Goal: Task Accomplishment & Management: Manage account settings

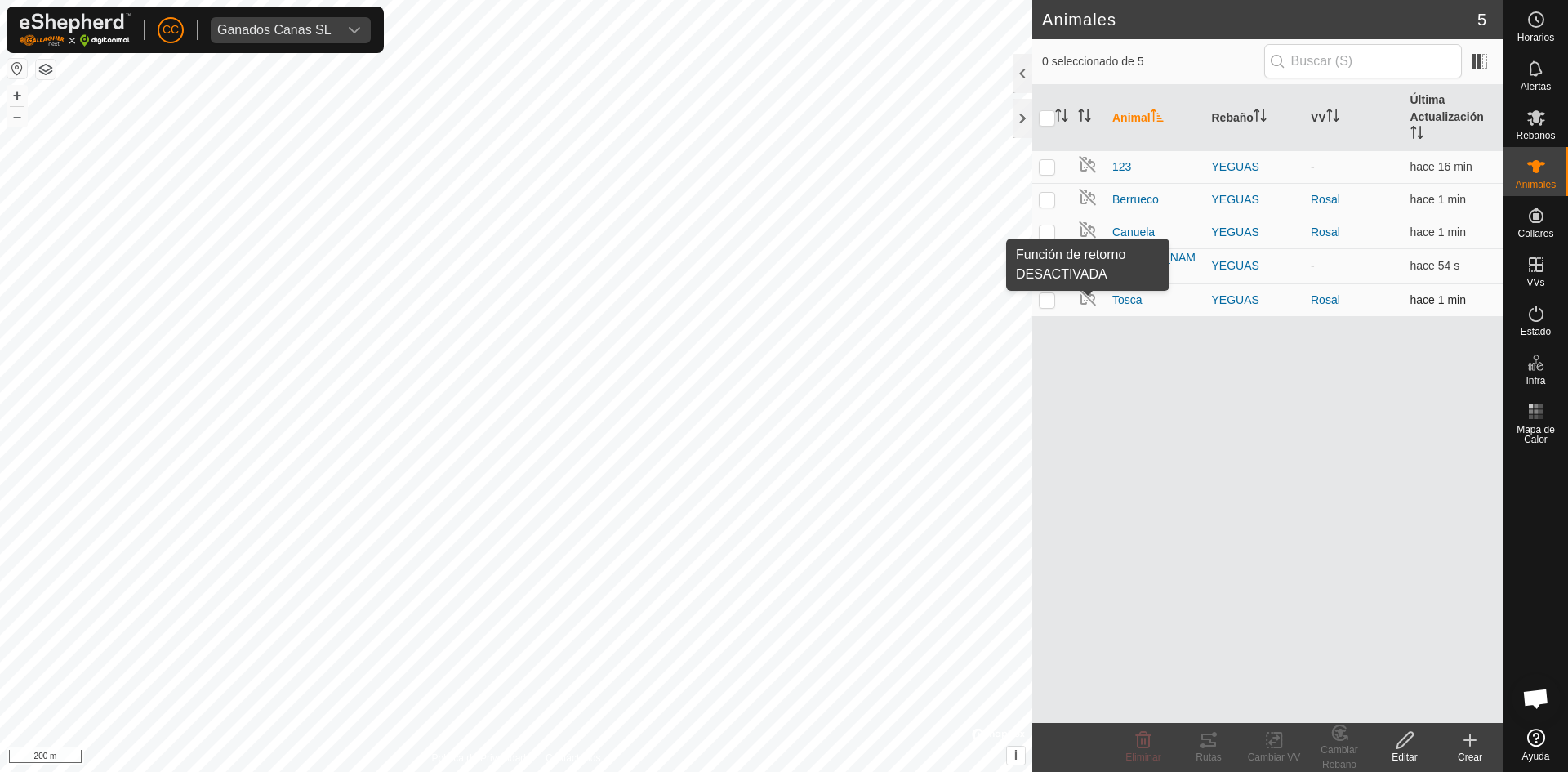
click at [1089, 296] on img at bounding box center [1088, 297] width 20 height 20
click at [1087, 117] on icon "Activar para ordenar" at bounding box center [1084, 115] width 13 height 13
click at [1052, 116] on input "checkbox" at bounding box center [1047, 118] width 16 height 16
checkbox input "true"
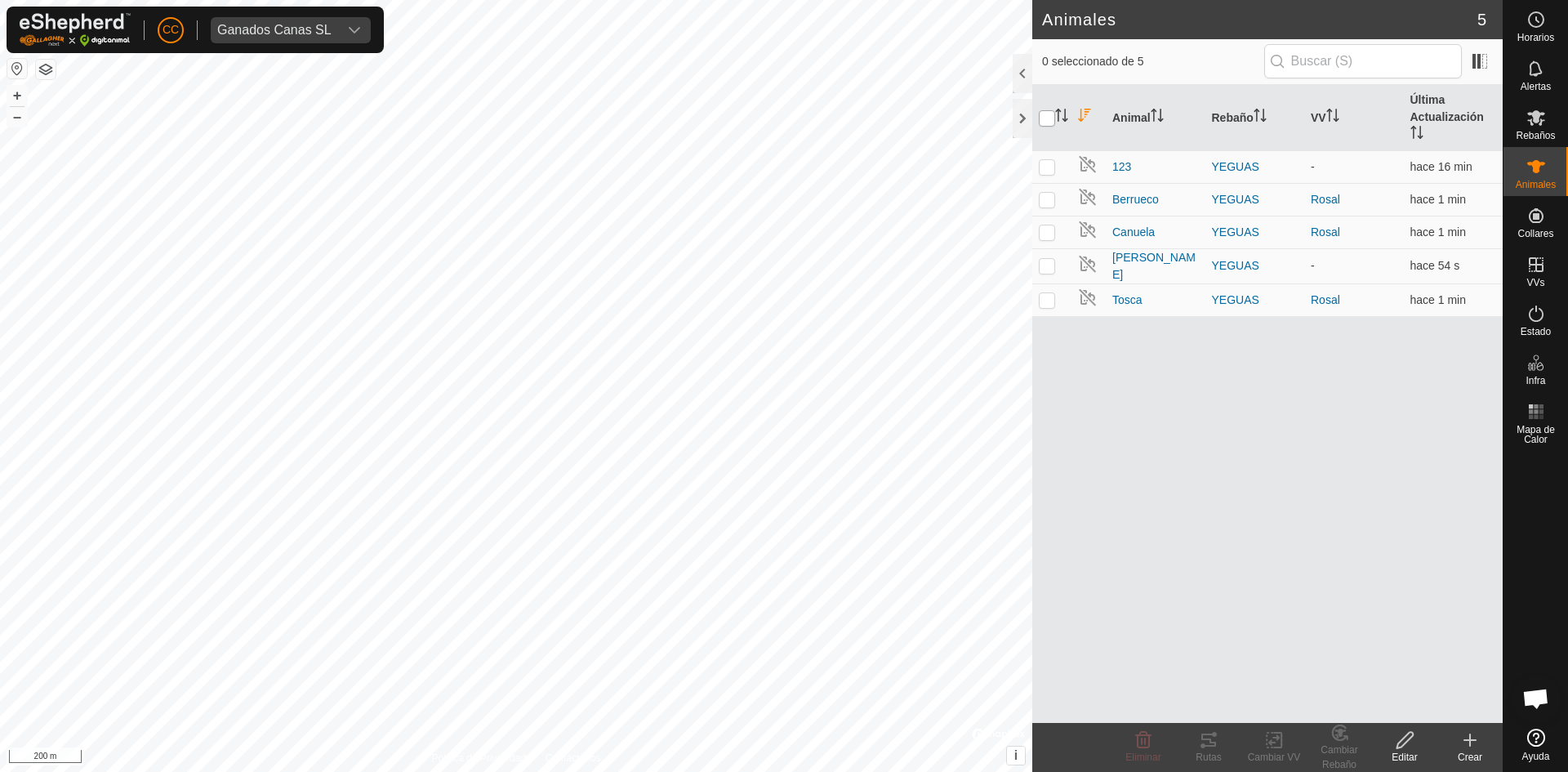
checkbox input "true"
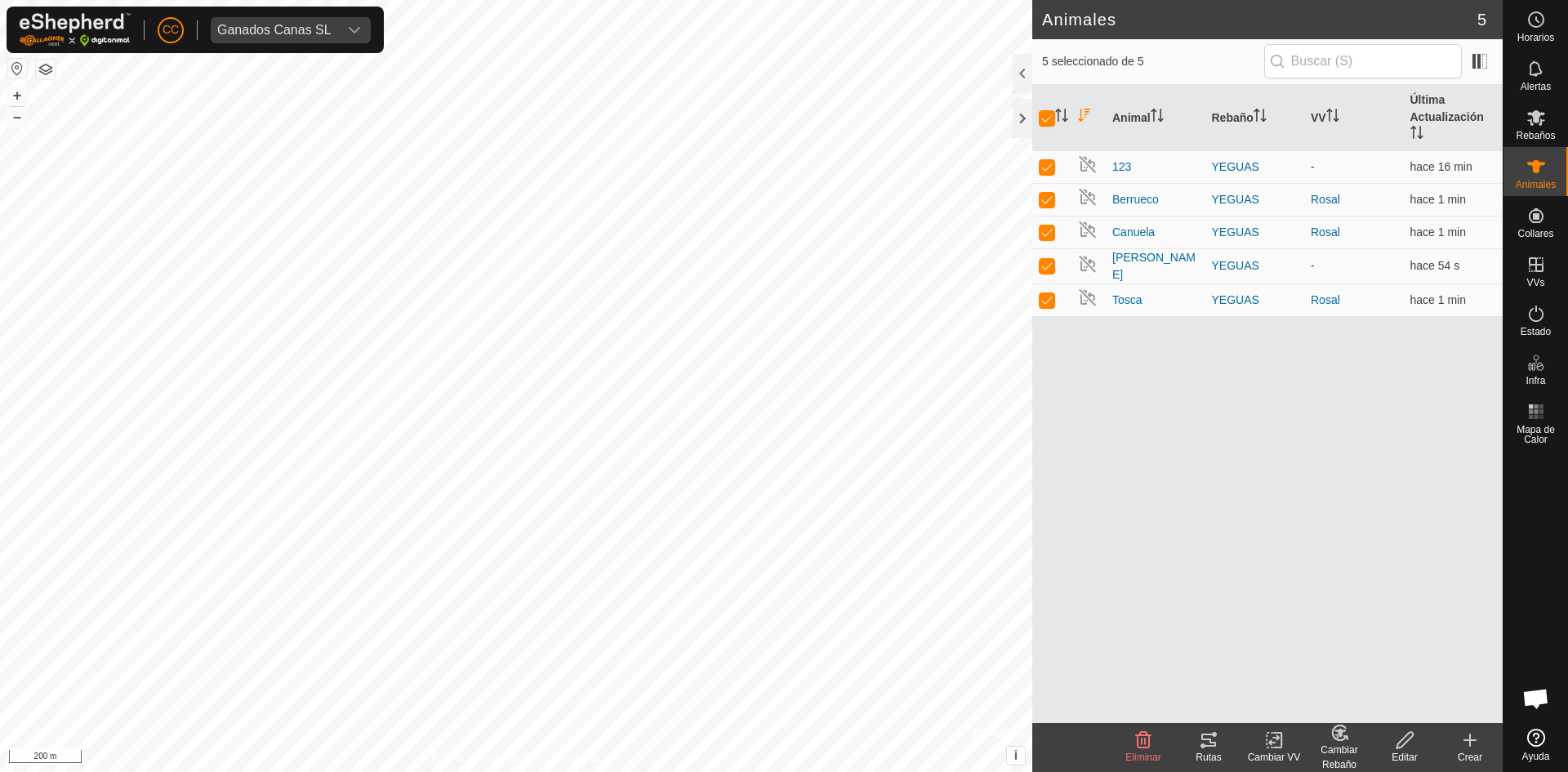
click at [1220, 742] on tracks-svg-icon at bounding box center [1209, 740] width 65 height 20
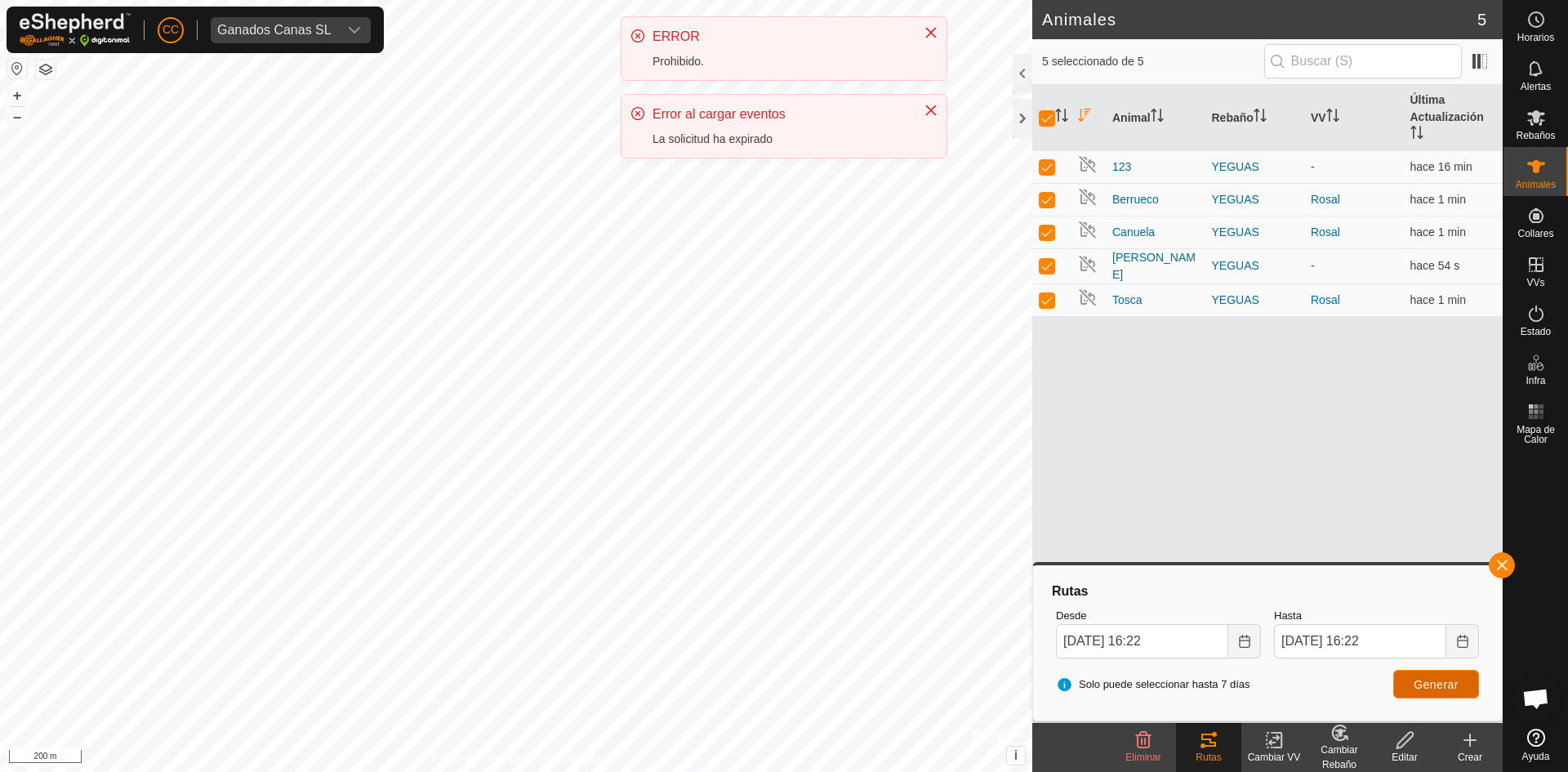
click at [1408, 677] on button "Generar" at bounding box center [1436, 684] width 86 height 29
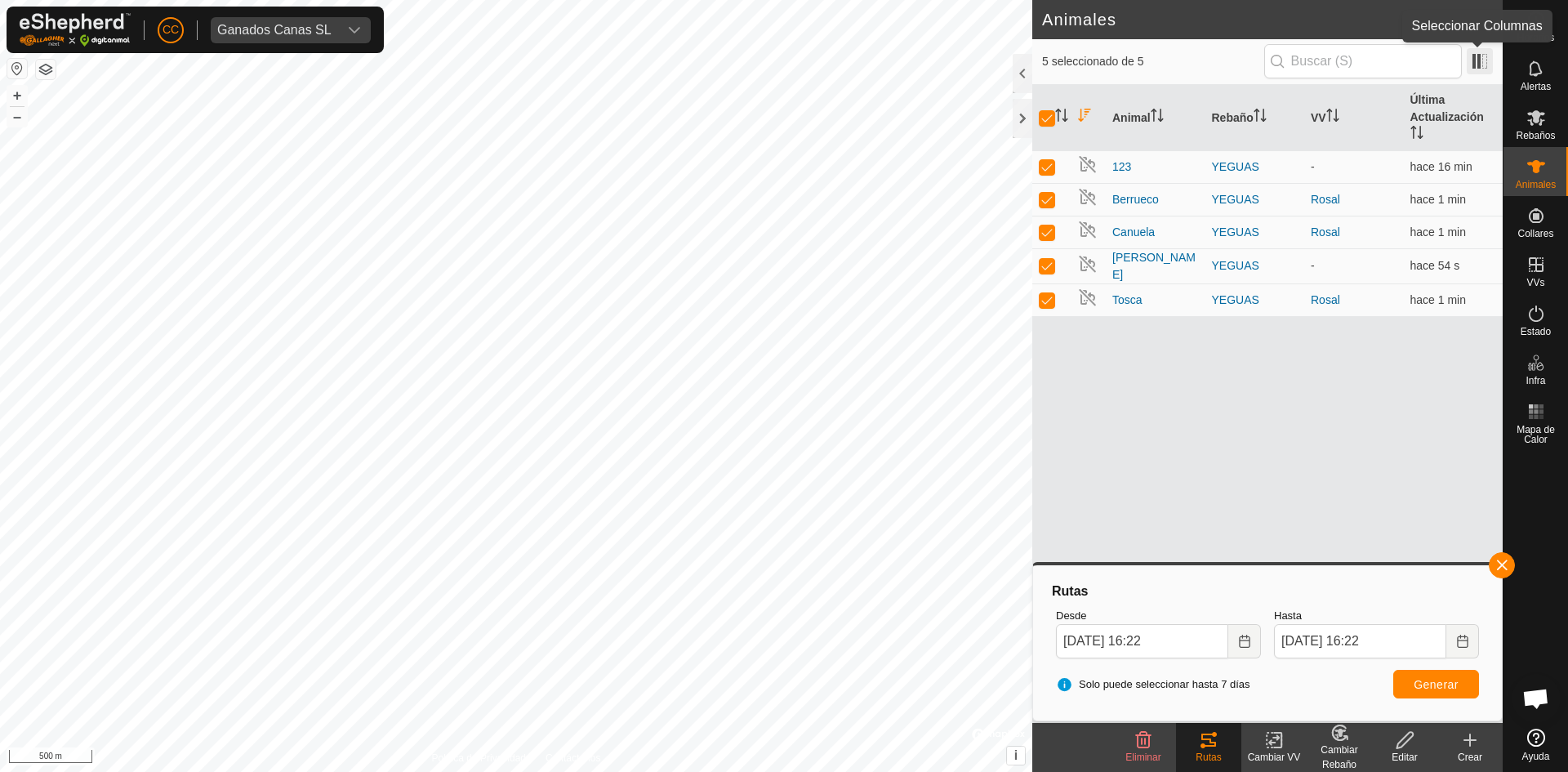
click at [1475, 67] on span at bounding box center [1480, 61] width 26 height 26
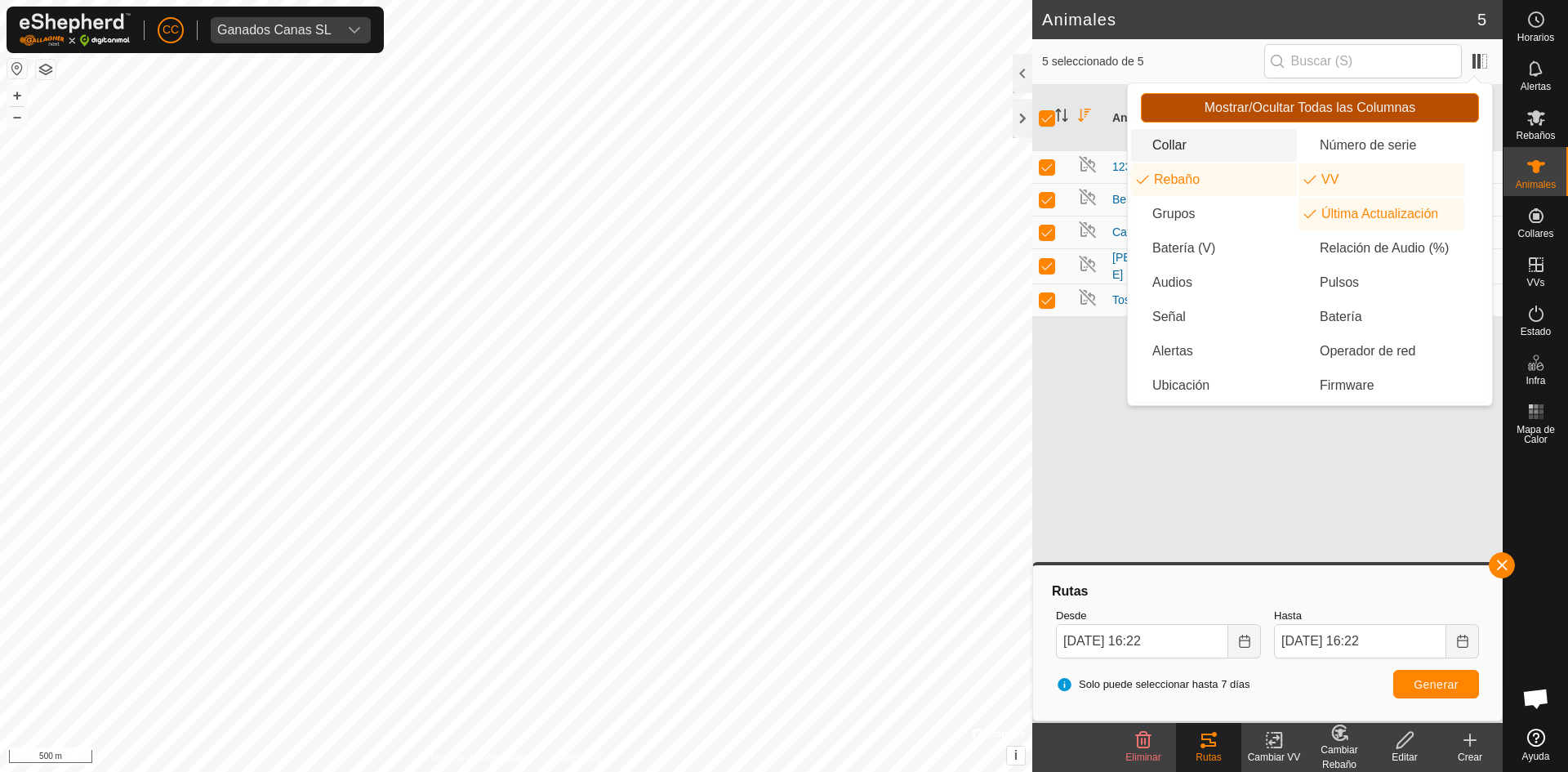
click at [1262, 113] on span "Mostrar/Ocultar Todas las Columnas" at bounding box center [1310, 107] width 211 height 15
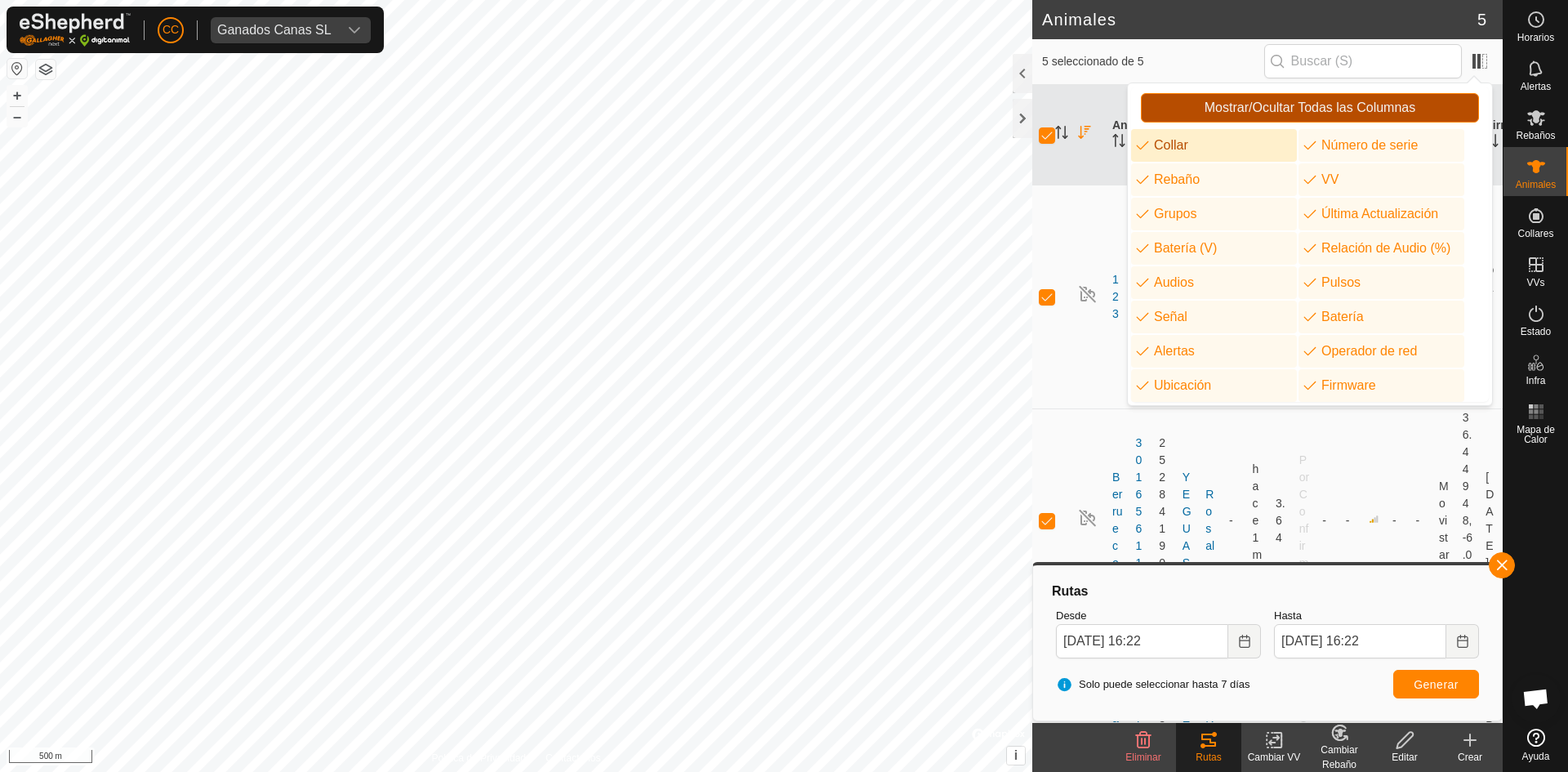
click at [1279, 110] on span "Mostrar/Ocultar Todas las Columnas" at bounding box center [1310, 107] width 211 height 15
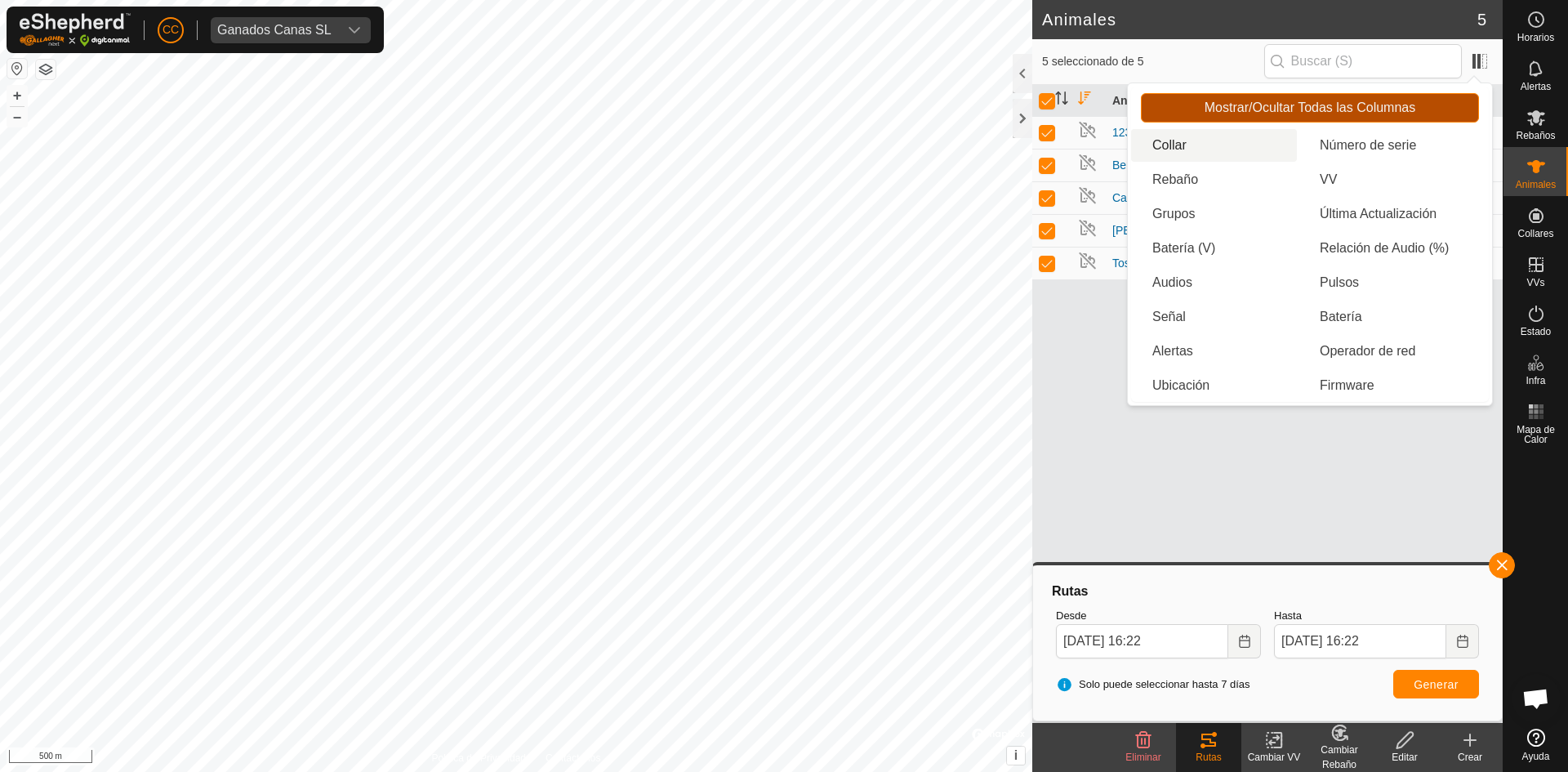
click at [1279, 110] on span "Mostrar/Ocultar Todas las Columnas" at bounding box center [1310, 107] width 211 height 15
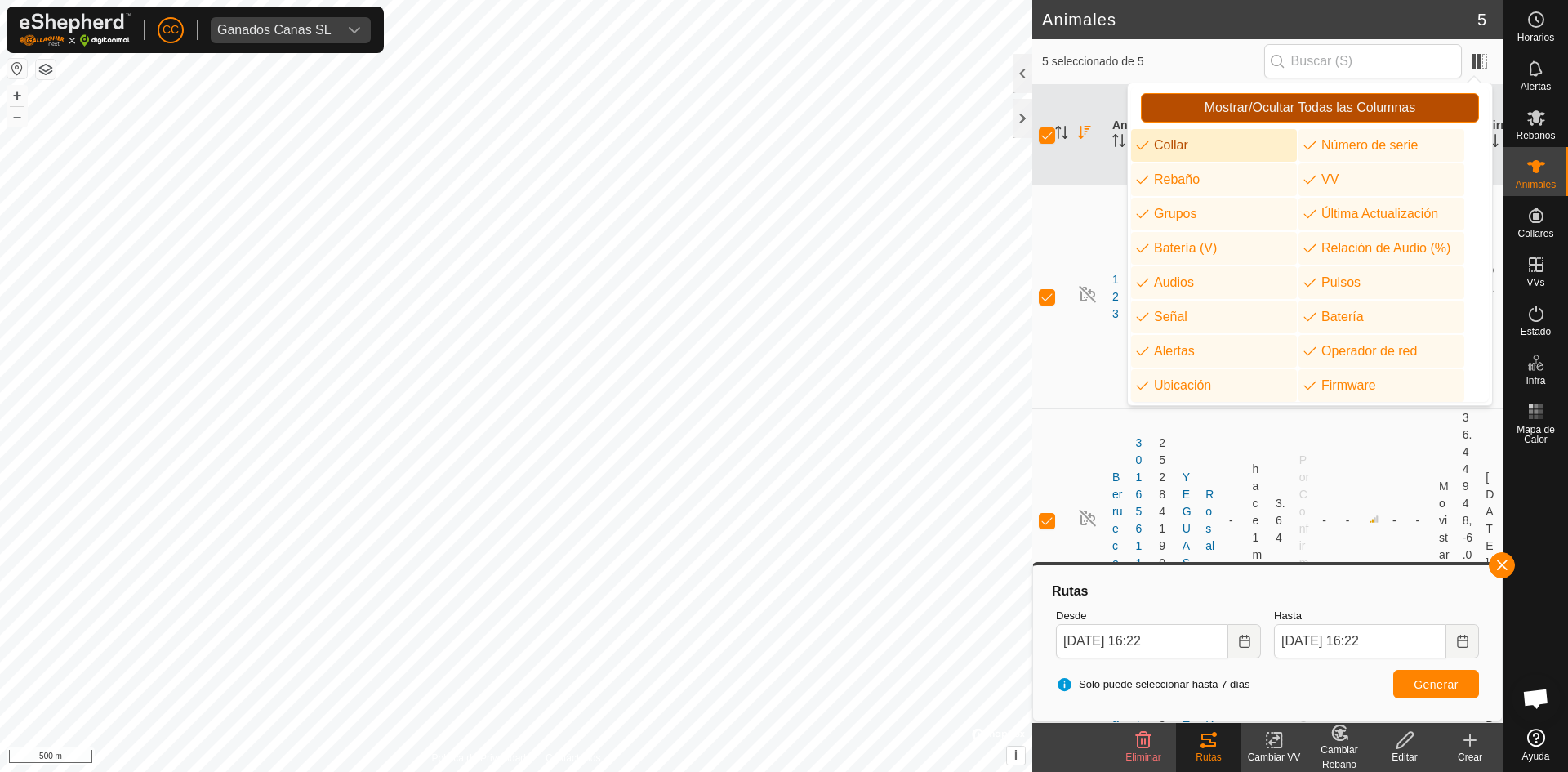
click at [1280, 110] on span "Mostrar/Ocultar Todas las Columnas" at bounding box center [1310, 107] width 211 height 15
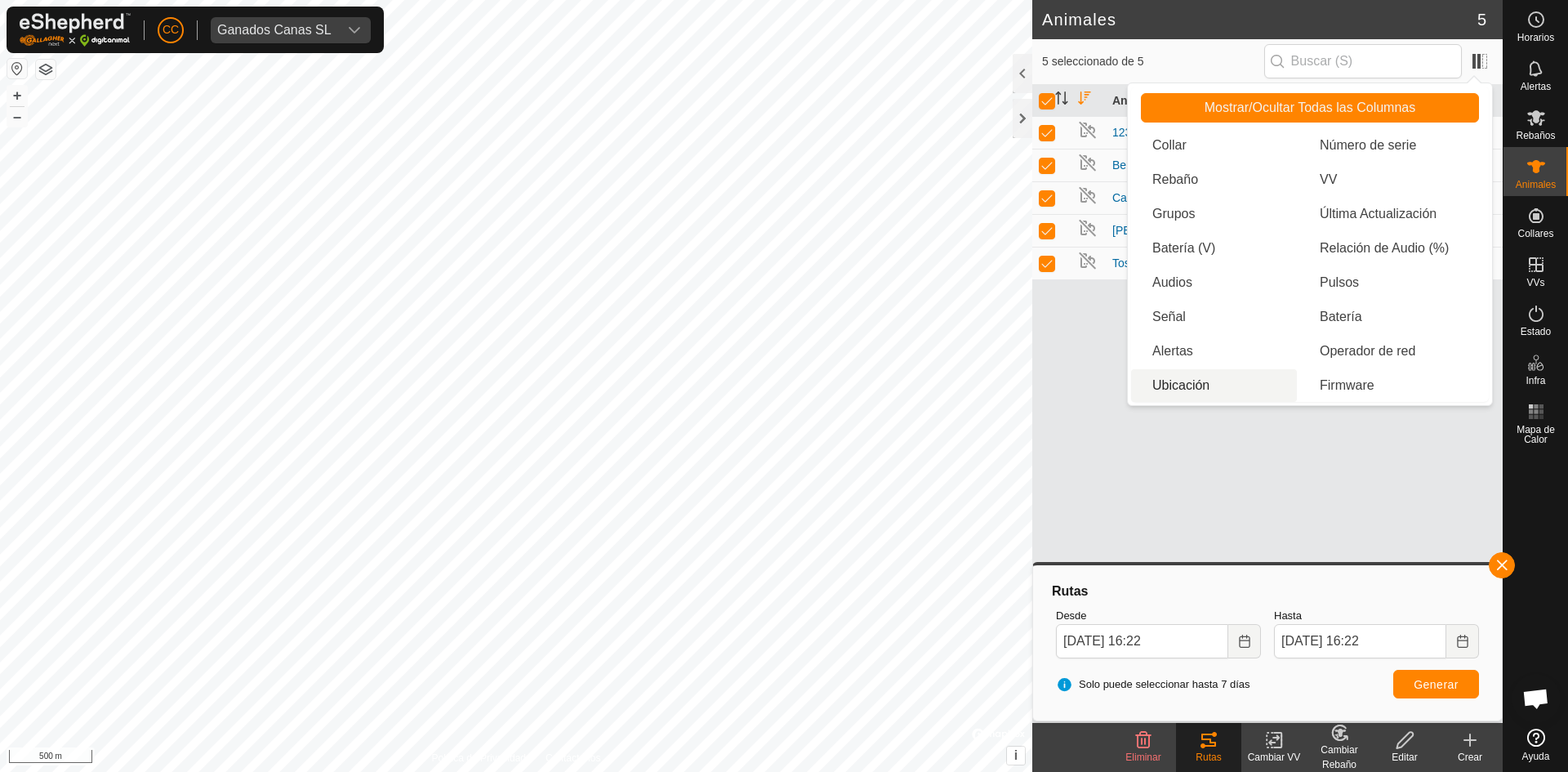
click at [1172, 464] on div "Animal 123 Berrueco Canuela Pastora Tosca" at bounding box center [1268, 404] width 471 height 638
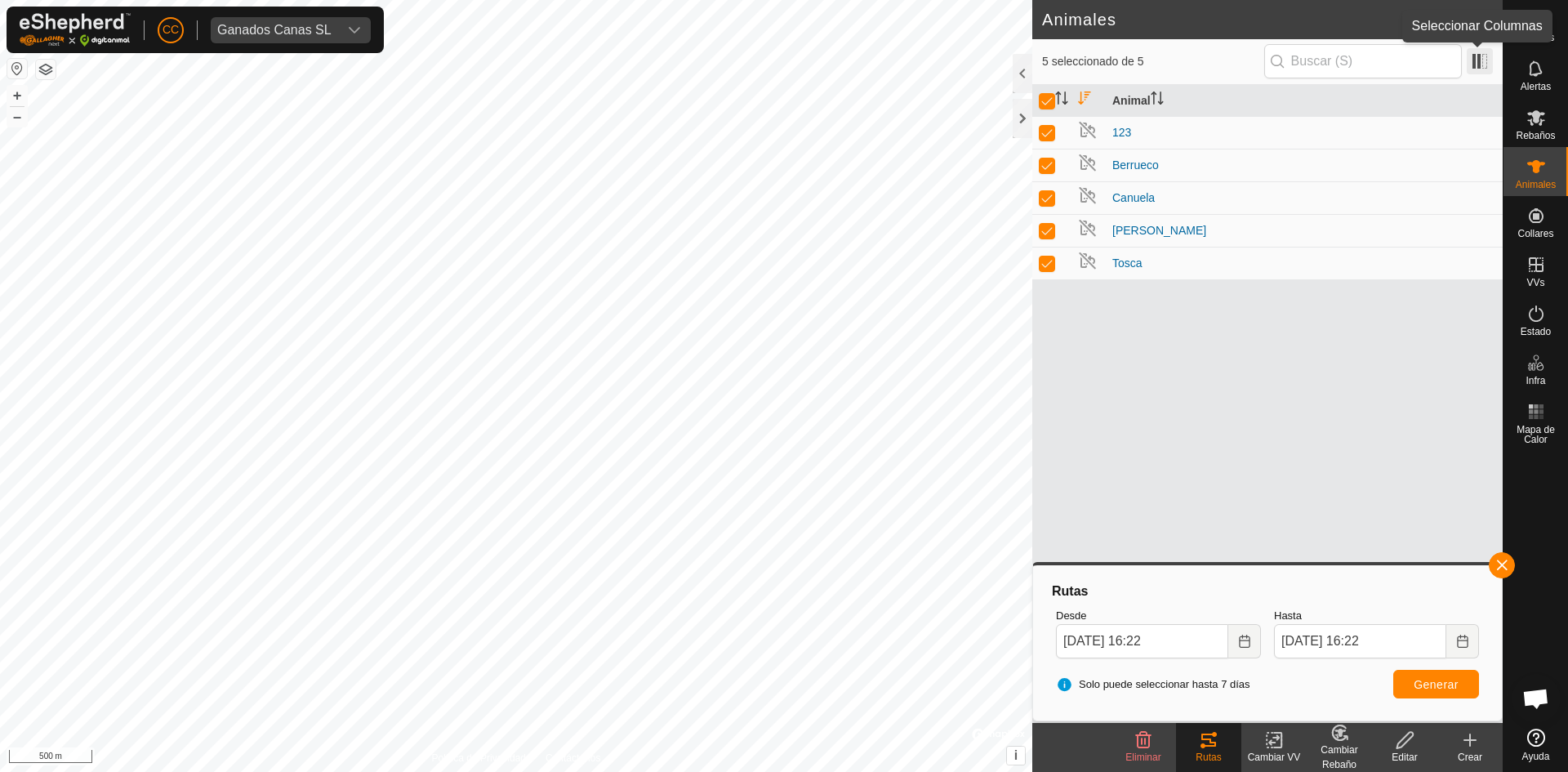
click at [1486, 51] on span at bounding box center [1480, 61] width 26 height 26
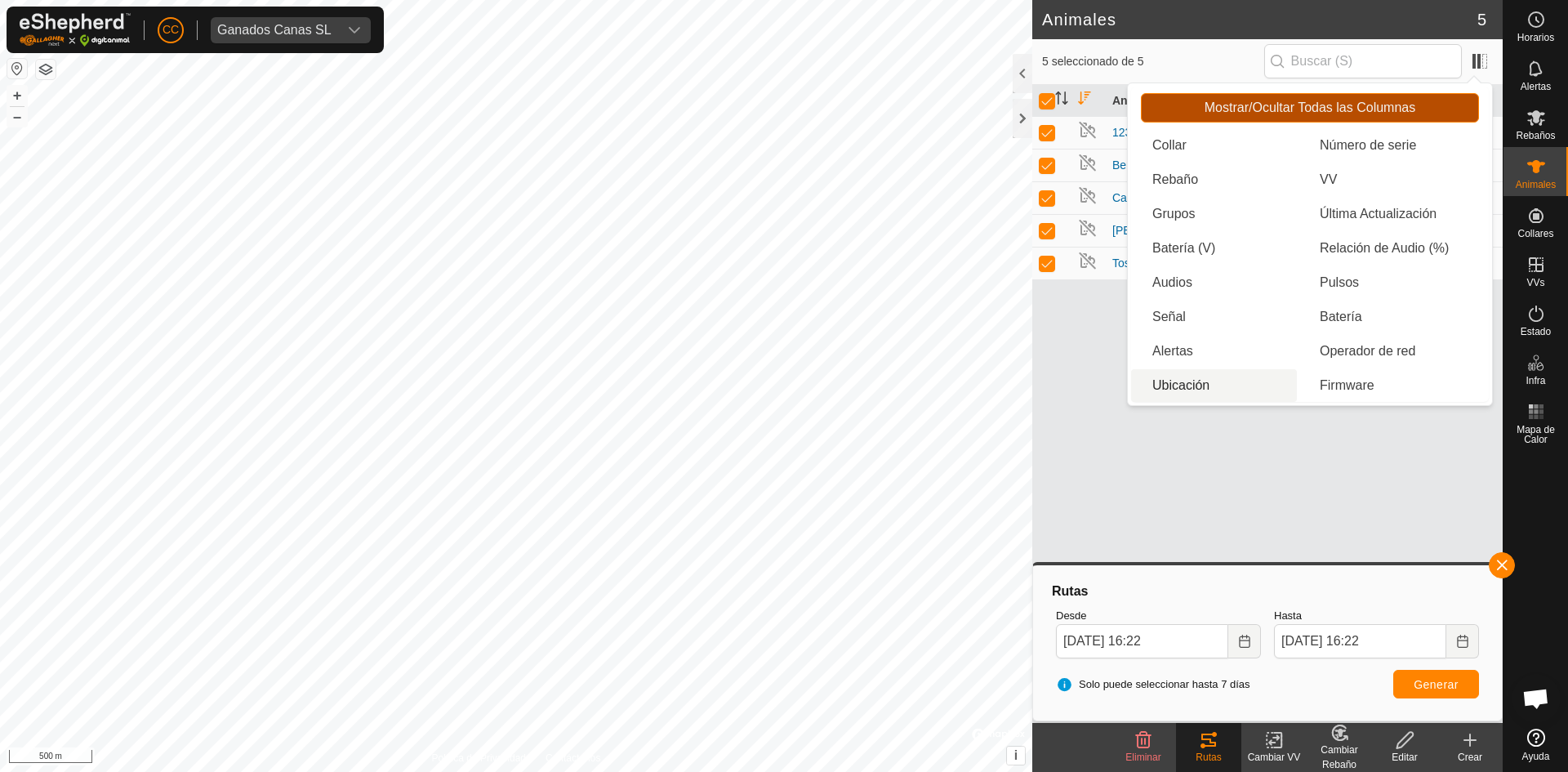
click at [1358, 109] on span "Mostrar/Ocultar Todas las Columnas" at bounding box center [1310, 107] width 211 height 15
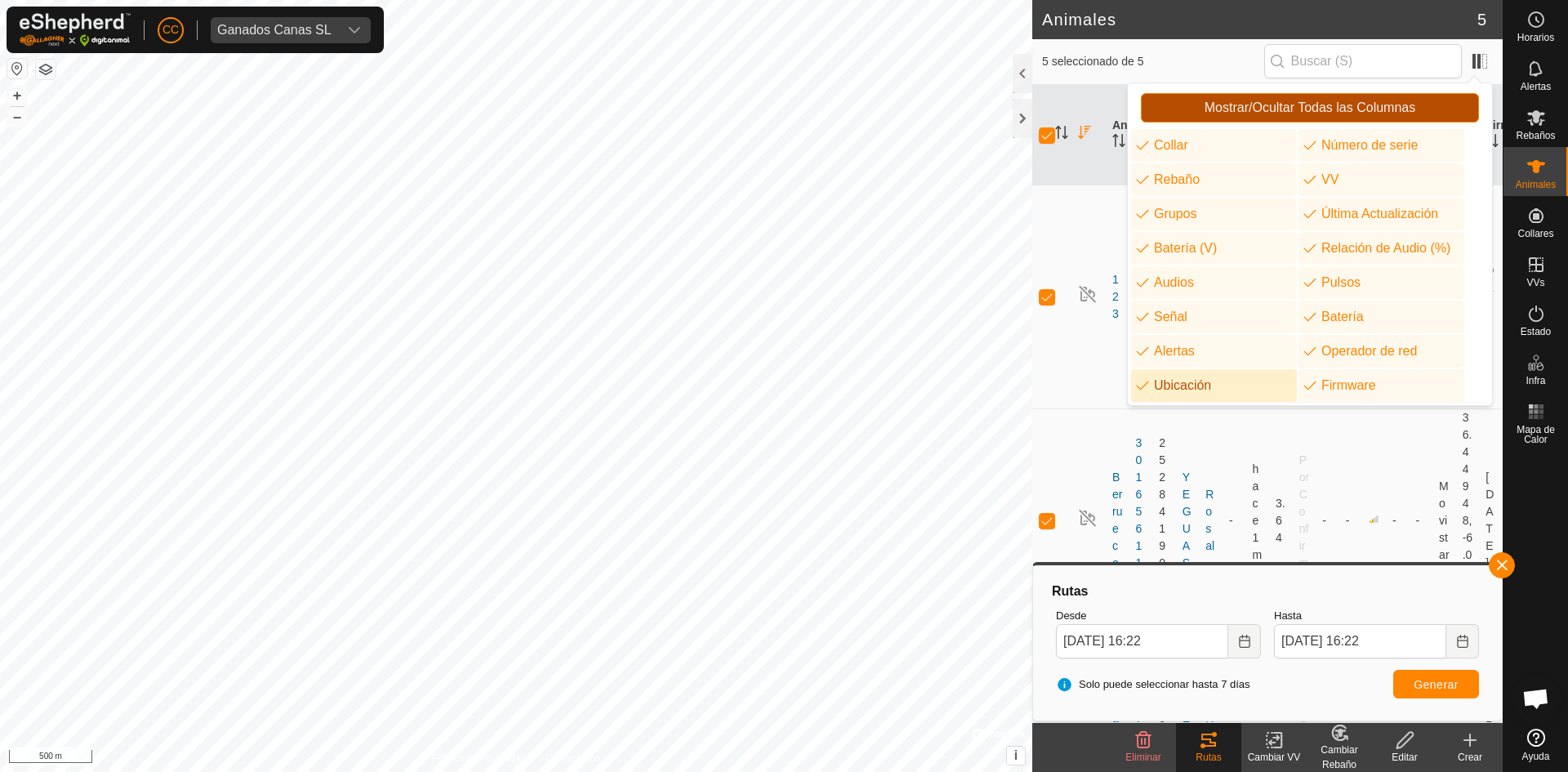
click at [1358, 109] on span "Mostrar/Ocultar Todas las Columnas" at bounding box center [1310, 107] width 211 height 15
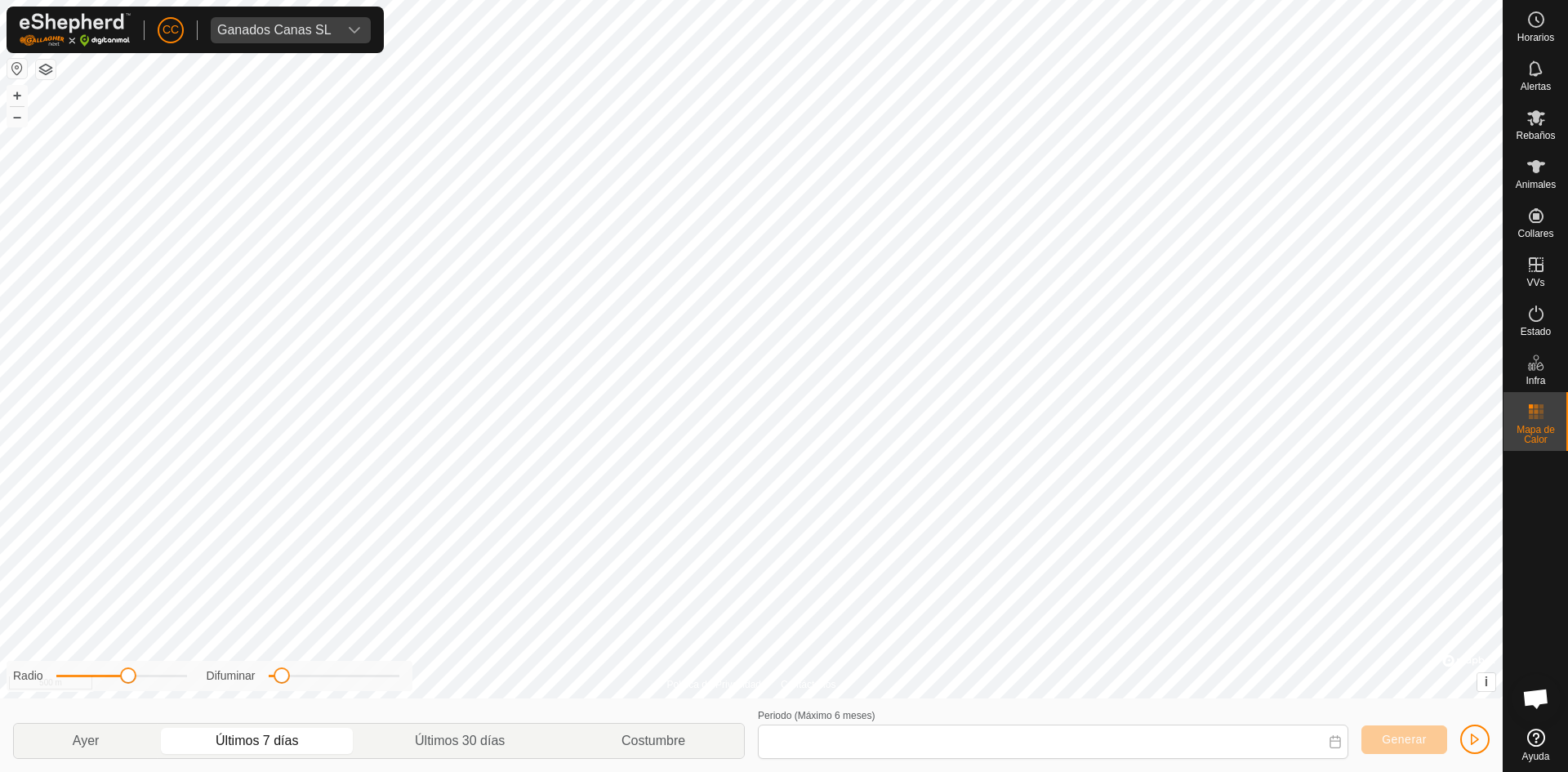
type input "04 Sep, 2025 - 10 Sep, 2025"
click at [1544, 176] on es-animals-svg-icon at bounding box center [1536, 166] width 30 height 26
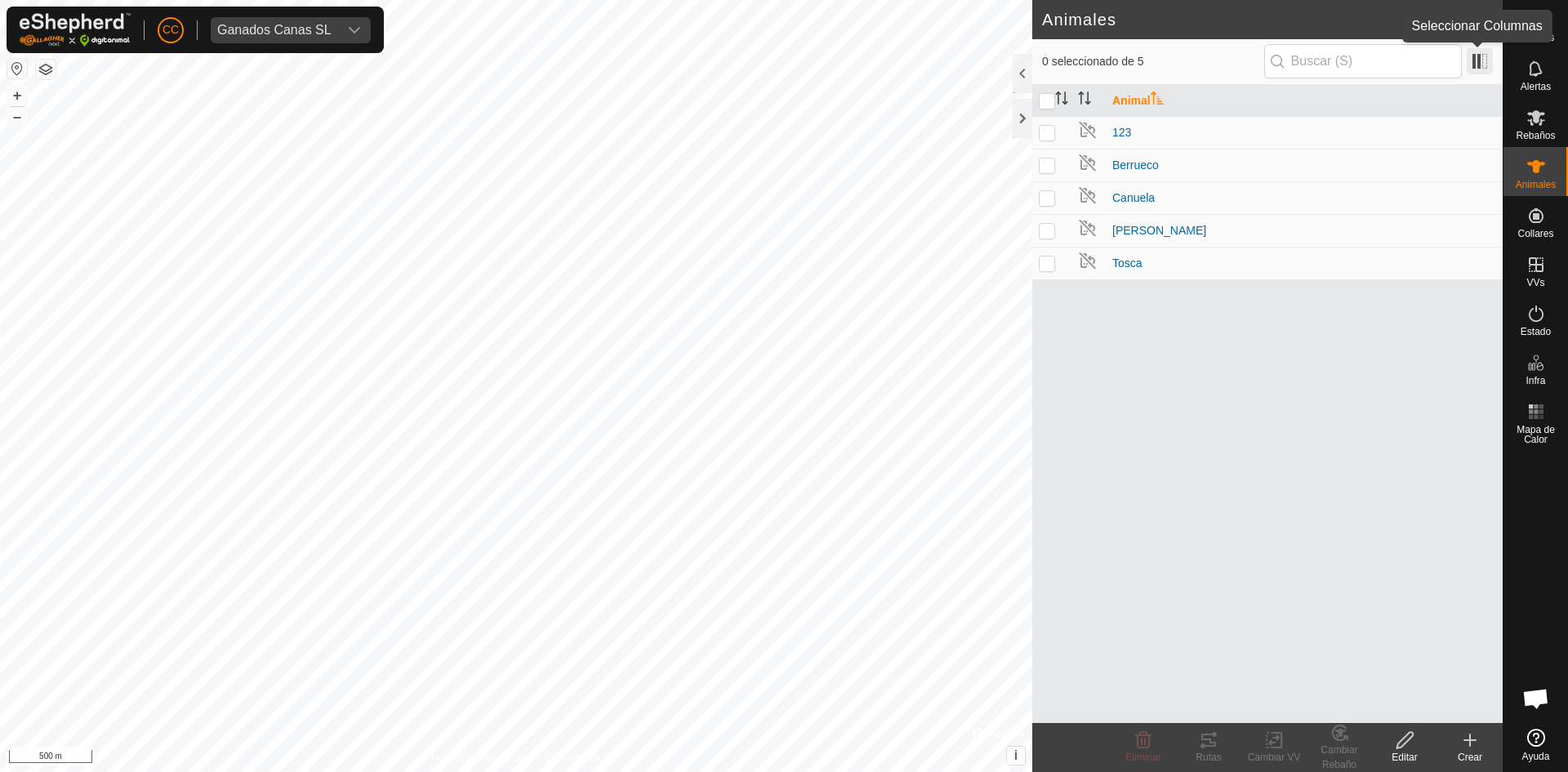
click at [1490, 57] on span at bounding box center [1480, 61] width 26 height 26
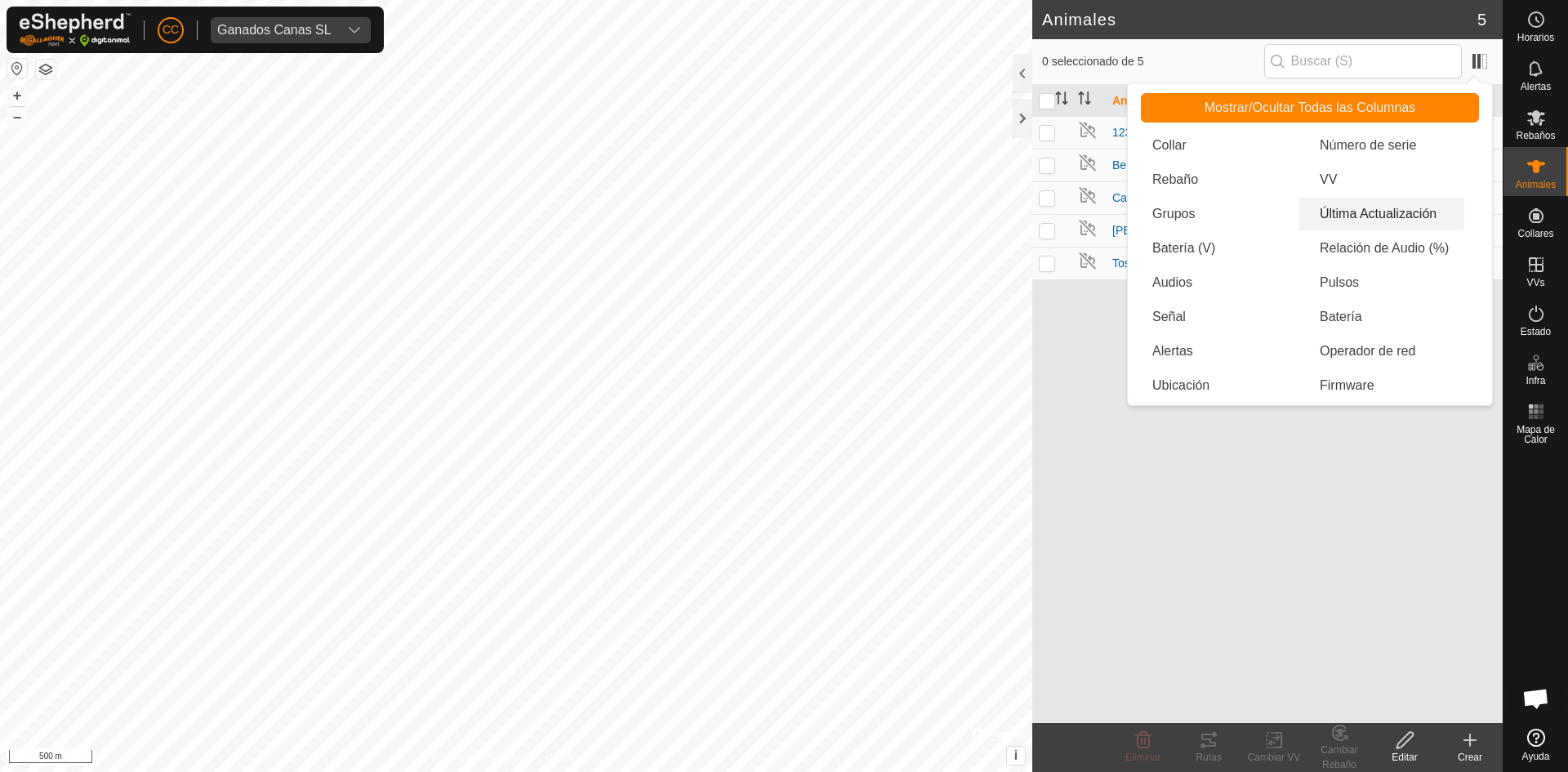
click at [1354, 217] on li "Última Actualización" at bounding box center [1381, 213] width 166 height 33
click at [1363, 325] on li "Batería" at bounding box center [1381, 316] width 166 height 33
click at [1213, 515] on div "Animal Última Actualización Batería 123 hace 17 min Berrueco hace 2 min - Canue…" at bounding box center [1268, 404] width 471 height 638
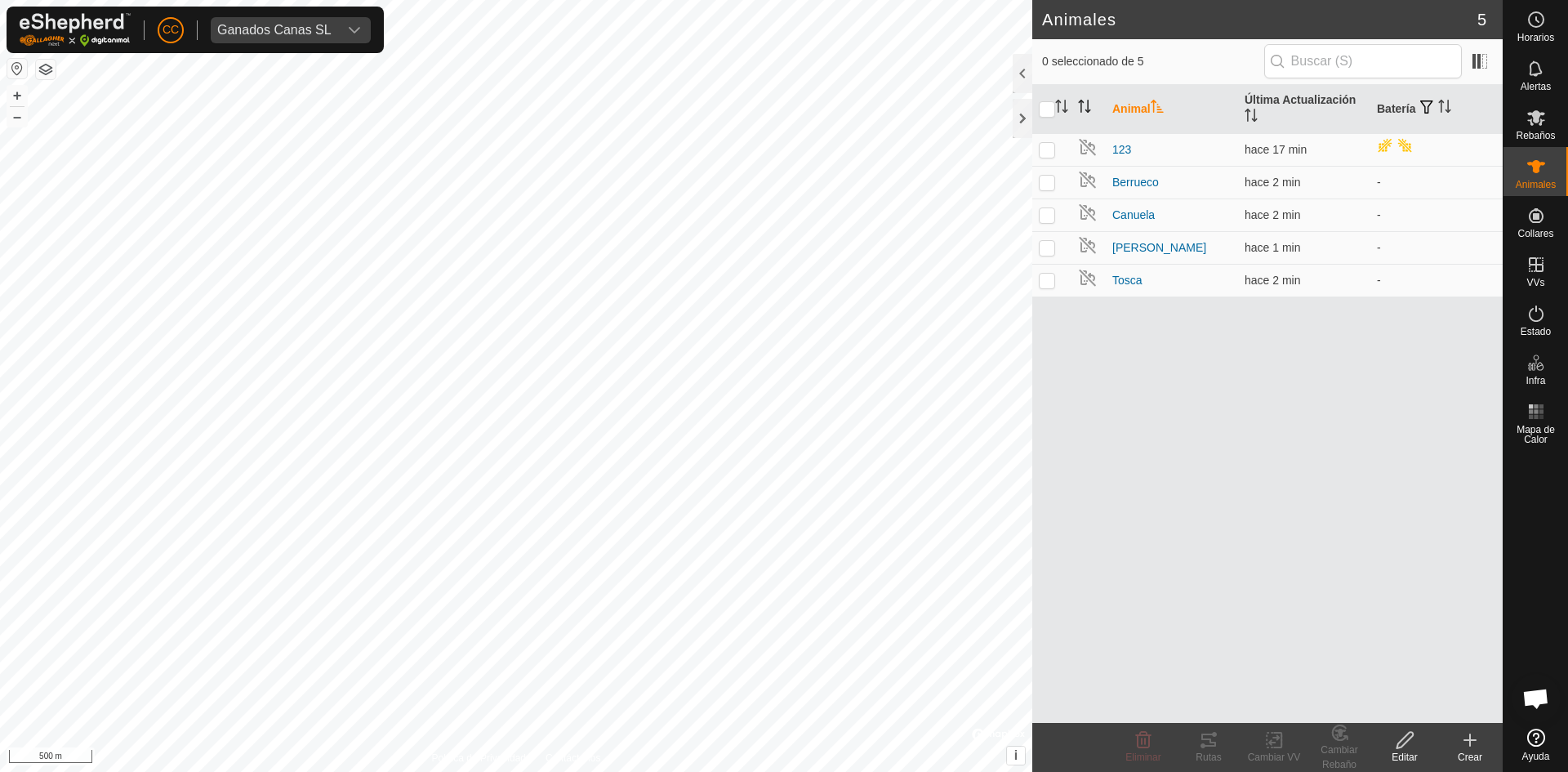
click at [1078, 105] on icon "Activar para ordenar" at bounding box center [1084, 106] width 13 height 13
click at [1090, 104] on icon "Activar para ordenar" at bounding box center [1084, 106] width 13 height 13
click at [1139, 105] on th "Animal" at bounding box center [1173, 109] width 133 height 49
click at [1084, 145] on img at bounding box center [1088, 147] width 20 height 20
click at [1041, 110] on input "checkbox" at bounding box center [1047, 109] width 16 height 16
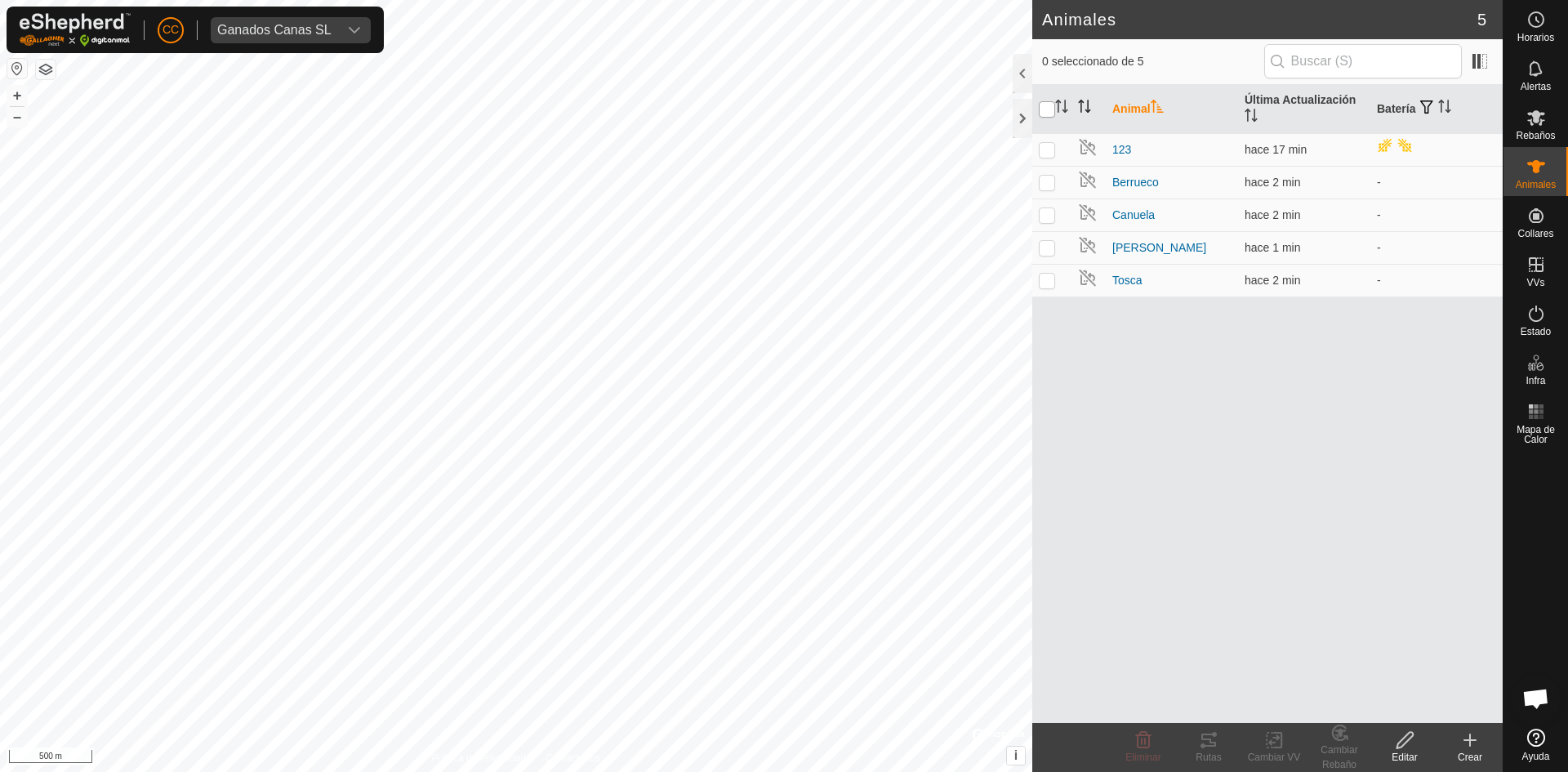
checkbox input "true"
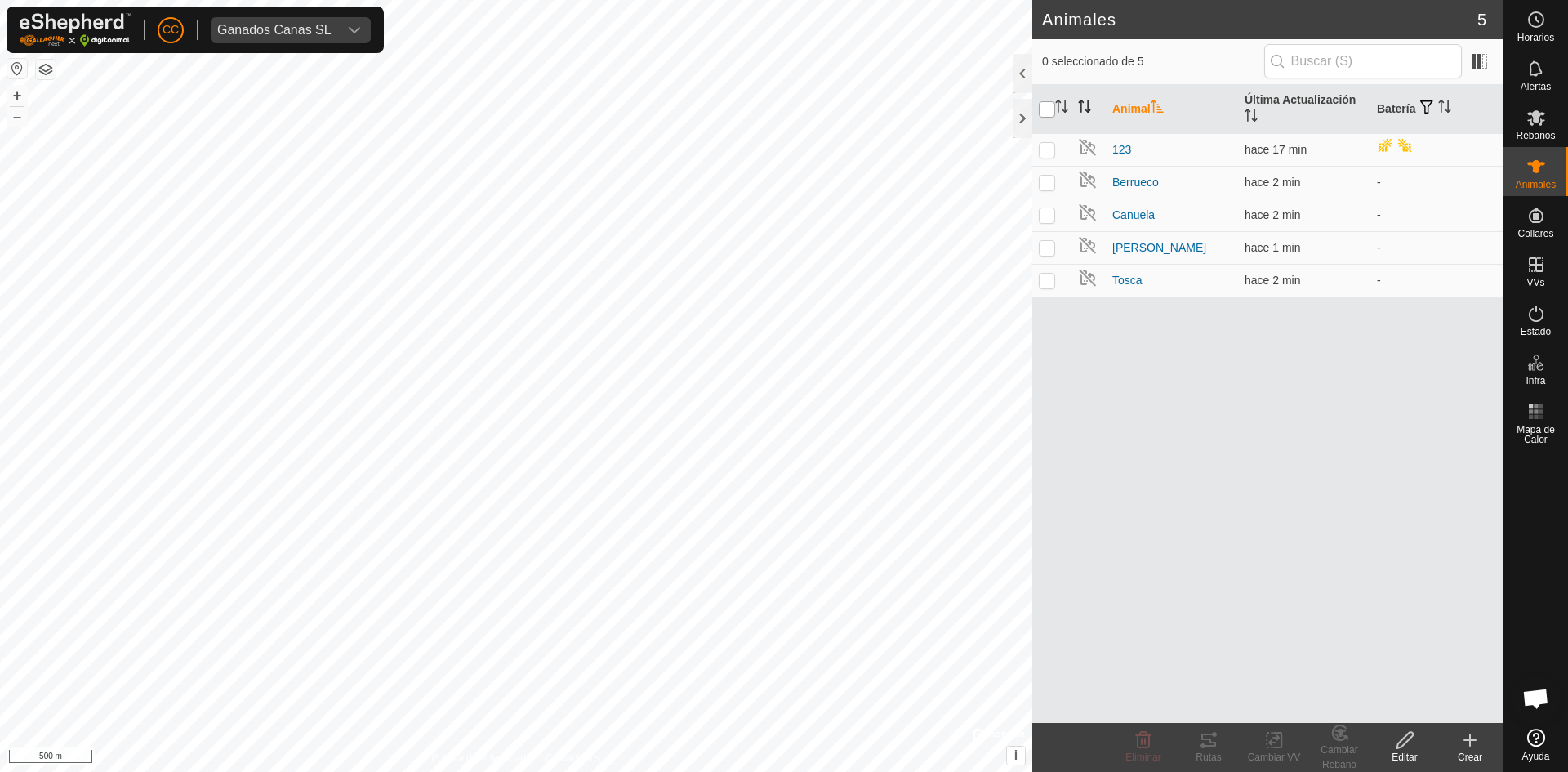
checkbox input "true"
click at [1207, 740] on icon at bounding box center [1208, 739] width 15 height 13
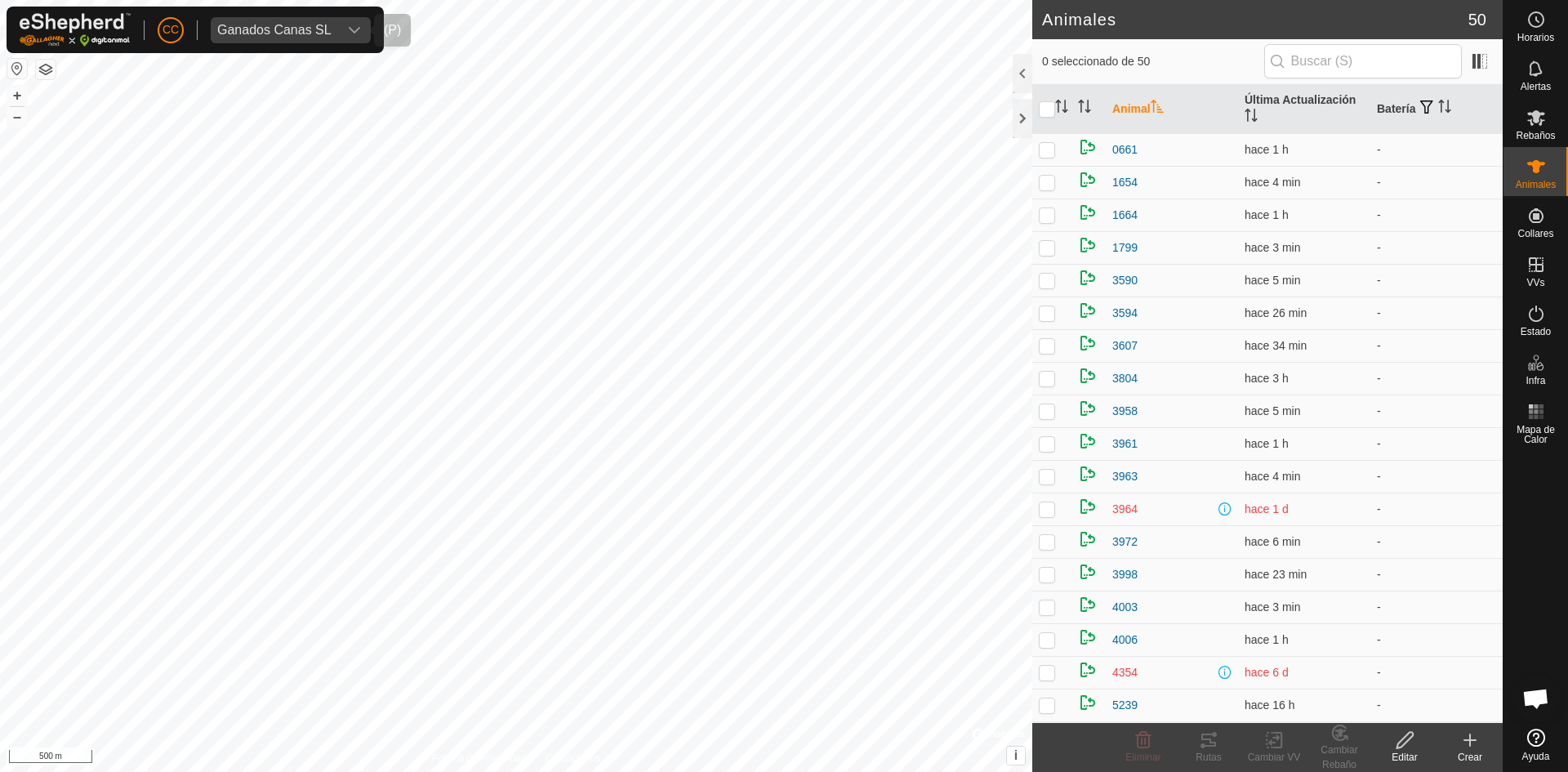
click at [300, 24] on div "Ganados Canas SL" at bounding box center [274, 30] width 114 height 13
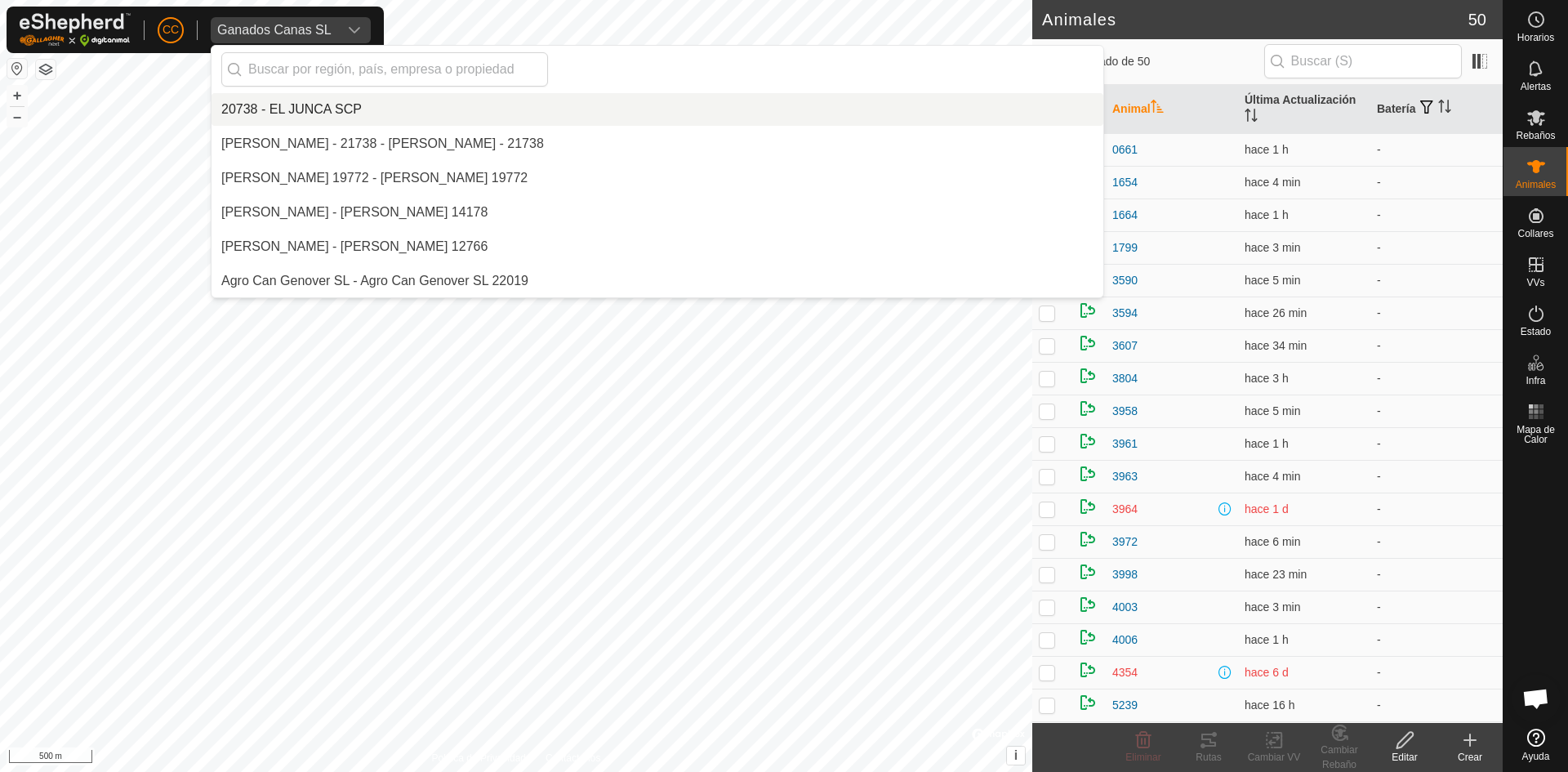
scroll to position [4493, 0]
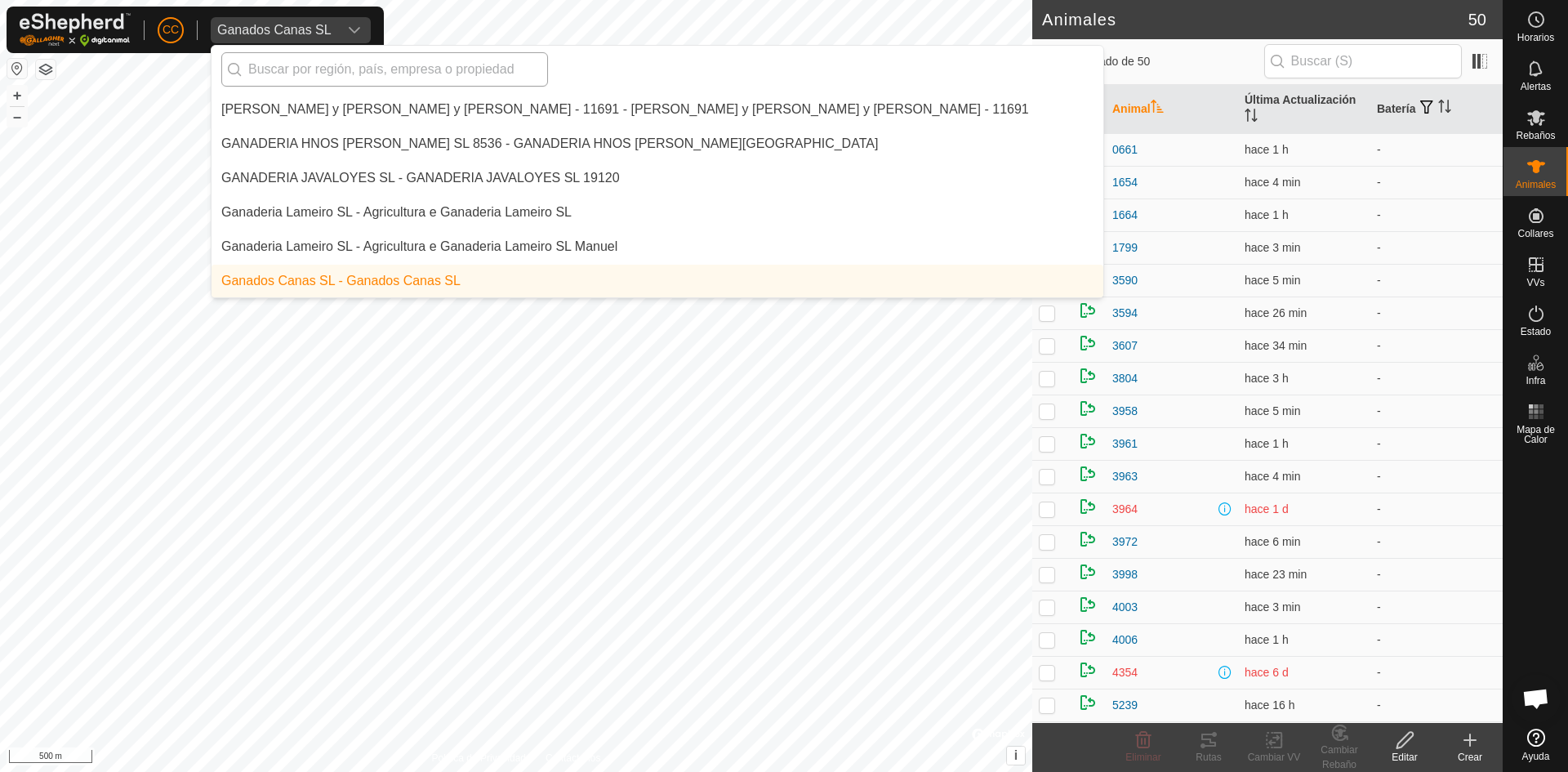
click at [324, 70] on input "text" at bounding box center [385, 69] width 327 height 35
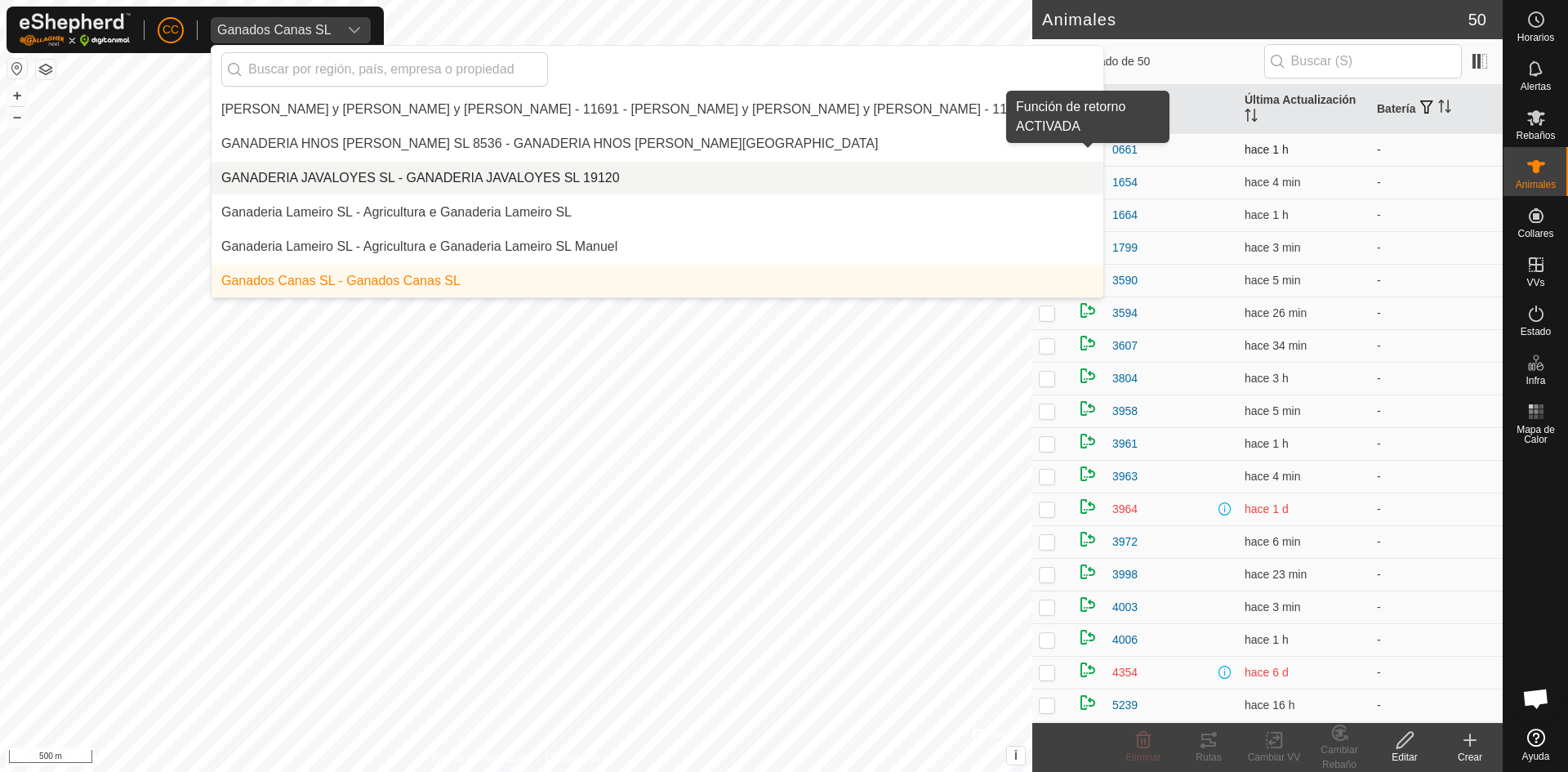
click at [1090, 145] on img at bounding box center [1088, 147] width 20 height 20
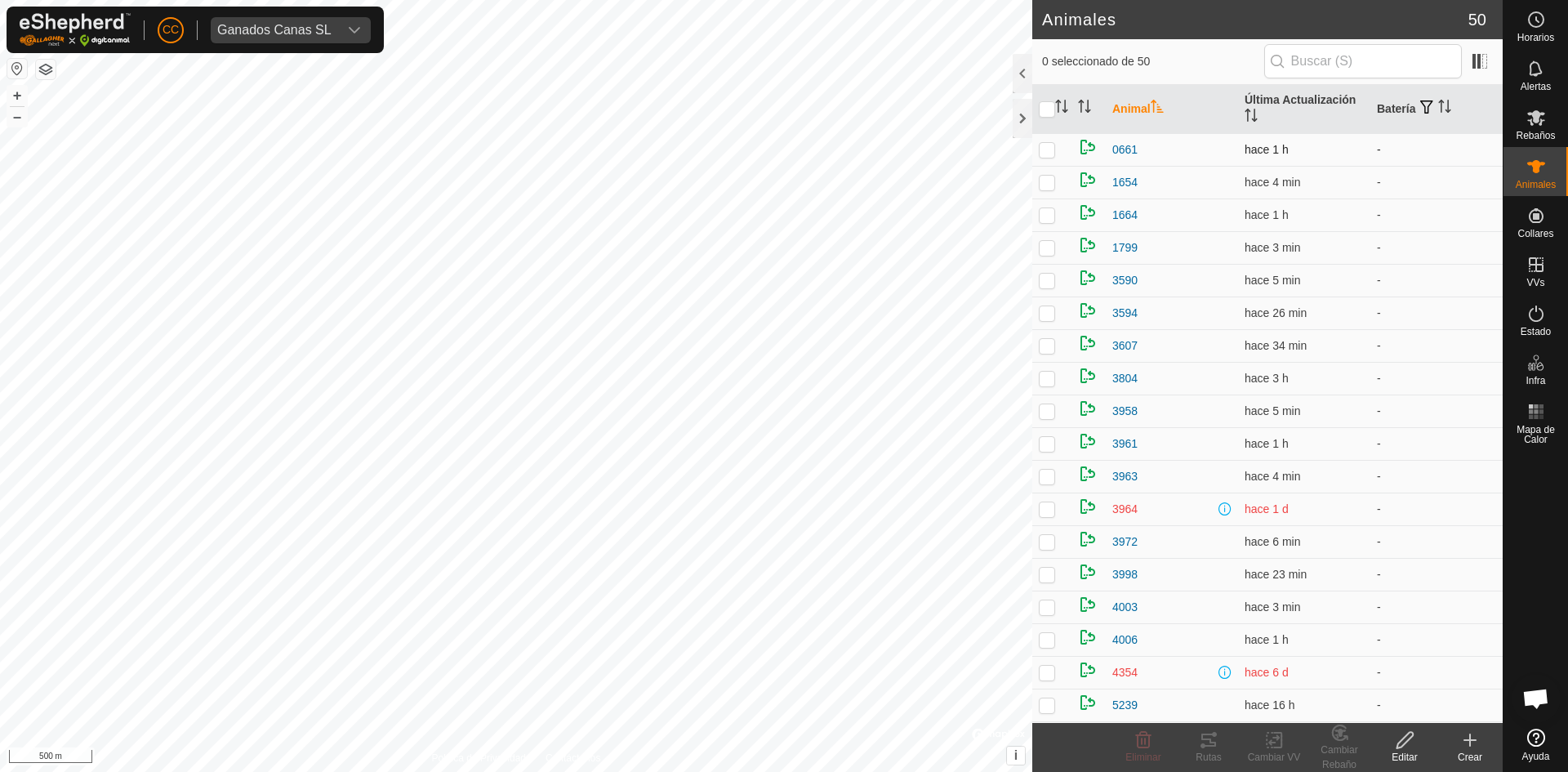
click at [1090, 145] on img at bounding box center [1088, 147] width 20 height 20
click at [1402, 748] on icon at bounding box center [1405, 740] width 21 height 20
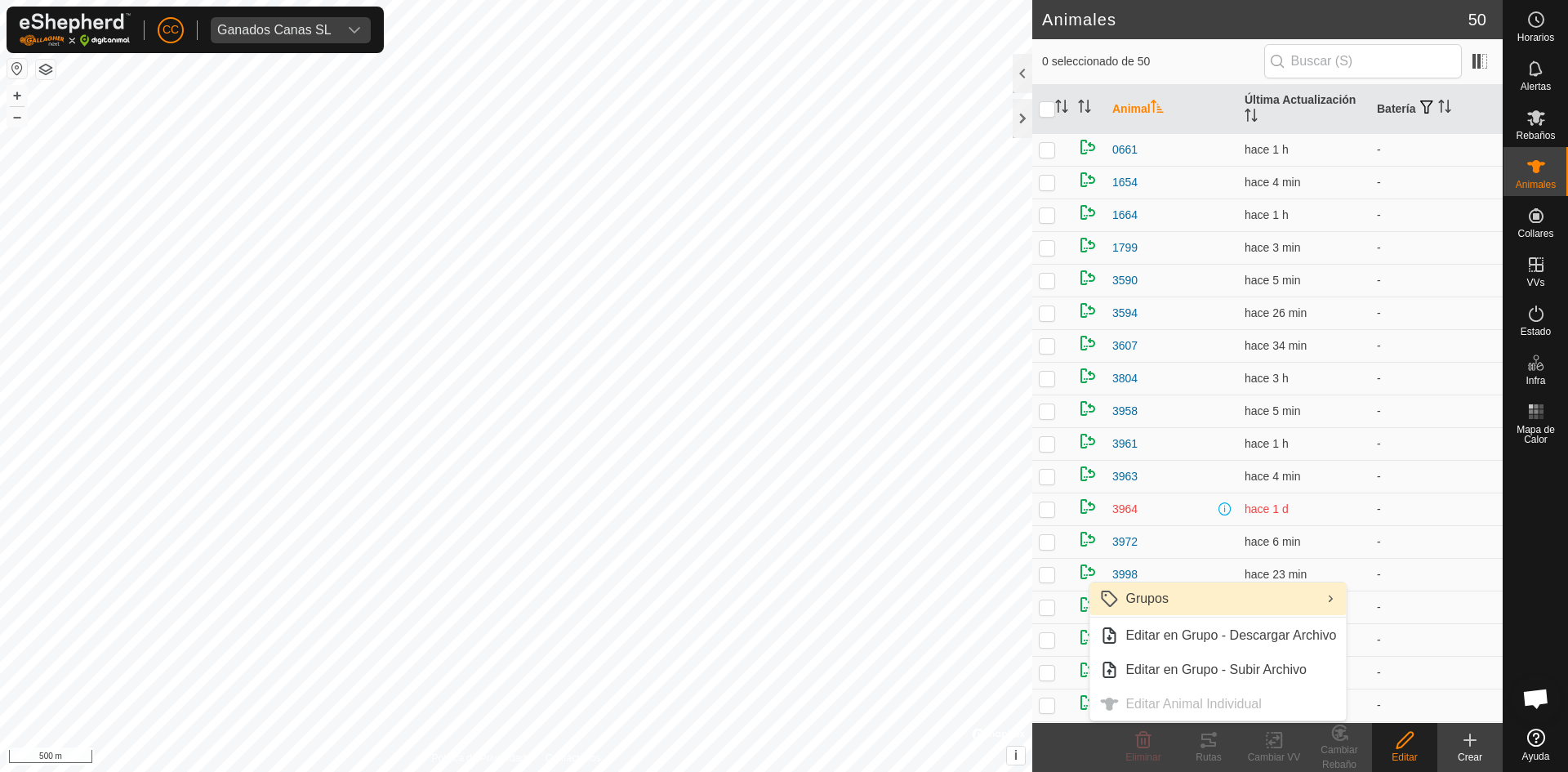
click at [1195, 602] on link "Grupos" at bounding box center [1217, 599] width 257 height 33
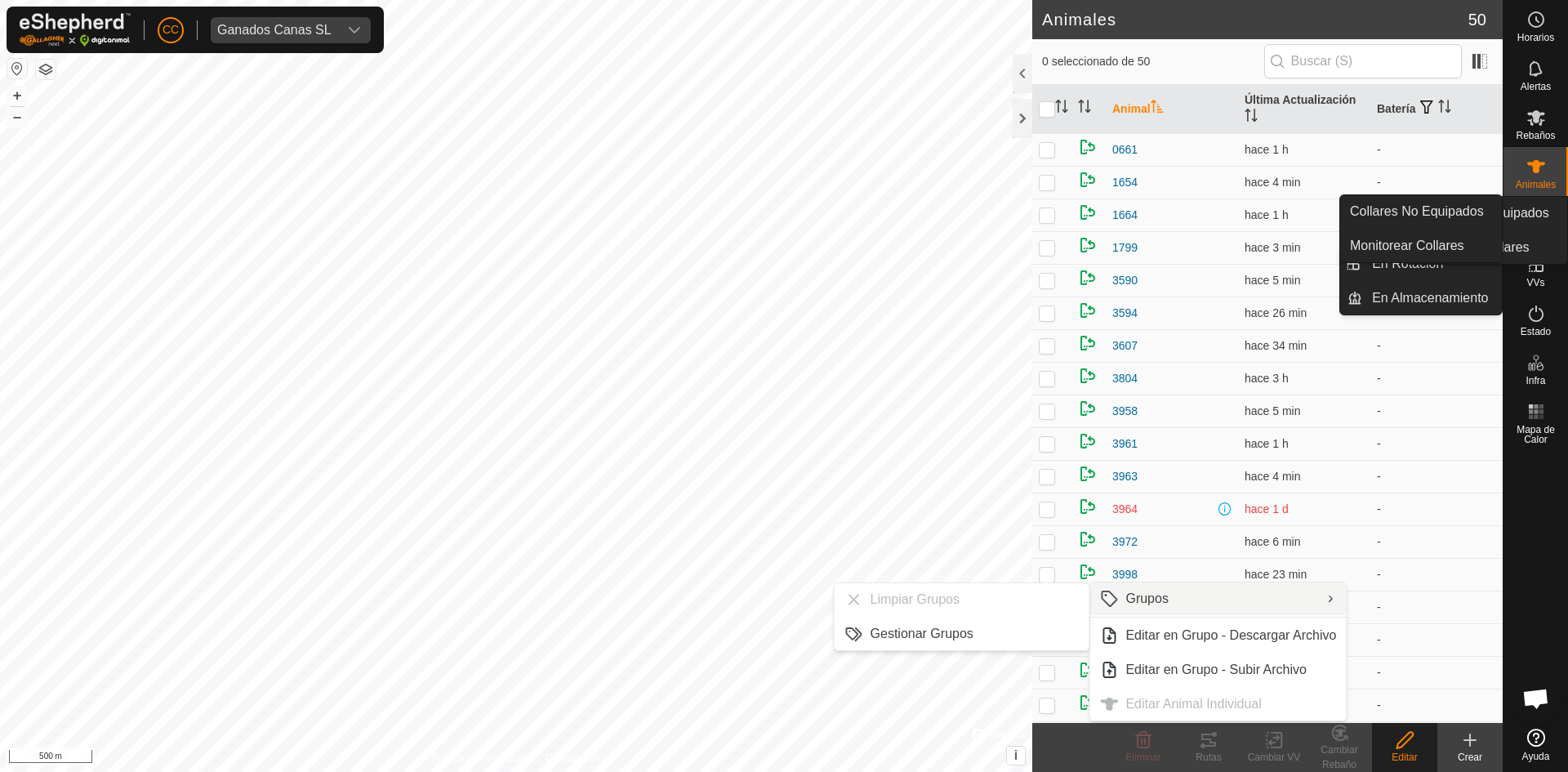
click at [1544, 225] on es-neckbands-svg-icon at bounding box center [1536, 215] width 30 height 26
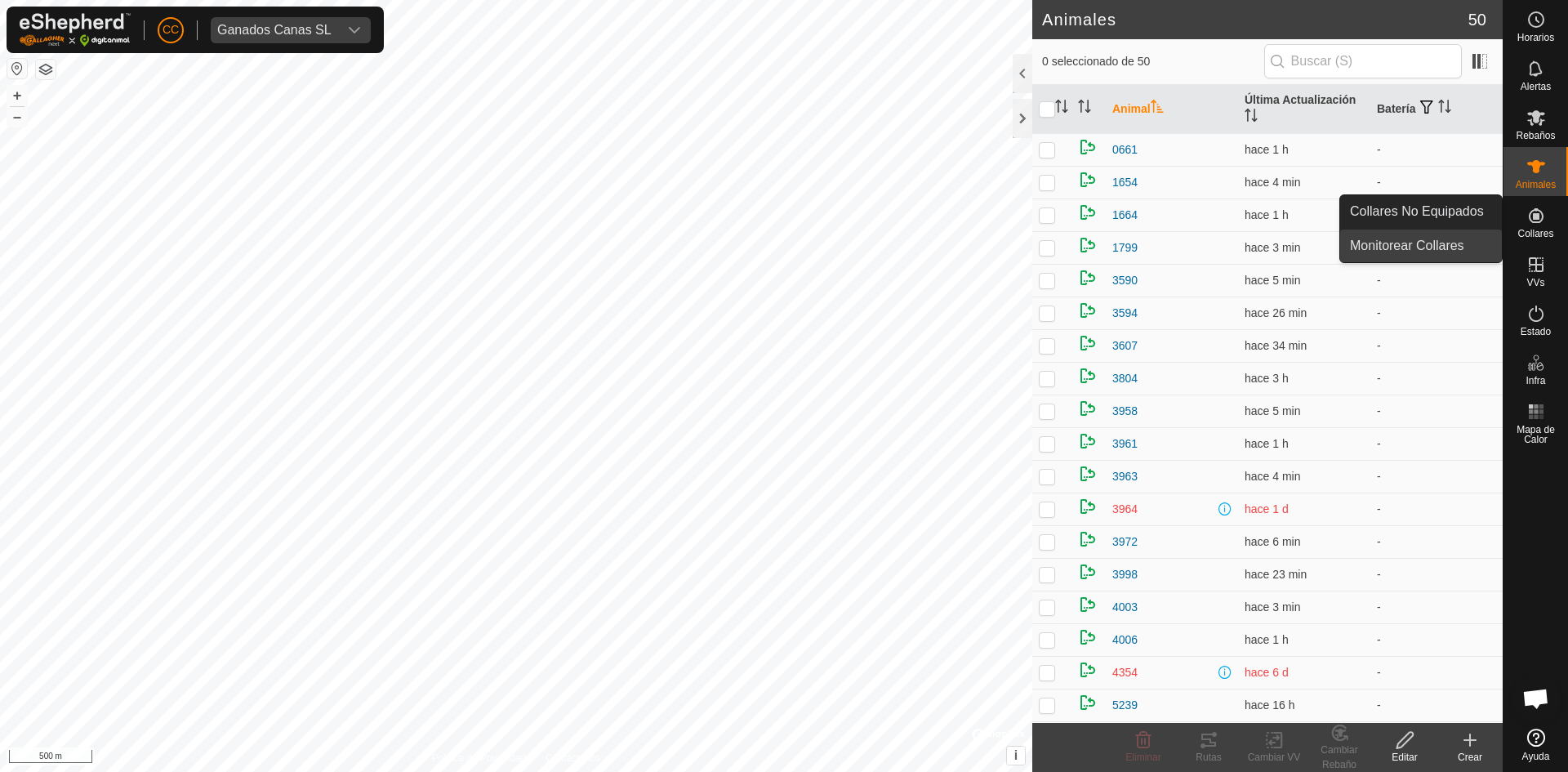
click at [1420, 249] on link "Monitorear Collares" at bounding box center [1420, 246] width 162 height 33
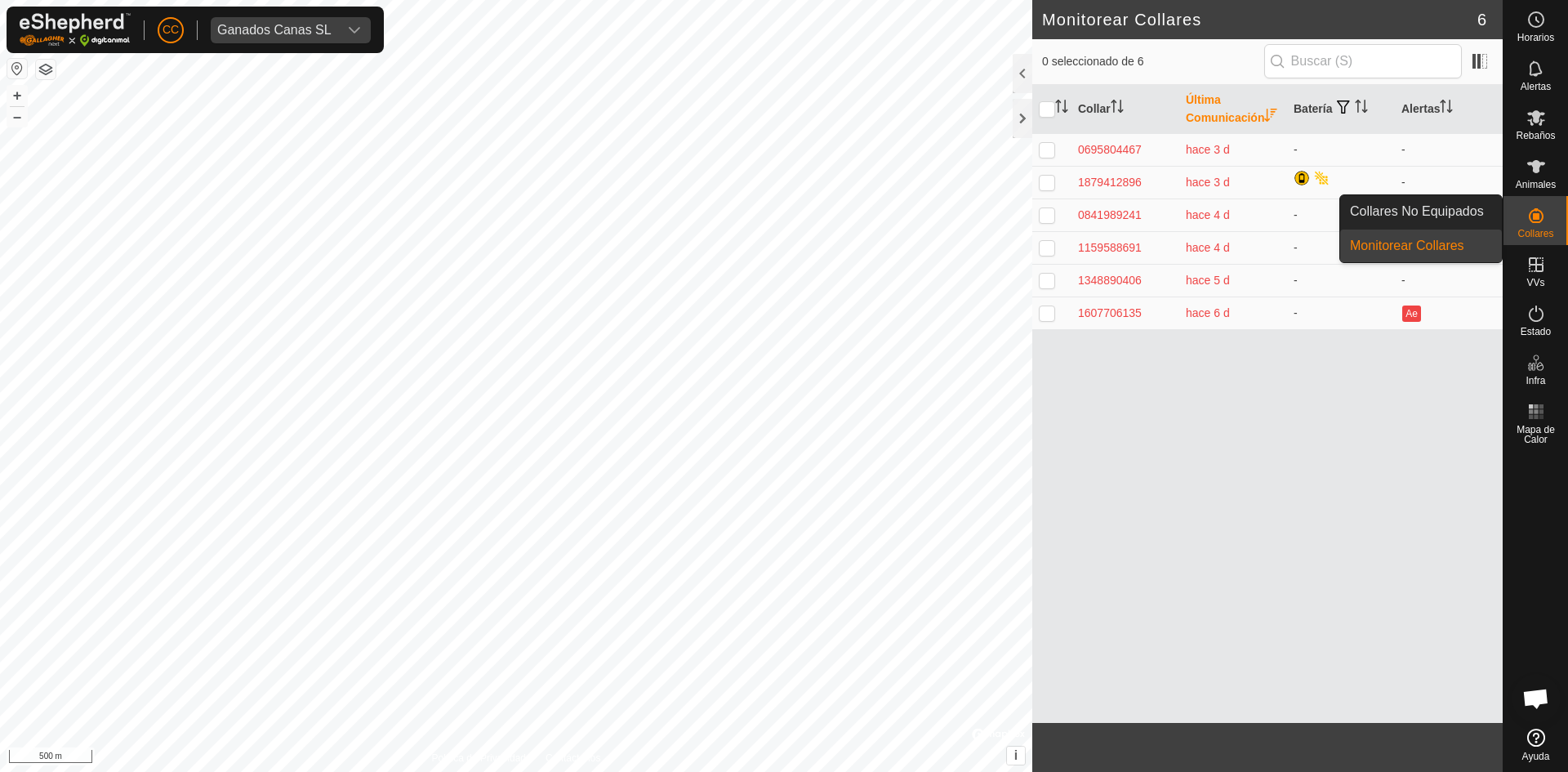
click at [1444, 207] on link "Collares No Equipados" at bounding box center [1420, 211] width 162 height 33
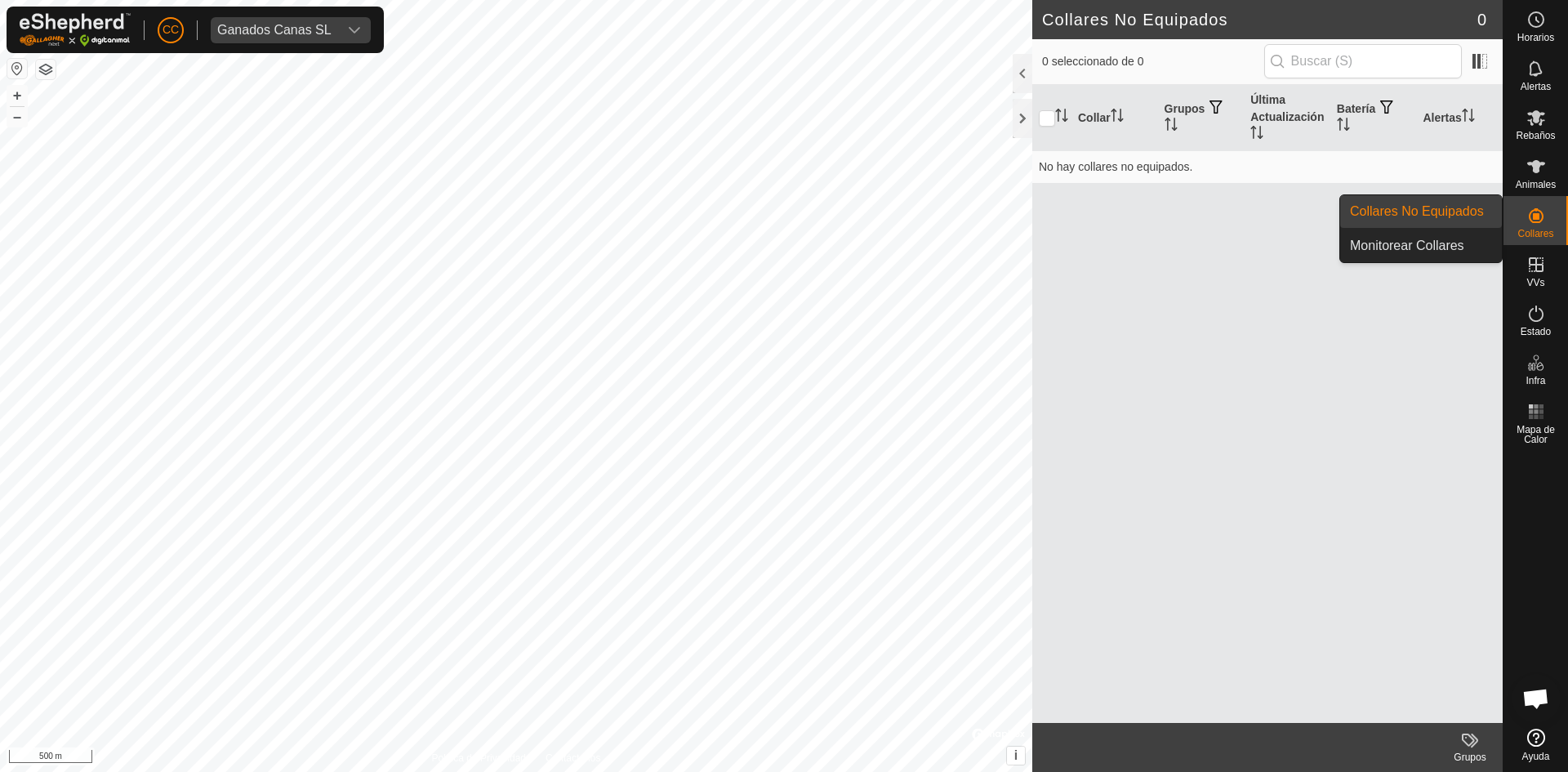
click at [1460, 242] on link "Monitorear Collares" at bounding box center [1420, 246] width 162 height 33
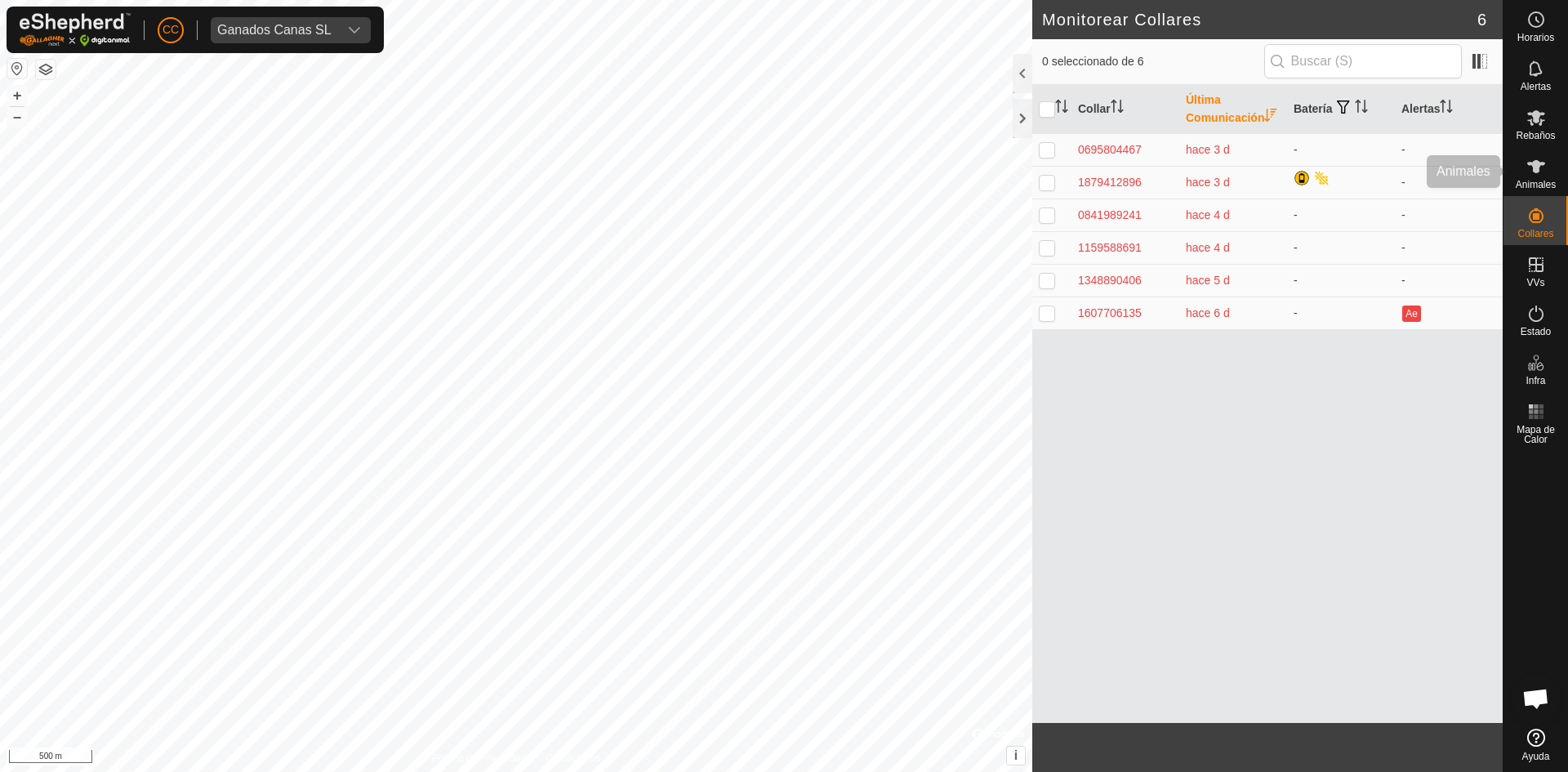
click at [1535, 169] on icon at bounding box center [1536, 166] width 18 height 13
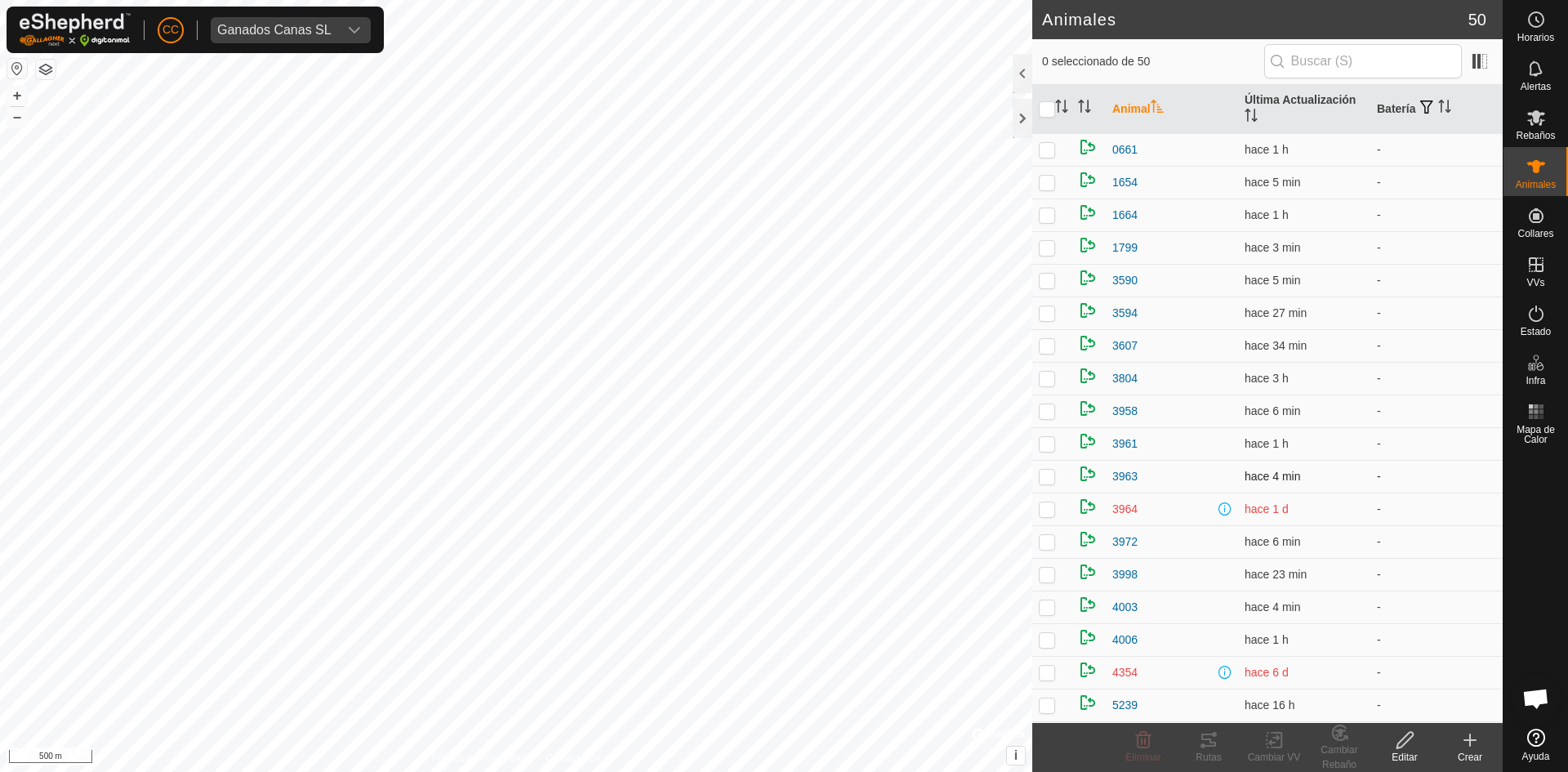
scroll to position [572, 0]
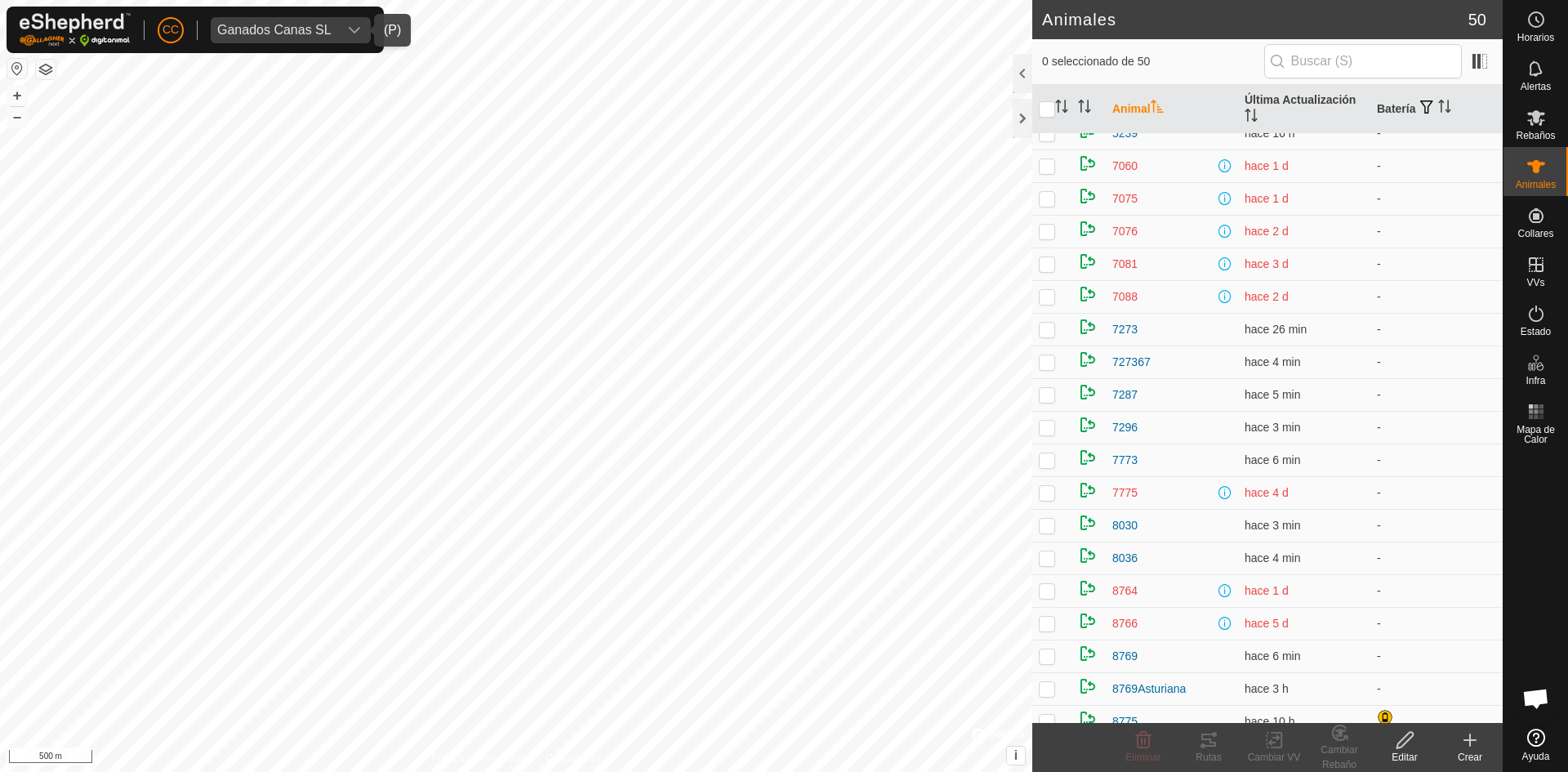
click at [309, 31] on div "Ganados Canas SL" at bounding box center [274, 30] width 114 height 13
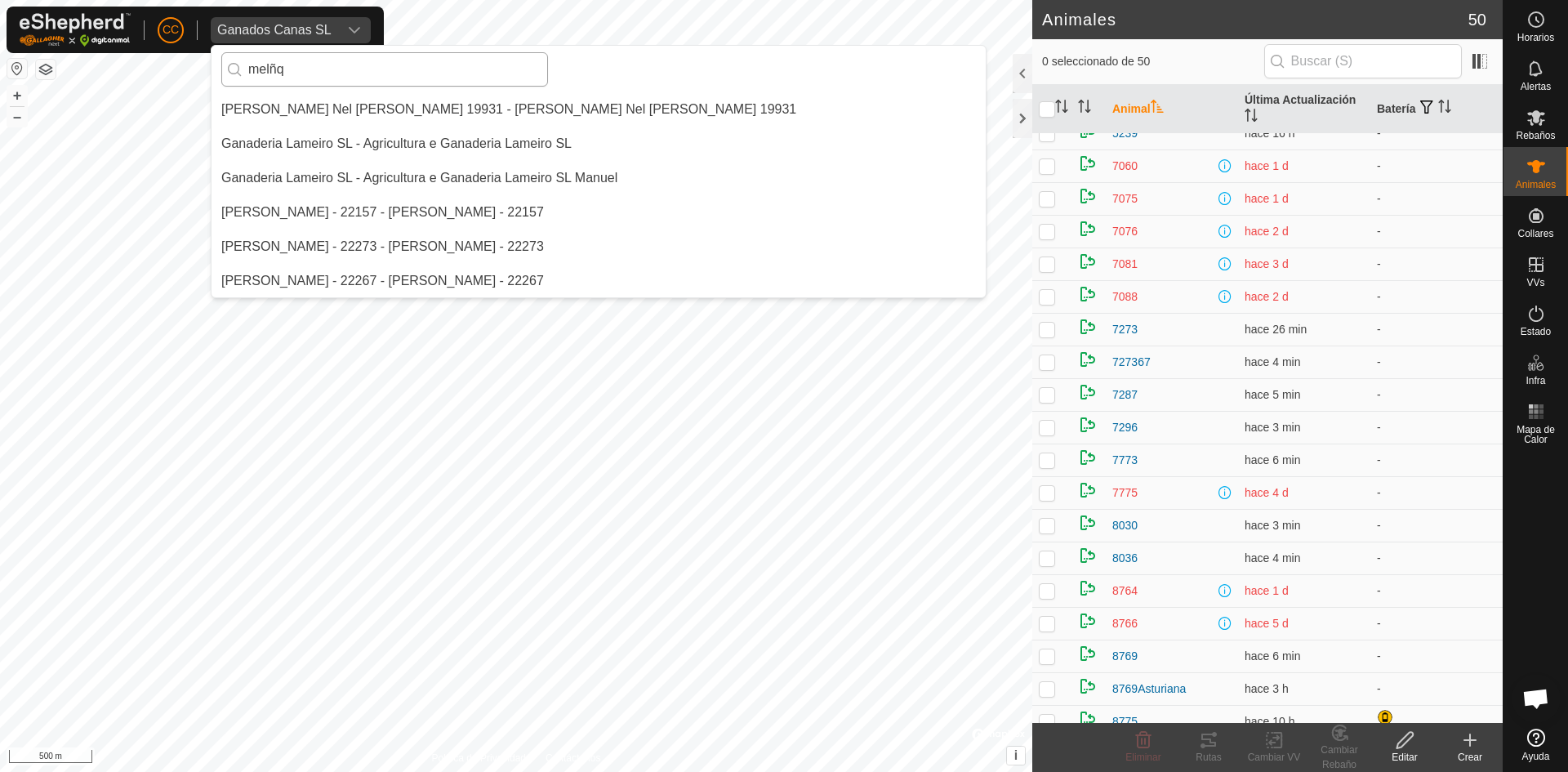
scroll to position [0, 0]
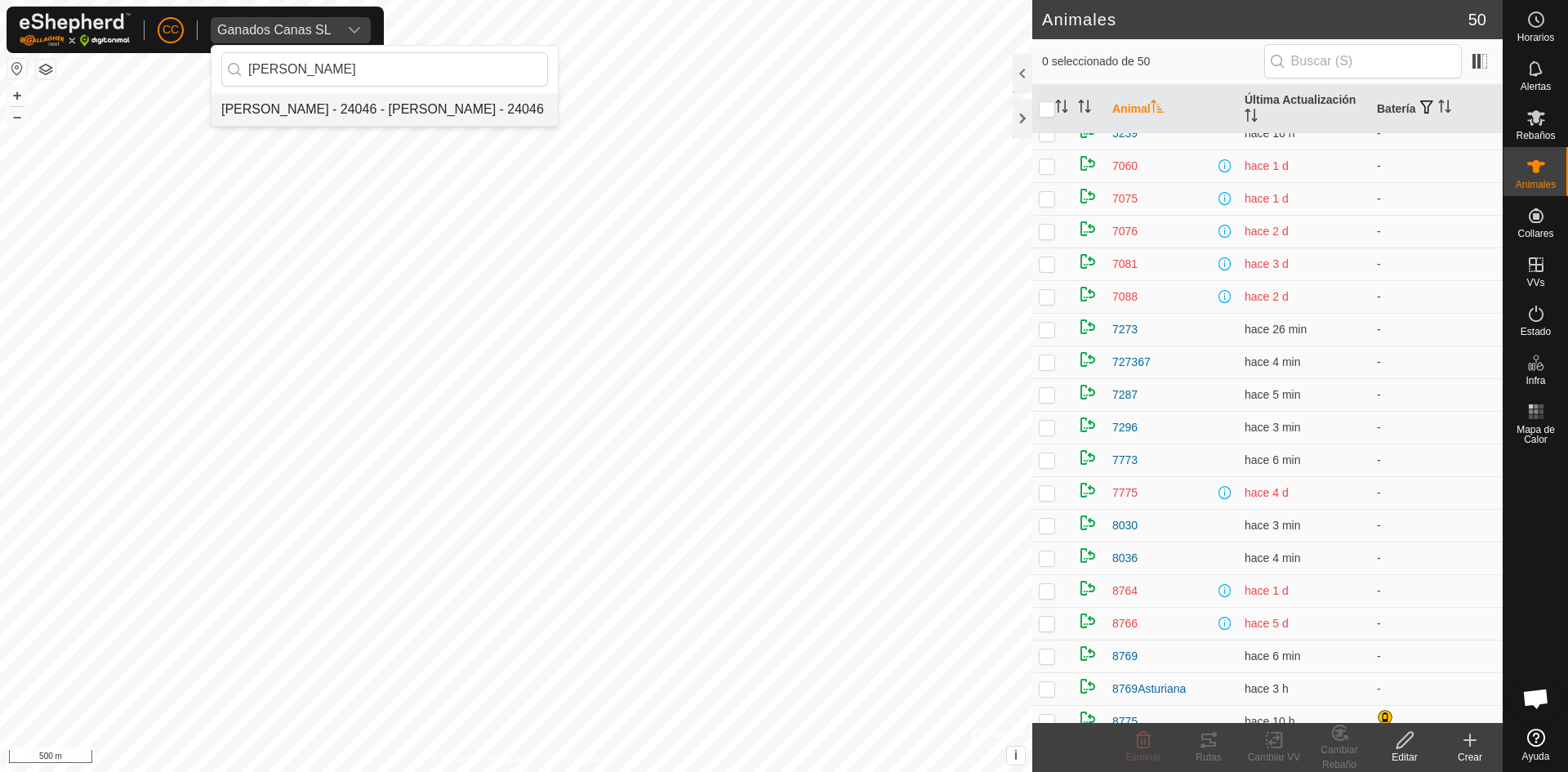
type input "mel"
click at [384, 116] on li "Melquiades Almagro Garcia - 24046 - Melquiades Almagro Garcia - 24046" at bounding box center [384, 109] width 346 height 33
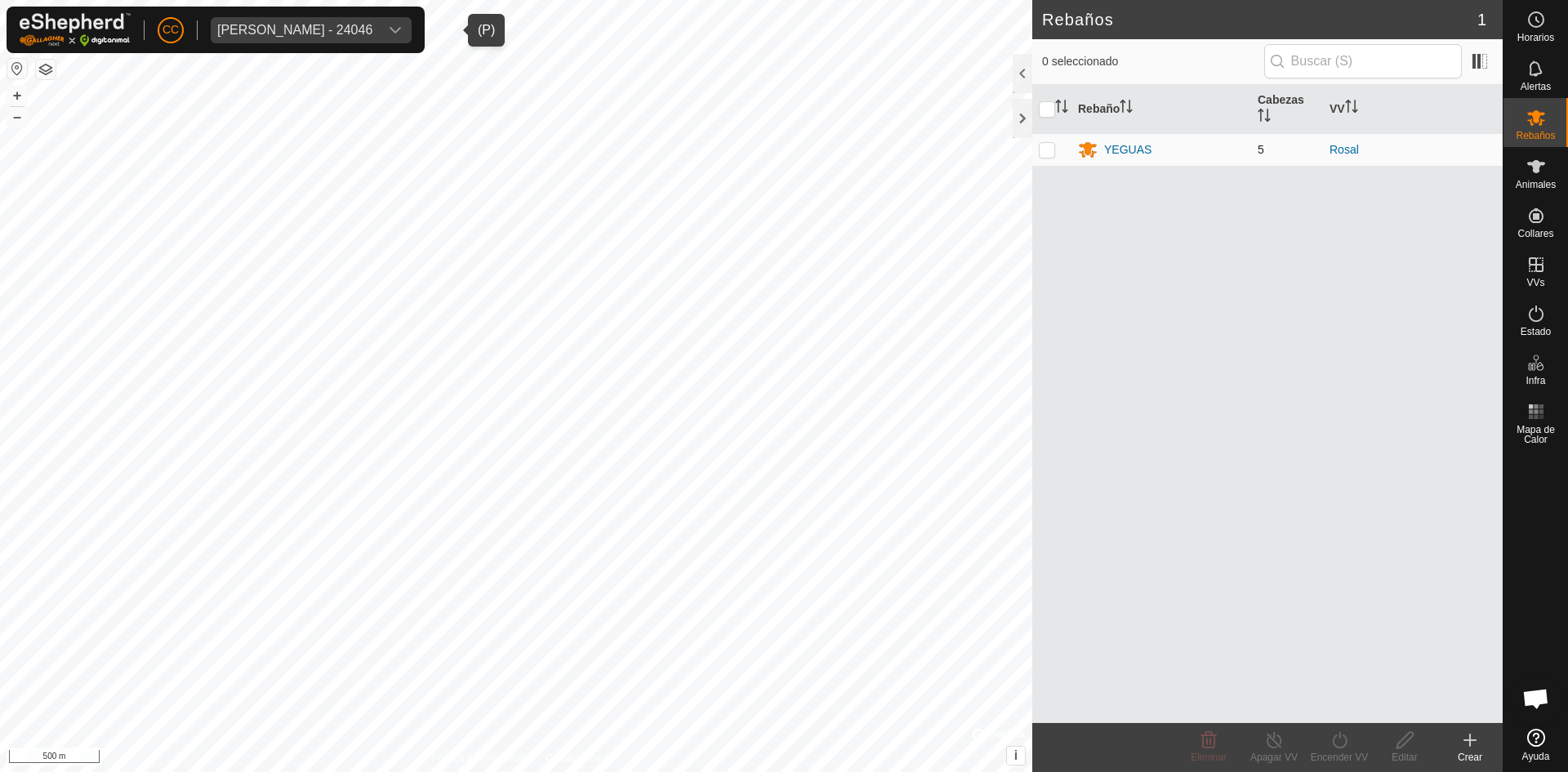
click at [1052, 146] on p-checkbox at bounding box center [1047, 149] width 16 height 13
checkbox input "true"
click at [1536, 176] on es-animals-svg-icon at bounding box center [1536, 166] width 30 height 26
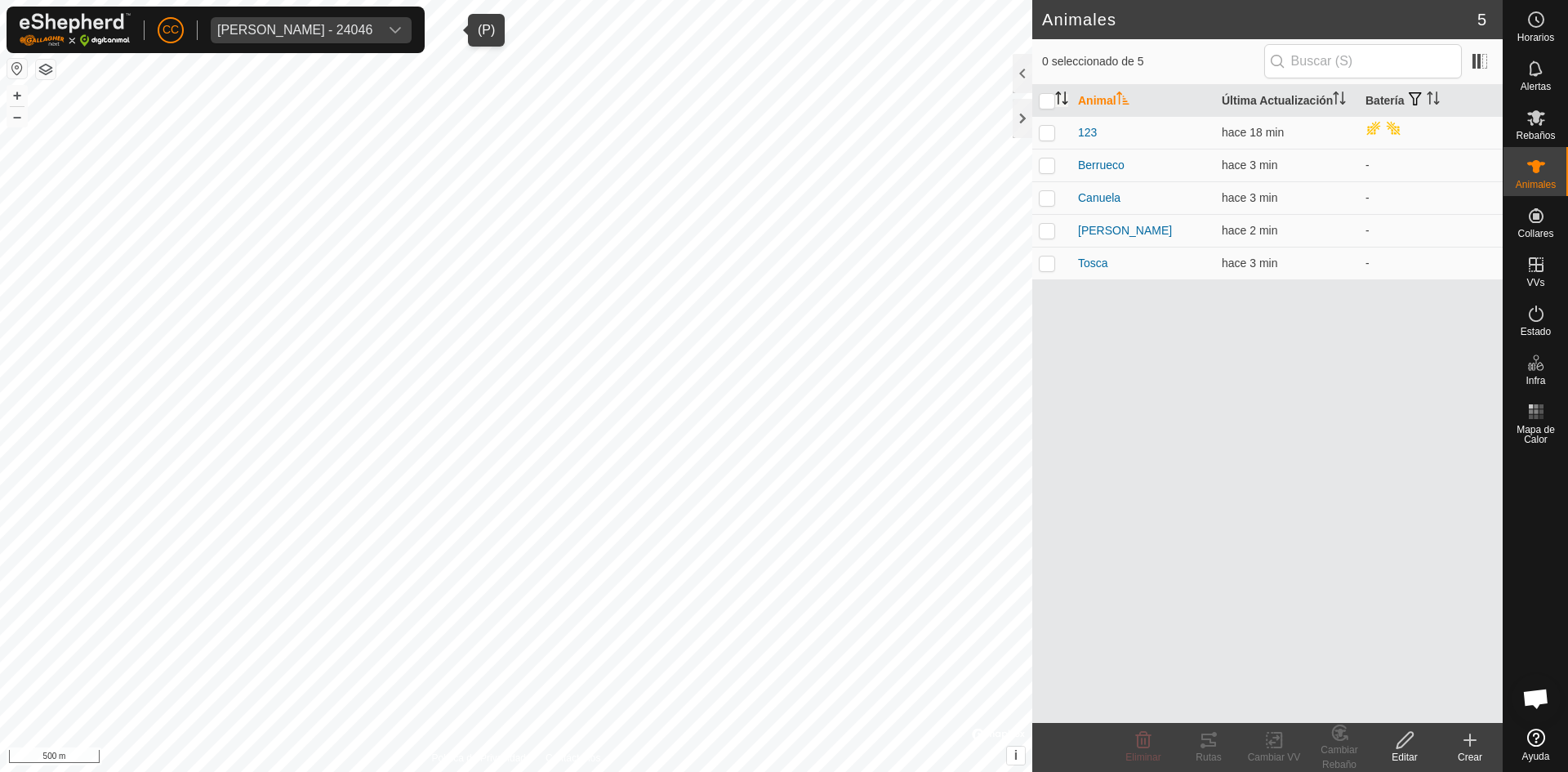
click at [1059, 105] on p-sorticon "Activar para ordenar" at bounding box center [1062, 100] width 13 height 13
click at [1046, 98] on input "checkbox" at bounding box center [1047, 101] width 16 height 16
checkbox input "true"
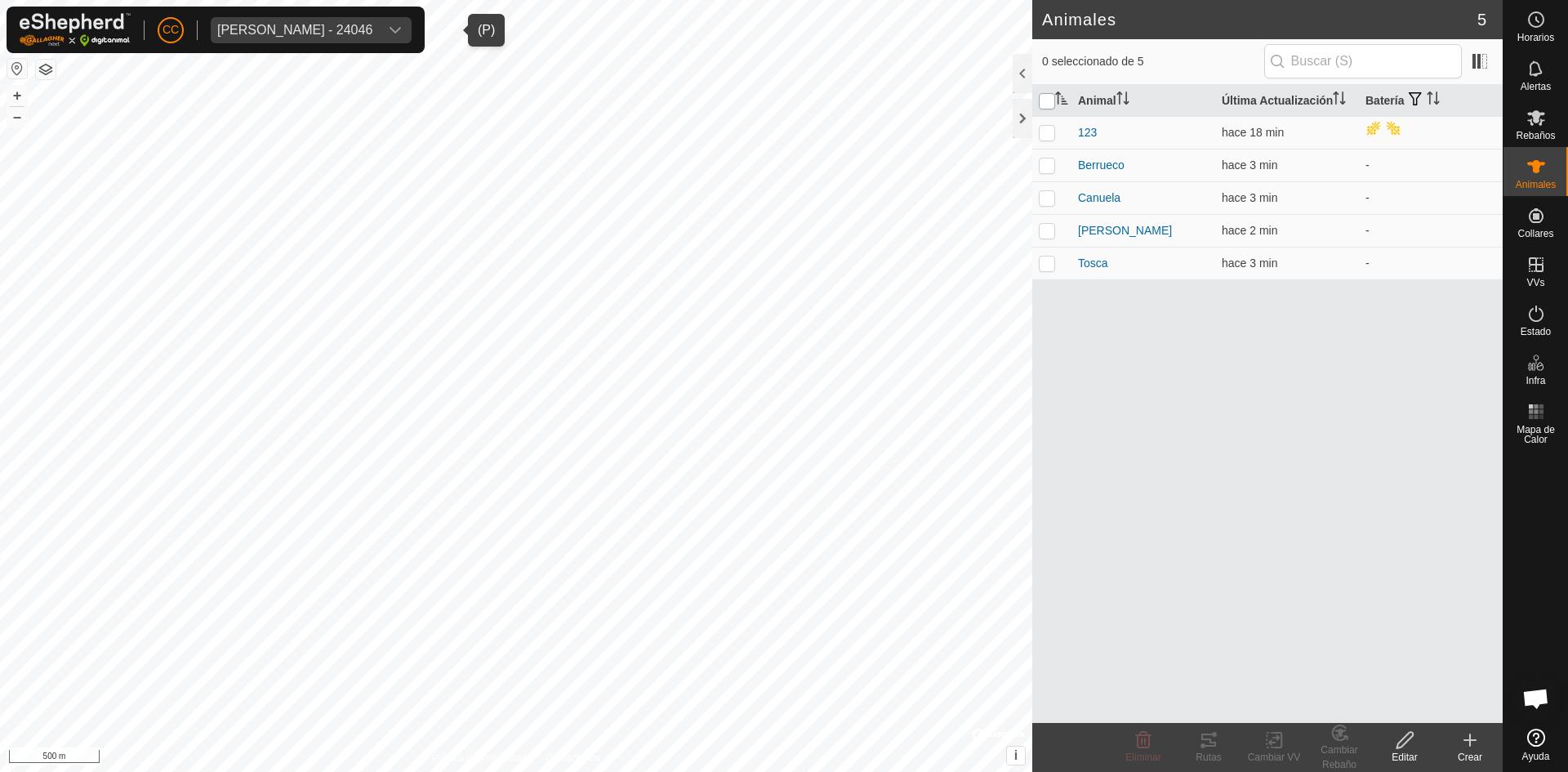
checkbox input "true"
click at [1221, 746] on tracks-svg-icon at bounding box center [1209, 740] width 65 height 20
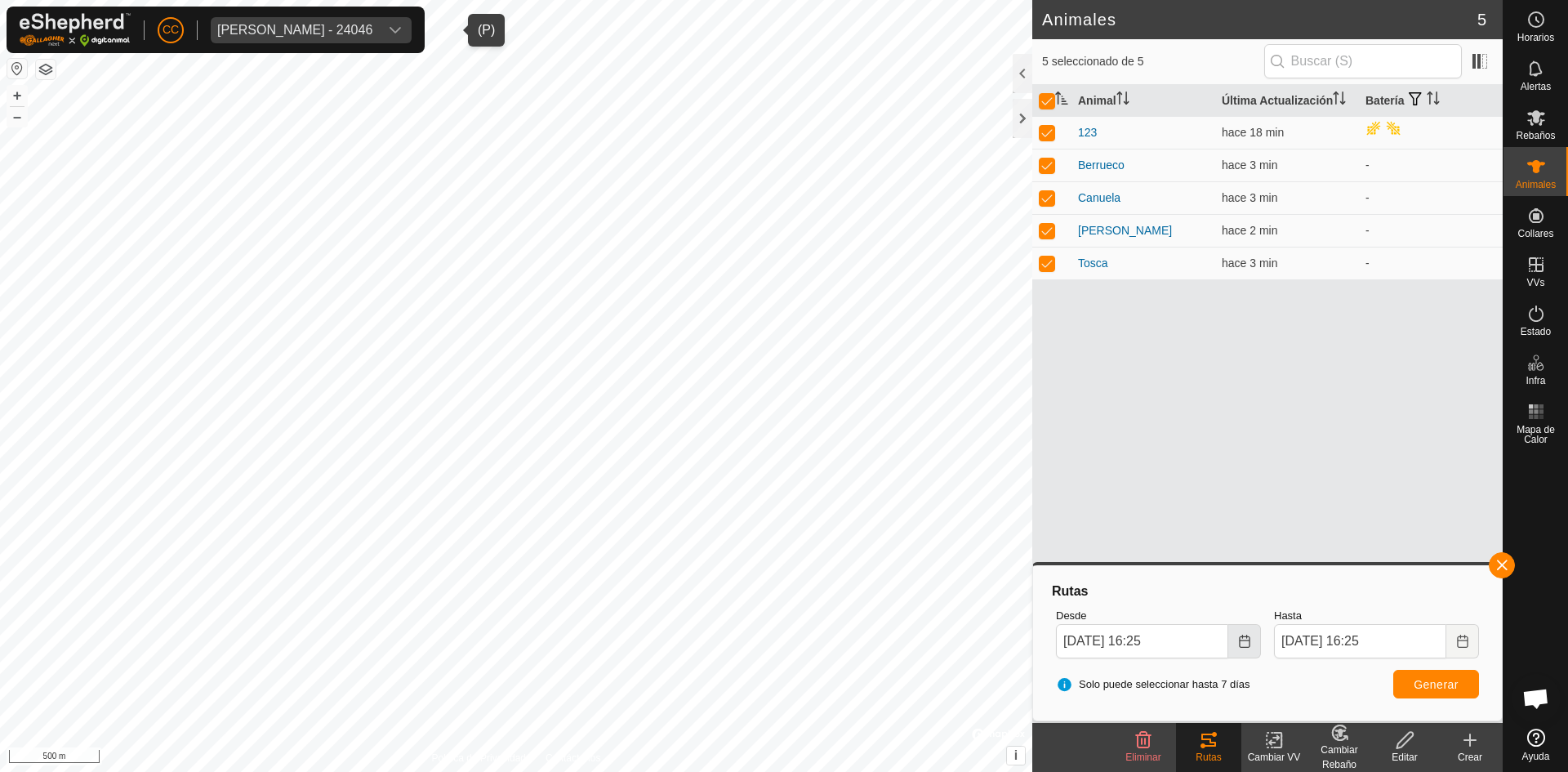
click at [1244, 646] on icon "Choose Date" at bounding box center [1244, 640] width 13 height 13
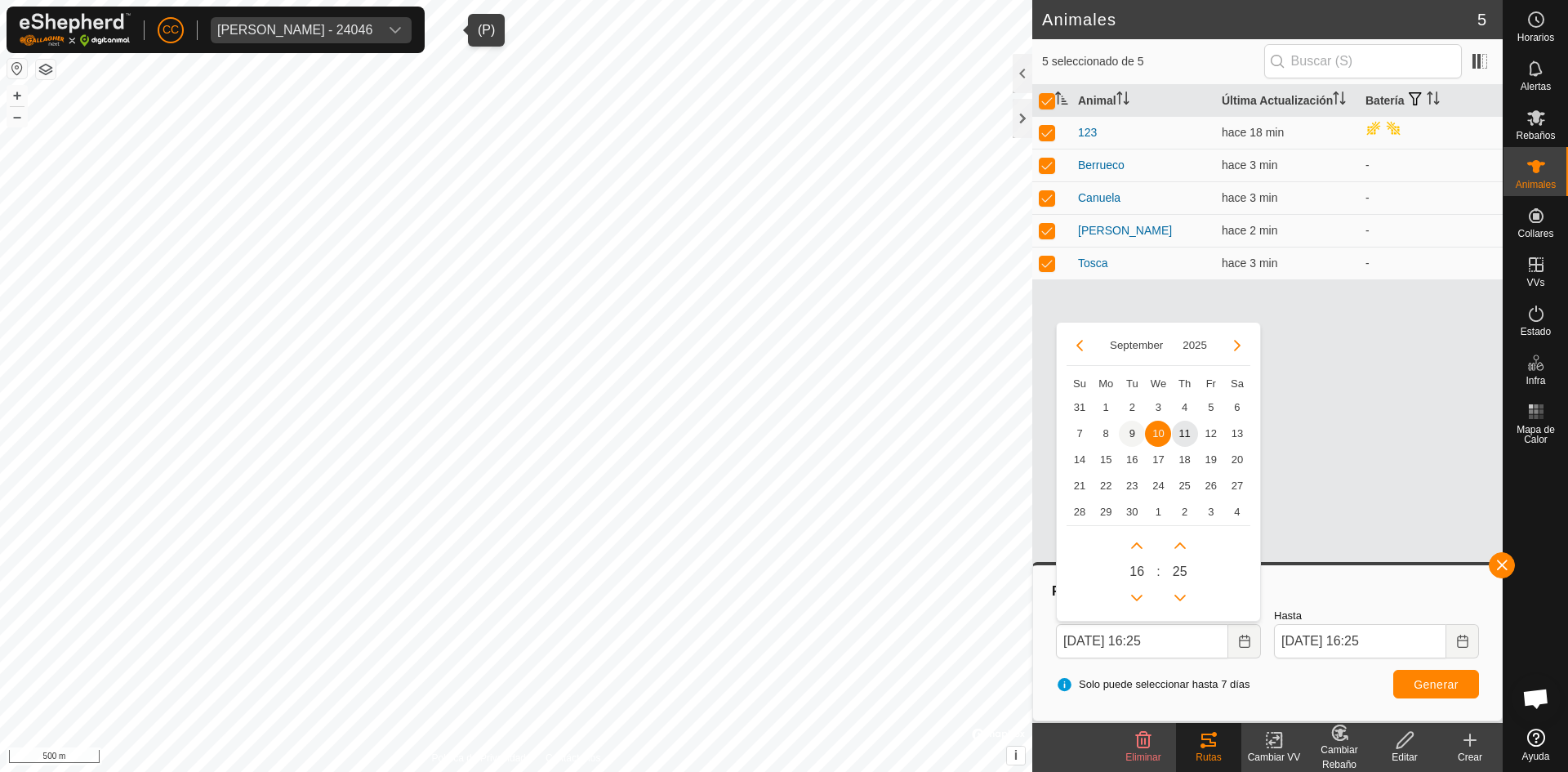
click at [1126, 426] on span "9" at bounding box center [1132, 433] width 26 height 26
type input "09 Sep, 2025 16:25"
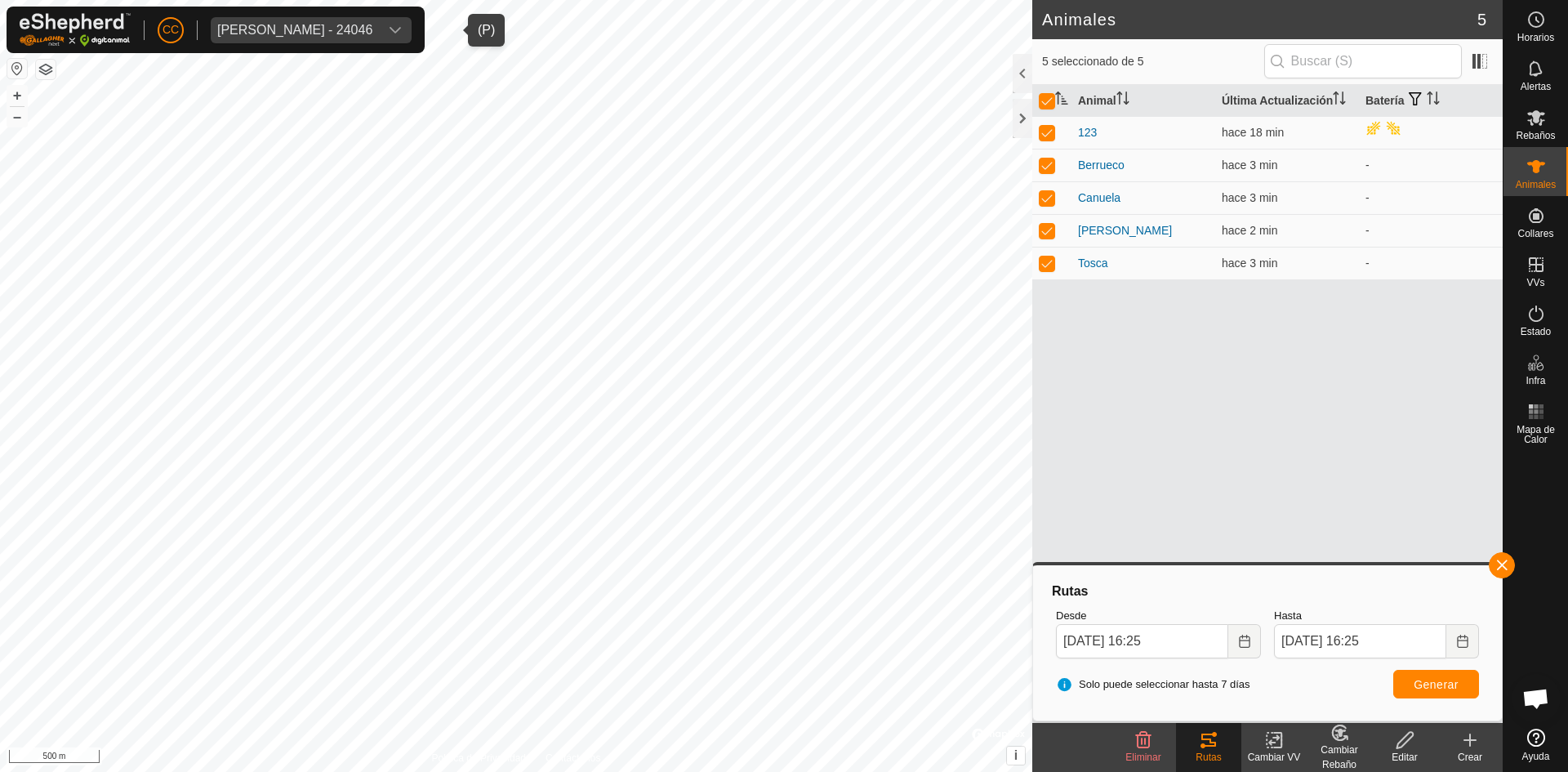
click at [1442, 707] on div "Rutas Desde 09 Sep, 2025 16:25 Hasta 11 Sep, 2025 16:25 Solo puede seleccionar …" at bounding box center [1268, 642] width 456 height 142
click at [1428, 678] on span "Generar" at bounding box center [1436, 684] width 45 height 13
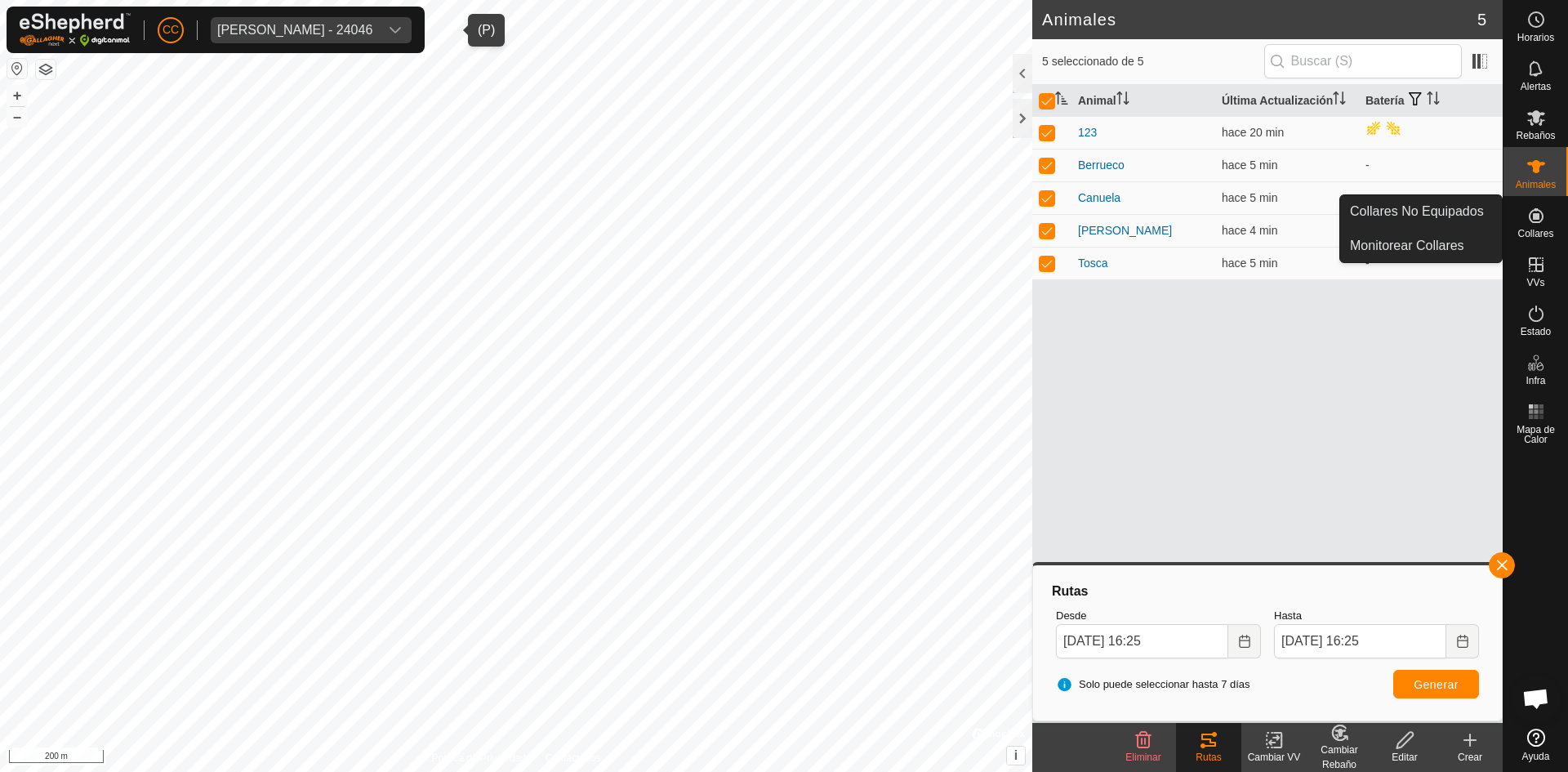
click at [373, 33] on div "[PERSON_NAME] [PERSON_NAME] - 24046" at bounding box center [294, 30] width 156 height 13
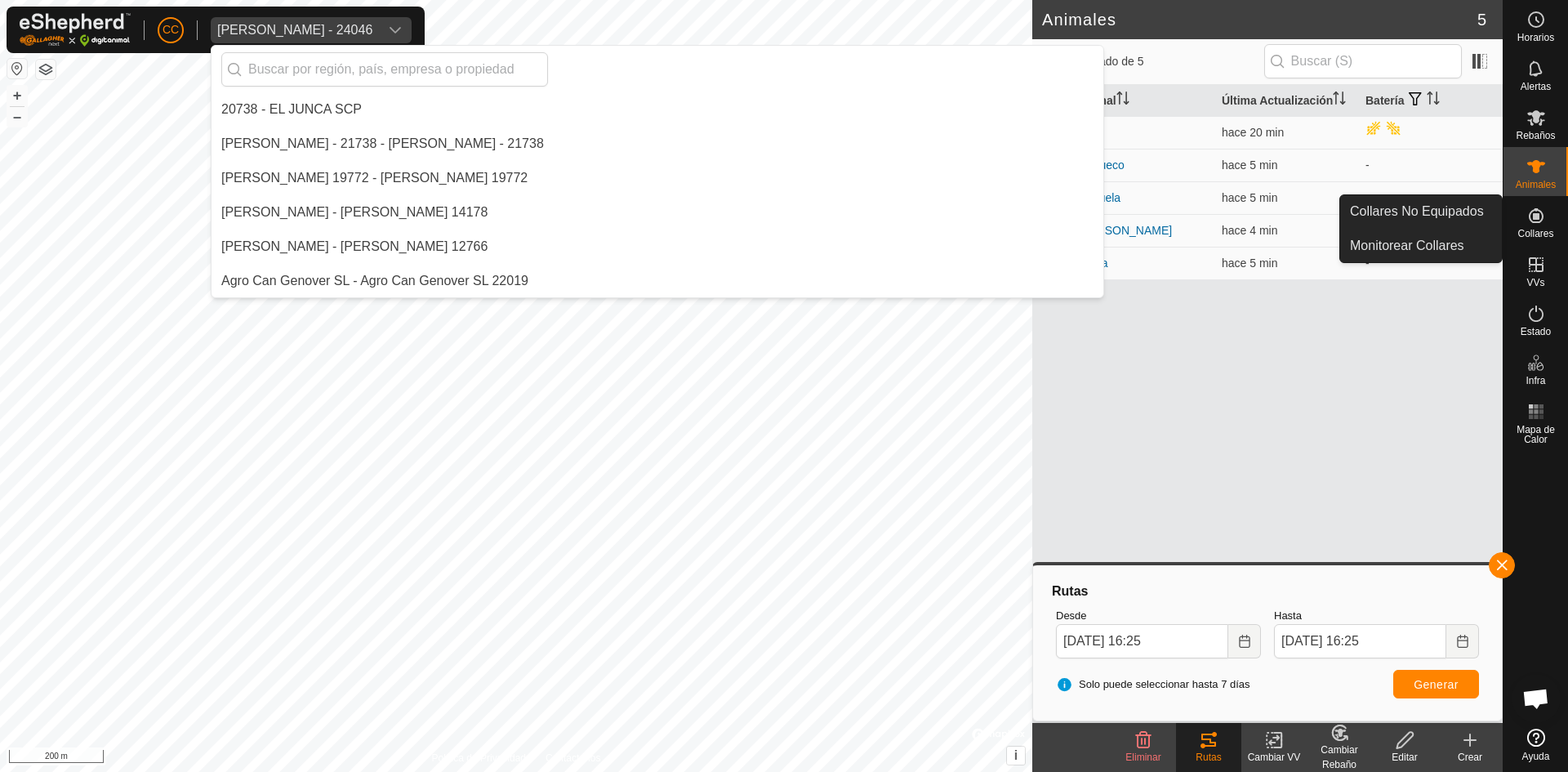
scroll to position [8953, 0]
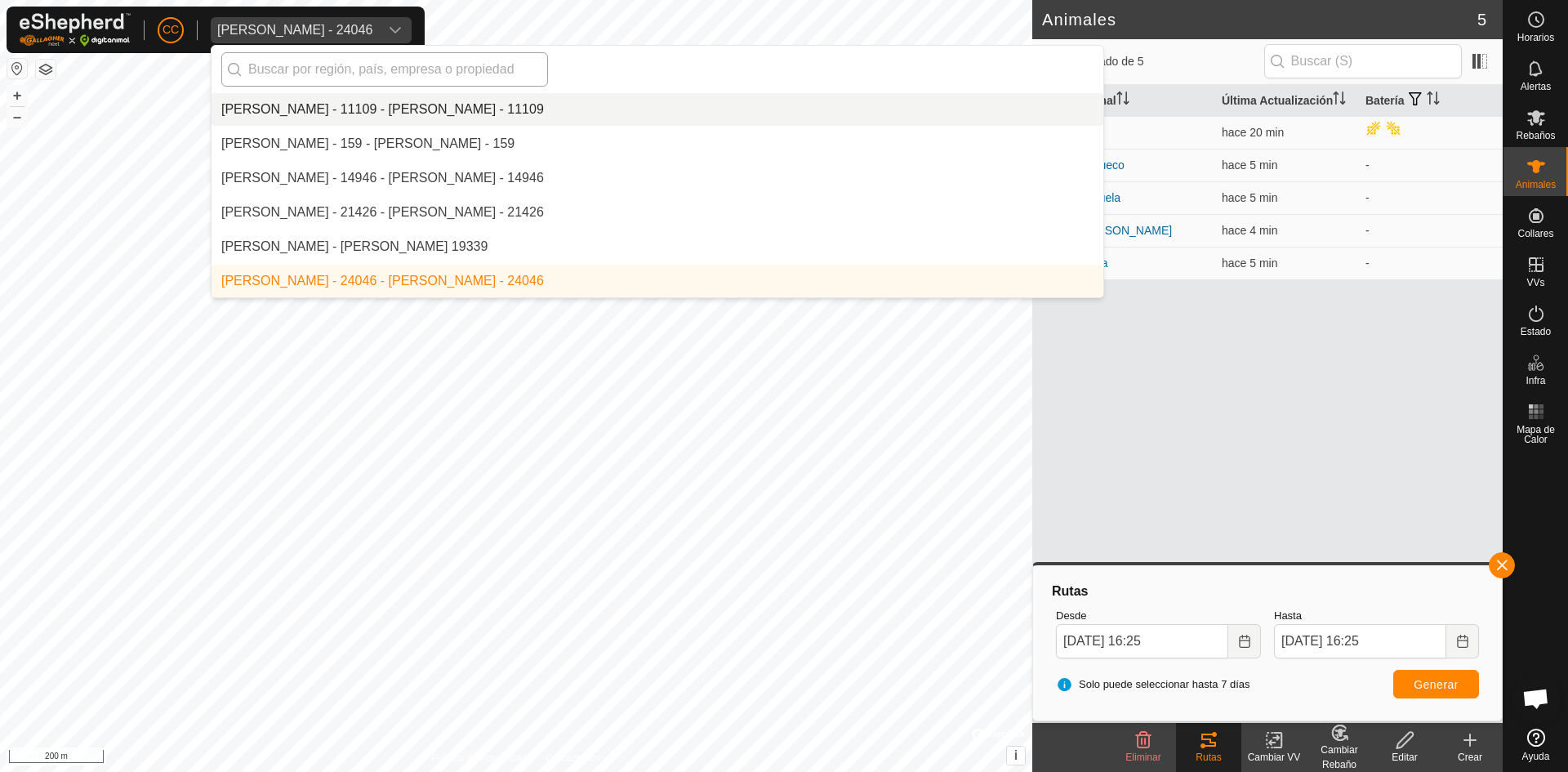
click at [400, 67] on input "text" at bounding box center [385, 69] width 327 height 35
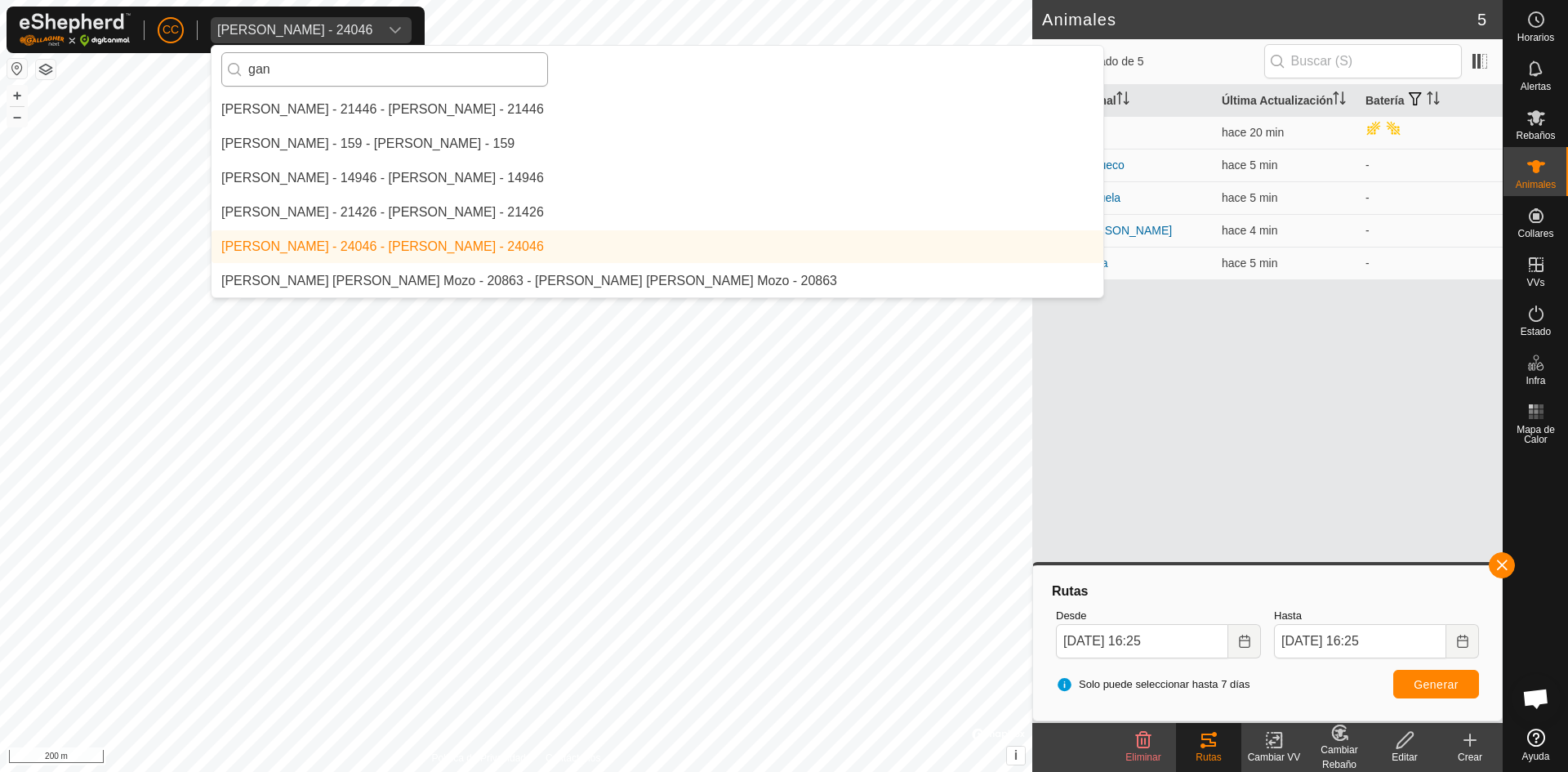
scroll to position [68, 0]
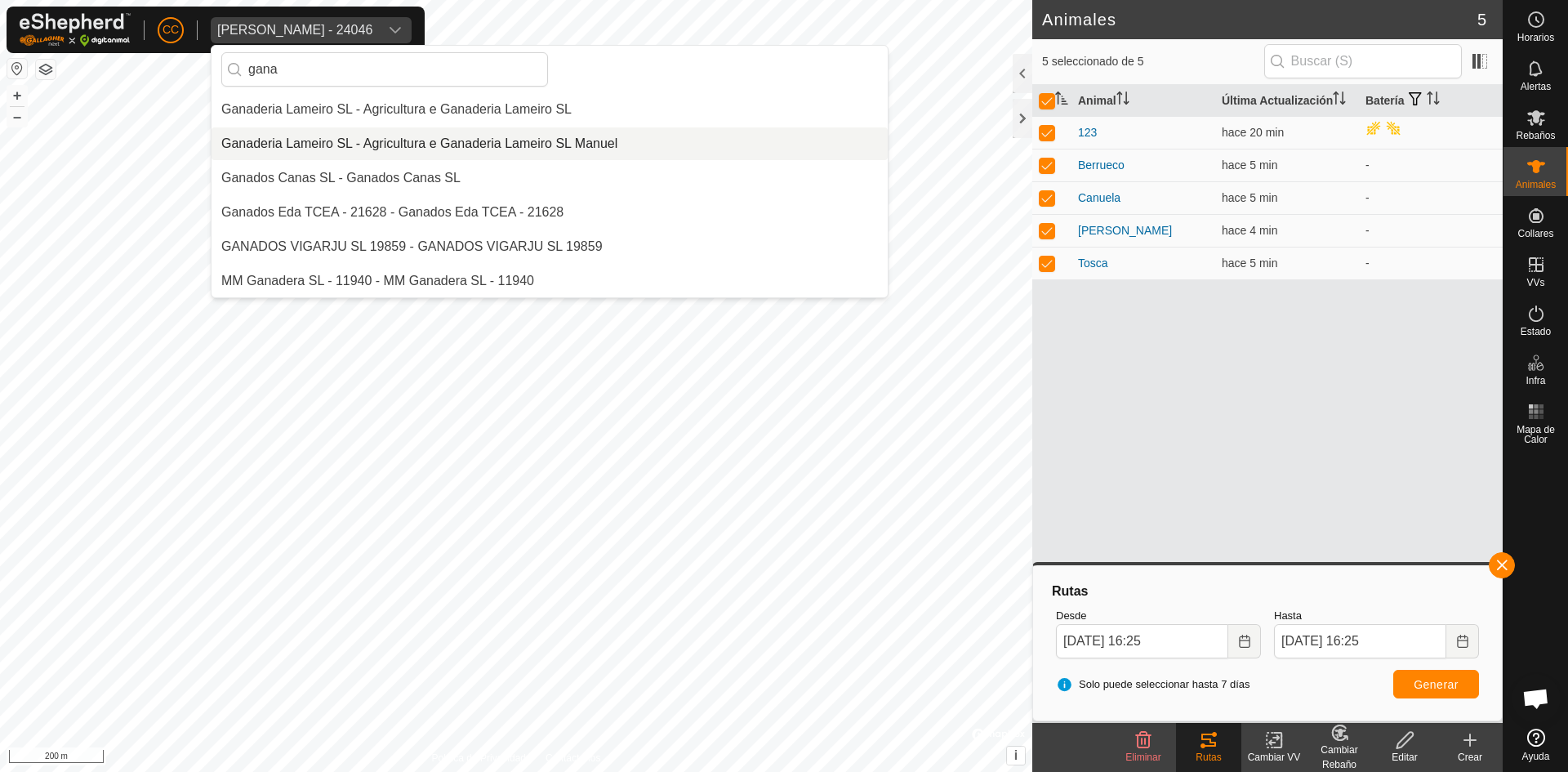
type input "gana"
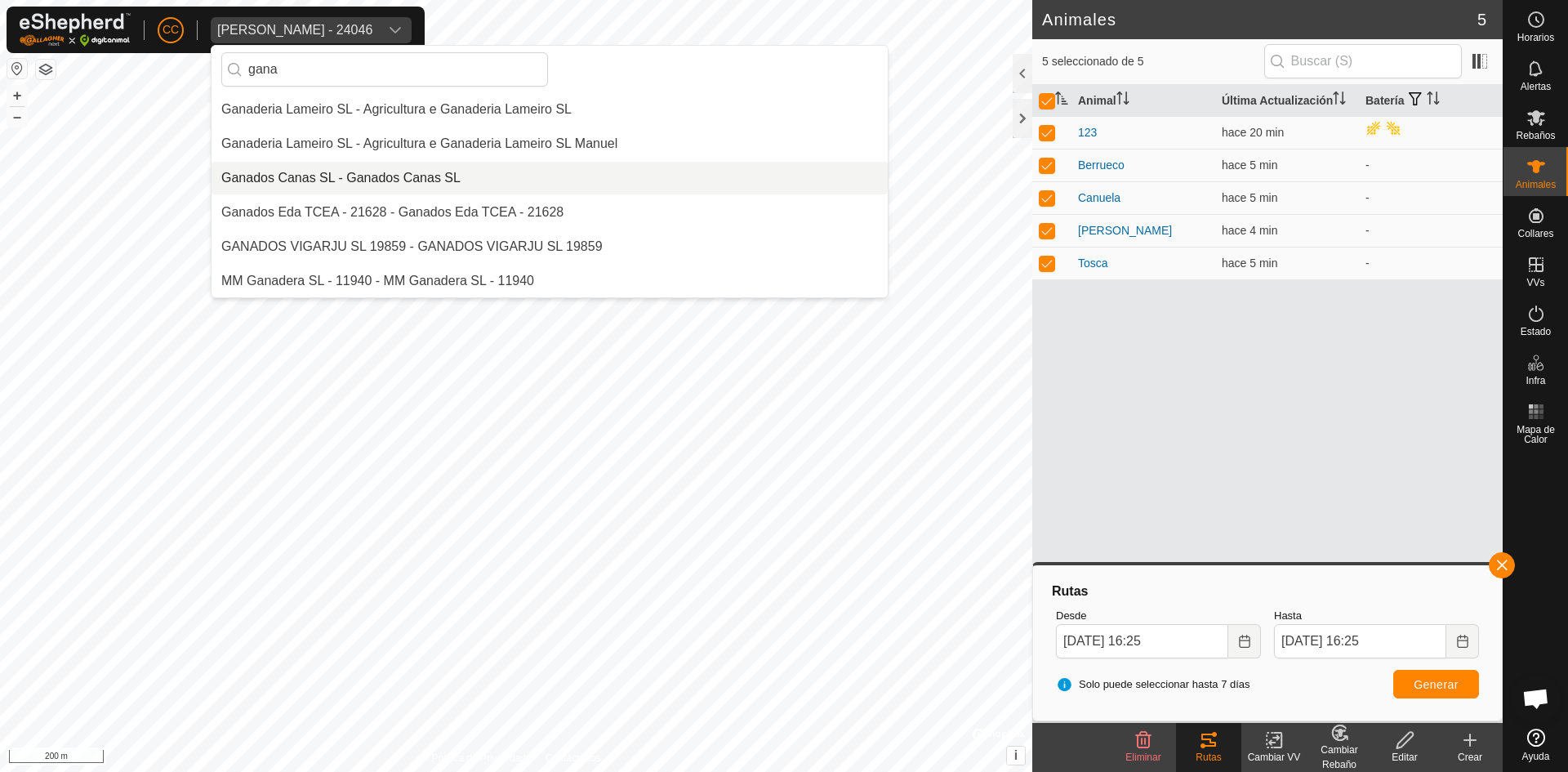
click at [386, 172] on li "Ganados Canas SL - Ganados Canas SL" at bounding box center [549, 177] width 676 height 33
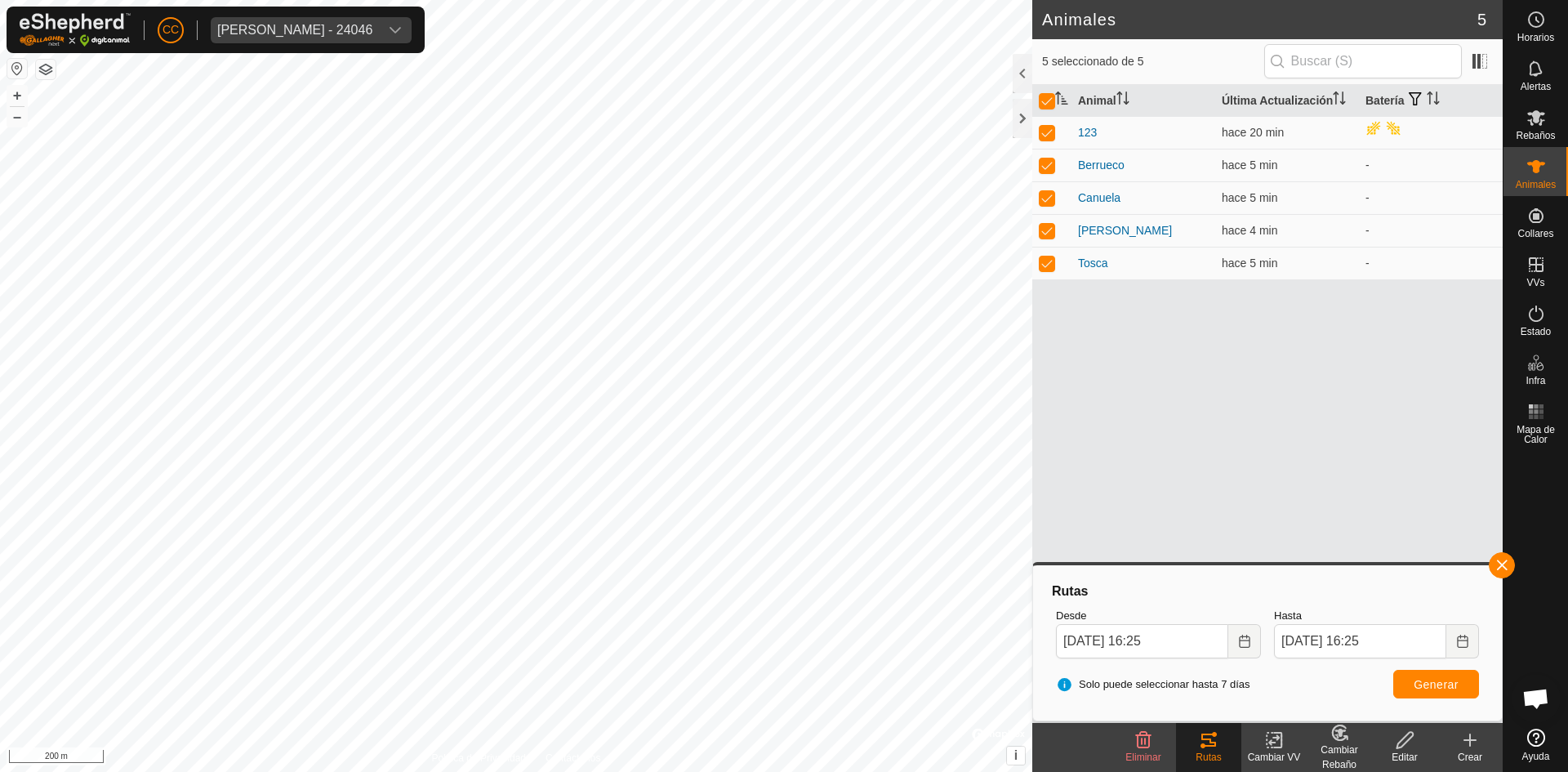
checkbox input "false"
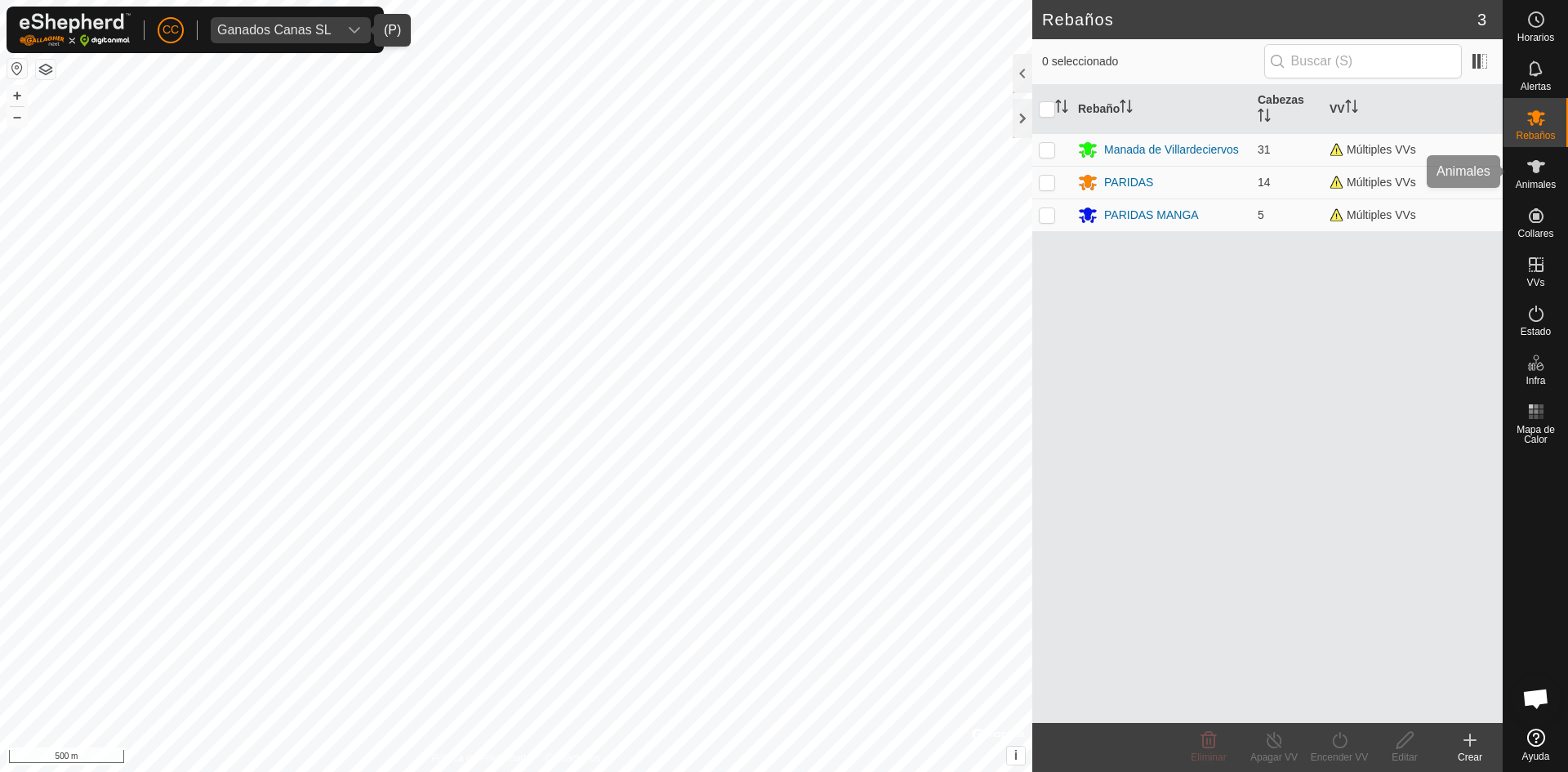
click at [1530, 158] on icon at bounding box center [1536, 166] width 20 height 20
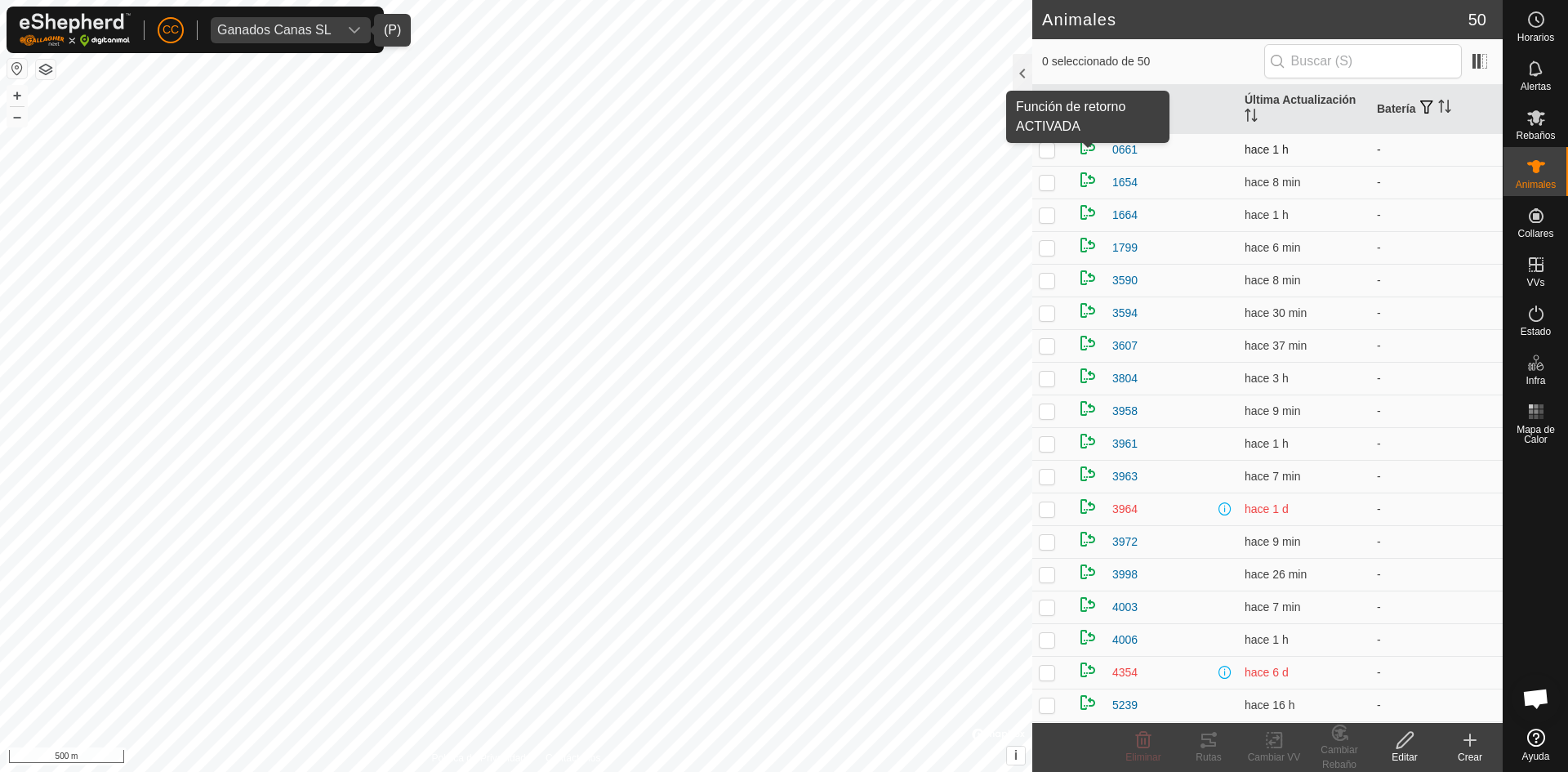
click at [1086, 145] on img at bounding box center [1088, 147] width 20 height 20
click at [1086, 146] on img at bounding box center [1088, 147] width 20 height 20
drag, startPoint x: 1086, startPoint y: 146, endPoint x: 1049, endPoint y: 149, distance: 37.1
click at [1049, 149] on p-checkbox at bounding box center [1047, 149] width 16 height 13
checkbox input "true"
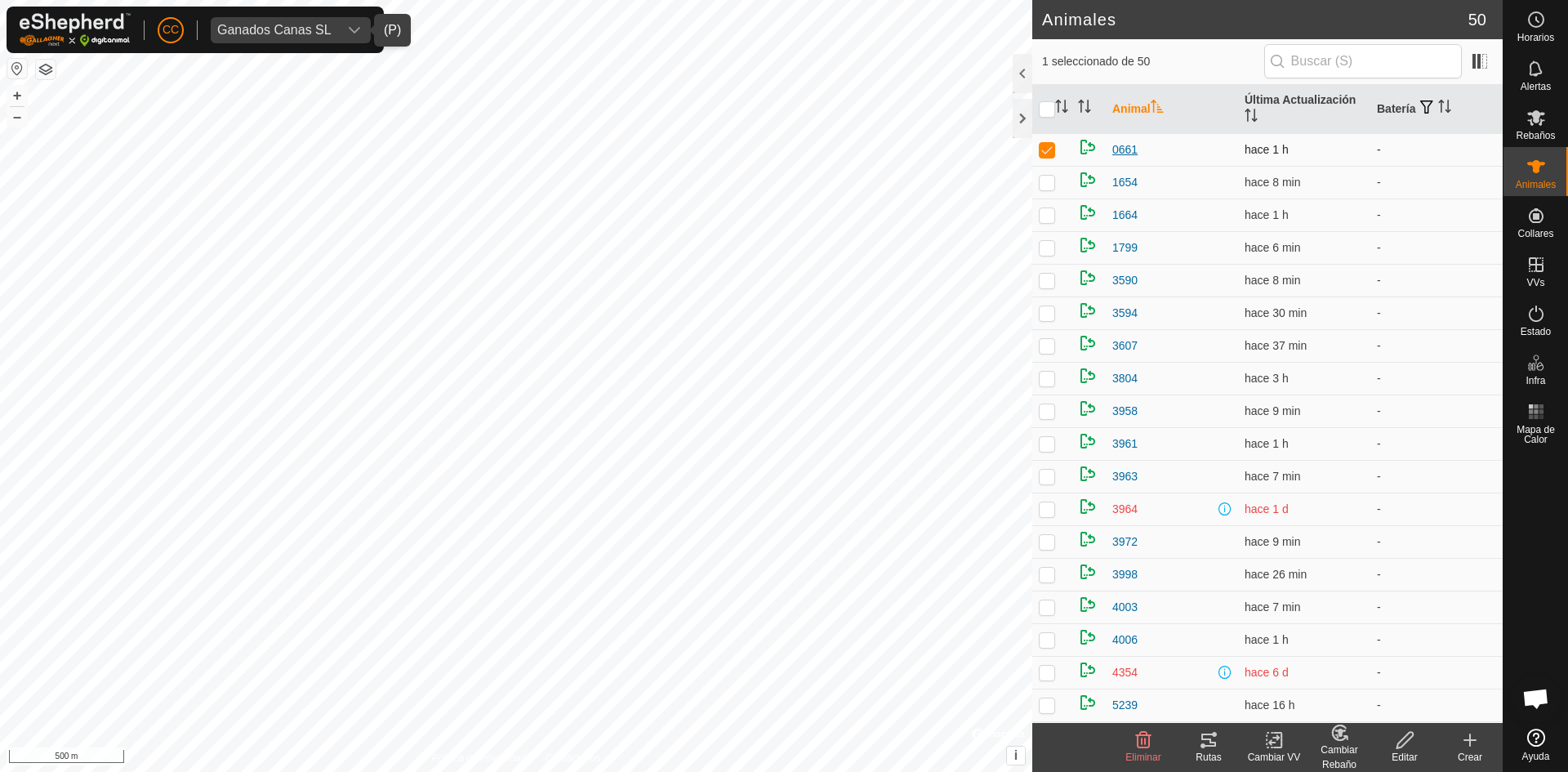
click at [1129, 148] on span "0661" at bounding box center [1125, 150] width 26 height 17
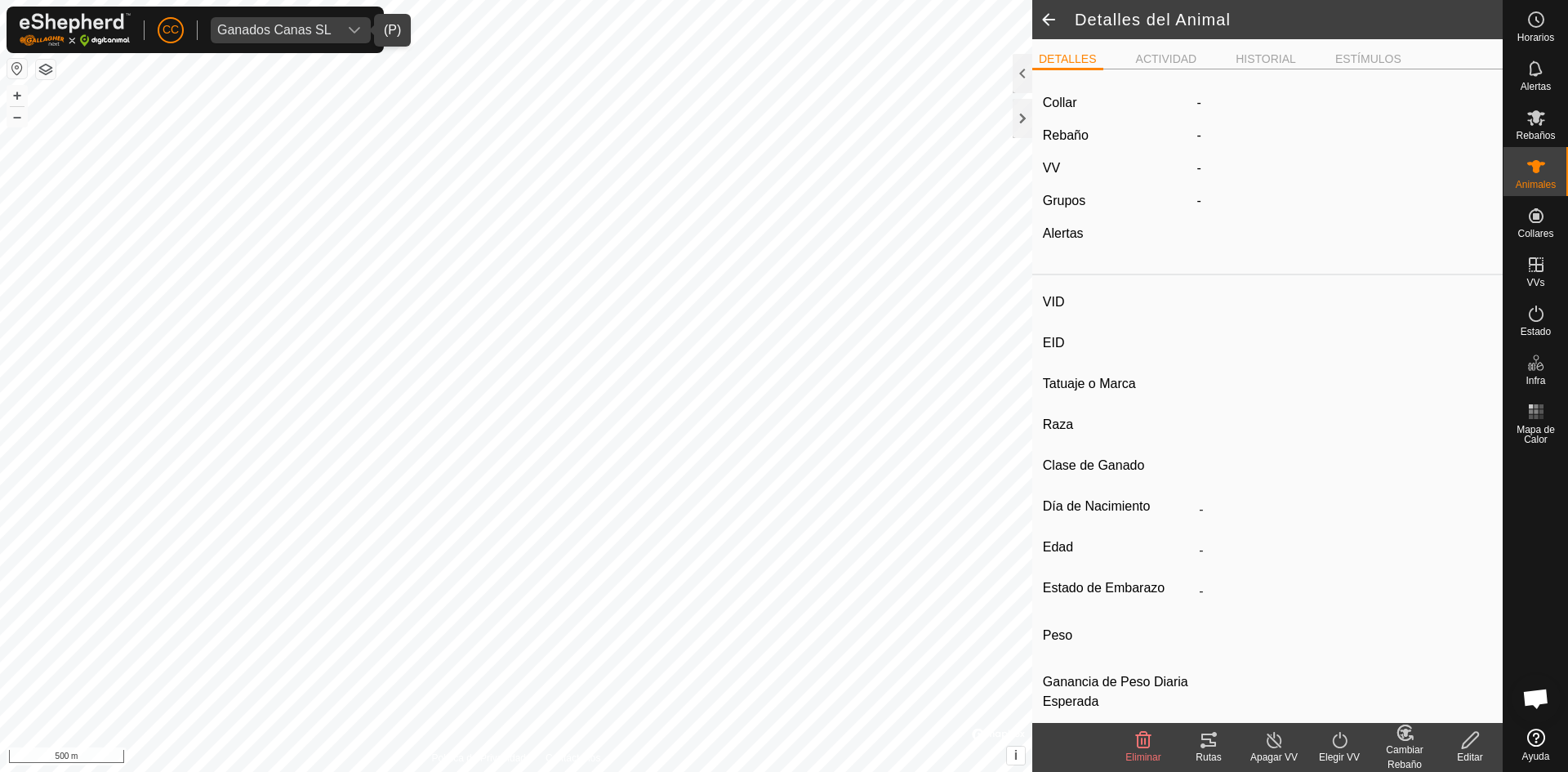
type input "0661"
type input "-"
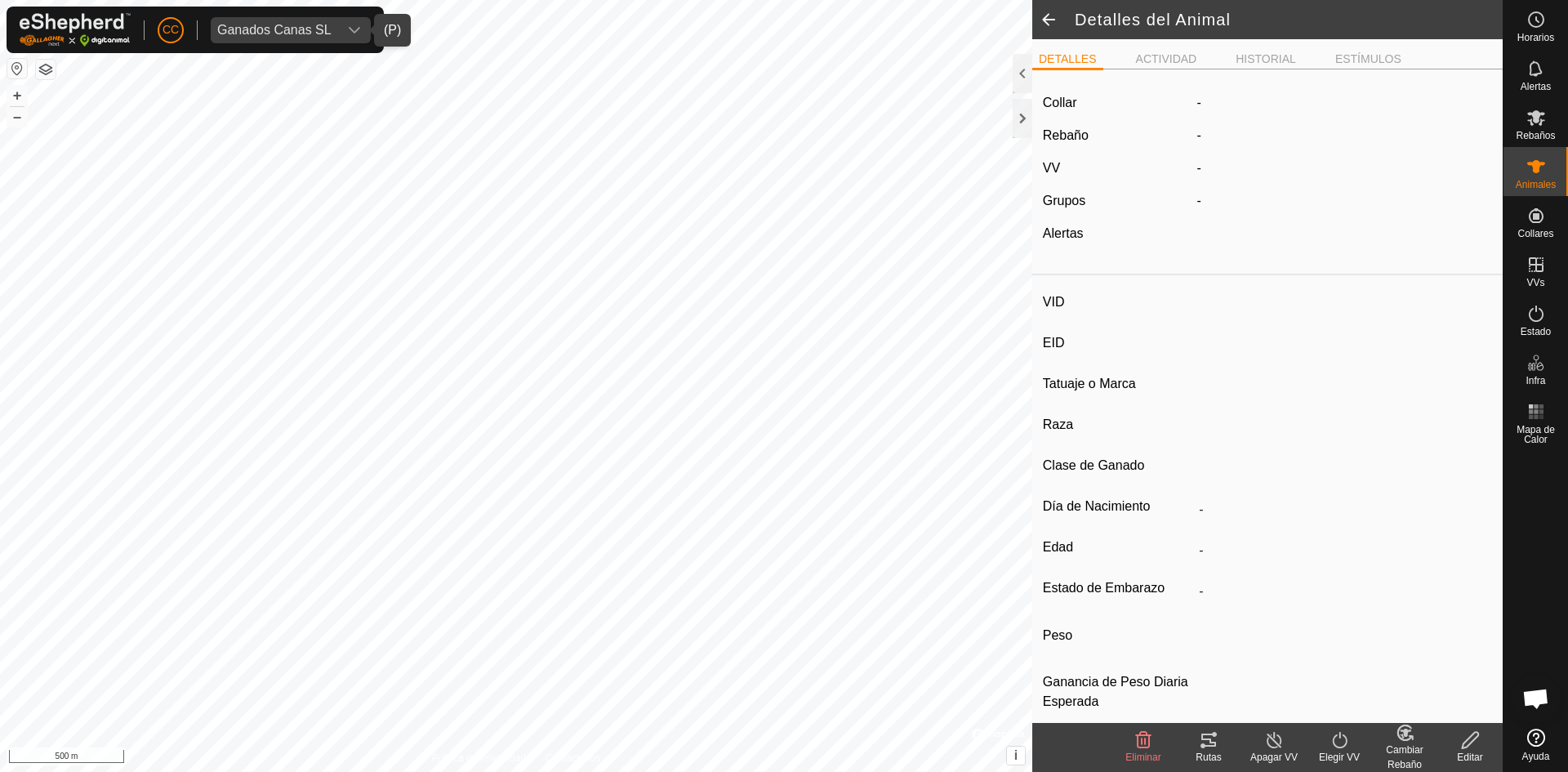
type input "0 kg"
type input "-"
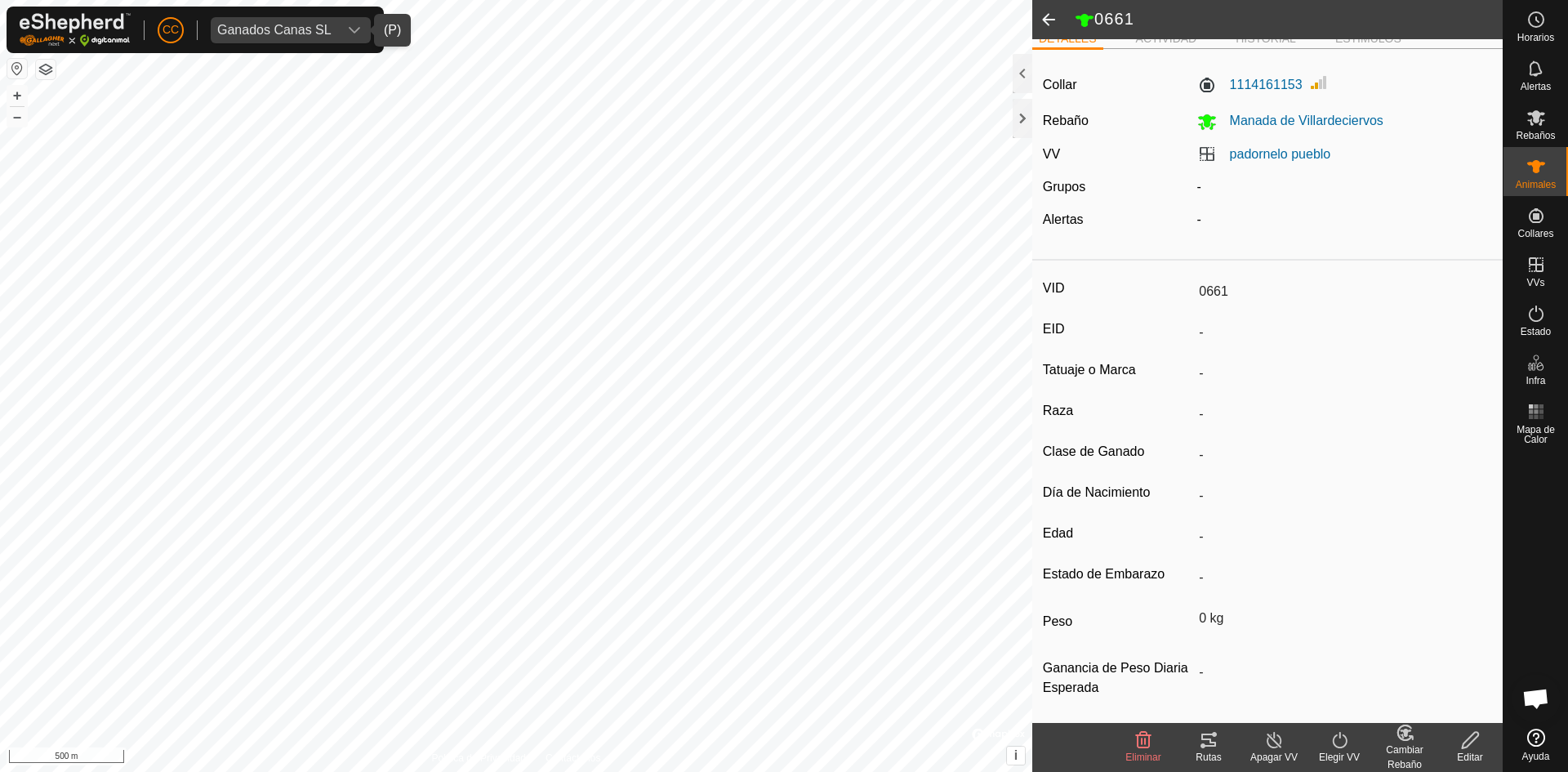
scroll to position [26, 0]
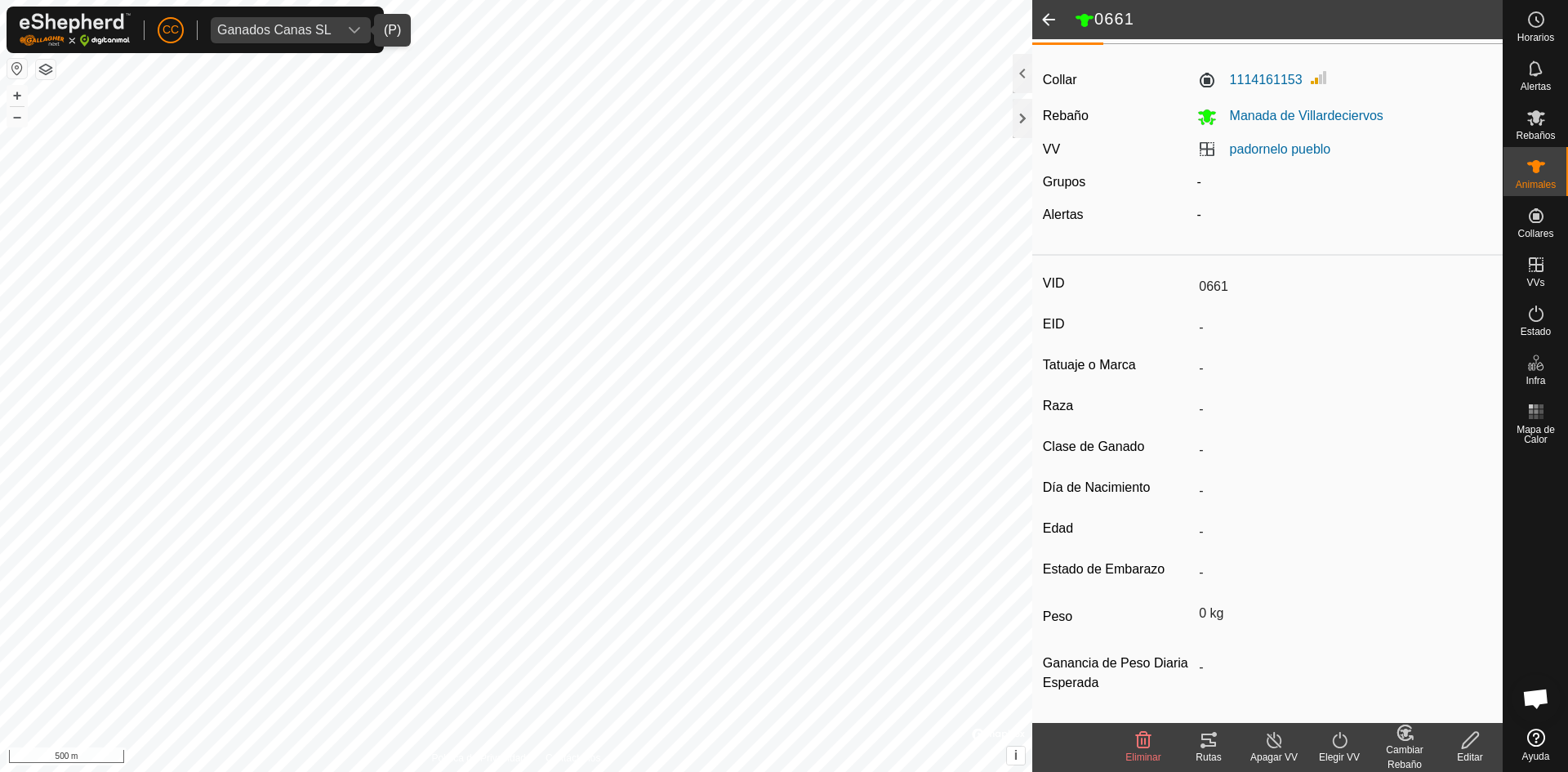
click at [1468, 755] on div "Editar" at bounding box center [1470, 757] width 65 height 15
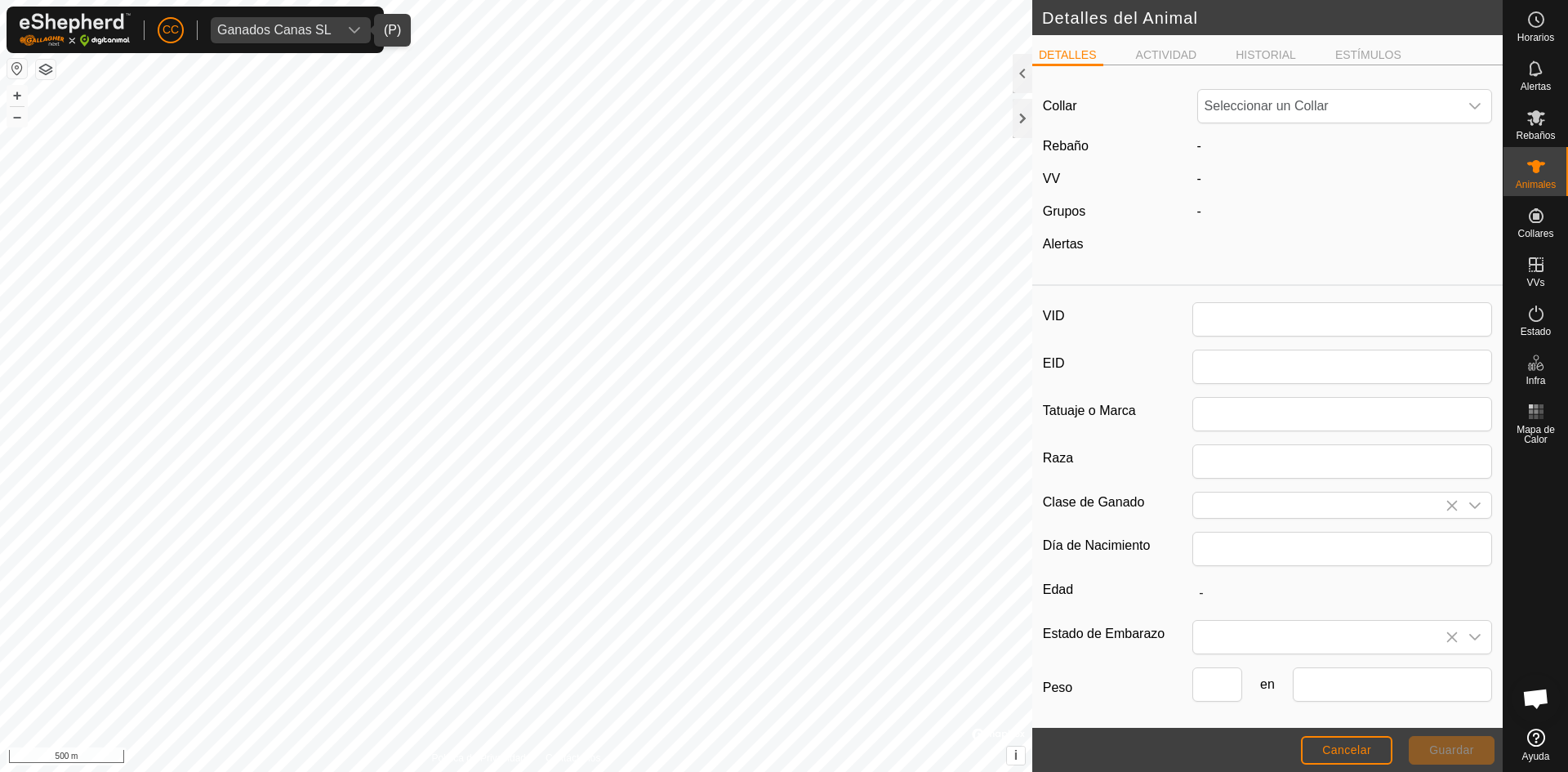
type input "0661"
type input "0"
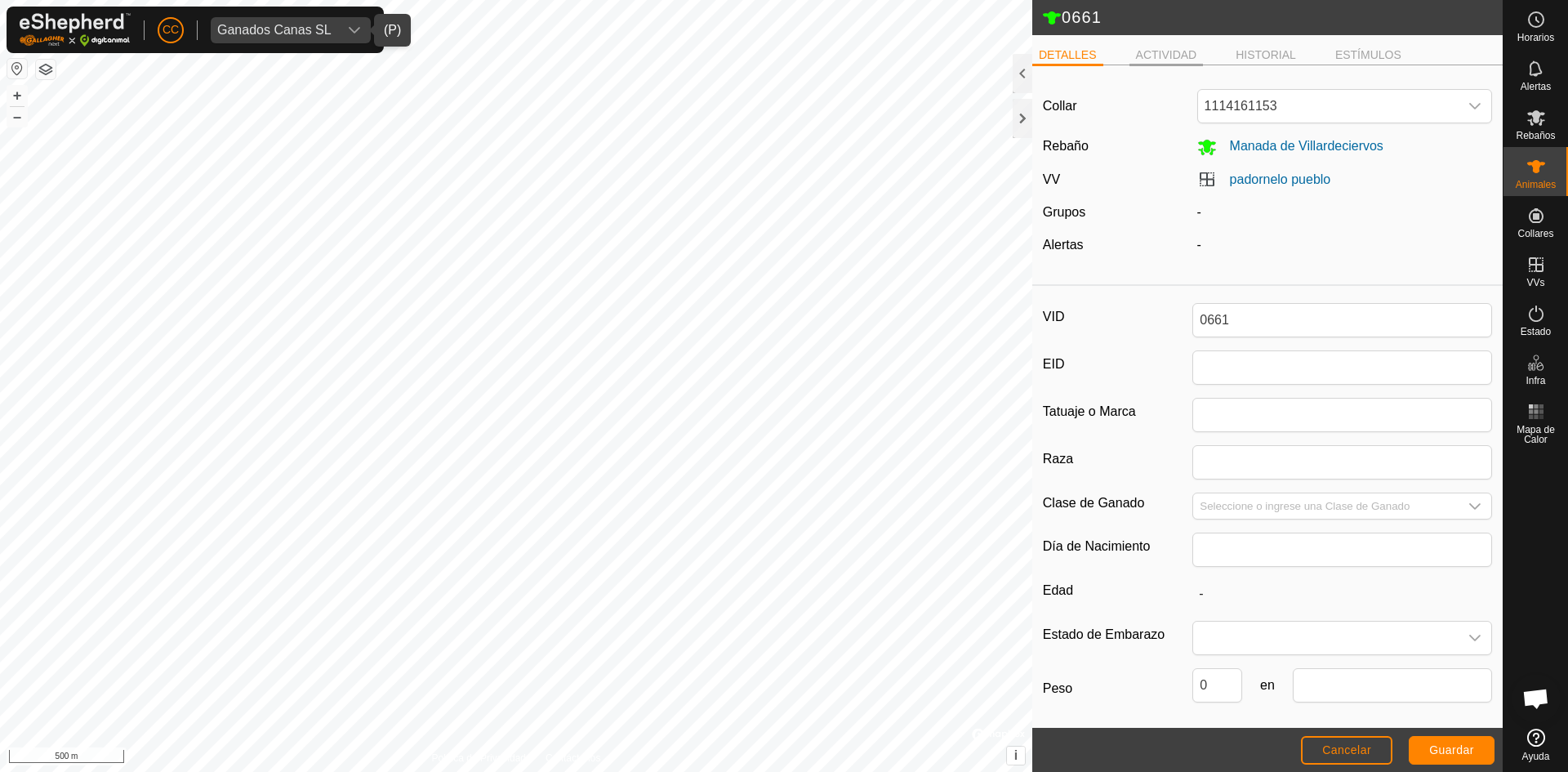
click at [1177, 58] on li "ACTIVIDAD" at bounding box center [1167, 56] width 74 height 20
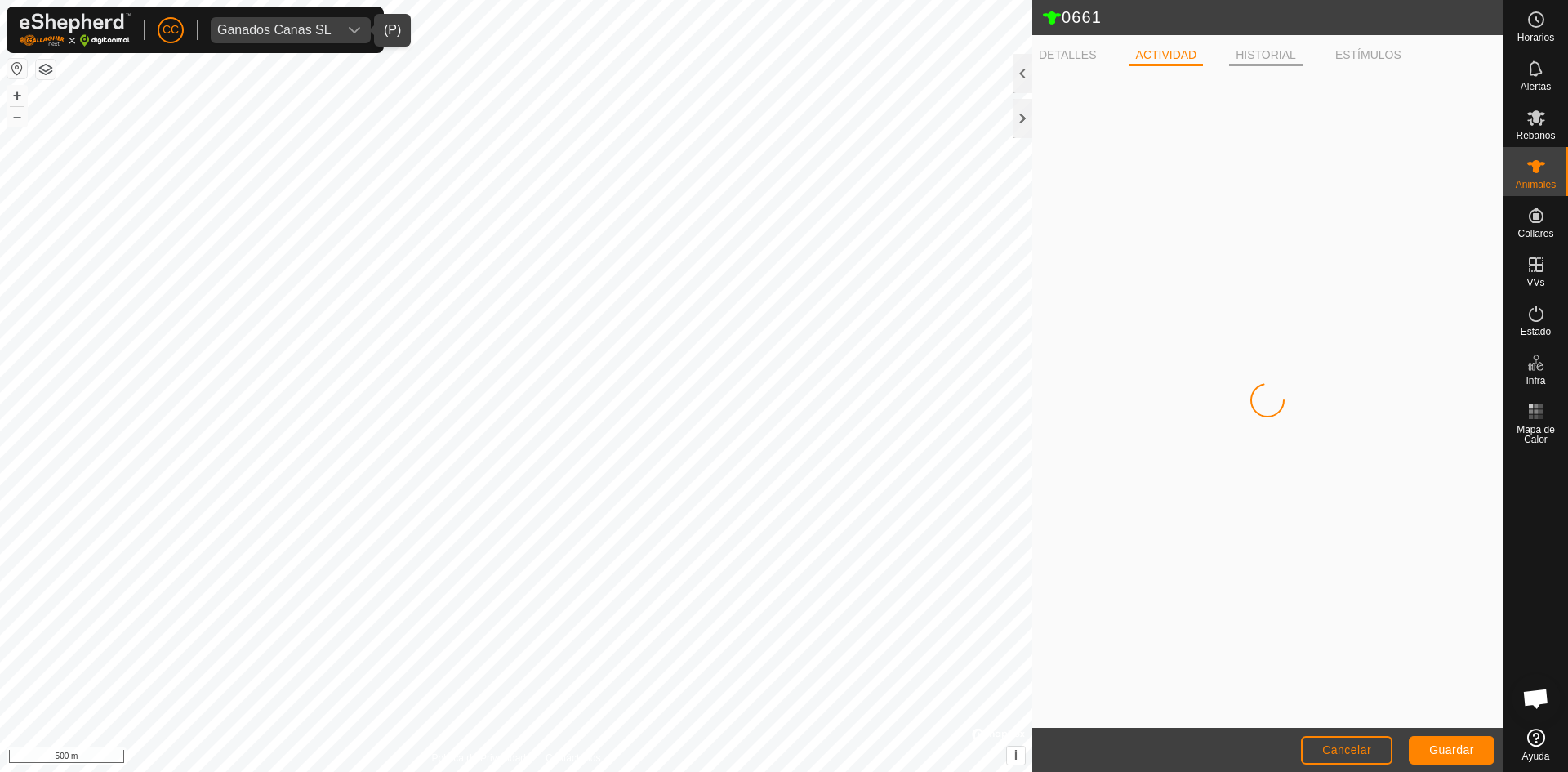
click at [1285, 57] on li "HISTORIAL" at bounding box center [1266, 56] width 73 height 20
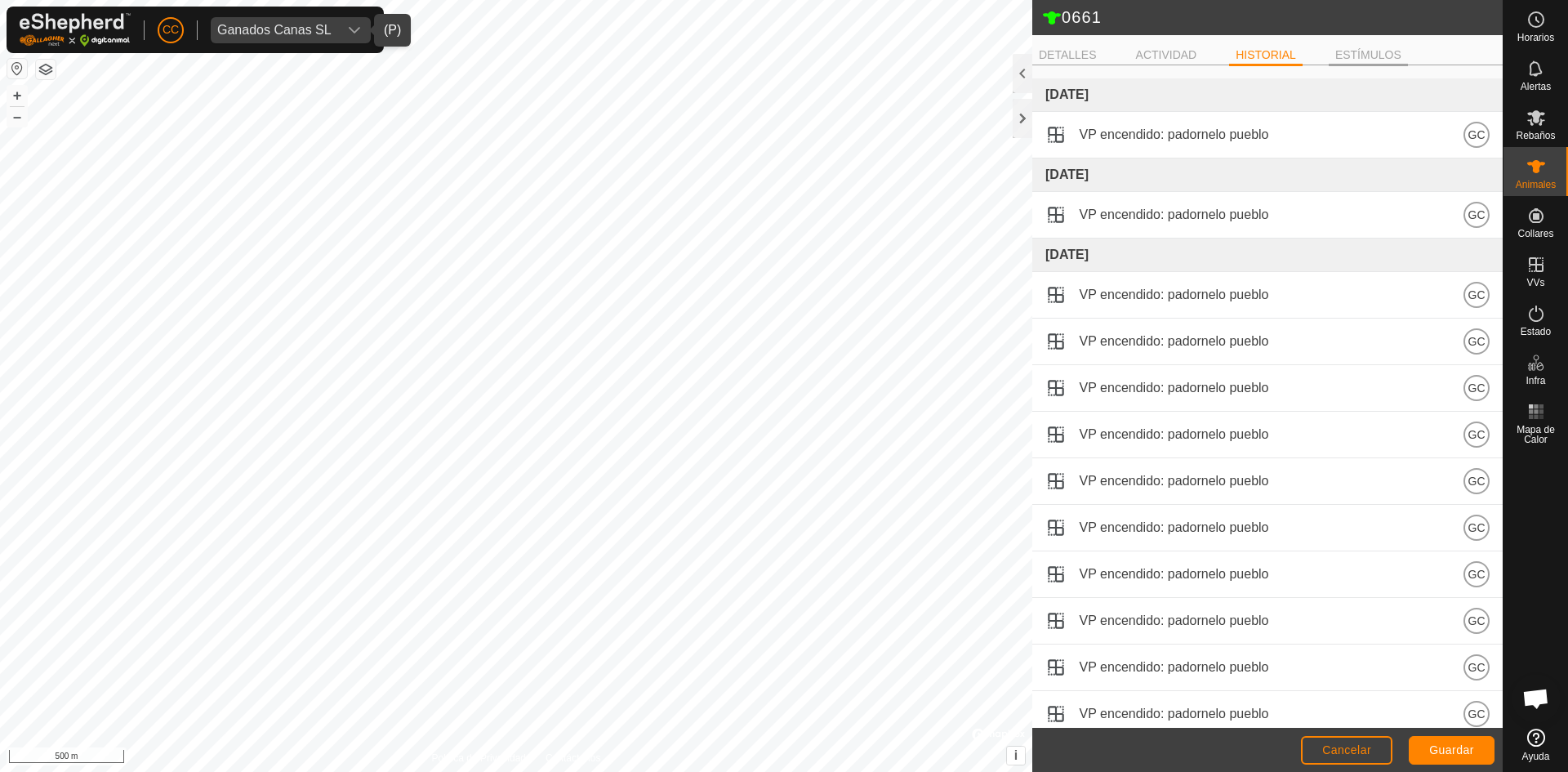
click at [1352, 50] on li "ESTÍMULOS" at bounding box center [1369, 56] width 79 height 20
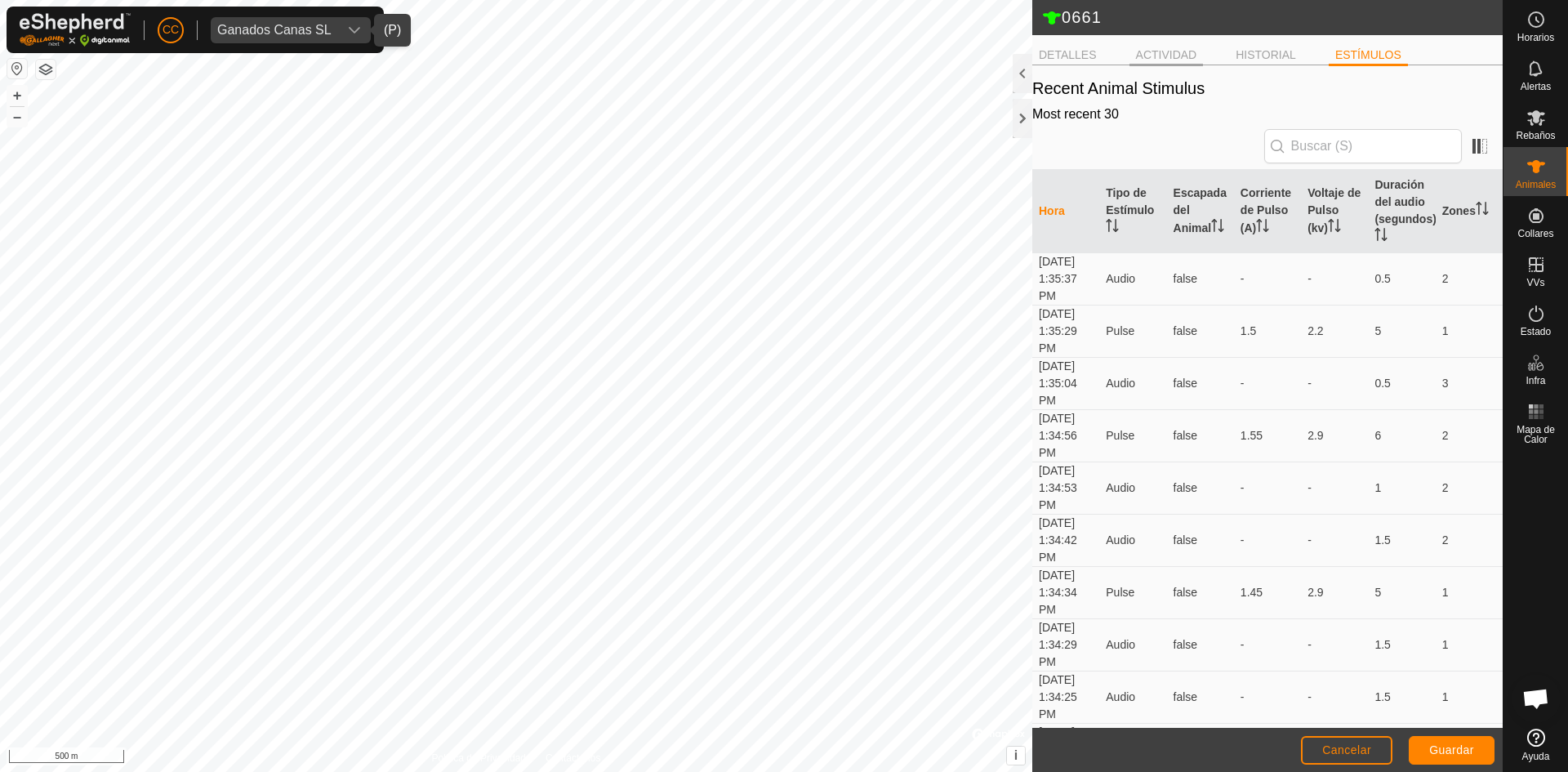
click at [1159, 53] on li "ACTIVIDAD" at bounding box center [1167, 56] width 74 height 20
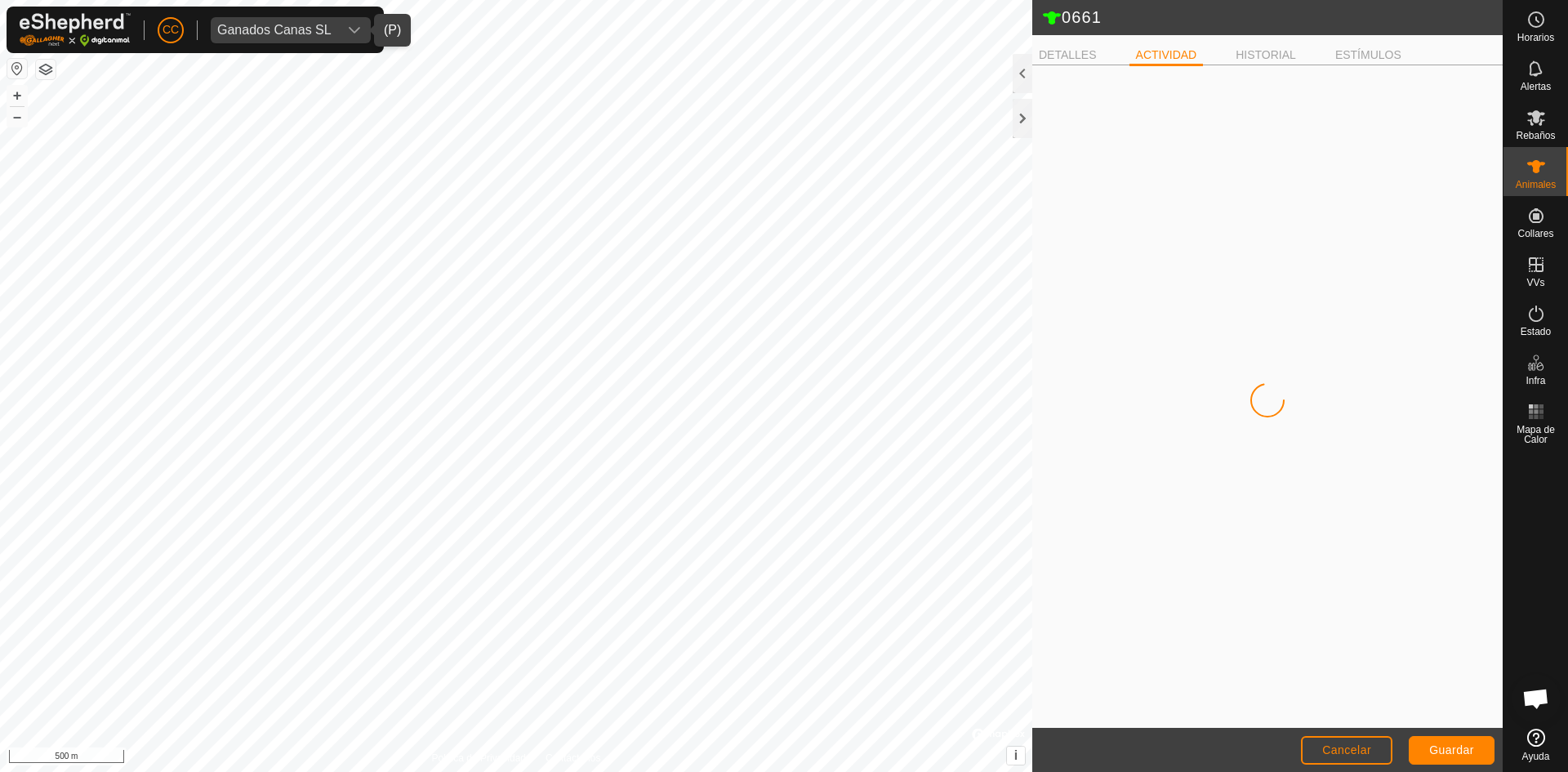
click at [1270, 46] on ul "DETALLES ACTIVIDAD HISTORIAL ESTÍMULOS" at bounding box center [1268, 55] width 471 height 21
click at [1404, 46] on ul "DETALLES ACTIVIDAD HISTORIAL ESTÍMULOS" at bounding box center [1268, 55] width 471 height 21
click at [1389, 49] on li "ESTÍMULOS" at bounding box center [1369, 56] width 79 height 20
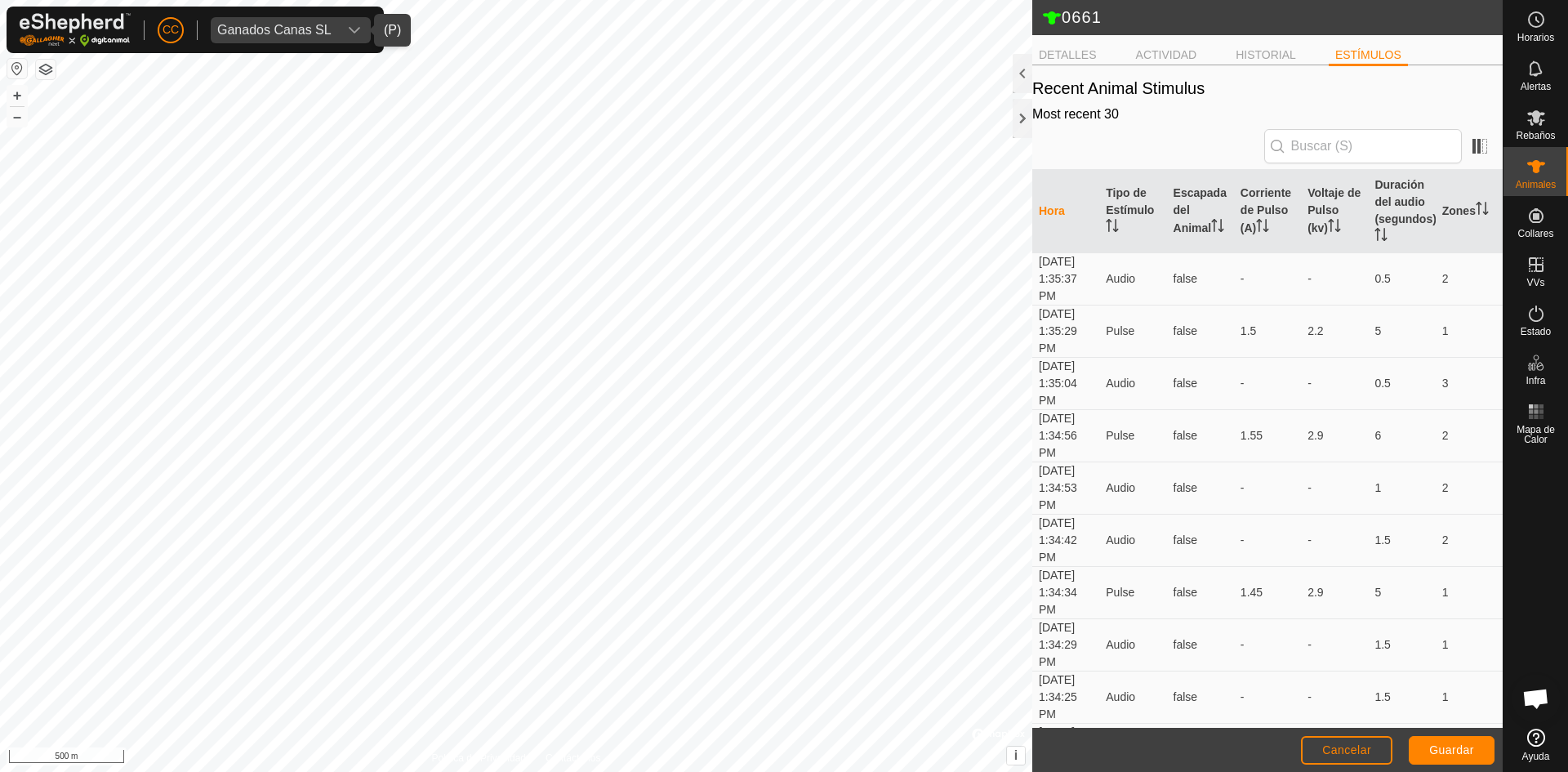
click at [290, 40] on span "Ganados Canas SL" at bounding box center [275, 30] width 128 height 26
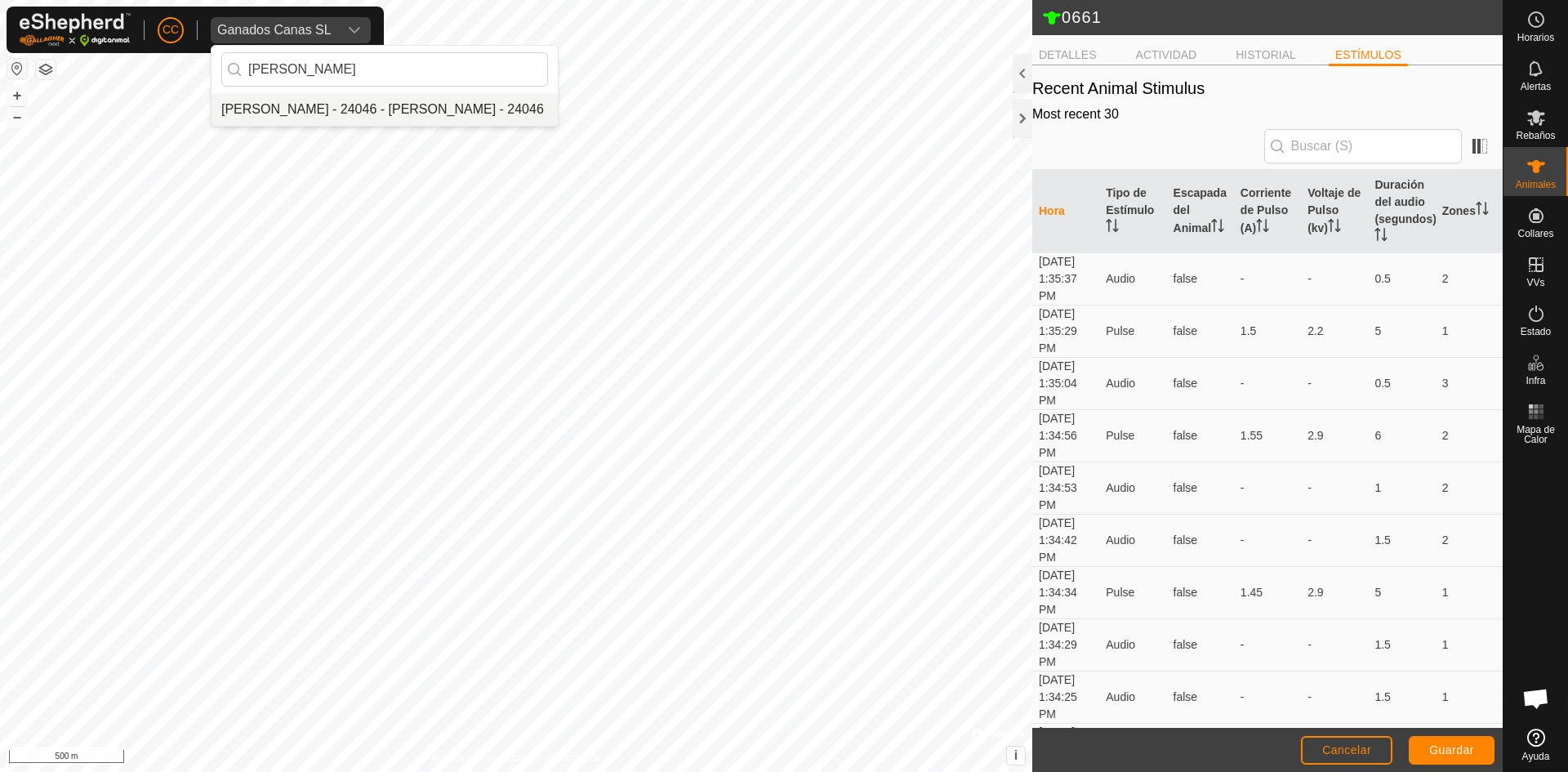
type input "melqui"
click at [334, 93] on li "[PERSON_NAME] - 24046 - [PERSON_NAME] - 24046" at bounding box center [384, 109] width 346 height 33
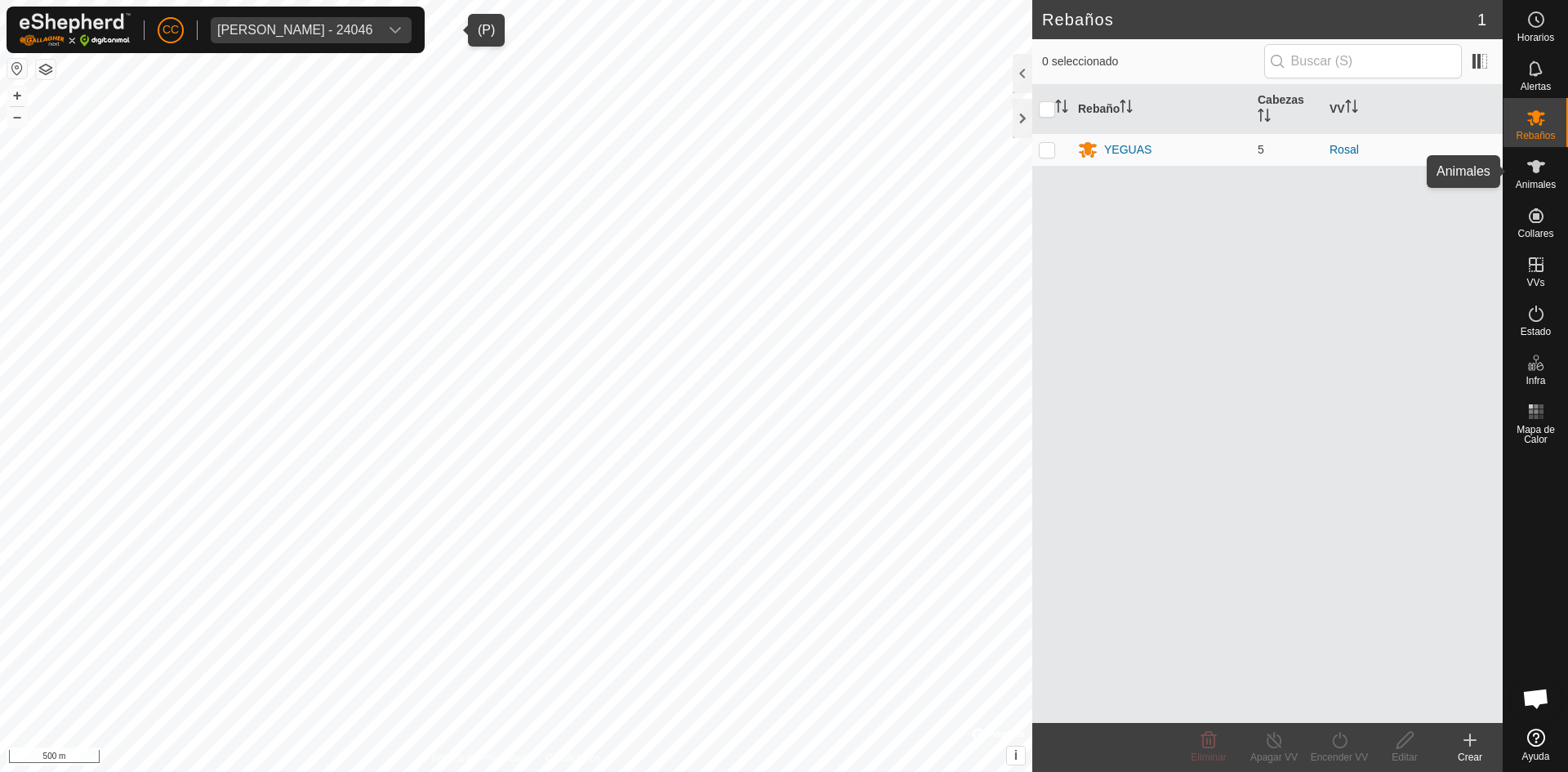
click at [1540, 169] on icon at bounding box center [1536, 166] width 20 height 20
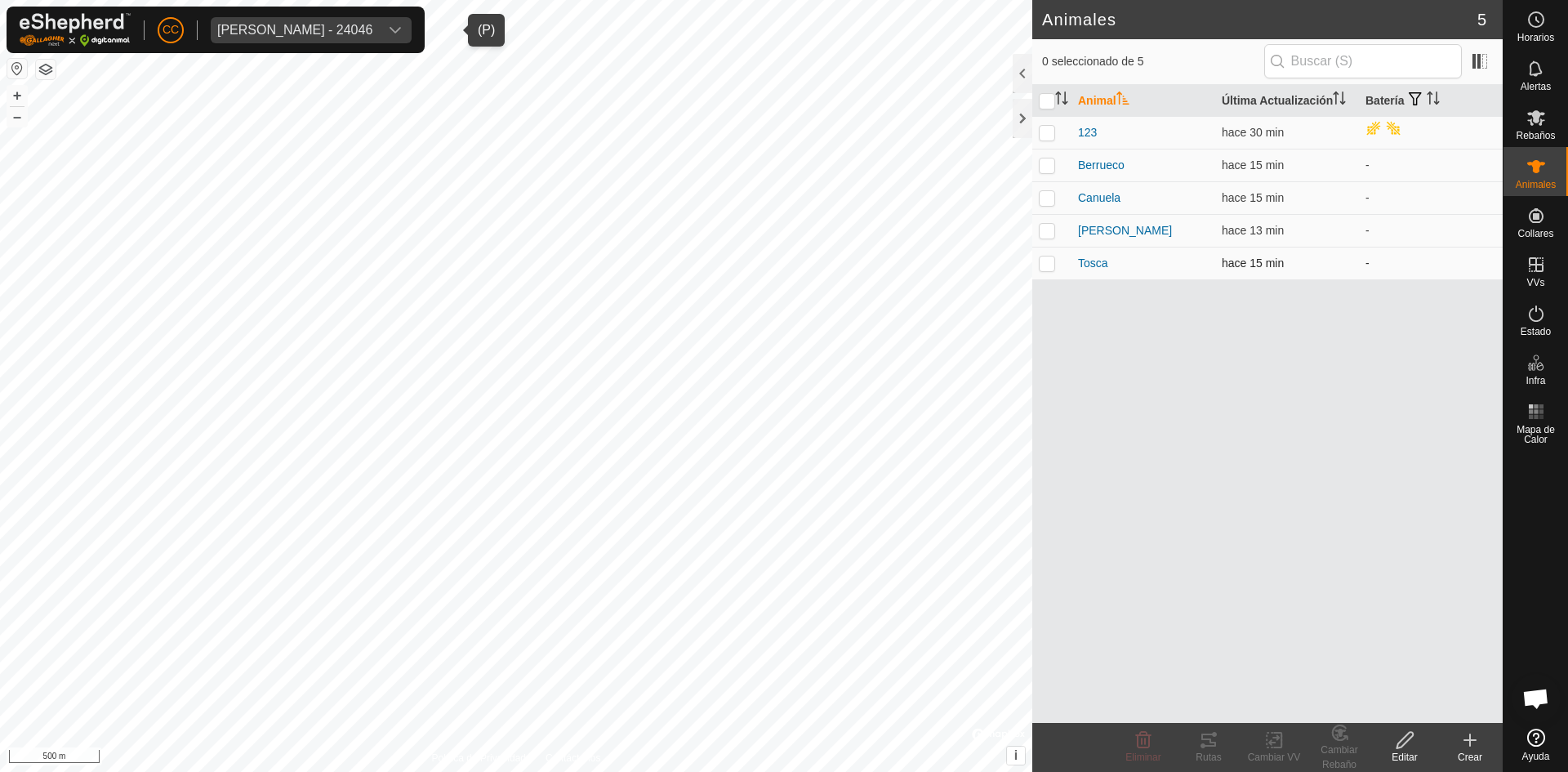
click at [1054, 260] on p-checkbox at bounding box center [1047, 263] width 16 height 13
checkbox input "true"
click at [1267, 745] on rect at bounding box center [1274, 739] width 15 height 15
click at [1307, 669] on link "Elegir VV..." at bounding box center [1322, 669] width 162 height 33
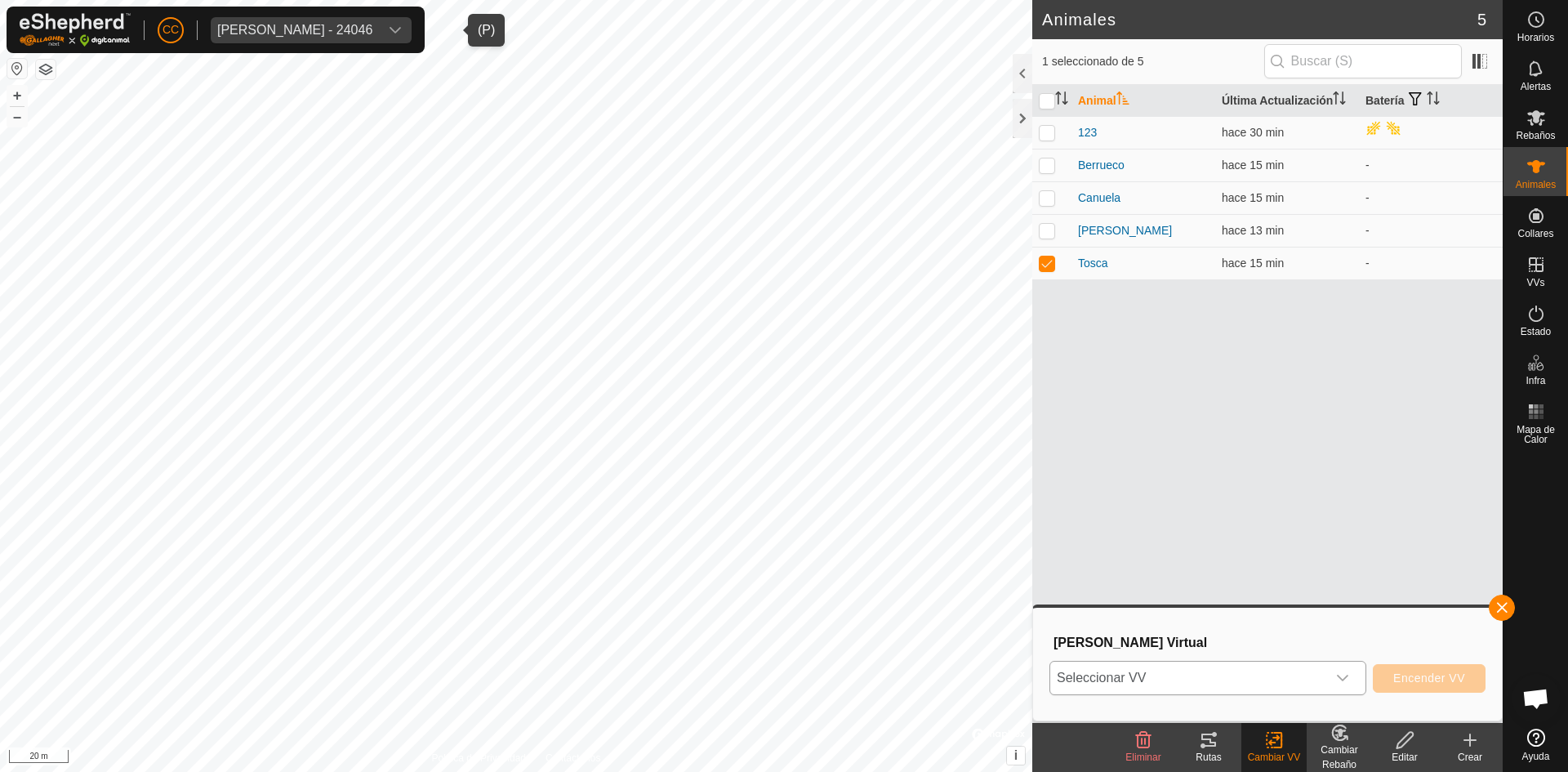
click at [1343, 676] on icon "dropdown trigger" at bounding box center [1342, 677] width 13 height 13
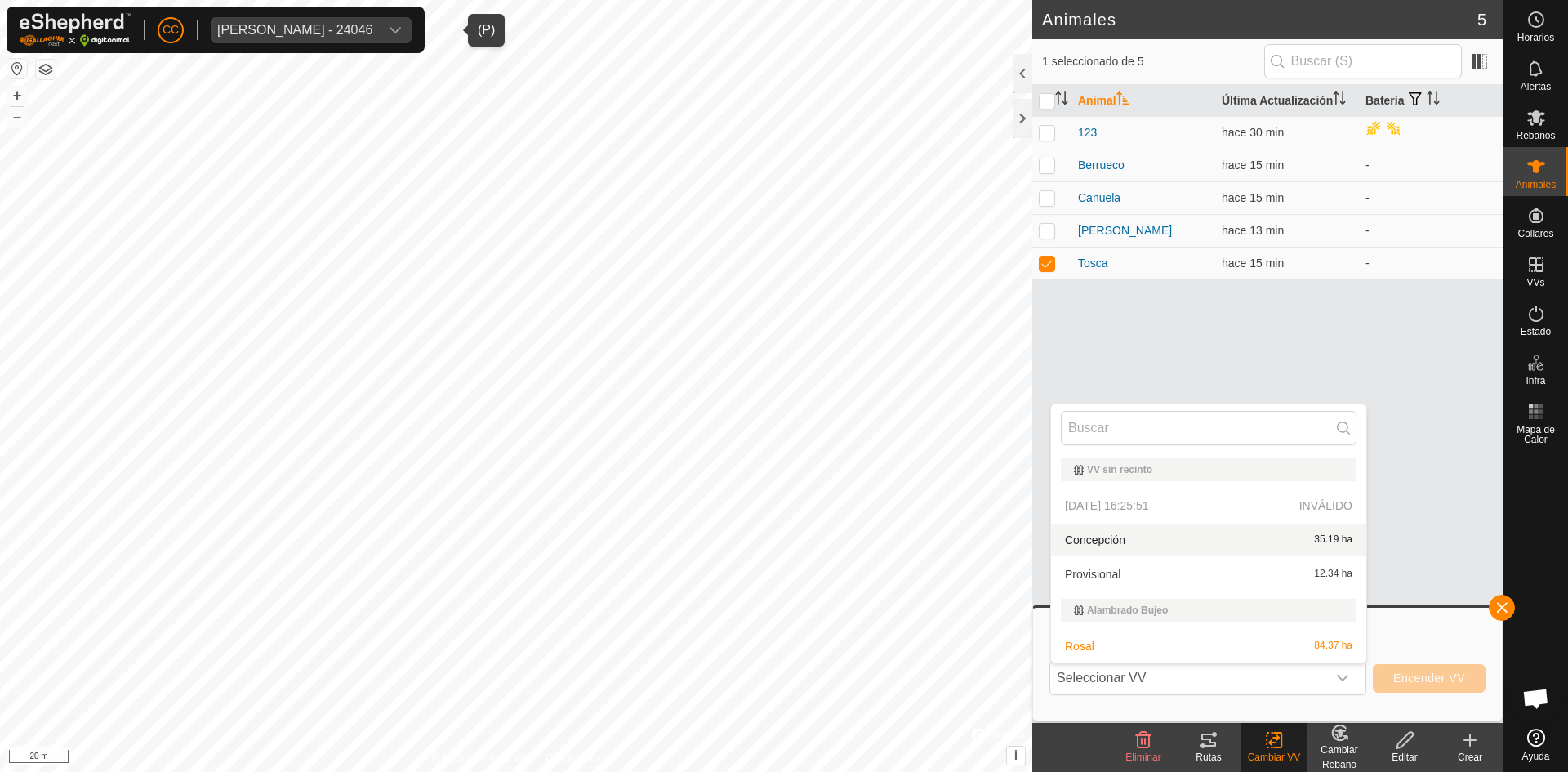
click at [1239, 355] on div "Animal Última Actualización Batería 123 hace 30 min Berrueco hace 15 min - Canu…" at bounding box center [1268, 404] width 471 height 638
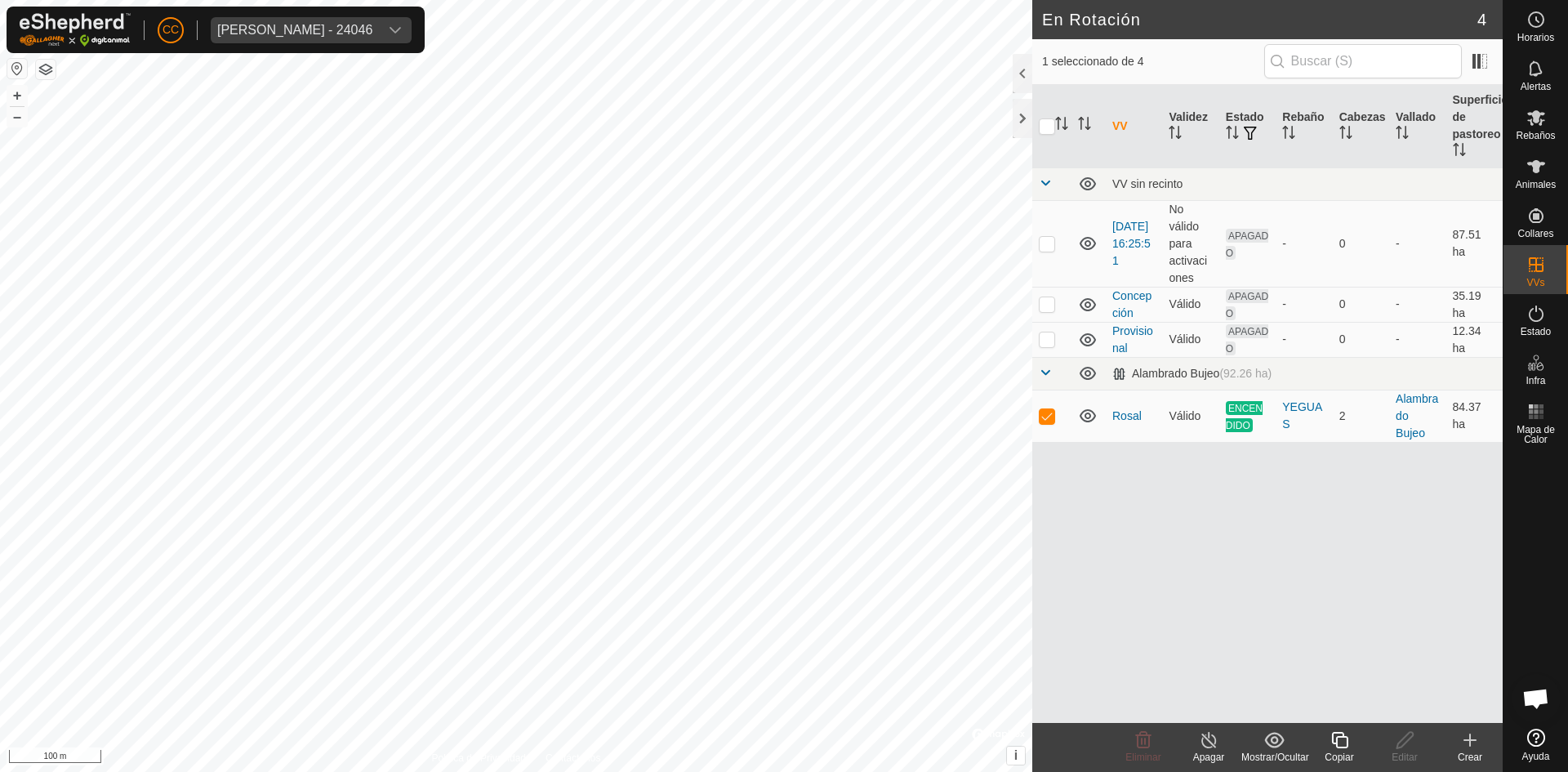
checkbox input "true"
checkbox input "false"
click at [1533, 183] on span "Animales" at bounding box center [1536, 184] width 40 height 10
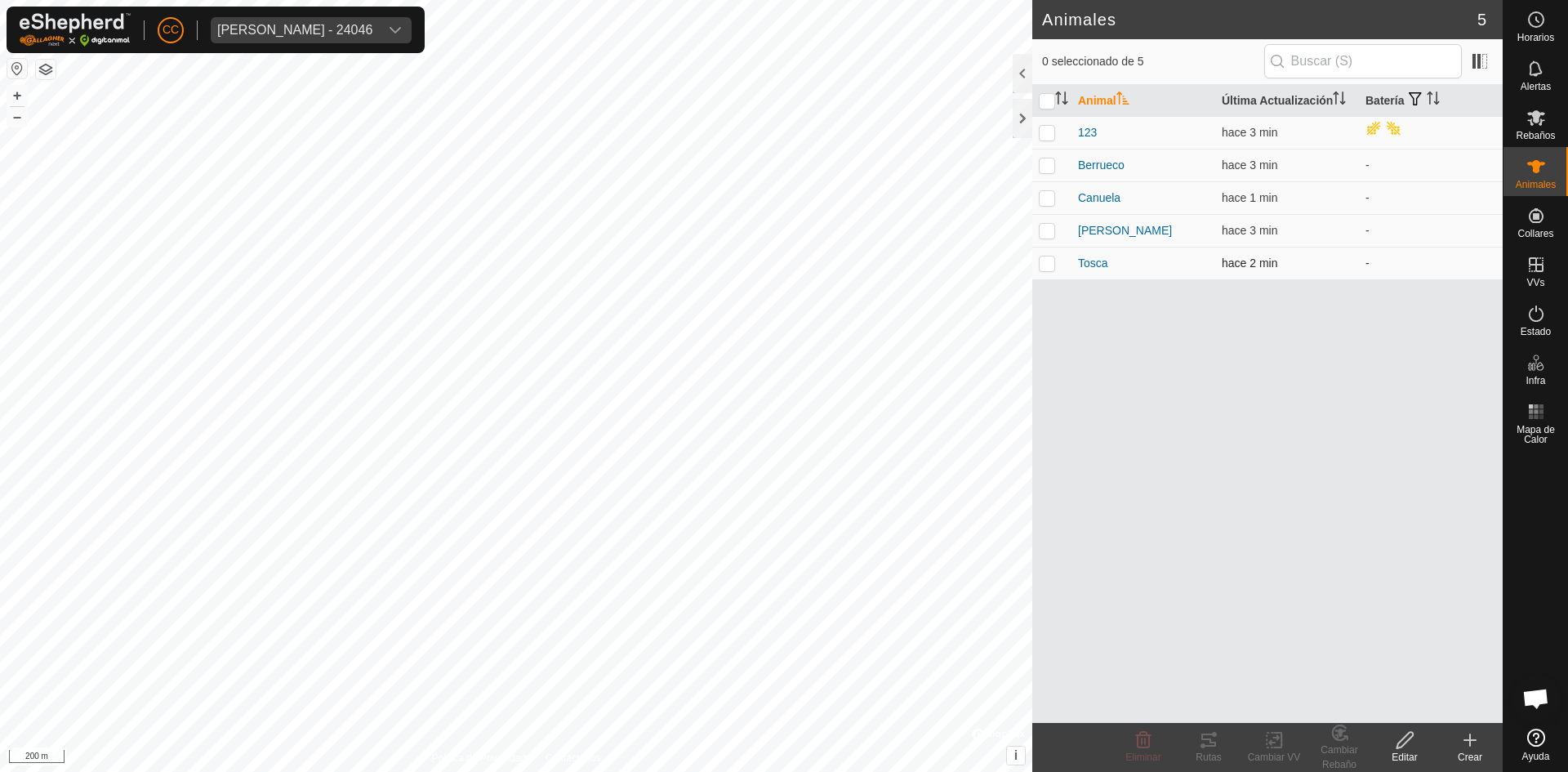
click at [1053, 269] on p-checkbox at bounding box center [1047, 263] width 16 height 13
checkbox input "true"
click at [1048, 205] on td at bounding box center [1053, 197] width 40 height 33
checkbox input "true"
click at [1045, 167] on p-checkbox at bounding box center [1047, 165] width 16 height 13
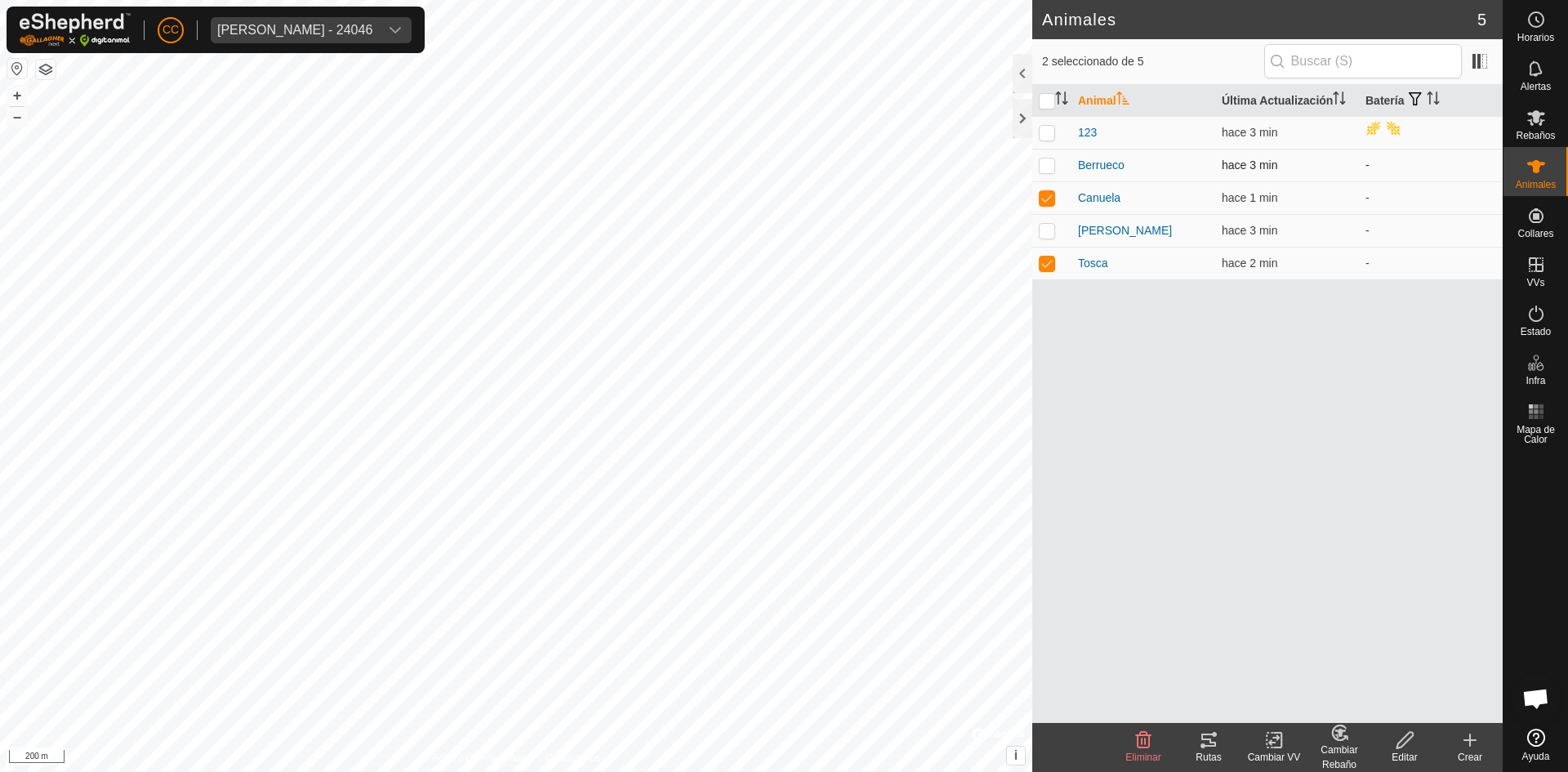
checkbox input "true"
click at [1057, 123] on td at bounding box center [1053, 132] width 40 height 33
click at [1048, 128] on p-checkbox at bounding box center [1047, 132] width 16 height 13
checkbox input "false"
click at [1047, 169] on p-checkbox at bounding box center [1047, 165] width 16 height 13
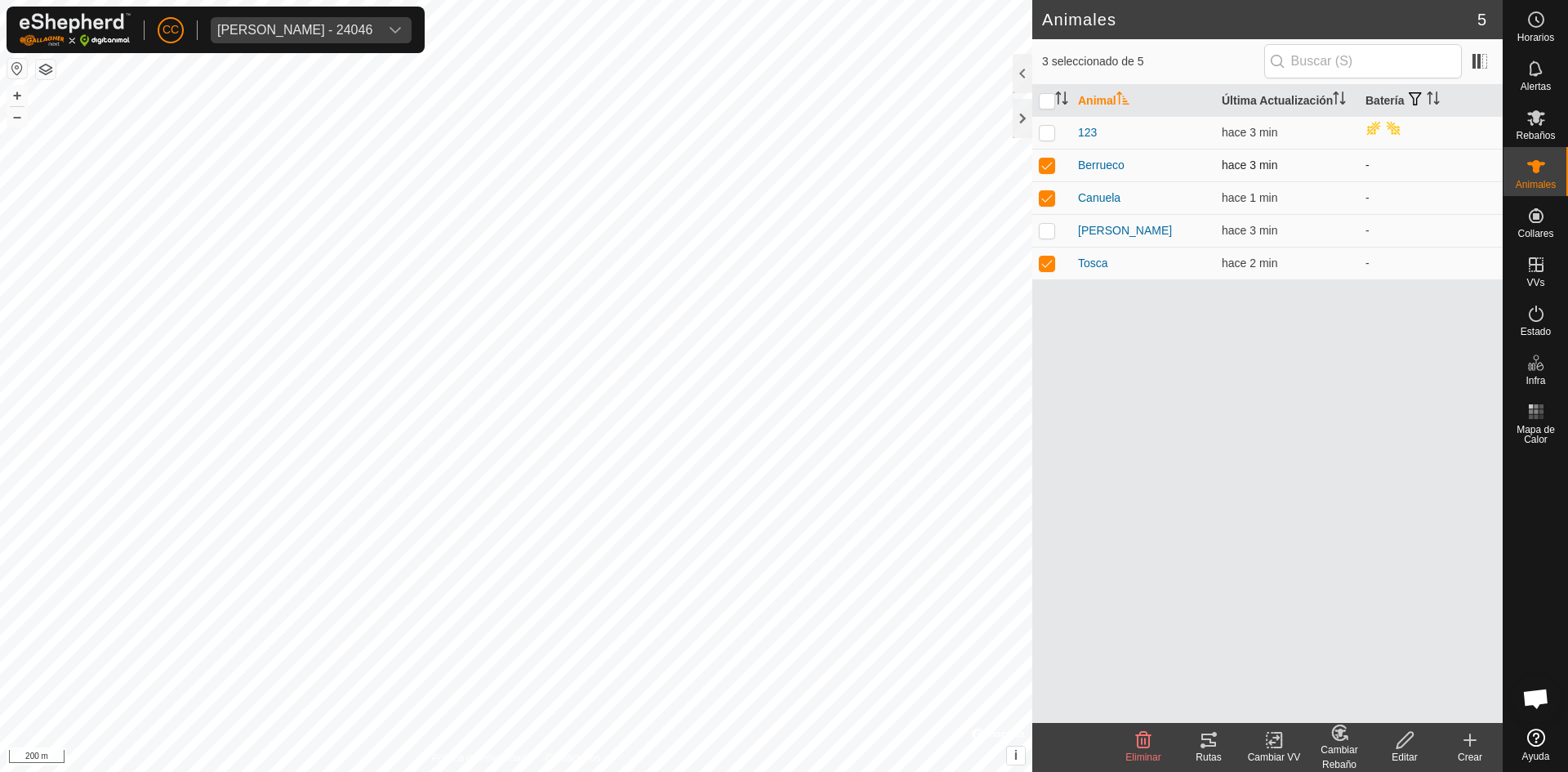
checkbox input "false"
click at [1049, 197] on p-checkbox at bounding box center [1047, 197] width 16 height 13
checkbox input "false"
click at [1053, 269] on p-checkbox at bounding box center [1047, 263] width 16 height 13
click at [1018, 73] on div at bounding box center [1023, 73] width 20 height 40
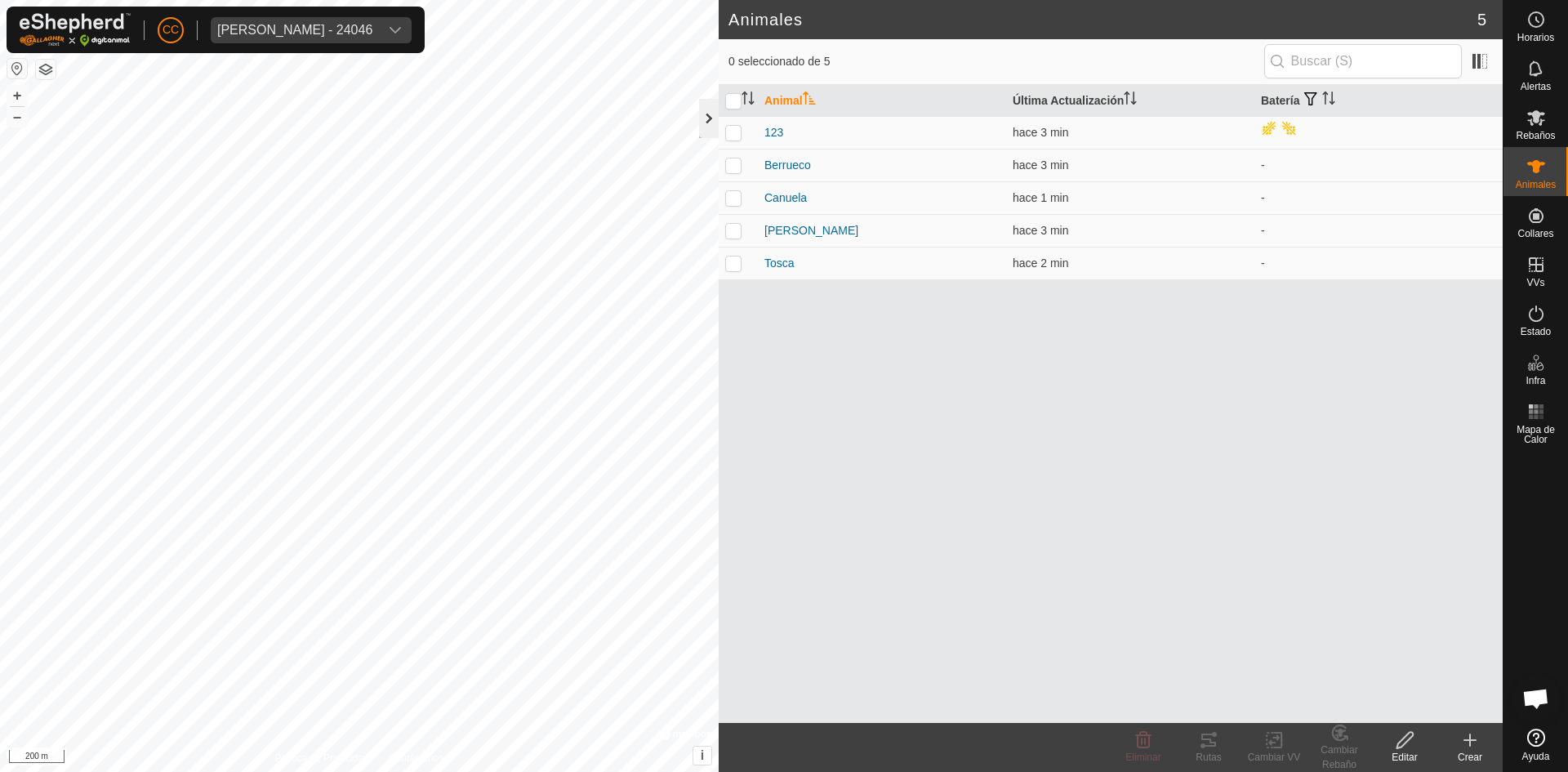
click at [716, 123] on div at bounding box center [709, 119] width 20 height 40
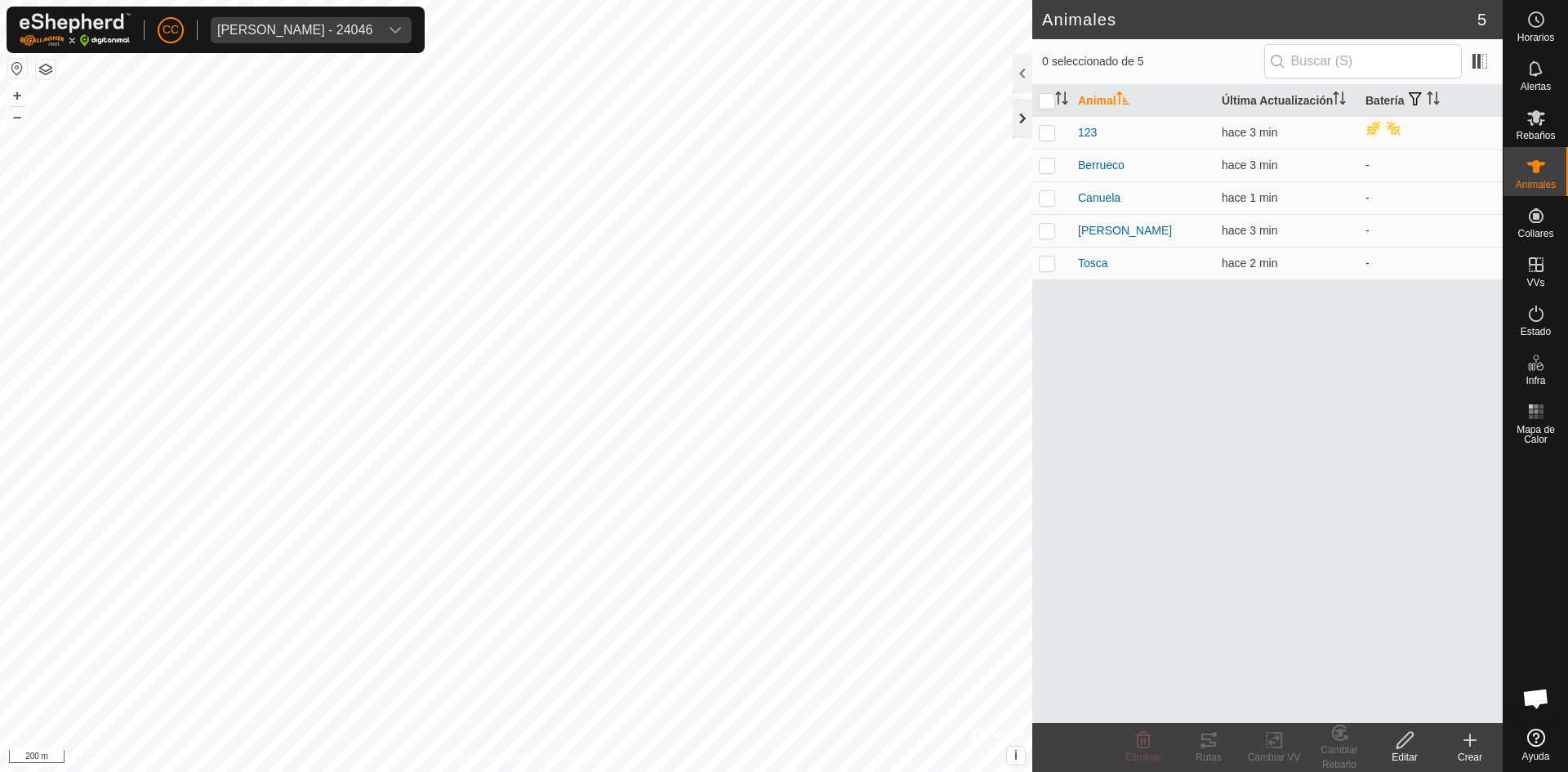
click at [1022, 121] on div at bounding box center [1023, 119] width 20 height 40
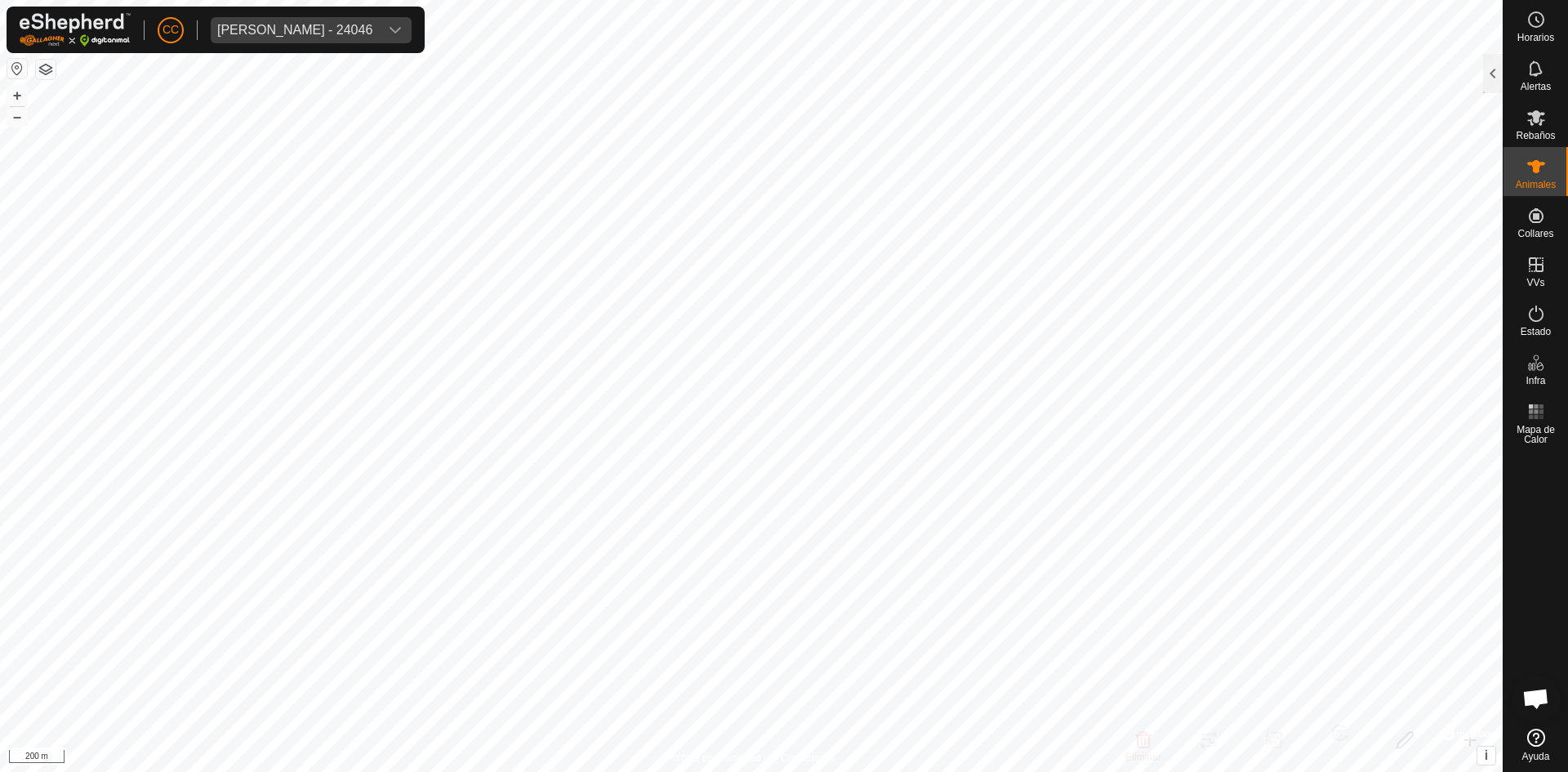
click at [14, 72] on button "button" at bounding box center [17, 68] width 20 height 20
click at [1492, 83] on div at bounding box center [1494, 73] width 20 height 40
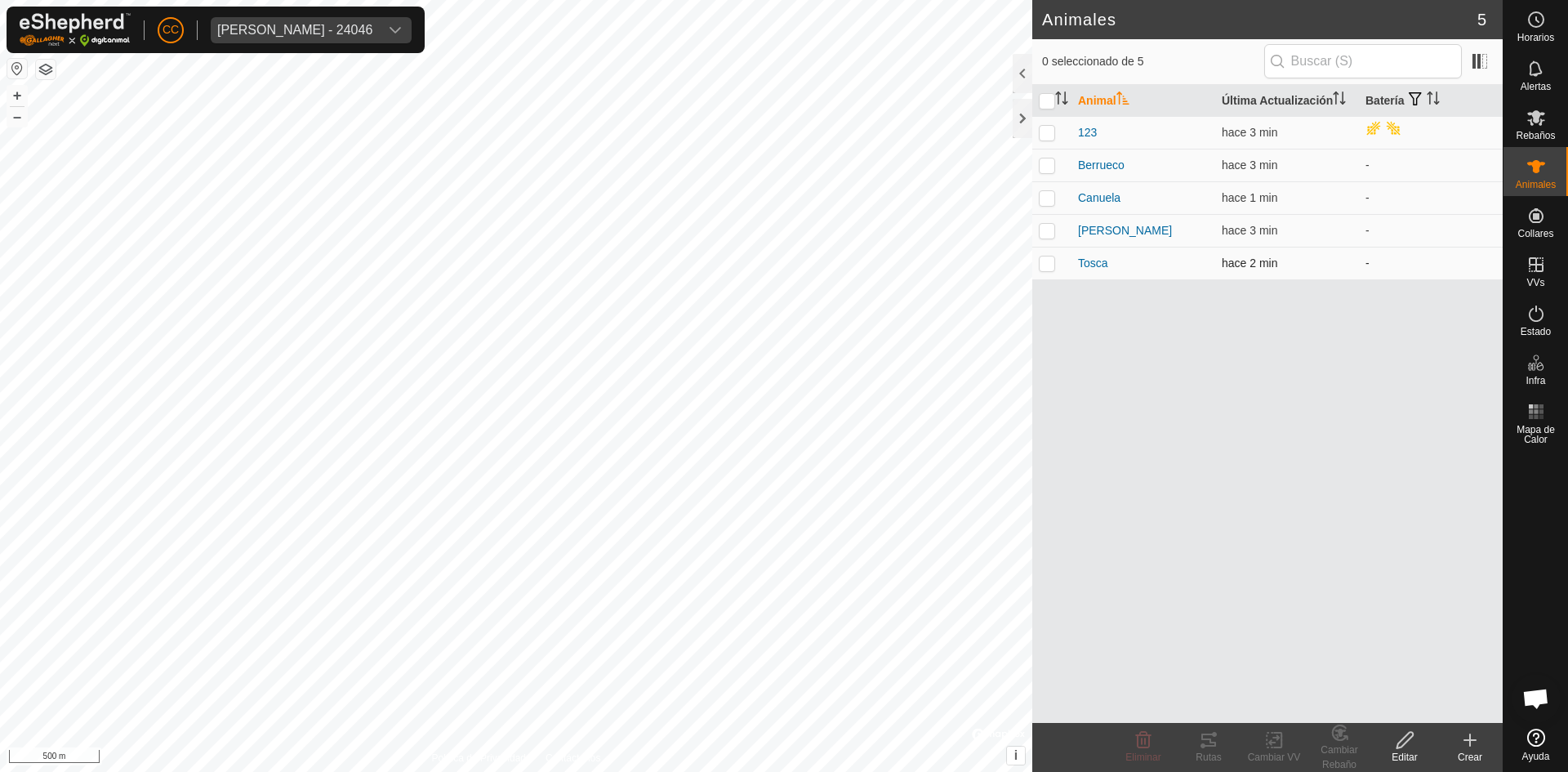
click at [1053, 264] on p-checkbox at bounding box center [1047, 263] width 16 height 13
checkbox input "true"
click at [1045, 188] on td at bounding box center [1053, 197] width 40 height 33
checkbox input "true"
click at [1048, 167] on p-checkbox at bounding box center [1047, 165] width 16 height 13
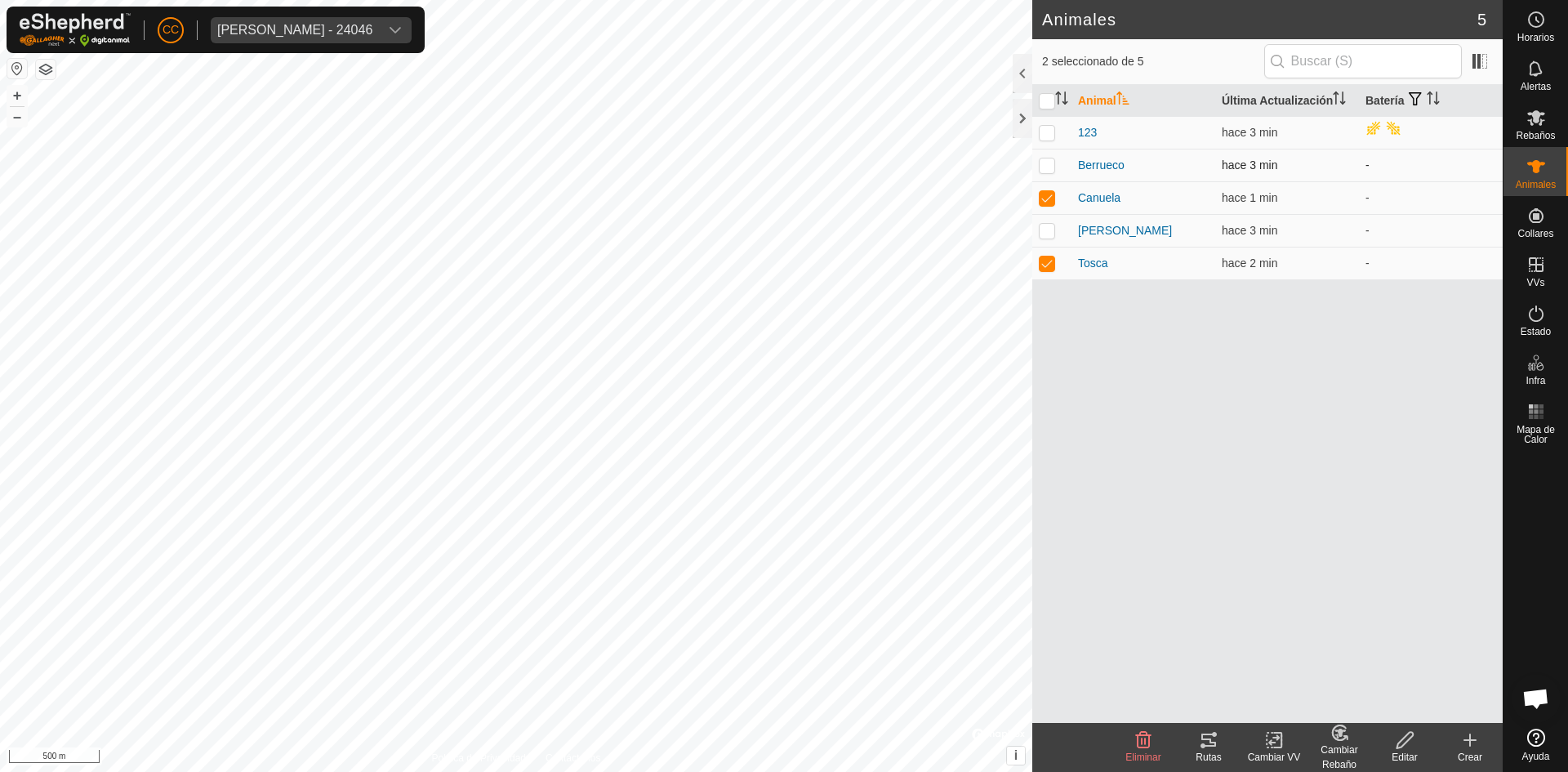
checkbox input "true"
click at [1048, 130] on p-checkbox at bounding box center [1047, 132] width 16 height 13
checkbox input "true"
click at [1280, 745] on icon at bounding box center [1275, 740] width 21 height 20
click at [1290, 660] on link "Elegir VV..." at bounding box center [1322, 669] width 162 height 33
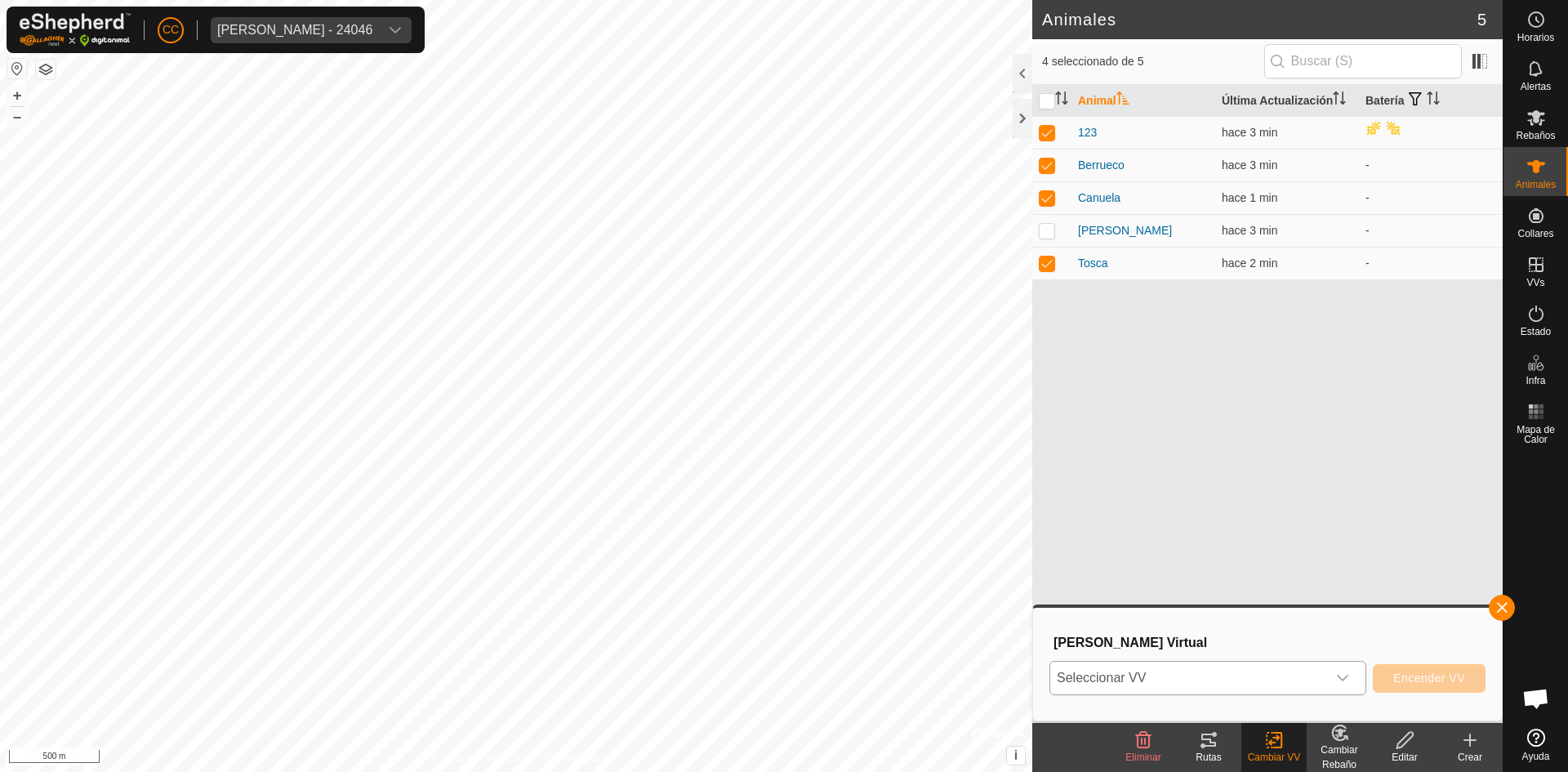
click at [1353, 676] on div "dropdown trigger" at bounding box center [1342, 678] width 33 height 33
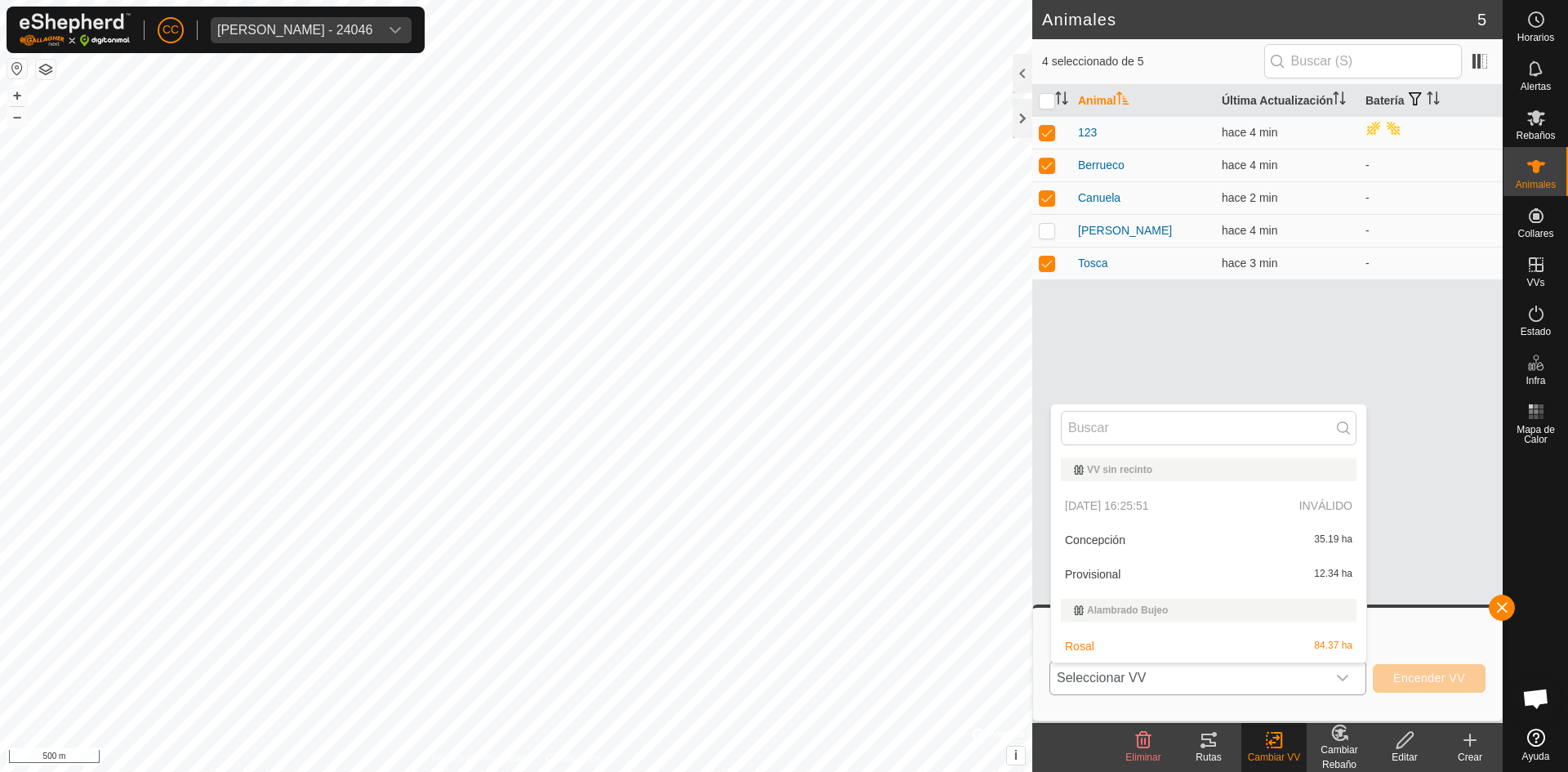
click at [1140, 502] on p-selectitem "2025-09-11 16:25:51 INVÁLIDO" at bounding box center [1209, 505] width 315 height 33
click at [1186, 313] on div "Animal Última Actualización Batería 123 hace 4 min Berrueco hace 4 min - Canuel…" at bounding box center [1268, 404] width 471 height 638
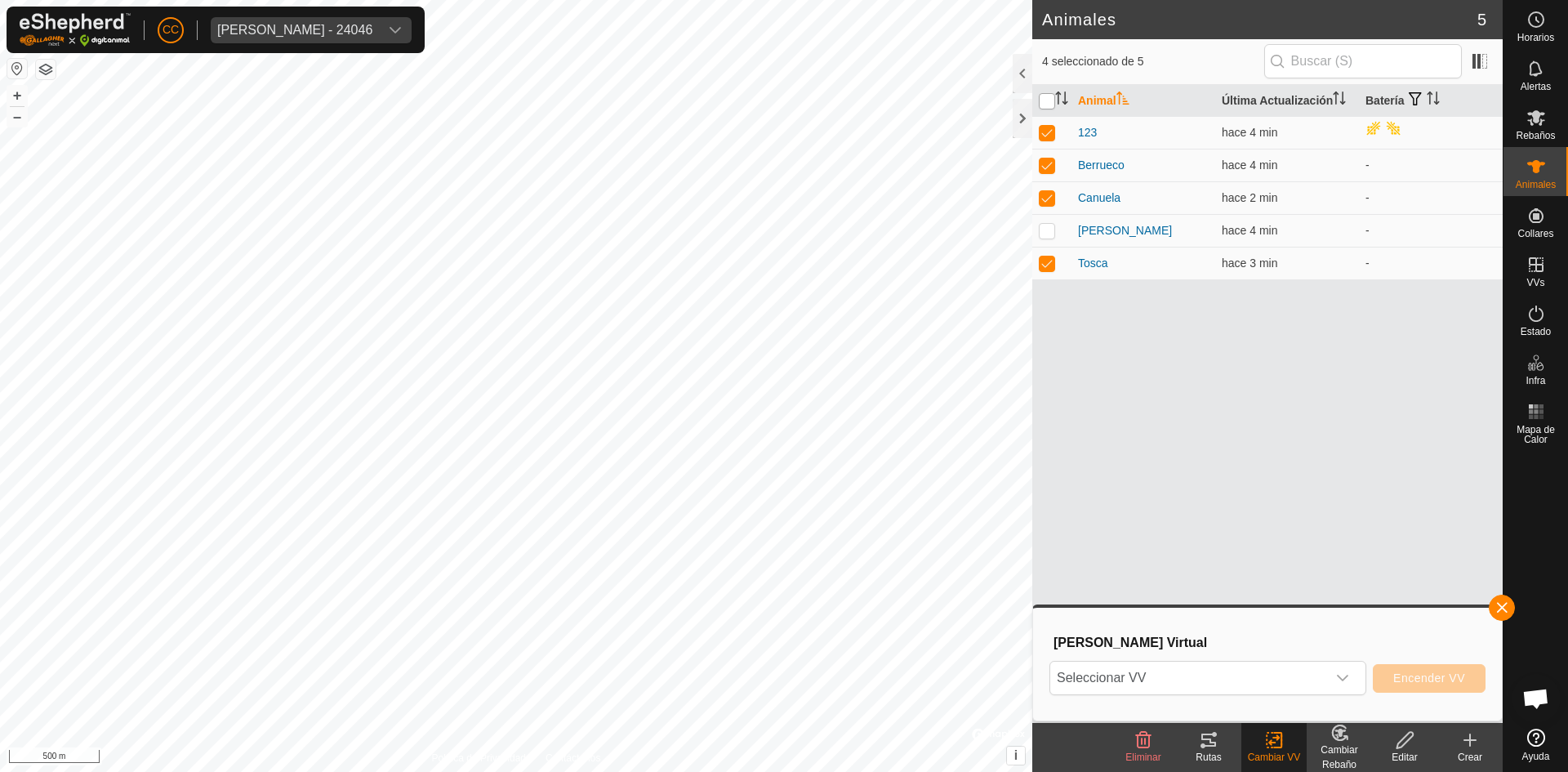
click at [1045, 108] on input "checkbox" at bounding box center [1047, 101] width 16 height 16
checkbox input "true"
click at [1045, 104] on input "checkbox" at bounding box center [1047, 101] width 16 height 16
checkbox input "false"
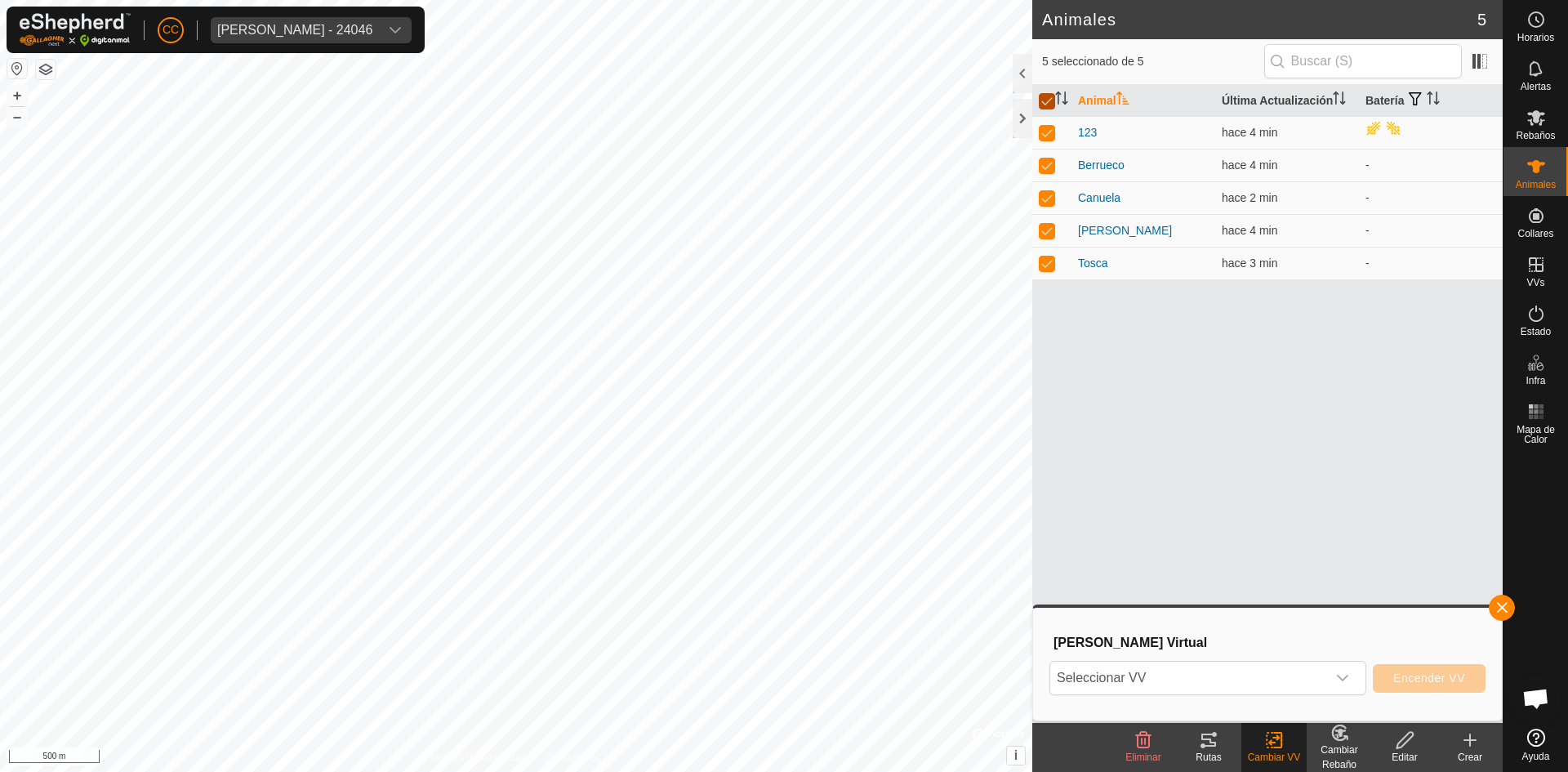
checkbox input "false"
click at [1016, 111] on div at bounding box center [1023, 119] width 20 height 40
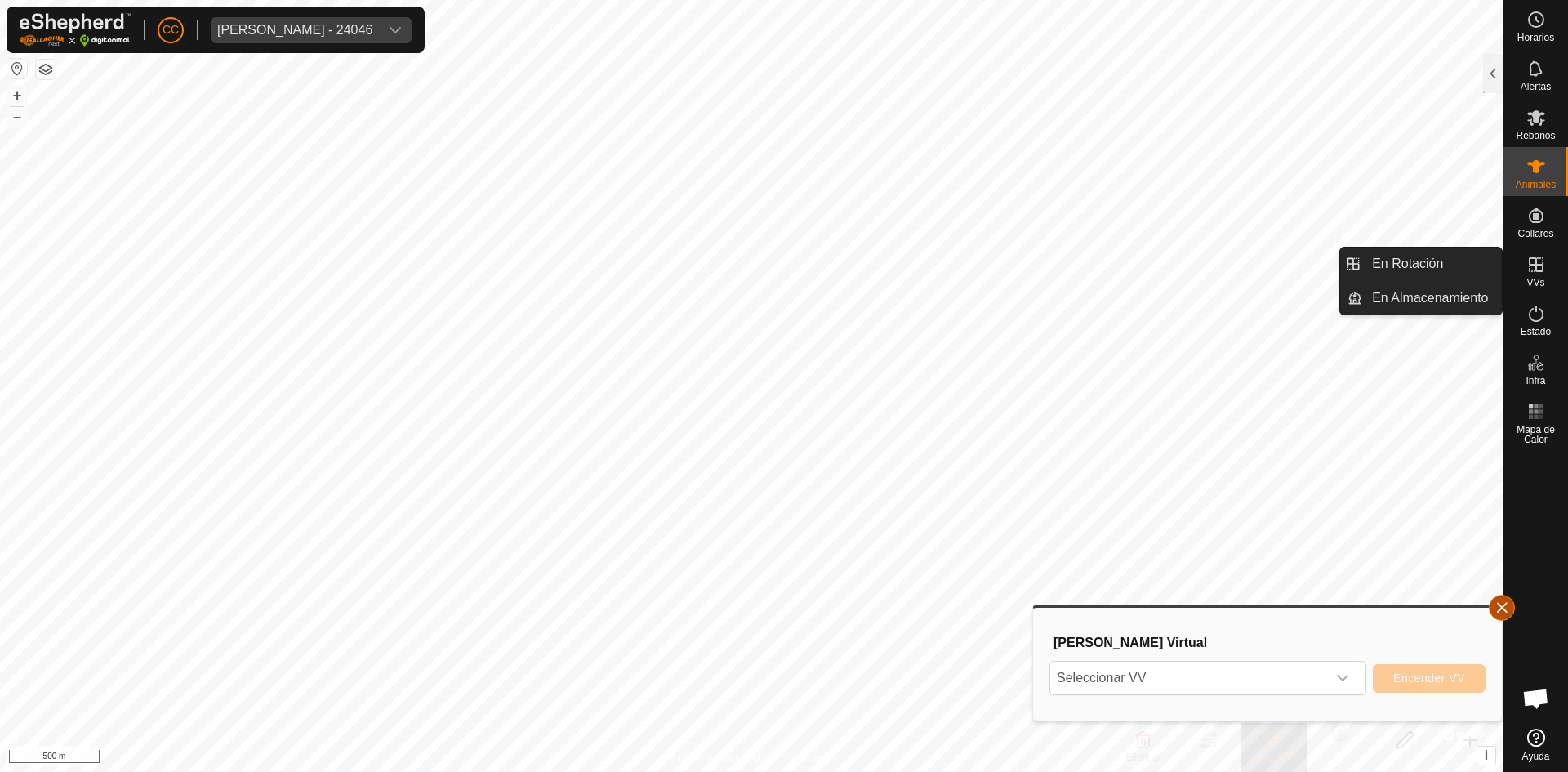
click at [1512, 610] on button "button" at bounding box center [1502, 607] width 26 height 26
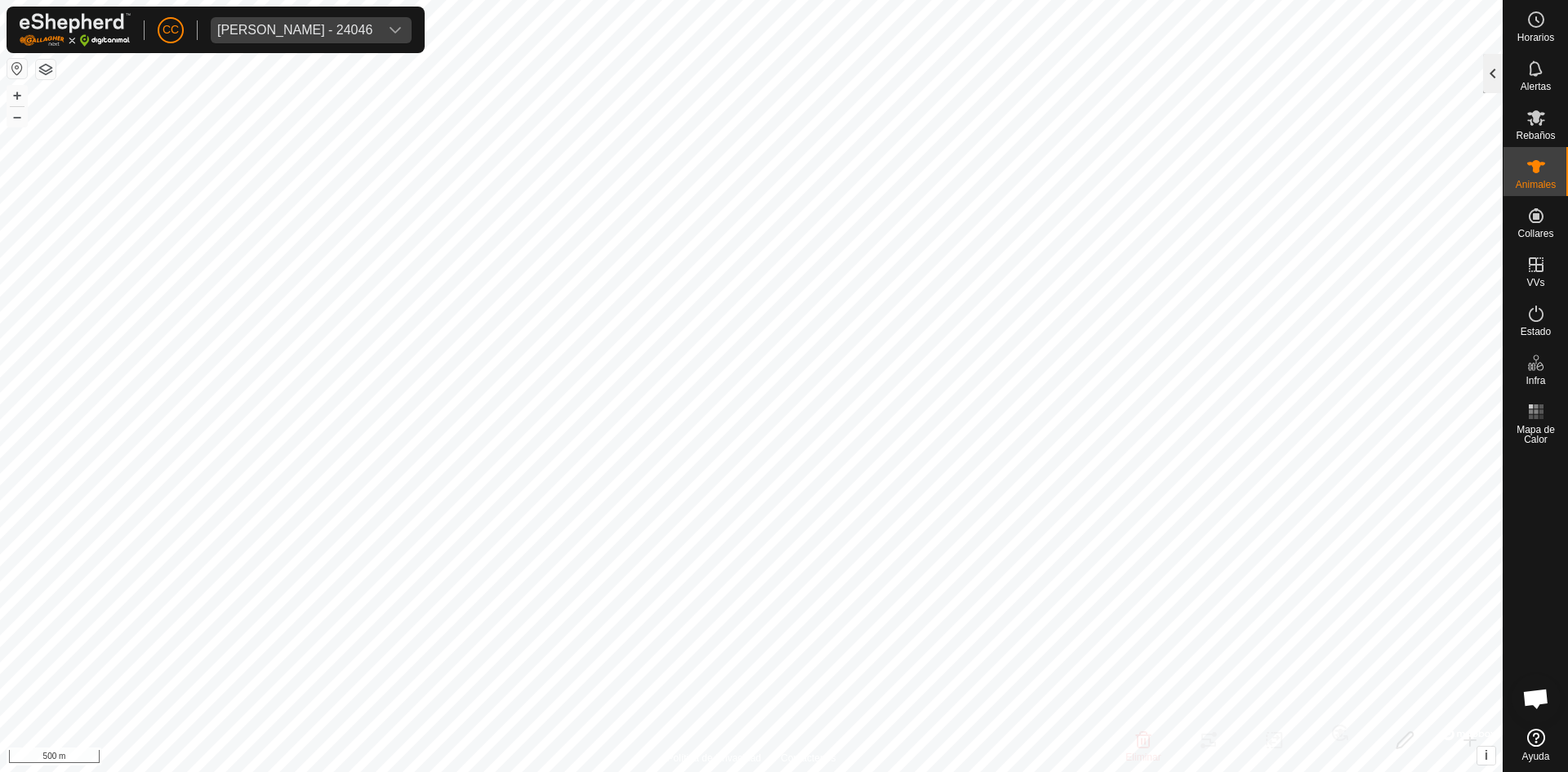
click at [1491, 67] on div at bounding box center [1494, 73] width 20 height 40
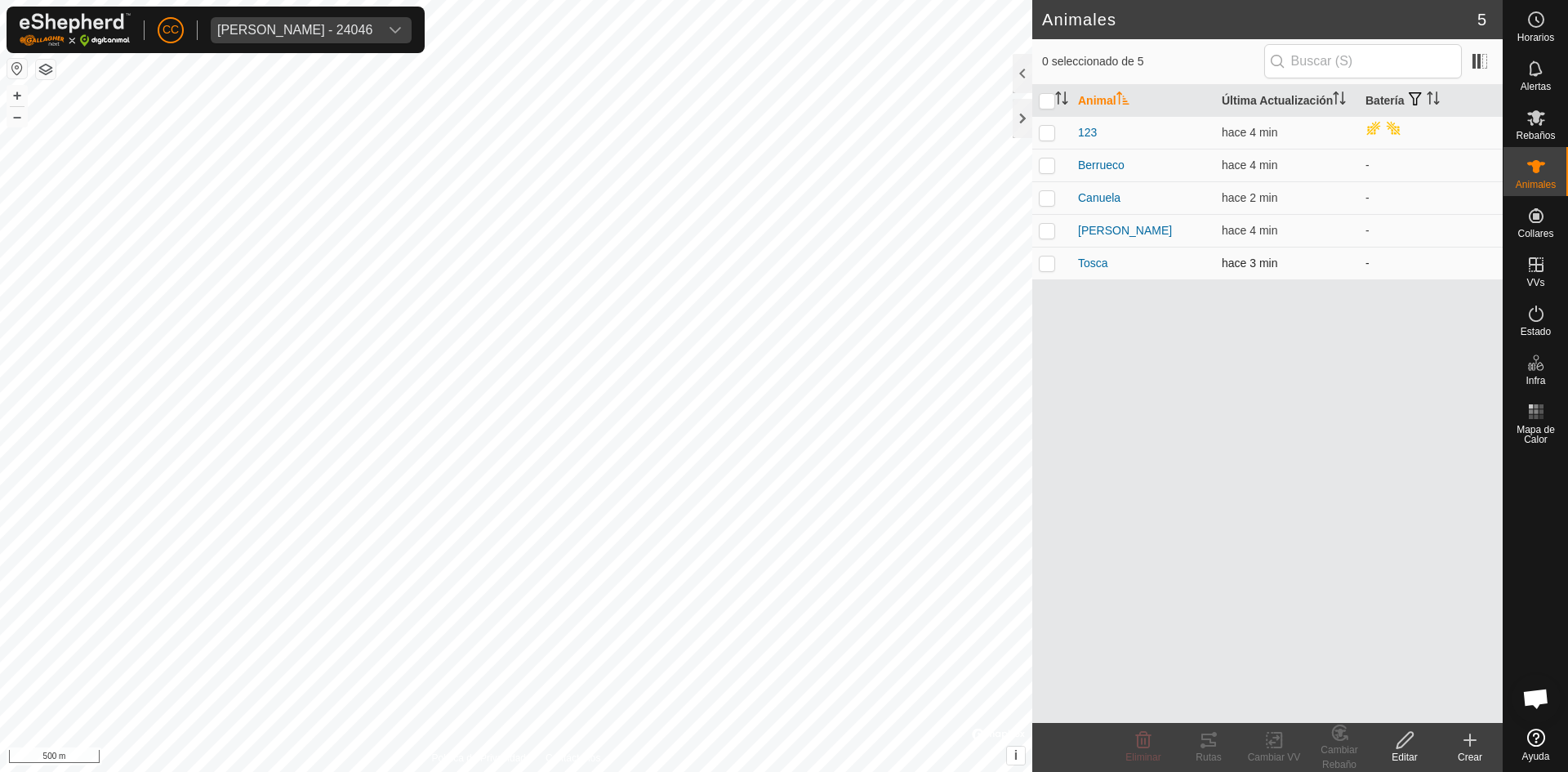
click at [1045, 267] on p-checkbox at bounding box center [1047, 263] width 16 height 13
checkbox input "true"
click at [1053, 196] on p-checkbox at bounding box center [1047, 197] width 16 height 13
checkbox input "true"
click at [1037, 154] on td at bounding box center [1053, 165] width 40 height 33
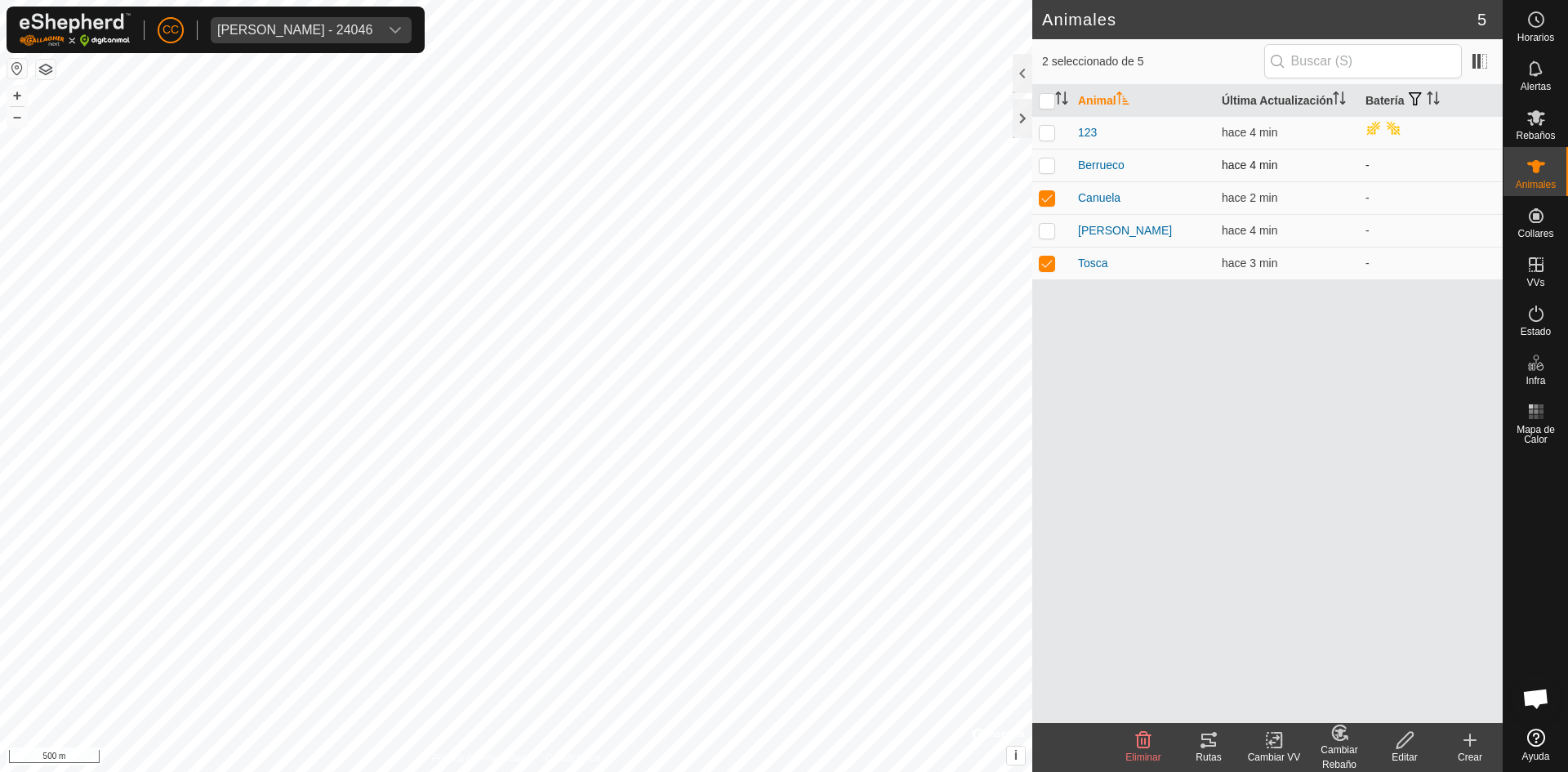
checkbox input "true"
click at [1044, 128] on p-checkbox at bounding box center [1047, 132] width 16 height 13
checkbox input "true"
click at [1283, 752] on div "Cambiar VV" at bounding box center [1275, 757] width 65 height 15
click at [1298, 705] on link "Apagar VV" at bounding box center [1322, 704] width 162 height 33
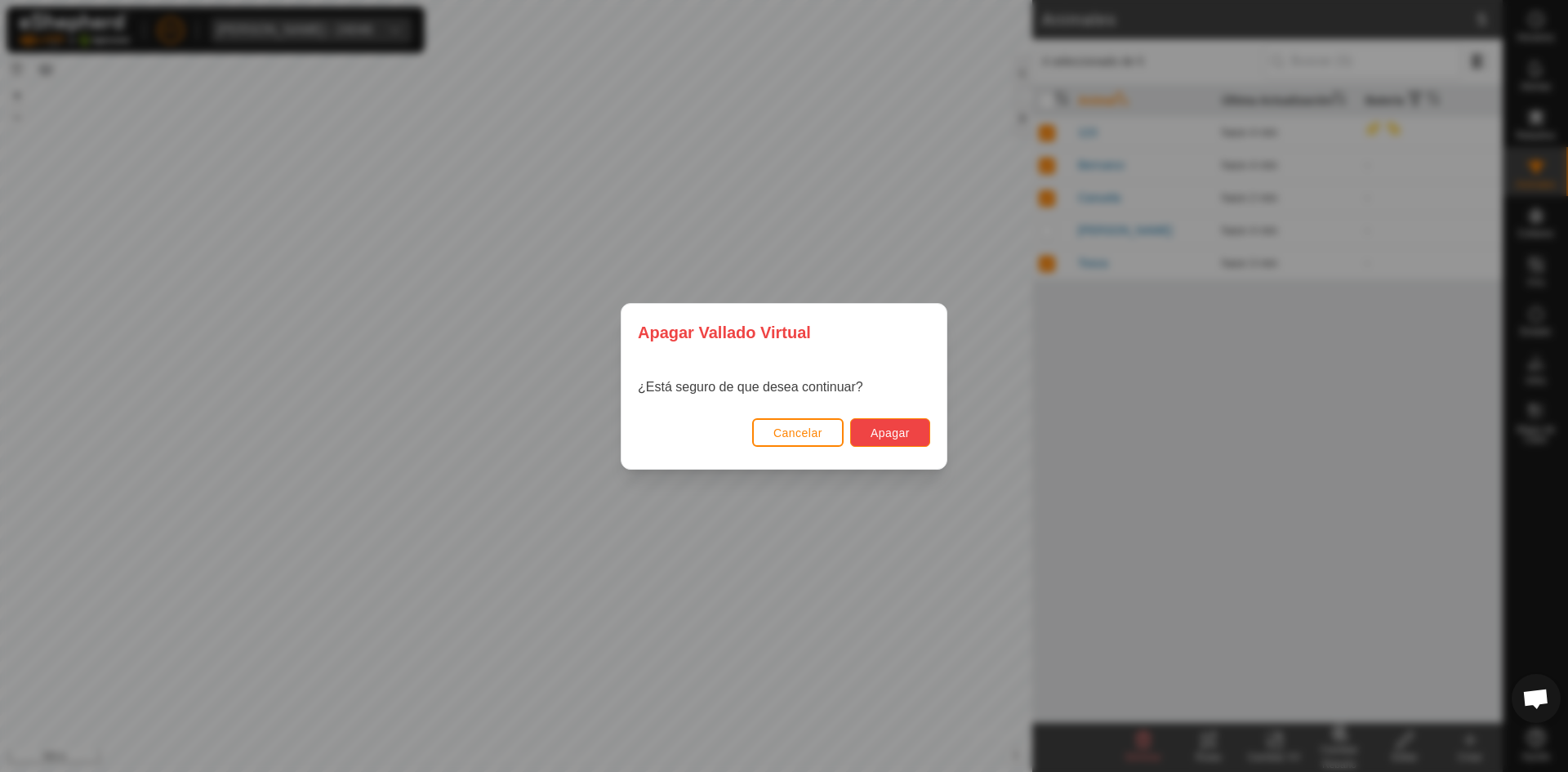
click at [876, 433] on span "Apagar" at bounding box center [891, 432] width 40 height 13
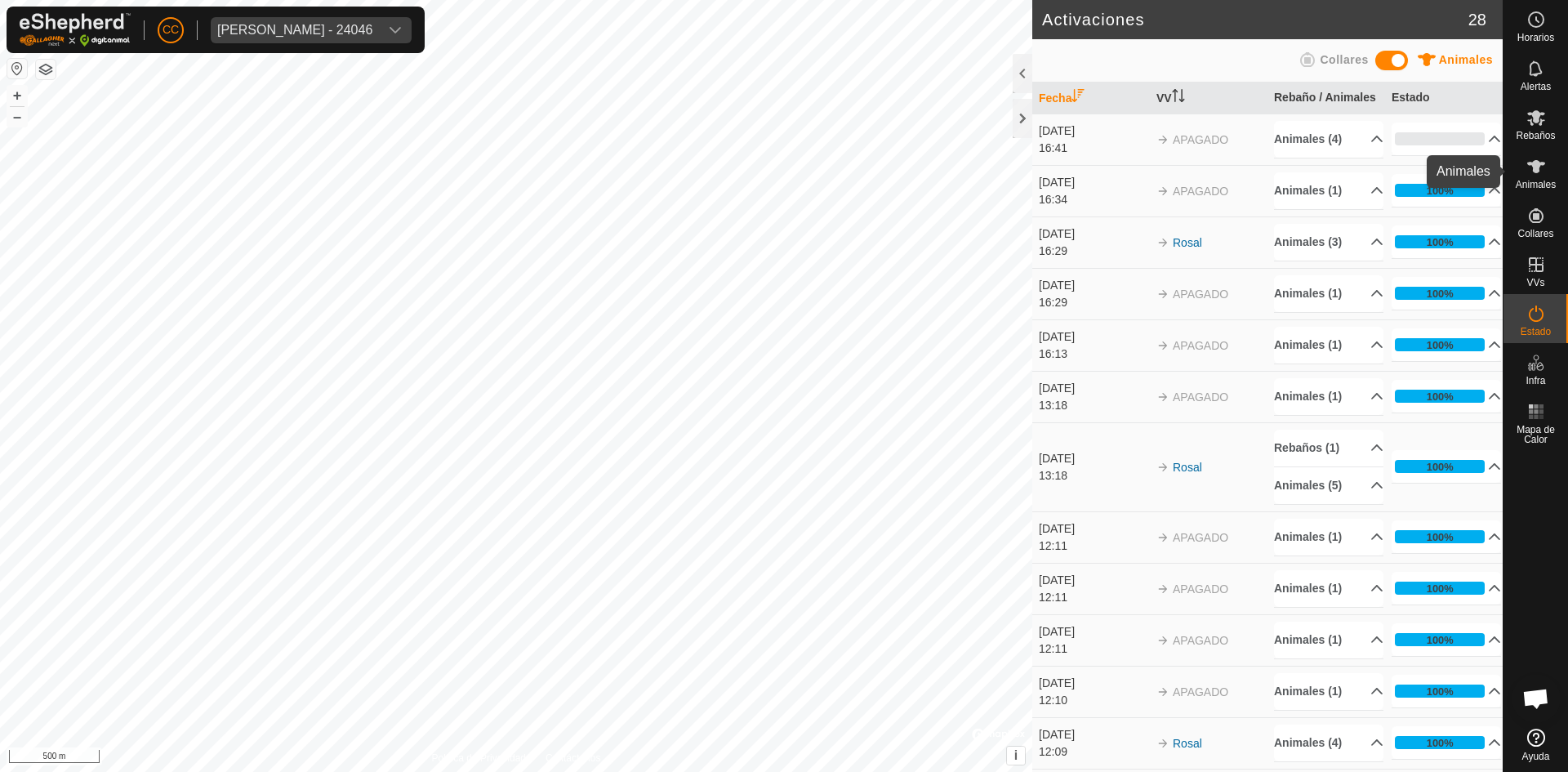
click at [1531, 168] on icon at bounding box center [1536, 166] width 20 height 20
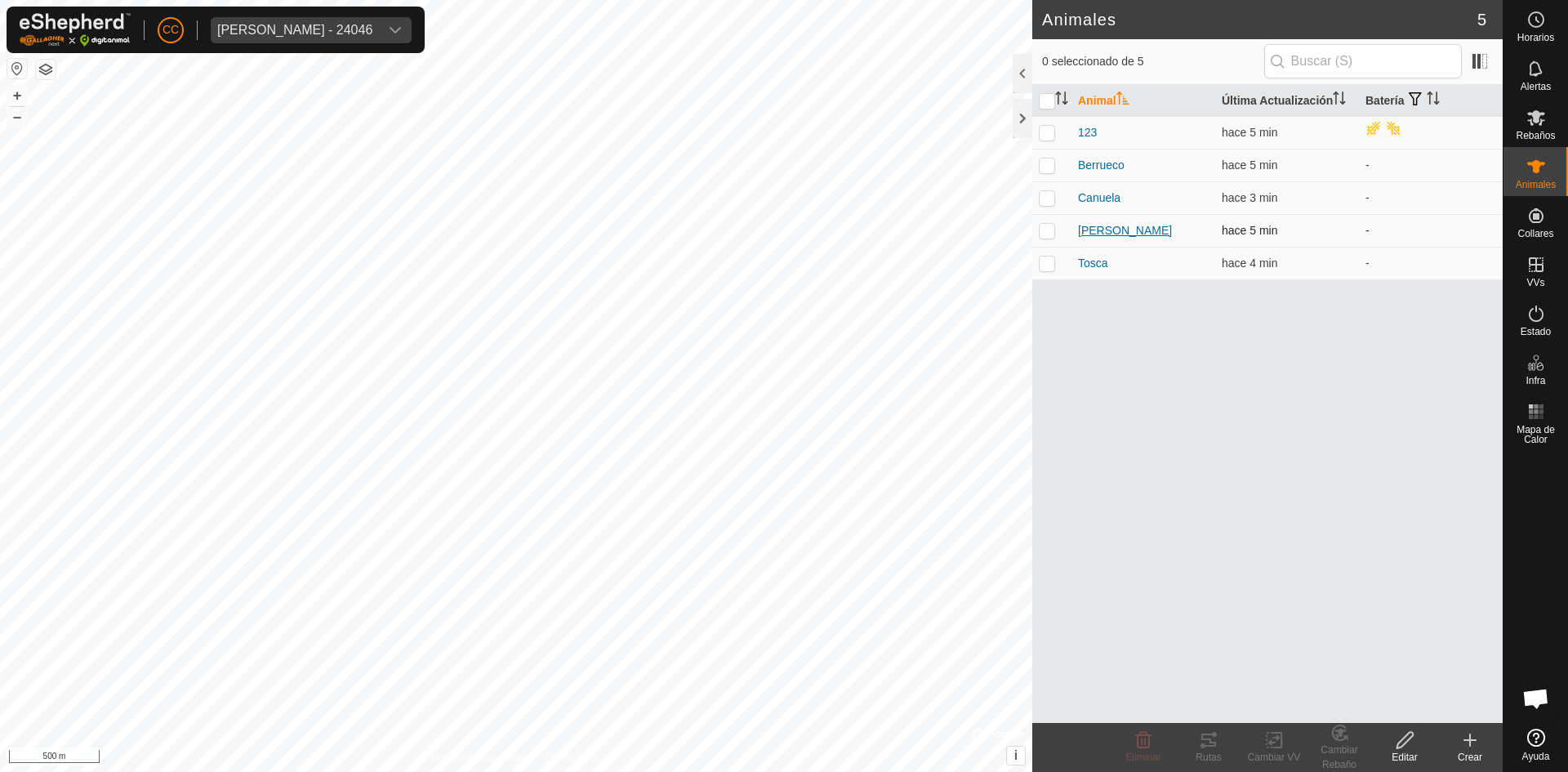
click at [1089, 228] on span "[PERSON_NAME]" at bounding box center [1125, 230] width 94 height 17
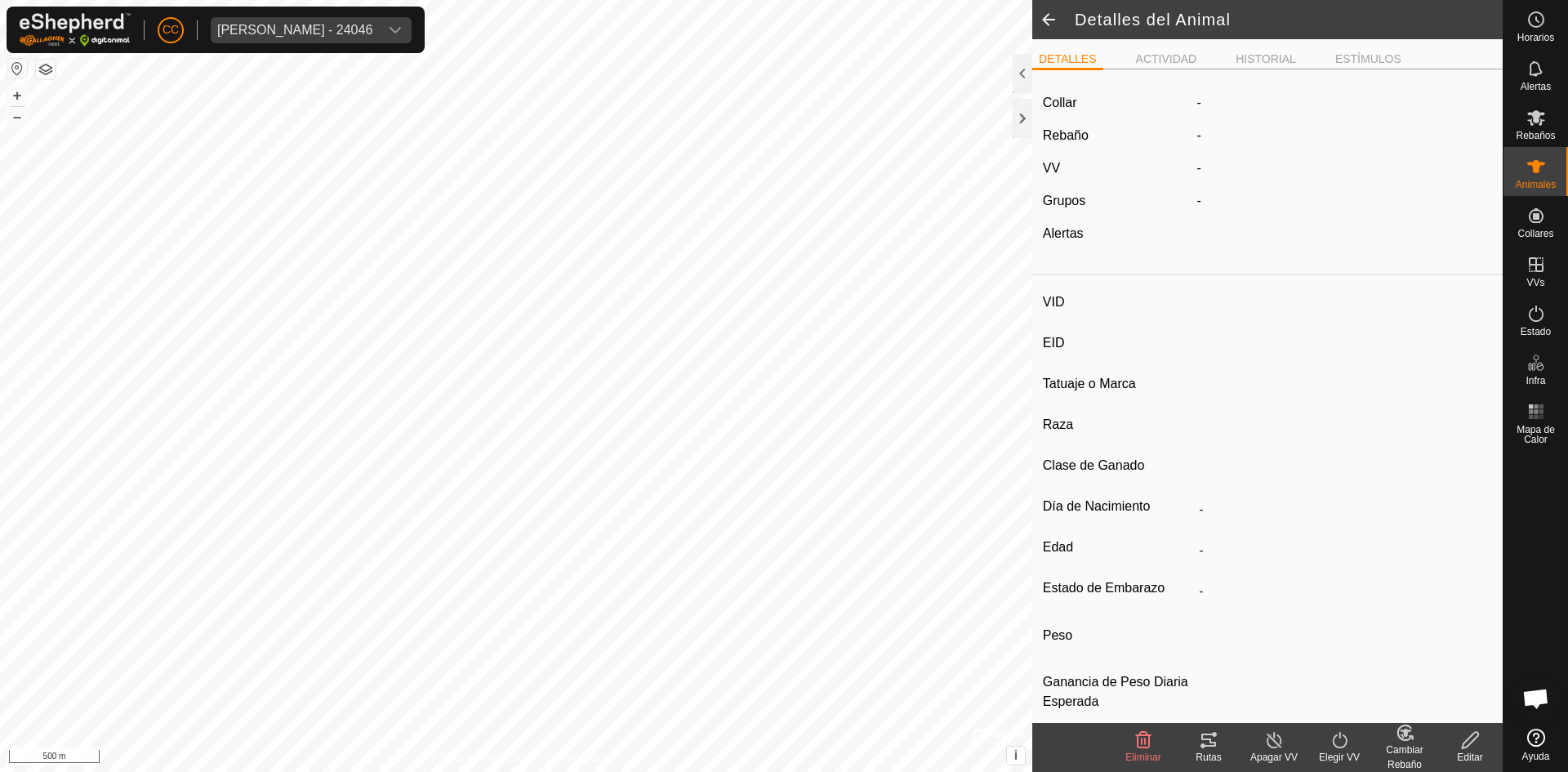
type input "[PERSON_NAME]"
type input "-"
type input "Cruzado"
type input "-"
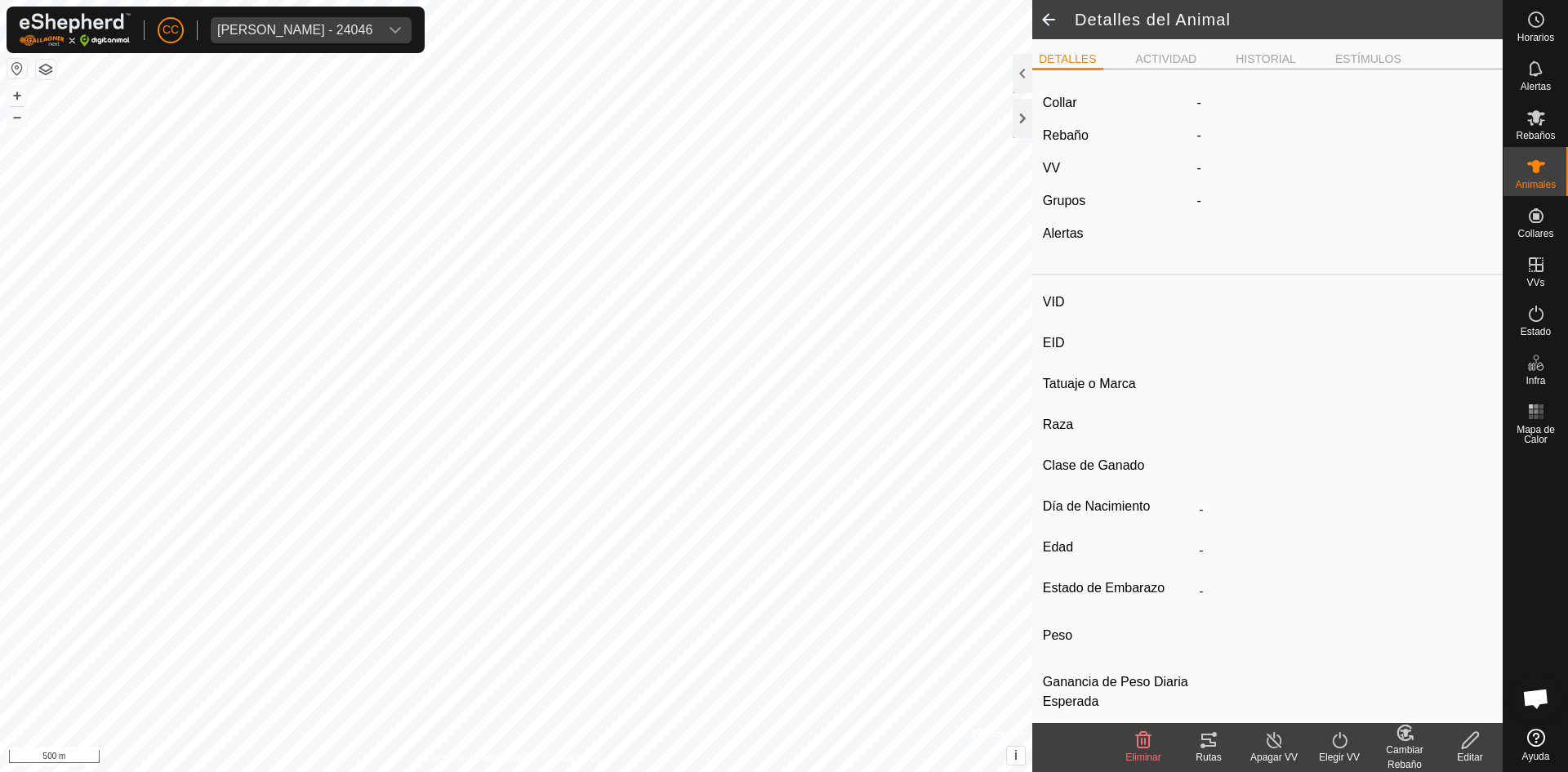
type input "0 kg"
type input "-"
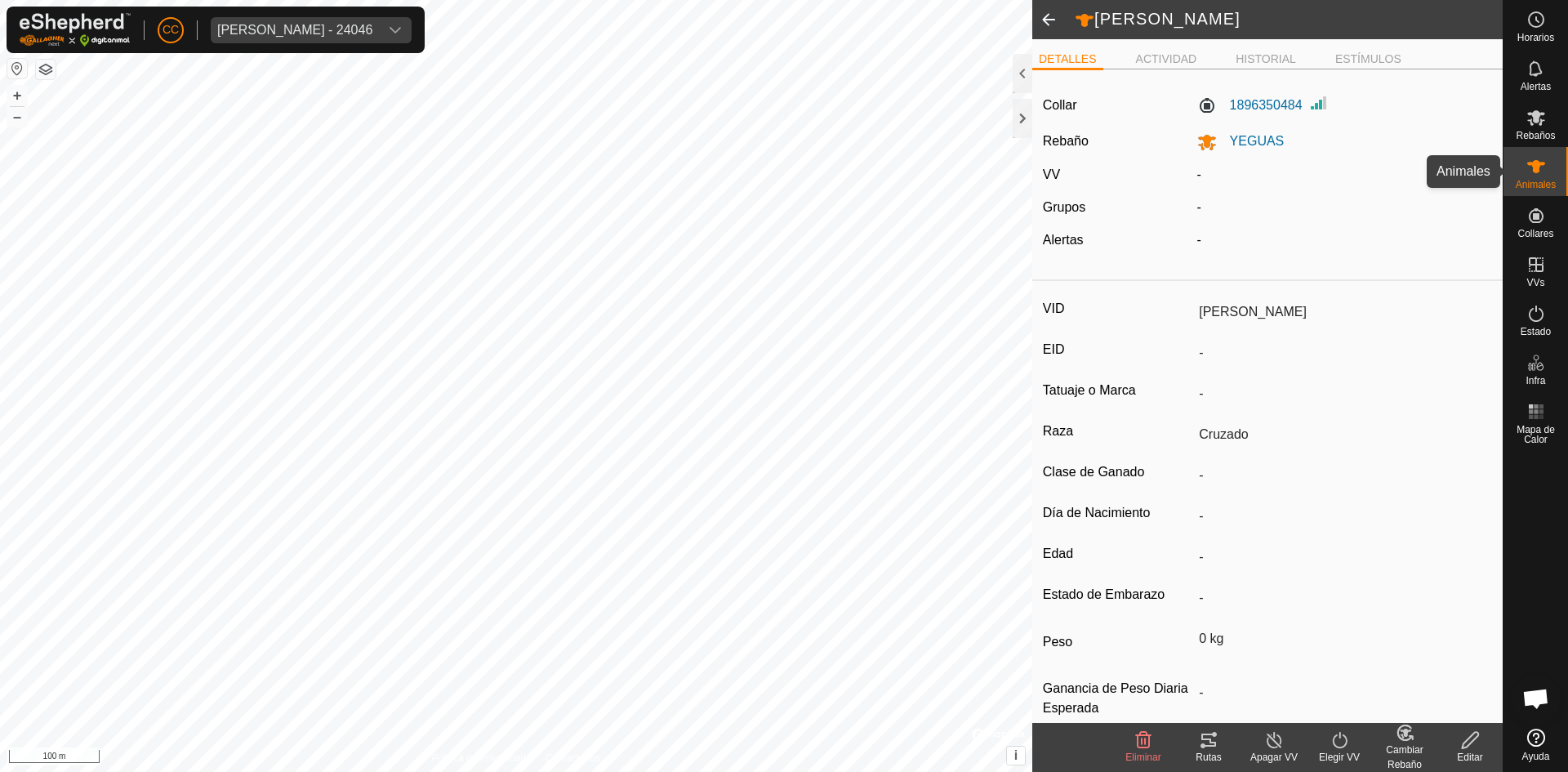
click at [1530, 169] on icon at bounding box center [1536, 166] width 20 height 20
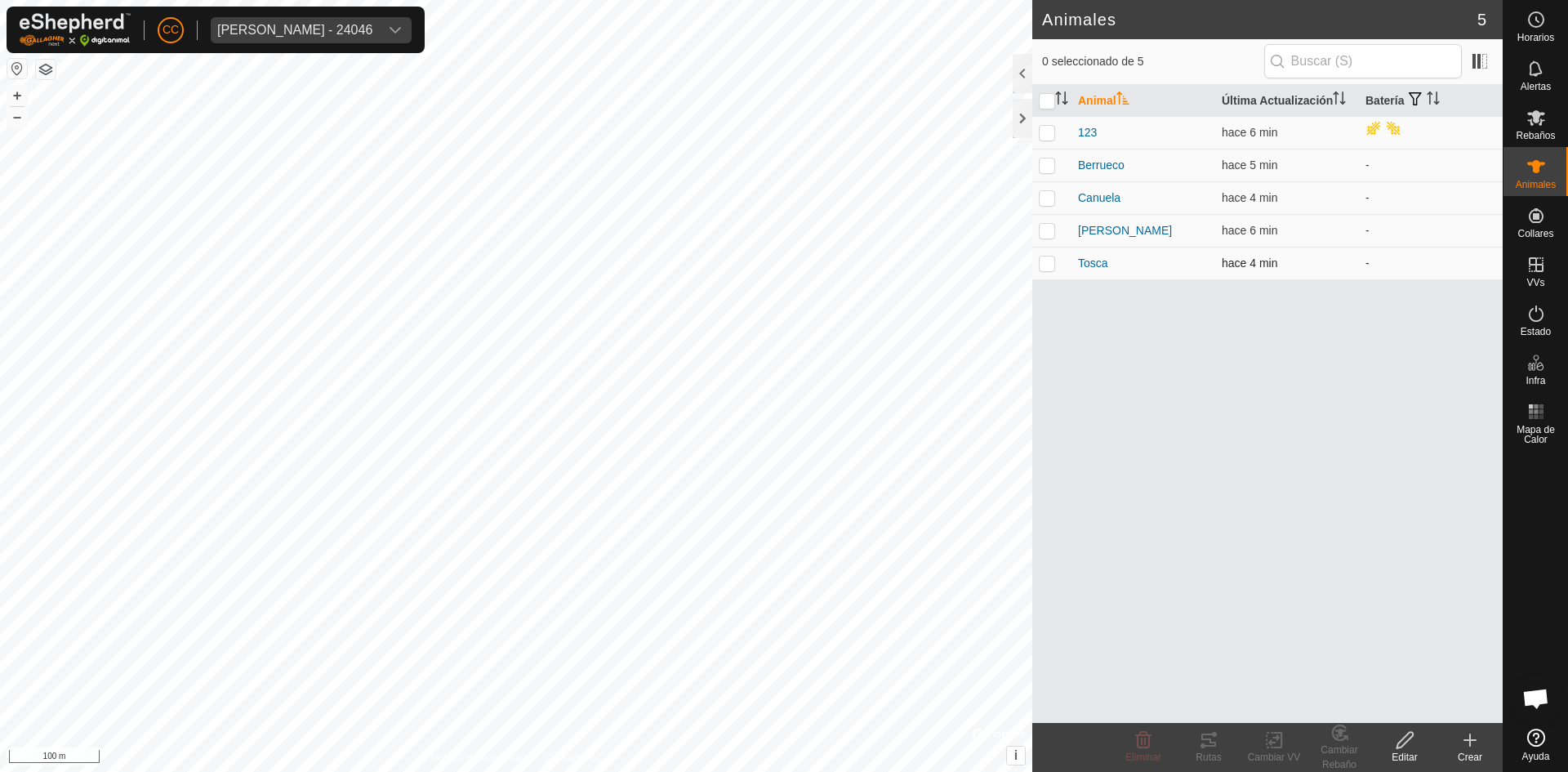
click at [1060, 267] on td at bounding box center [1053, 263] width 40 height 33
checkbox input "true"
click at [1048, 195] on p-checkbox at bounding box center [1047, 197] width 16 height 13
checkbox input "true"
click at [1041, 159] on p-checkbox at bounding box center [1047, 165] width 16 height 13
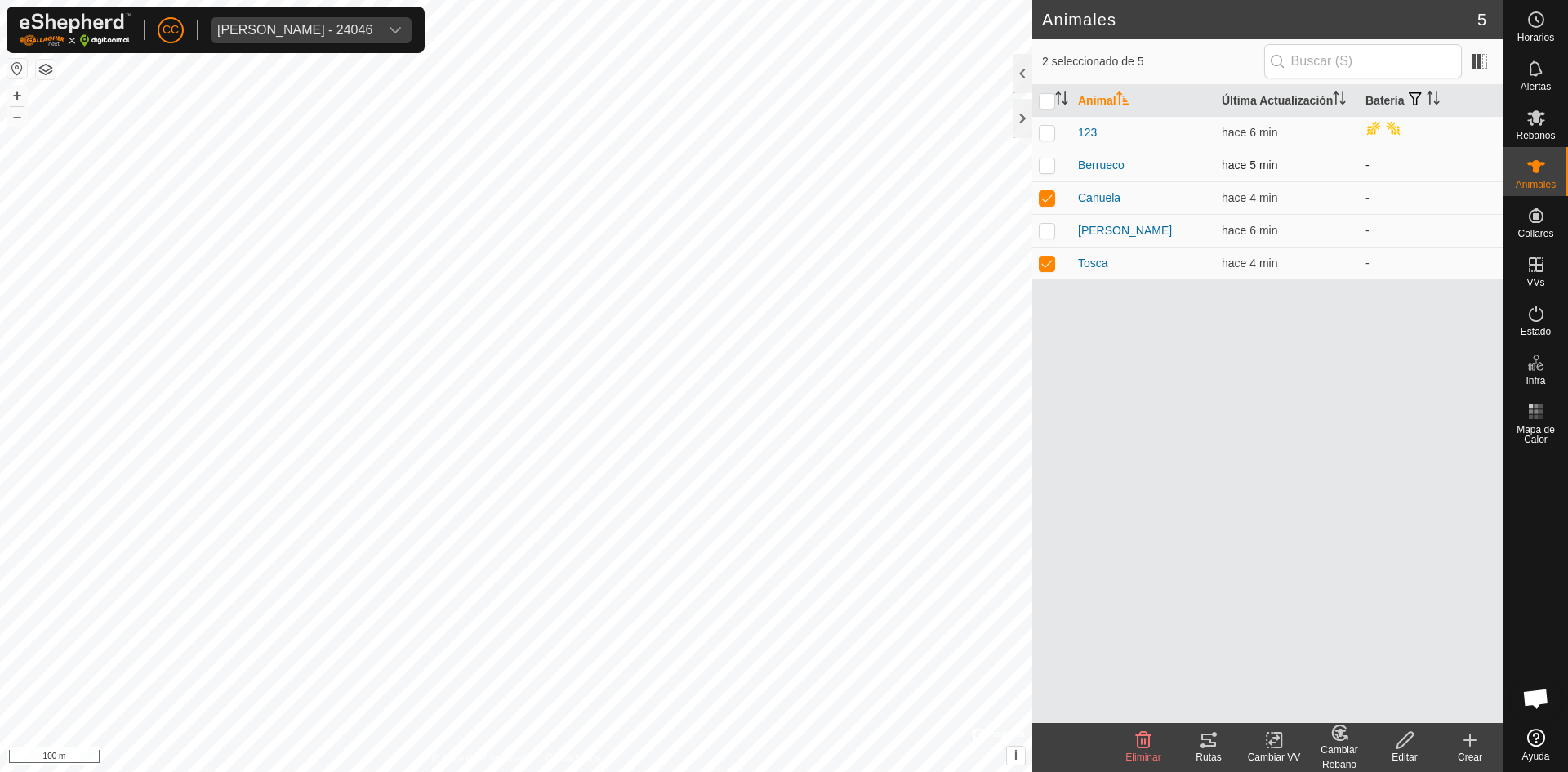
checkbox input "true"
click at [1046, 133] on p-checkbox at bounding box center [1047, 132] width 16 height 13
checkbox input "true"
click at [1266, 745] on icon at bounding box center [1275, 740] width 21 height 20
click at [1295, 674] on link "Elegir VV..." at bounding box center [1322, 669] width 162 height 33
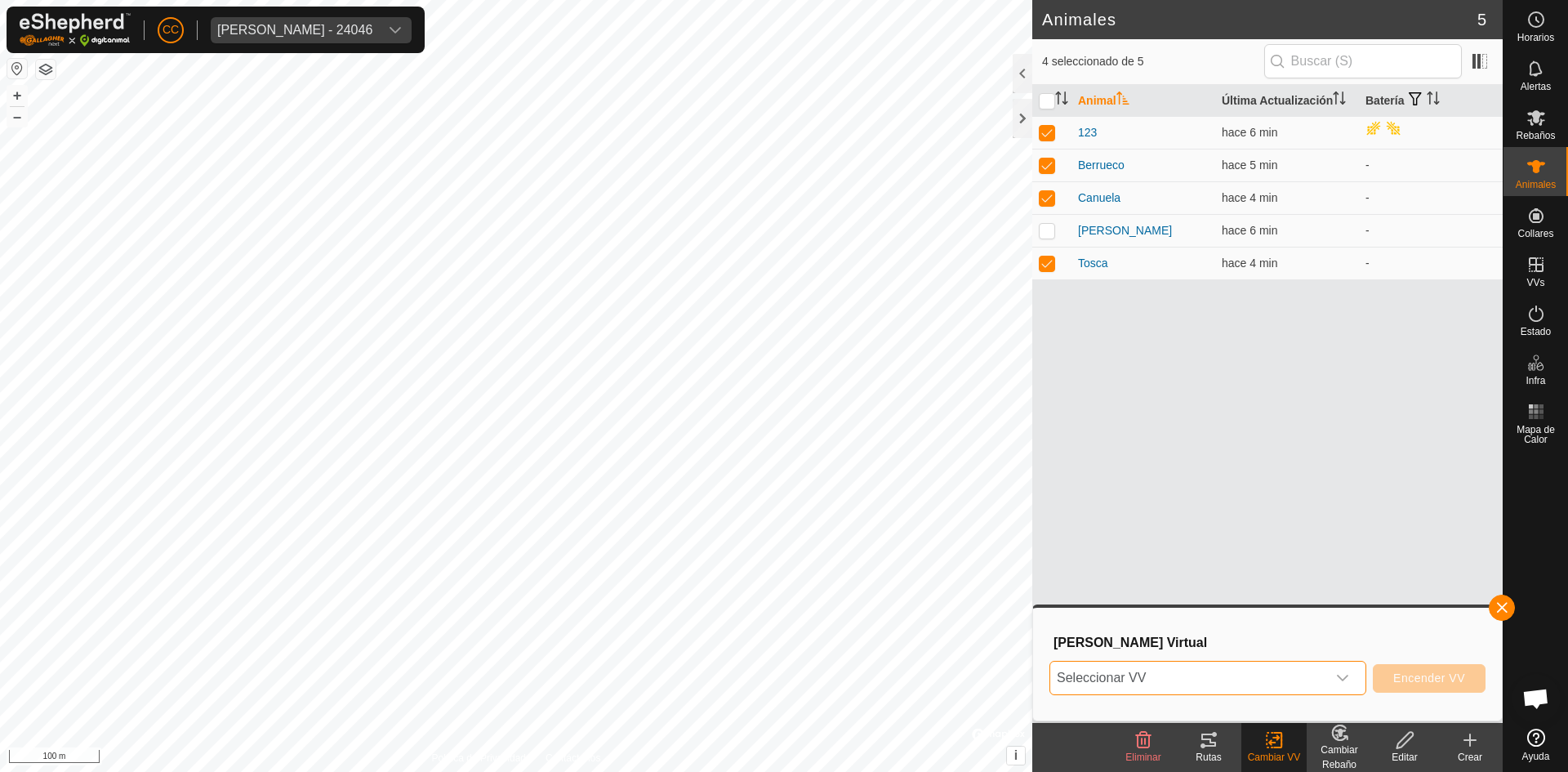
click at [1274, 670] on span "Seleccionar VV" at bounding box center [1188, 678] width 277 height 33
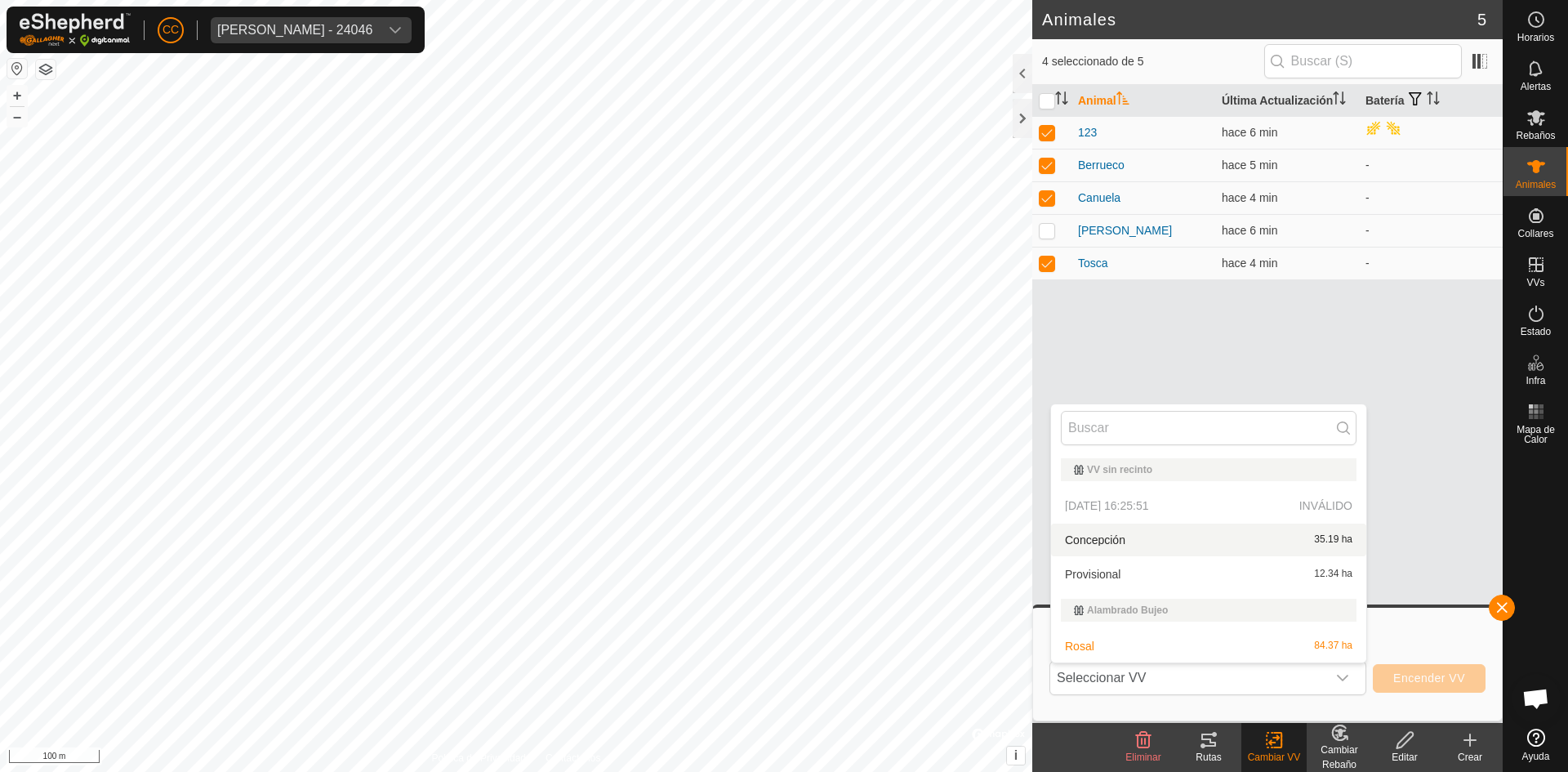
click at [1220, 370] on div "Animal Última Actualización Batería 123 hace 6 min Berrueco hace 5 min - Canuel…" at bounding box center [1268, 404] width 471 height 638
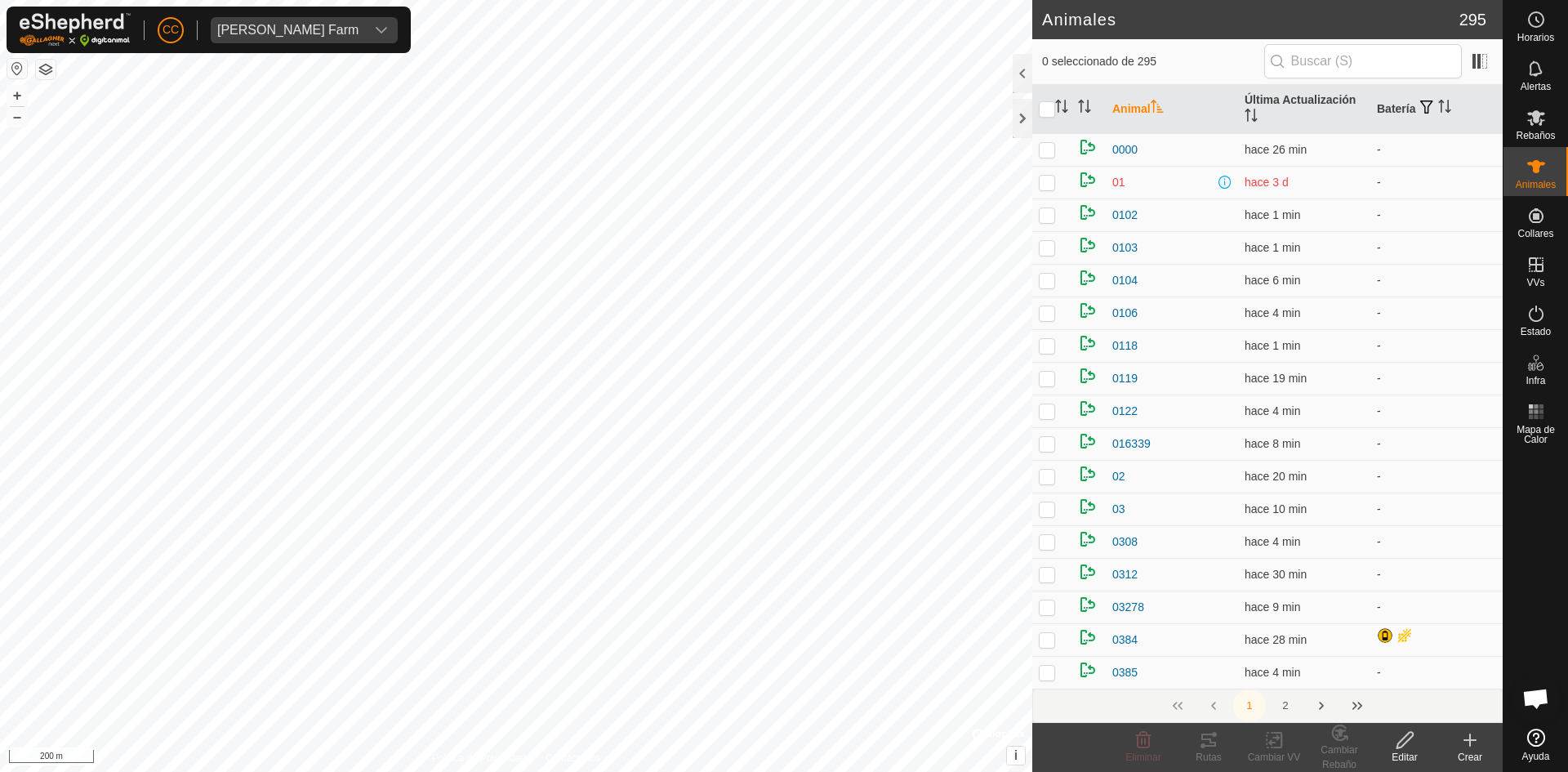
click at [17, 66] on button "button" at bounding box center [17, 68] width 20 height 20
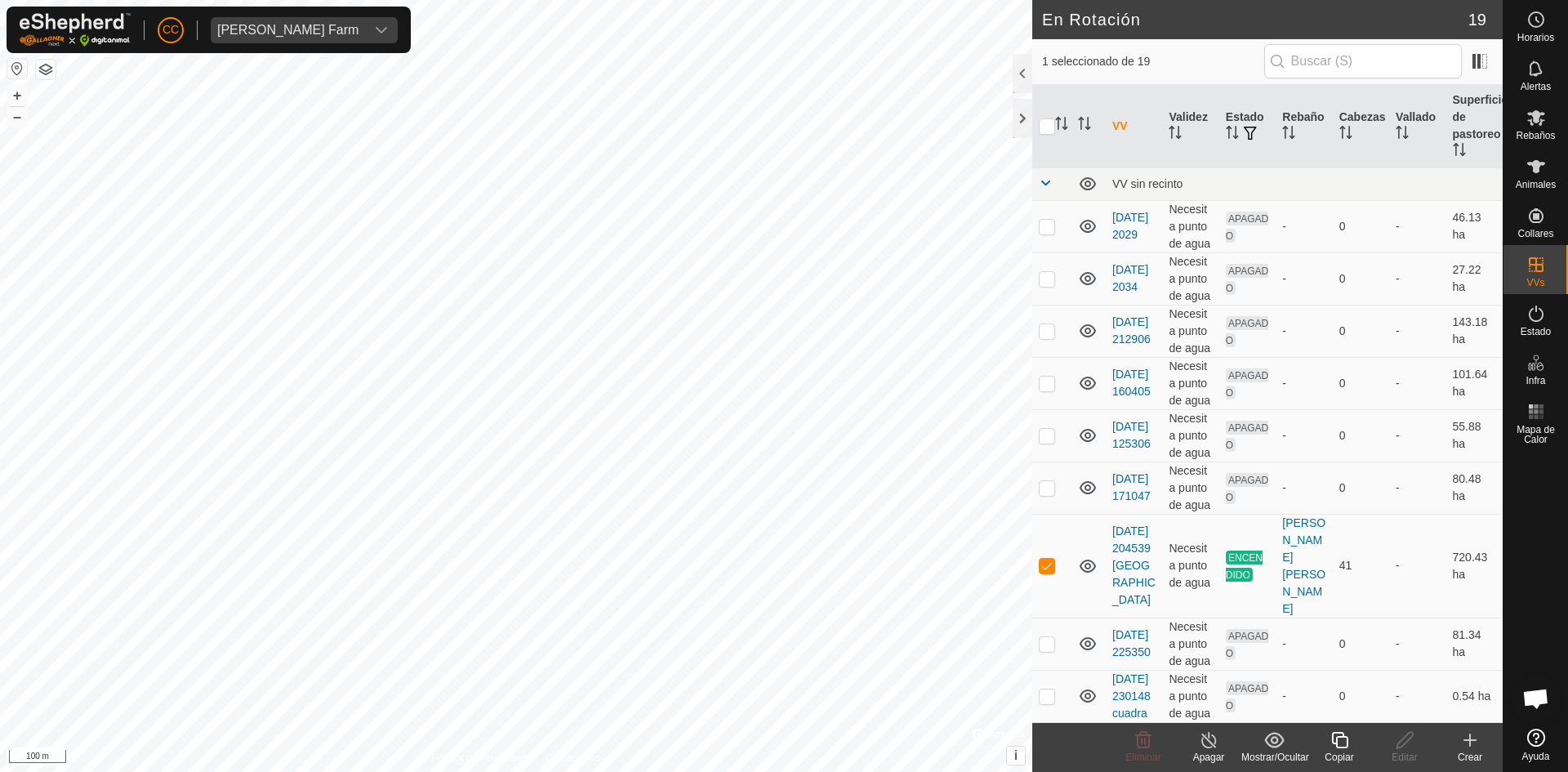
checkbox input "false"
checkbox input "true"
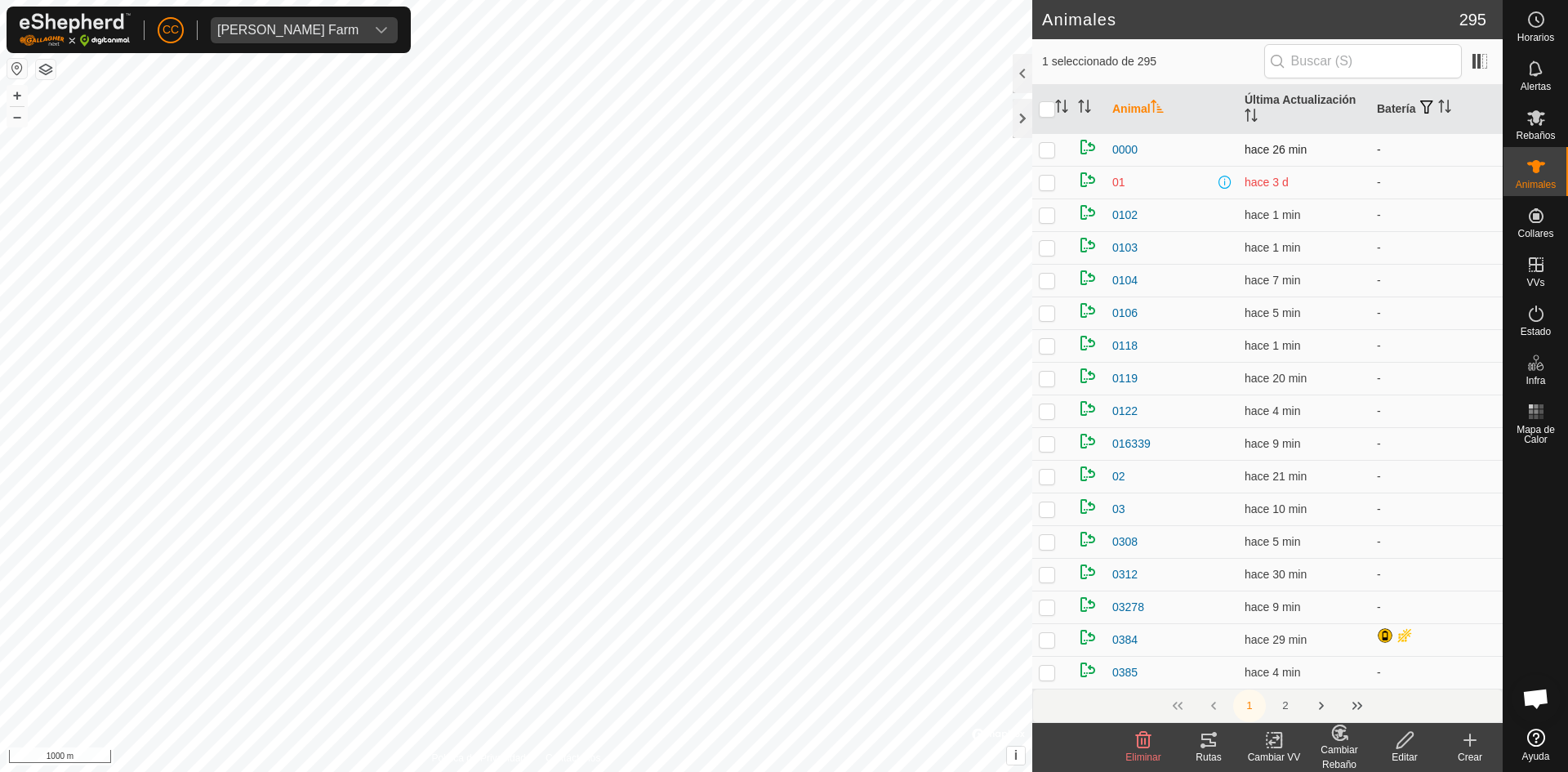
click at [1049, 147] on p-checkbox at bounding box center [1047, 149] width 16 height 13
checkbox input "true"
click at [1049, 186] on p-checkbox at bounding box center [1047, 181] width 16 height 13
checkbox input "true"
click at [1051, 267] on td at bounding box center [1053, 279] width 40 height 33
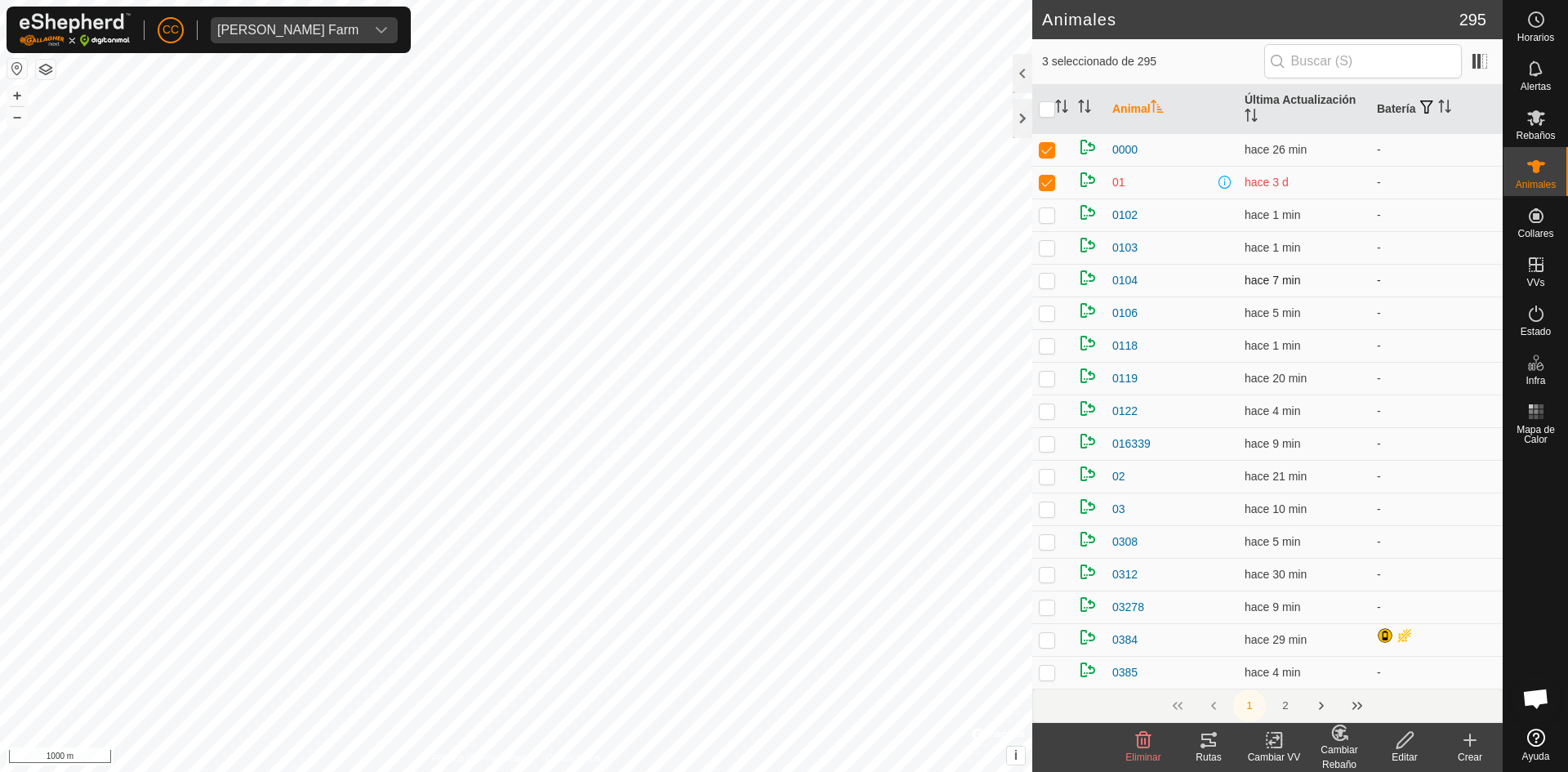
checkbox input "true"
click at [1055, 333] on td at bounding box center [1053, 345] width 40 height 33
checkbox input "true"
click at [1043, 475] on p-checkbox at bounding box center [1047, 476] width 16 height 13
checkbox input "true"
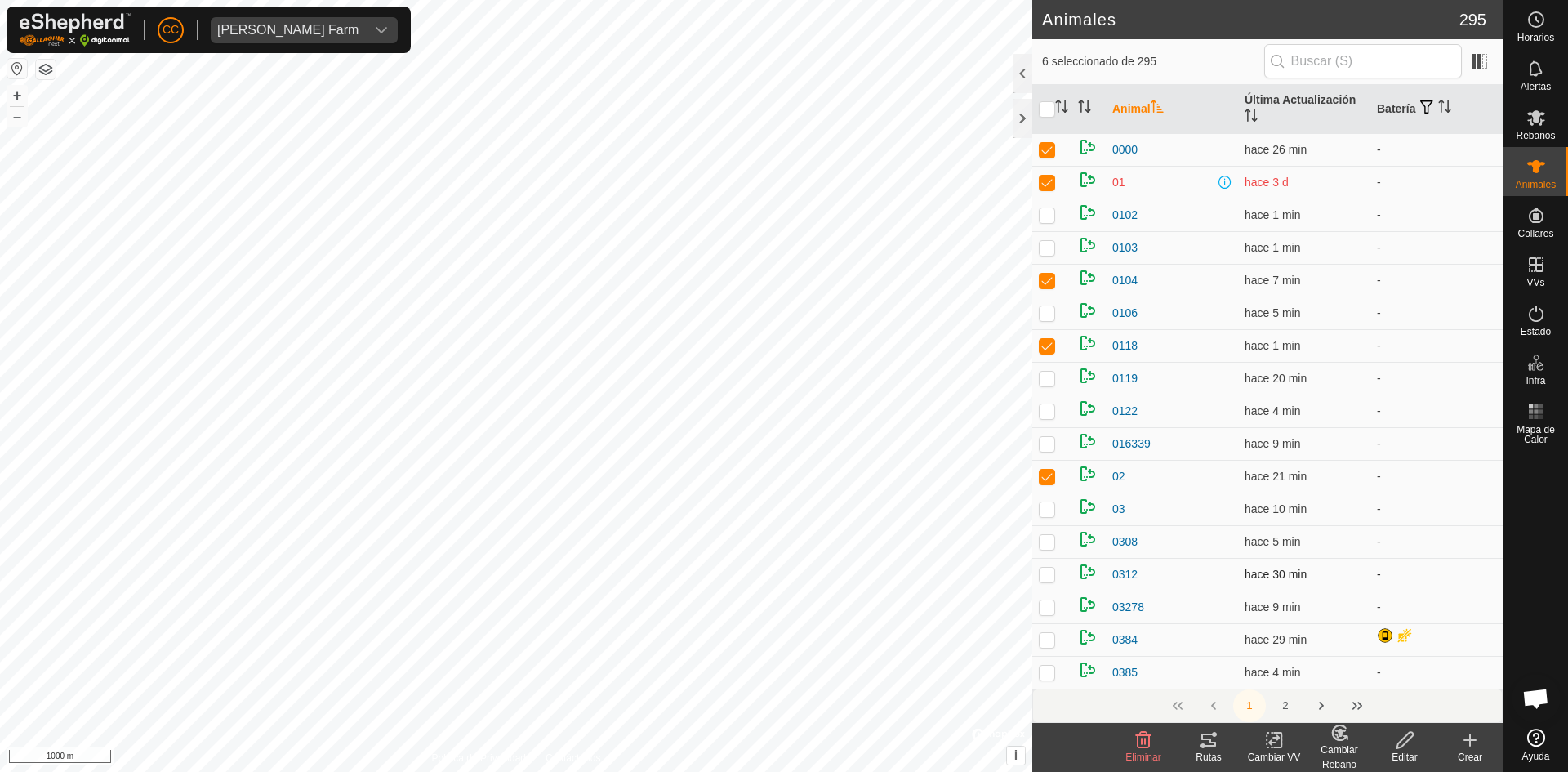
drag, startPoint x: 1053, startPoint y: 555, endPoint x: 1056, endPoint y: 588, distance: 33.1
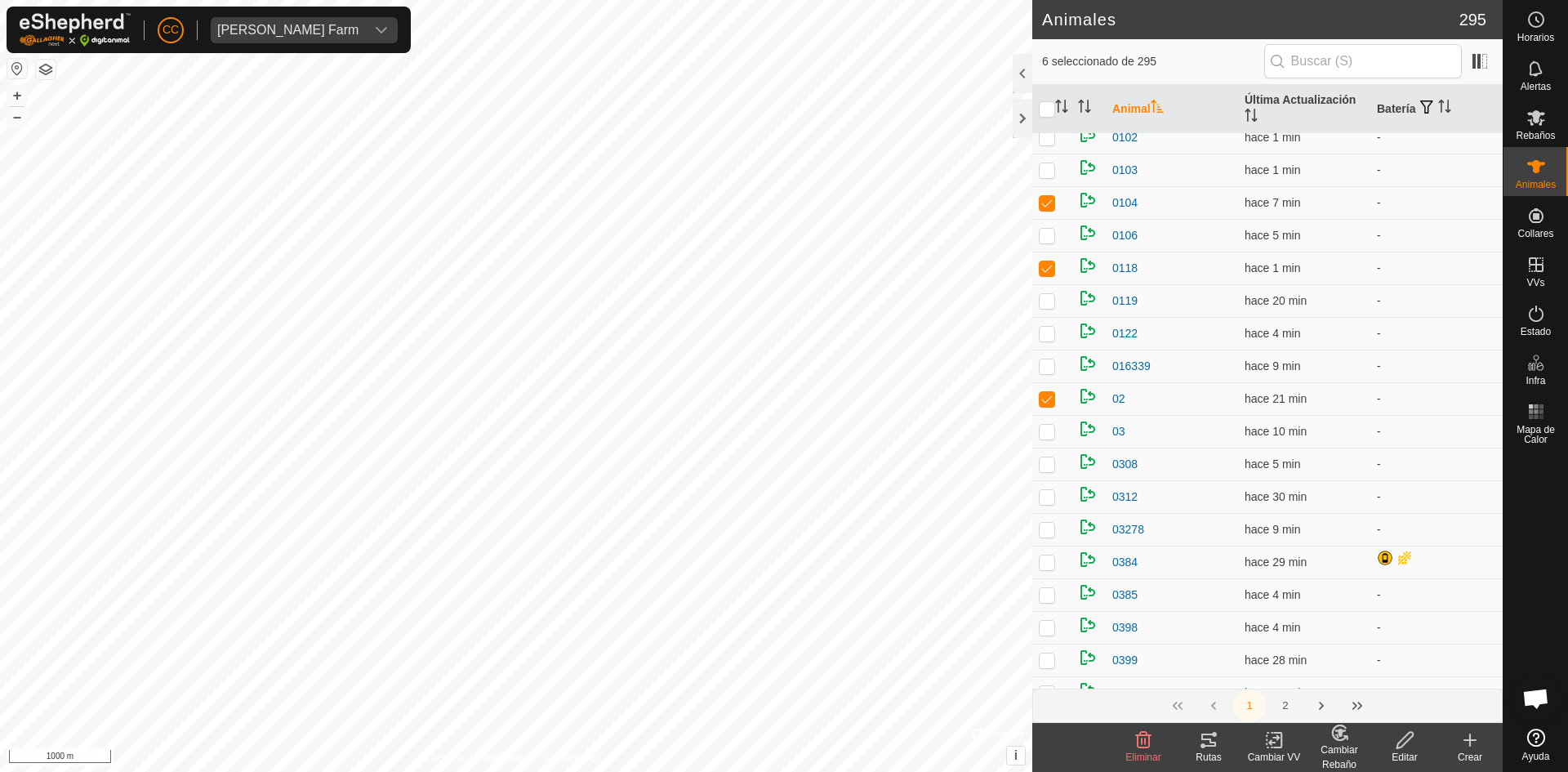
scroll to position [327, 0]
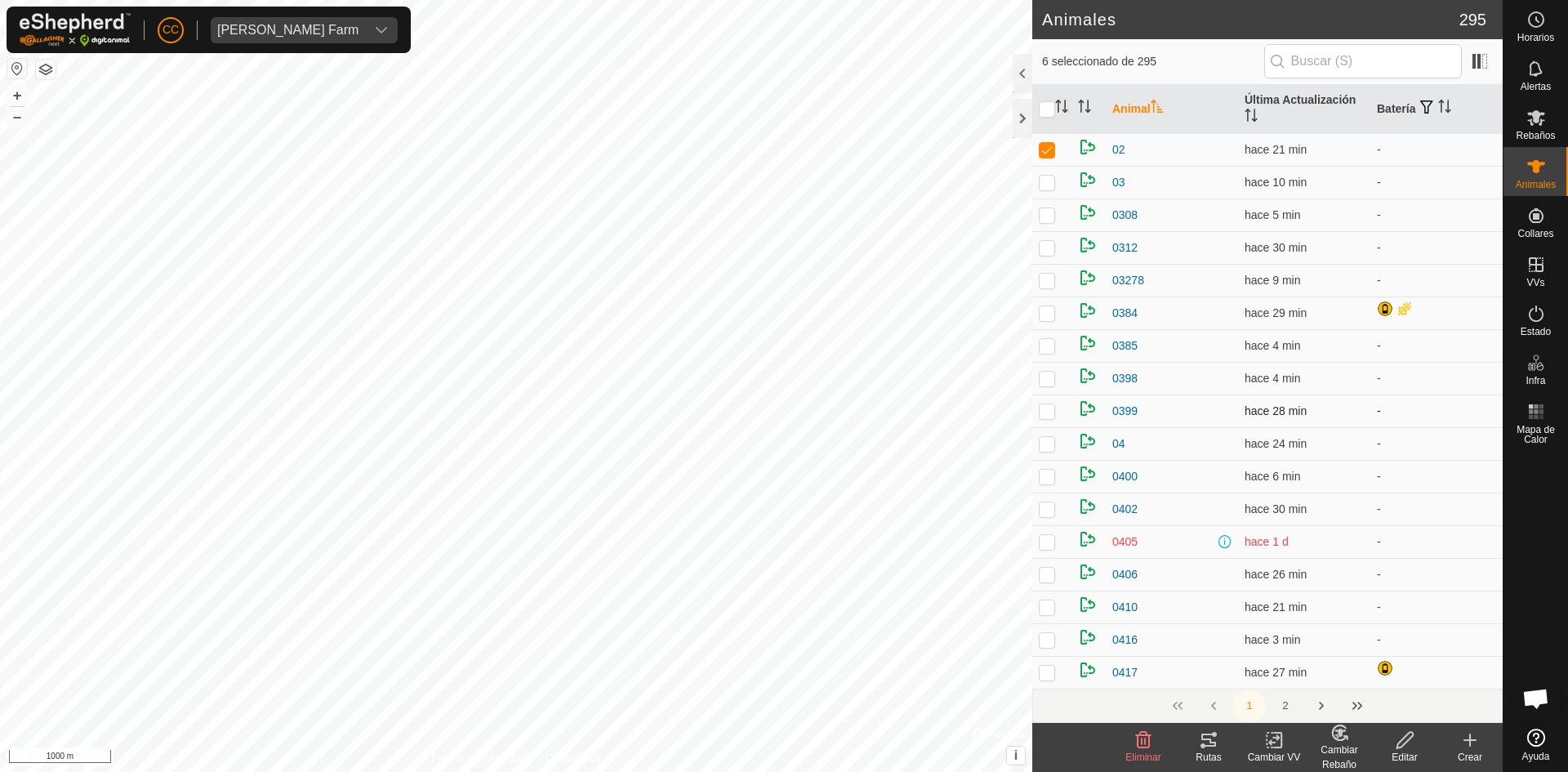
click at [1053, 421] on td at bounding box center [1053, 410] width 40 height 33
checkbox input "true"
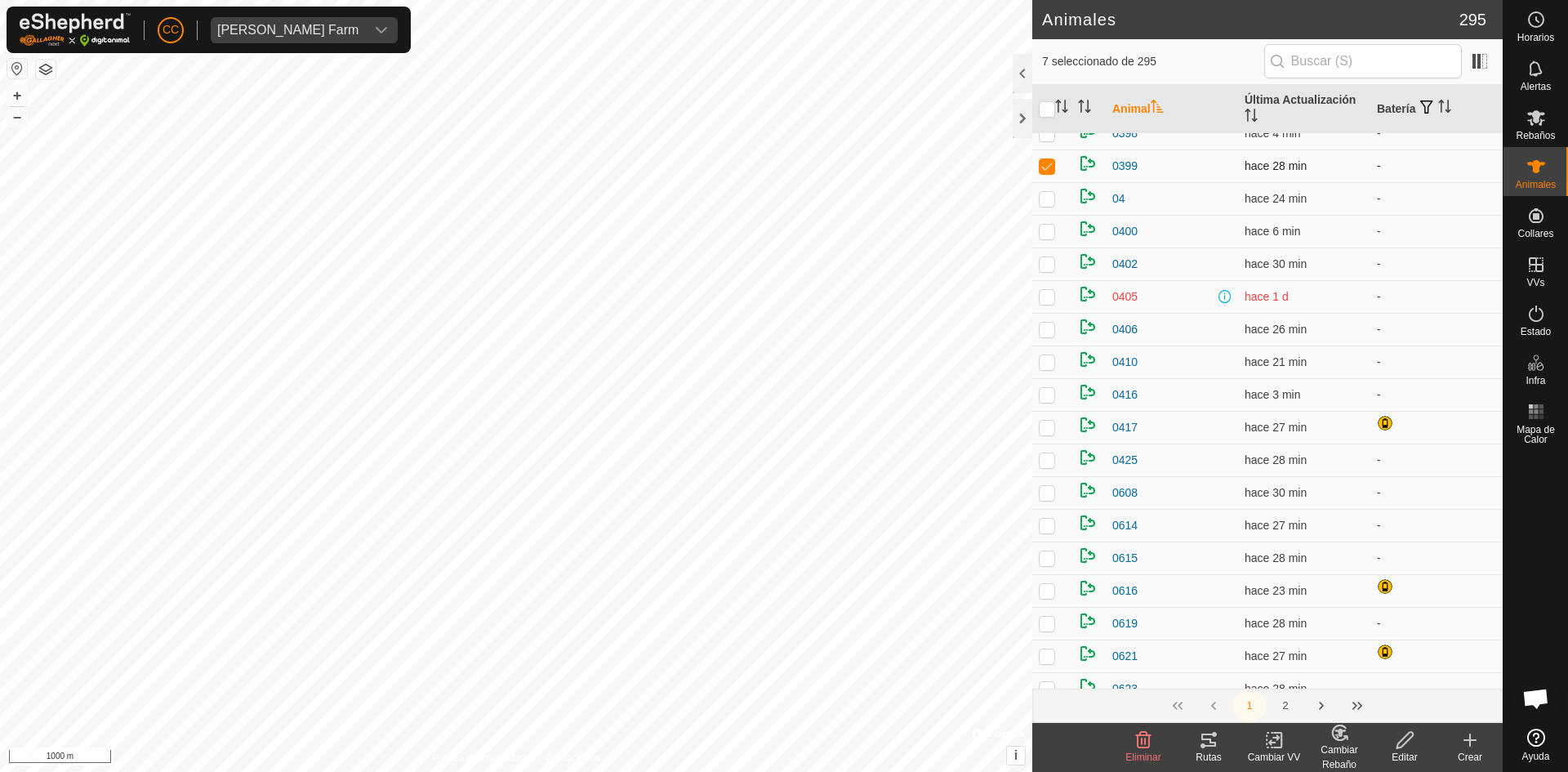
click at [1042, 416] on td at bounding box center [1053, 427] width 40 height 33
checkbox input "true"
click at [1042, 416] on td at bounding box center [1053, 427] width 40 height 33
checkbox input "true"
click at [1042, 416] on td at bounding box center [1053, 427] width 40 height 33
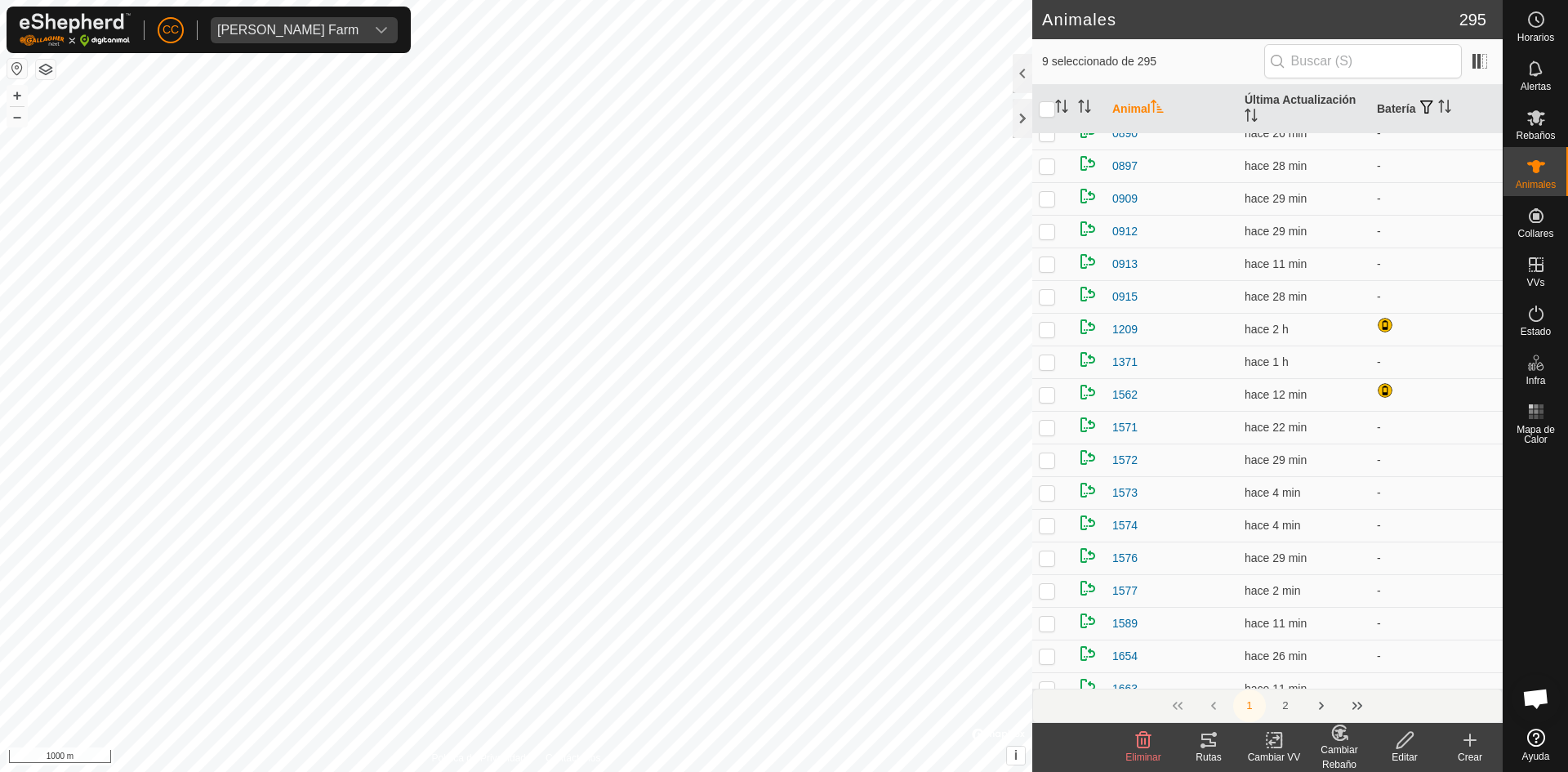
checkbox input "true"
click at [1042, 416] on p-checkbox at bounding box center [1047, 410] width 16 height 13
checkbox input "true"
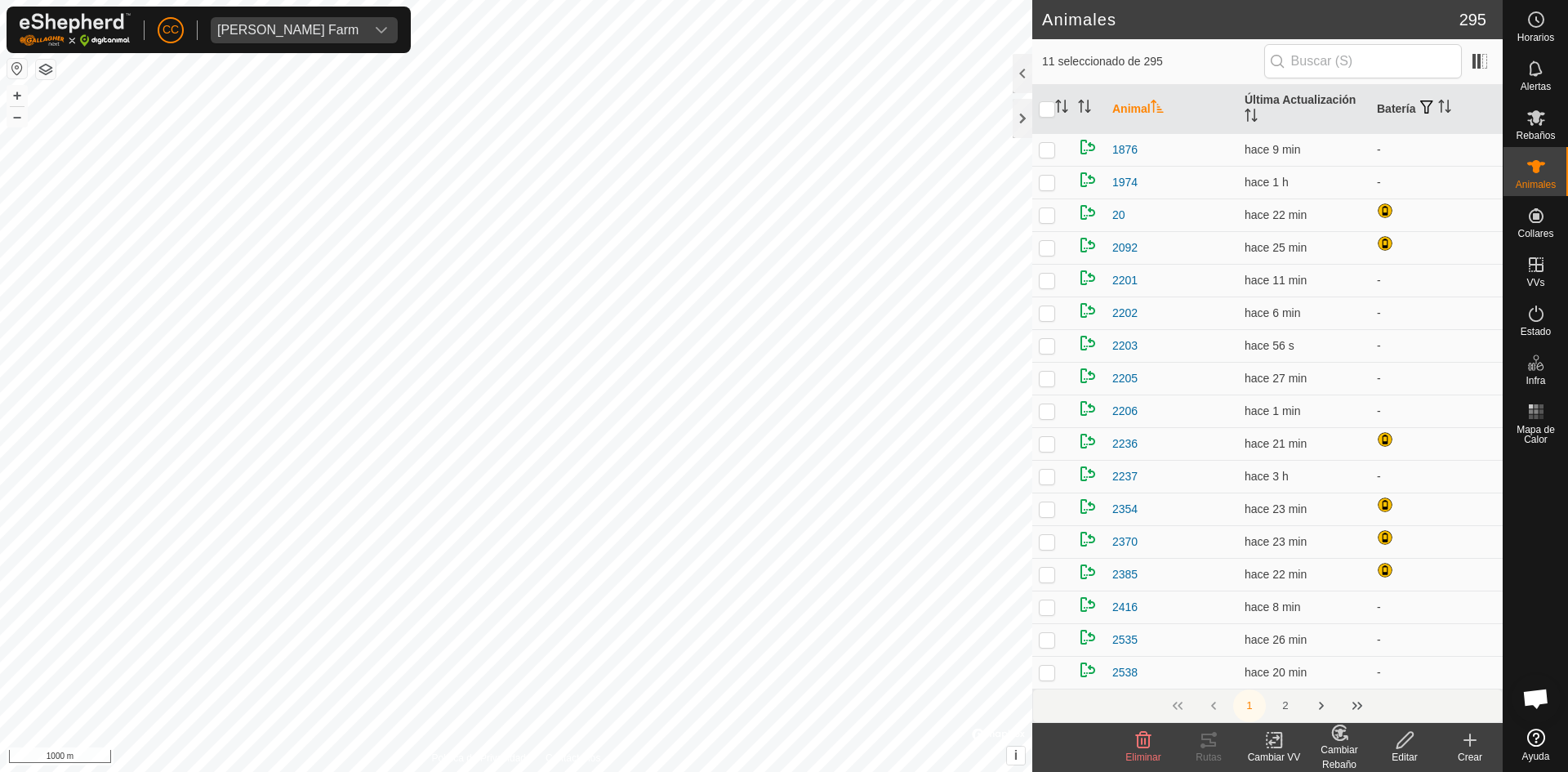
click at [1042, 416] on p-checkbox at bounding box center [1047, 410] width 16 height 13
checkbox input "true"
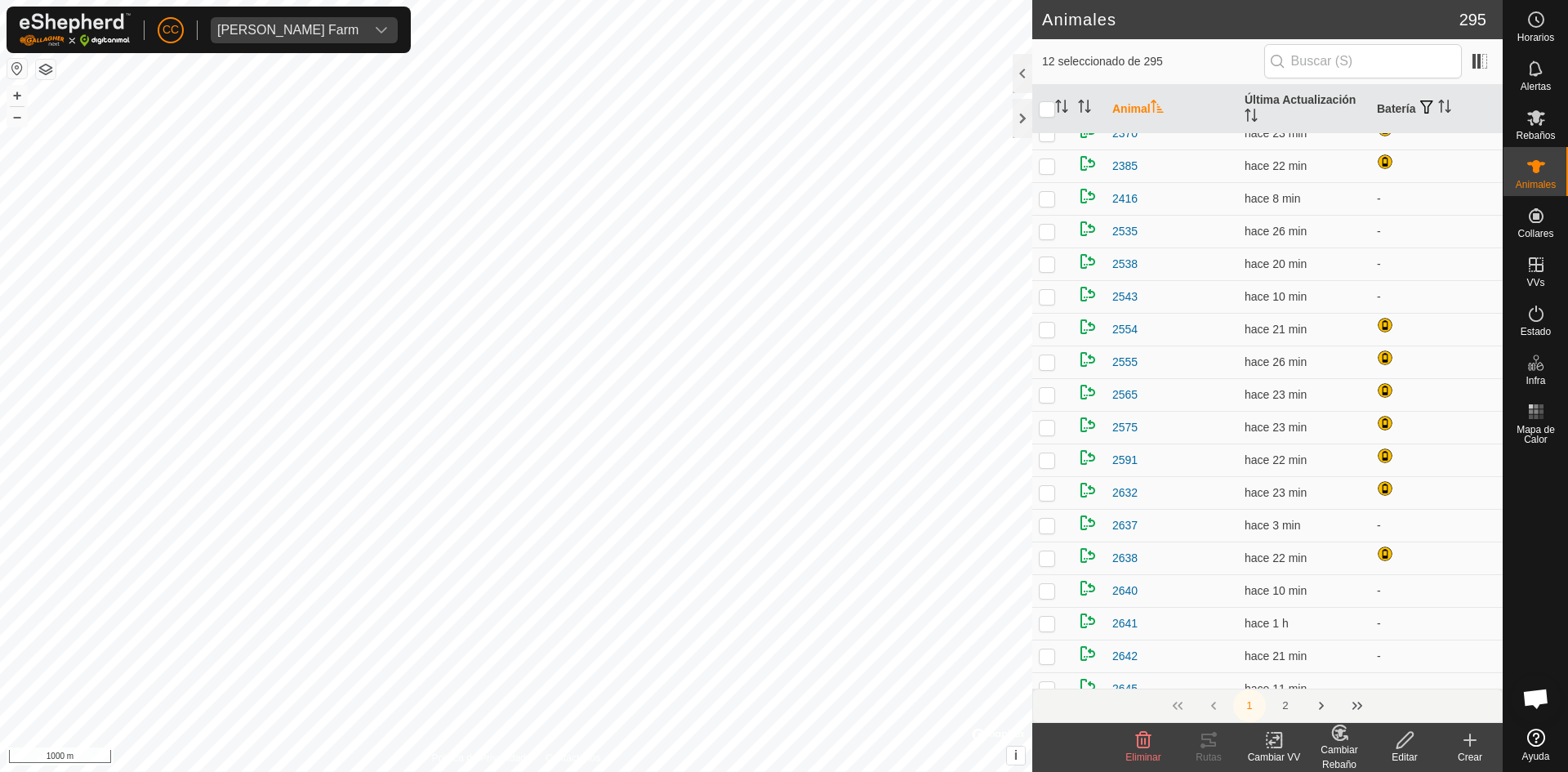
click at [1042, 416] on td at bounding box center [1053, 427] width 40 height 33
checkbox input "true"
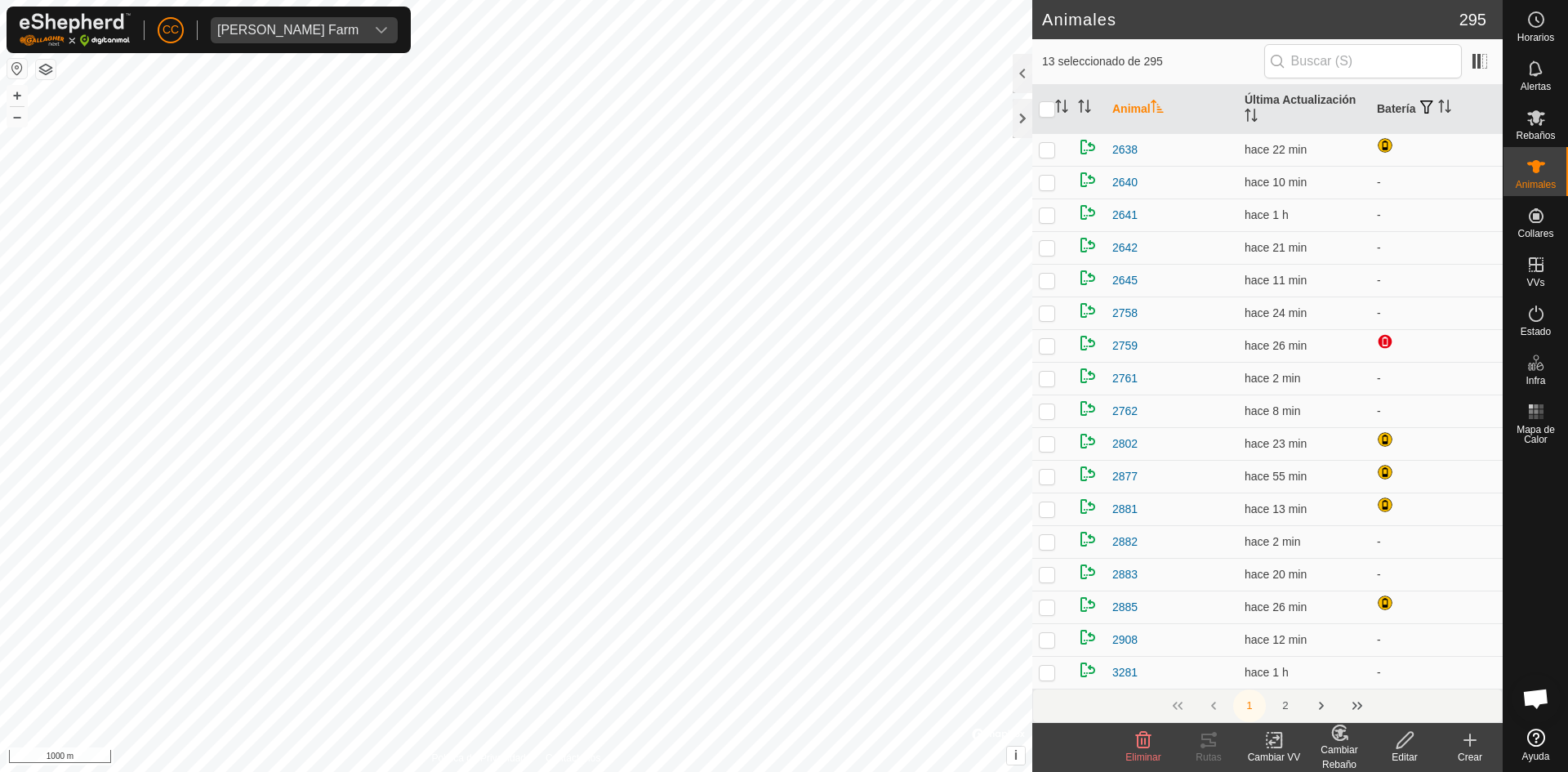
click at [1042, 416] on p-checkbox at bounding box center [1047, 410] width 16 height 13
checkbox input "true"
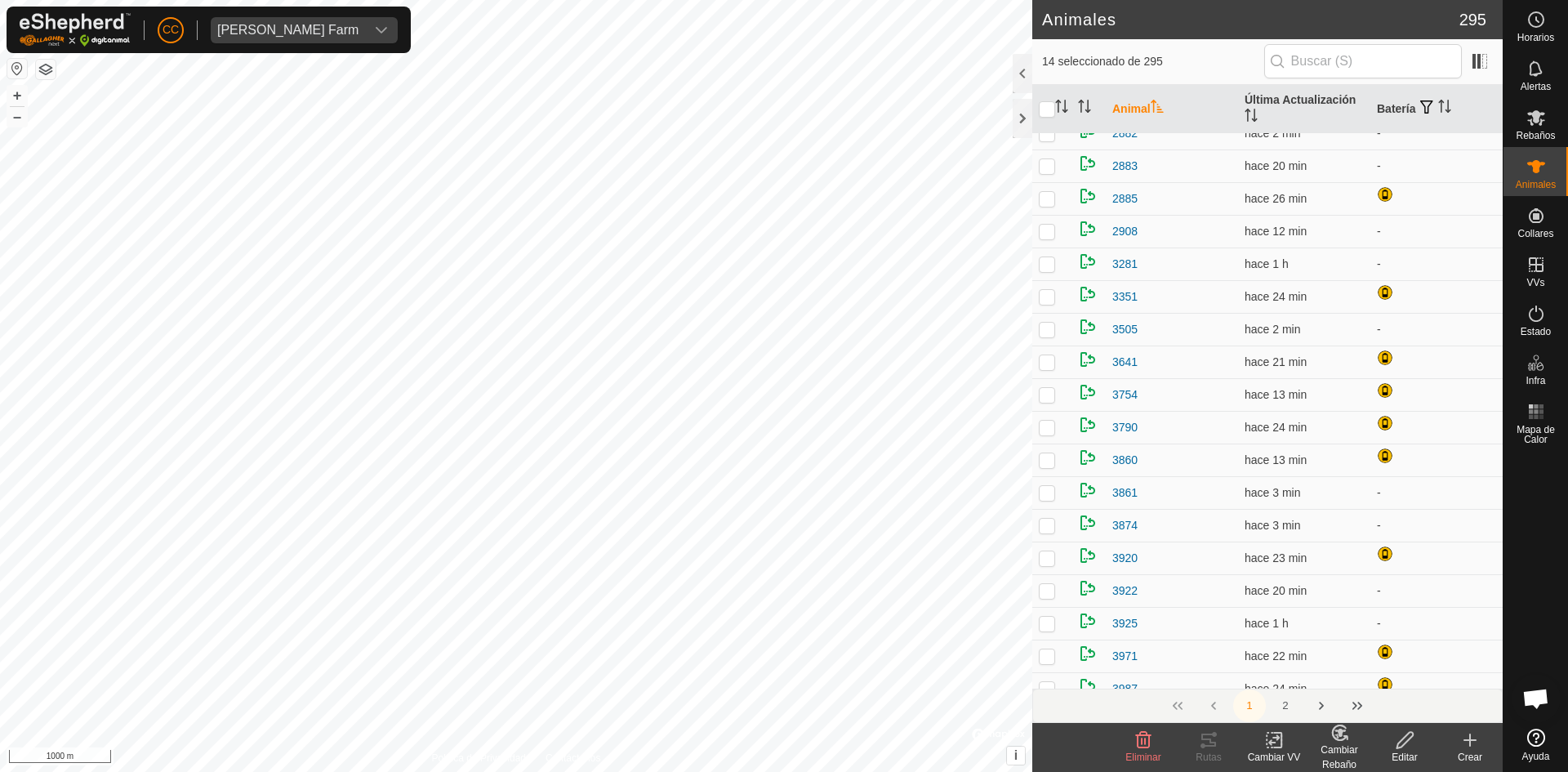
click at [1042, 416] on td at bounding box center [1053, 427] width 40 height 33
click at [1048, 425] on p-checkbox at bounding box center [1047, 426] width 16 height 13
checkbox input "false"
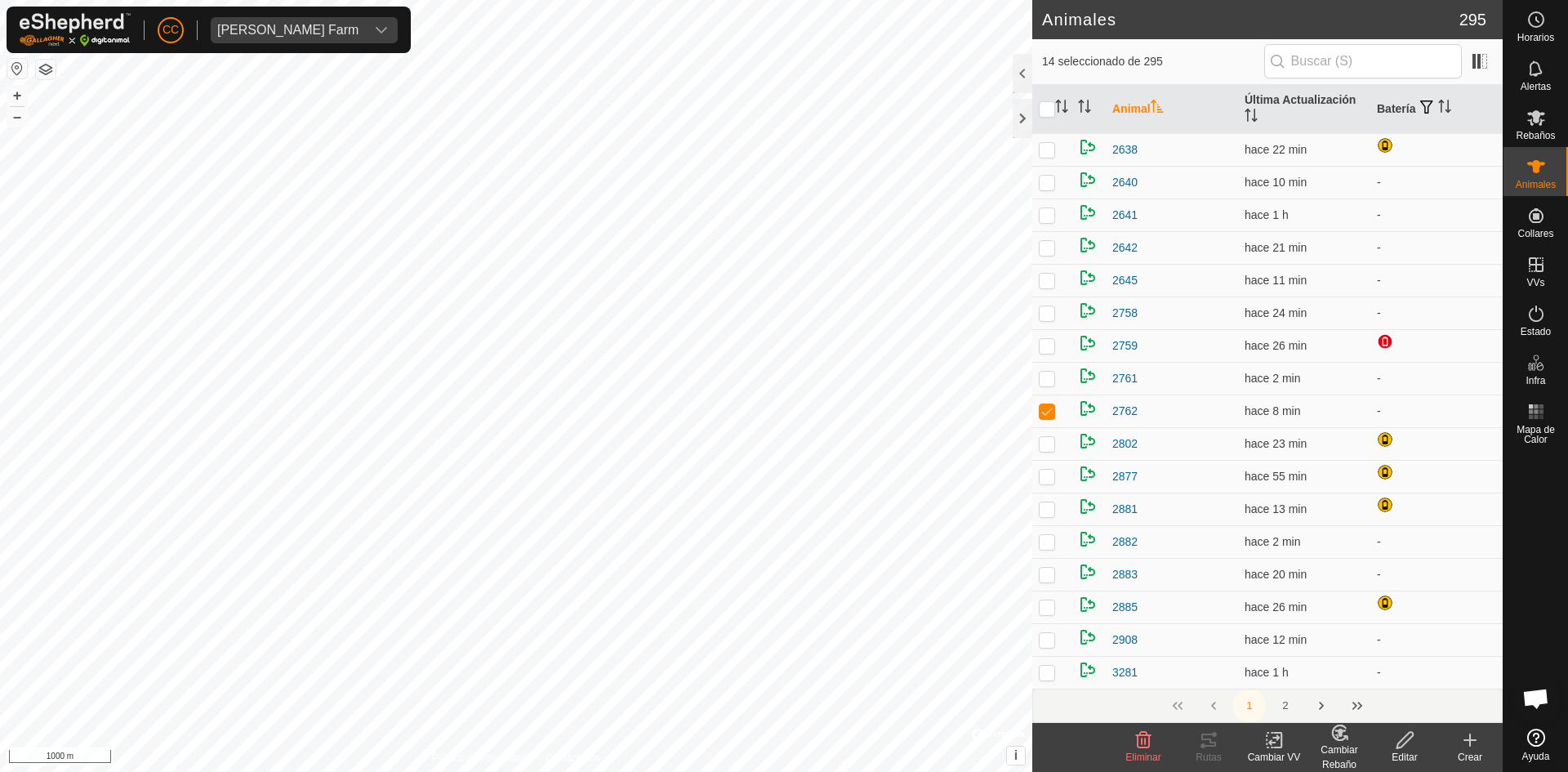
click at [1048, 425] on td at bounding box center [1053, 410] width 40 height 33
checkbox input "false"
click at [1043, 513] on p-checkbox at bounding box center [1047, 508] width 16 height 13
checkbox input "false"
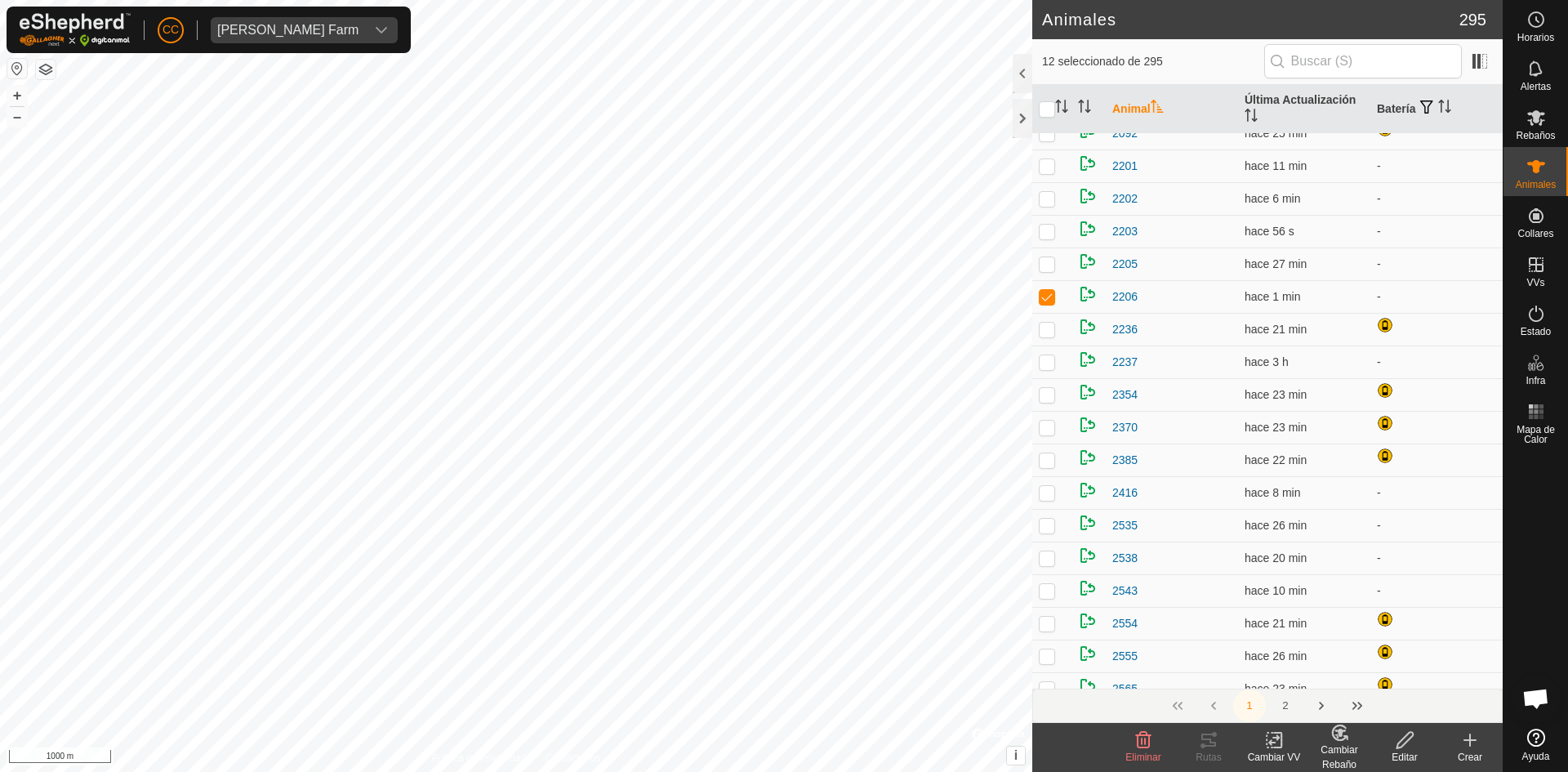
scroll to position [2041, 0]
click at [1043, 660] on p-checkbox at bounding box center [1047, 655] width 16 height 13
checkbox input "false"
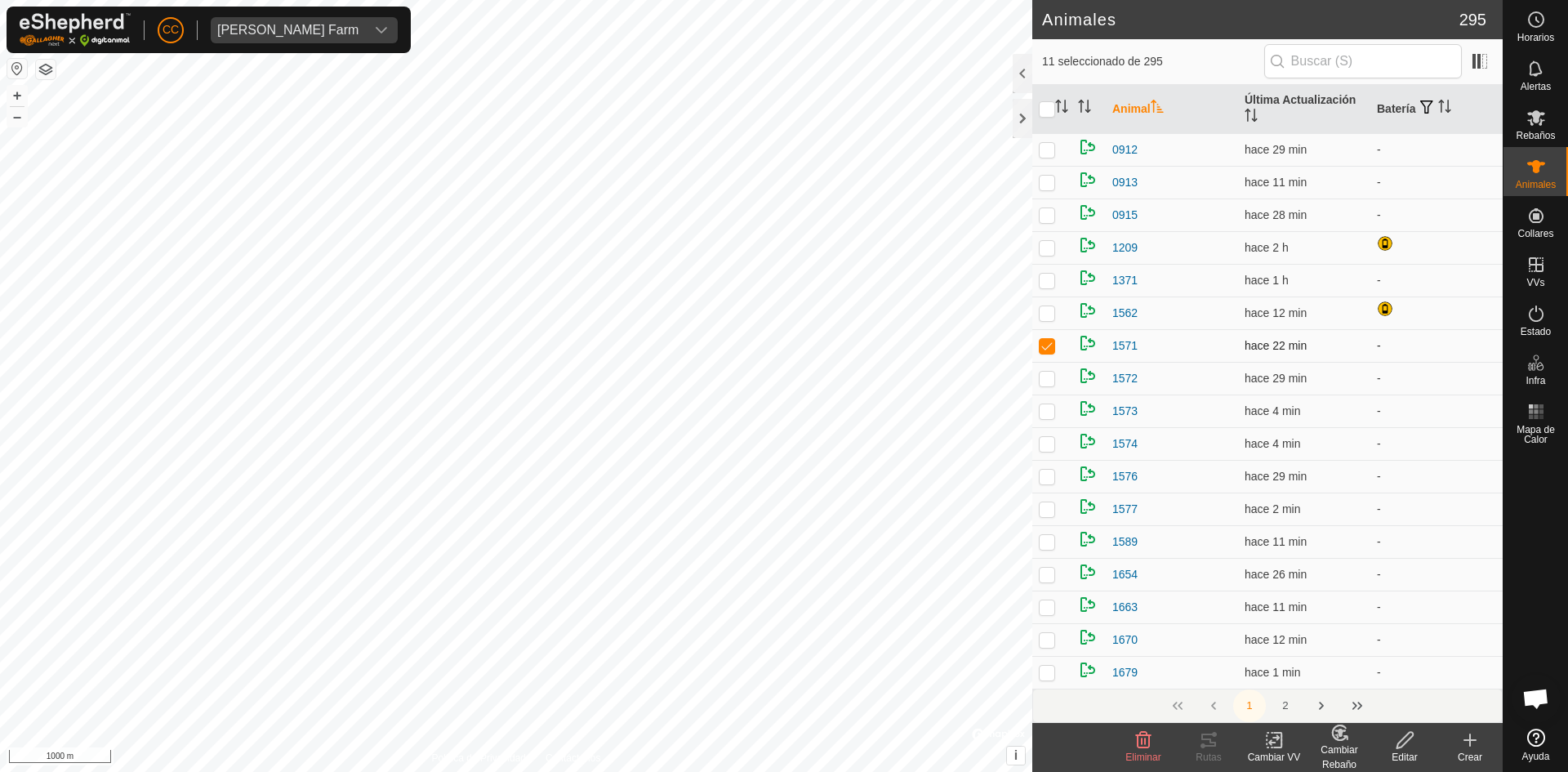
click at [1048, 349] on p-checkbox at bounding box center [1047, 345] width 16 height 13
checkbox input "false"
click at [1208, 731] on icon at bounding box center [1209, 740] width 20 height 20
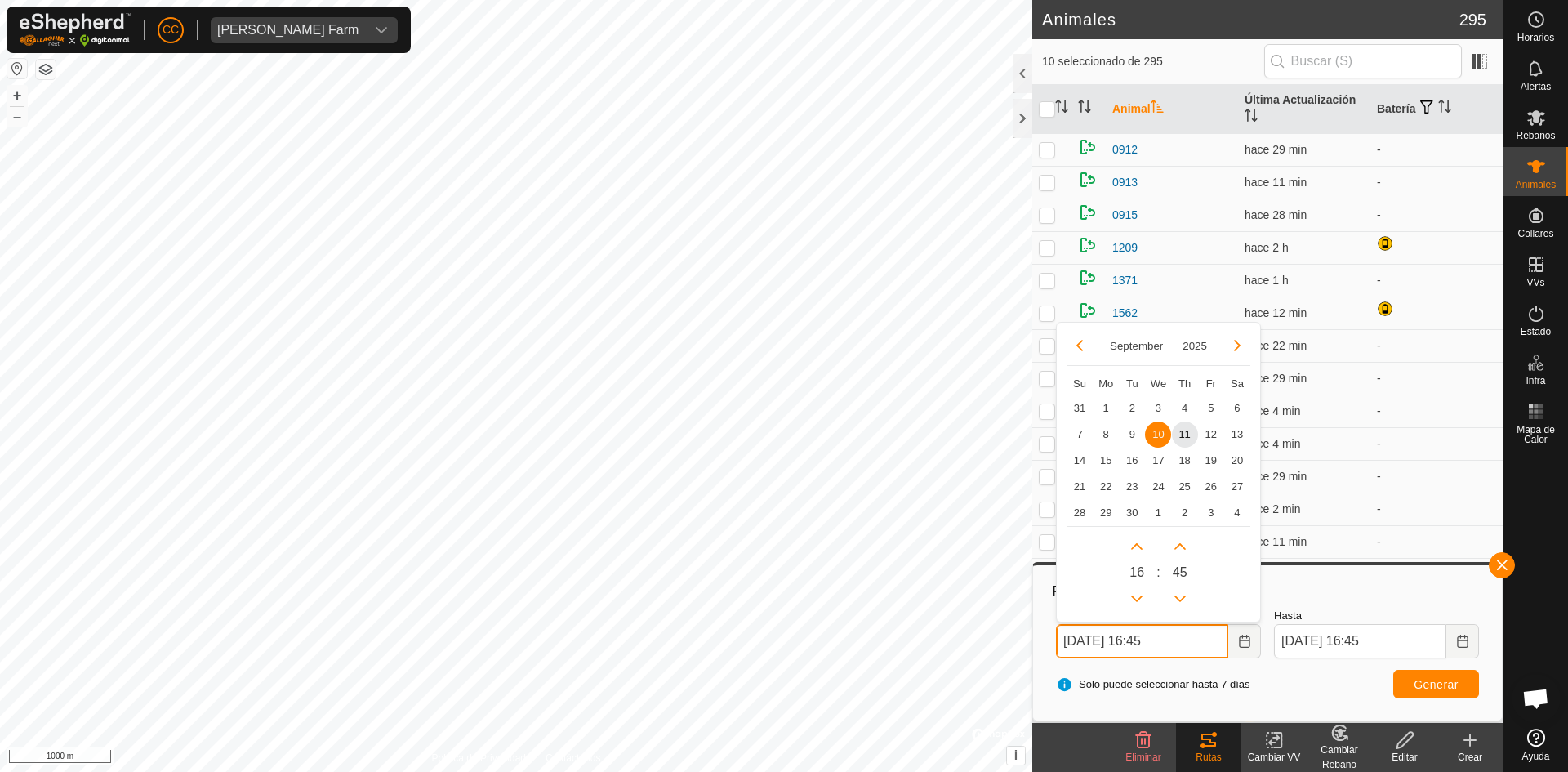
click at [1187, 638] on input "10 Sep, 2025 16:45" at bounding box center [1143, 641] width 172 height 35
click at [1070, 403] on span "31" at bounding box center [1079, 407] width 26 height 26
type input "31 Aug, 2025 16:45"
type input "07 Sep, 2025 16:45"
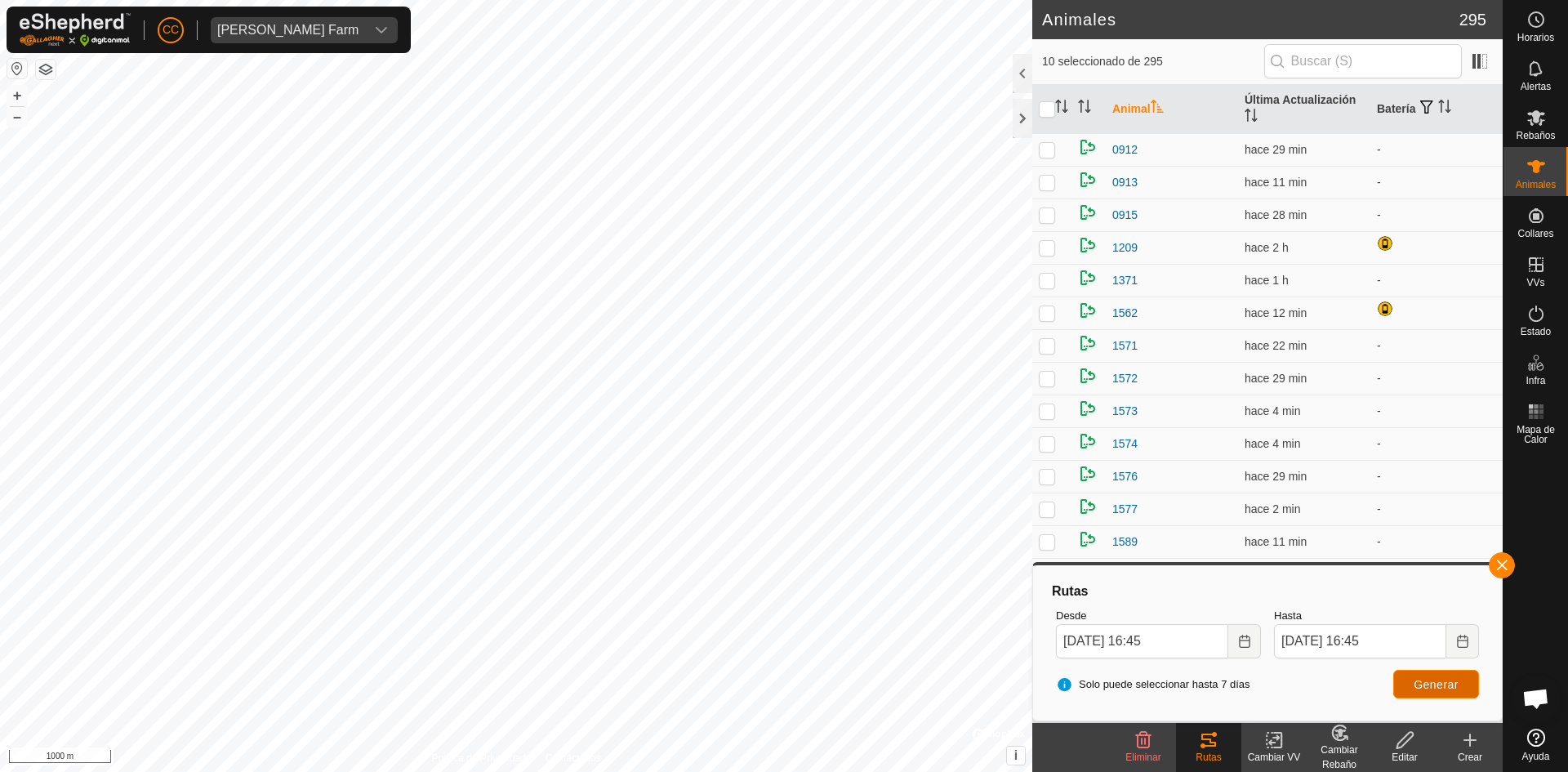
click at [1409, 676] on button "Generar" at bounding box center [1436, 684] width 86 height 29
click at [337, 13] on div "CC Alarcia Monja Farm" at bounding box center [209, 30] width 404 height 47
click at [365, 24] on div "dropdown trigger" at bounding box center [381, 30] width 33 height 26
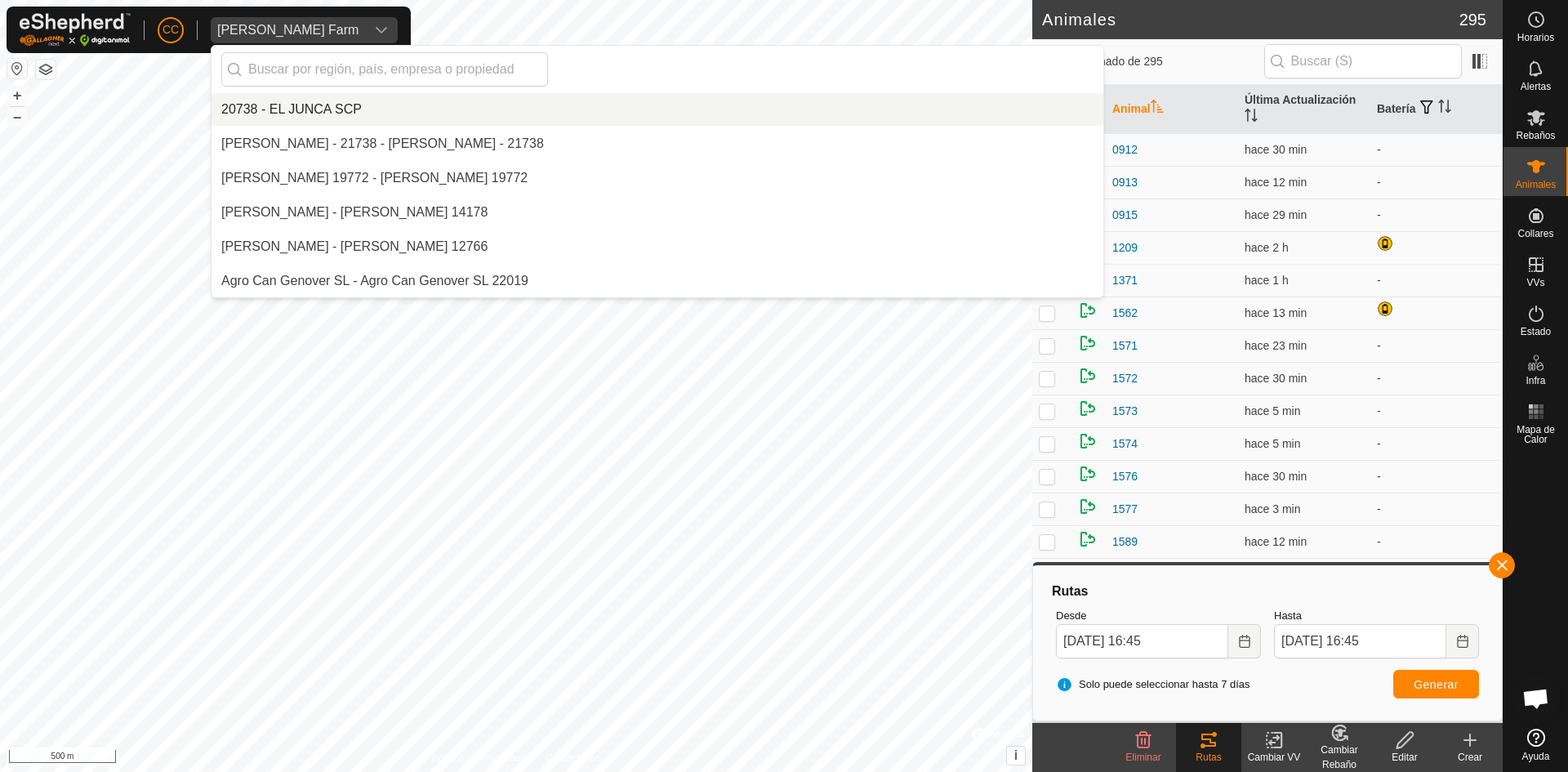
scroll to position [4631, 0]
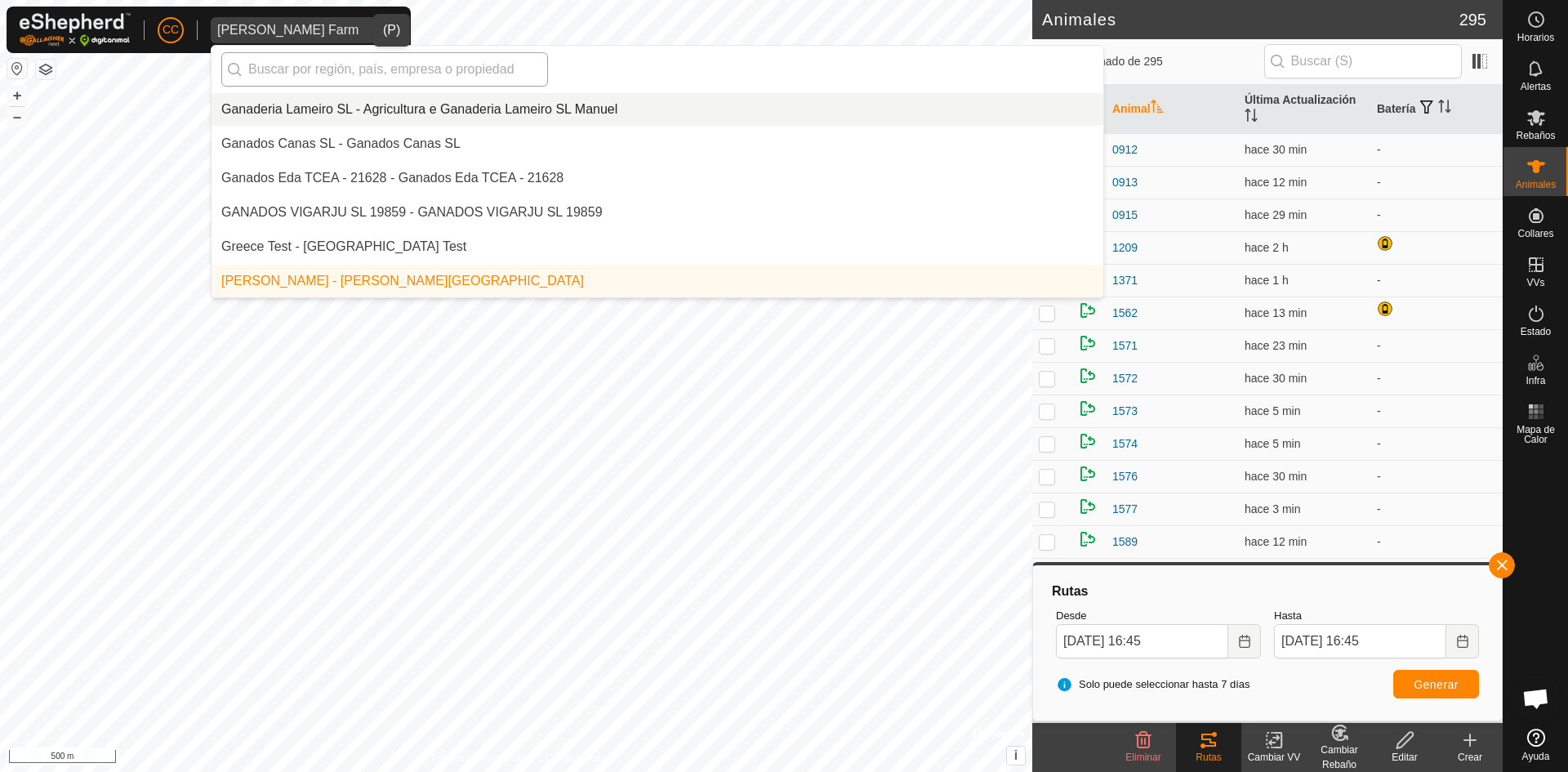
click at [363, 62] on input "text" at bounding box center [385, 69] width 327 height 35
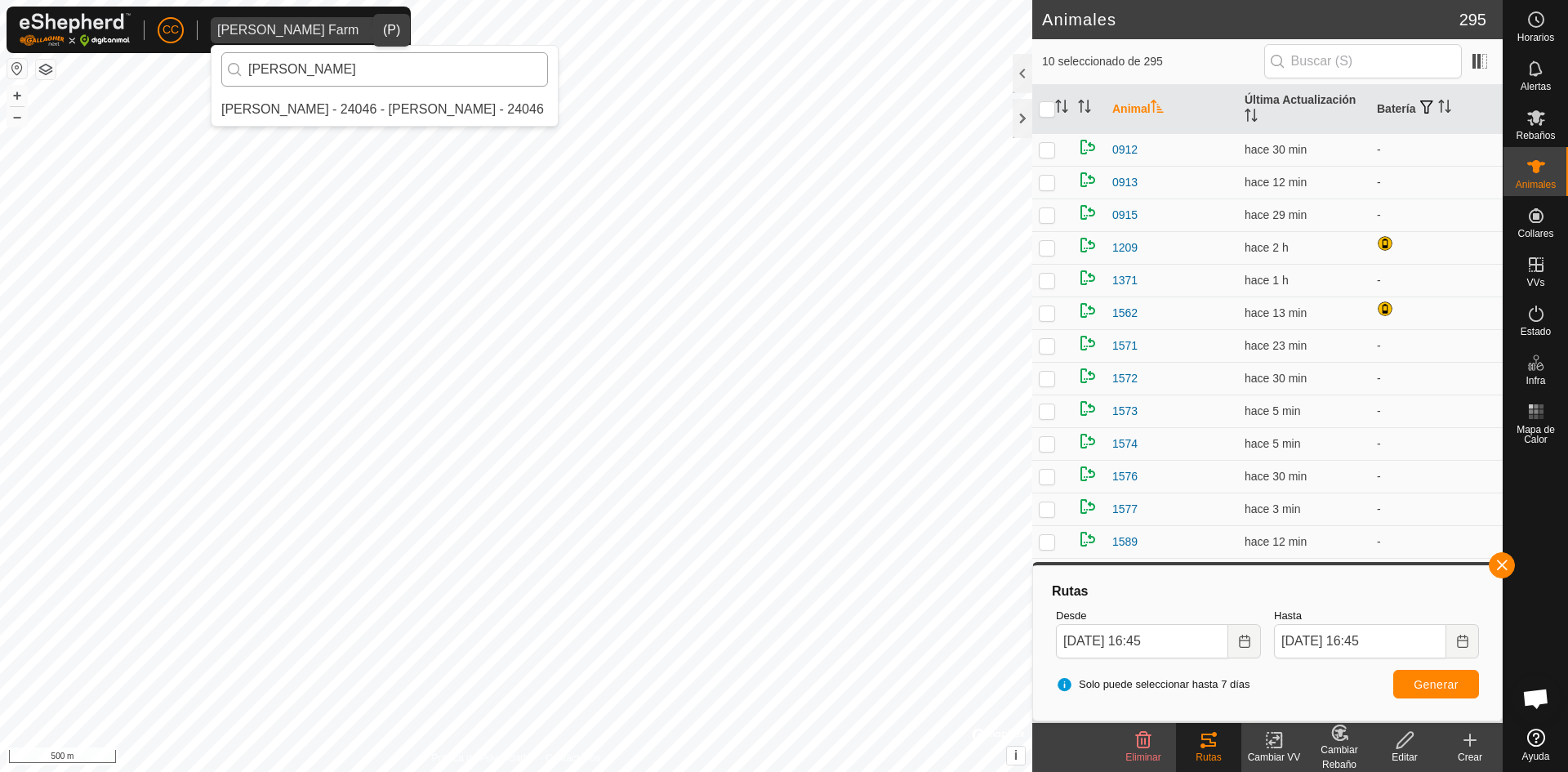
scroll to position [0, 0]
type input "melq"
click at [439, 108] on li "[PERSON_NAME] - 24046 - [PERSON_NAME] - 24046" at bounding box center [384, 109] width 346 height 33
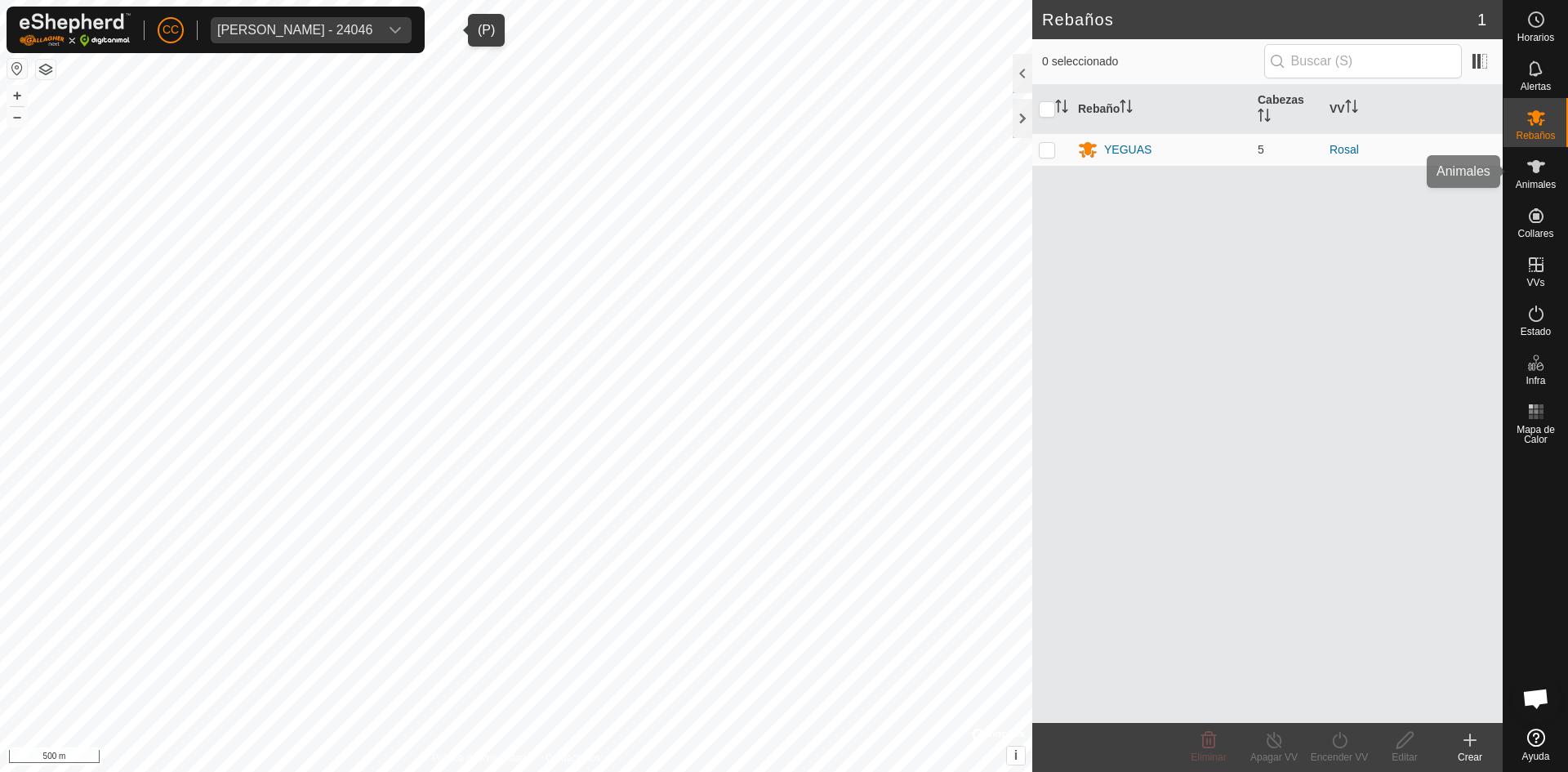
click at [1530, 172] on icon at bounding box center [1536, 166] width 20 height 20
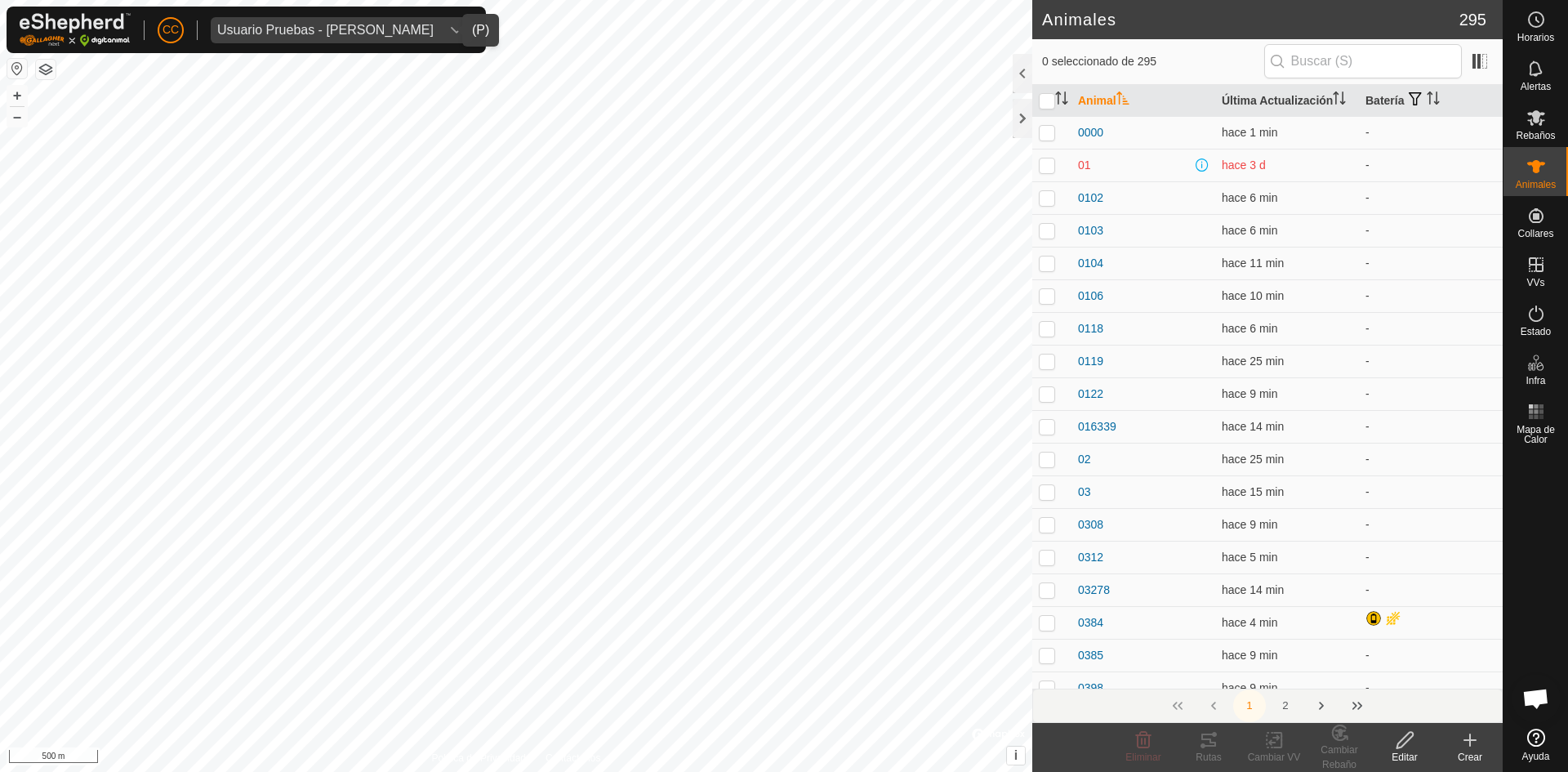
click at [388, 35] on div "Usuario Pruebas - Gregorio Alarcia" at bounding box center [325, 30] width 216 height 13
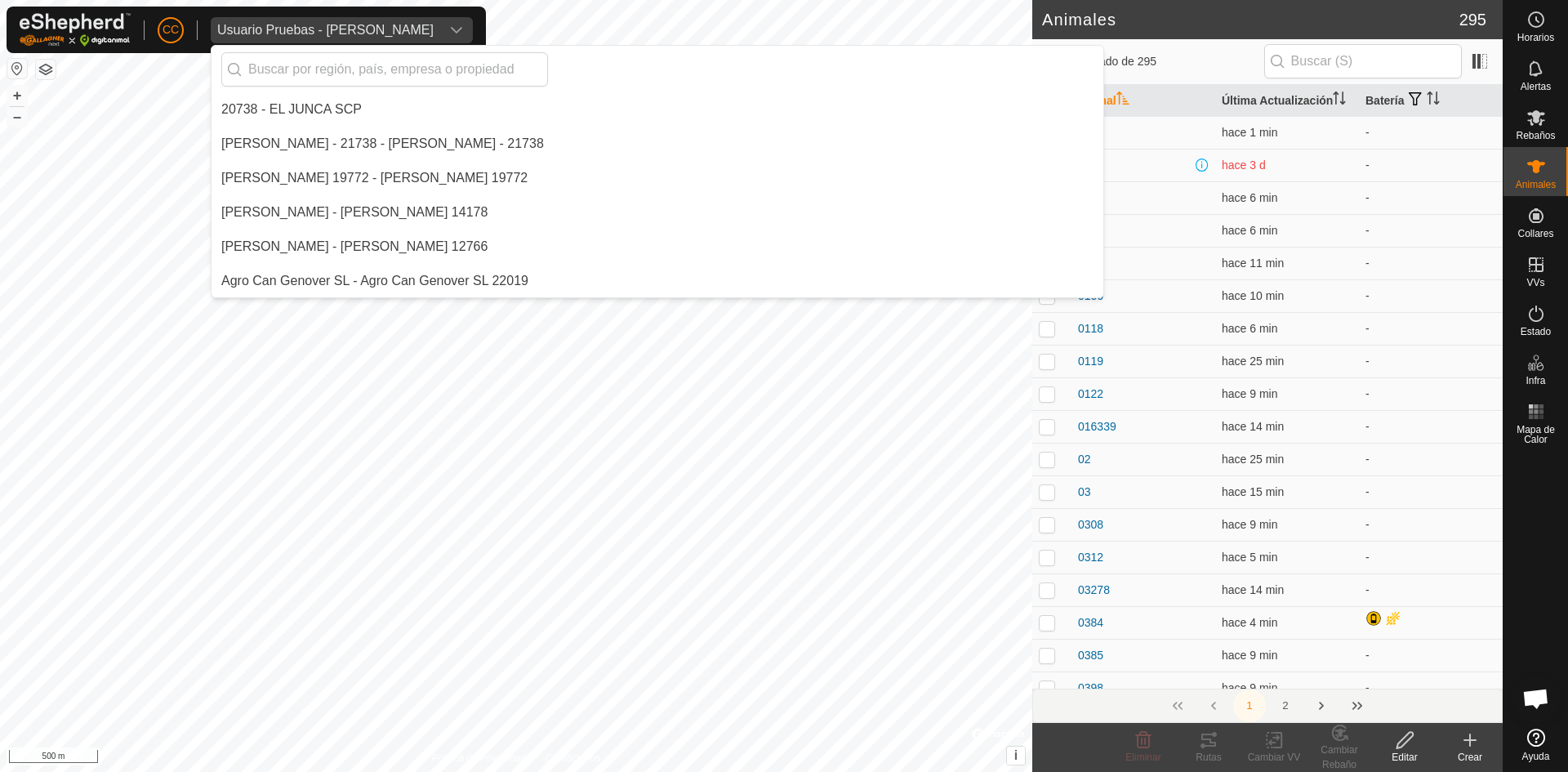
scroll to position [11800, 0]
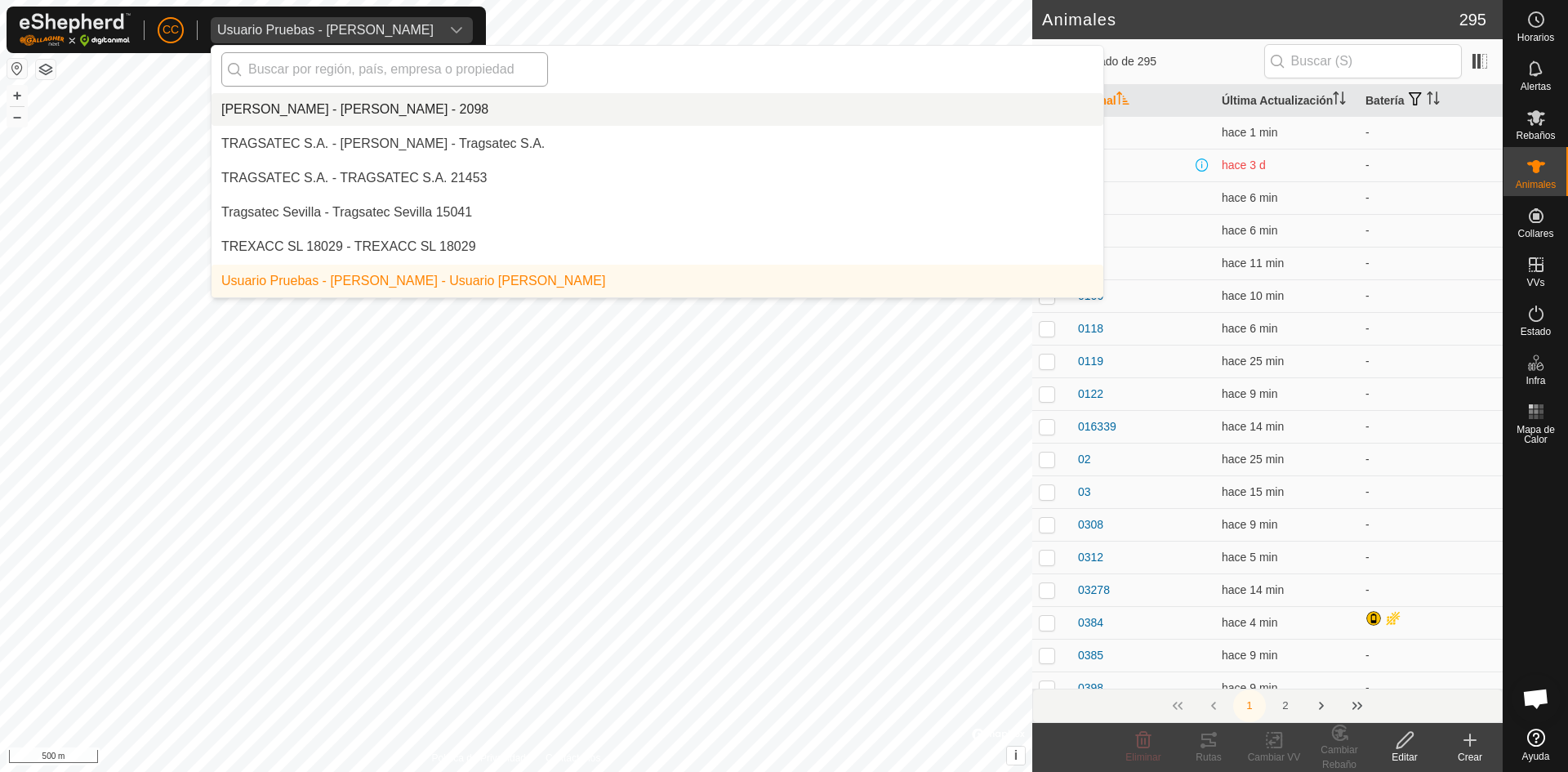
click at [404, 53] on input "text" at bounding box center [385, 69] width 327 height 35
type input "m"
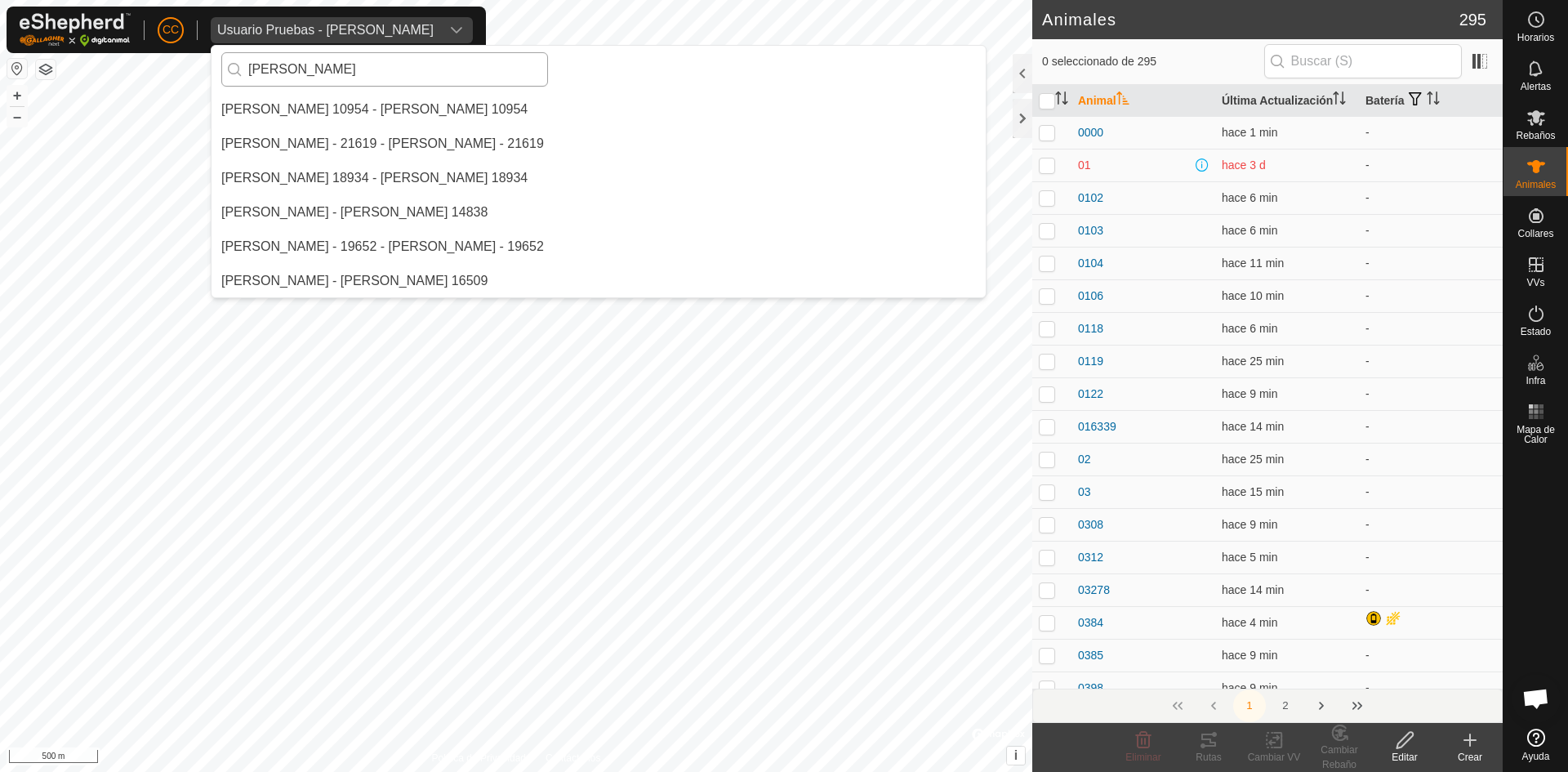
scroll to position [0, 0]
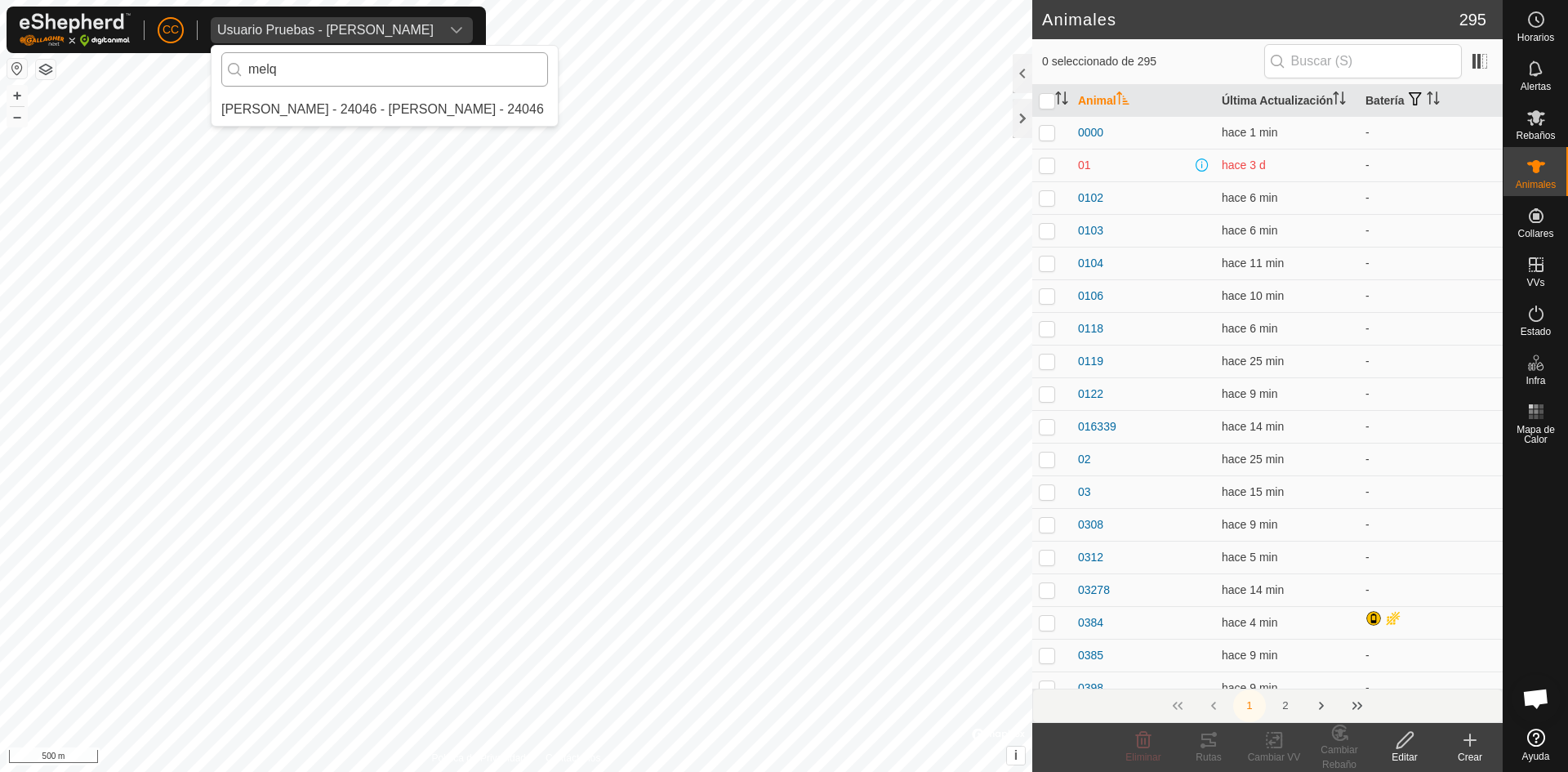
type input "melq"
click at [397, 109] on li "Melquiades Almagro Garcia - 24046 - Melquiades Almagro Garcia - 24046" at bounding box center [384, 109] width 346 height 33
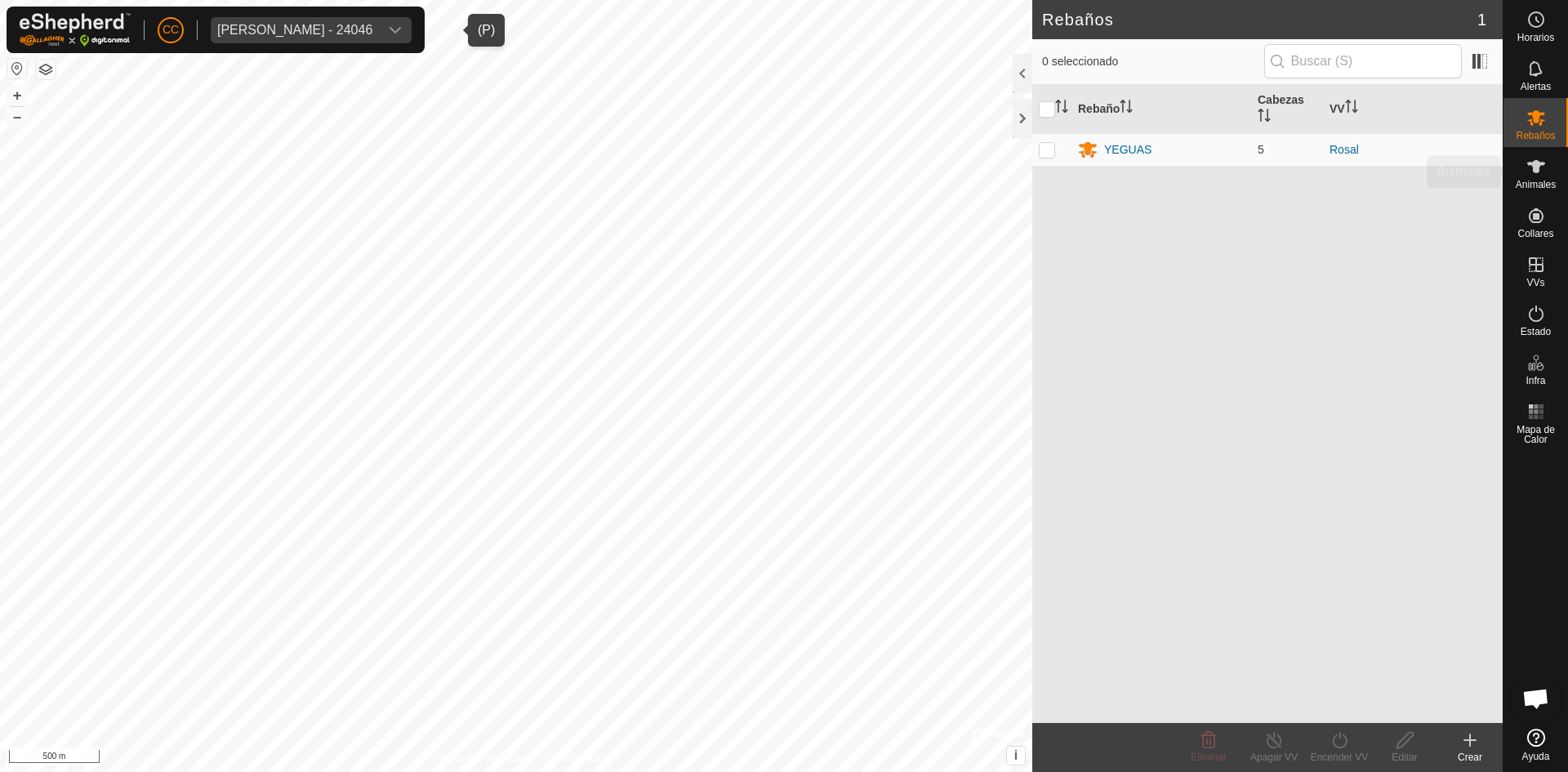
click at [1530, 174] on icon at bounding box center [1536, 166] width 20 height 20
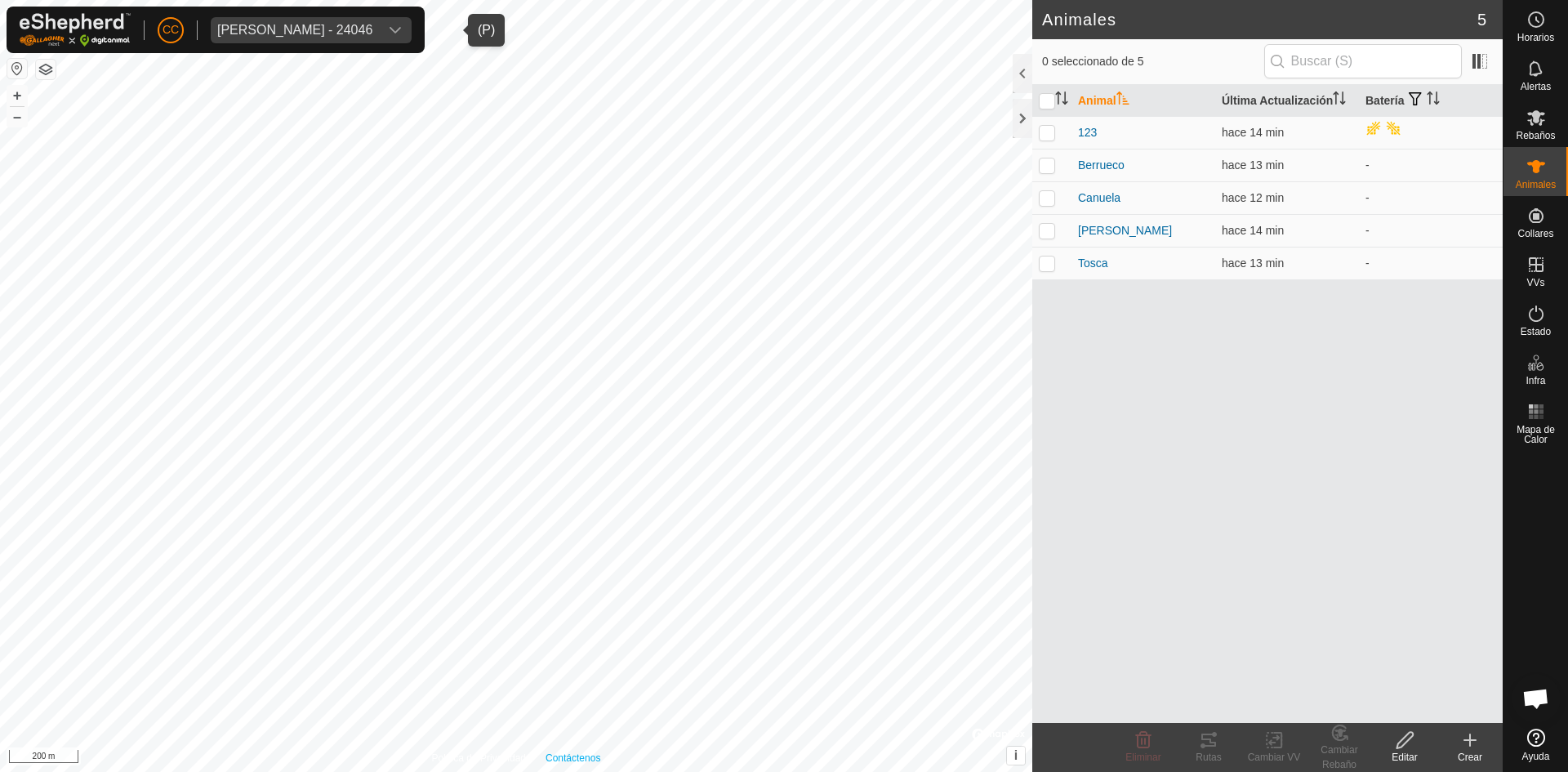
click at [564, 752] on link "Contáctenos" at bounding box center [573, 757] width 55 height 15
checkbox input "true"
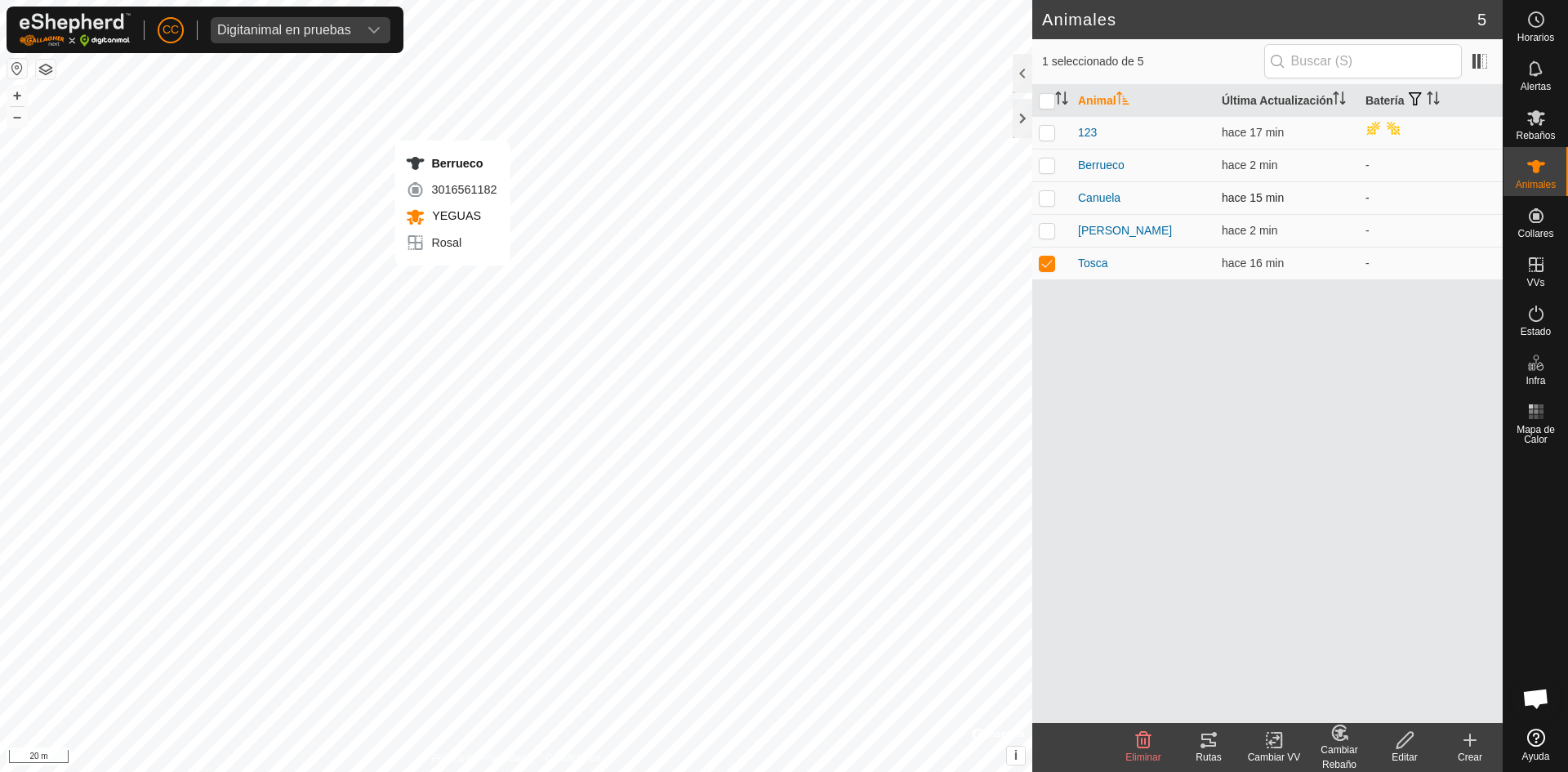
checkbox input "true"
checkbox input "false"
checkbox input "true"
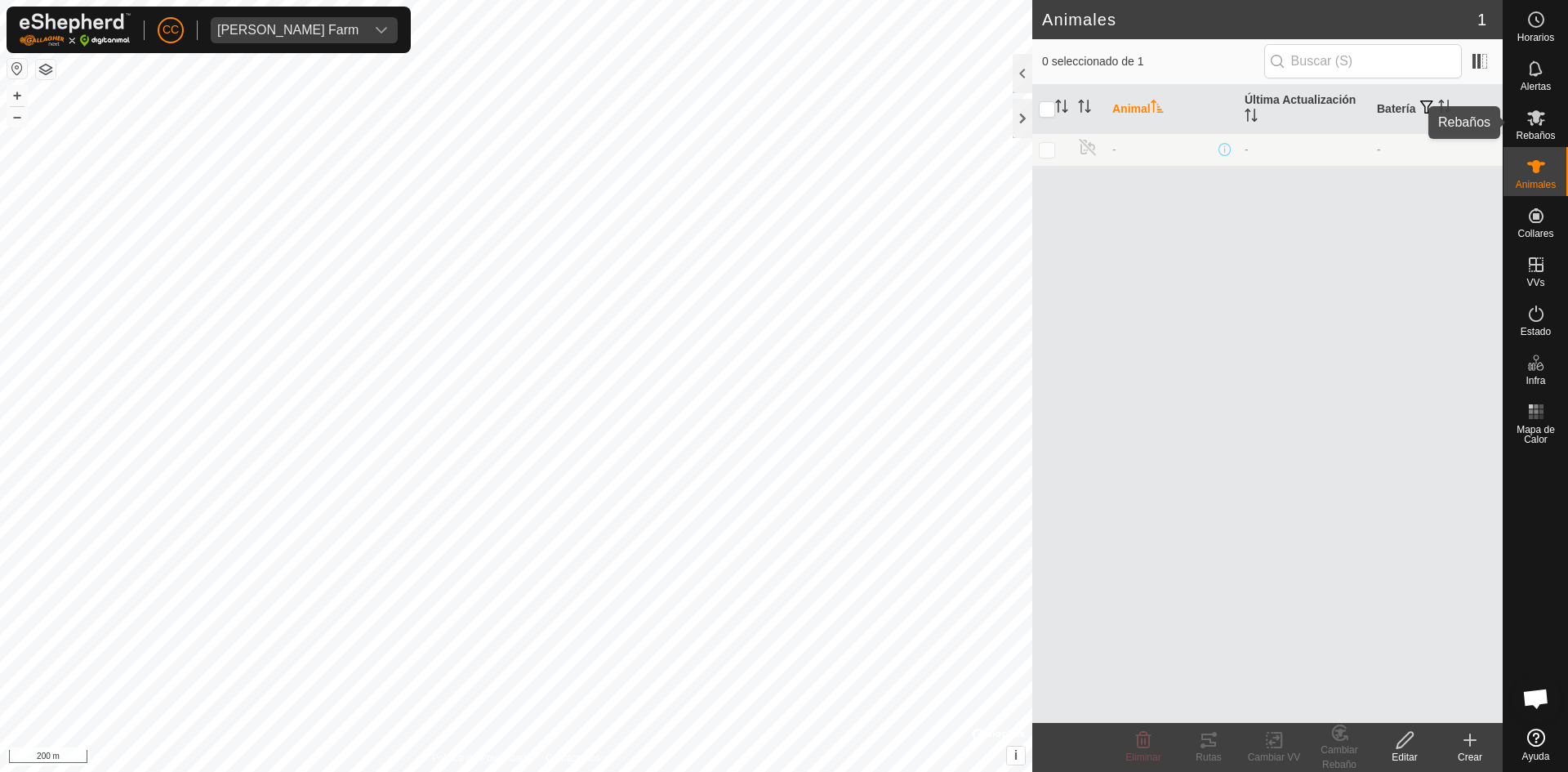
click at [1547, 127] on es-mob-svg-icon at bounding box center [1536, 117] width 30 height 26
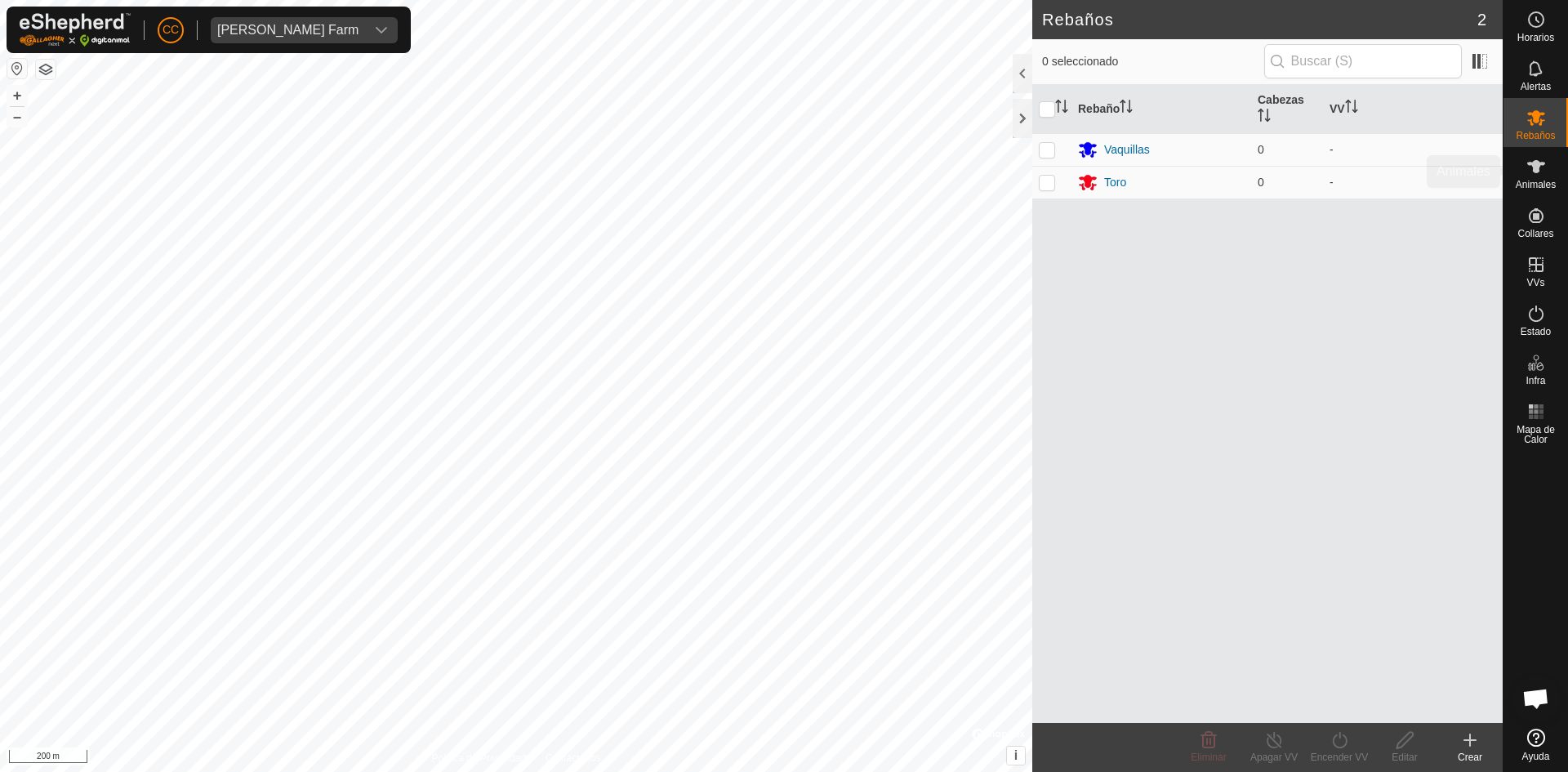
click at [1541, 168] on icon at bounding box center [1536, 166] width 20 height 20
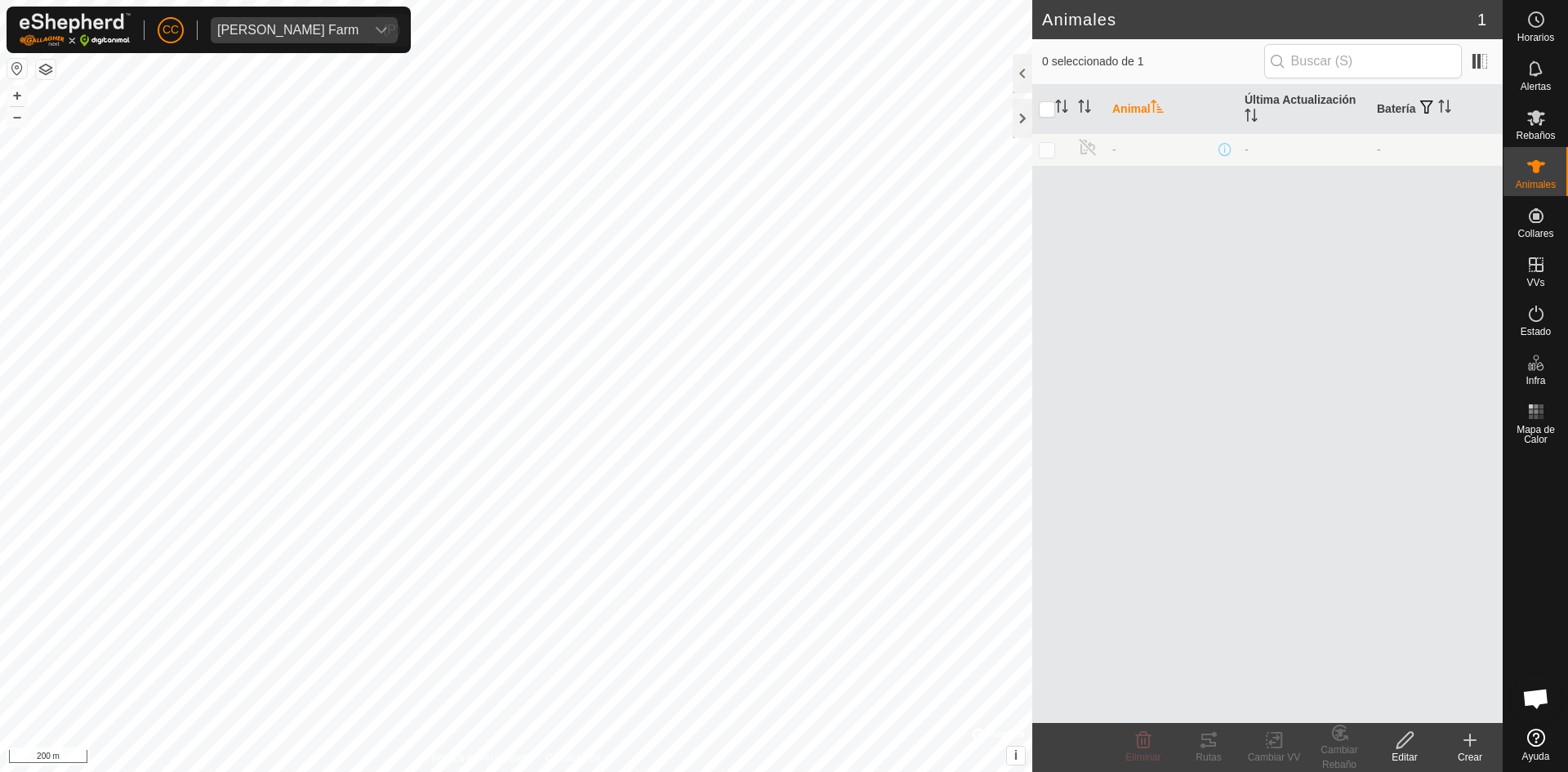
click at [365, 23] on div "dropdown trigger" at bounding box center [381, 30] width 33 height 26
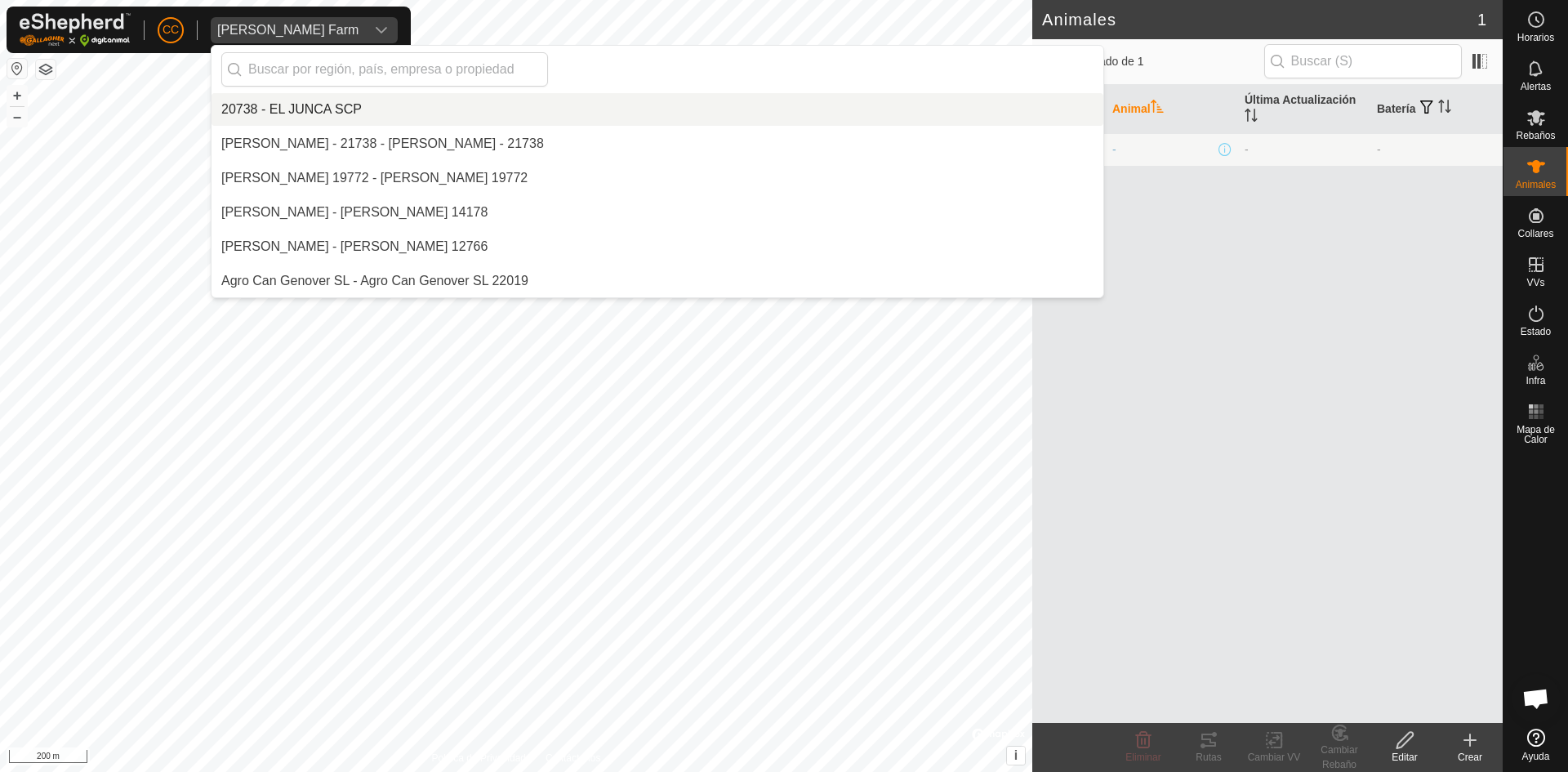
scroll to position [4631, 0]
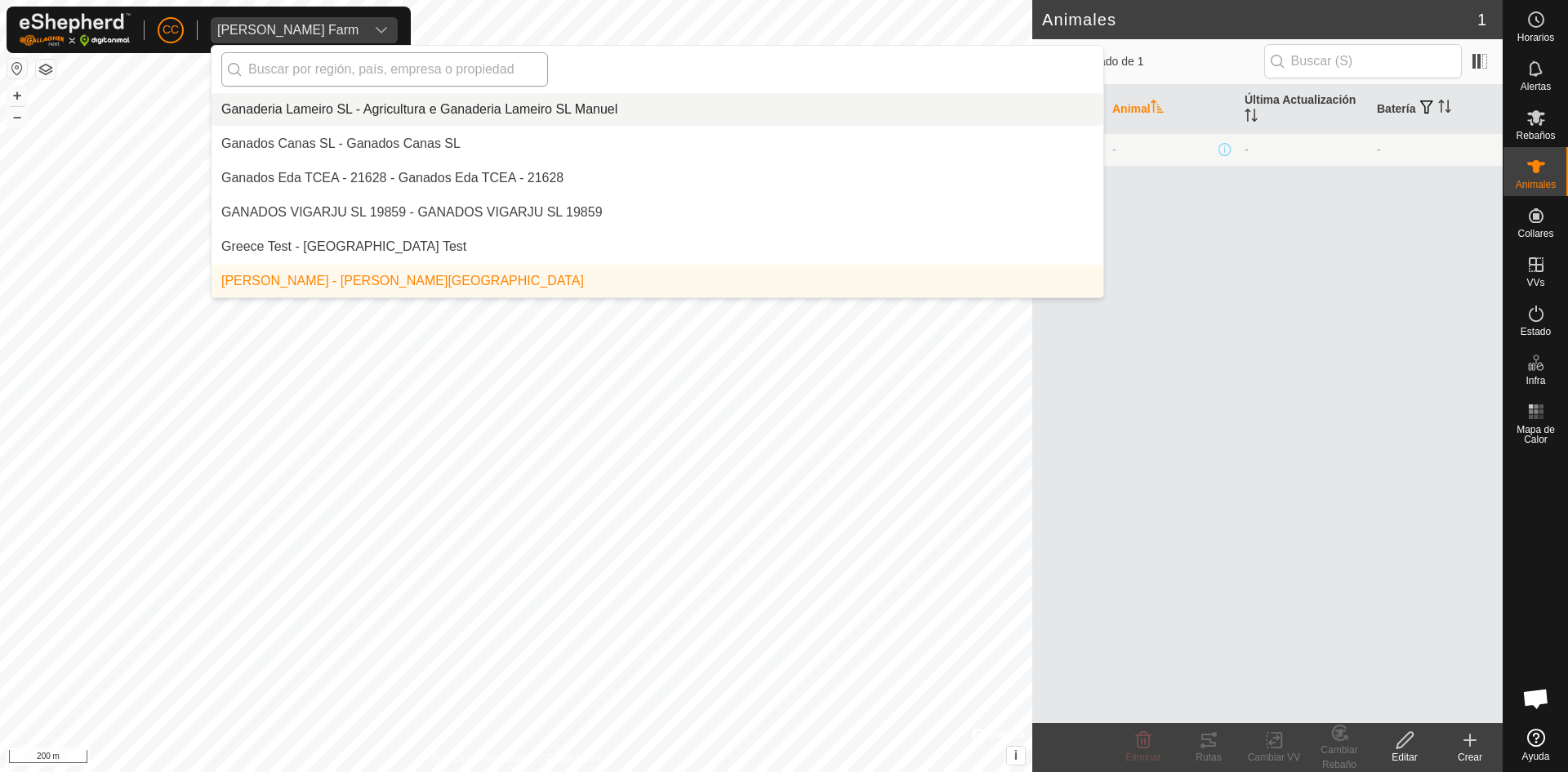
click at [401, 70] on input "text" at bounding box center [385, 69] width 327 height 35
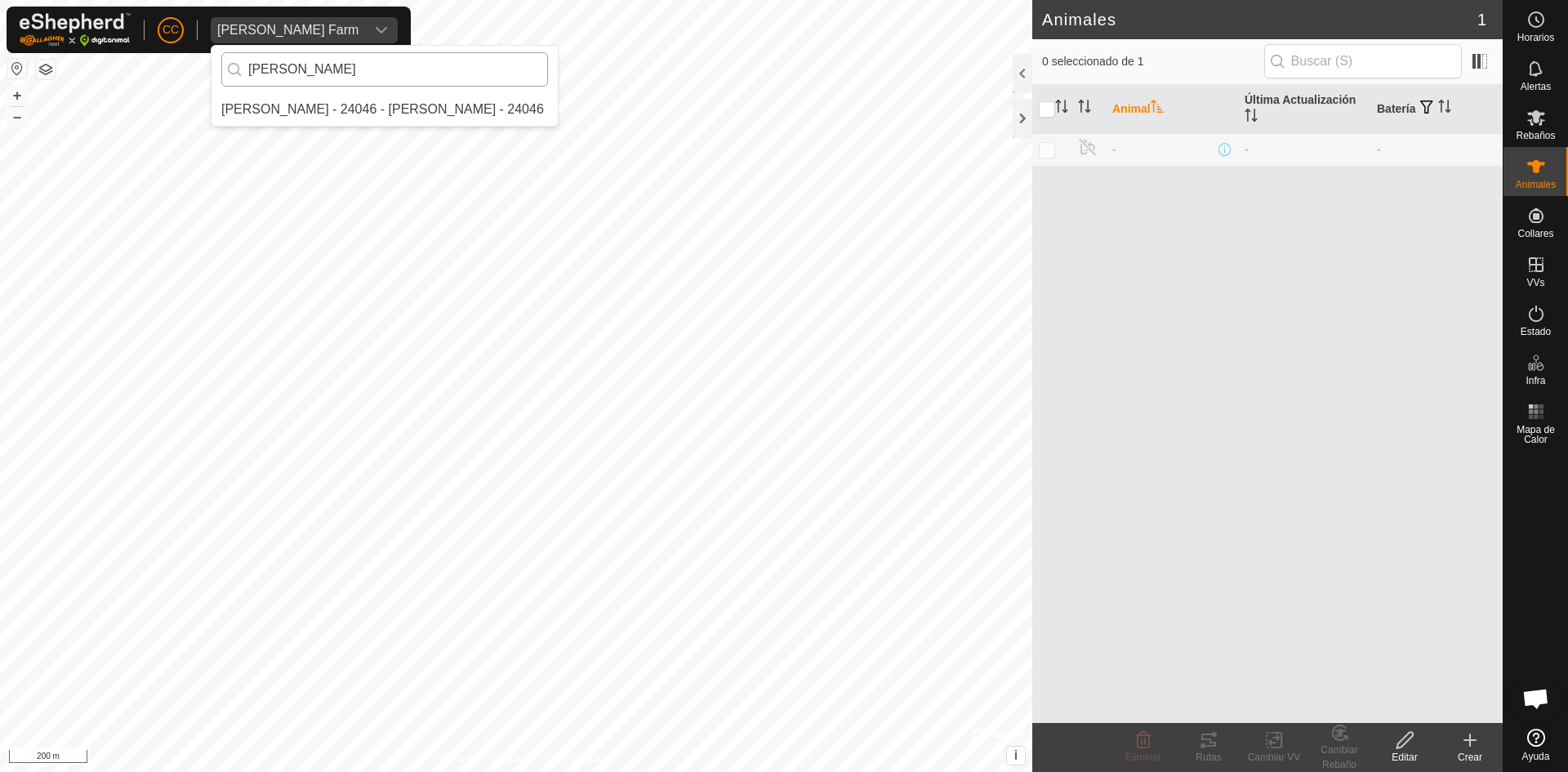
scroll to position [0, 0]
type input "mel"
click at [401, 95] on li "Melquiades Almagro Garcia - 24046 - Melquiades Almagro Garcia - 24046" at bounding box center [384, 109] width 346 height 33
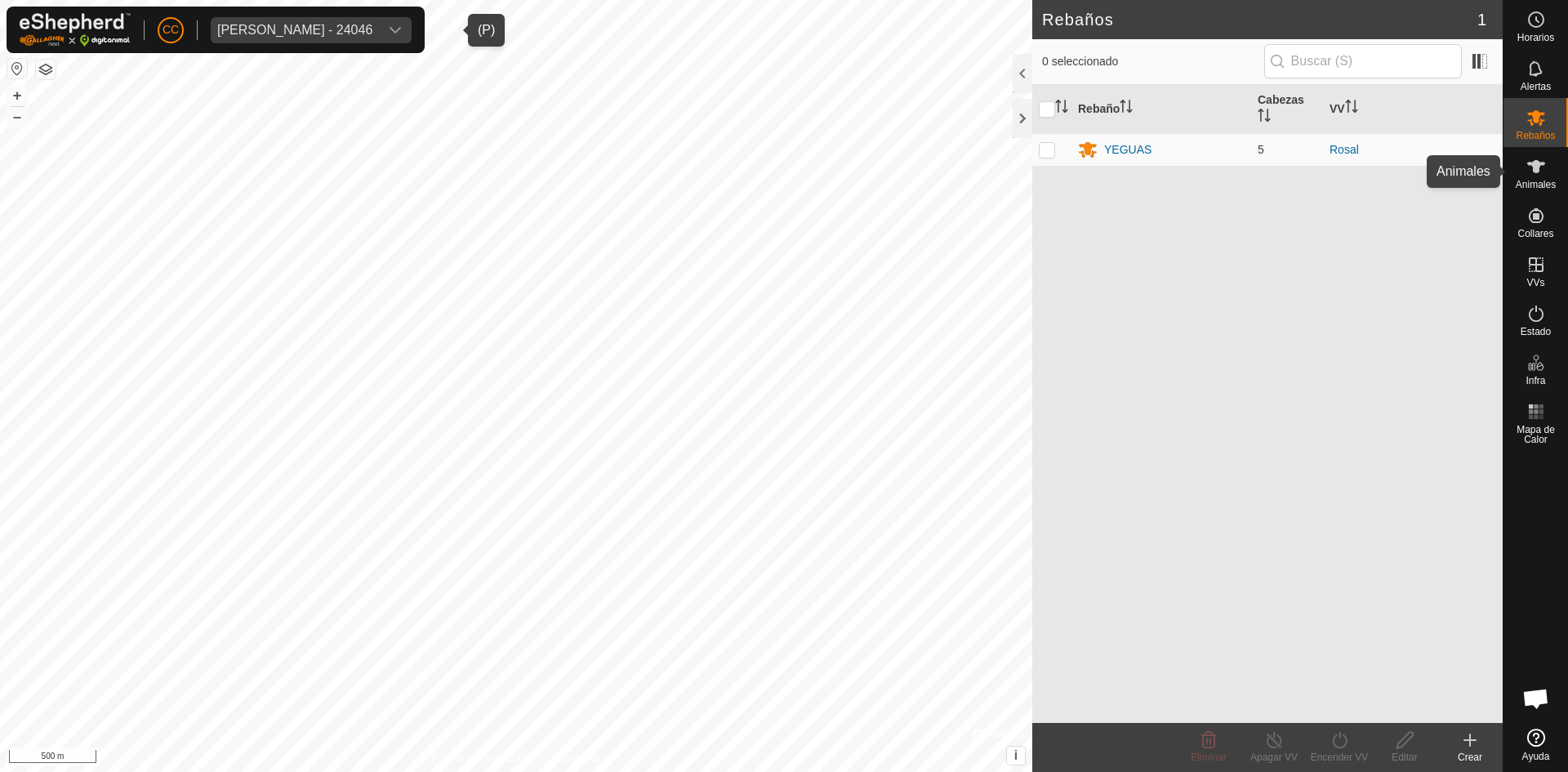
click at [1526, 169] on icon at bounding box center [1536, 166] width 20 height 20
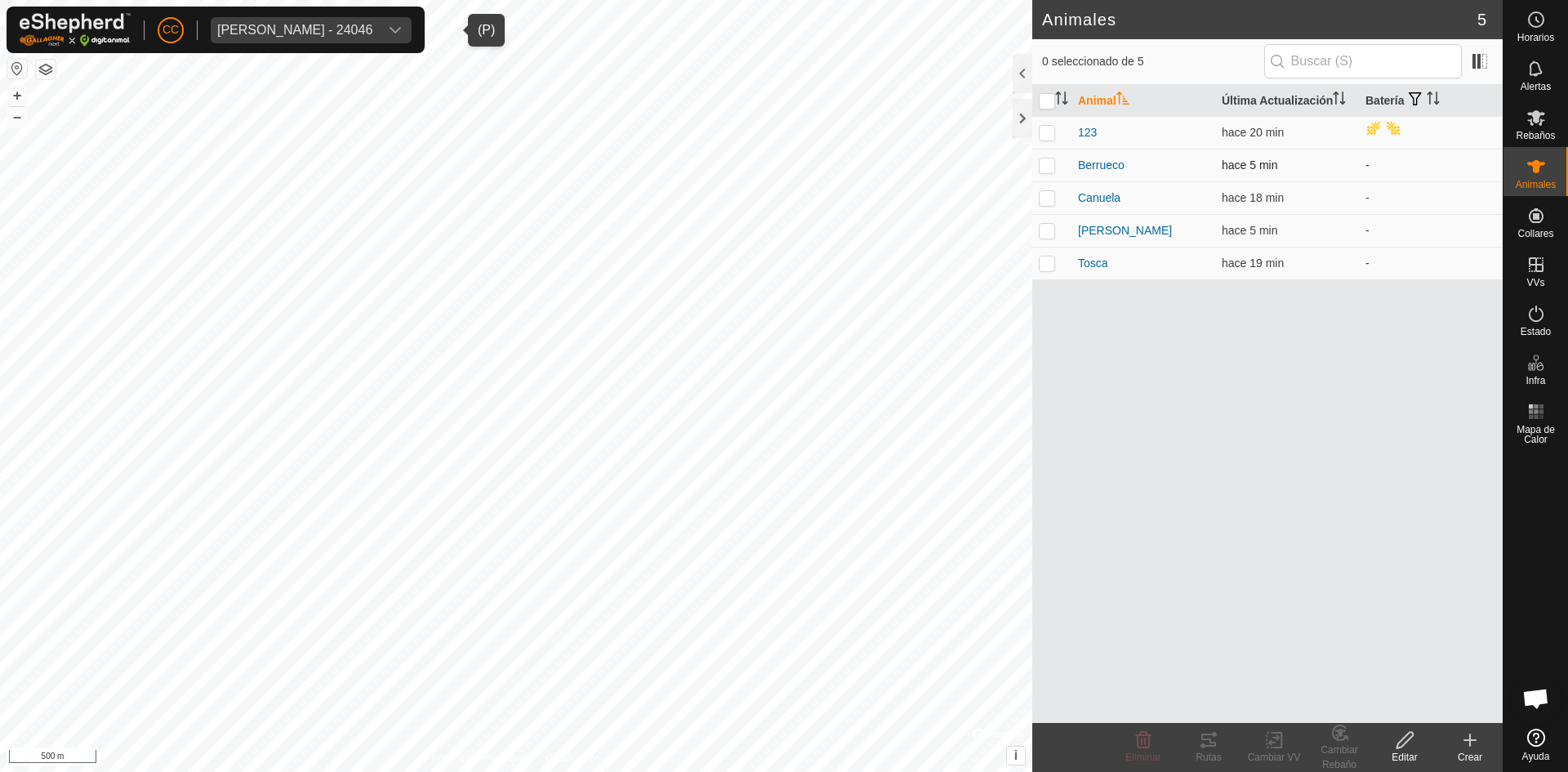
drag, startPoint x: 1272, startPoint y: 165, endPoint x: 1230, endPoint y: 166, distance: 42.0
click at [1168, 169] on tr "Berrueco hace 5 min -" at bounding box center [1268, 165] width 471 height 33
click at [1299, 151] on td "hace 5 min" at bounding box center [1287, 165] width 144 height 33
click at [1198, 739] on tracks-svg-icon at bounding box center [1209, 740] width 65 height 20
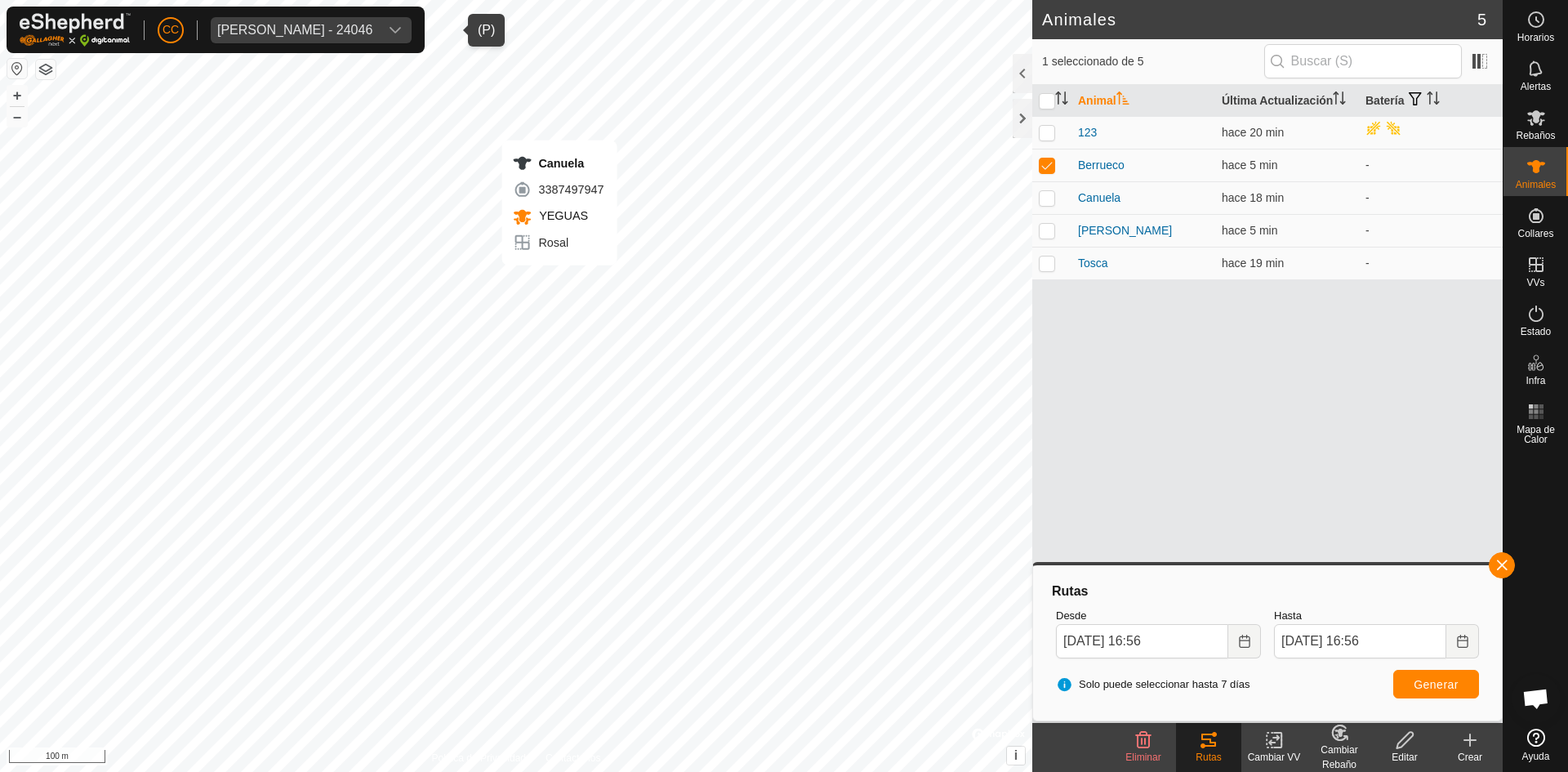
checkbox input "false"
checkbox input "true"
click at [1281, 744] on icon at bounding box center [1278, 739] width 7 height 15
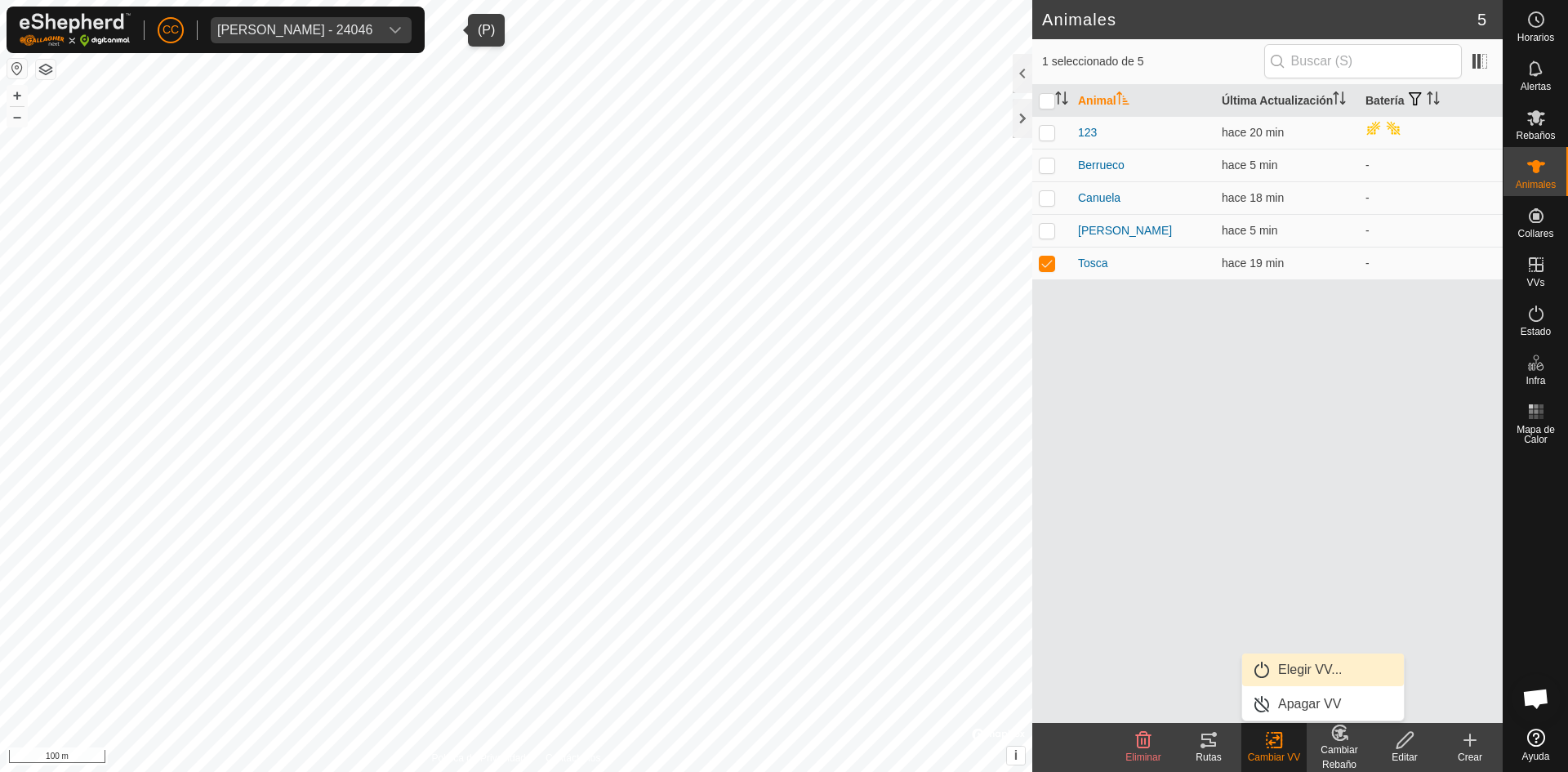
click at [1298, 671] on link "Elegir VV..." at bounding box center [1322, 669] width 162 height 33
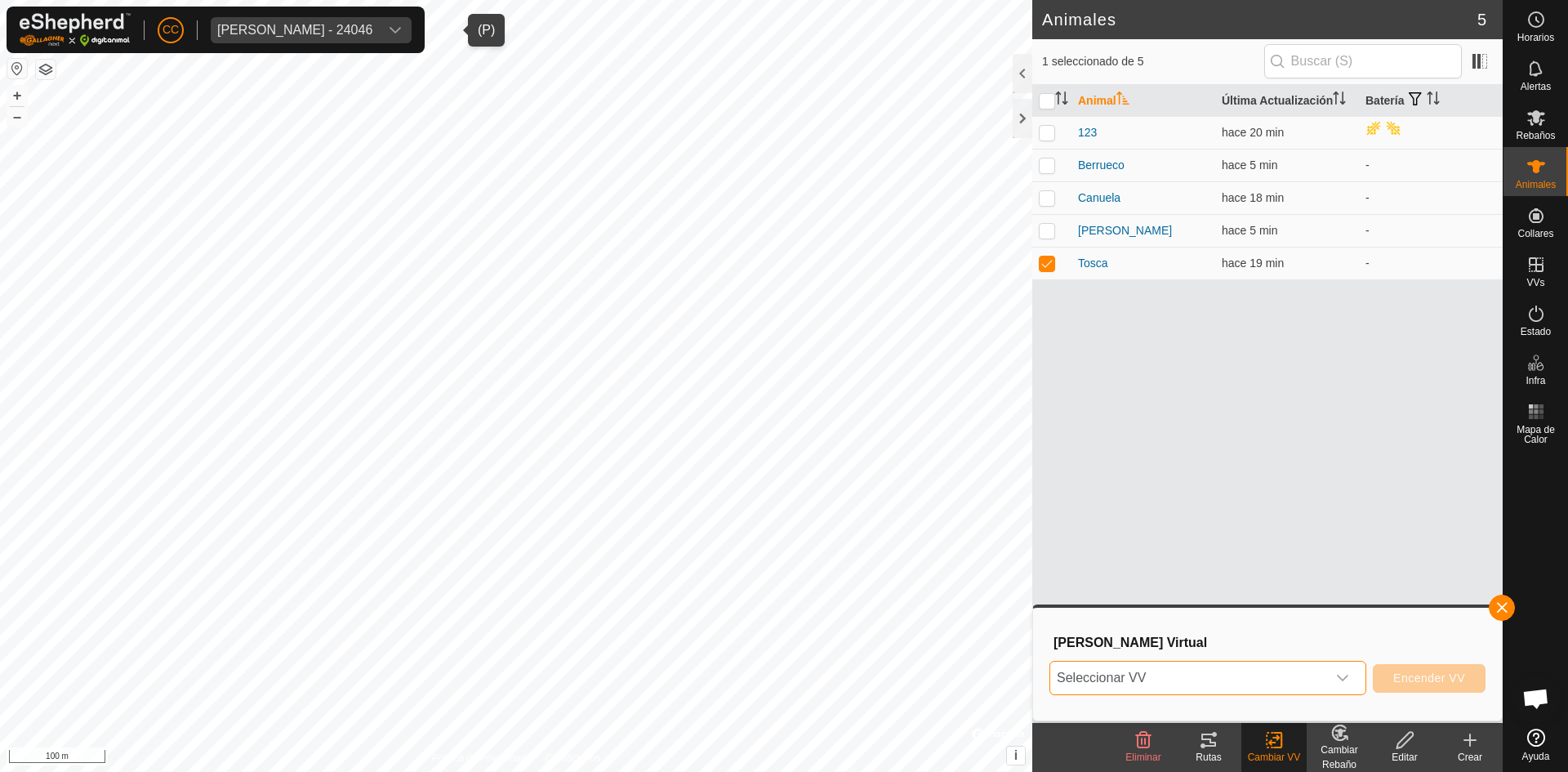
click at [1256, 680] on span "Seleccionar VV" at bounding box center [1188, 678] width 277 height 33
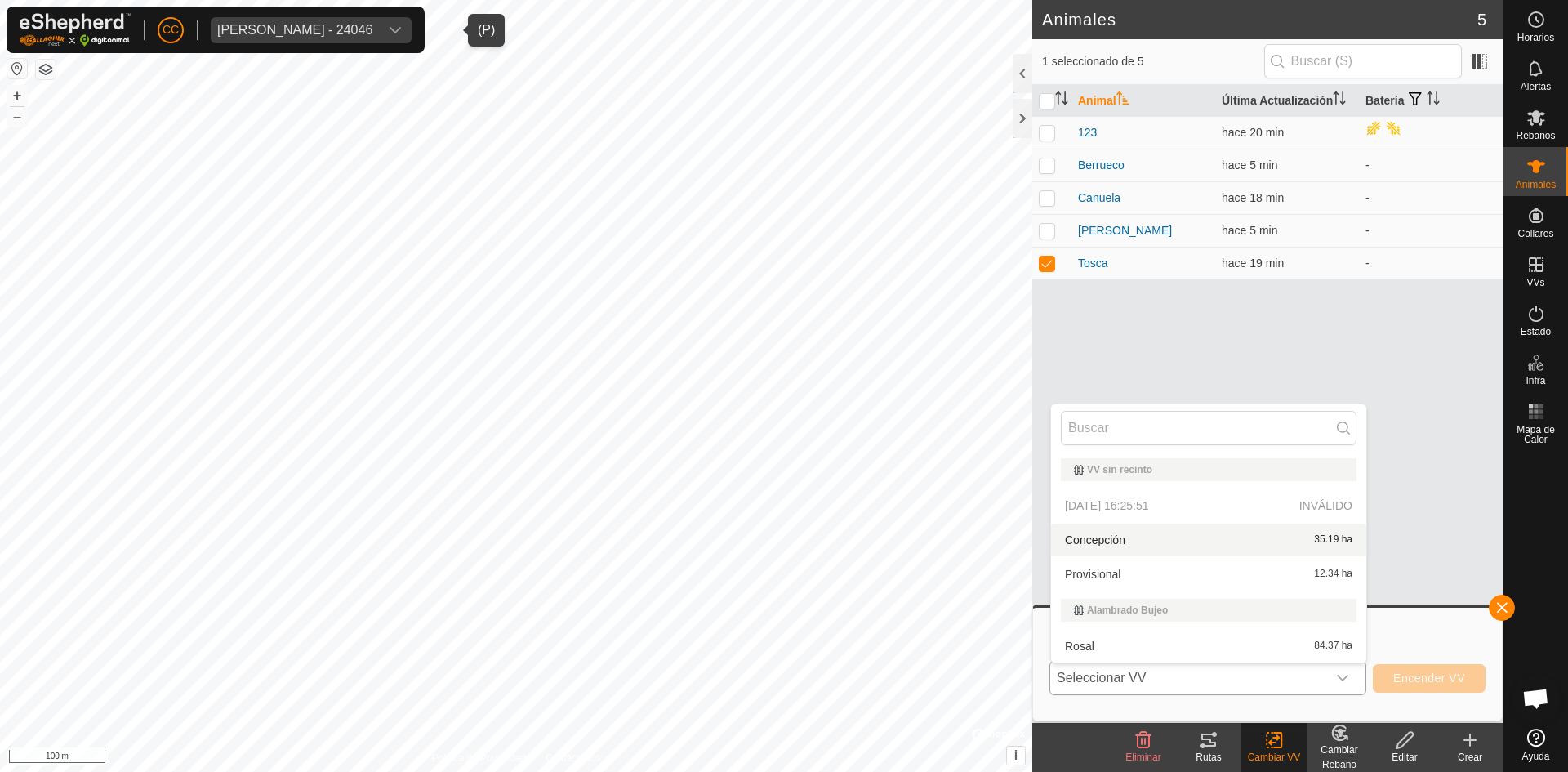
click at [1213, 504] on p-selectitem "2025-09-11 16:25:51 INVÁLIDO" at bounding box center [1209, 505] width 315 height 33
click at [1214, 376] on div "Animal Última Actualización Batería 123 hace 20 min Berrueco hace 5 min - Canue…" at bounding box center [1268, 404] width 471 height 638
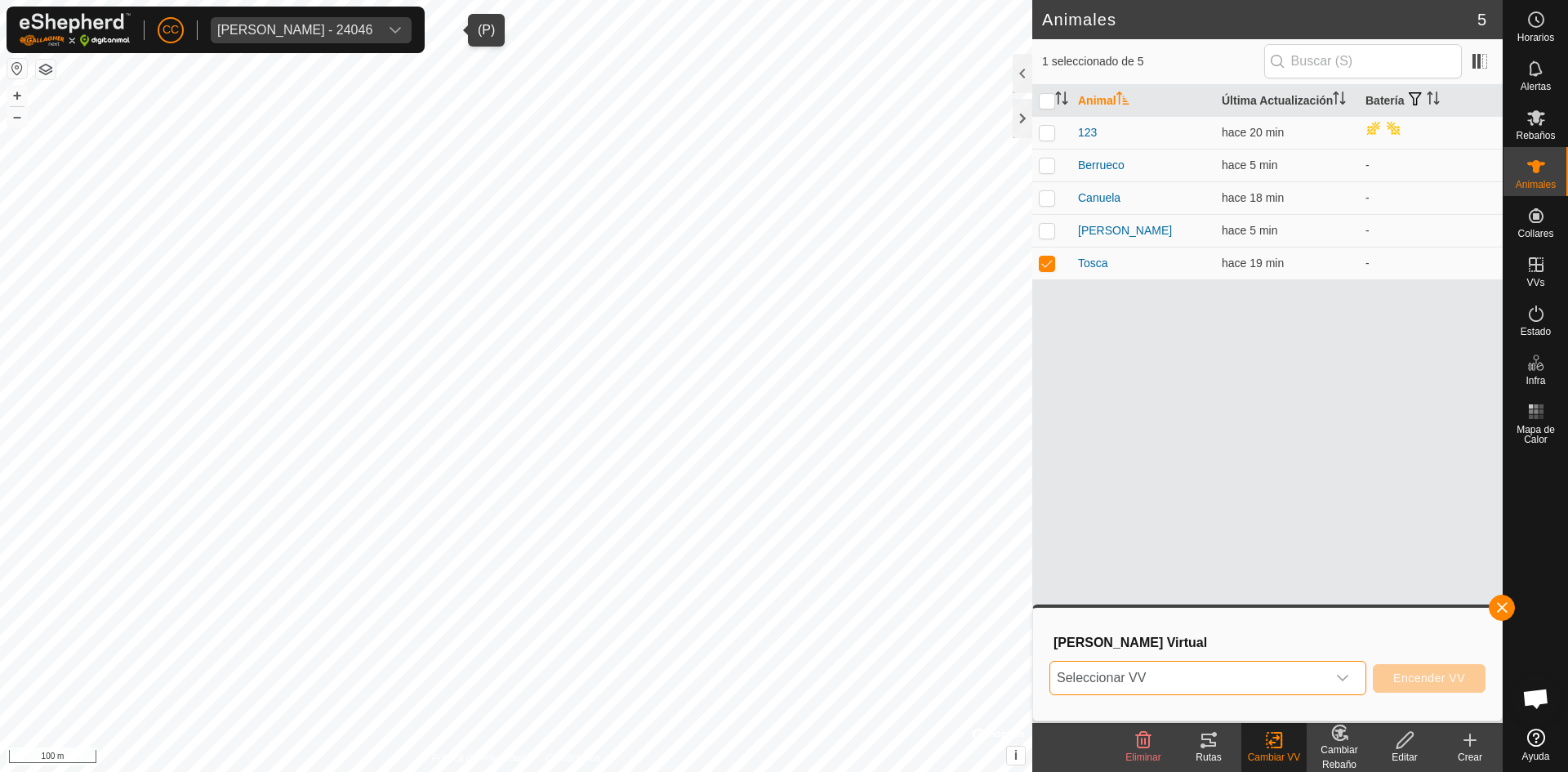
click at [1172, 666] on span "Seleccionar VV" at bounding box center [1188, 678] width 277 height 33
checkbox input "true"
checkbox input "false"
checkbox input "true"
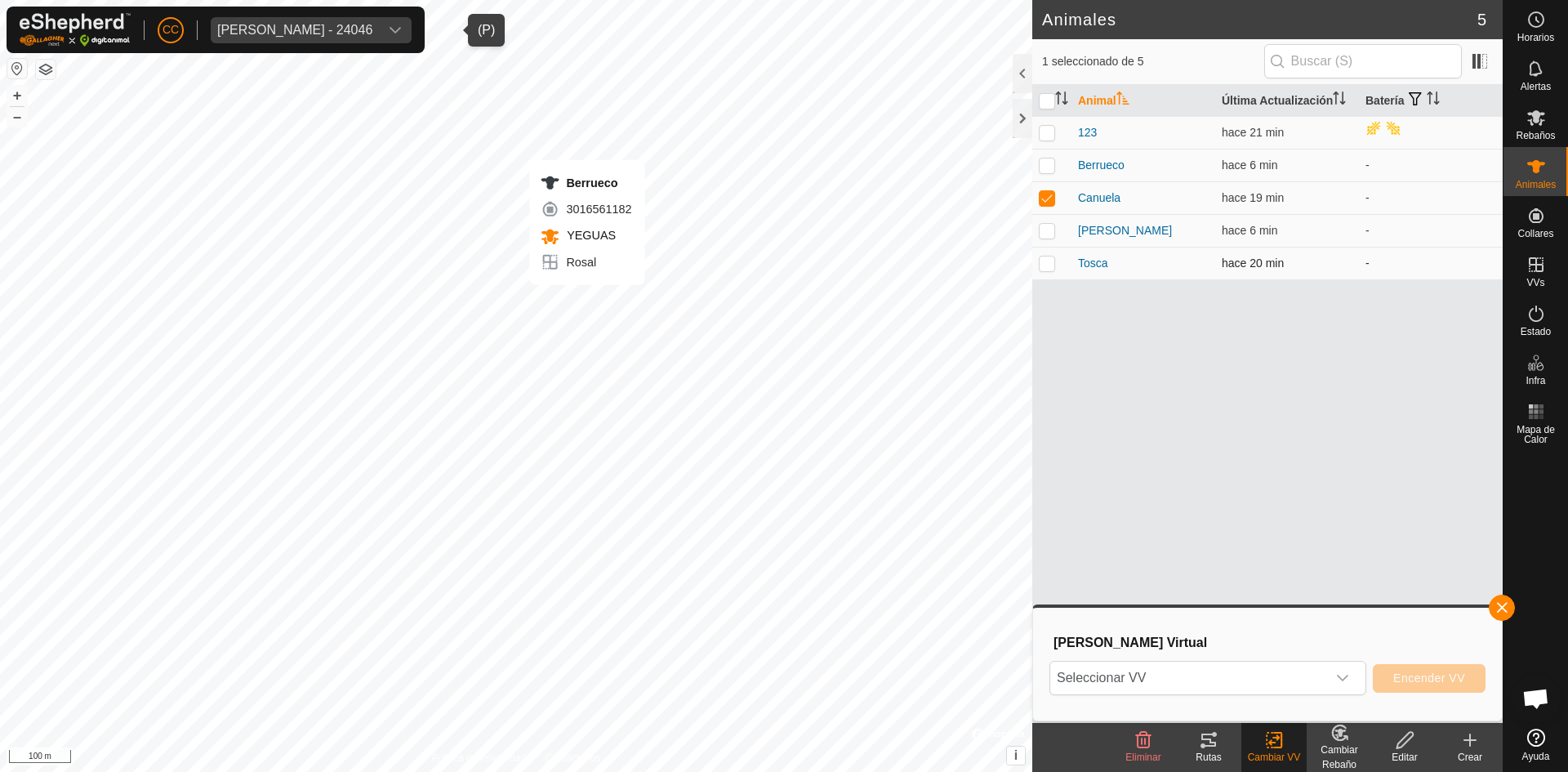
checkbox input "true"
checkbox input "false"
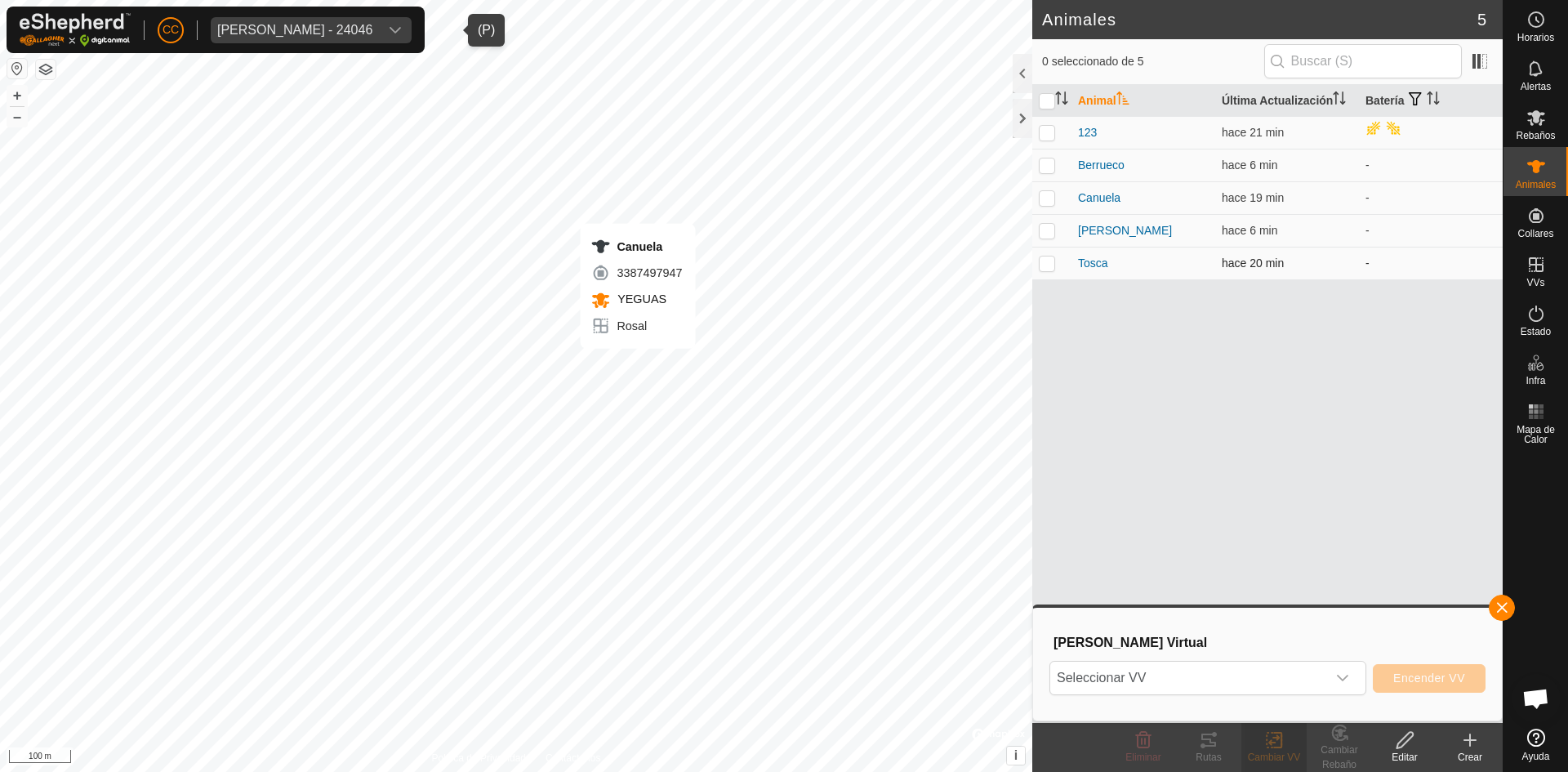
checkbox input "true"
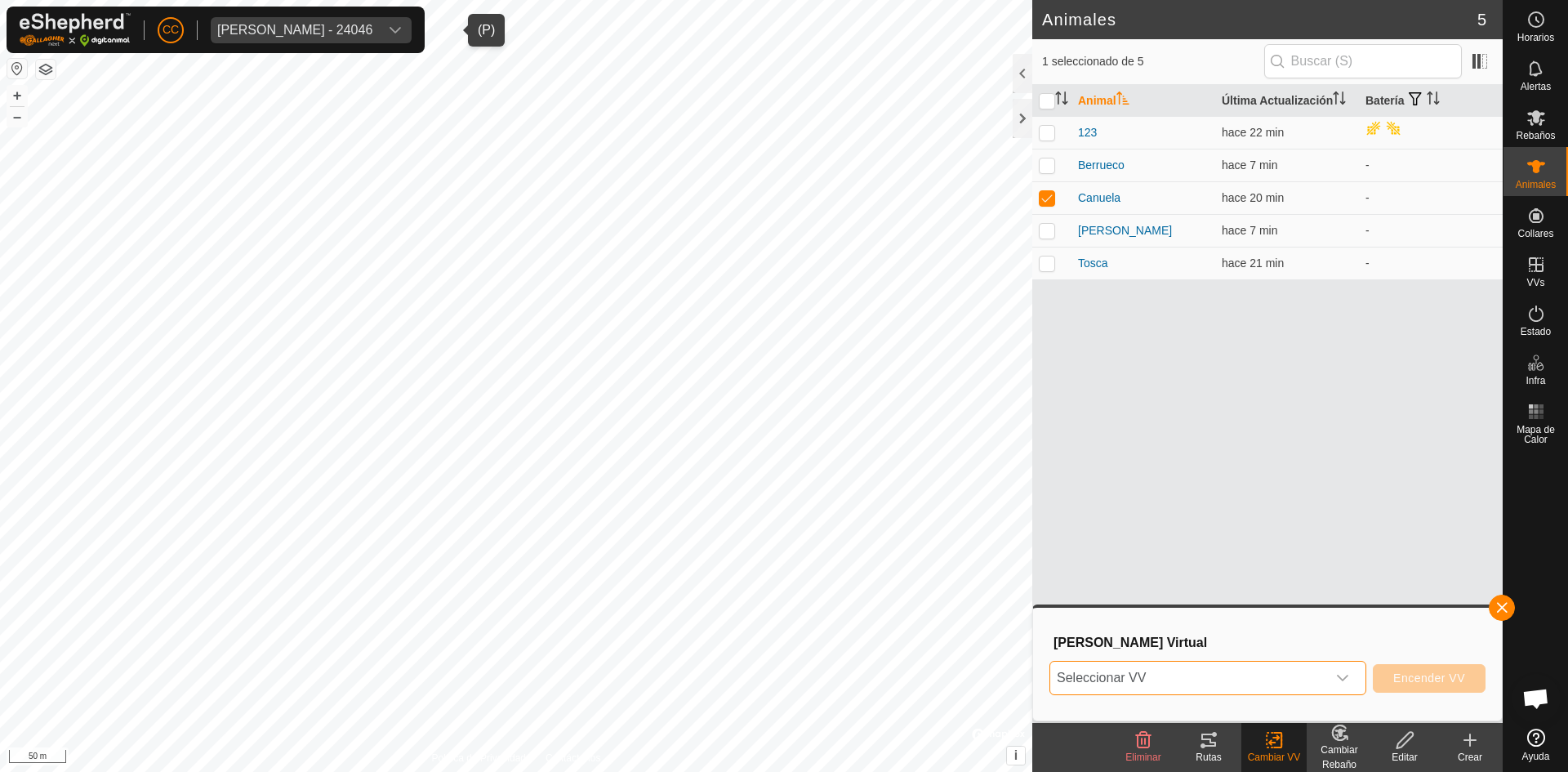
click at [1318, 680] on span "Seleccionar VV" at bounding box center [1188, 678] width 277 height 33
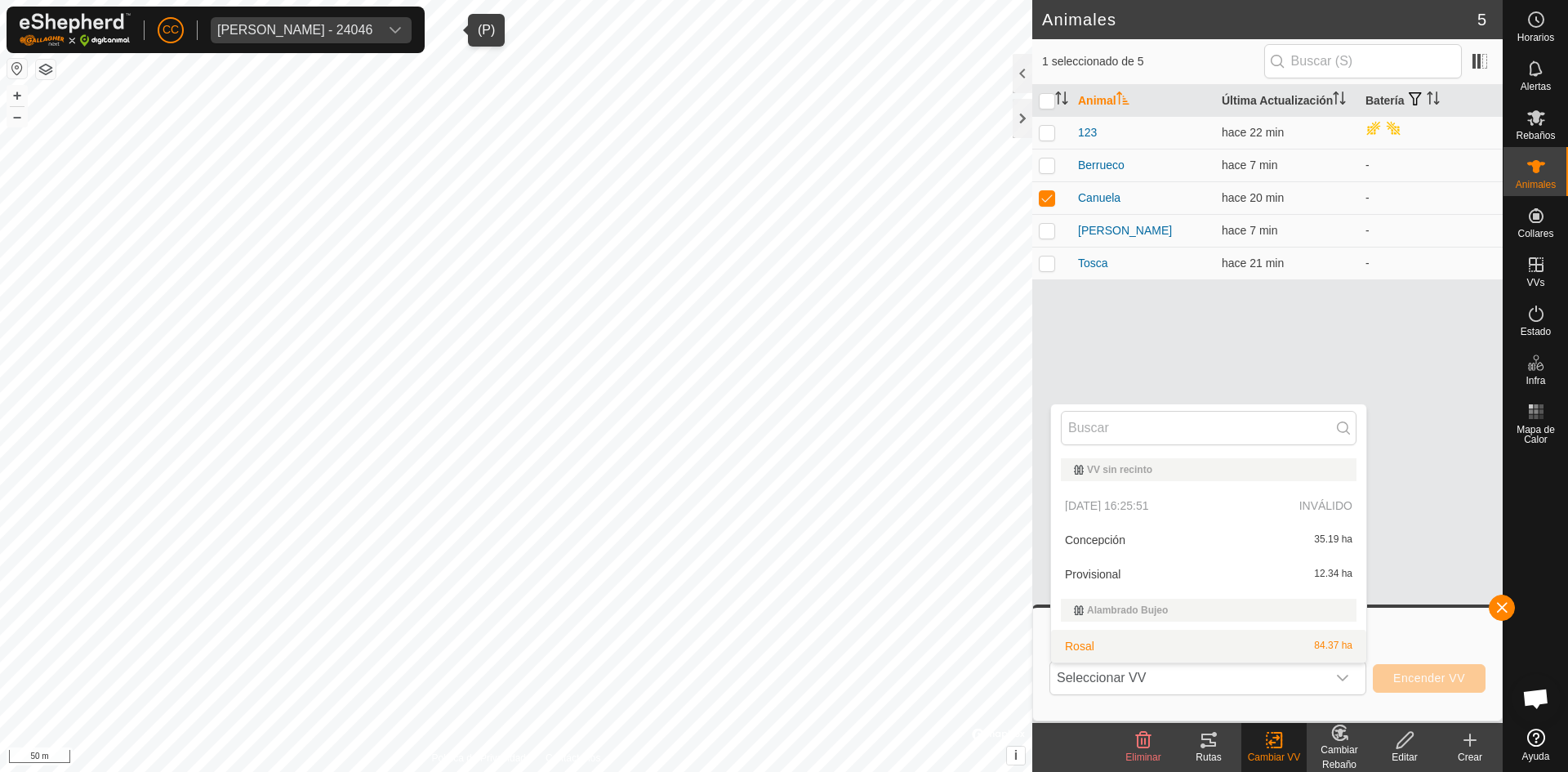
click at [1279, 747] on icon at bounding box center [1278, 739] width 7 height 15
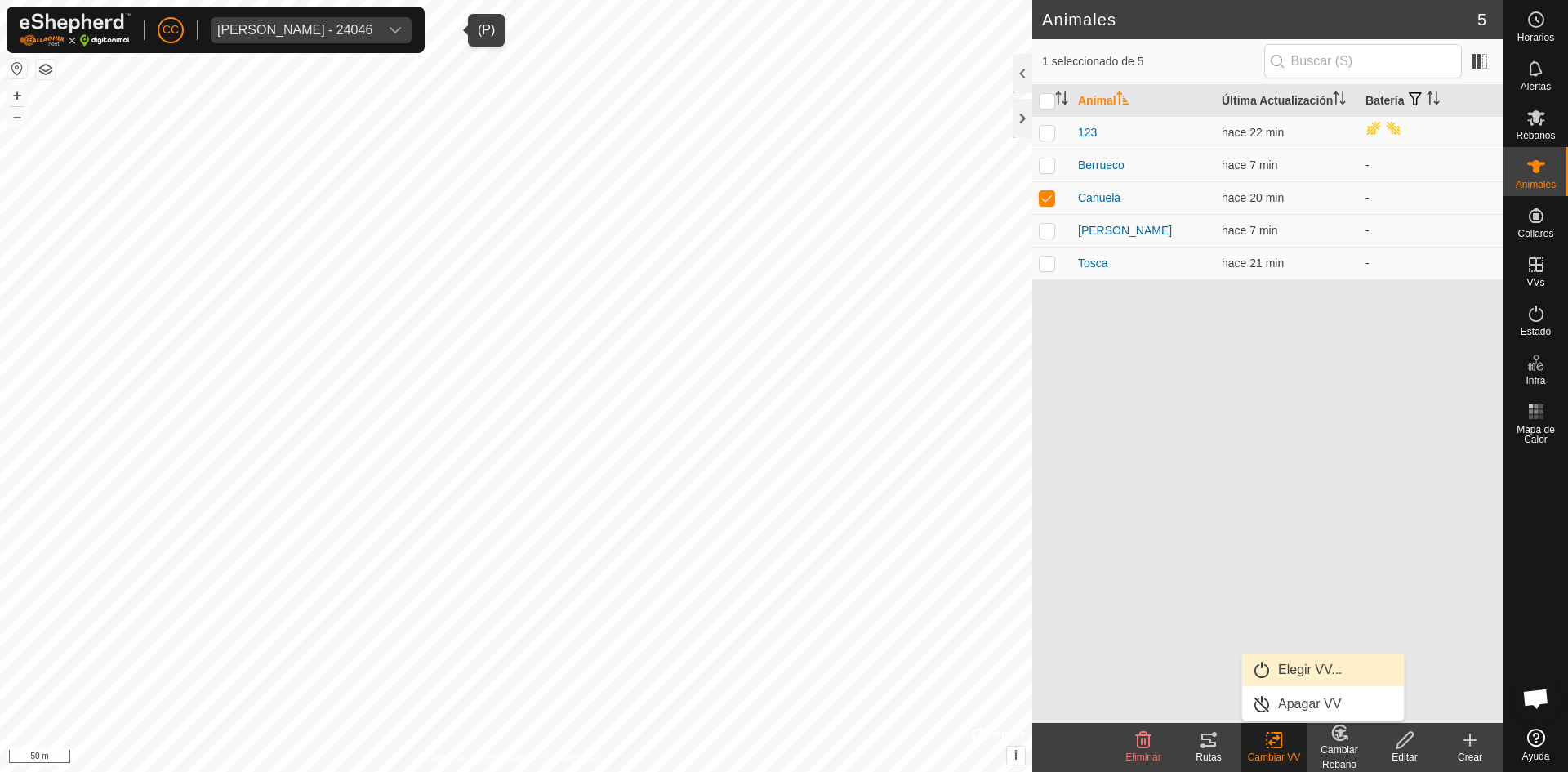
click at [1288, 665] on link "Elegir VV..." at bounding box center [1322, 669] width 162 height 33
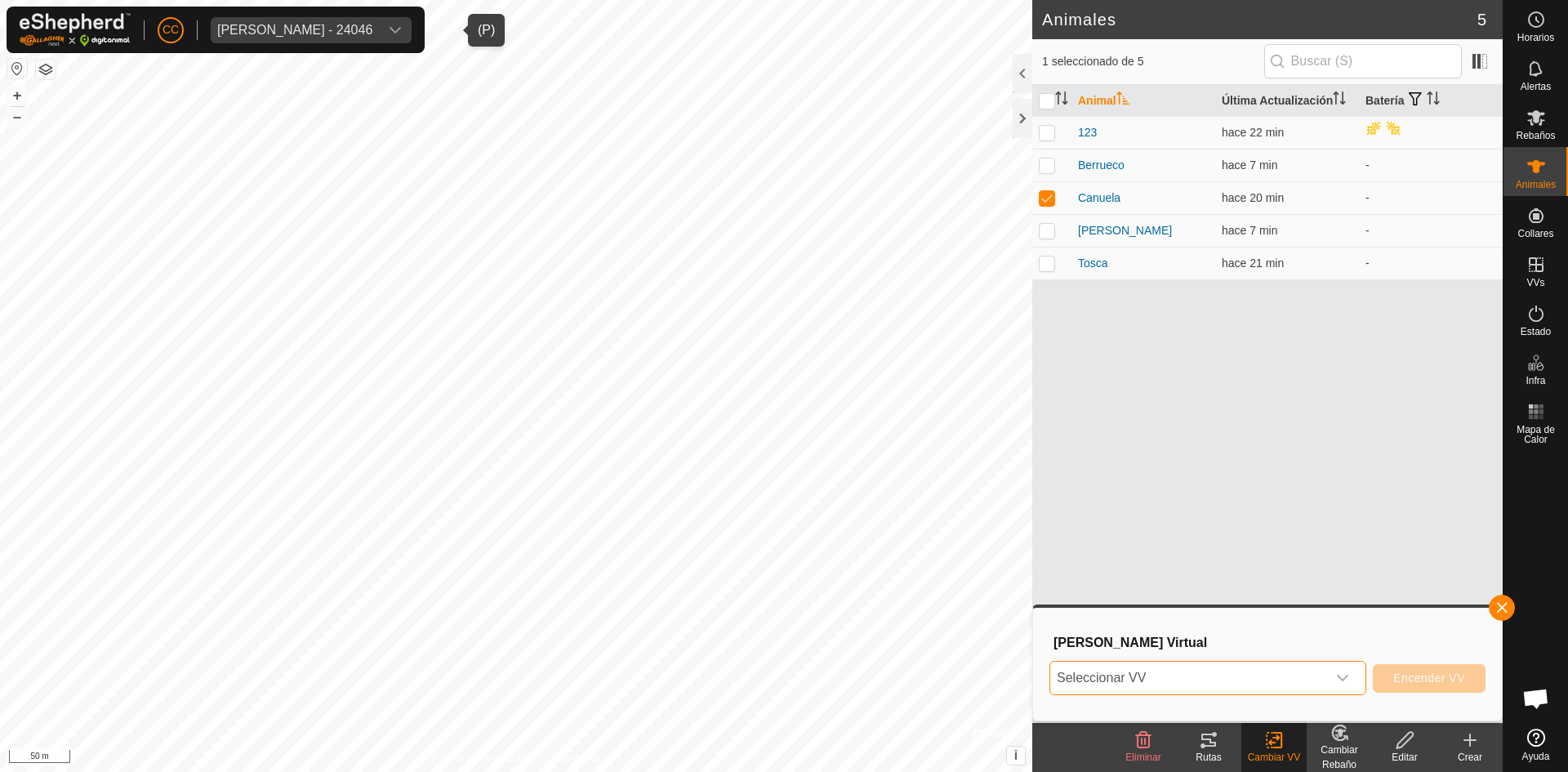
click at [1304, 670] on span "Seleccionar VV" at bounding box center [1188, 678] width 277 height 33
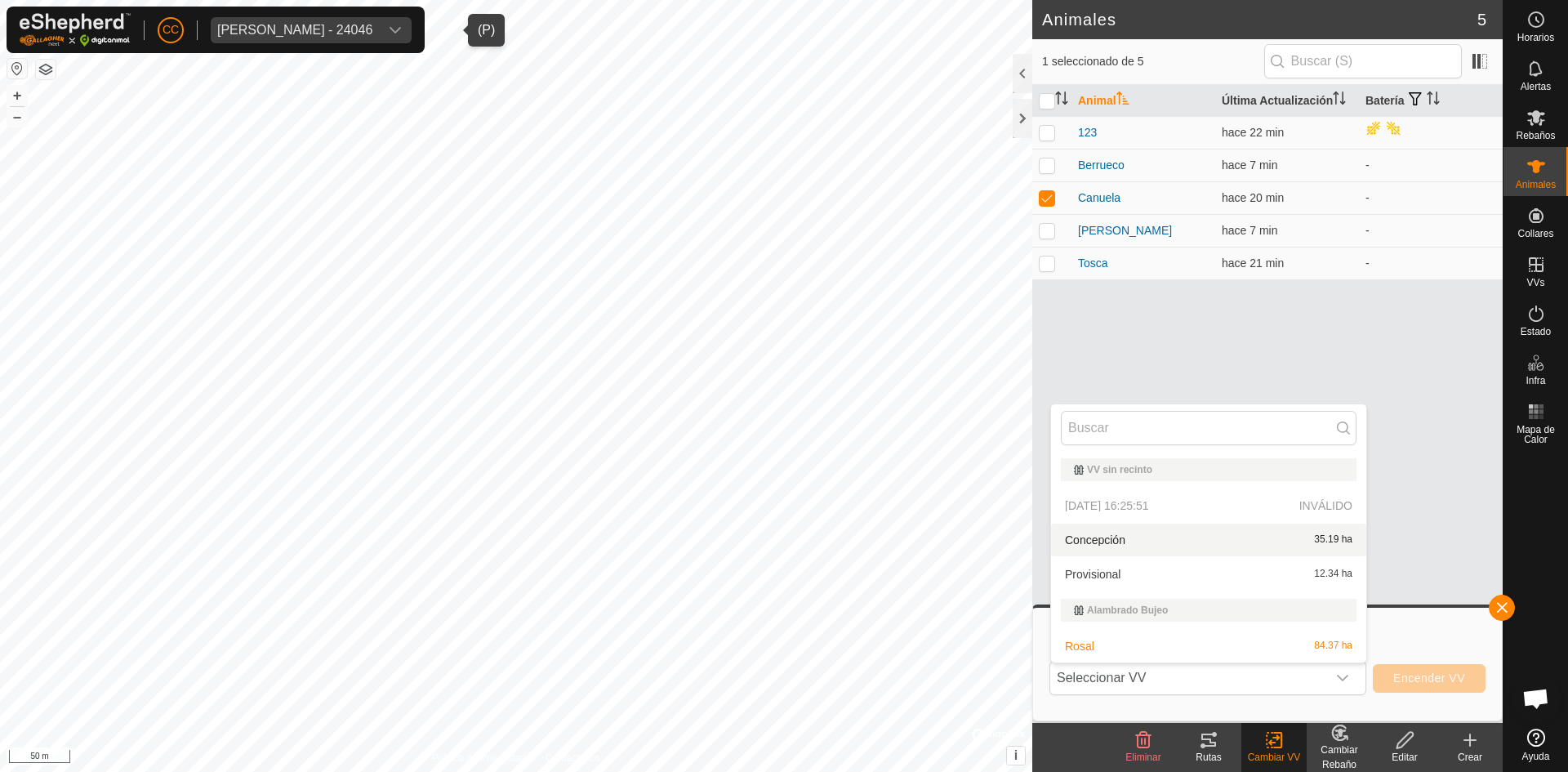
click at [1233, 313] on div "Animal Última Actualización Batería 123 hace 22 min Berrueco hace 7 min - Canue…" at bounding box center [1268, 404] width 471 height 638
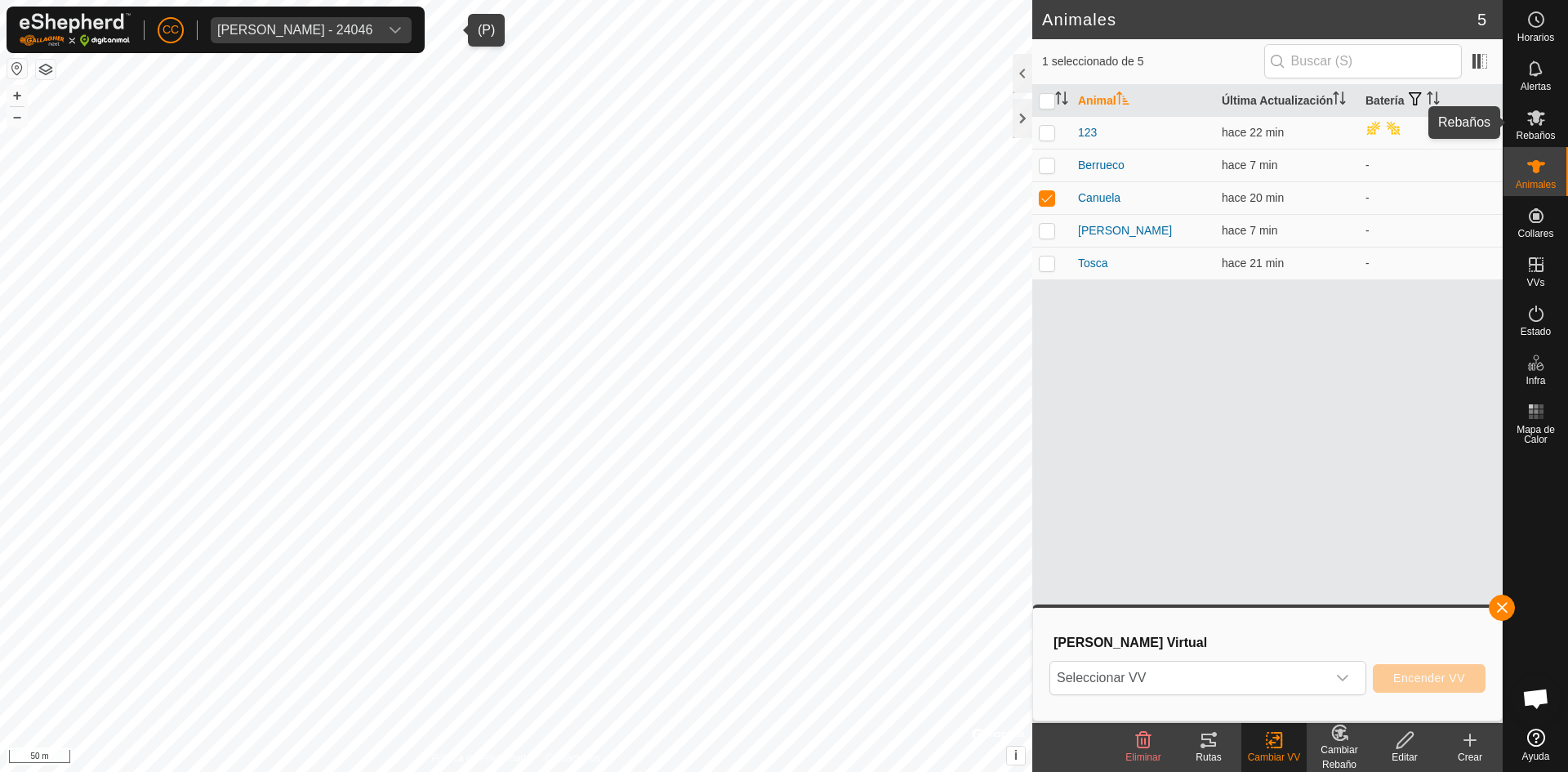
click at [1535, 137] on span "Rebaños" at bounding box center [1536, 136] width 40 height 10
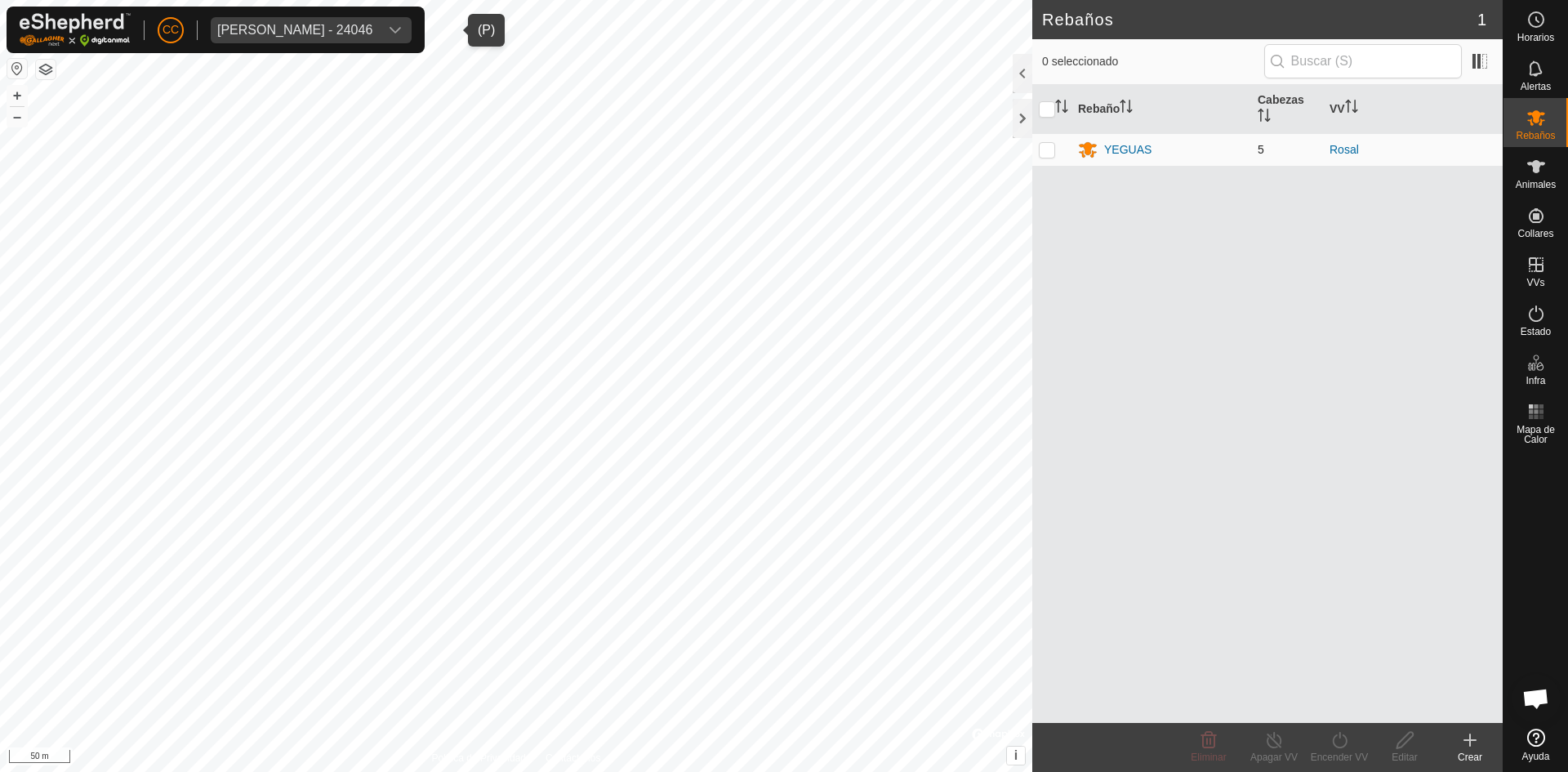
click at [1052, 149] on p-checkbox at bounding box center [1047, 149] width 16 height 13
checkbox input "true"
click at [1328, 749] on turn-on-svg-icon at bounding box center [1340, 740] width 65 height 20
click at [1537, 165] on icon at bounding box center [1536, 166] width 18 height 13
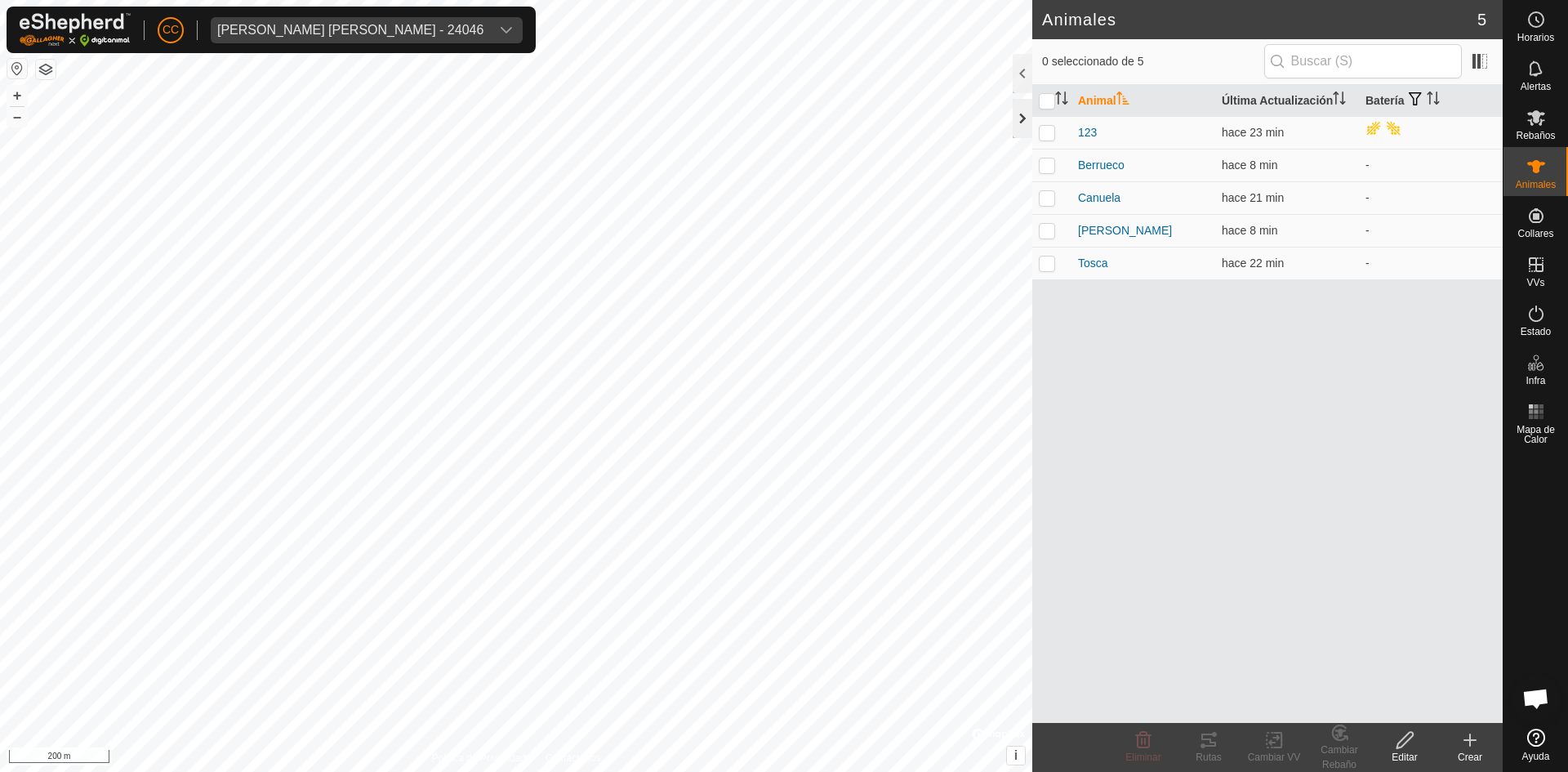
click at [1024, 116] on div at bounding box center [1023, 119] width 20 height 40
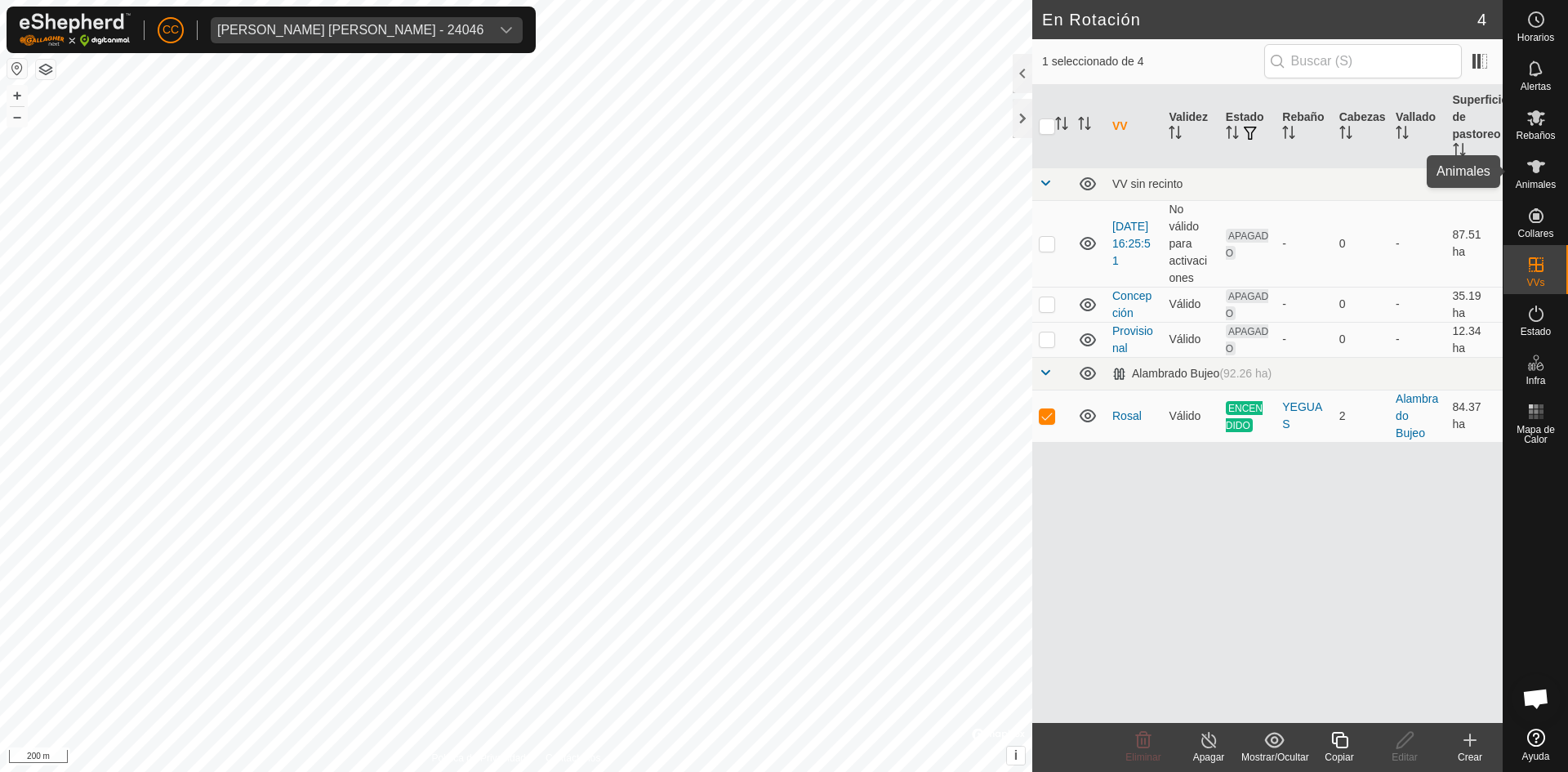
click at [1563, 165] on div "Animales" at bounding box center [1535, 170] width 64 height 49
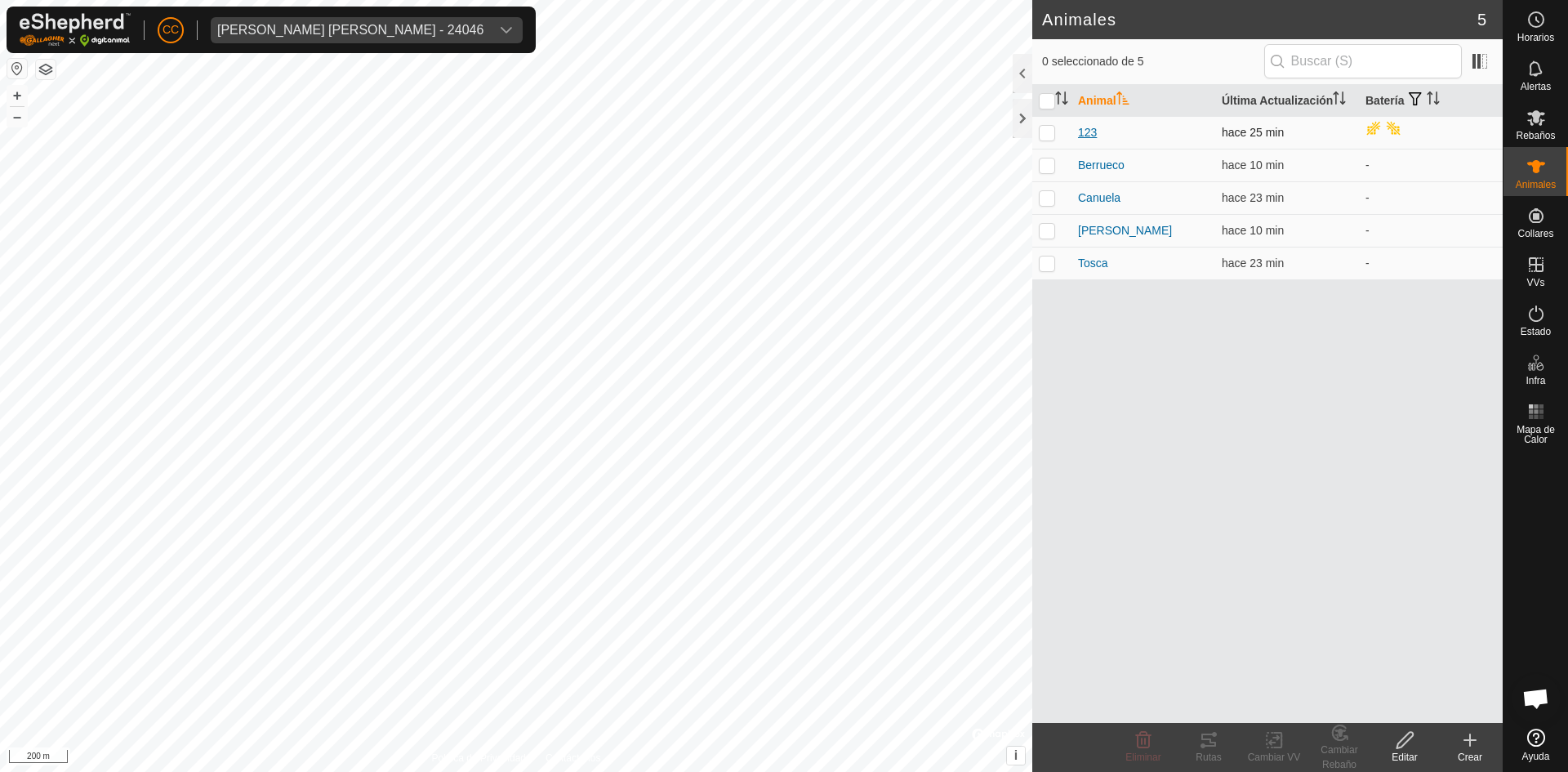
click at [1084, 129] on span "123" at bounding box center [1087, 132] width 19 height 17
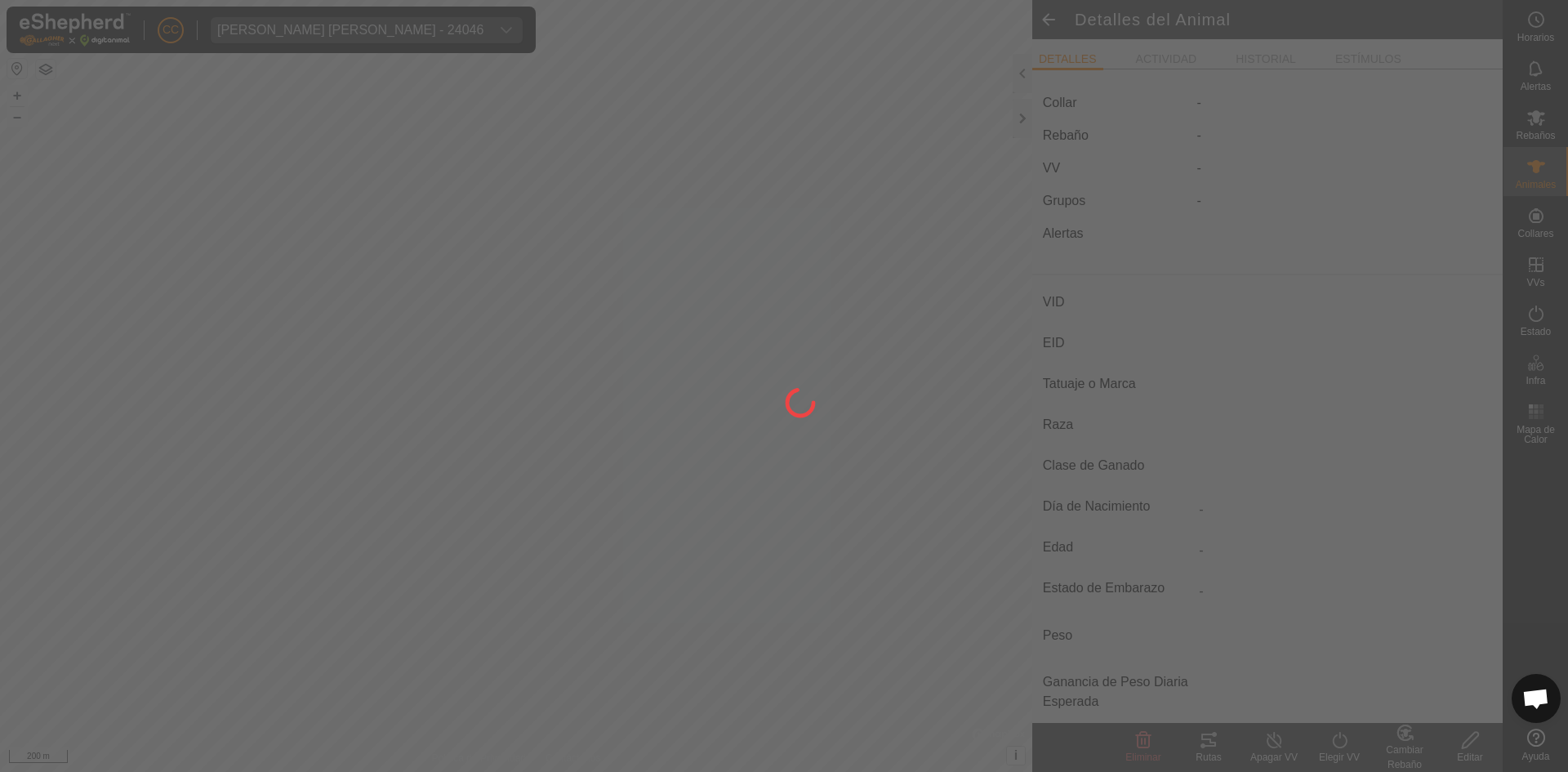
type input "123"
type input "-"
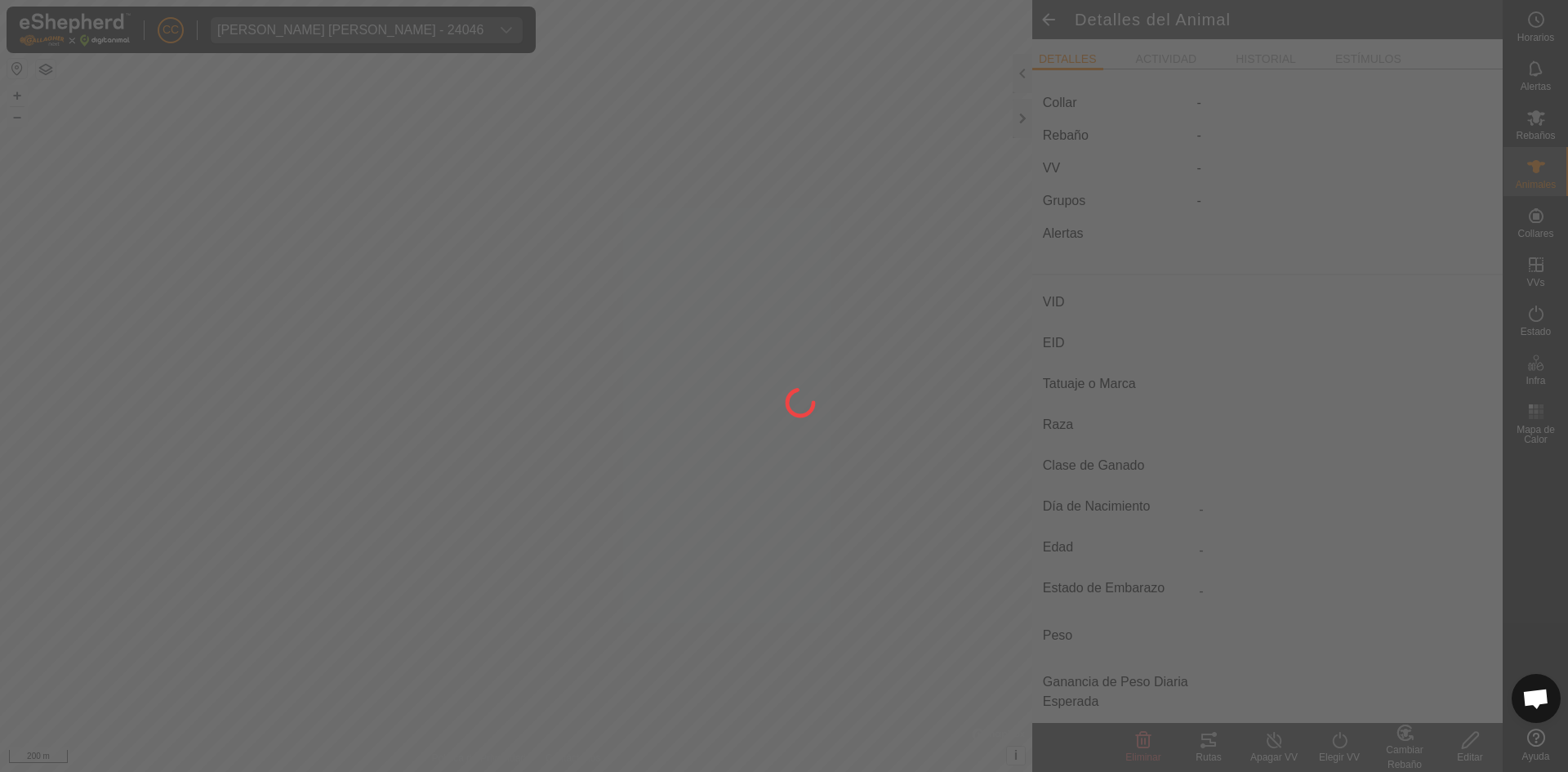
type input "0 kg"
type input "-"
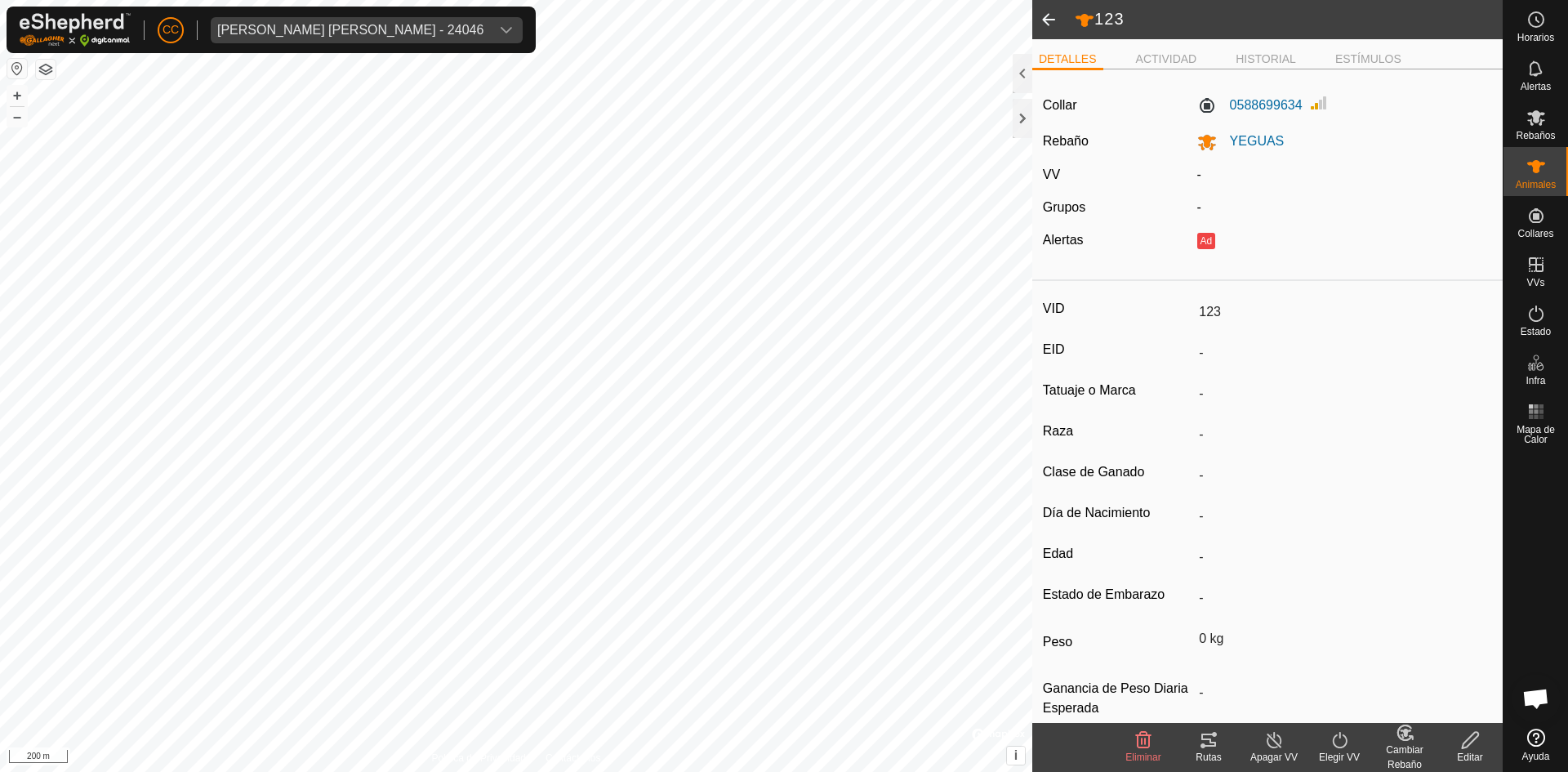
click at [1159, 49] on ul "DETALLES ACTIVIDAD HISTORIAL ESTÍMULOS" at bounding box center [1268, 58] width 471 height 21
click at [1256, 107] on label "0588699634" at bounding box center [1250, 105] width 105 height 20
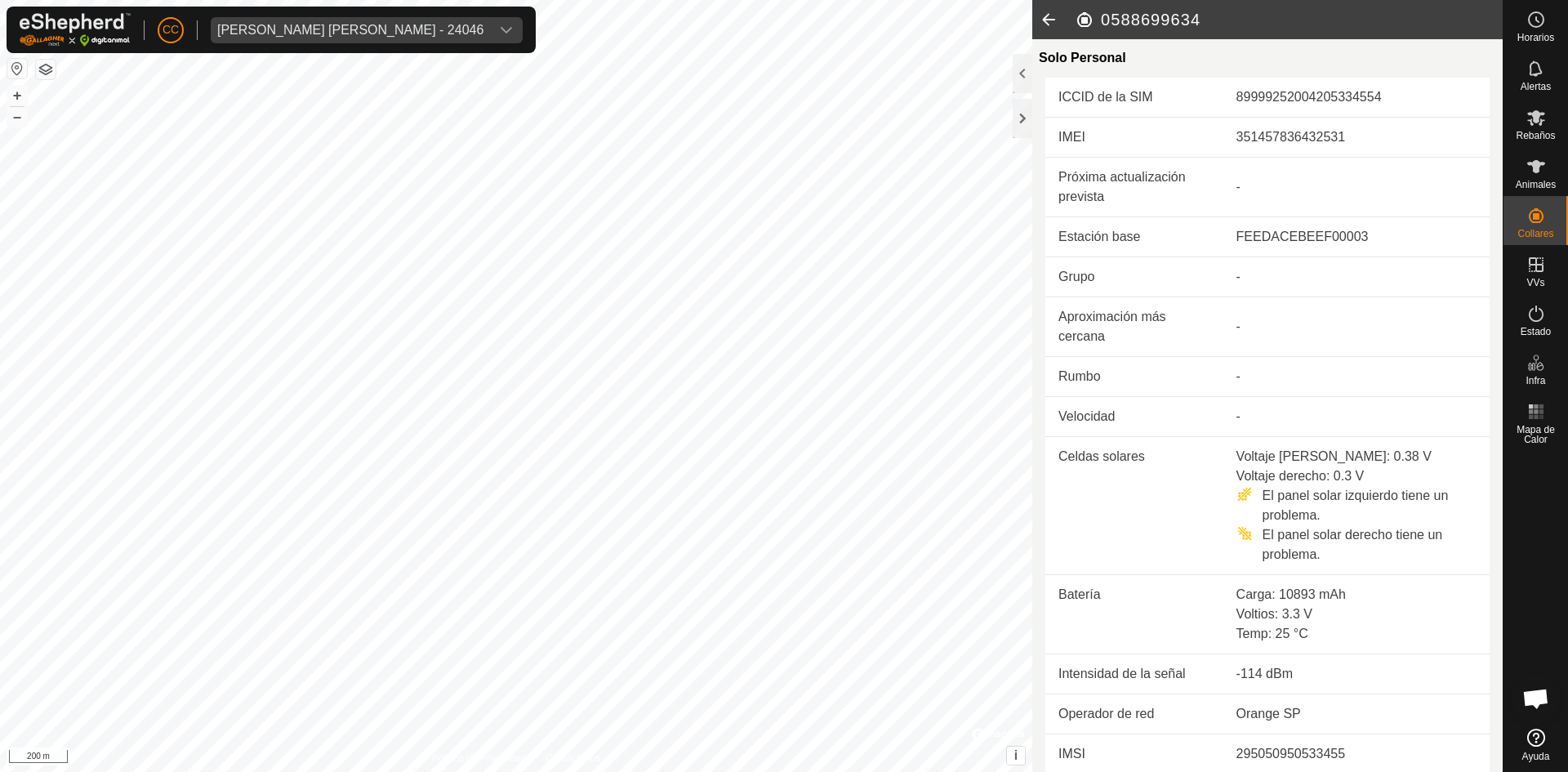
scroll to position [417, 0]
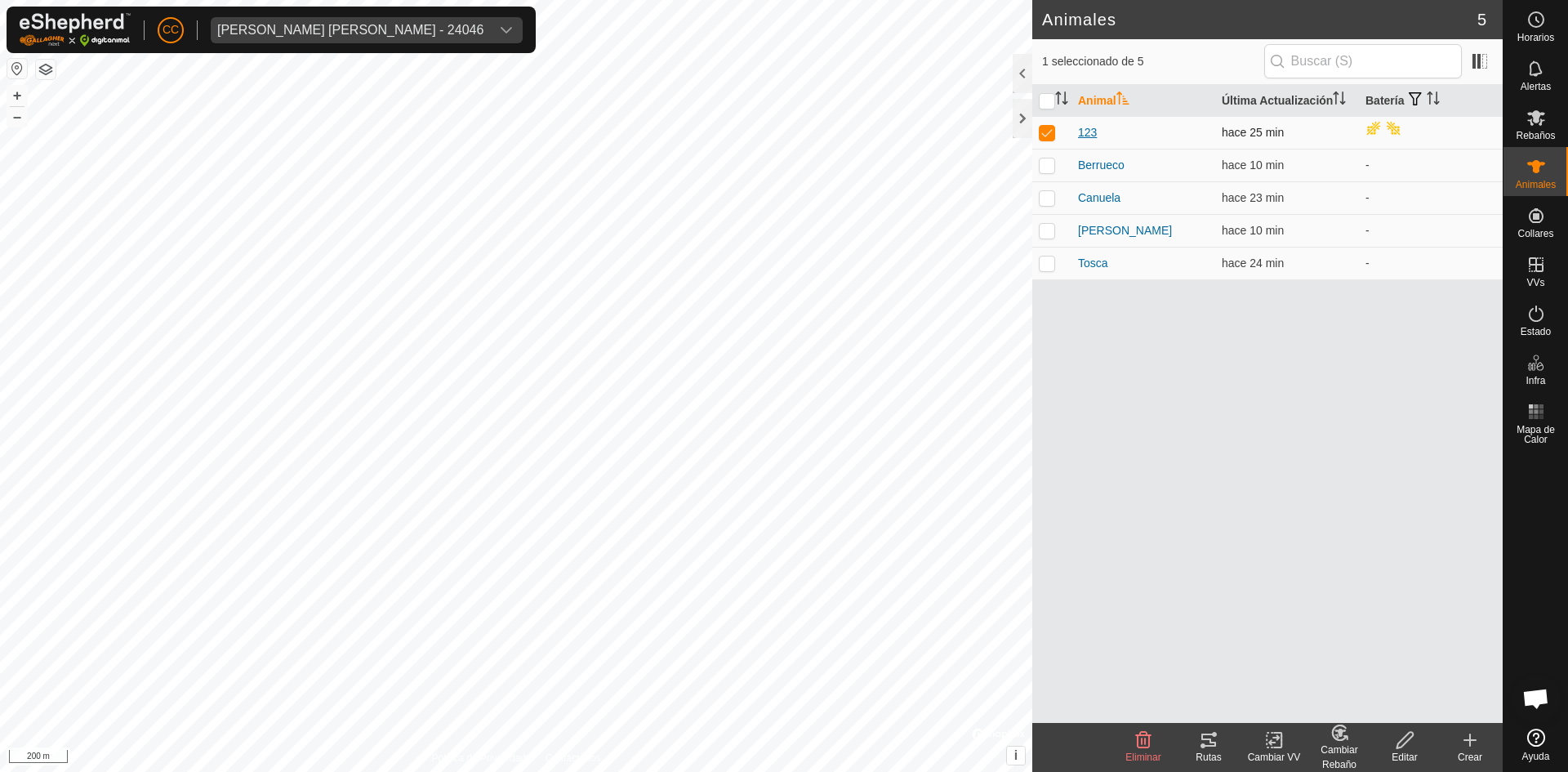
click at [1089, 139] on span "123" at bounding box center [1087, 132] width 19 height 17
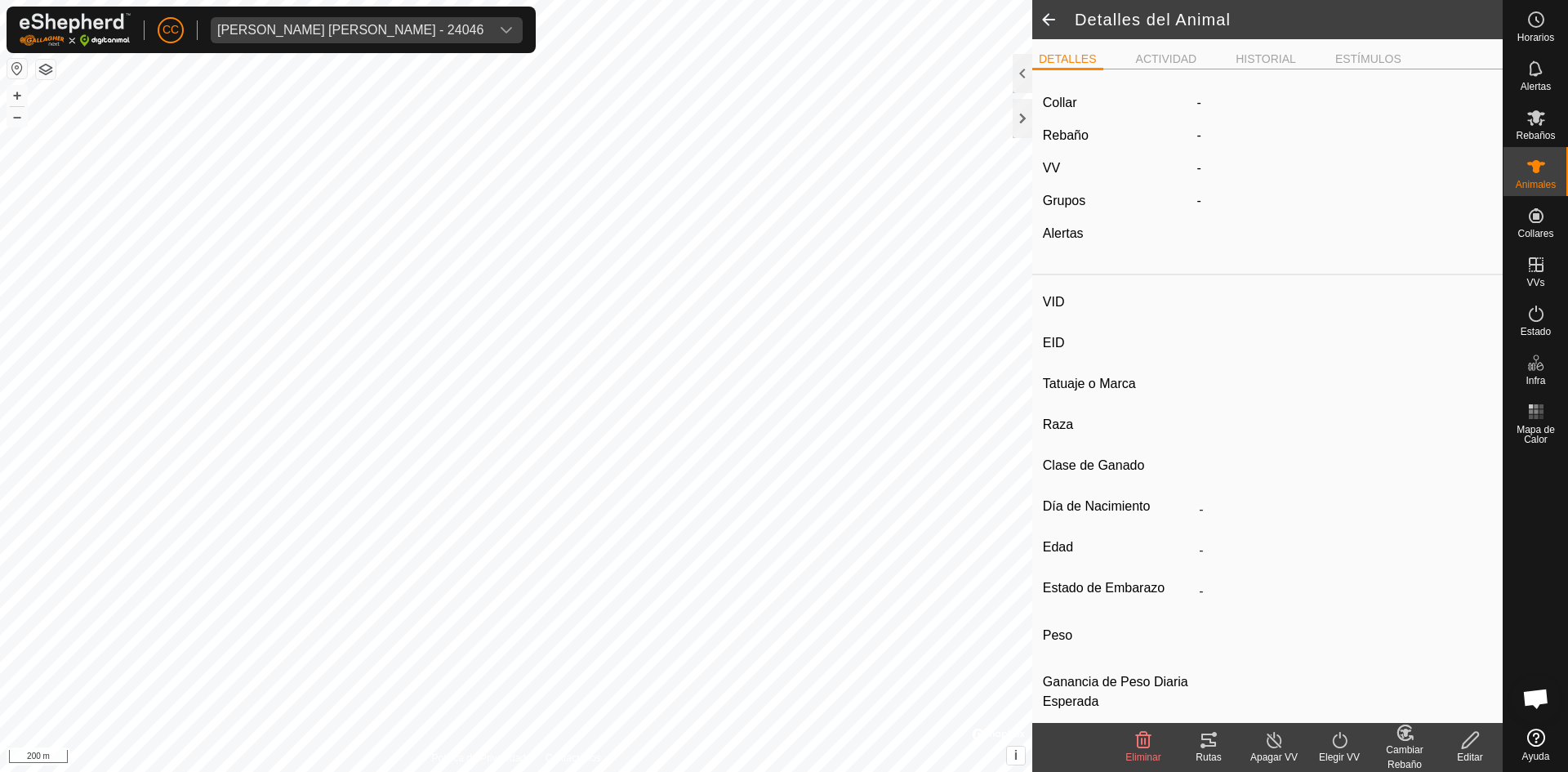
type input "123"
type input "-"
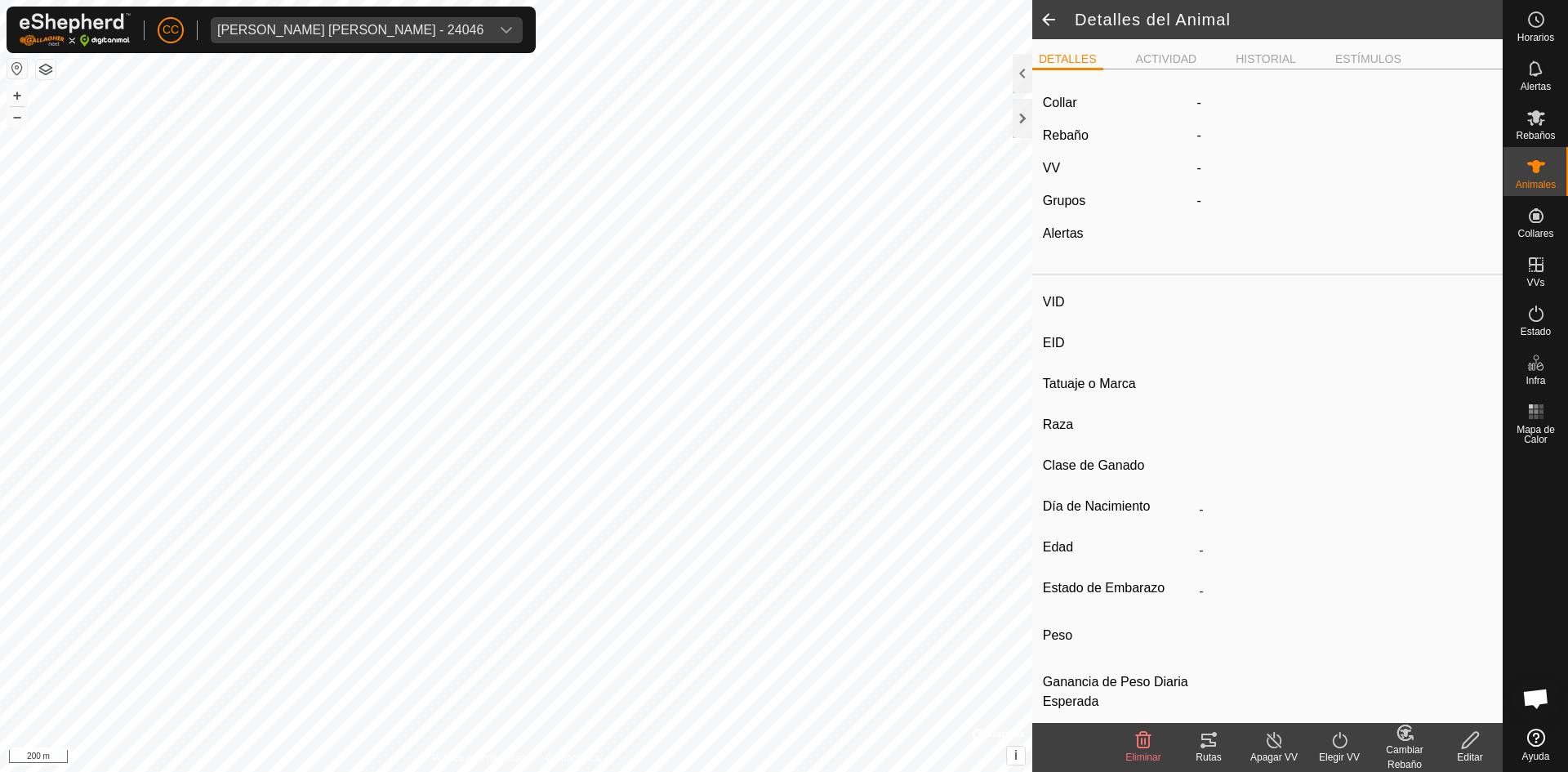
type input "0 kg"
type input "-"
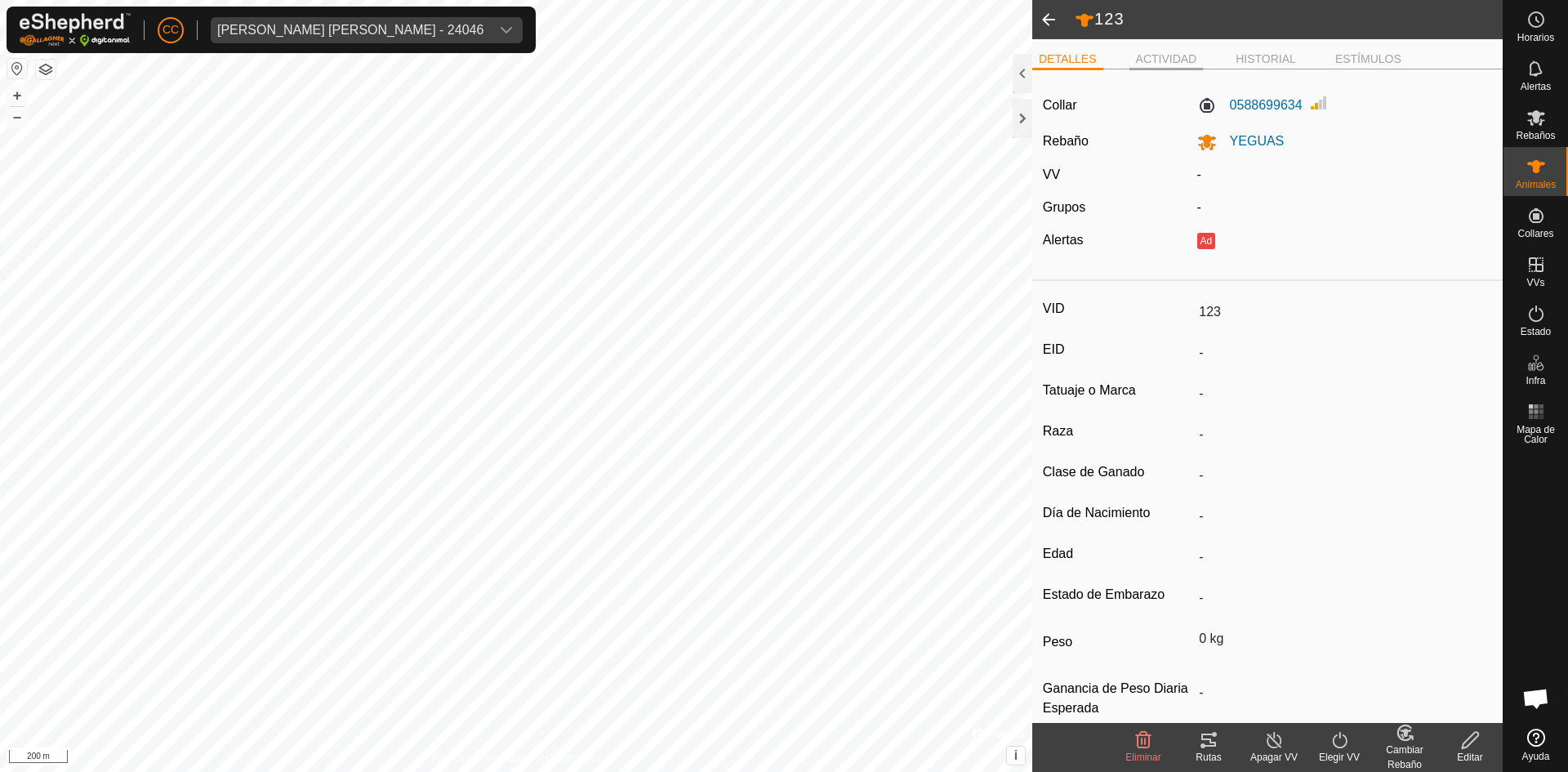
click at [1157, 54] on li "ACTIVIDAD" at bounding box center [1167, 60] width 74 height 20
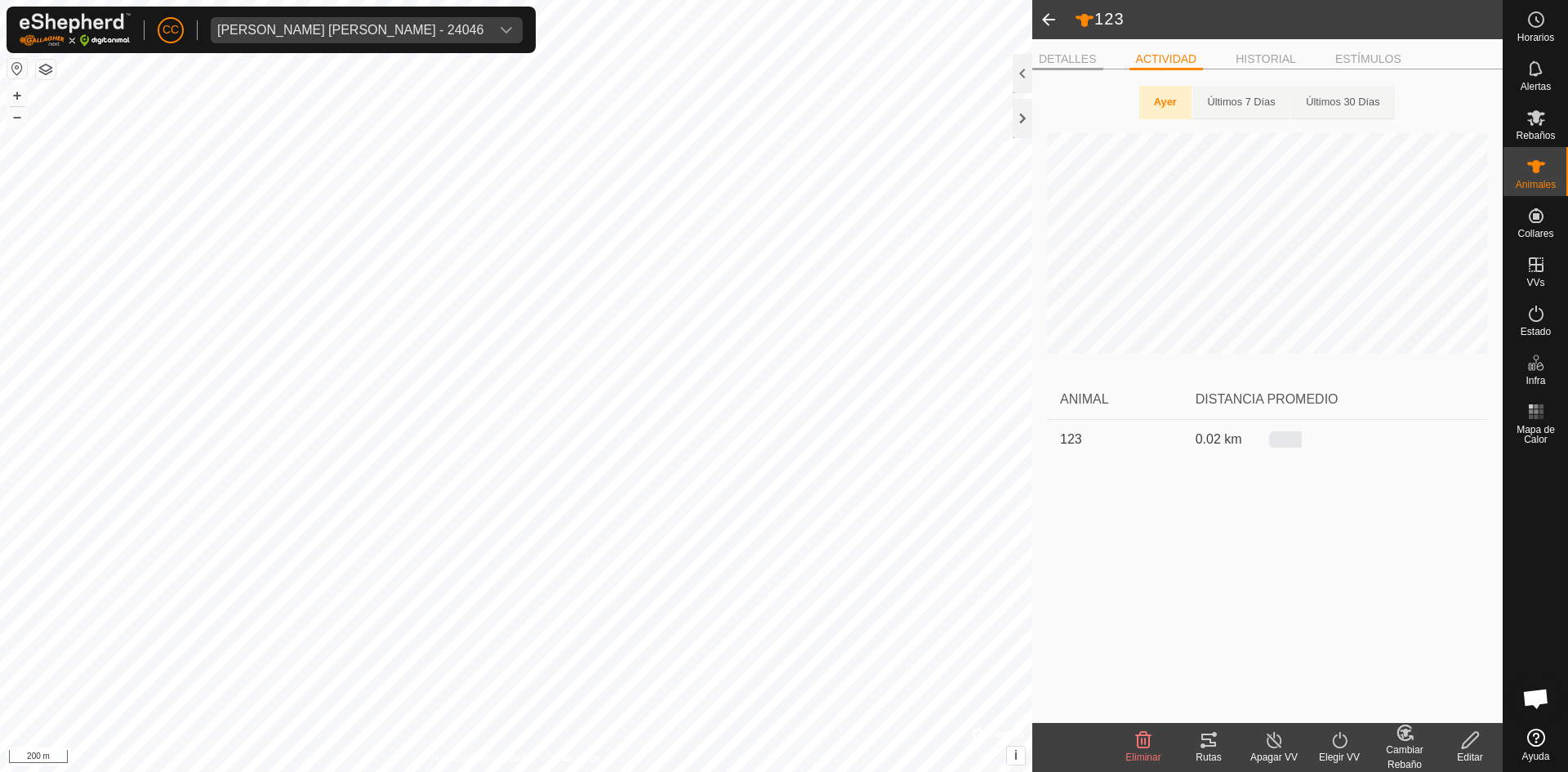
click at [1093, 53] on li "DETALLES" at bounding box center [1068, 60] width 71 height 20
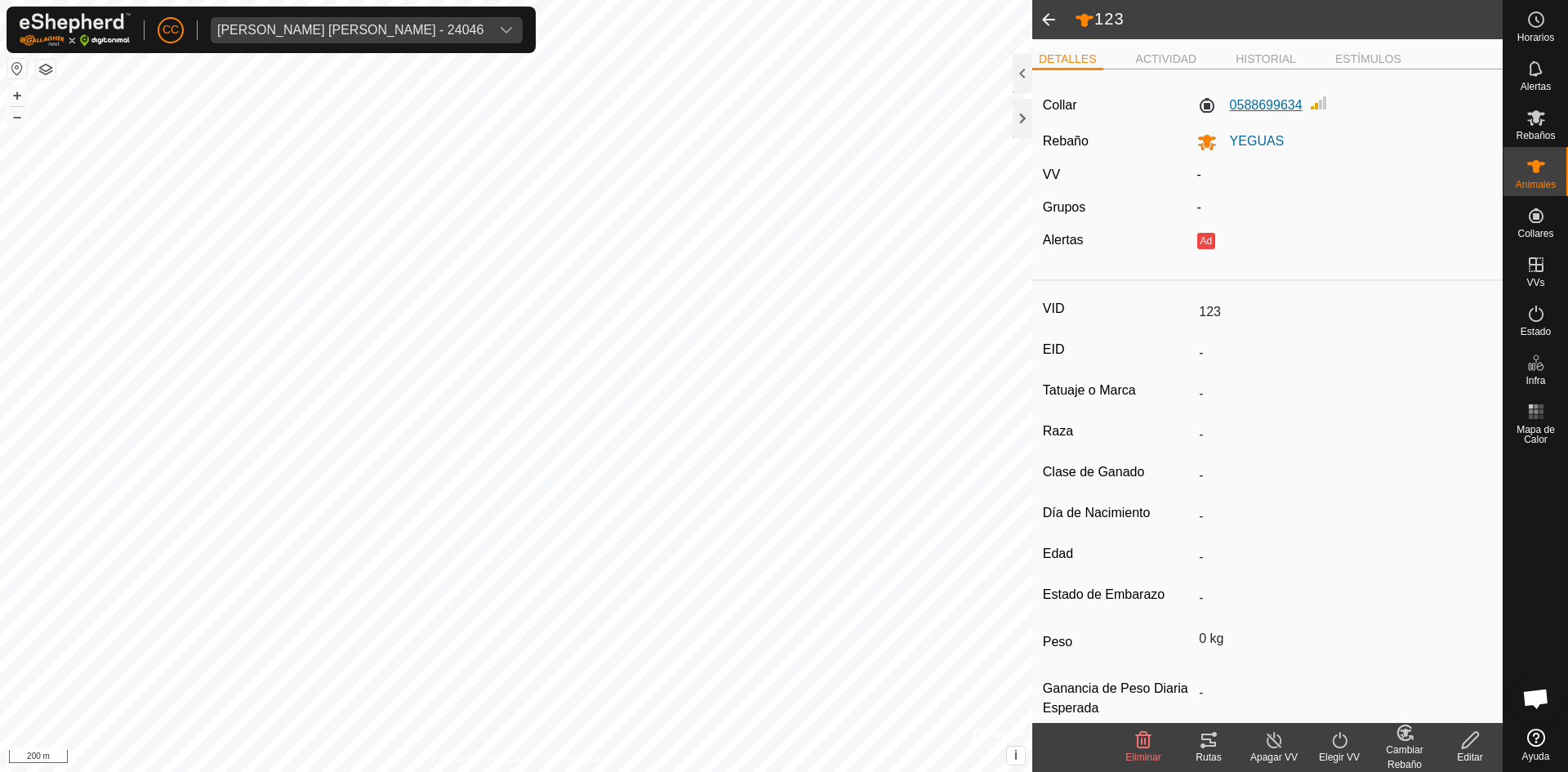
click at [1284, 96] on label "0588699634" at bounding box center [1250, 105] width 105 height 20
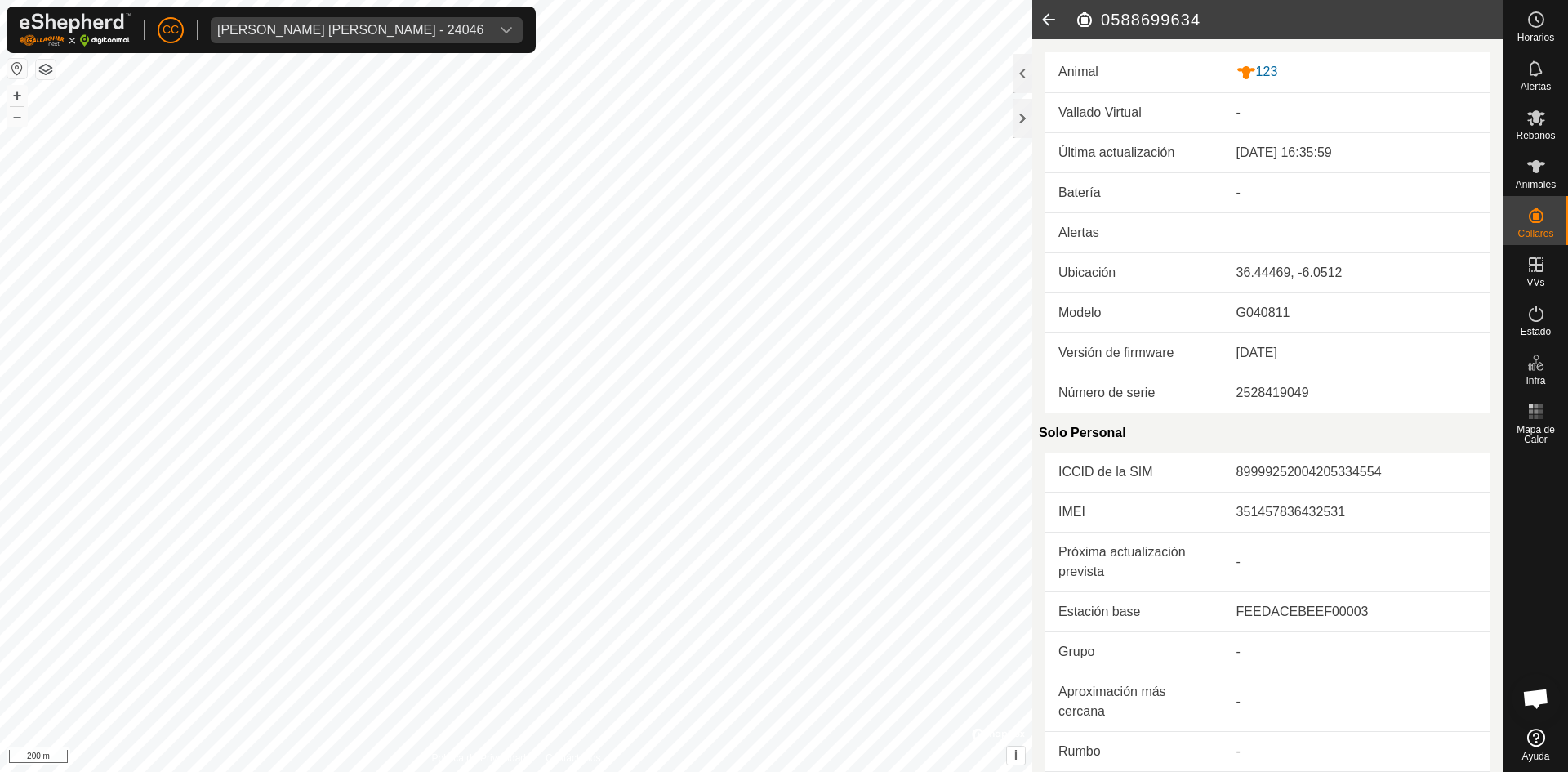
click at [1059, 21] on icon at bounding box center [1049, 20] width 33 height 40
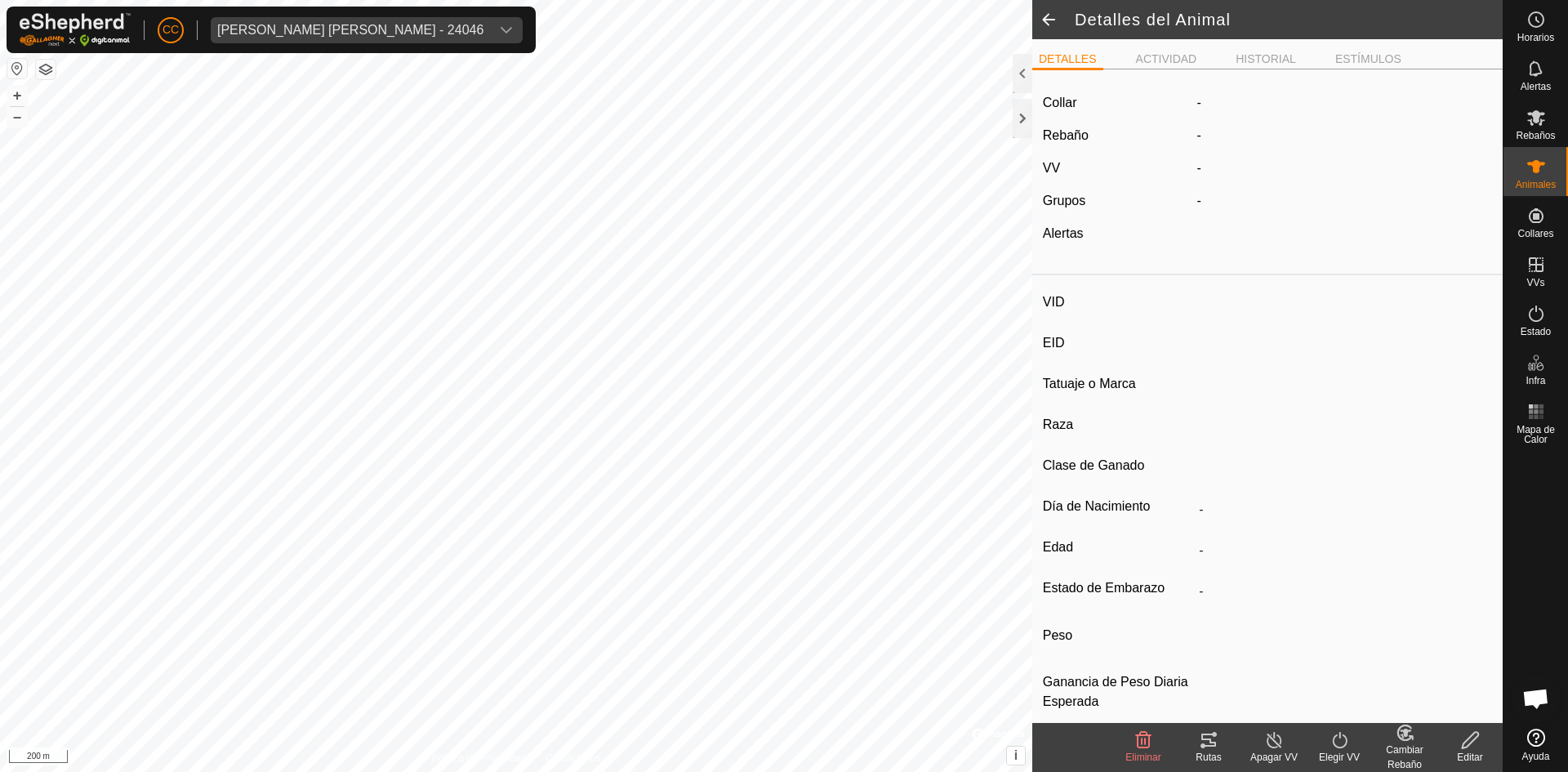
type input "123"
type input "-"
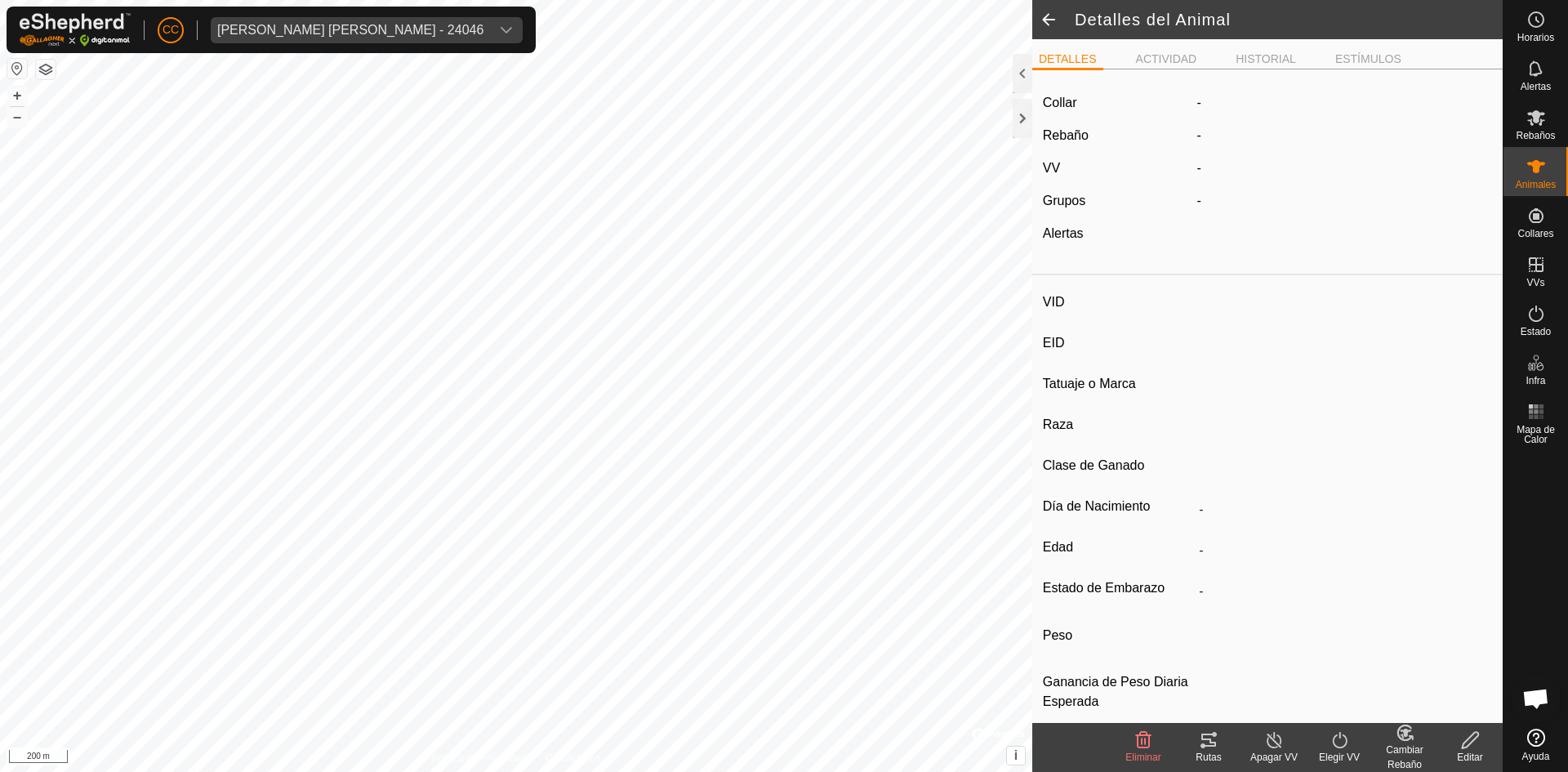
type input "0 kg"
type input "-"
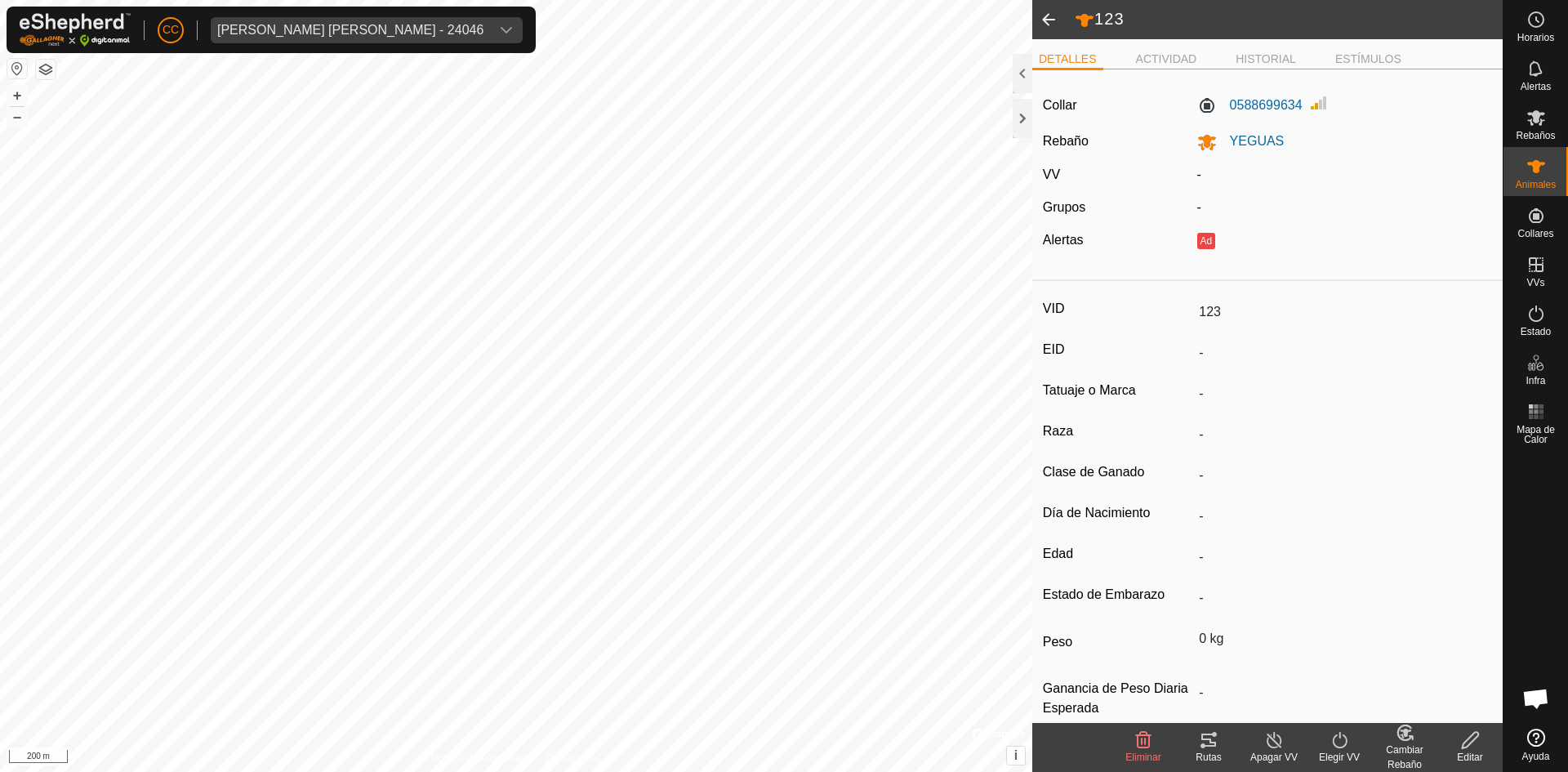
click at [1059, 21] on span at bounding box center [1049, 20] width 33 height 40
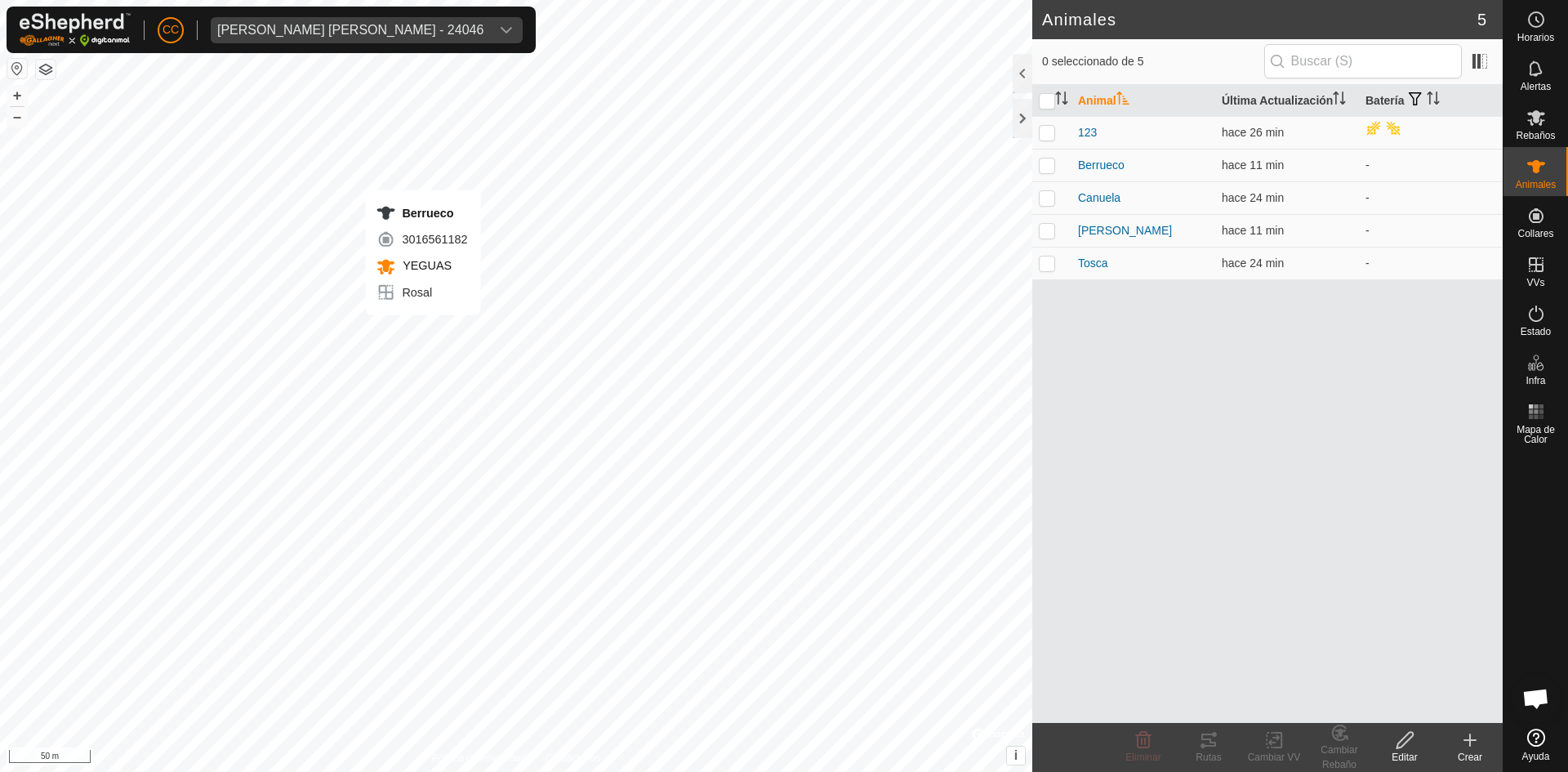
checkbox input "true"
click at [1281, 747] on icon at bounding box center [1278, 739] width 7 height 15
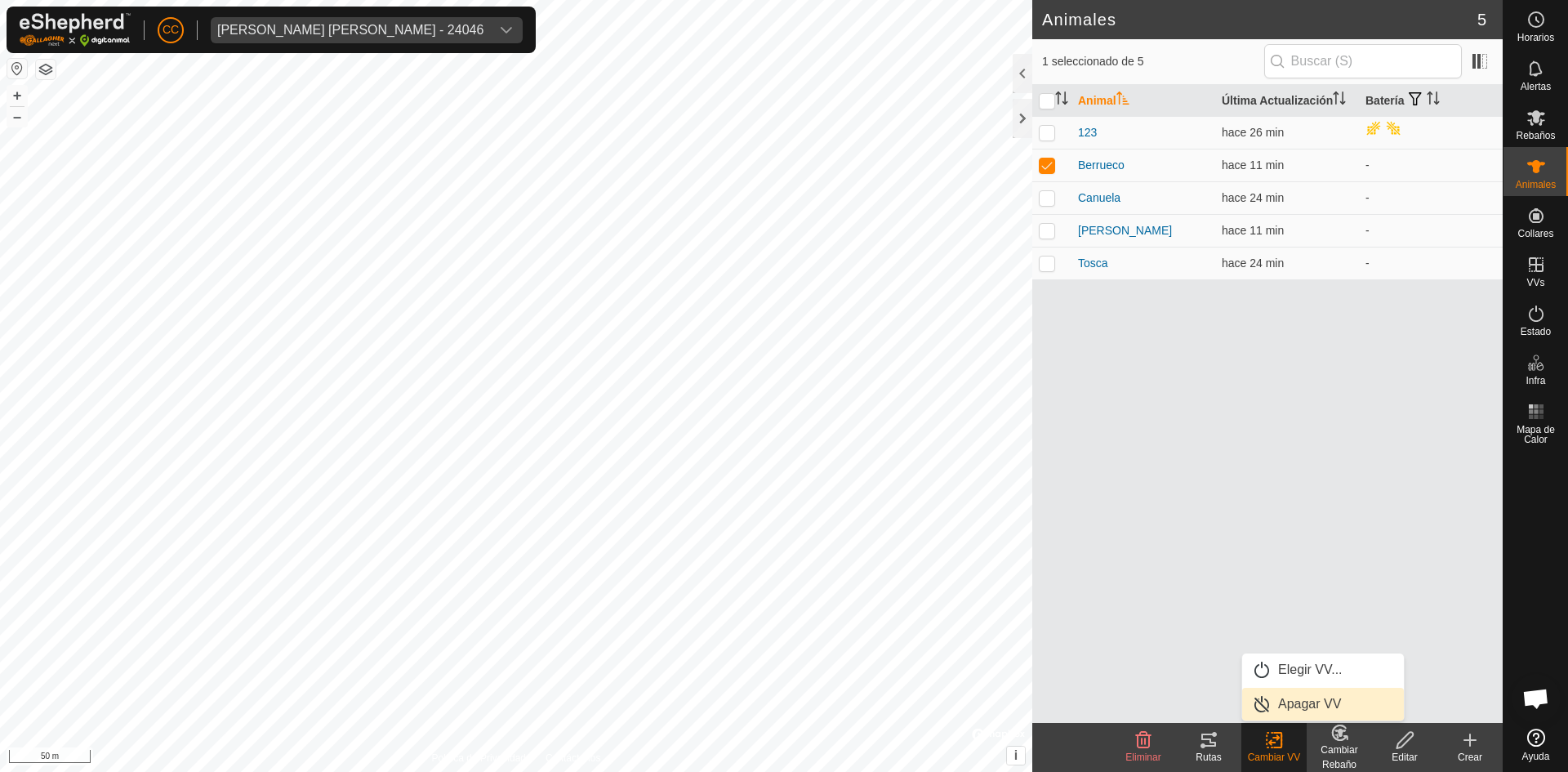
click at [1292, 699] on link "Apagar VV" at bounding box center [1322, 704] width 162 height 33
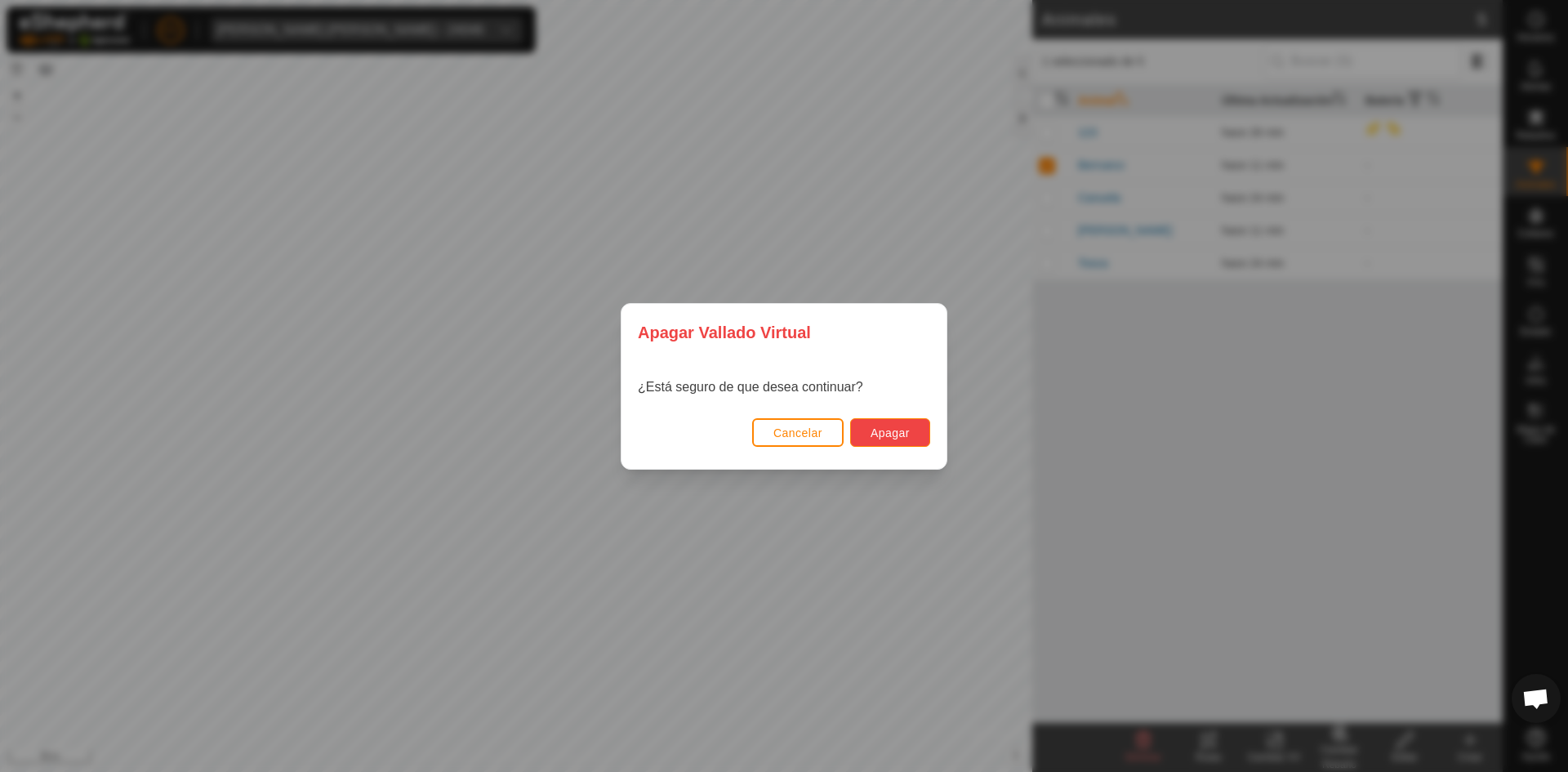
click at [891, 425] on button "Apagar" at bounding box center [890, 432] width 80 height 29
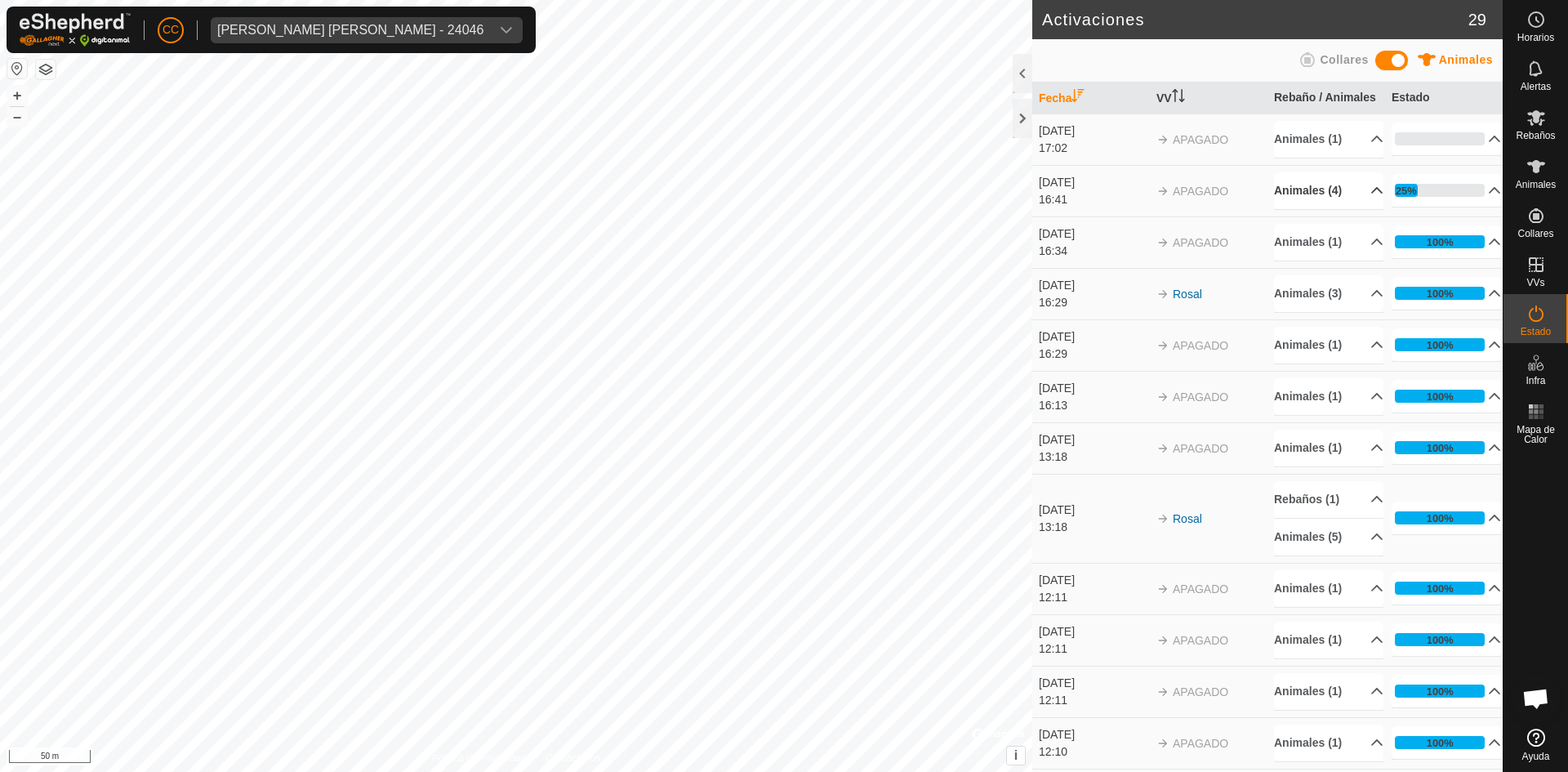
click at [1354, 204] on p-accordion-header "Animales (4)" at bounding box center [1329, 190] width 109 height 37
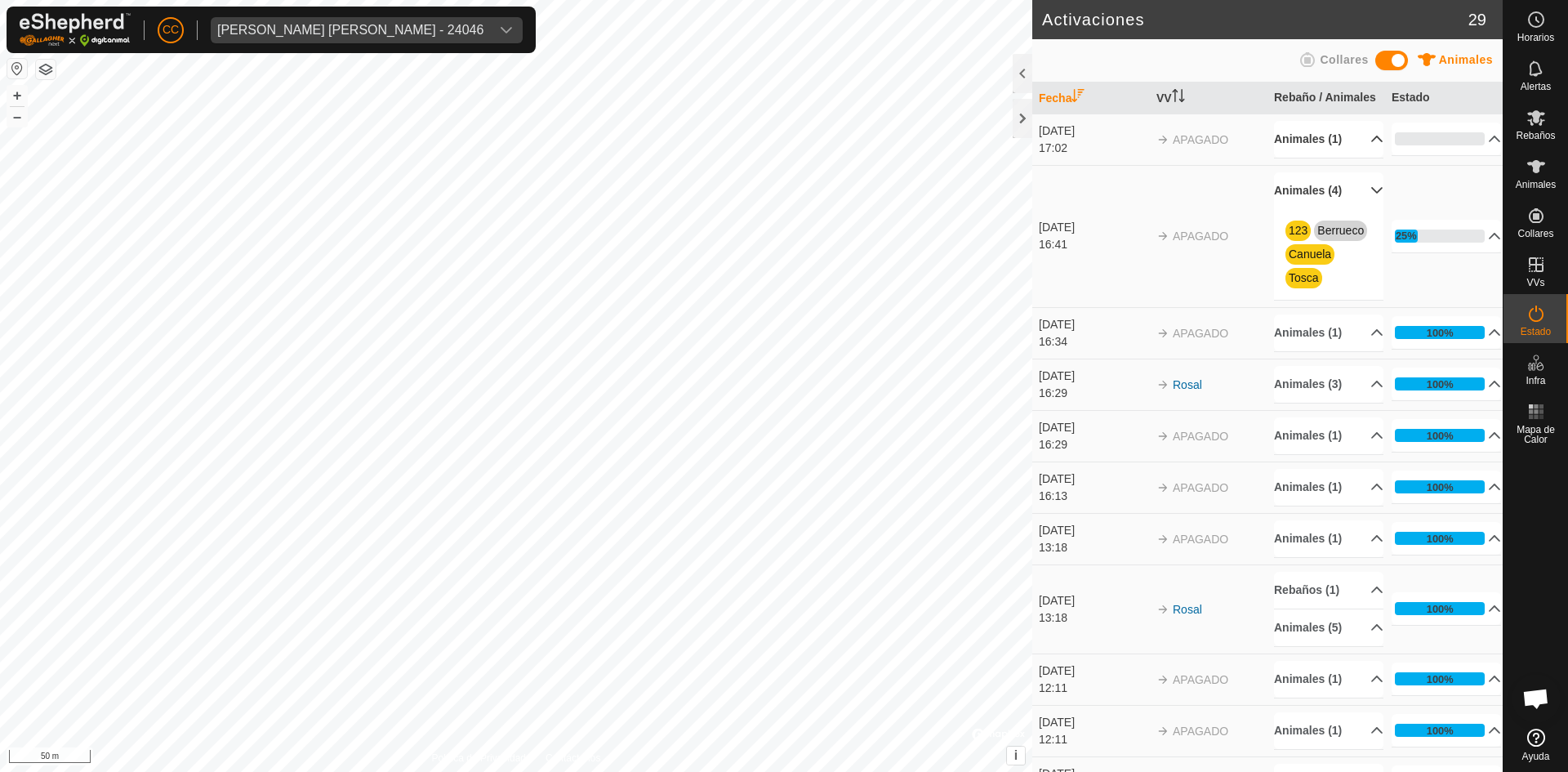
click at [1346, 153] on p-accordion-header "Animales (1)" at bounding box center [1329, 139] width 109 height 37
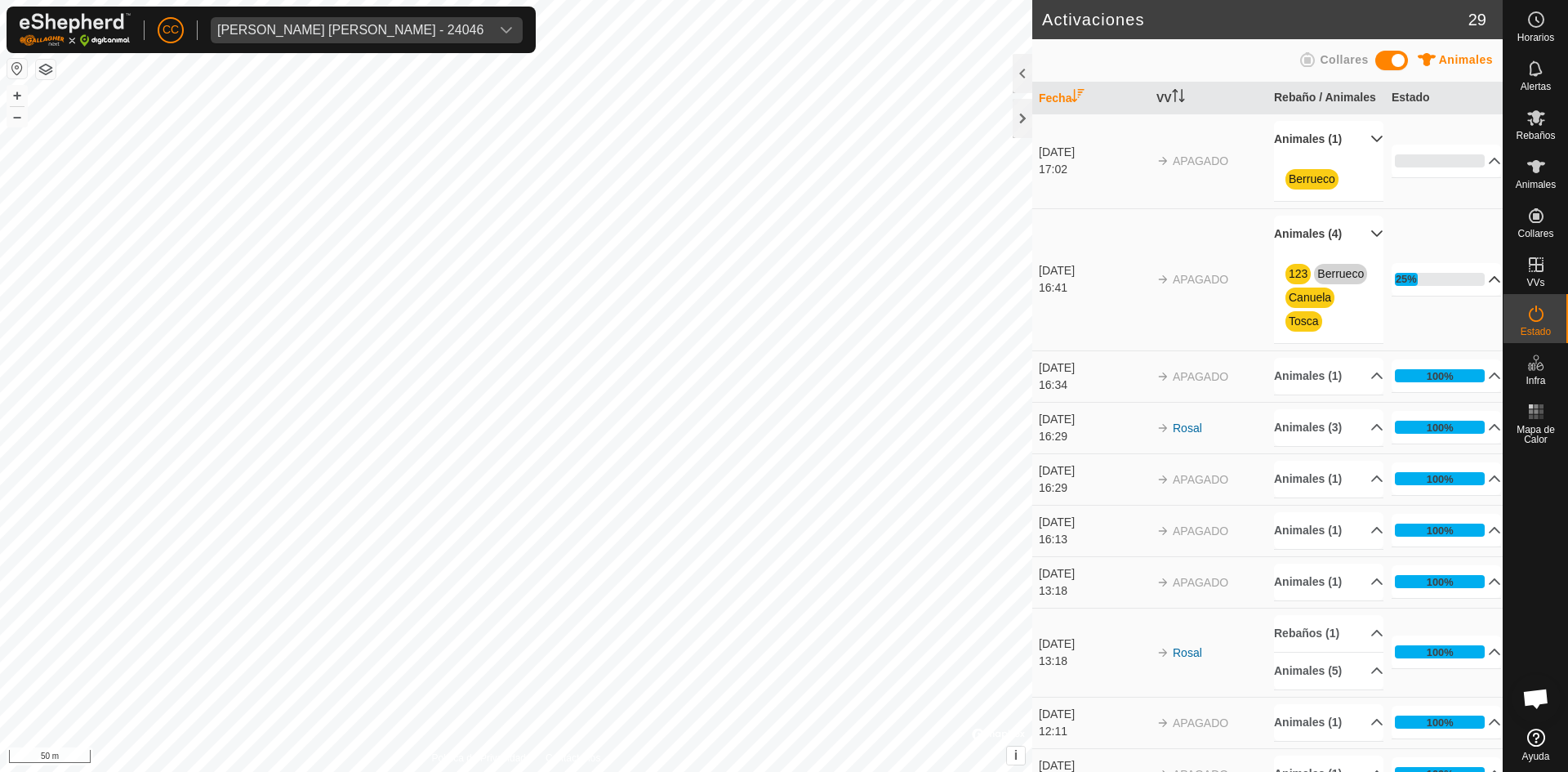
click at [1410, 292] on p-accordion-header "25%" at bounding box center [1446, 278] width 109 height 33
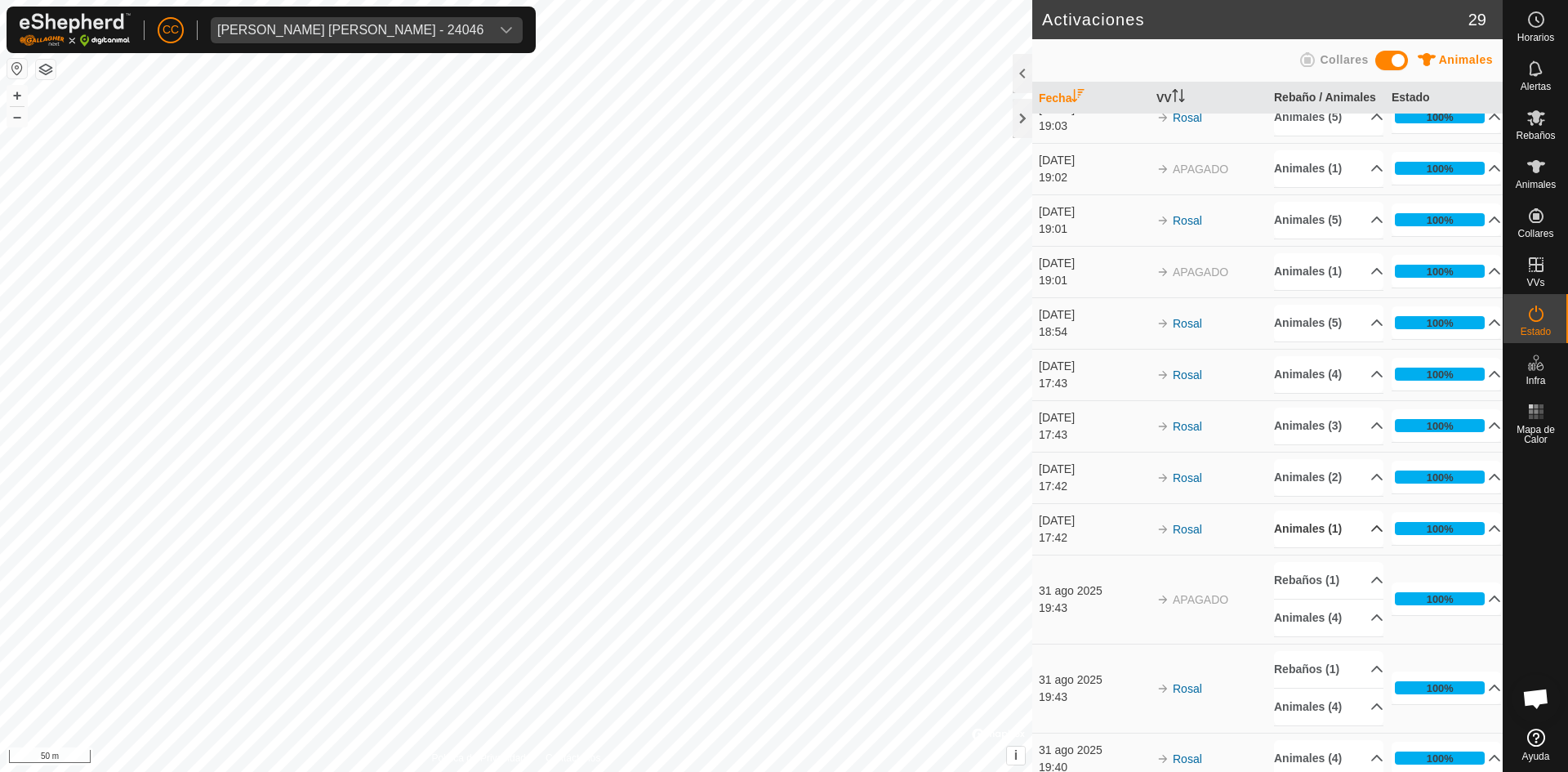
scroll to position [1143, 0]
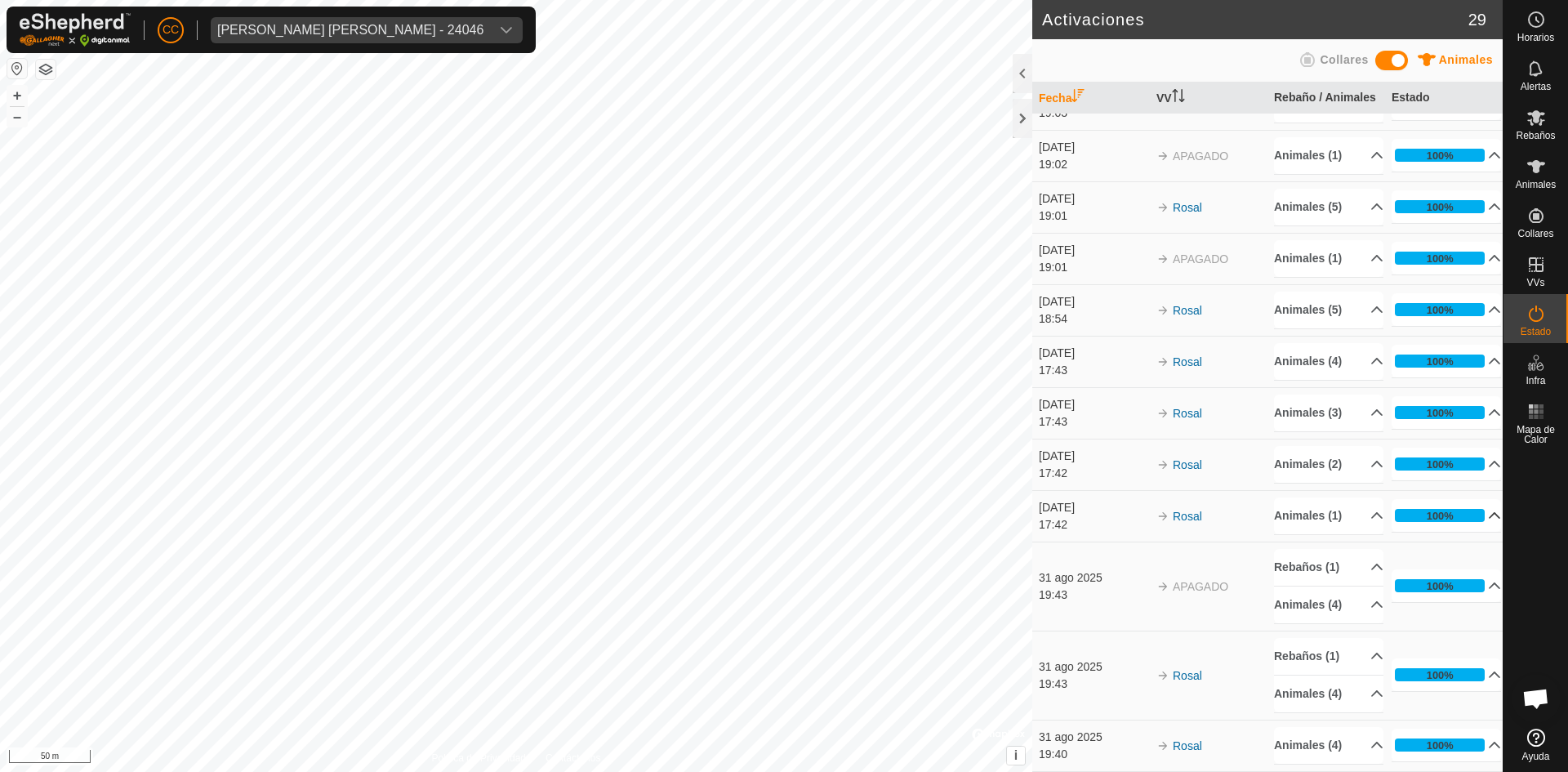
click at [1488, 517] on p-accordion-header "100%" at bounding box center [1446, 515] width 109 height 33
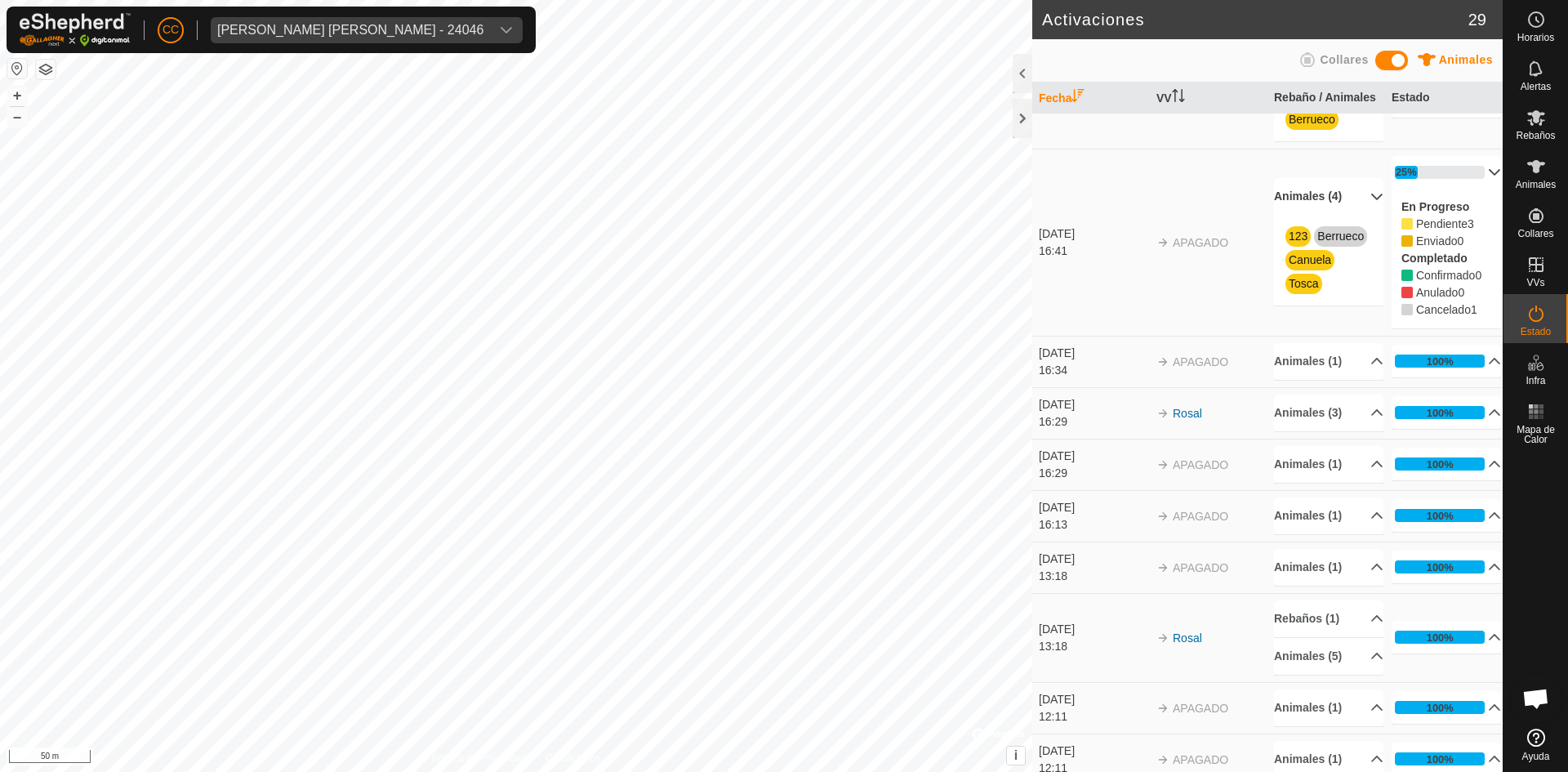
scroll to position [0, 0]
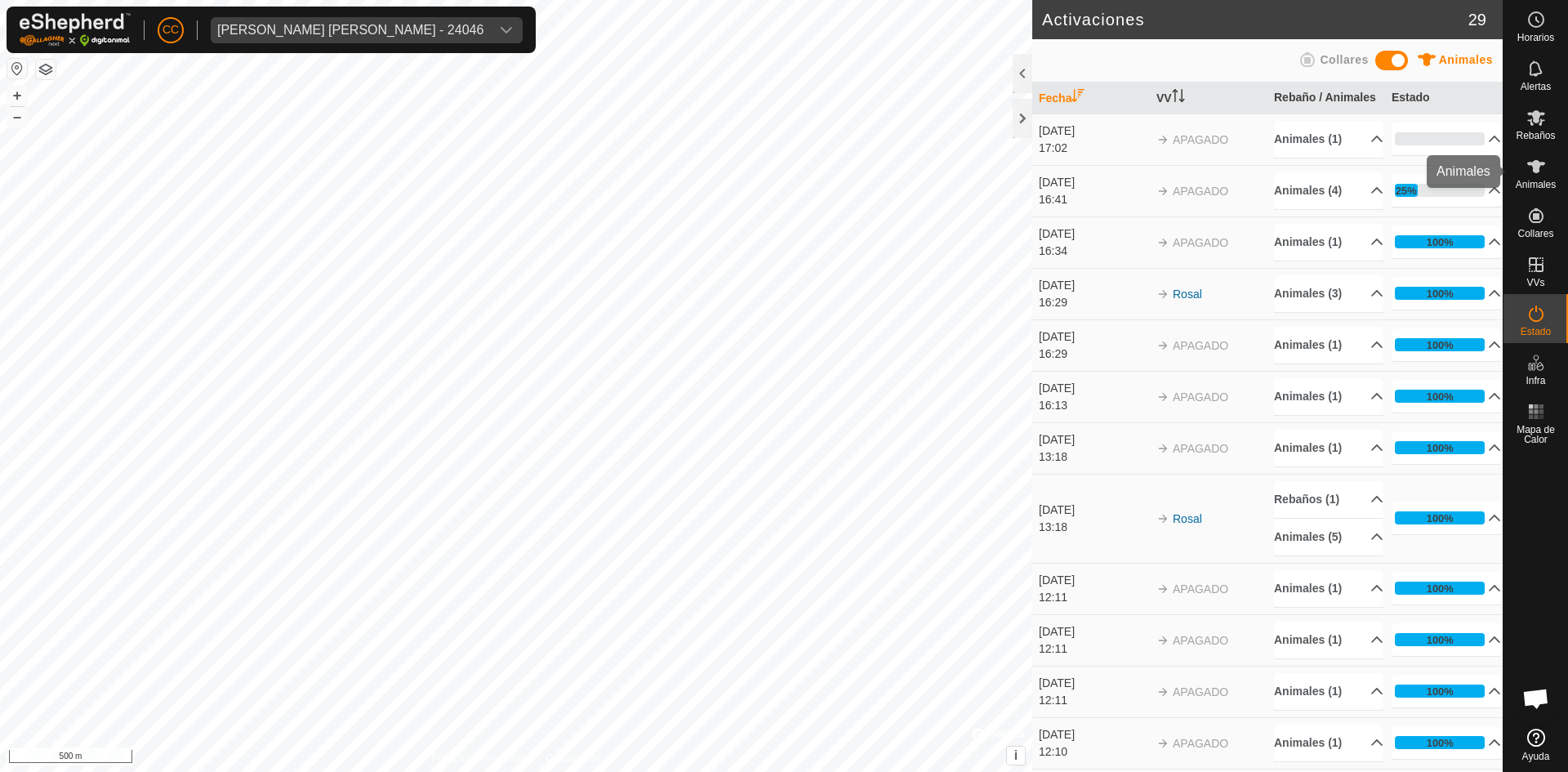
click at [1539, 172] on icon at bounding box center [1536, 166] width 20 height 20
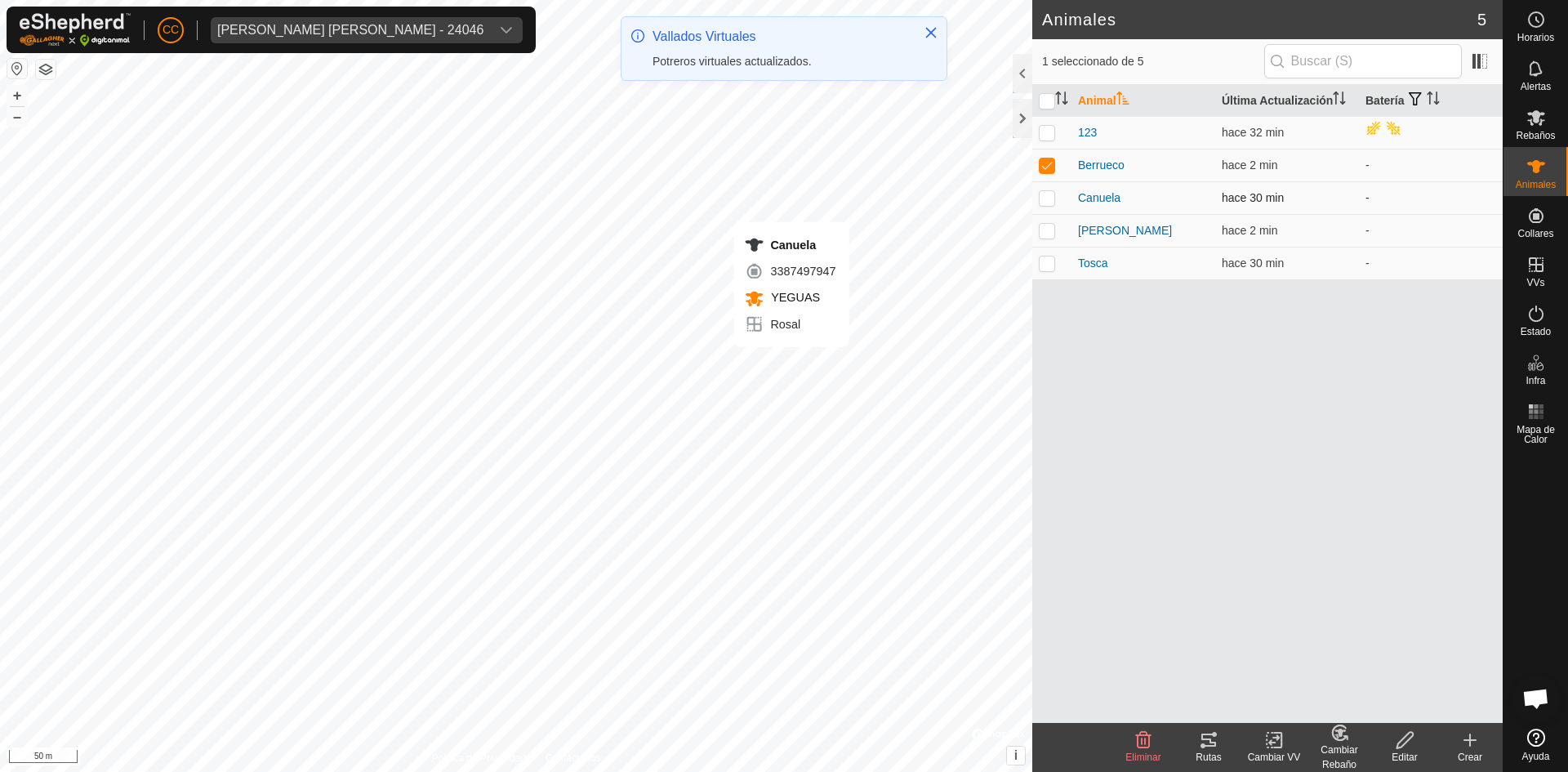
checkbox input "false"
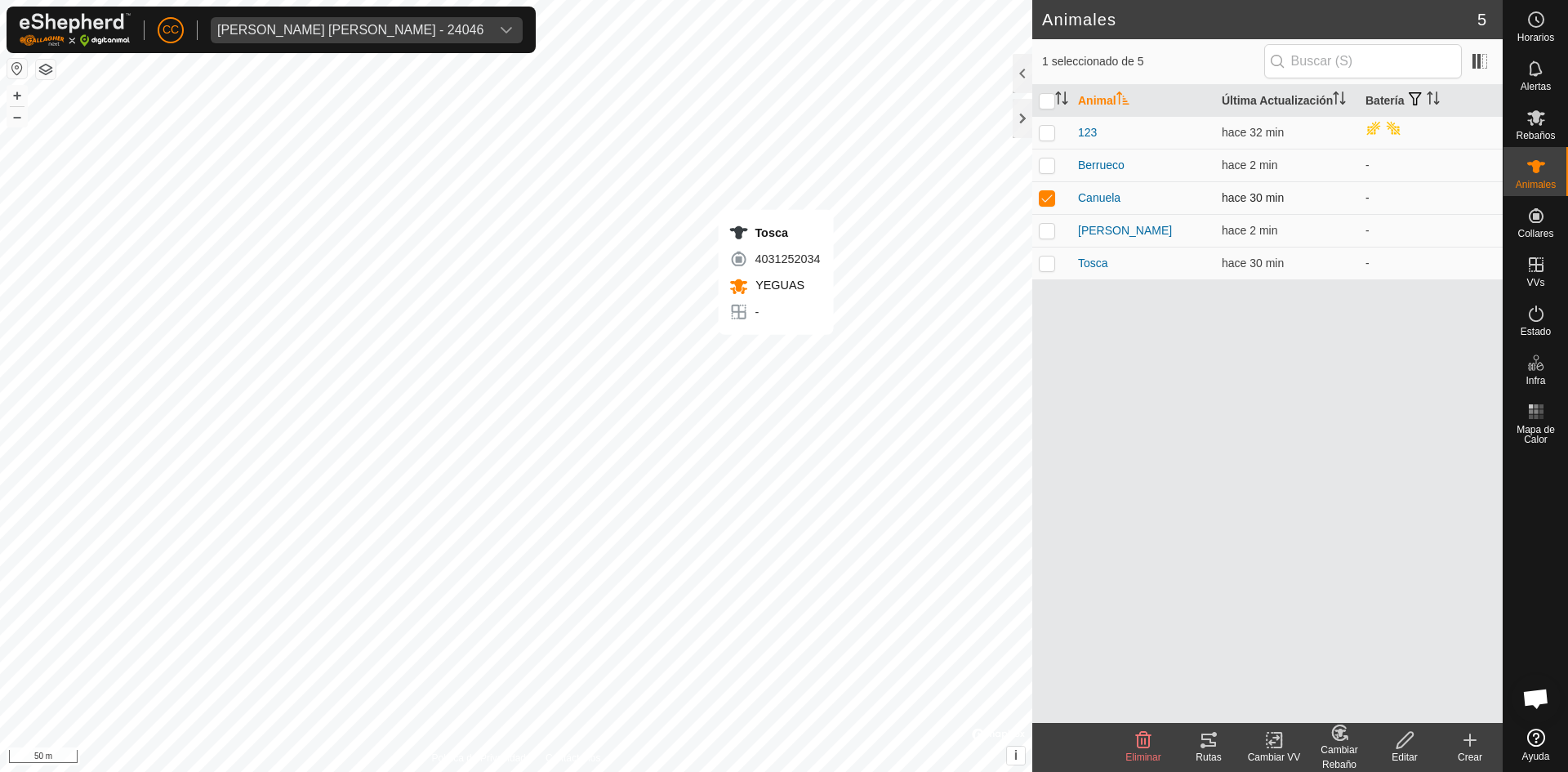
checkbox input "false"
checkbox input "true"
checkbox input "false"
click at [1048, 202] on p-checkbox at bounding box center [1047, 197] width 16 height 13
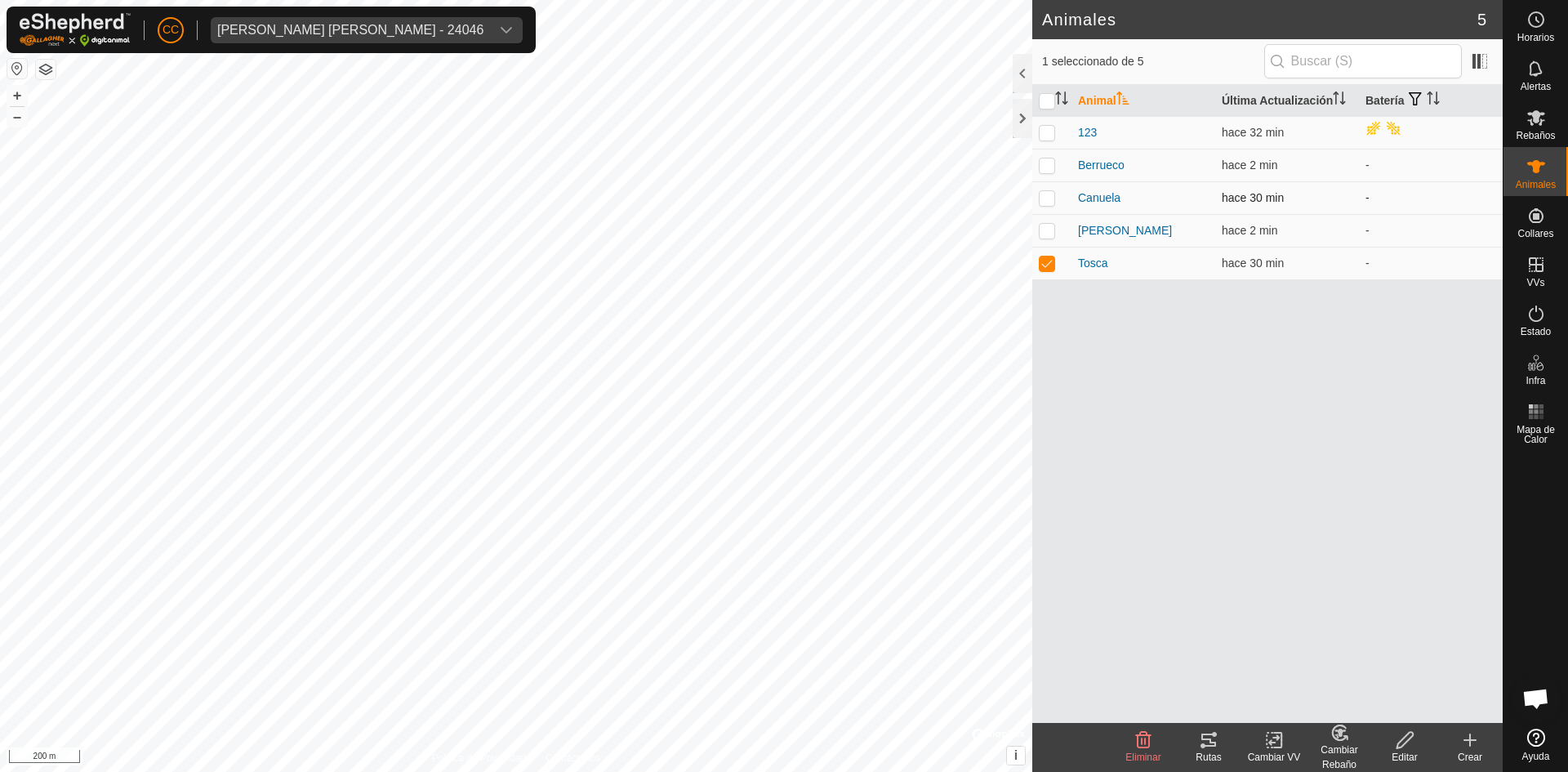
checkbox input "true"
drag, startPoint x: 1047, startPoint y: 167, endPoint x: 1050, endPoint y: 126, distance: 41.1
click at [1046, 166] on p-checkbox at bounding box center [1047, 165] width 16 height 13
checkbox input "true"
click at [1052, 118] on td at bounding box center [1053, 132] width 40 height 33
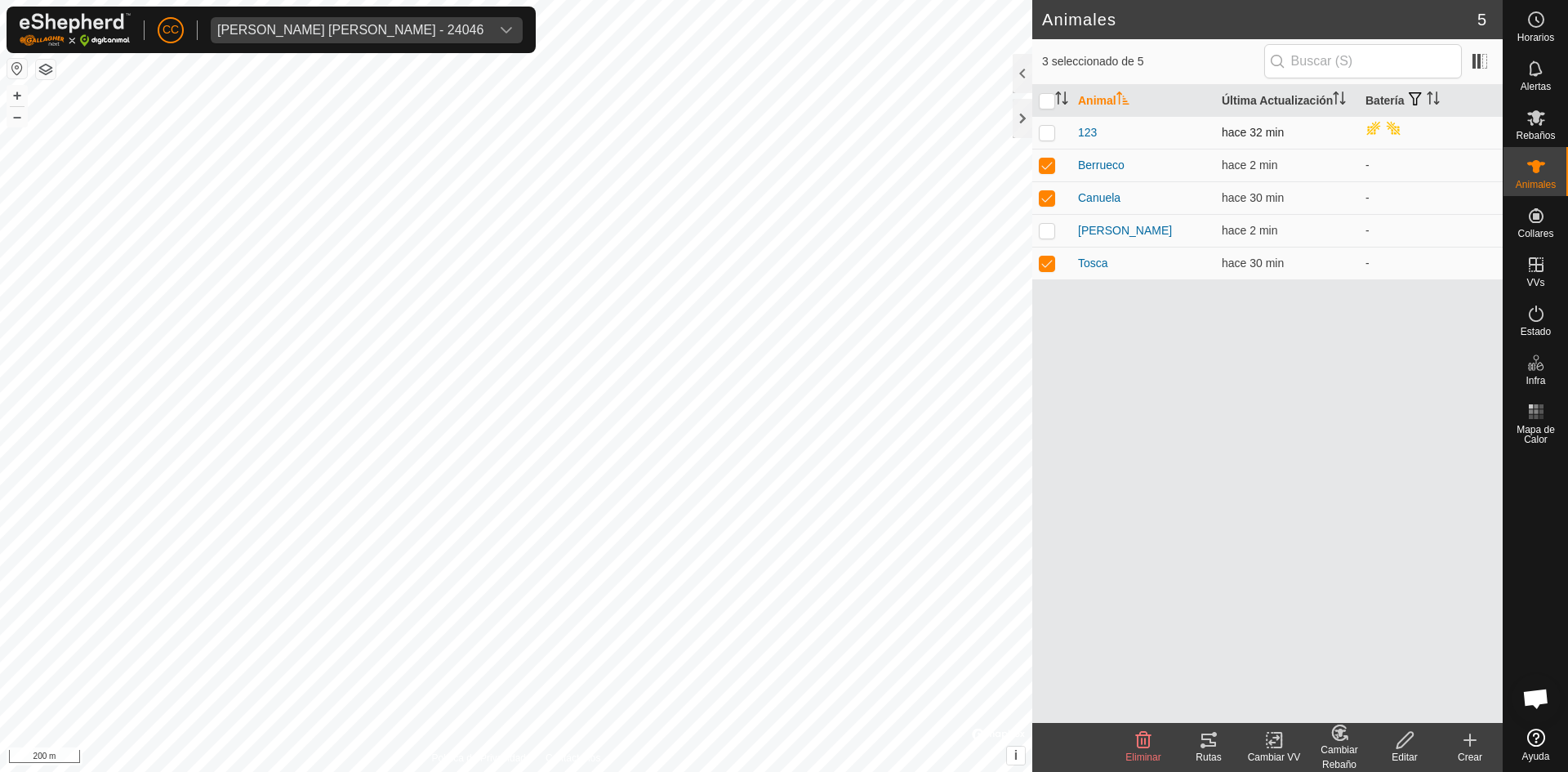
checkbox input "true"
click at [1270, 746] on icon at bounding box center [1275, 740] width 21 height 20
click at [1296, 662] on link "Elegir VV..." at bounding box center [1322, 669] width 162 height 33
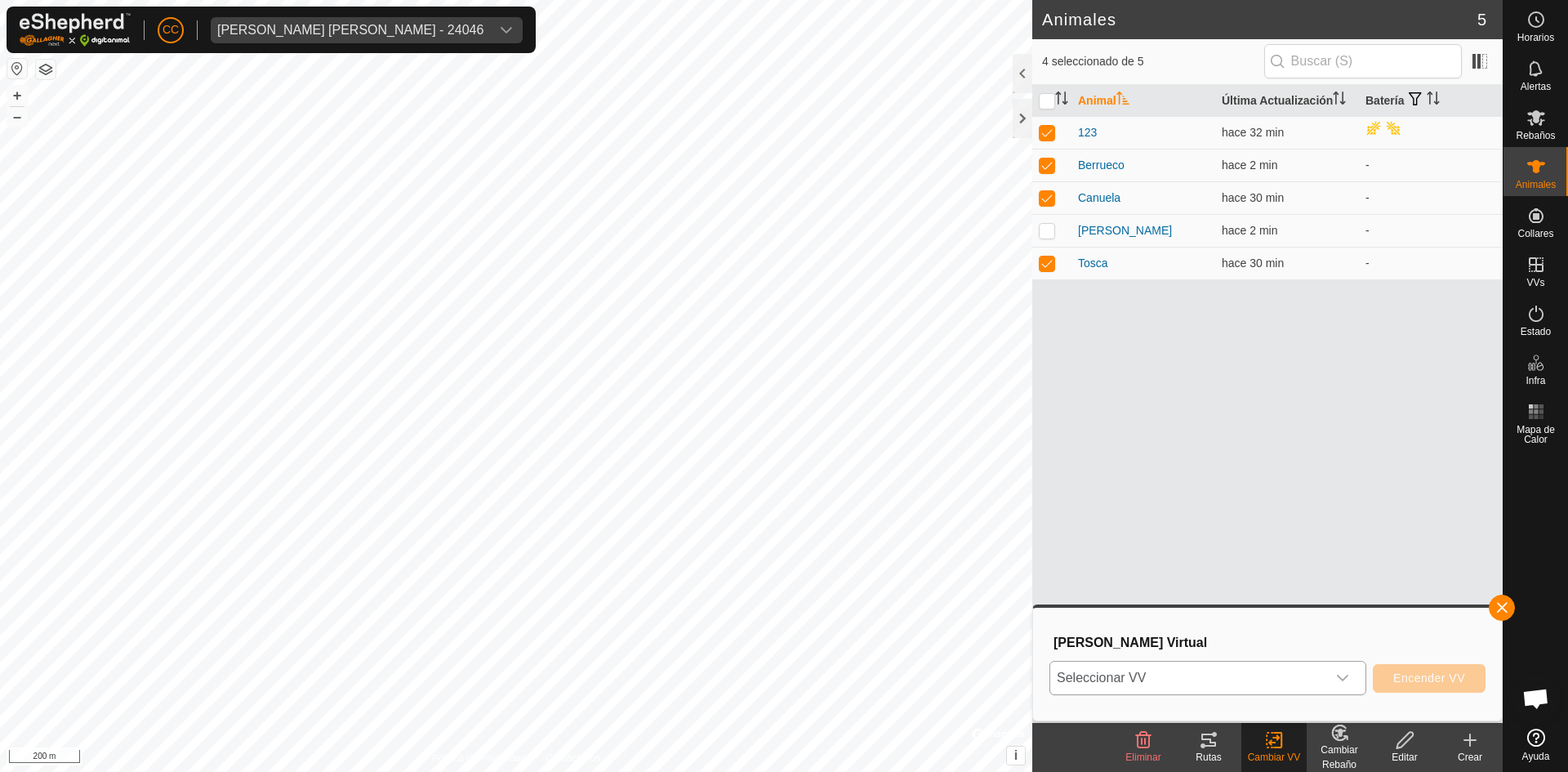
click at [1242, 663] on span "Seleccionar VV" at bounding box center [1188, 678] width 277 height 33
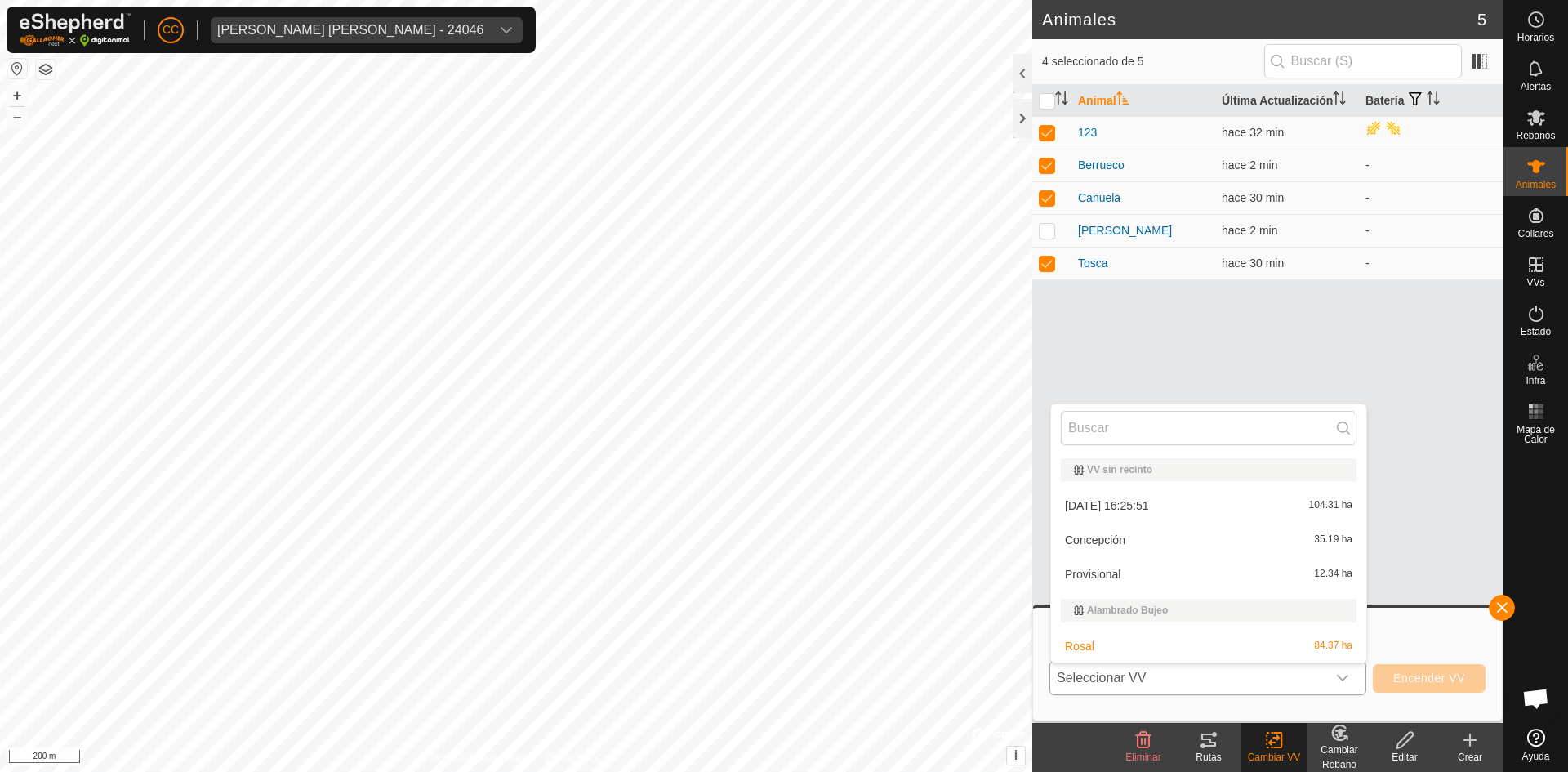
click at [1199, 508] on li "[DATE] 16:25:51 104.31 ha" at bounding box center [1209, 505] width 315 height 33
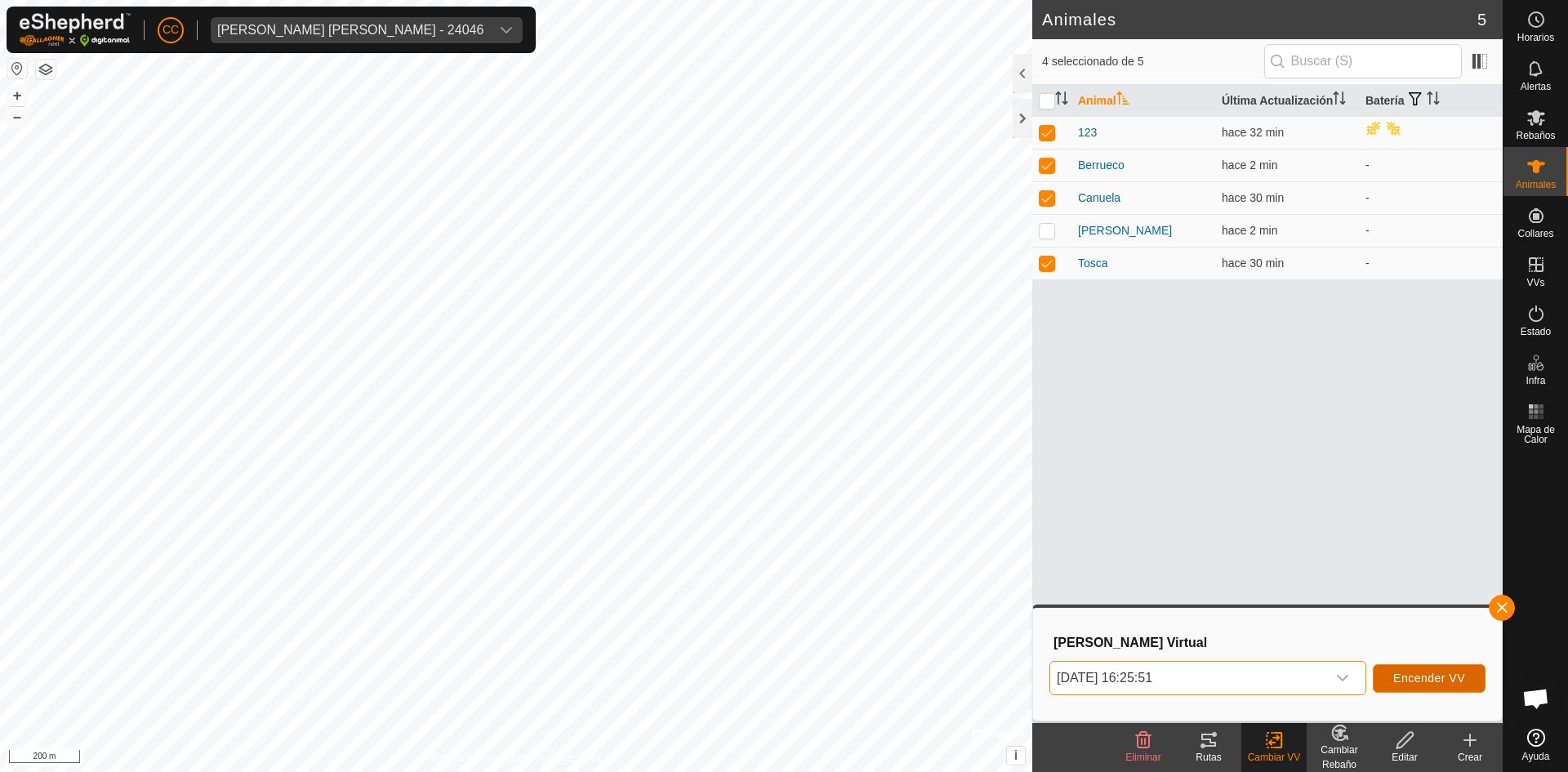
click at [1410, 674] on span "Encender VV" at bounding box center [1429, 677] width 72 height 13
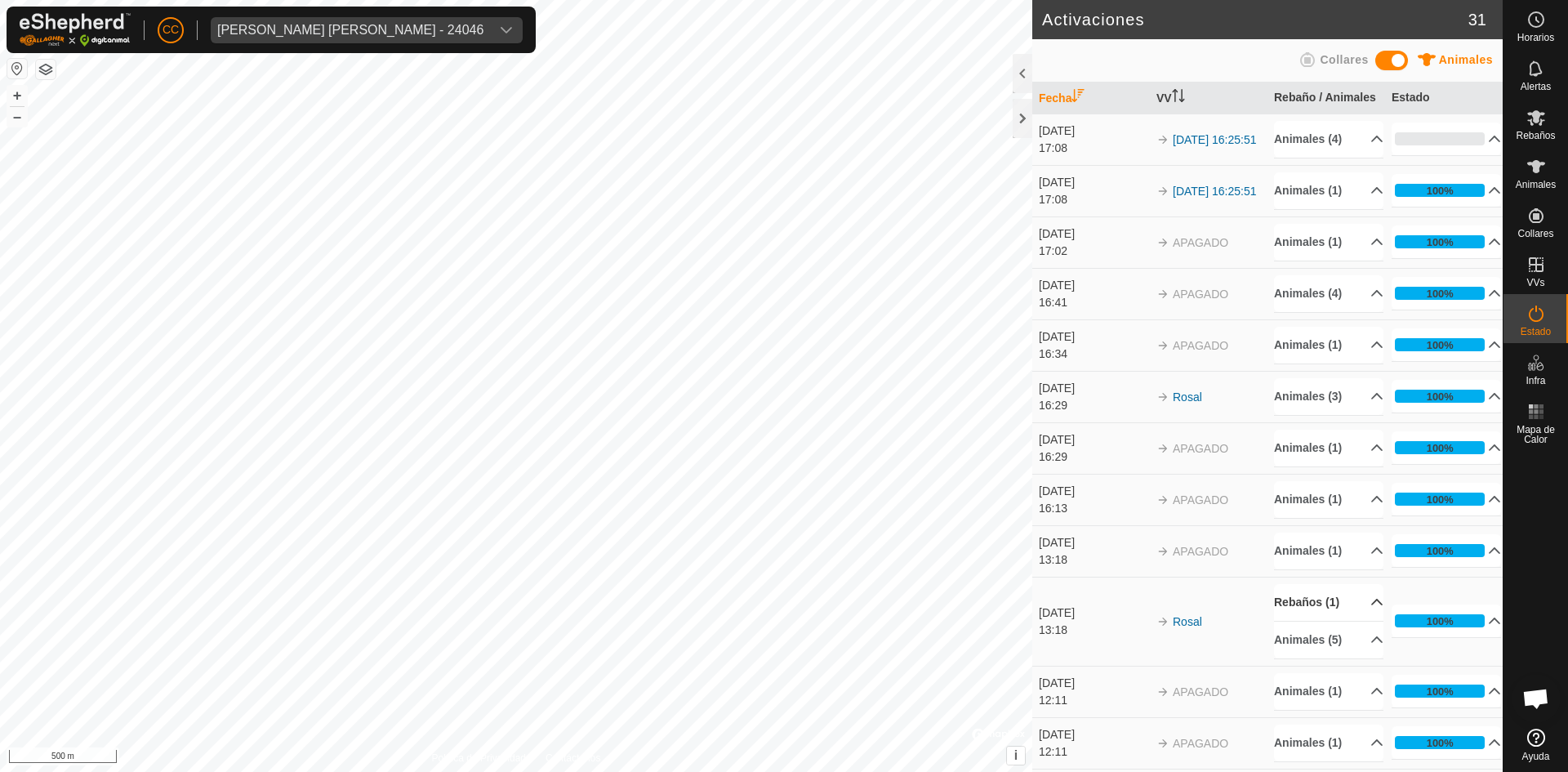
click at [1362, 617] on p-accordion-header "Rebaños (1)" at bounding box center [1329, 602] width 109 height 37
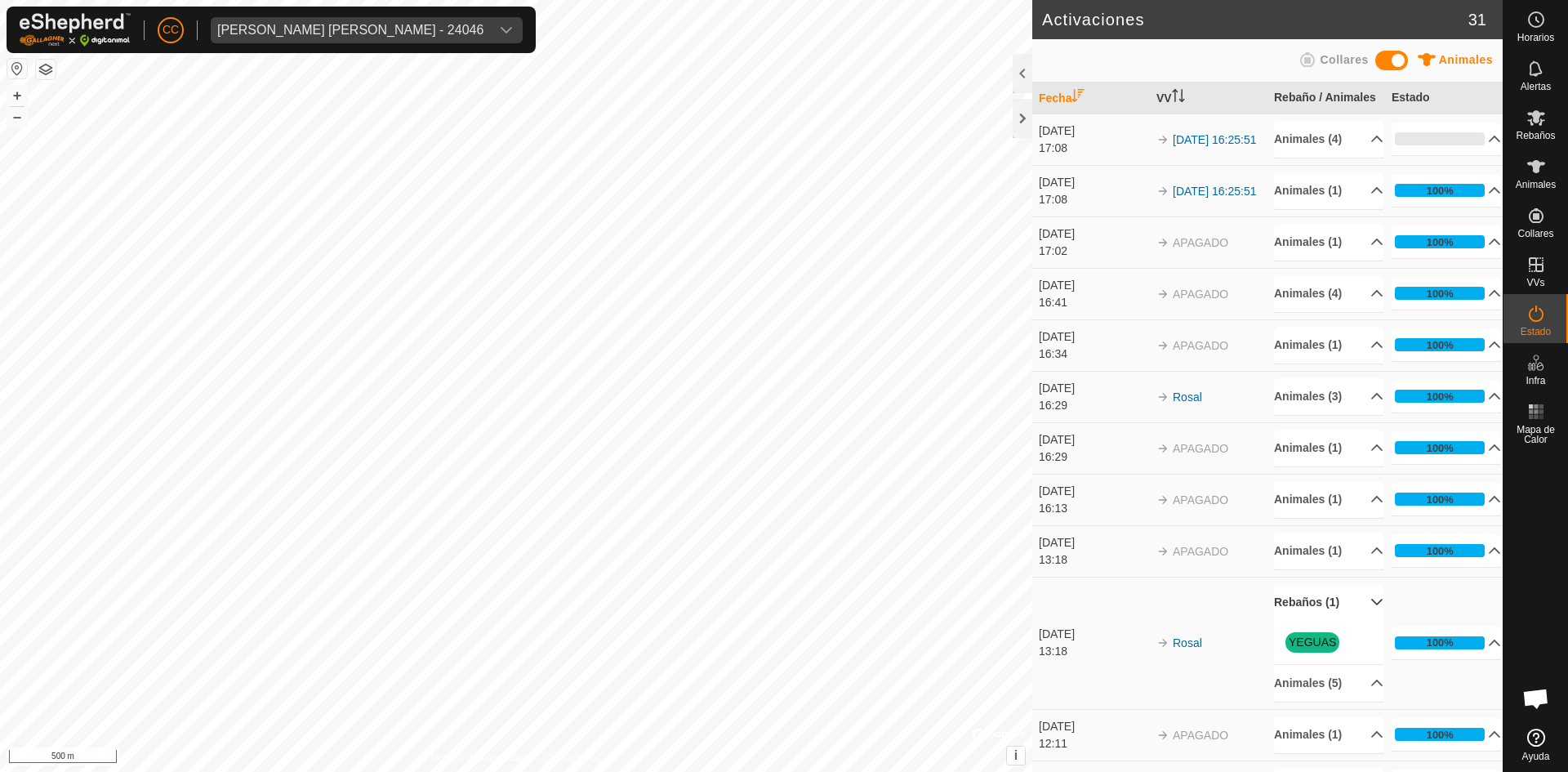
click at [1399, 58] on span at bounding box center [1392, 60] width 33 height 20
click at [1393, 58] on span at bounding box center [1392, 60] width 33 height 20
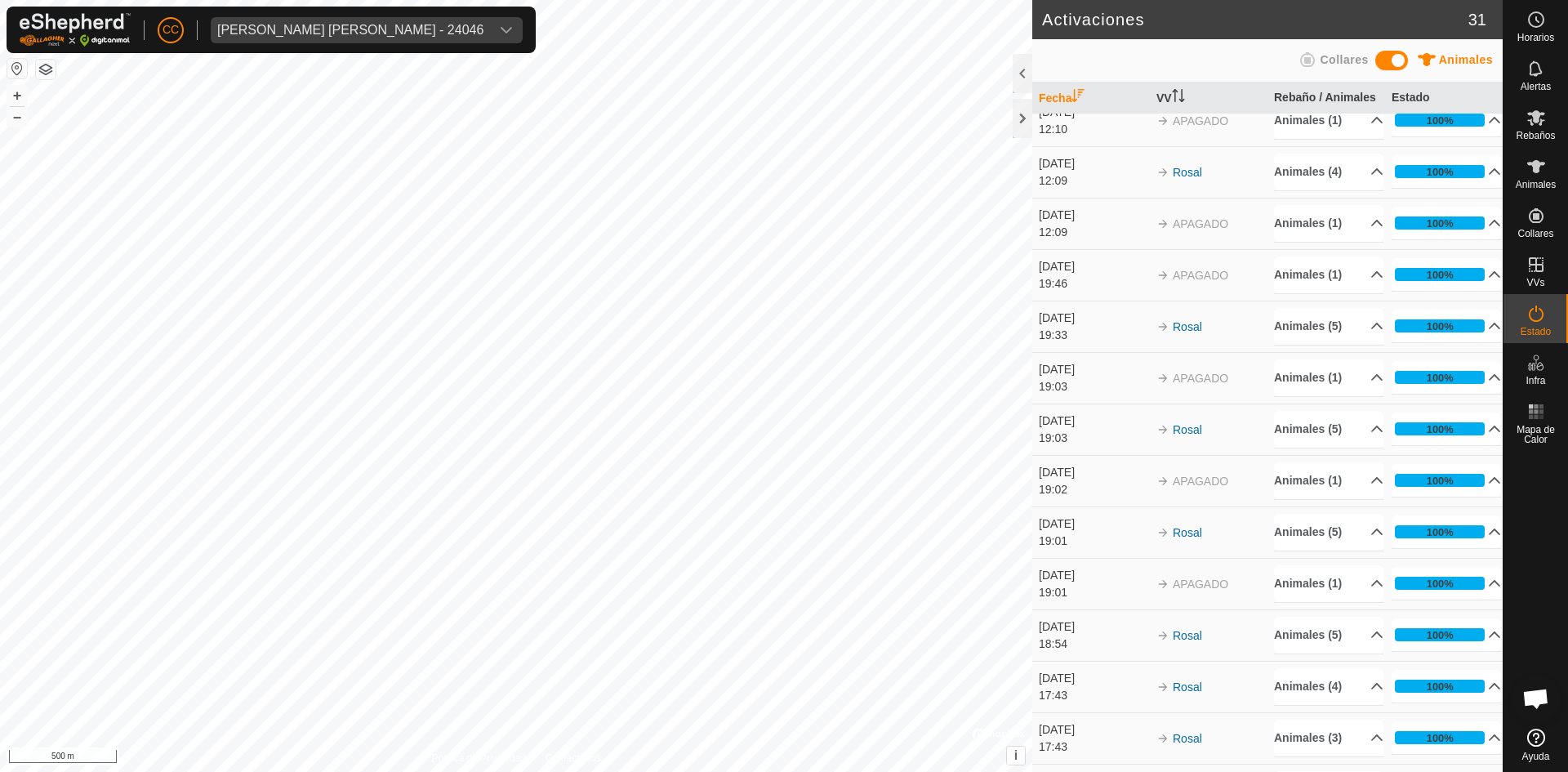
scroll to position [1110, 0]
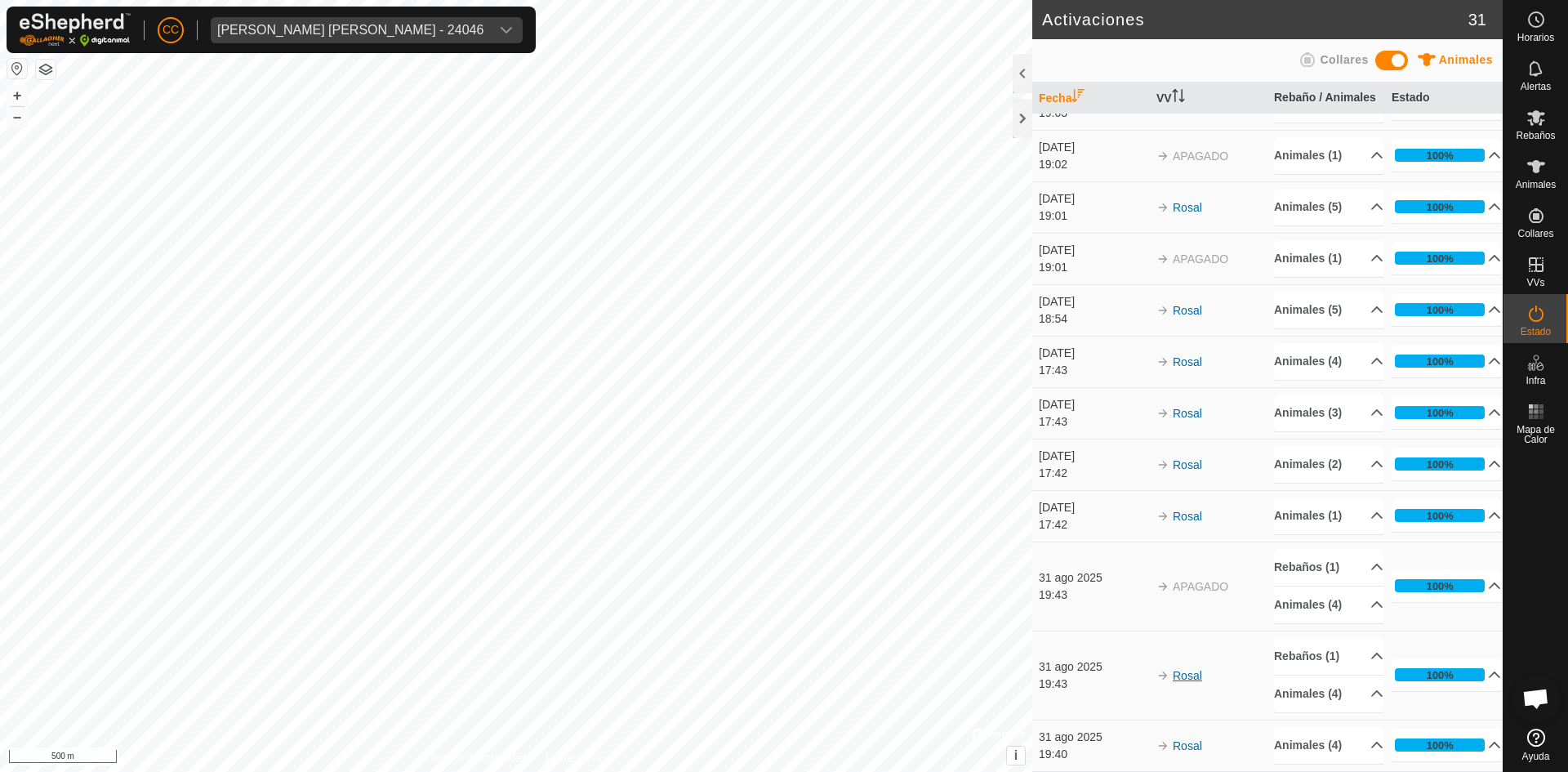
click at [1178, 679] on link "Rosal" at bounding box center [1187, 675] width 30 height 13
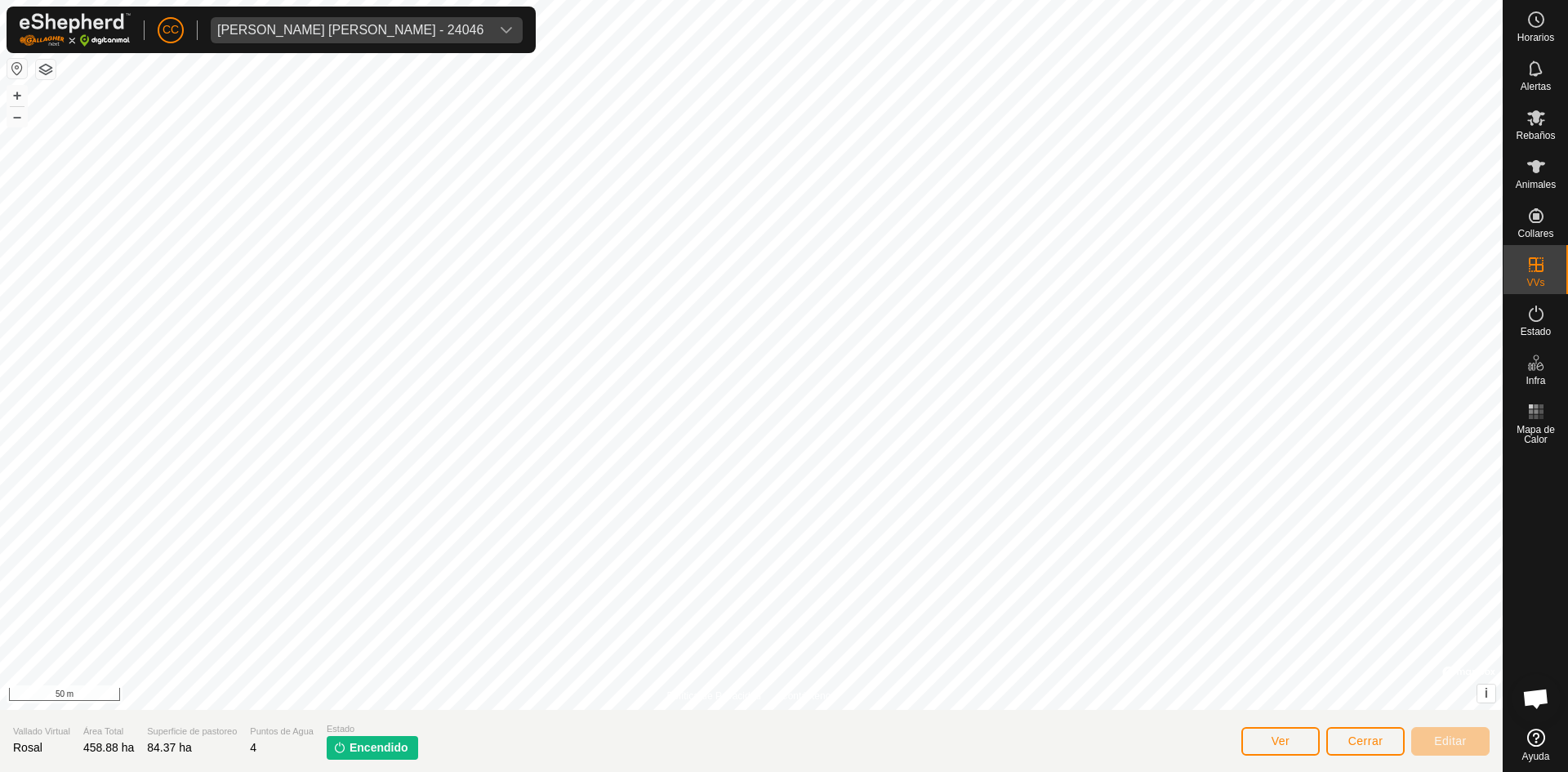
click at [392, 750] on span "Encendido" at bounding box center [379, 747] width 58 height 17
click at [1280, 742] on span "Ver" at bounding box center [1281, 740] width 19 height 13
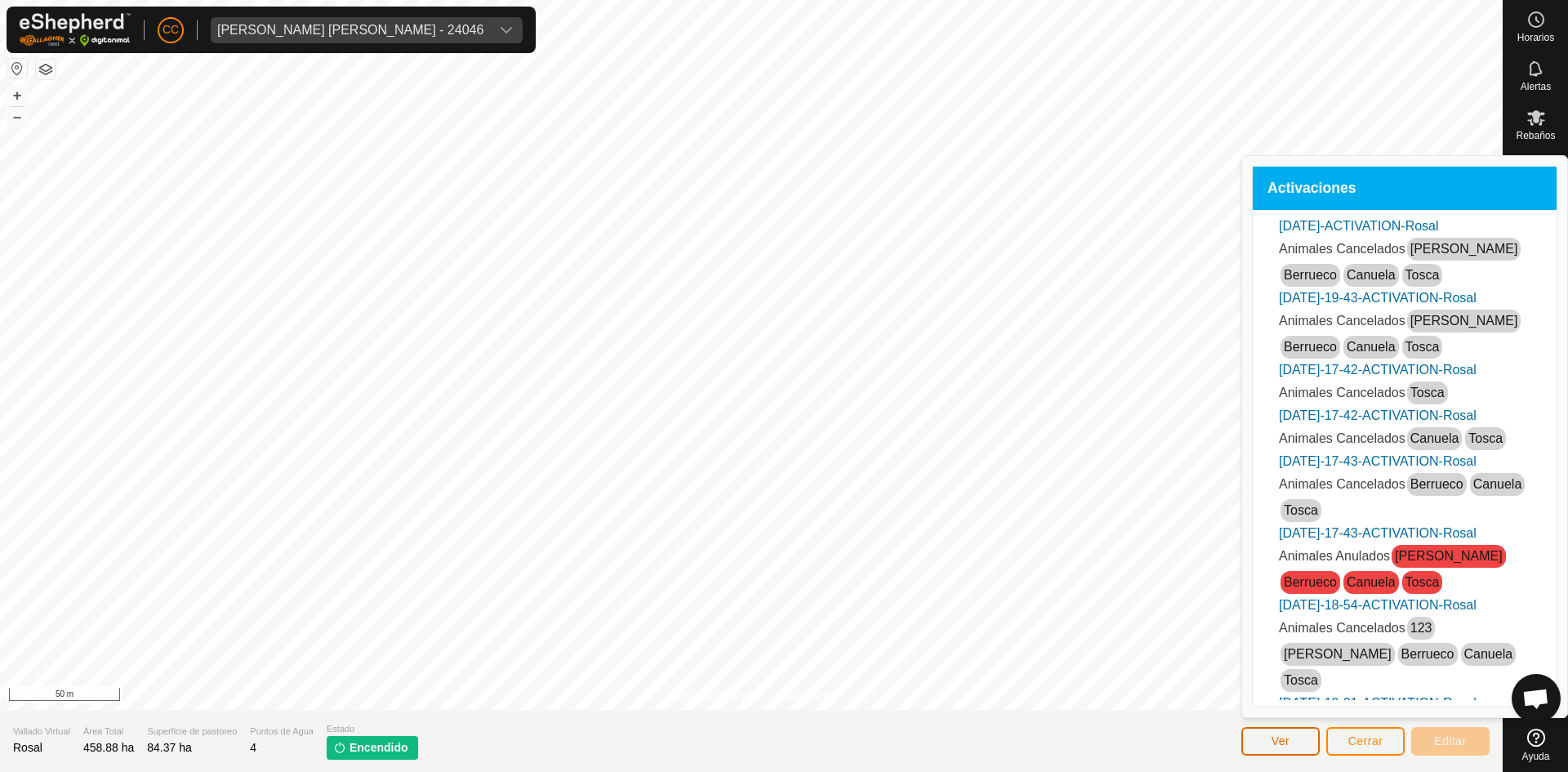
scroll to position [477, 0]
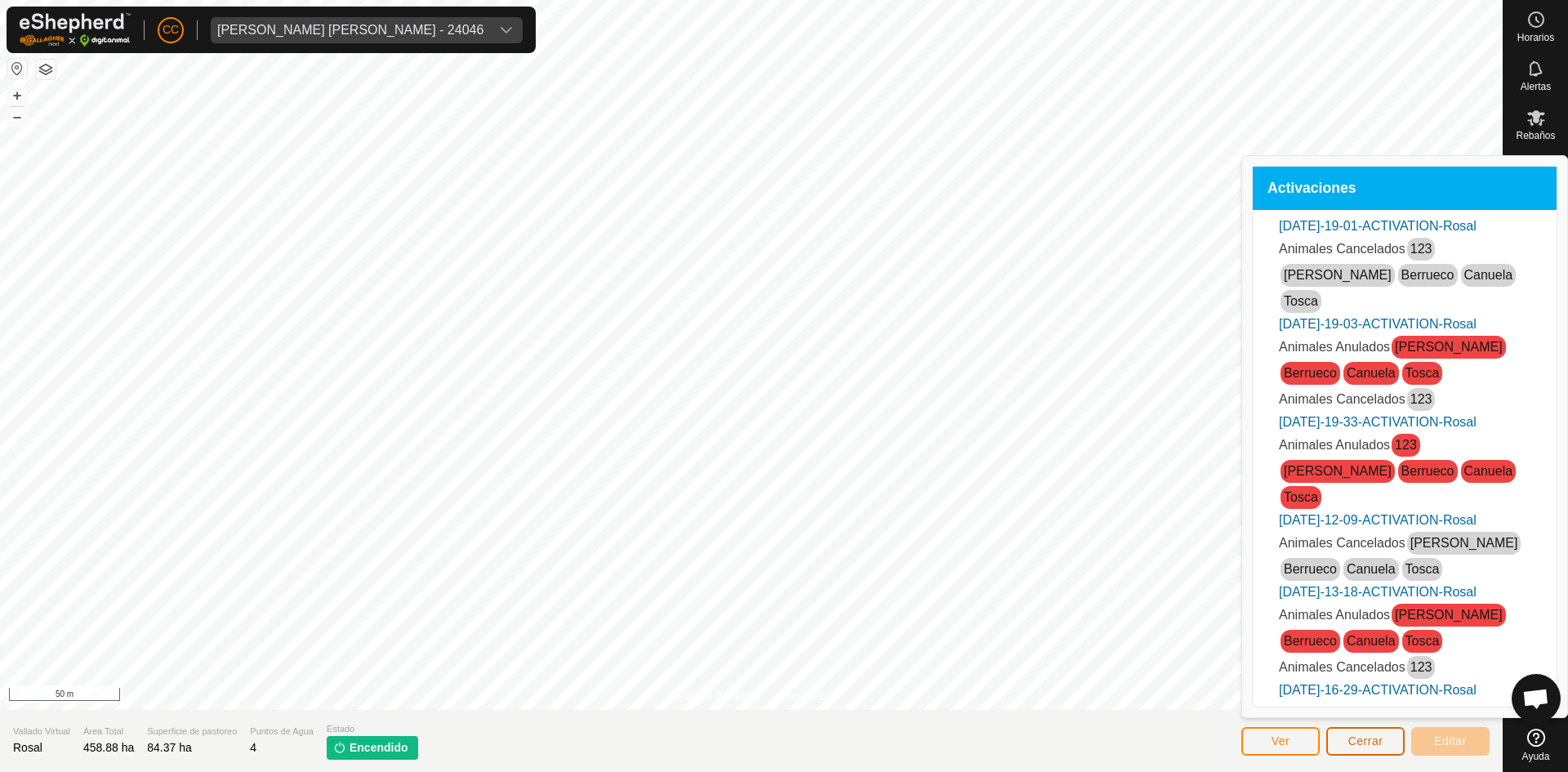
click at [1393, 728] on button "Cerrar" at bounding box center [1365, 740] width 78 height 29
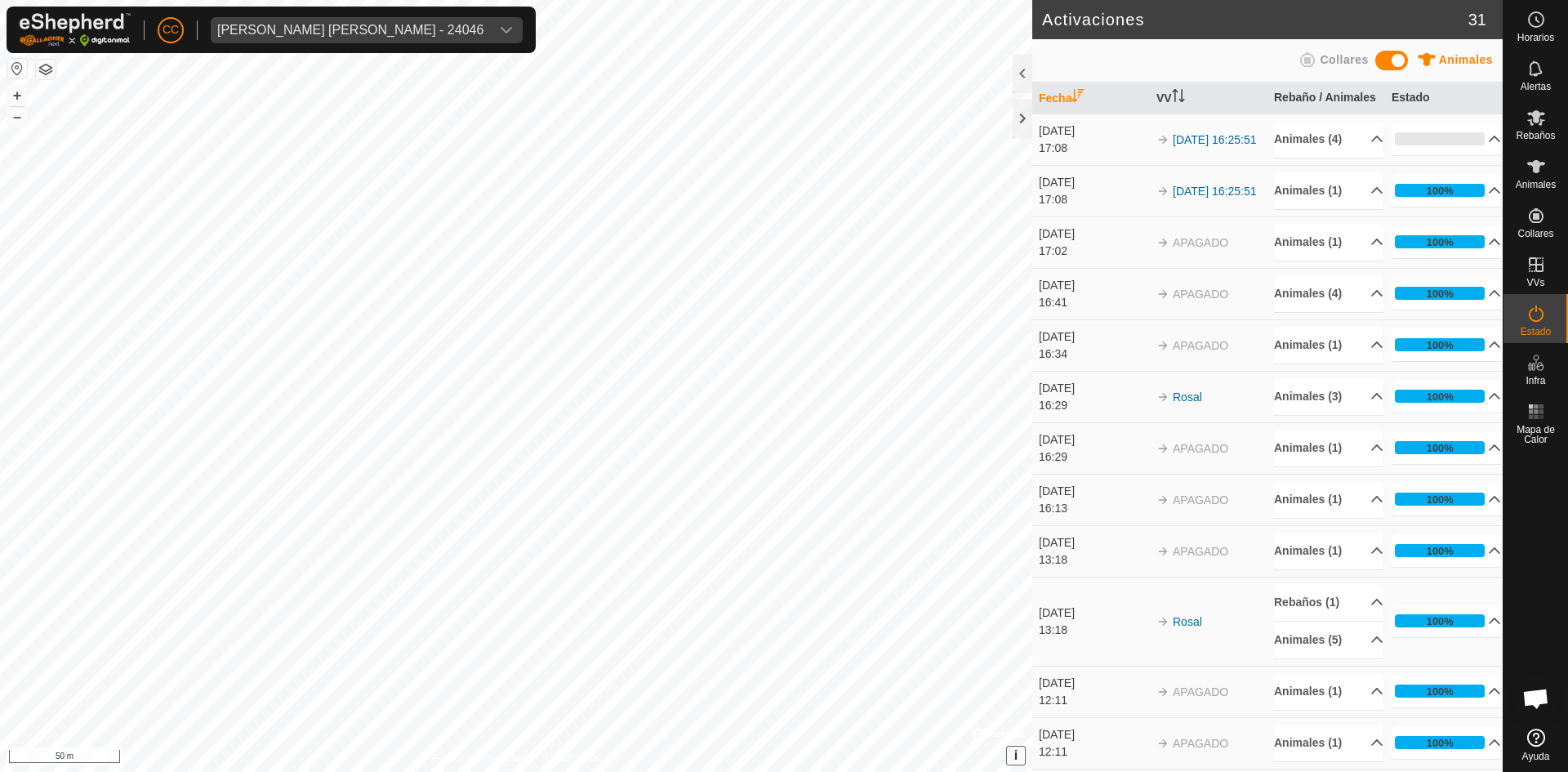
click at [1023, 763] on button "i" at bounding box center [1016, 755] width 18 height 18
click at [1016, 755] on span "›" at bounding box center [1016, 755] width 4 height 14
click at [1016, 755] on span "i" at bounding box center [1016, 755] width 3 height 14
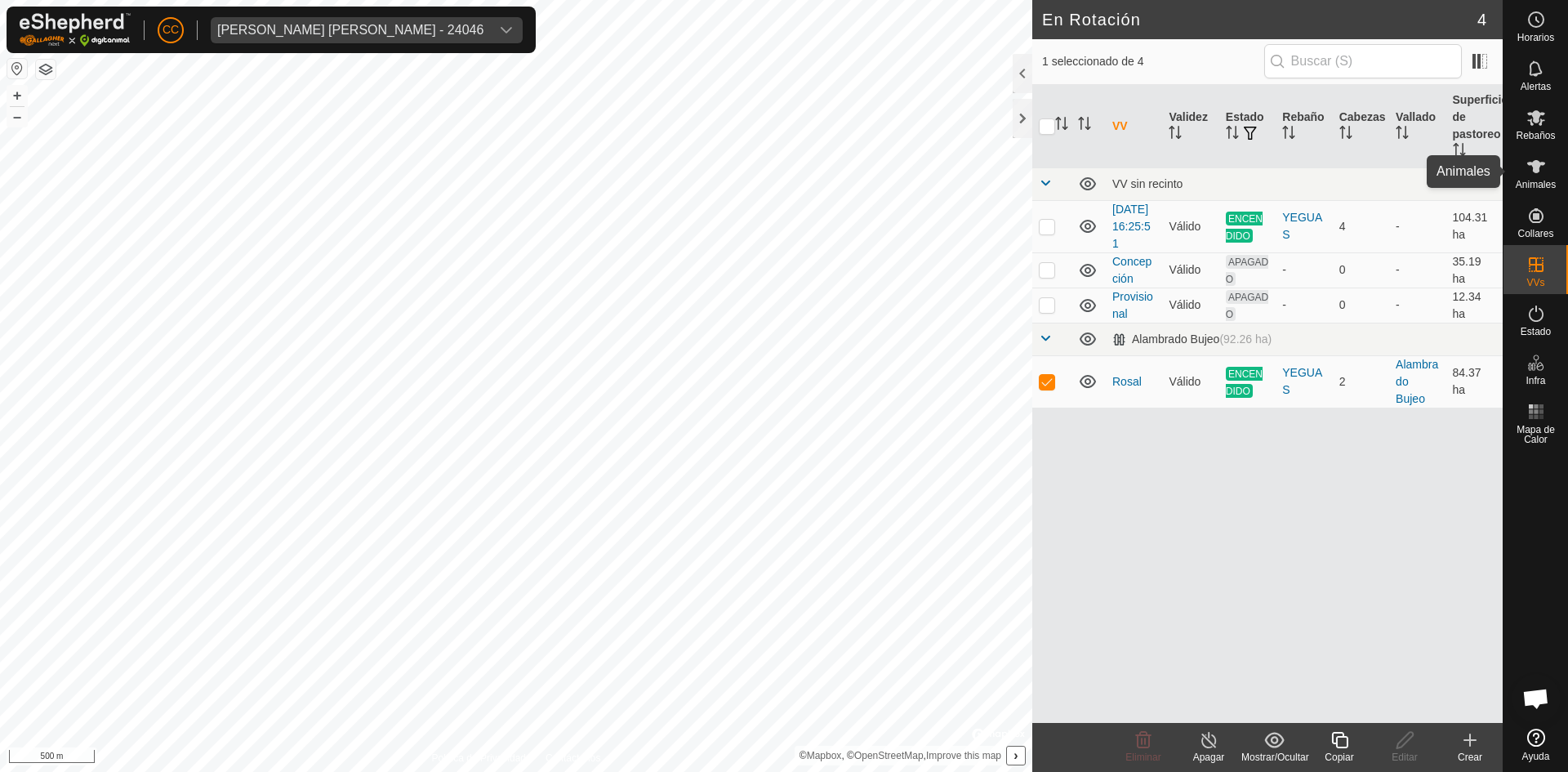
click at [1539, 188] on span "Animales" at bounding box center [1536, 184] width 40 height 10
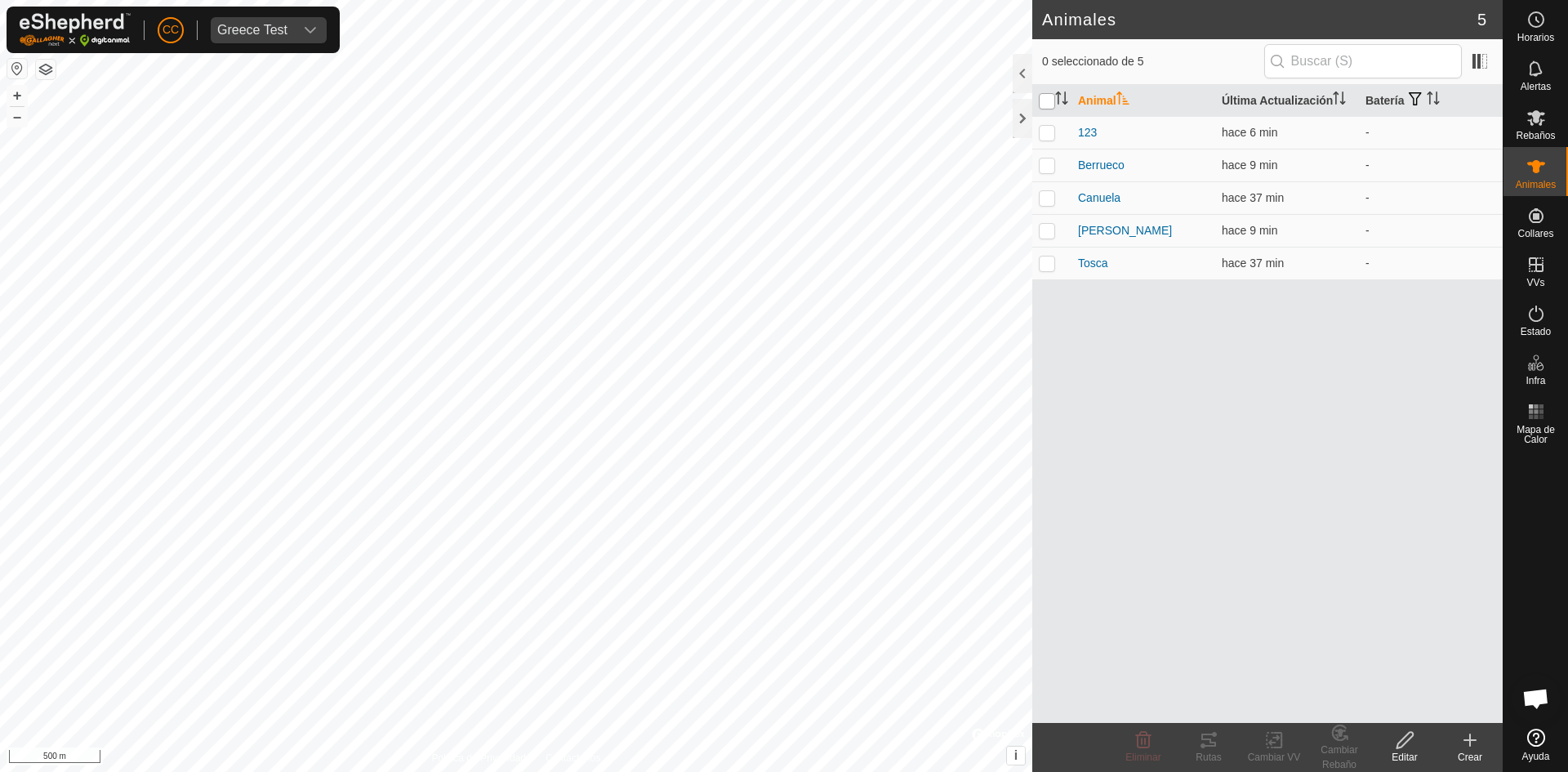
click at [1041, 102] on input "checkbox" at bounding box center [1047, 101] width 16 height 16
checkbox input "true"
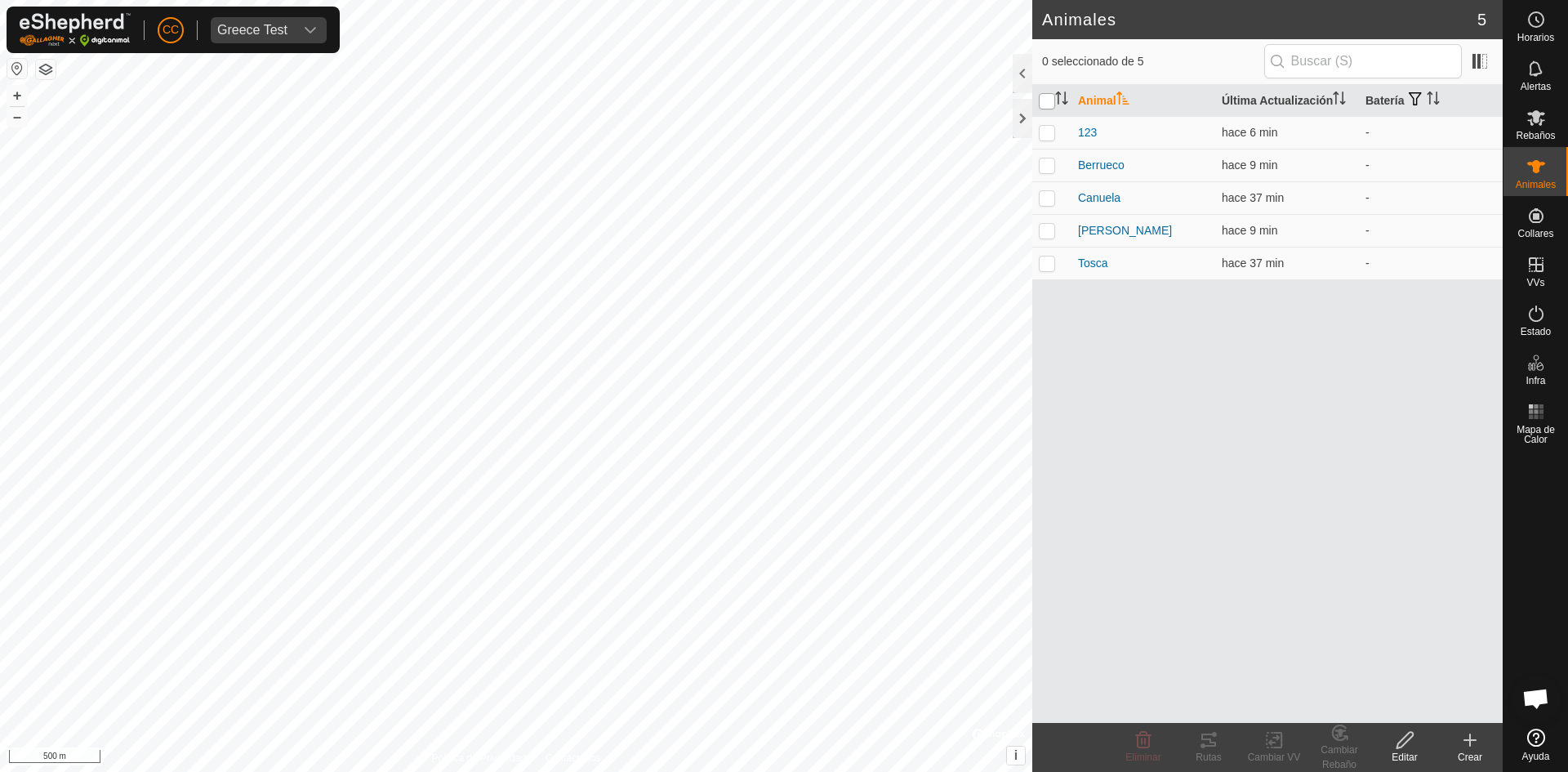
checkbox input "true"
click at [1041, 102] on input "checkbox" at bounding box center [1047, 101] width 16 height 16
checkbox input "false"
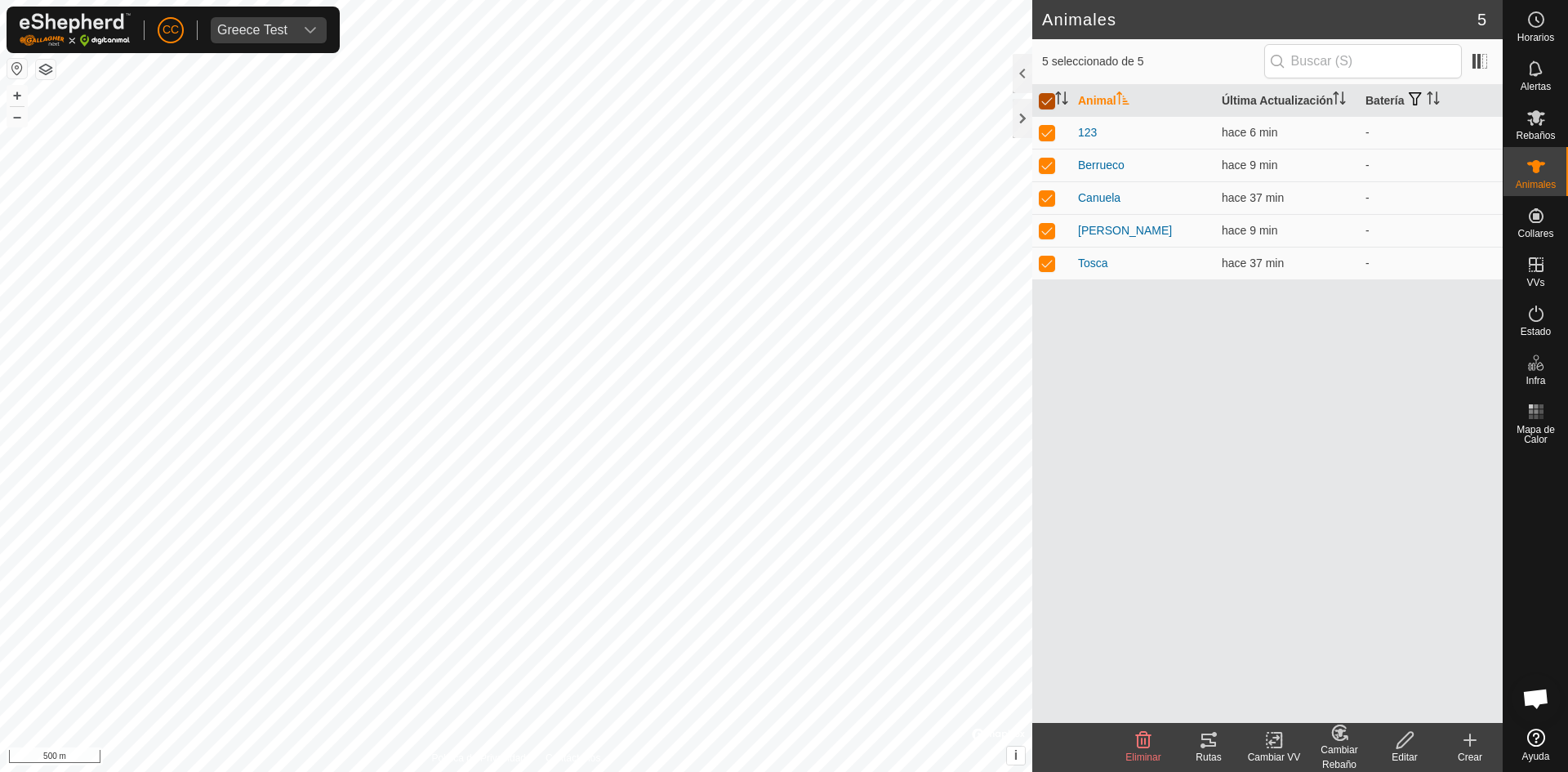
checkbox input "false"
click at [1041, 102] on input "checkbox" at bounding box center [1047, 101] width 16 height 16
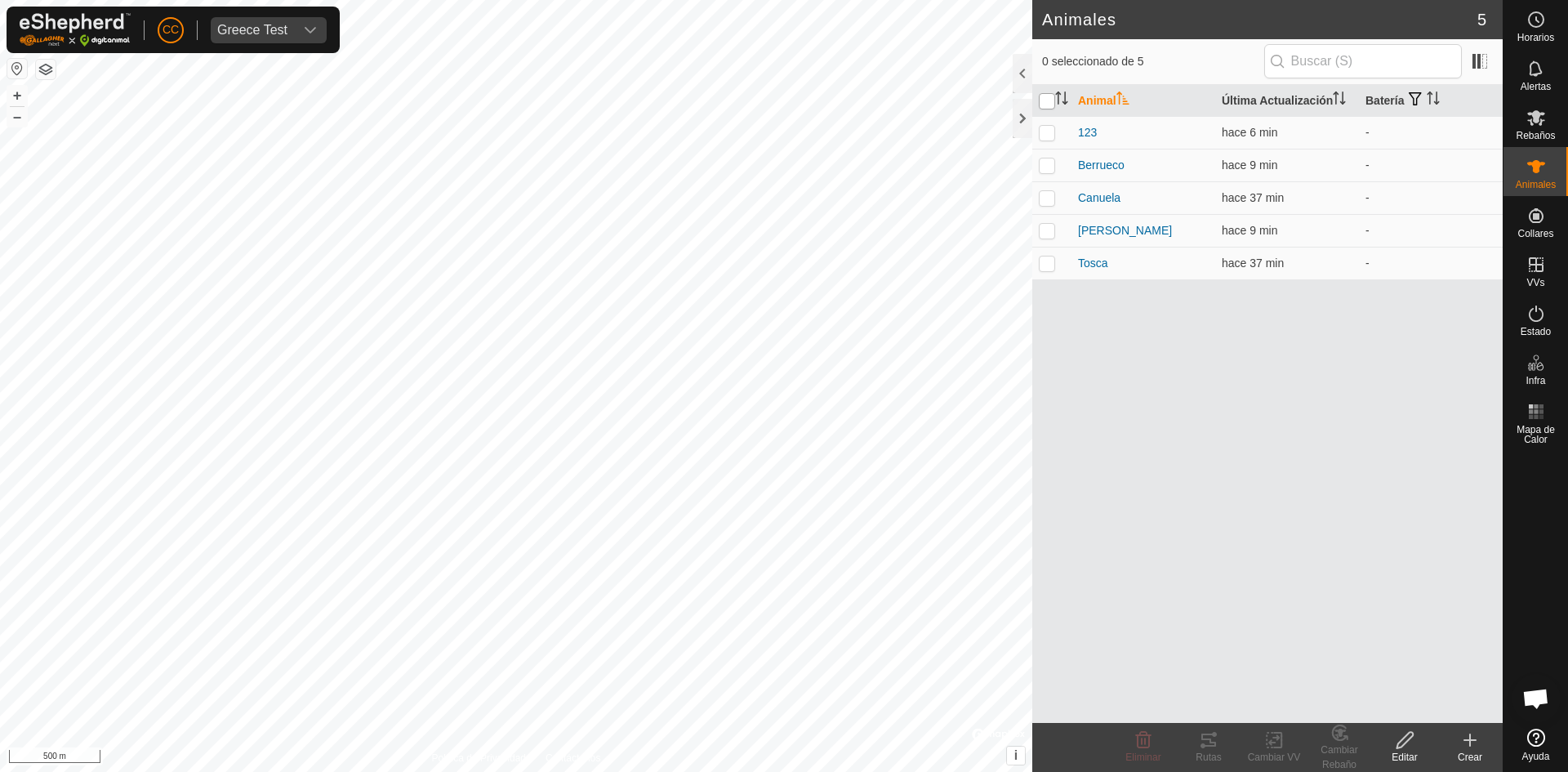
checkbox input "true"
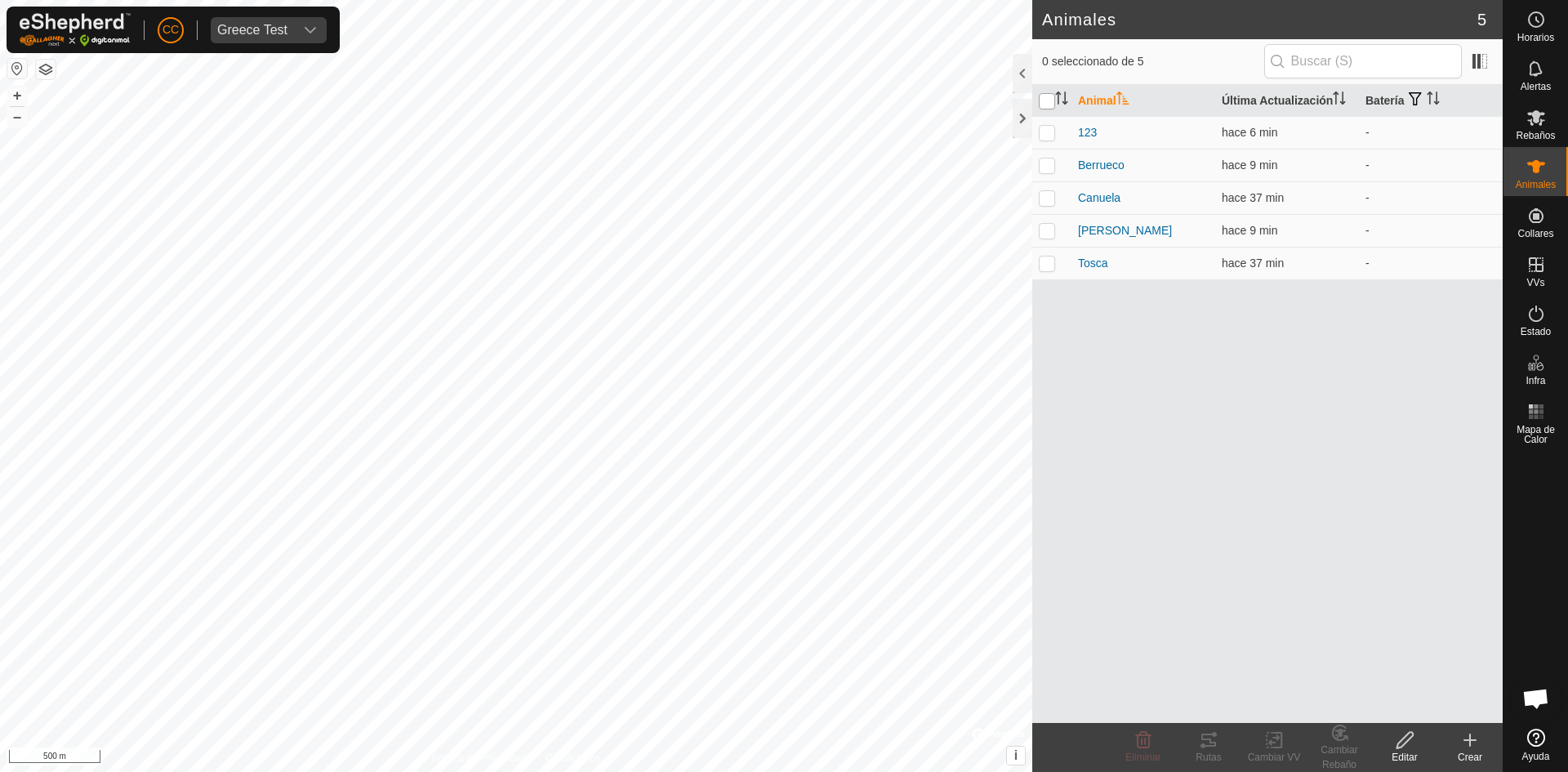
checkbox input "true"
click at [1041, 102] on input "checkbox" at bounding box center [1047, 101] width 16 height 16
checkbox input "false"
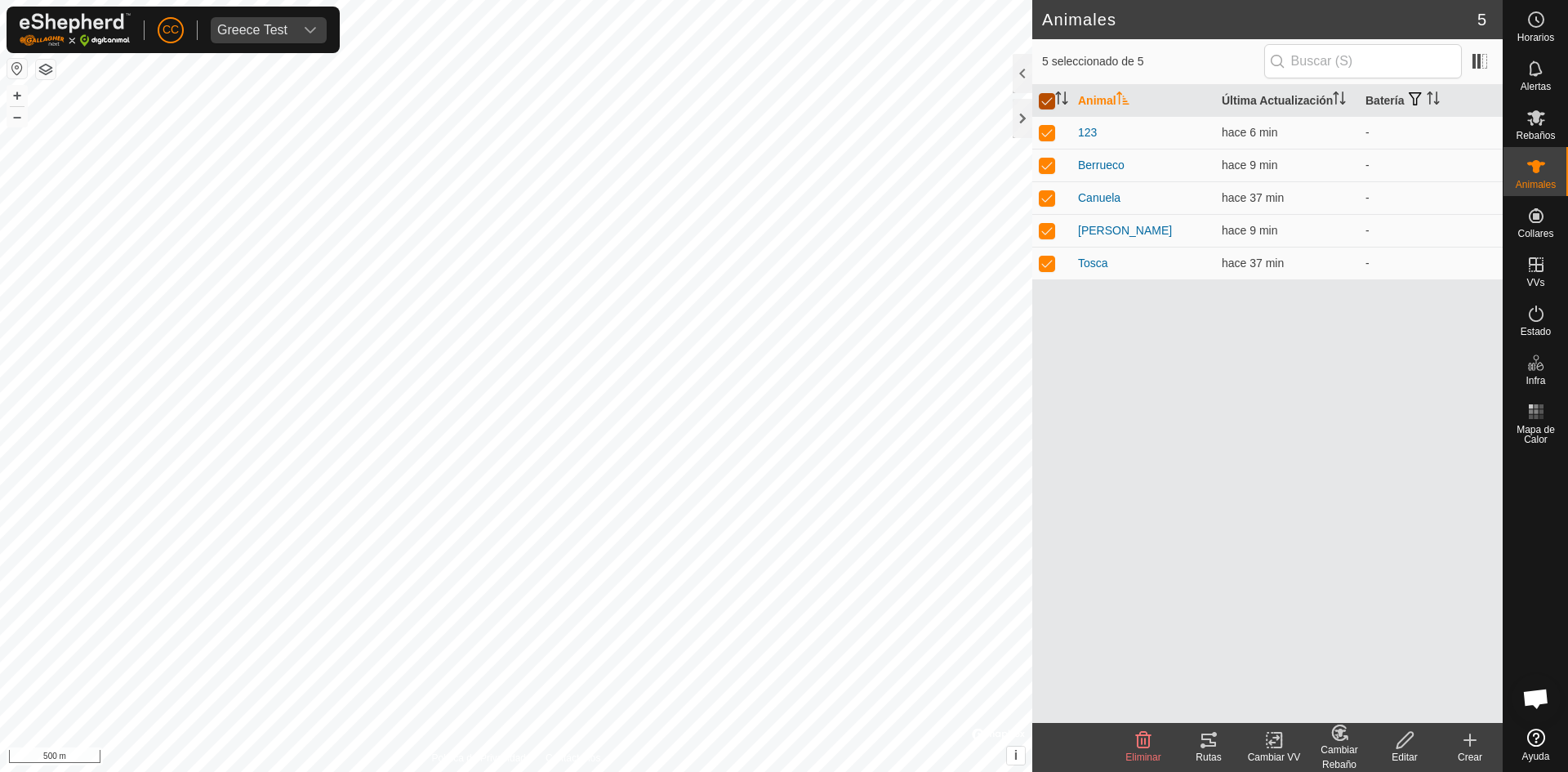
checkbox input "false"
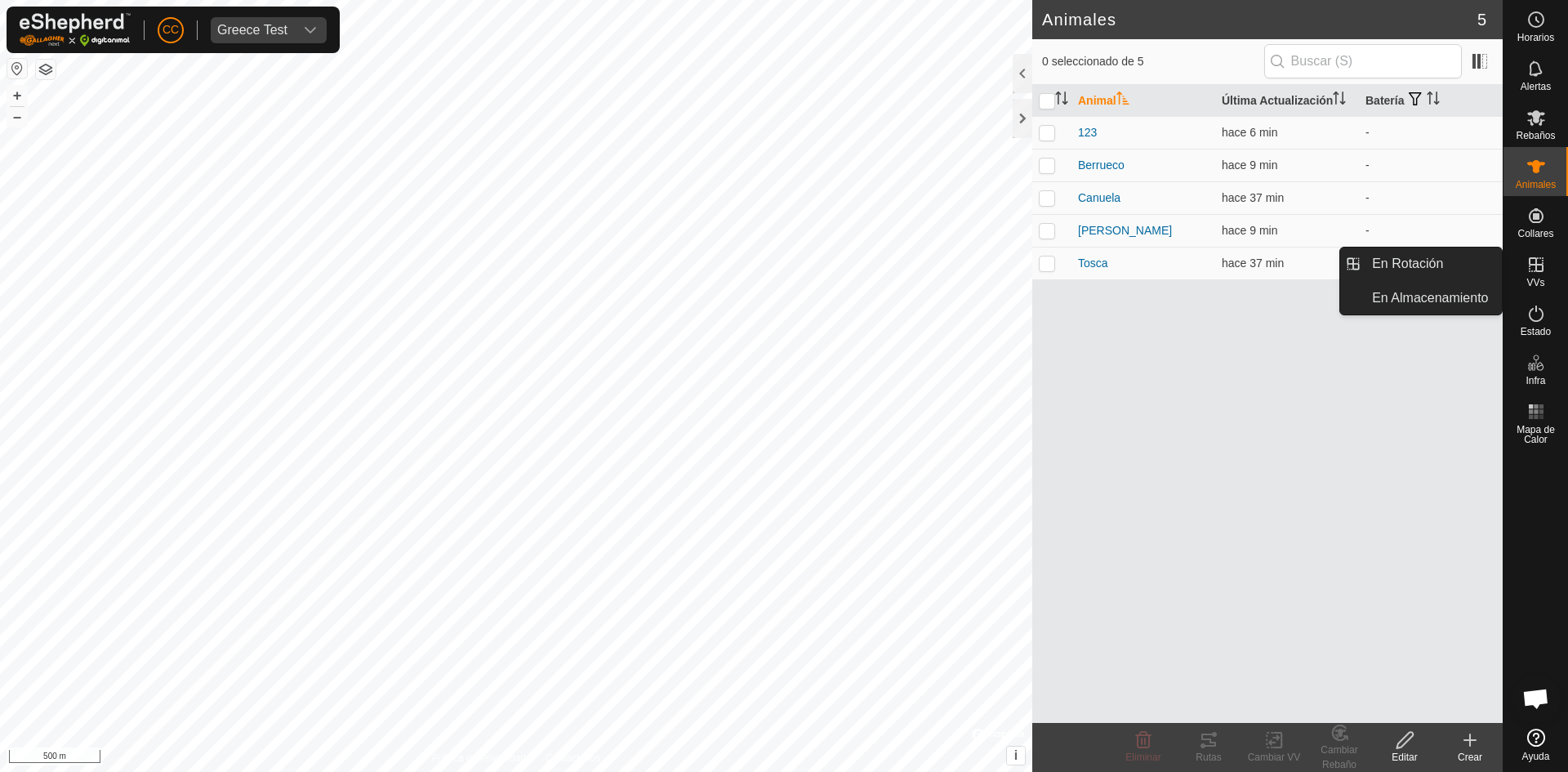
drag, startPoint x: 1546, startPoint y: 290, endPoint x: 1540, endPoint y: 262, distance: 28.6
click at [1540, 262] on icon at bounding box center [1536, 265] width 20 height 20
click at [1445, 272] on link "En Rotación" at bounding box center [1432, 264] width 140 height 33
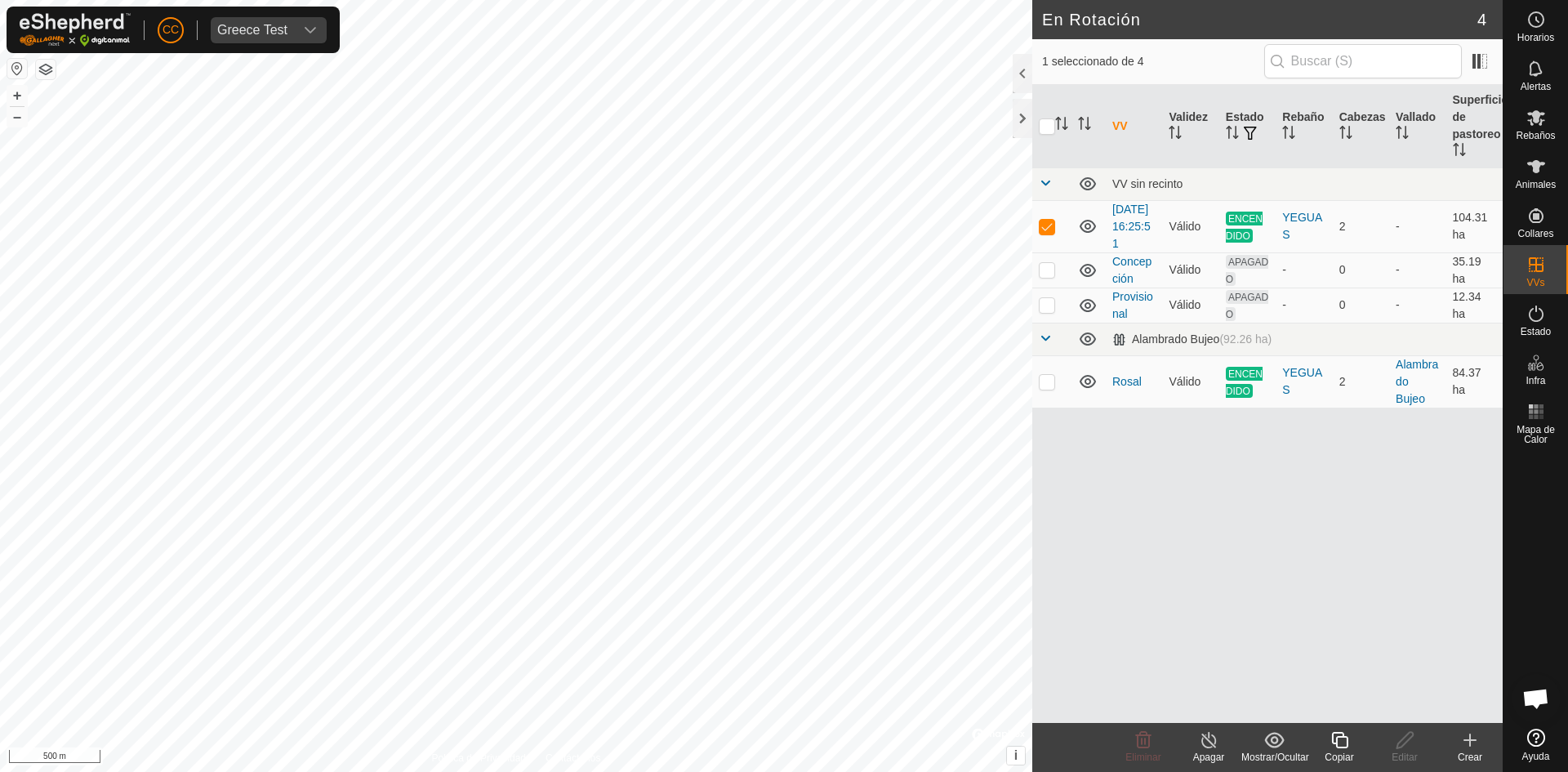
checkbox input "false"
click at [1171, 346] on div "Alambrado Bujeo (92.26 ha)" at bounding box center [1191, 339] width 160 height 14
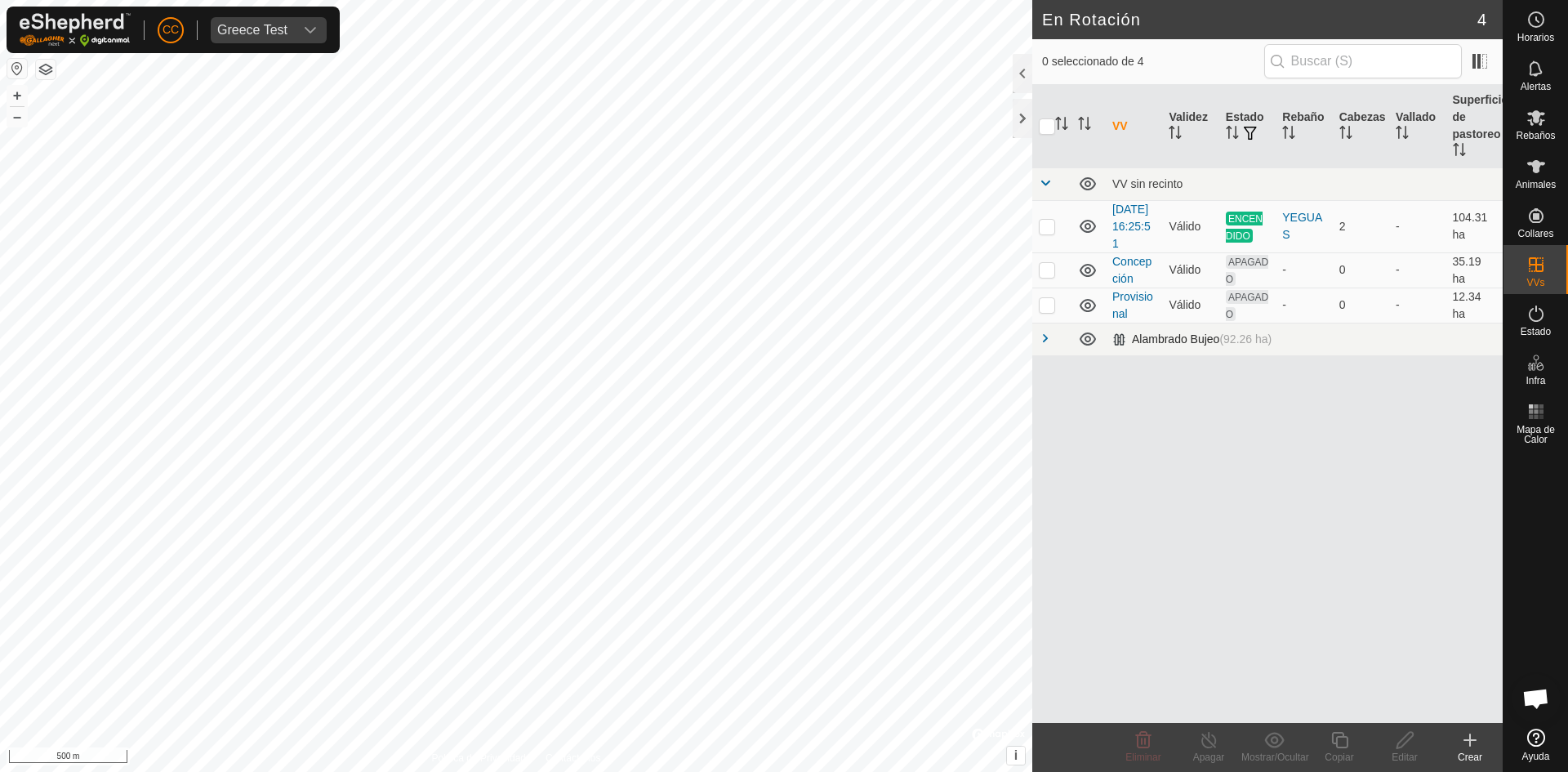
click at [1170, 346] on div "Alambrado Bujeo (92.26 ha)" at bounding box center [1191, 339] width 160 height 14
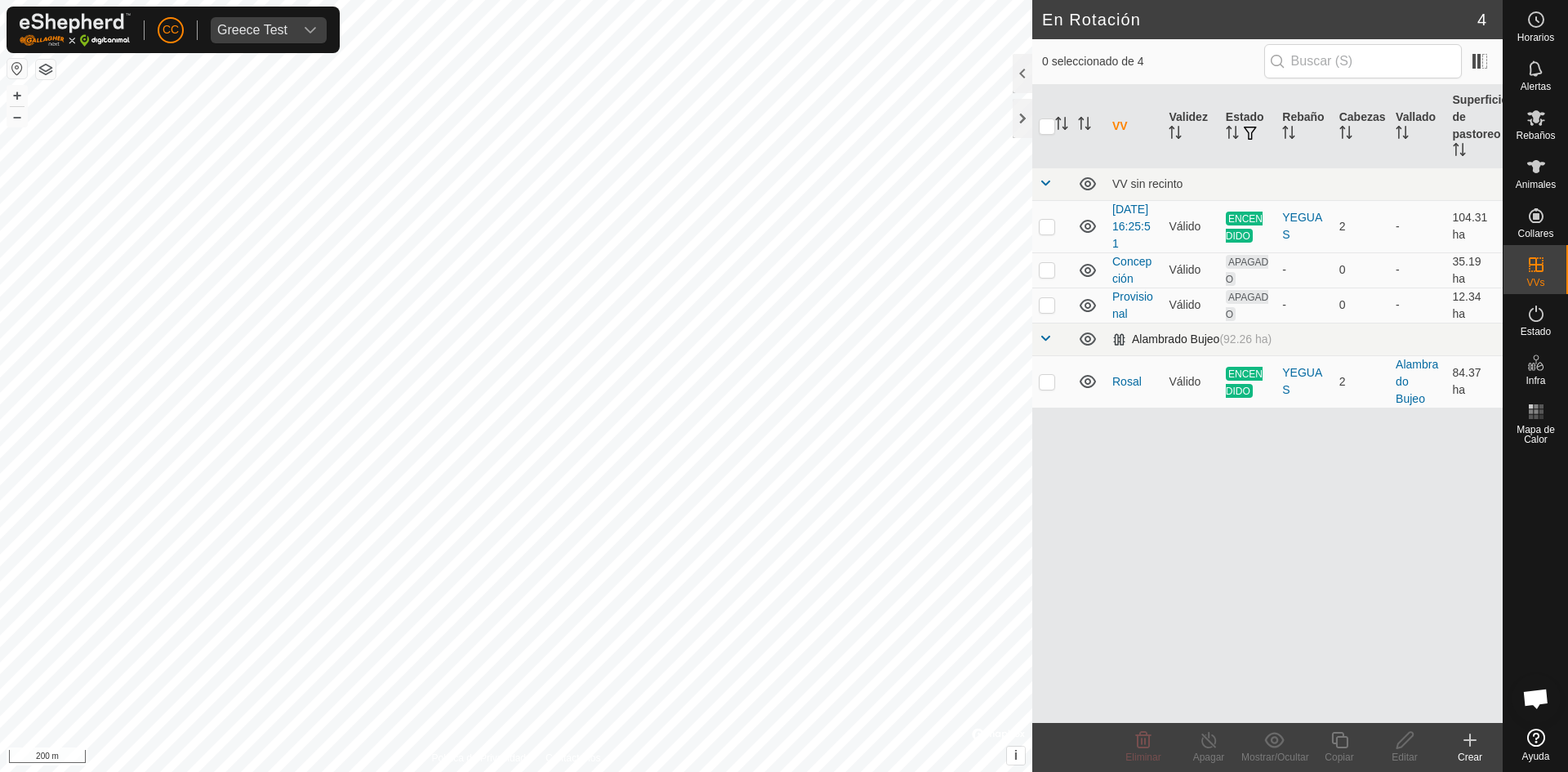
checkbox input "true"
click at [1468, 750] on div "Crear" at bounding box center [1470, 757] width 65 height 15
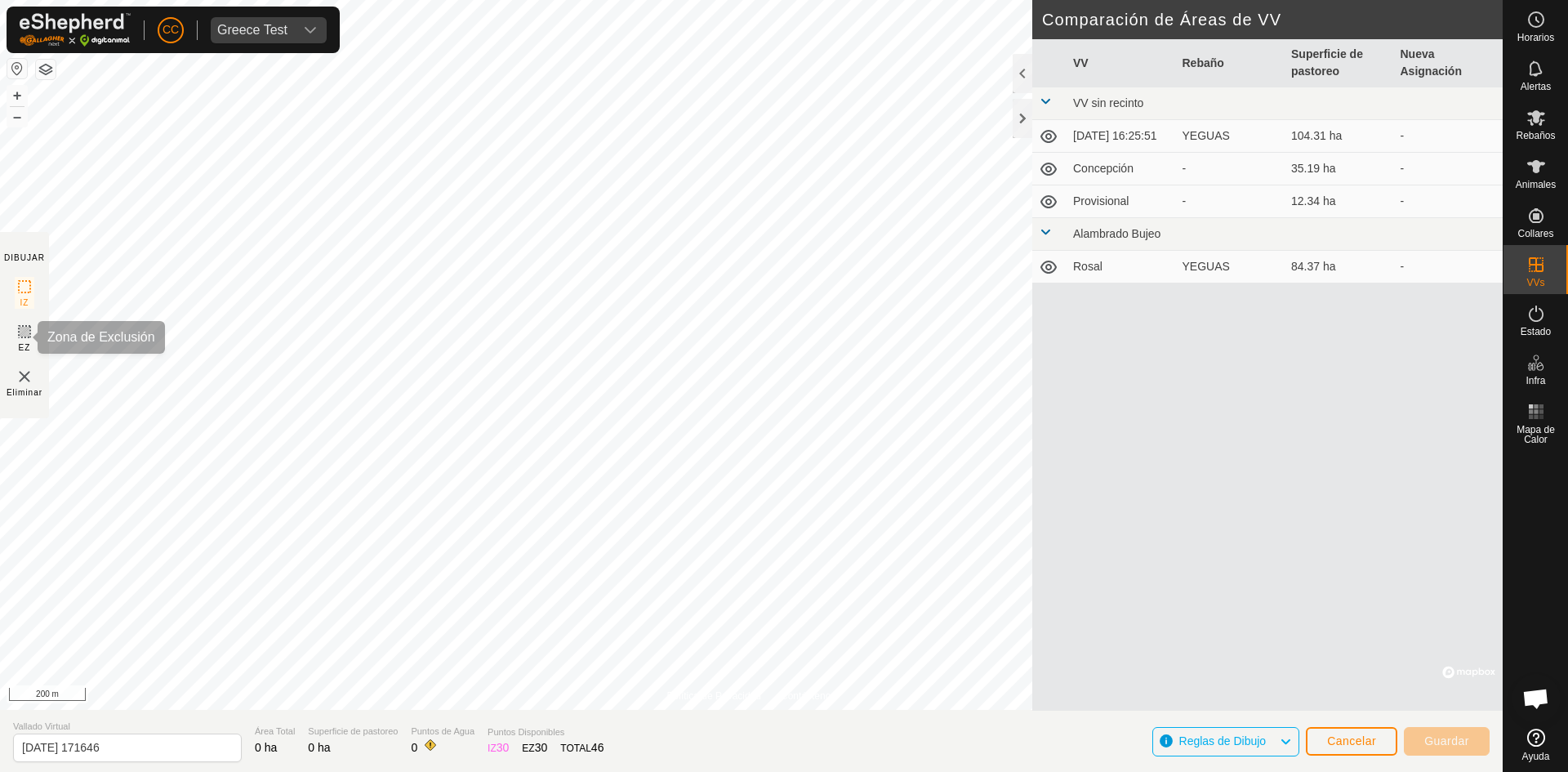
click at [25, 333] on icon at bounding box center [25, 332] width 20 height 20
click at [24, 284] on icon at bounding box center [25, 286] width 20 height 20
click at [1018, 122] on div at bounding box center [1023, 119] width 20 height 40
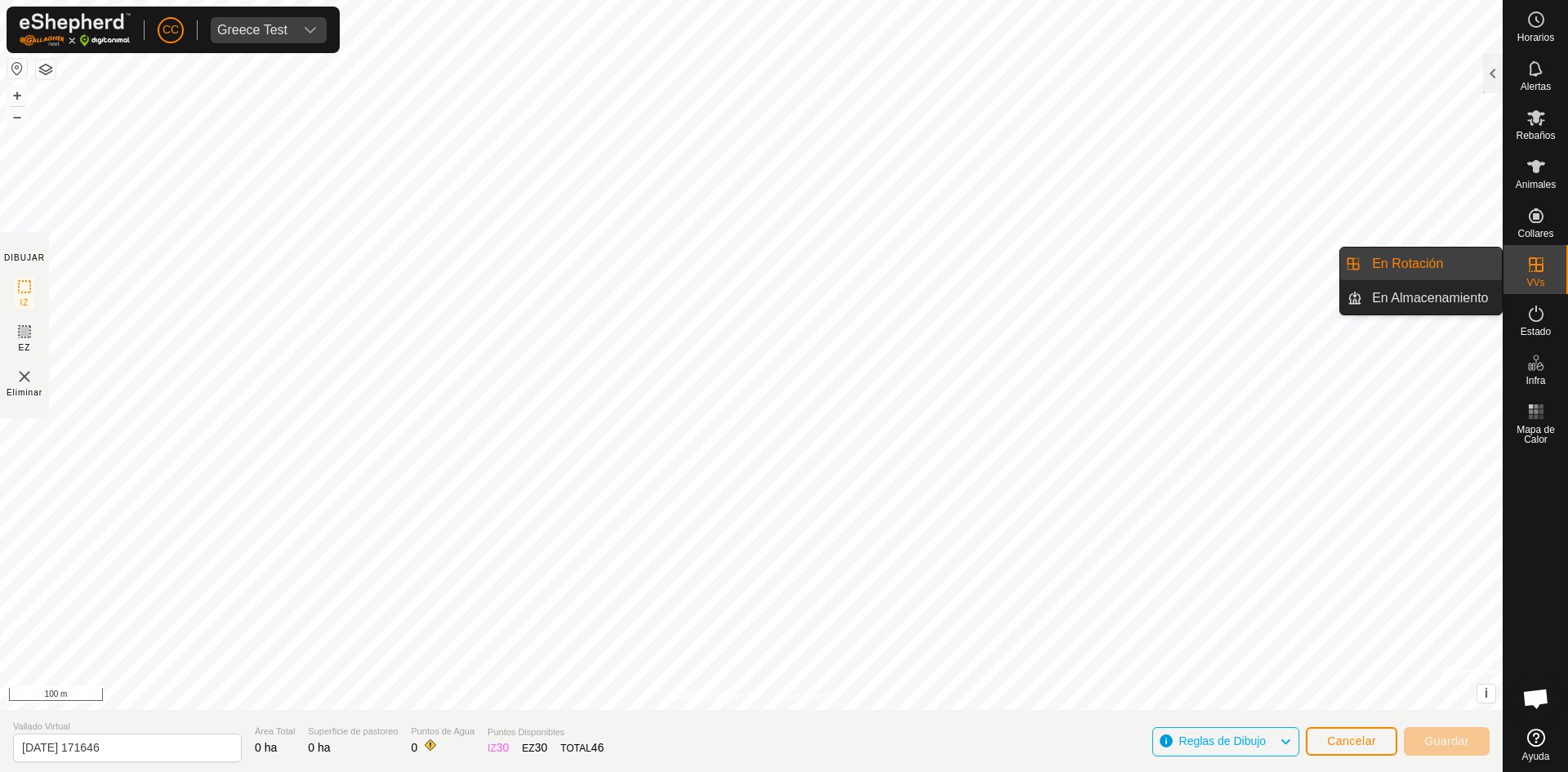
click at [1544, 272] on icon at bounding box center [1536, 265] width 20 height 20
click at [1429, 271] on link "En Rotación" at bounding box center [1432, 264] width 140 height 33
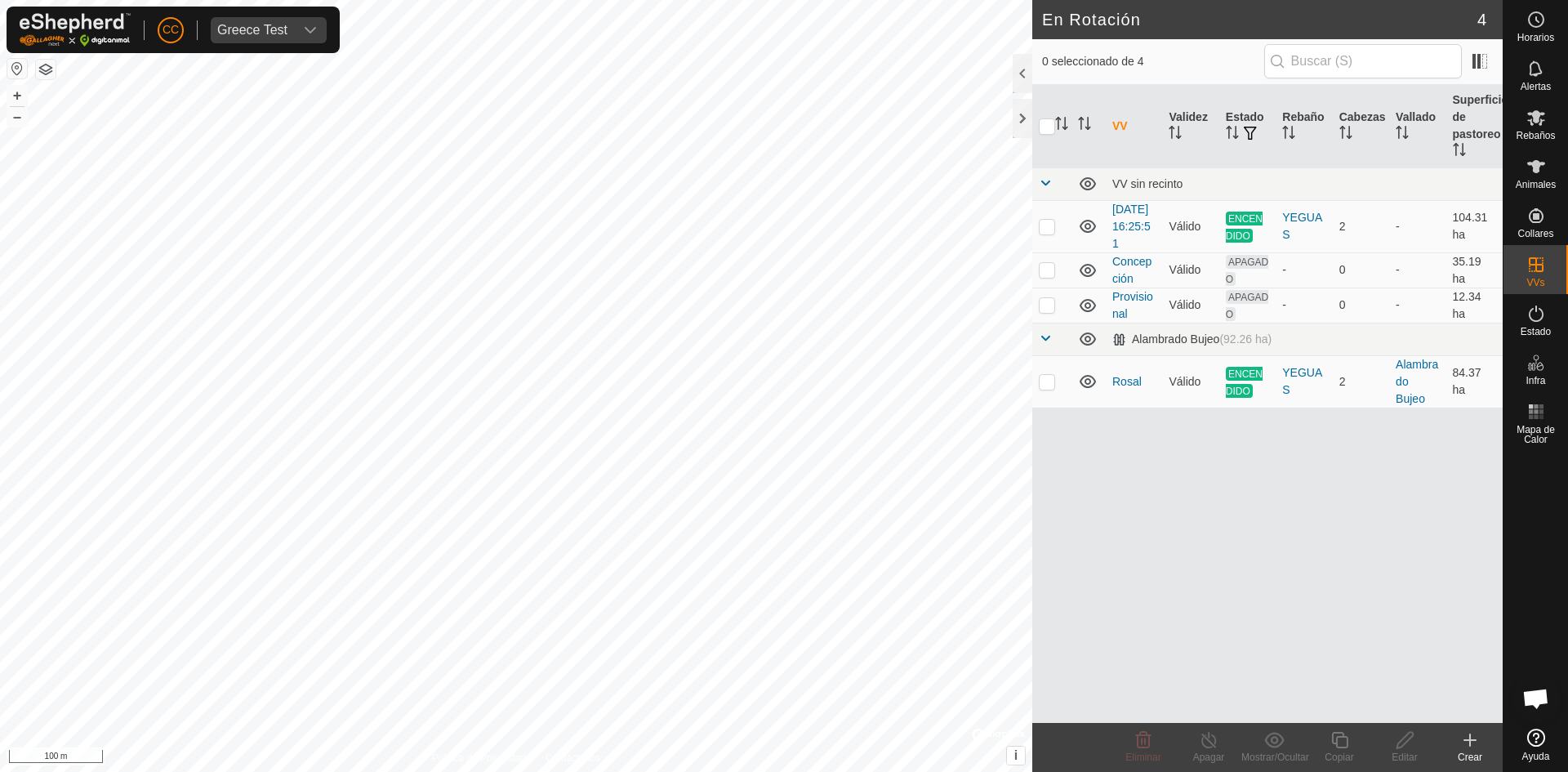
click at [1478, 754] on div "Crear" at bounding box center [1470, 757] width 65 height 15
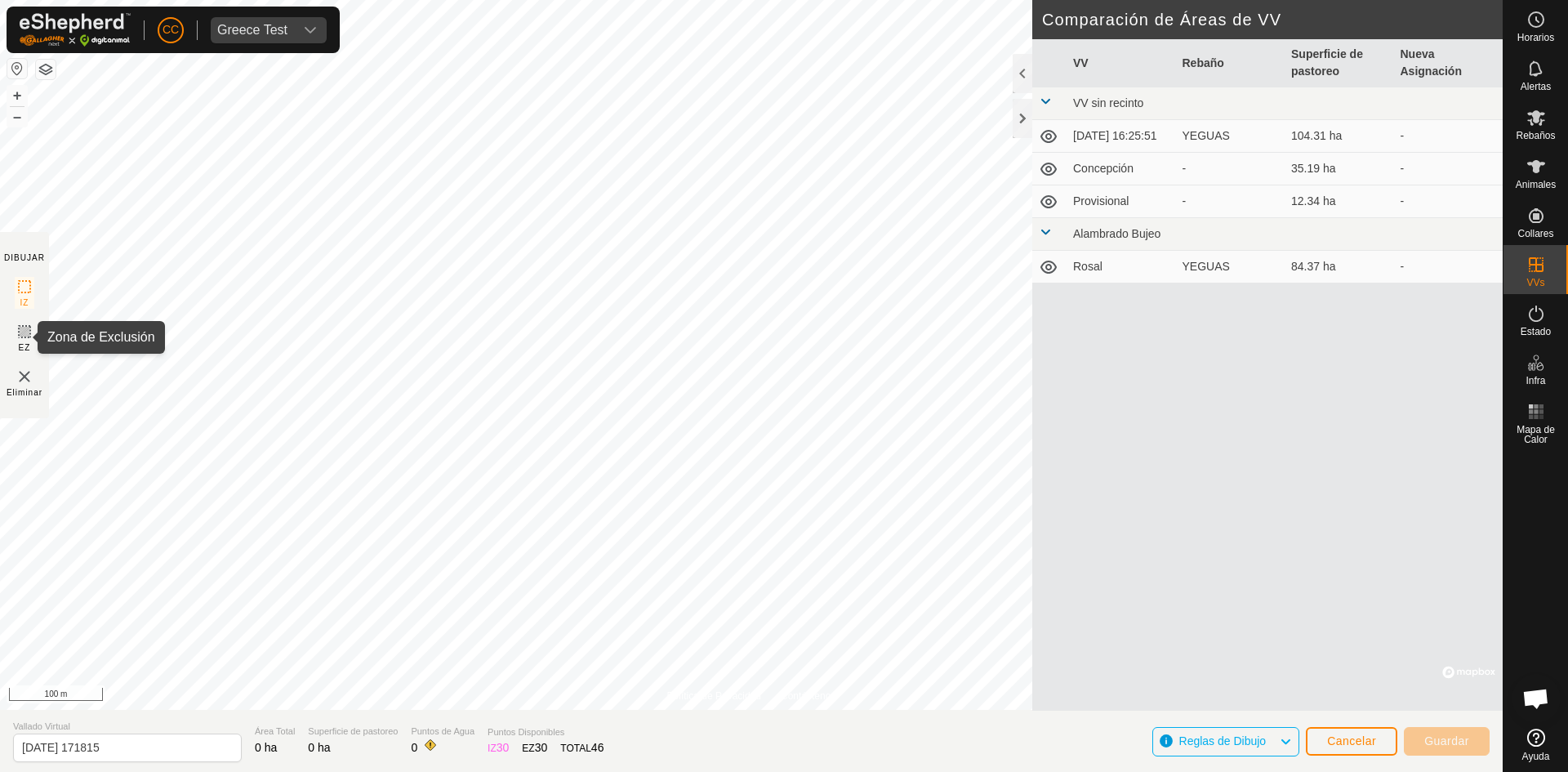
click at [21, 335] on icon at bounding box center [25, 332] width 20 height 20
click at [1354, 741] on span "Cancelar" at bounding box center [1351, 740] width 49 height 13
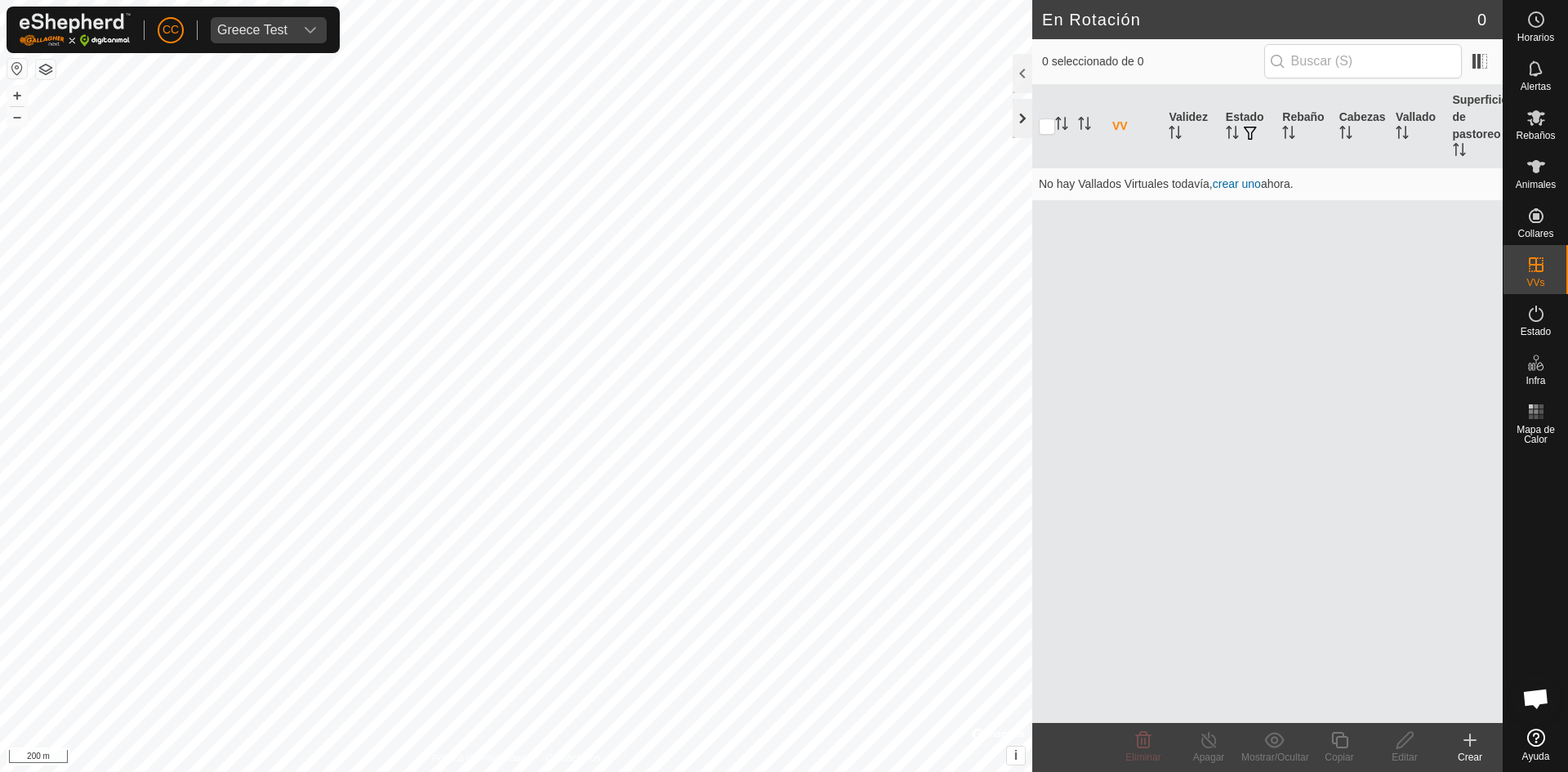
click at [1021, 119] on div at bounding box center [1023, 119] width 20 height 40
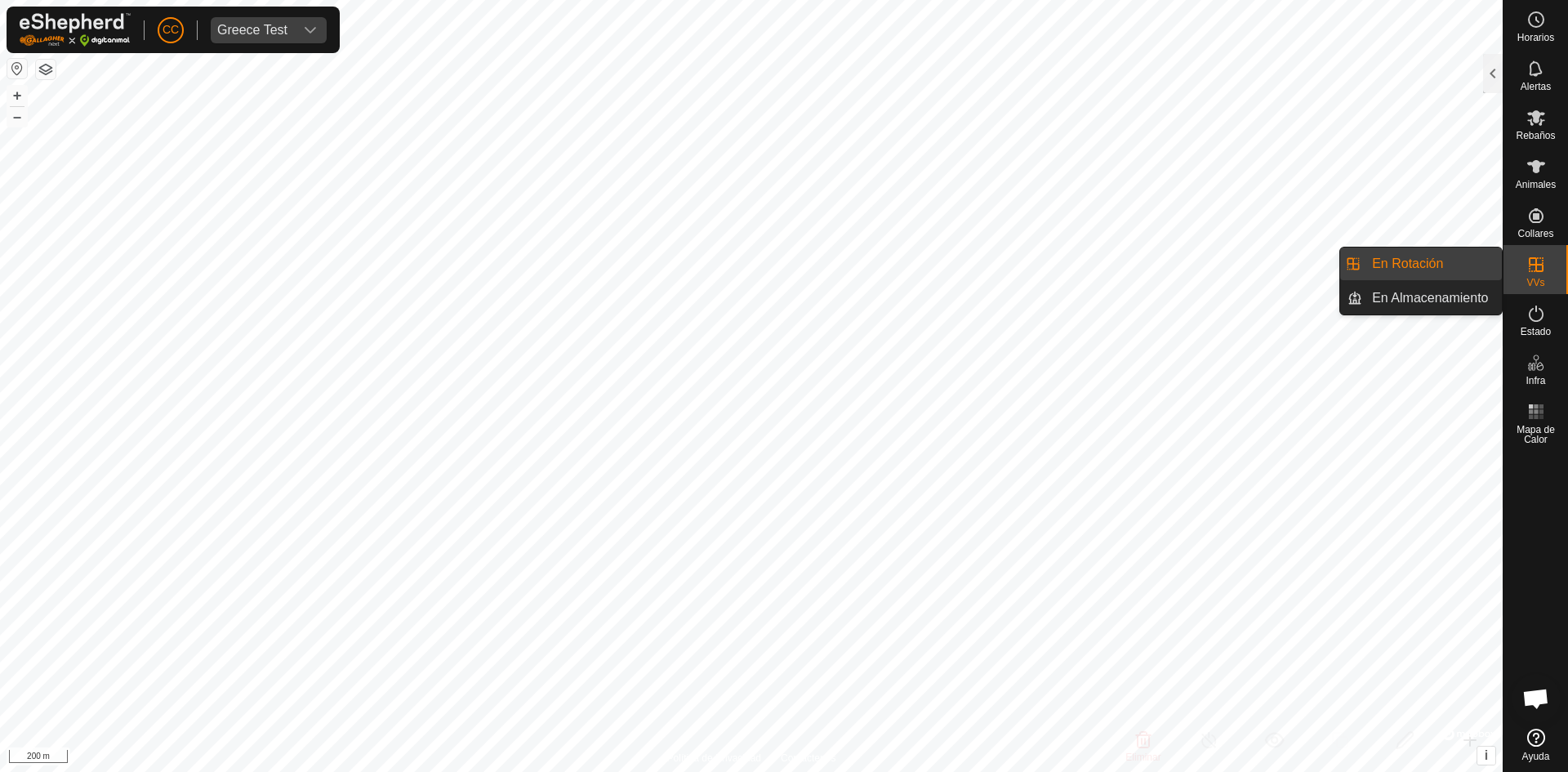
click at [1424, 266] on link "En Rotación" at bounding box center [1432, 264] width 140 height 33
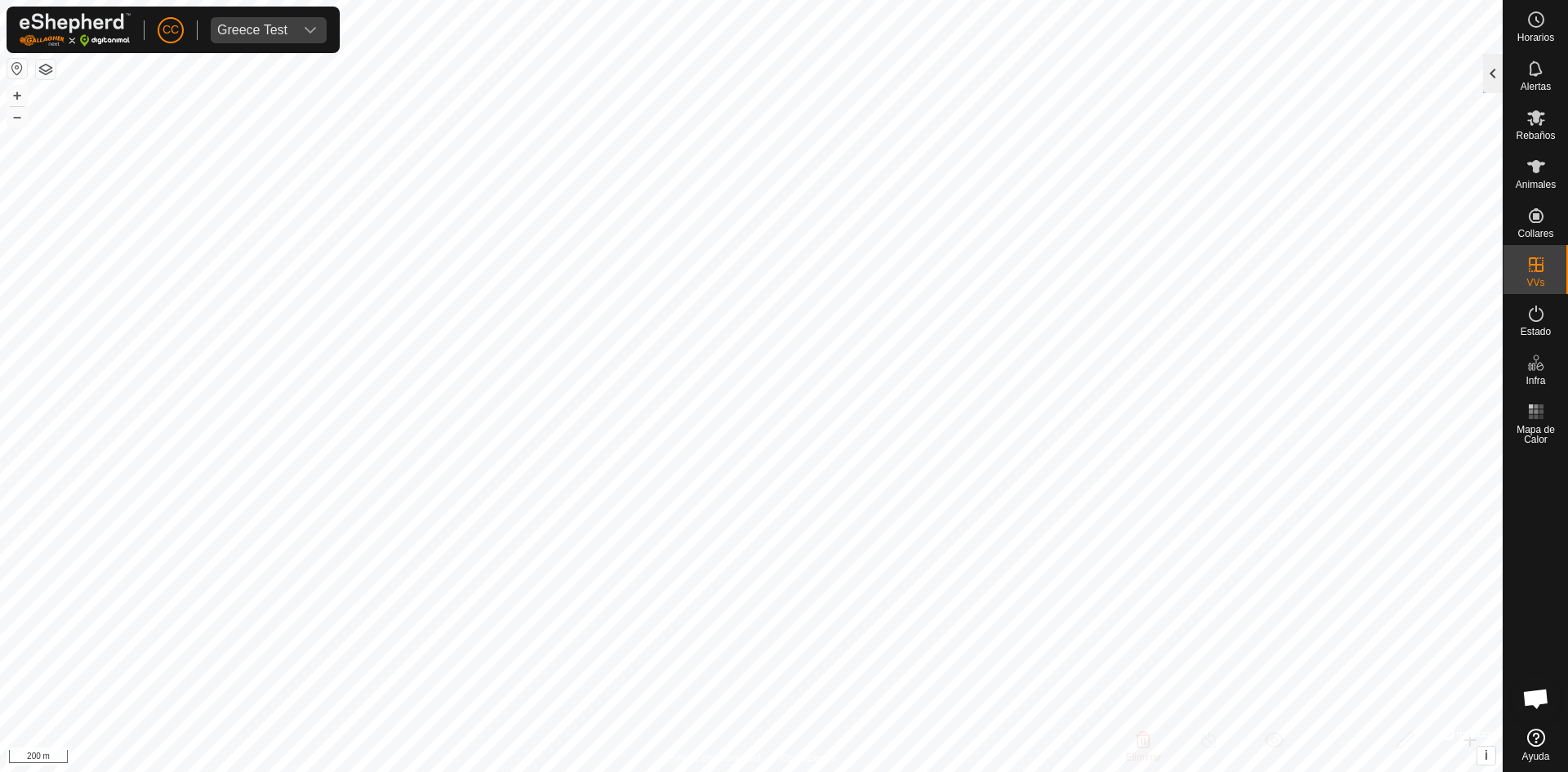
click at [1491, 64] on div at bounding box center [1494, 73] width 20 height 40
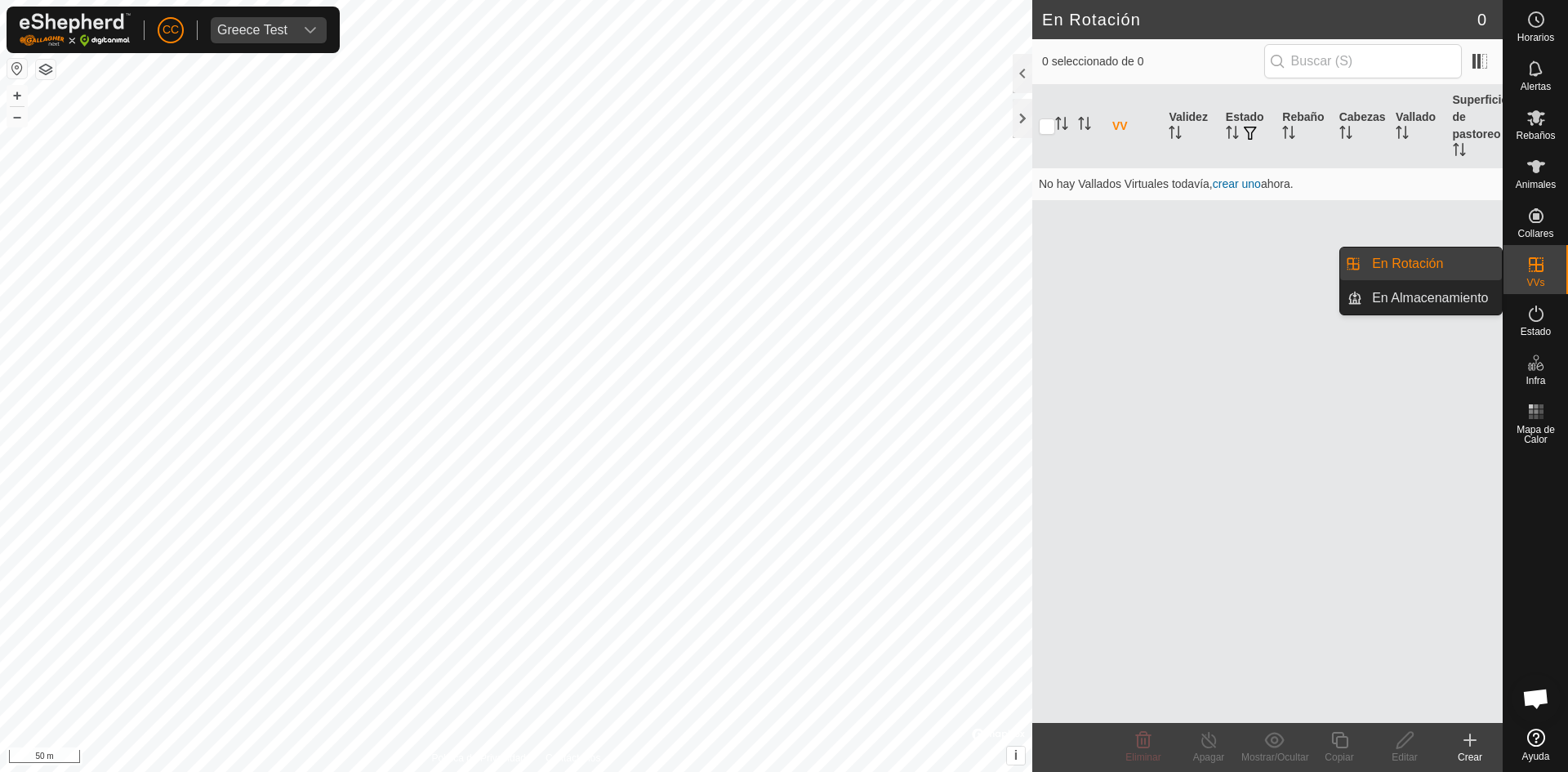
click at [1430, 257] on link "En Rotación" at bounding box center [1432, 264] width 140 height 33
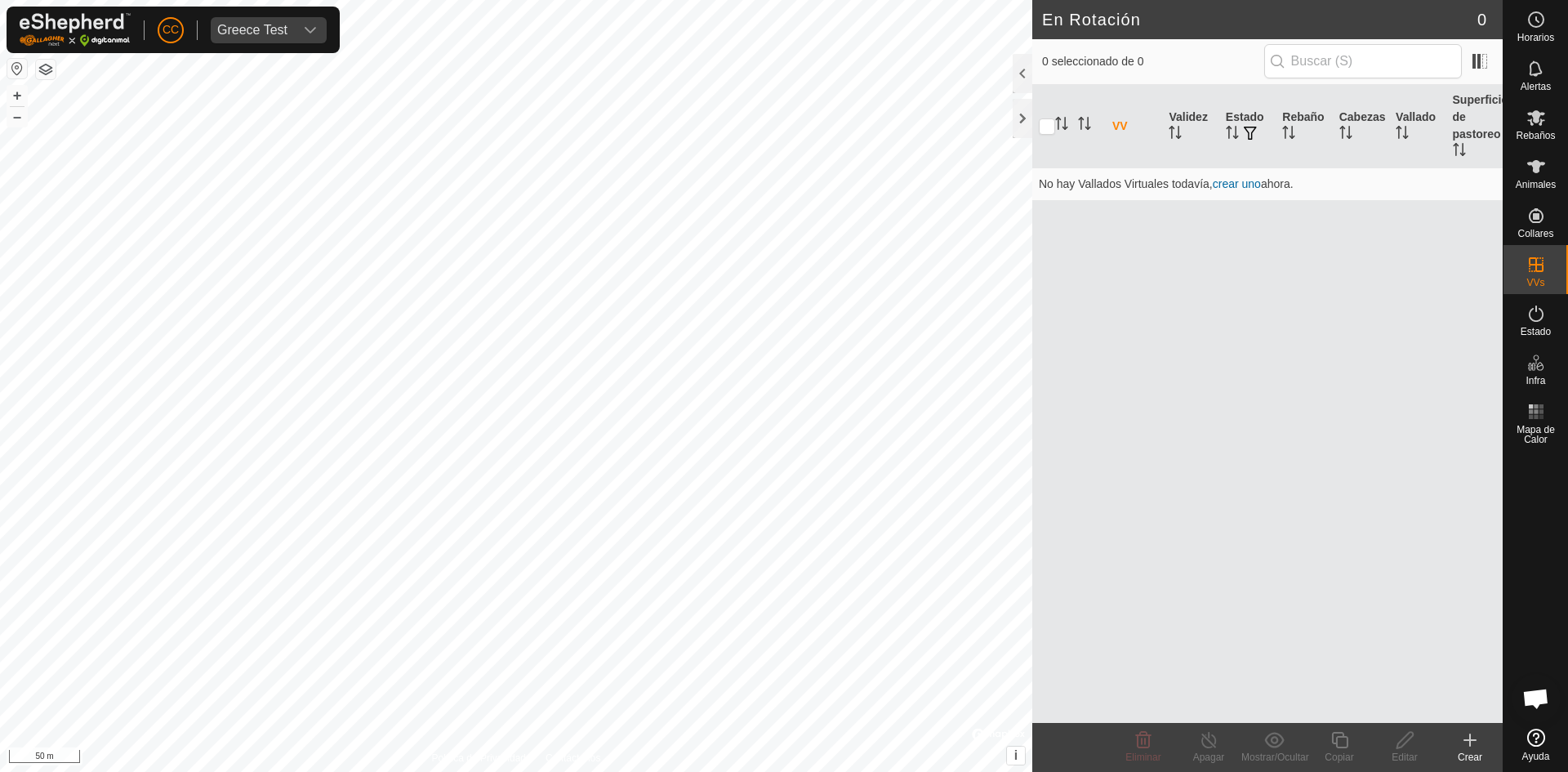
click at [1470, 750] on div "Crear" at bounding box center [1470, 757] width 65 height 15
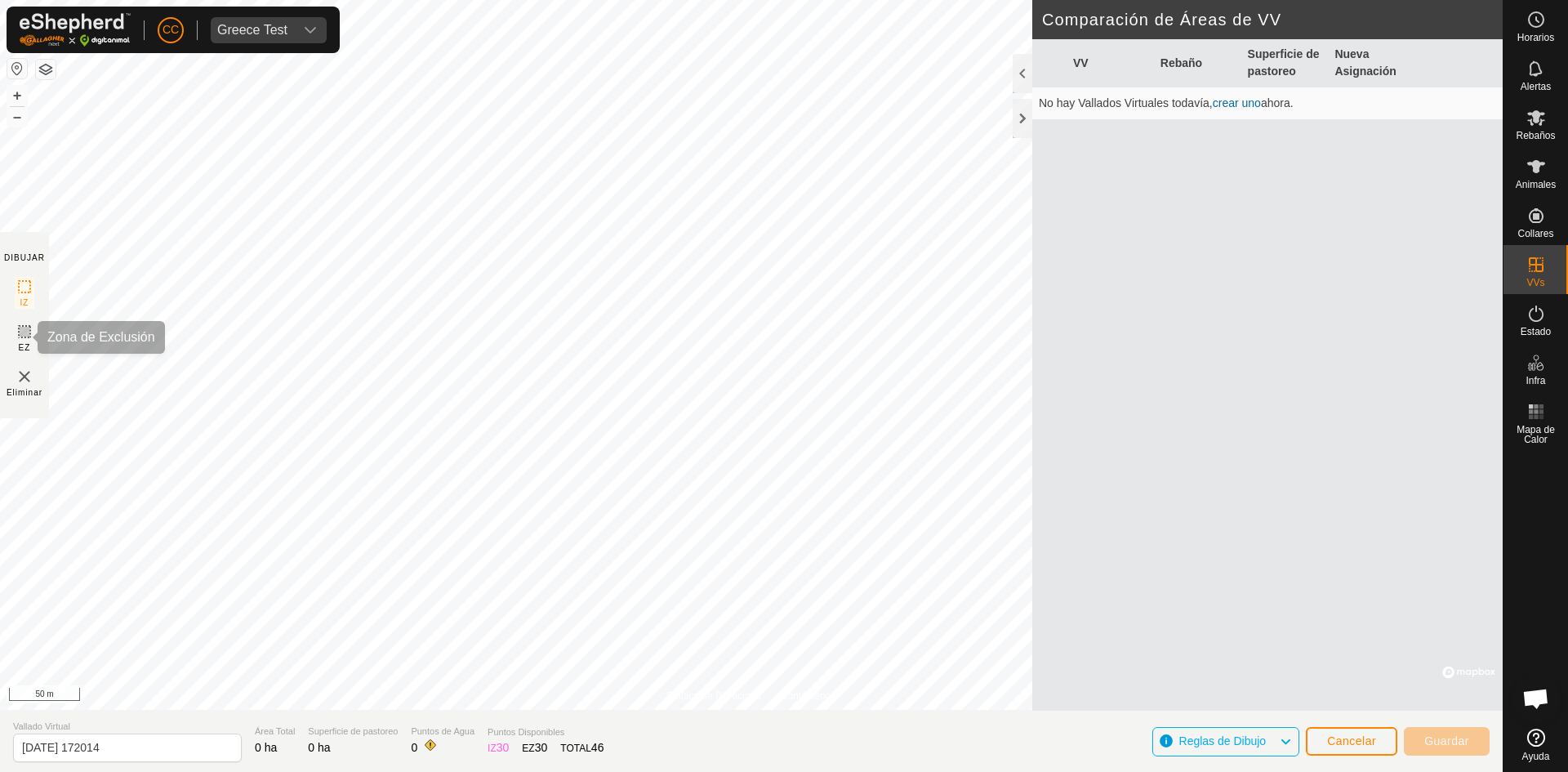
click at [19, 332] on rect at bounding box center [24, 331] width 13 height 13
click at [1231, 742] on span "Reglas de Dibujo" at bounding box center [1223, 740] width 87 height 13
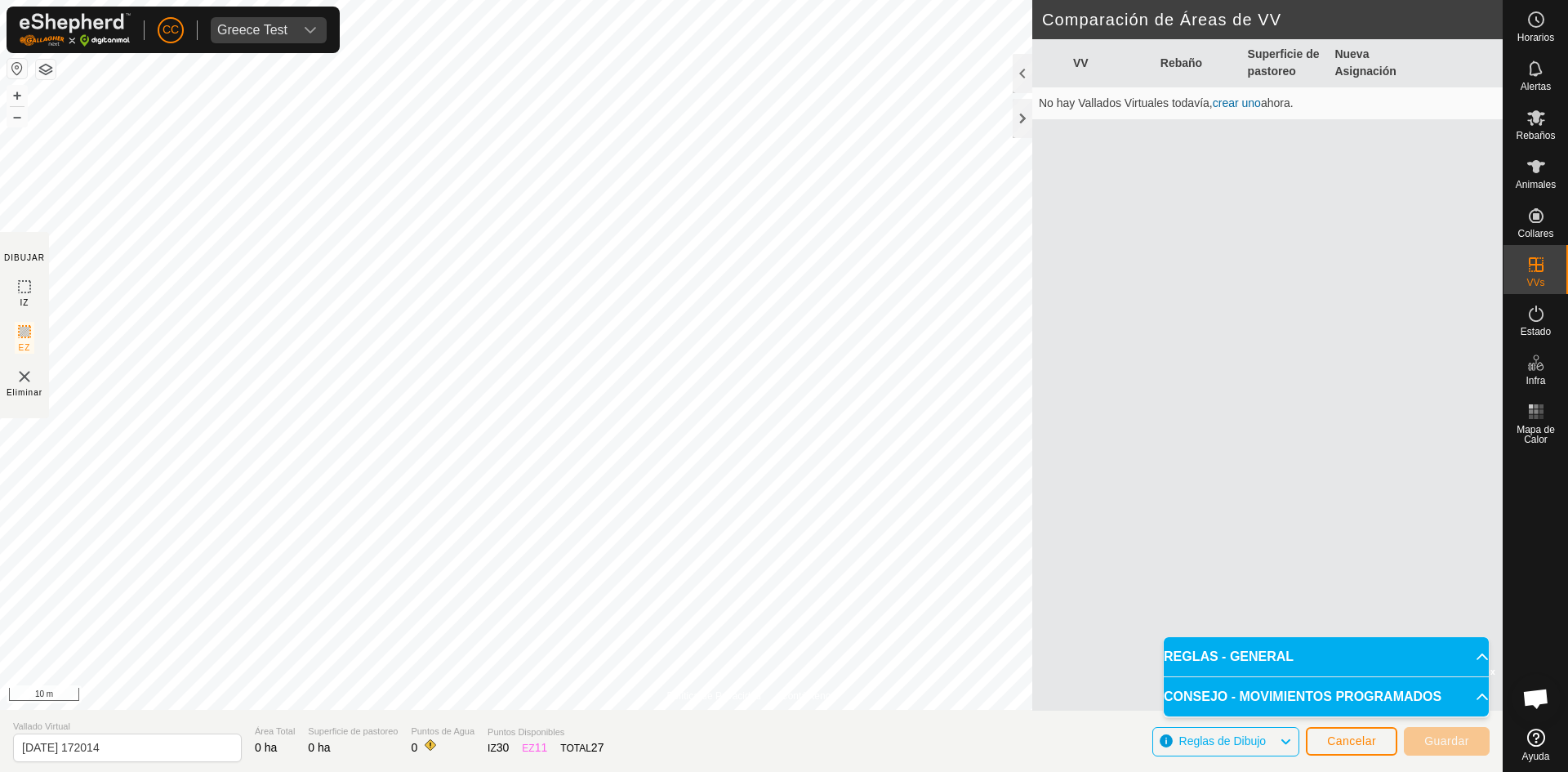
click at [1289, 650] on p-accordion-header "REGLAS - GENERAL" at bounding box center [1326, 657] width 325 height 40
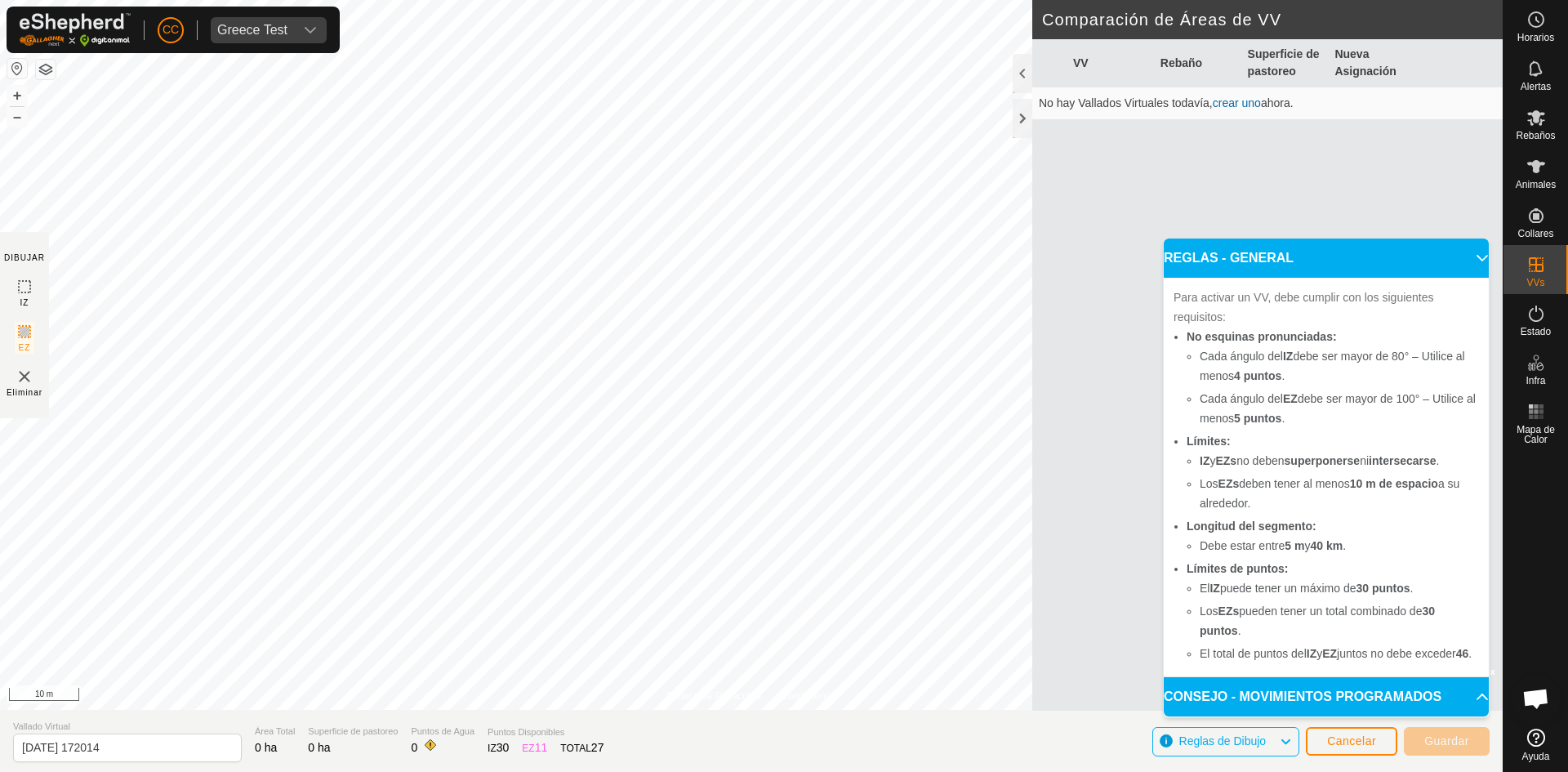
click at [1288, 694] on p-accordion-header "CONSEJO - MOVIMIENTOS PROGRAMADOS" at bounding box center [1326, 697] width 325 height 40
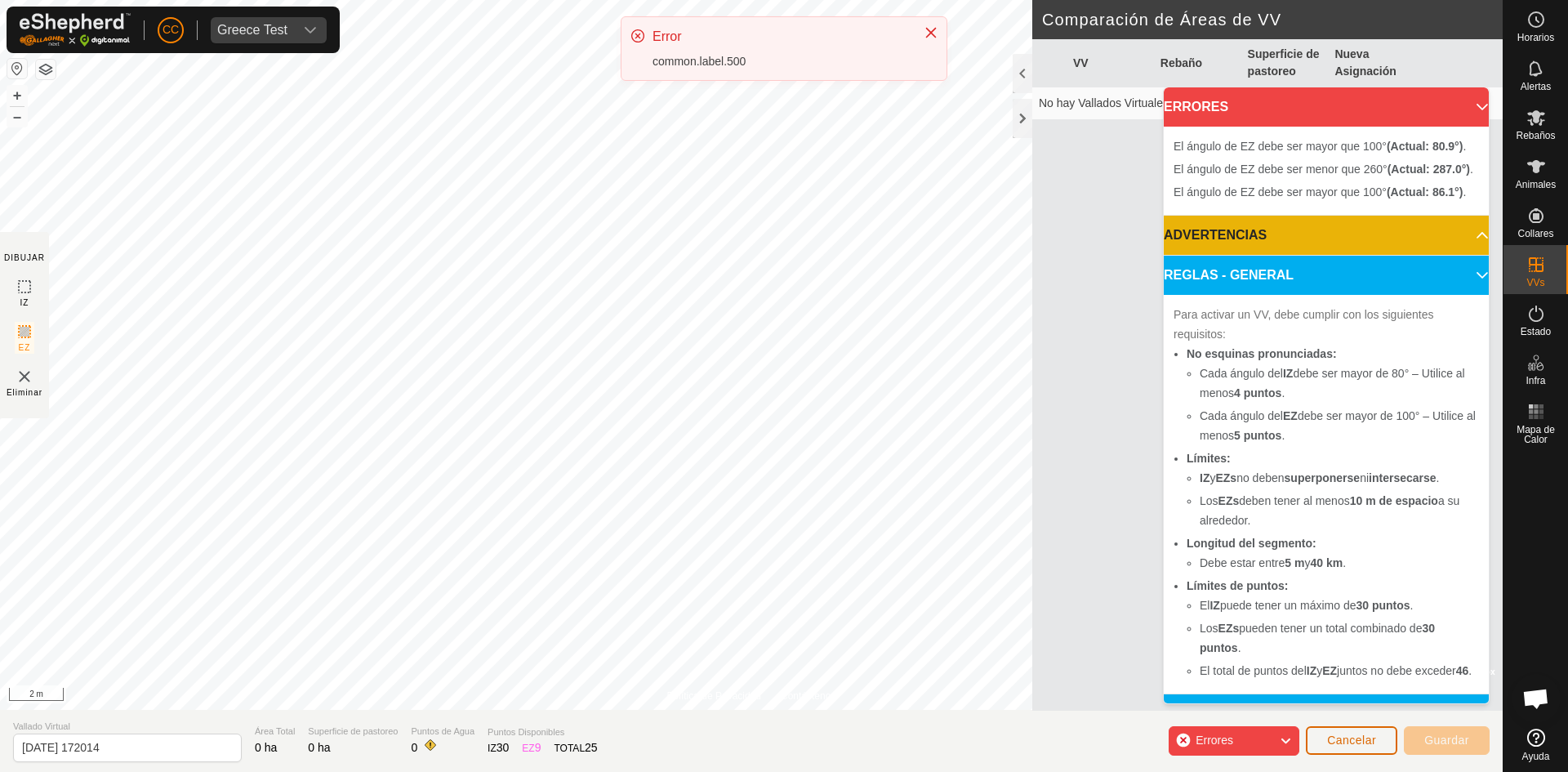
click at [1333, 732] on button "Cancelar" at bounding box center [1352, 740] width 91 height 29
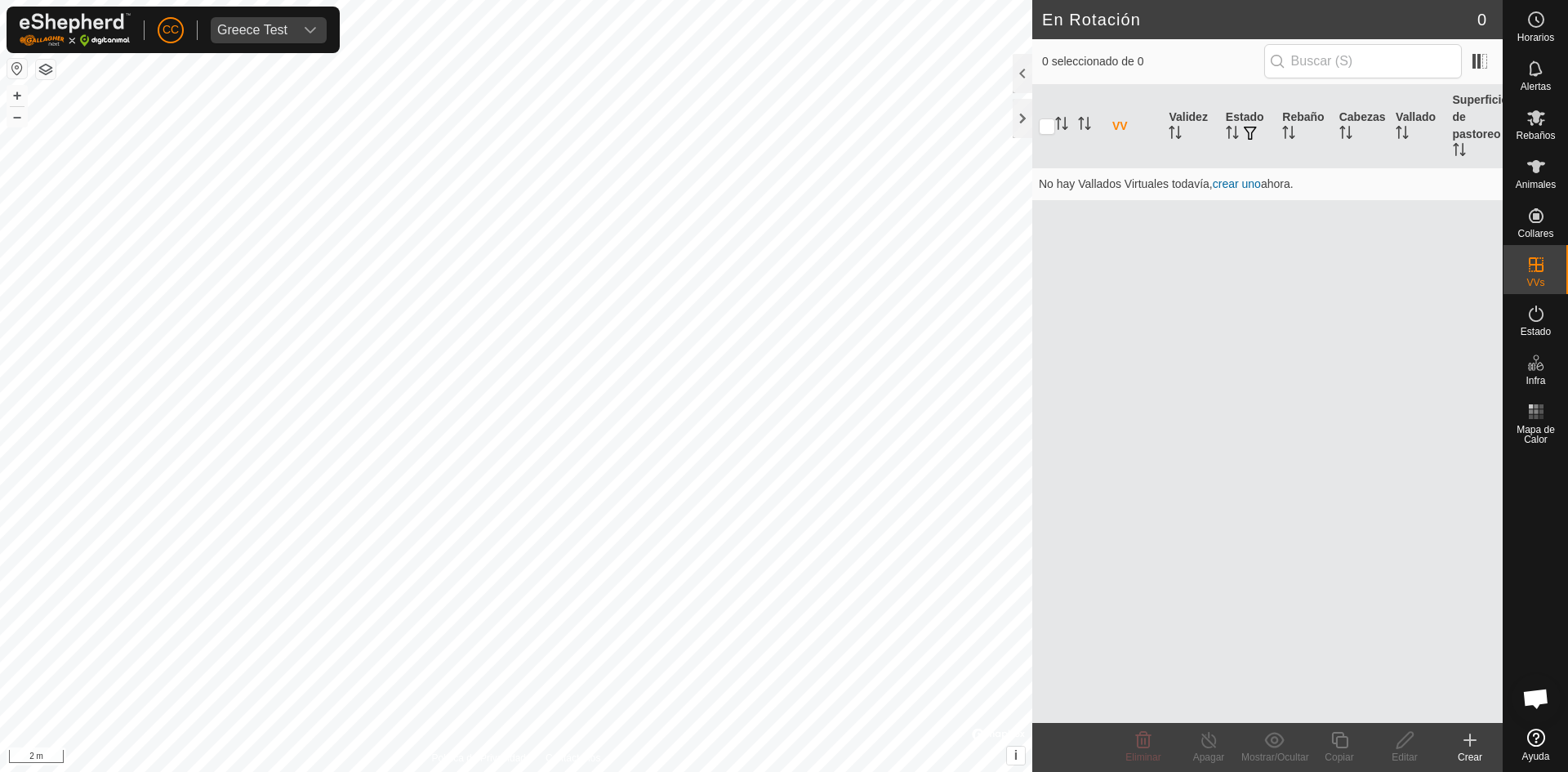
click at [25, 67] on button "button" at bounding box center [17, 68] width 20 height 20
click at [1031, 121] on div at bounding box center [1023, 119] width 20 height 40
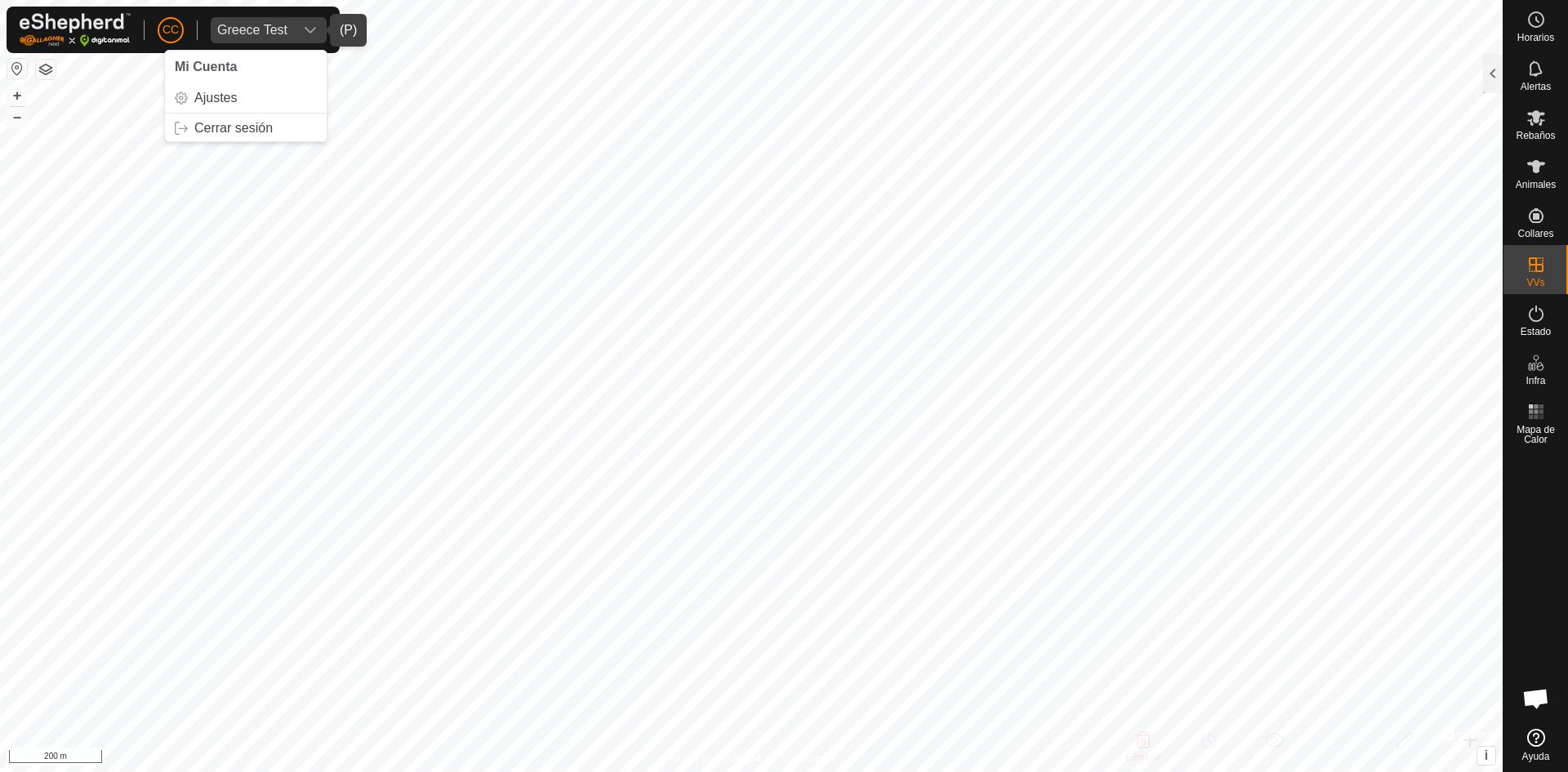
click at [267, 21] on span "Greece Test" at bounding box center [253, 30] width 83 height 26
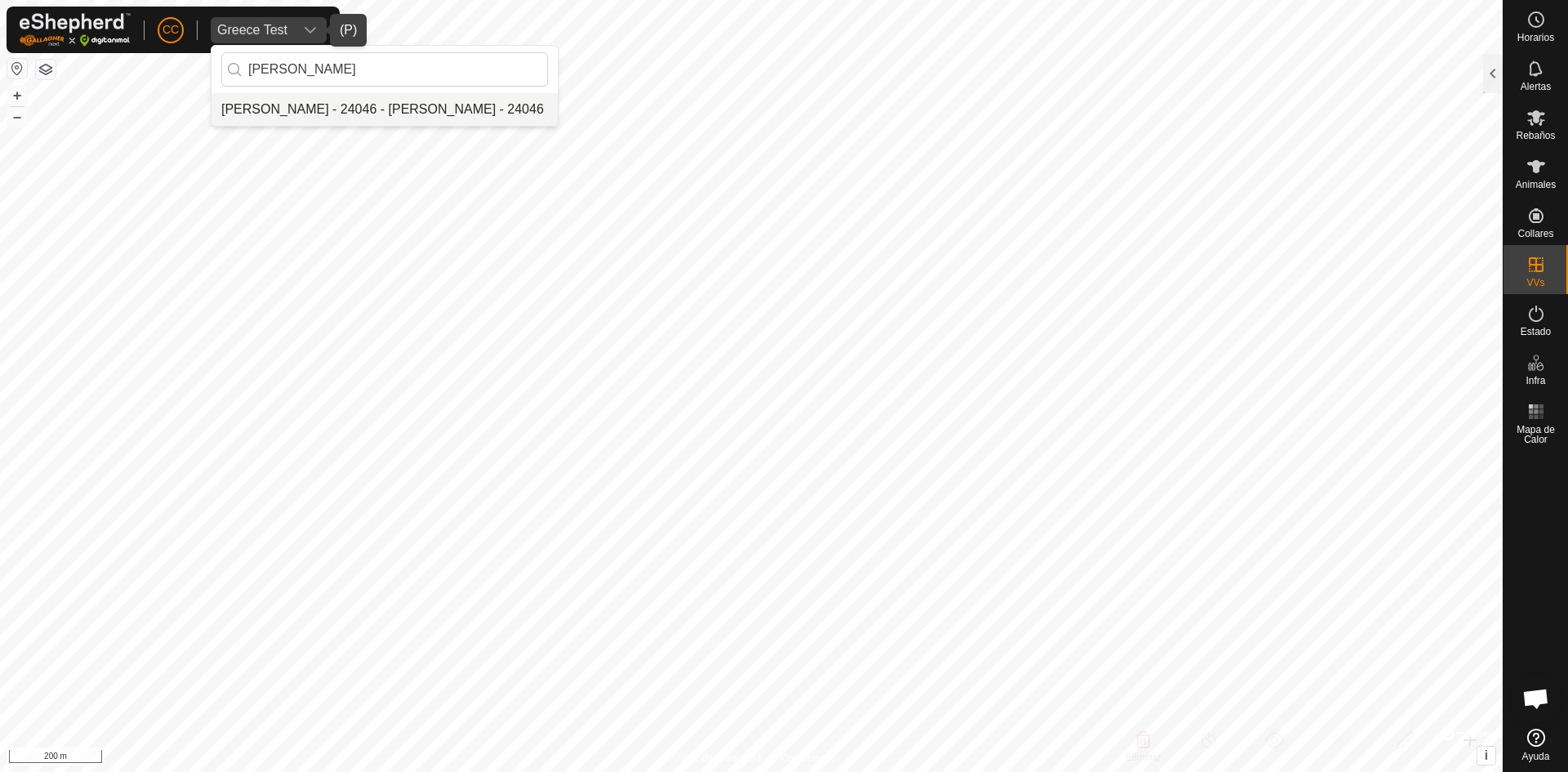
type input "[PERSON_NAME]"
click at [380, 109] on li "[PERSON_NAME] - 24046 - [PERSON_NAME] - 24046" at bounding box center [384, 109] width 346 height 33
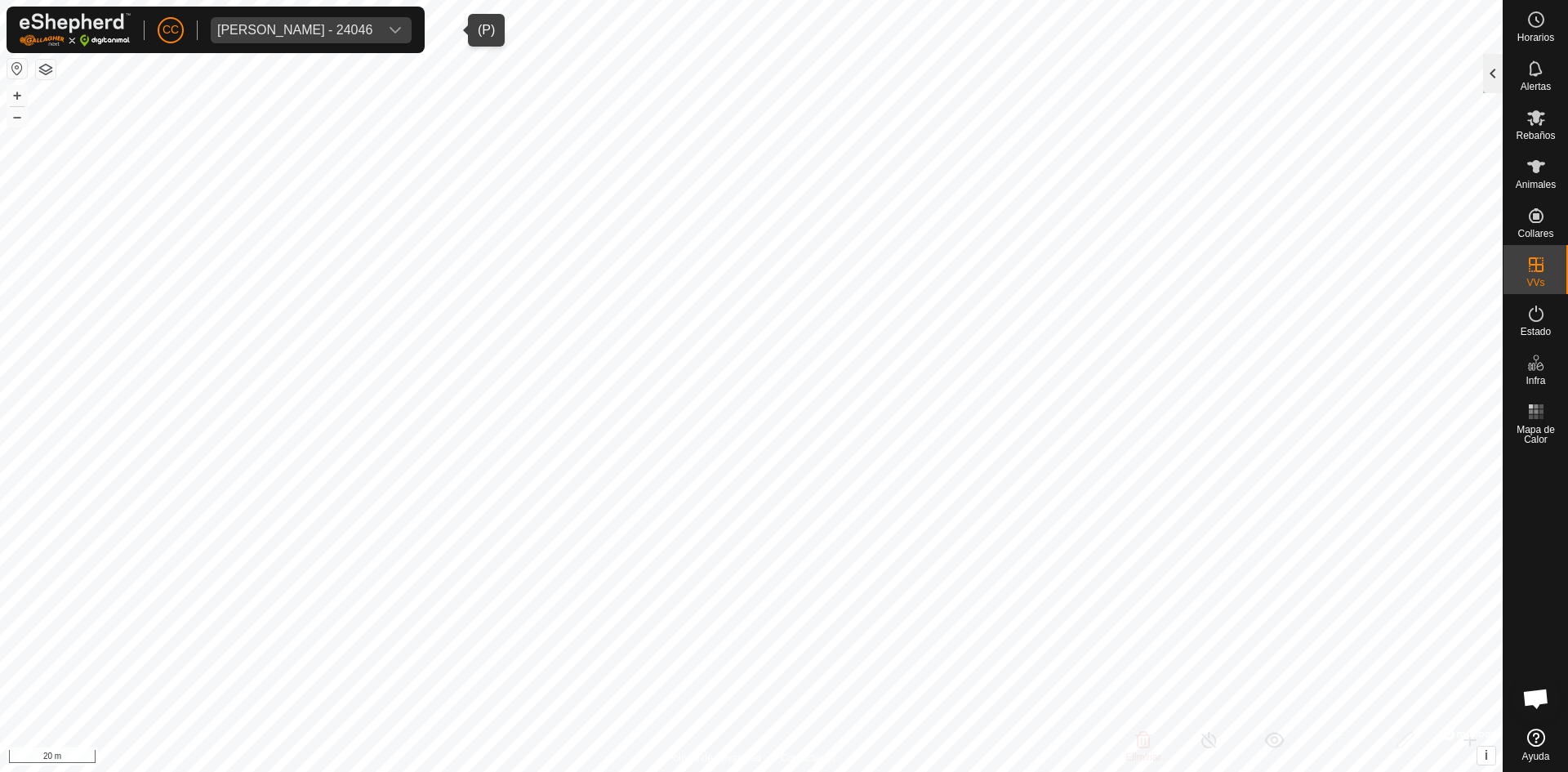
click at [1492, 69] on div at bounding box center [1494, 73] width 20 height 40
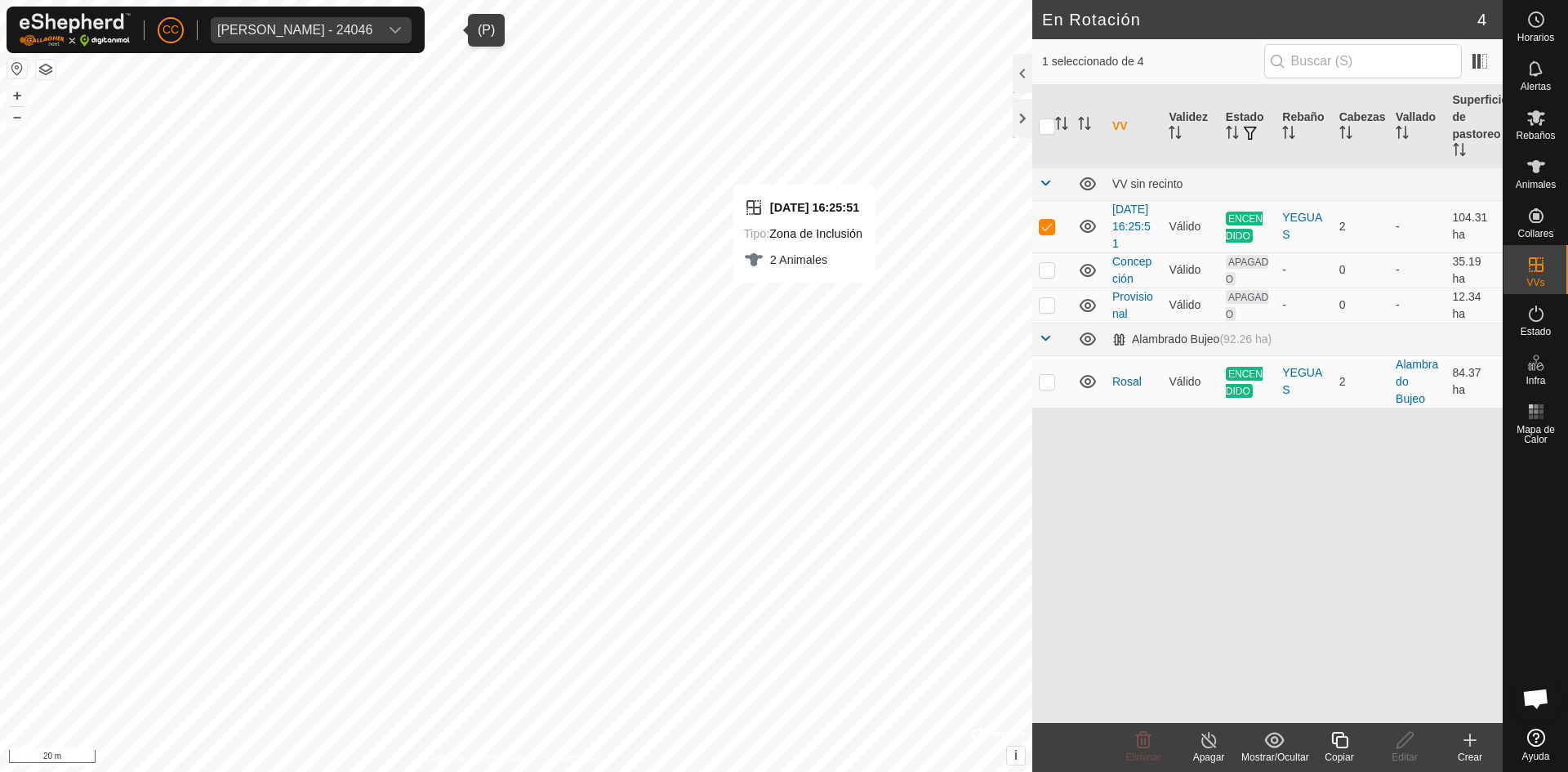
checkbox input "false"
checkbox input "true"
checkbox input "false"
click at [21, 64] on button "button" at bounding box center [17, 68] width 20 height 20
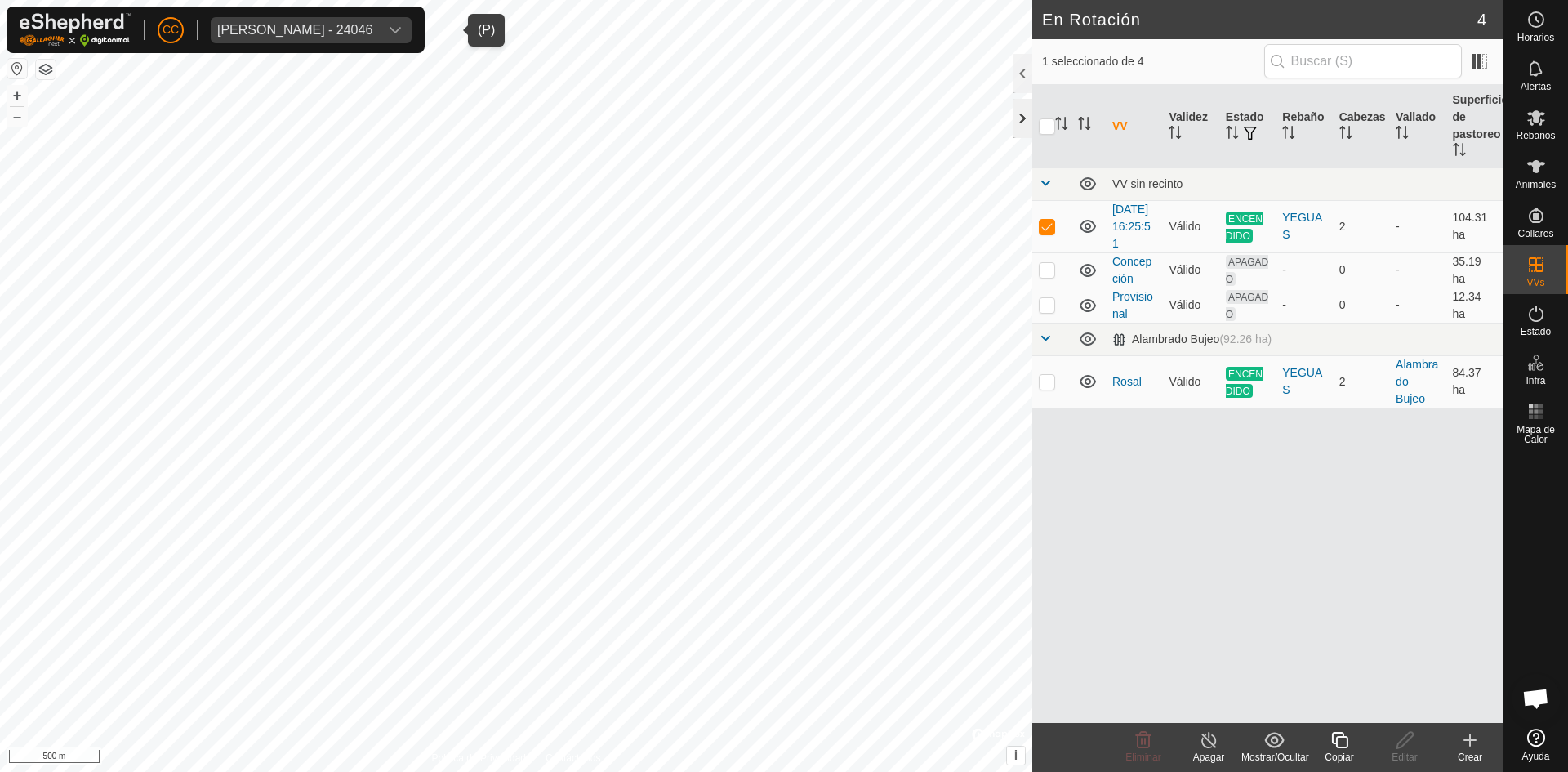
checkbox input "false"
click at [1047, 387] on p-checkbox at bounding box center [1047, 381] width 16 height 13
checkbox input "false"
click at [1544, 165] on icon at bounding box center [1536, 166] width 20 height 20
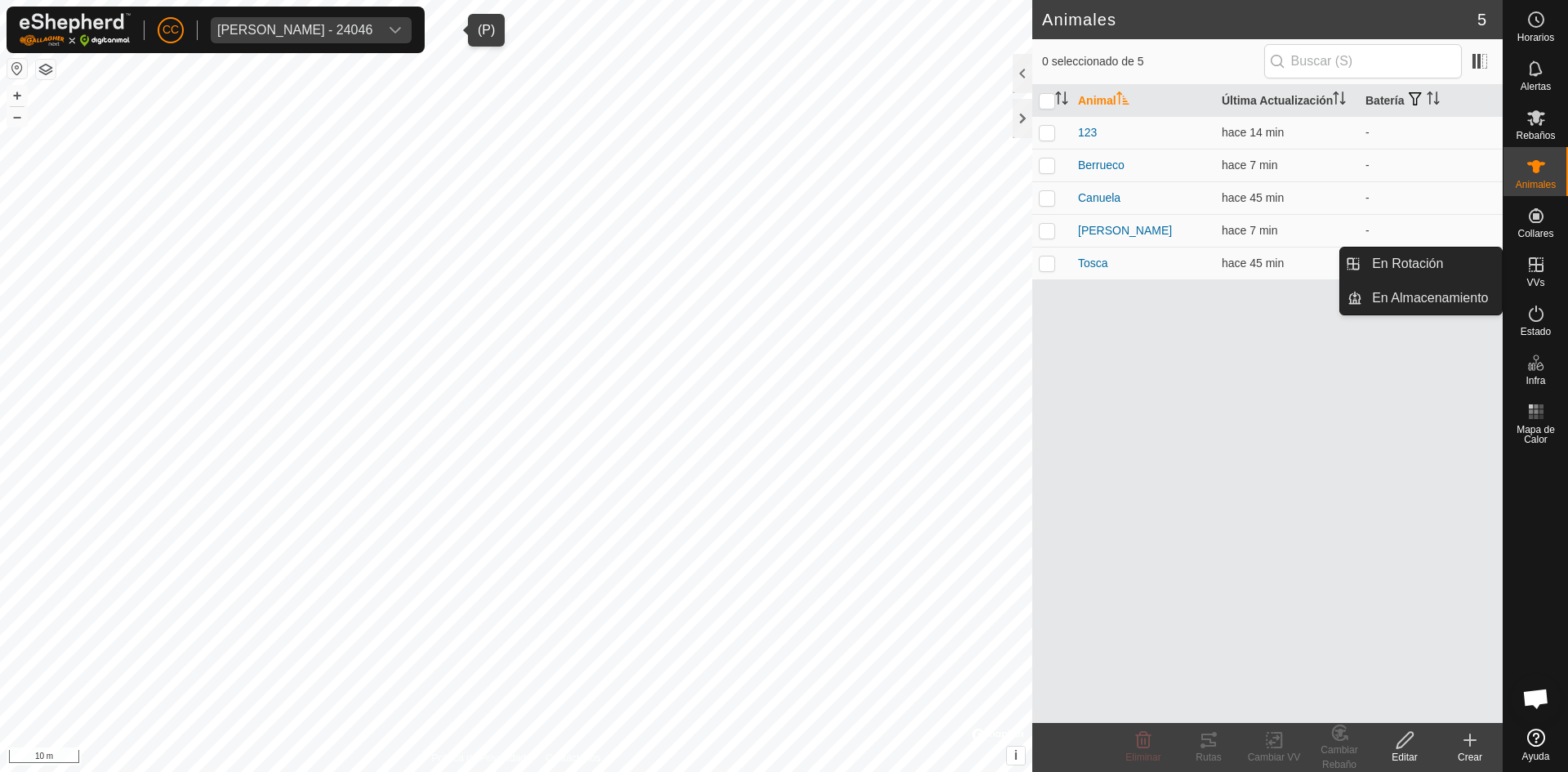
click at [1536, 270] on icon at bounding box center [1536, 265] width 15 height 15
click at [1423, 257] on link "En Rotación" at bounding box center [1432, 264] width 140 height 33
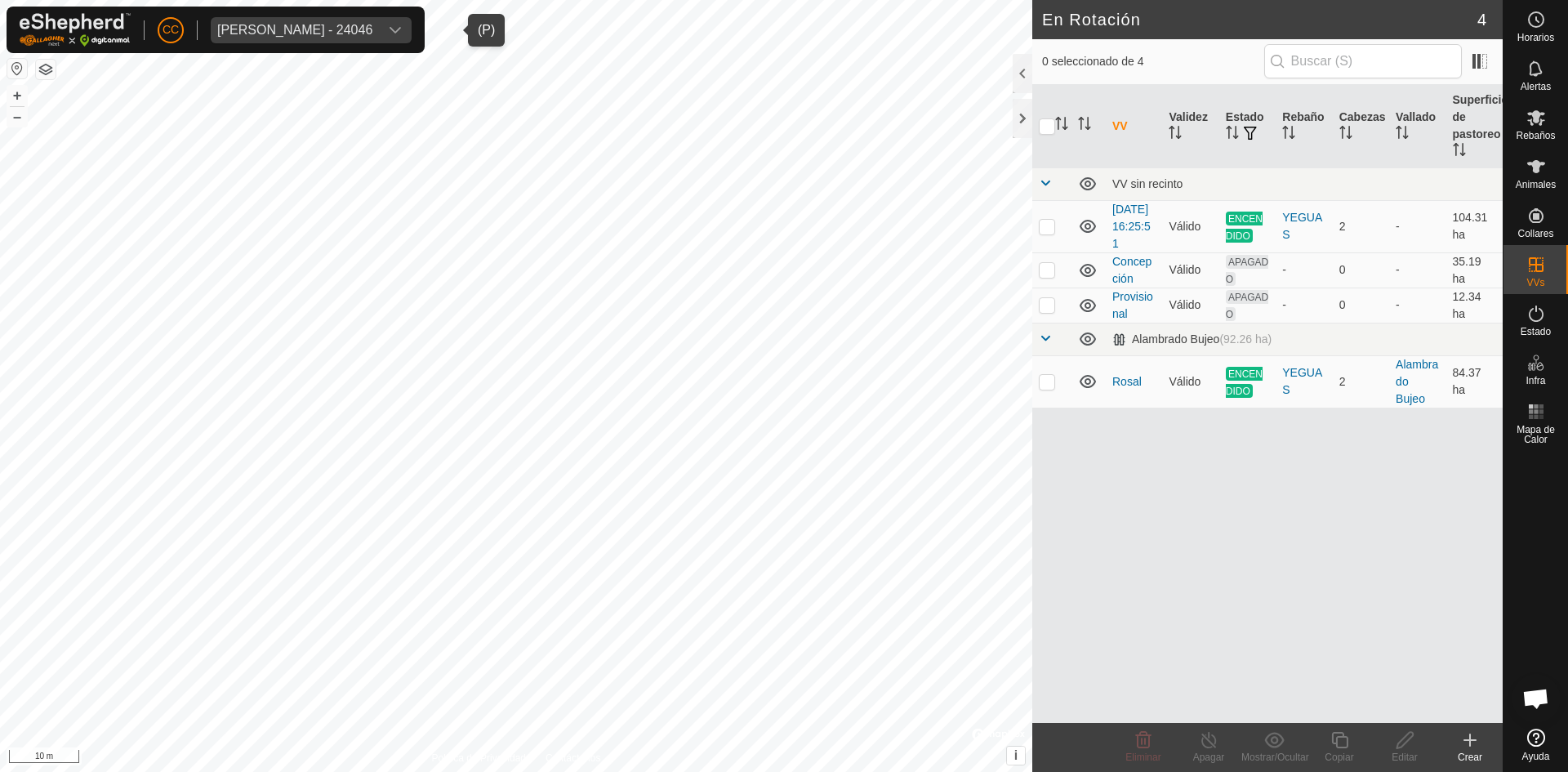
click at [1468, 755] on div "Crear" at bounding box center [1470, 757] width 65 height 15
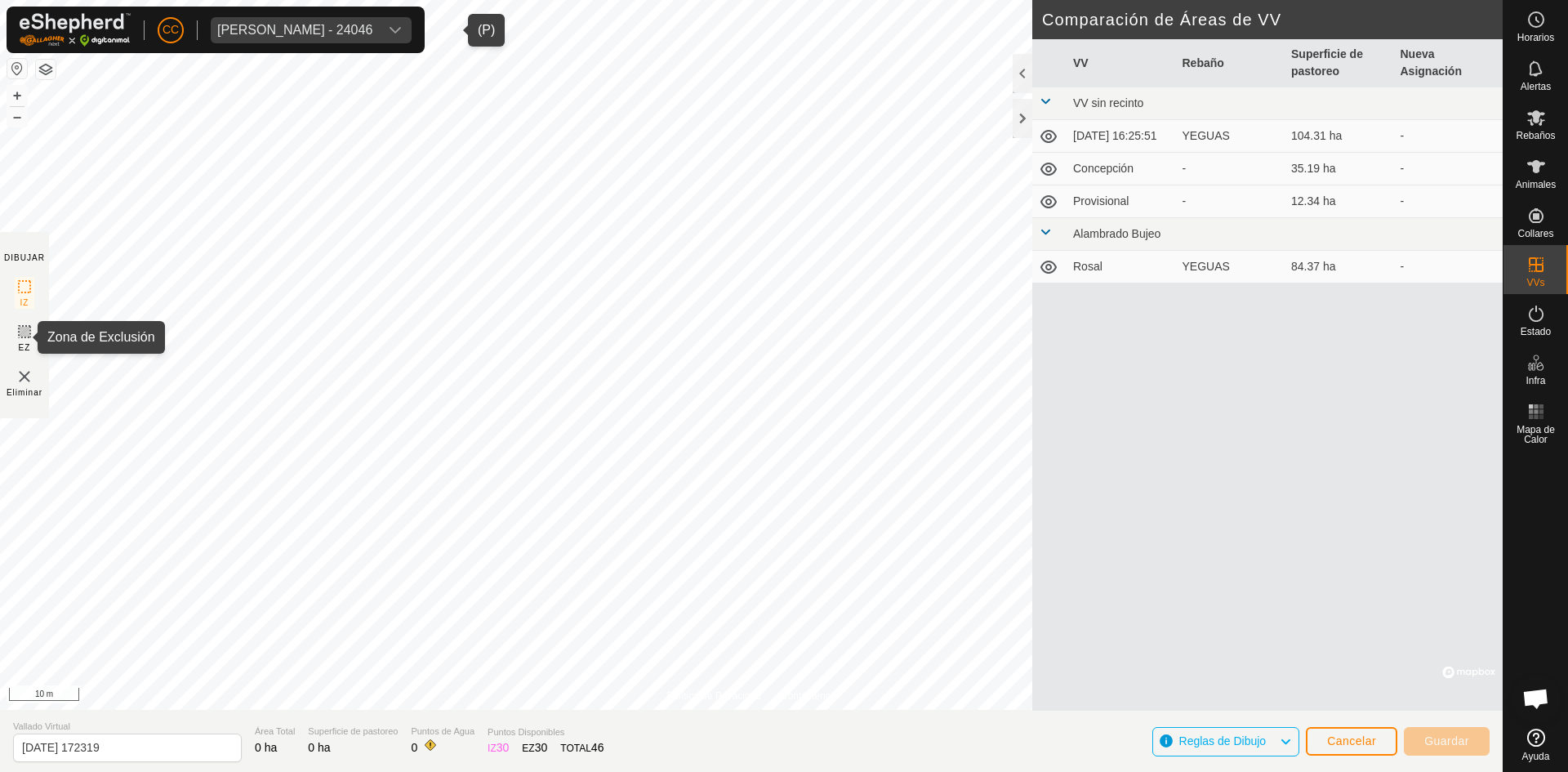
click at [21, 336] on icon at bounding box center [25, 332] width 10 height 10
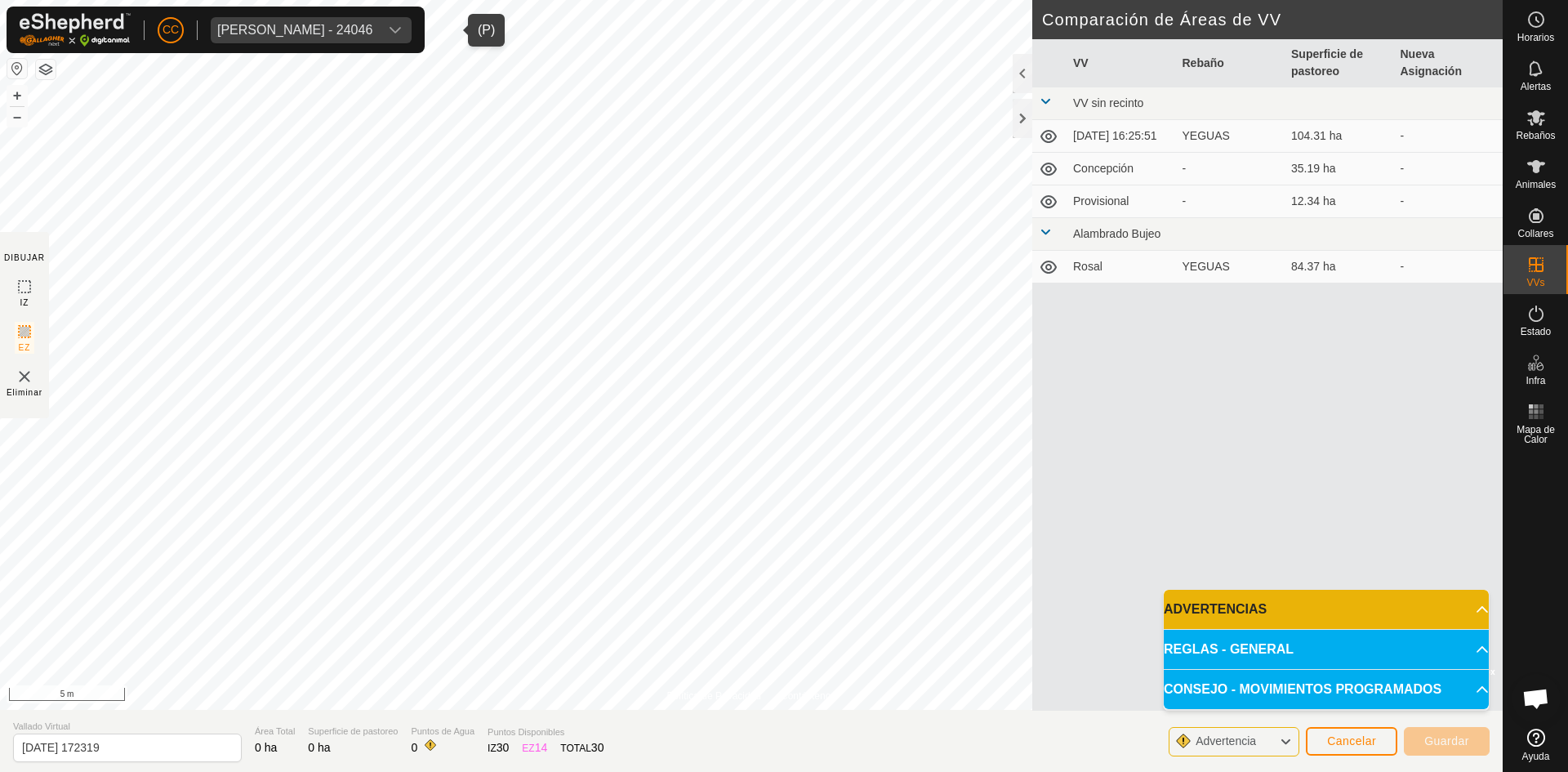
click at [1262, 747] on span "Advertencia" at bounding box center [1233, 741] width 73 height 21
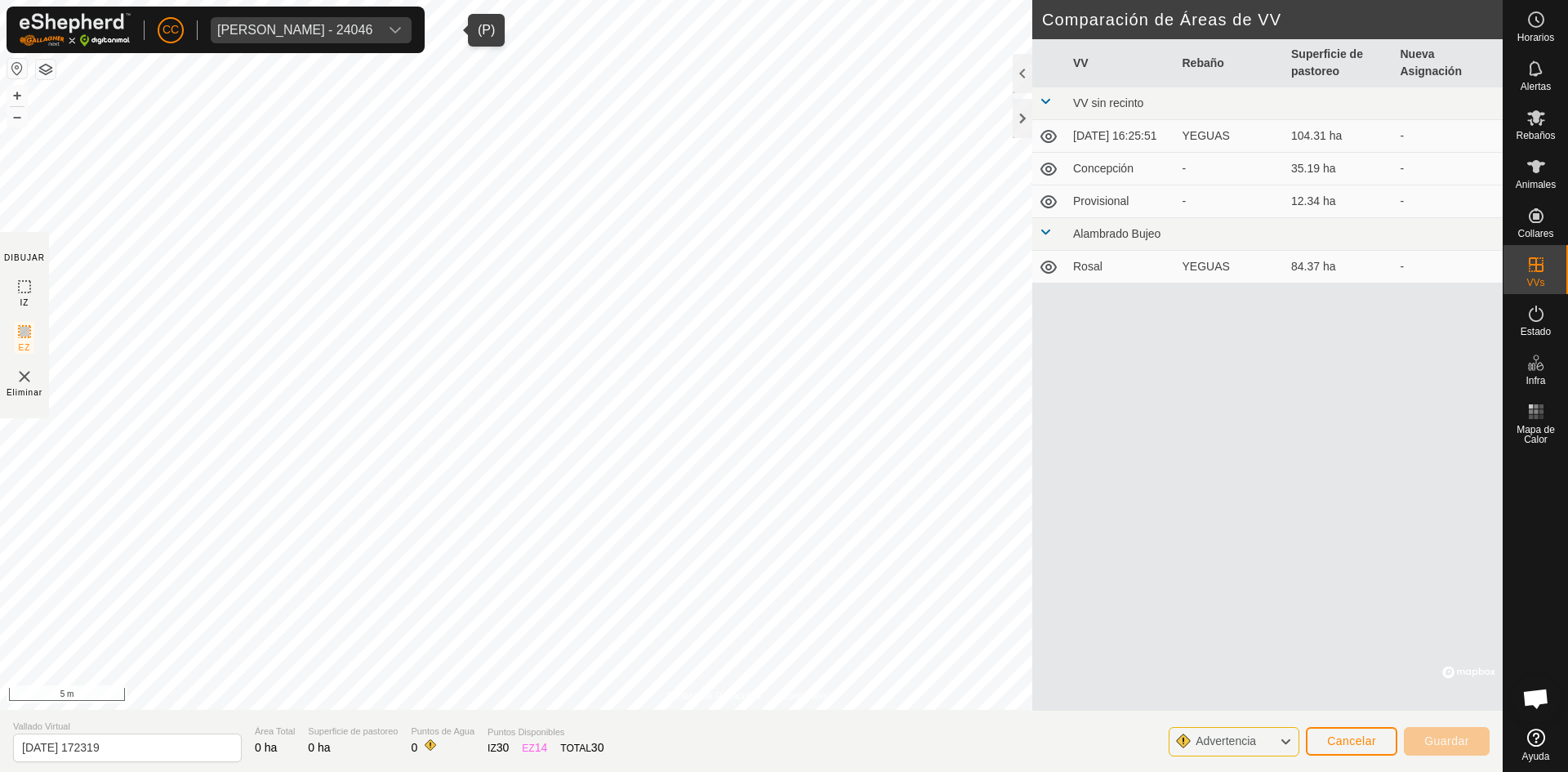
click at [1267, 736] on span "Advertencia" at bounding box center [1233, 741] width 73 height 21
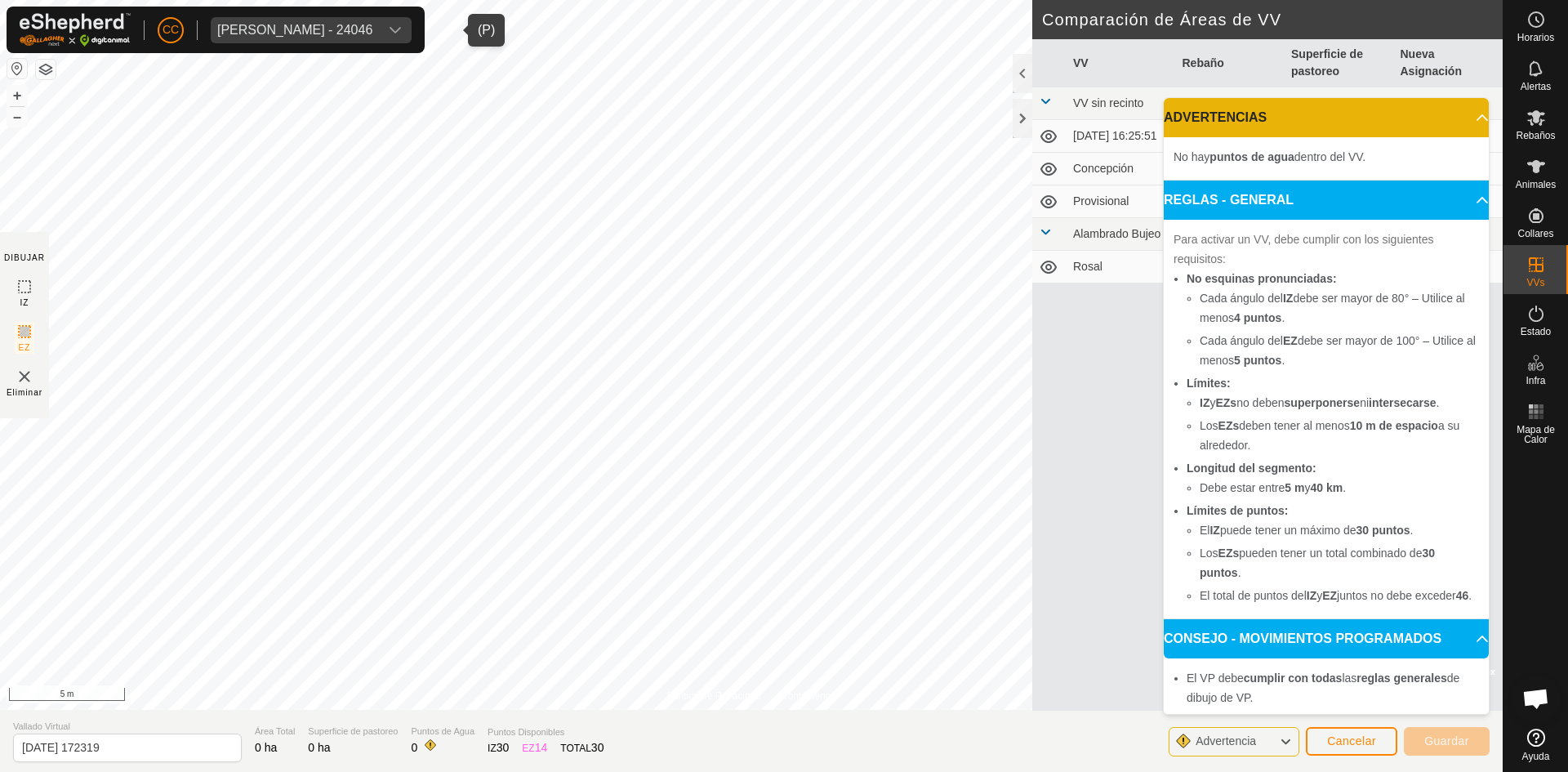
scroll to position [135, 0]
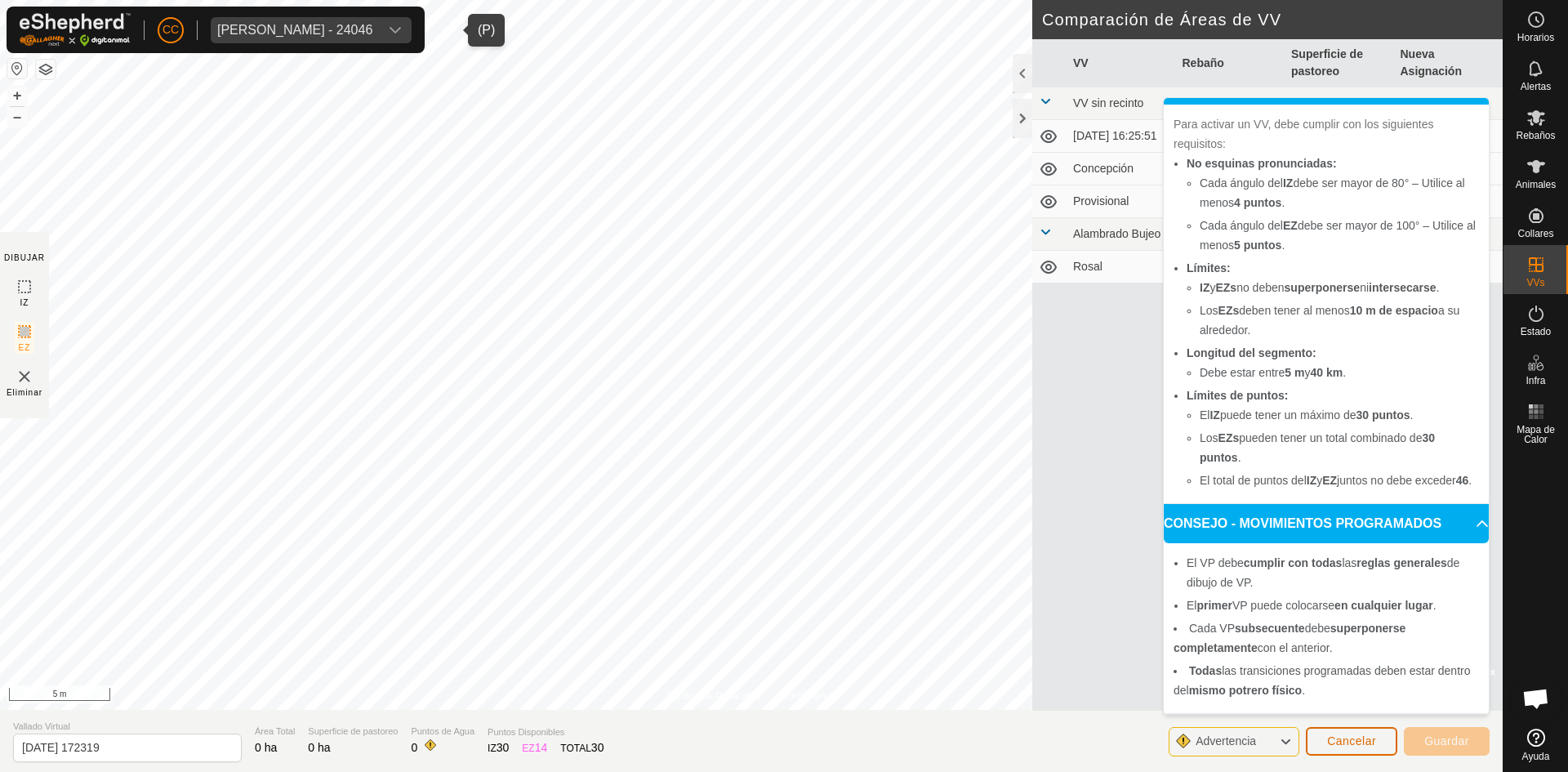
click at [1352, 741] on span "Cancelar" at bounding box center [1351, 740] width 49 height 13
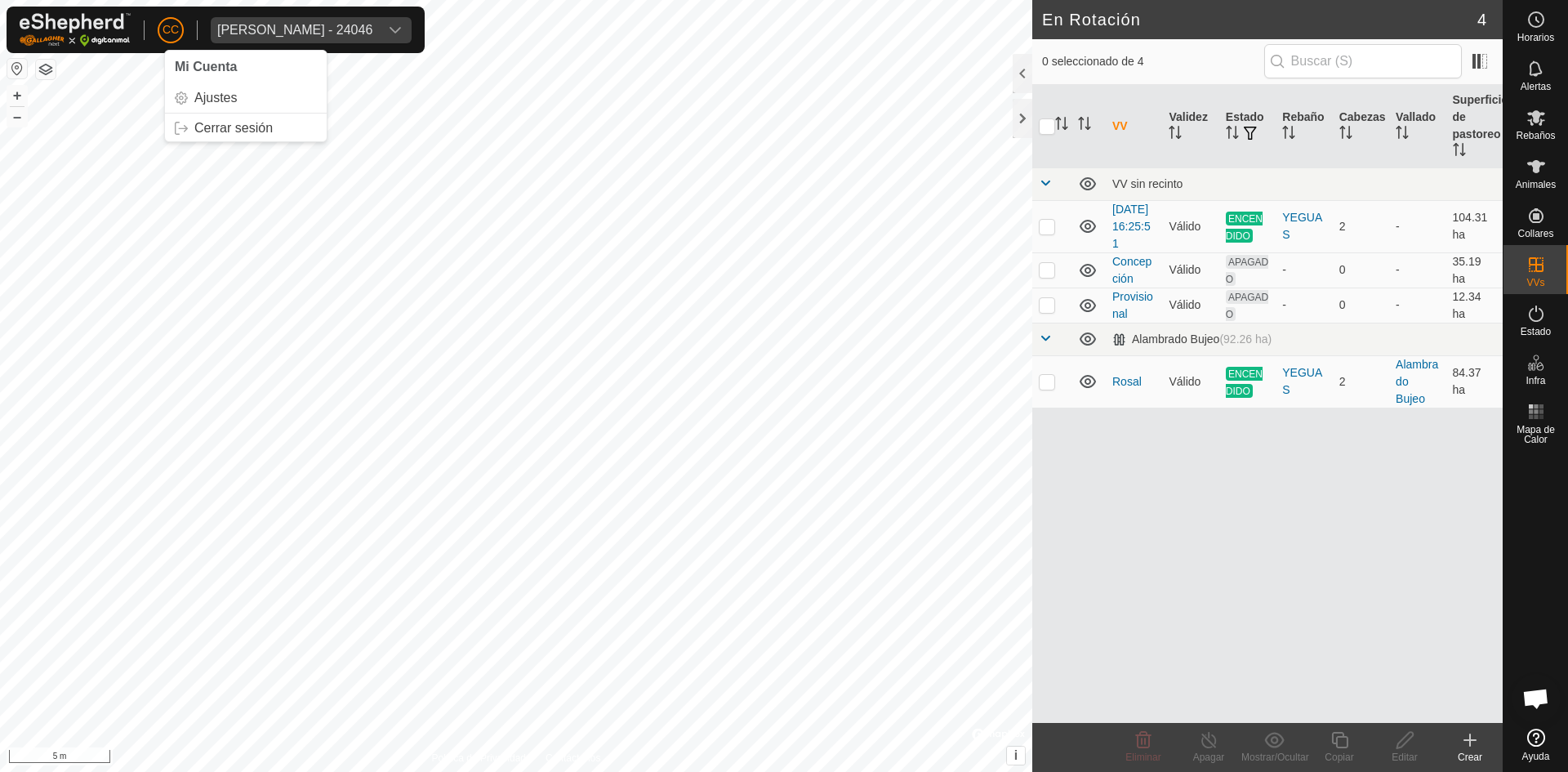
click at [18, 59] on button "button" at bounding box center [17, 68] width 20 height 20
click at [16, 71] on button "button" at bounding box center [17, 68] width 20 height 20
click at [1024, 118] on div at bounding box center [1023, 119] width 20 height 40
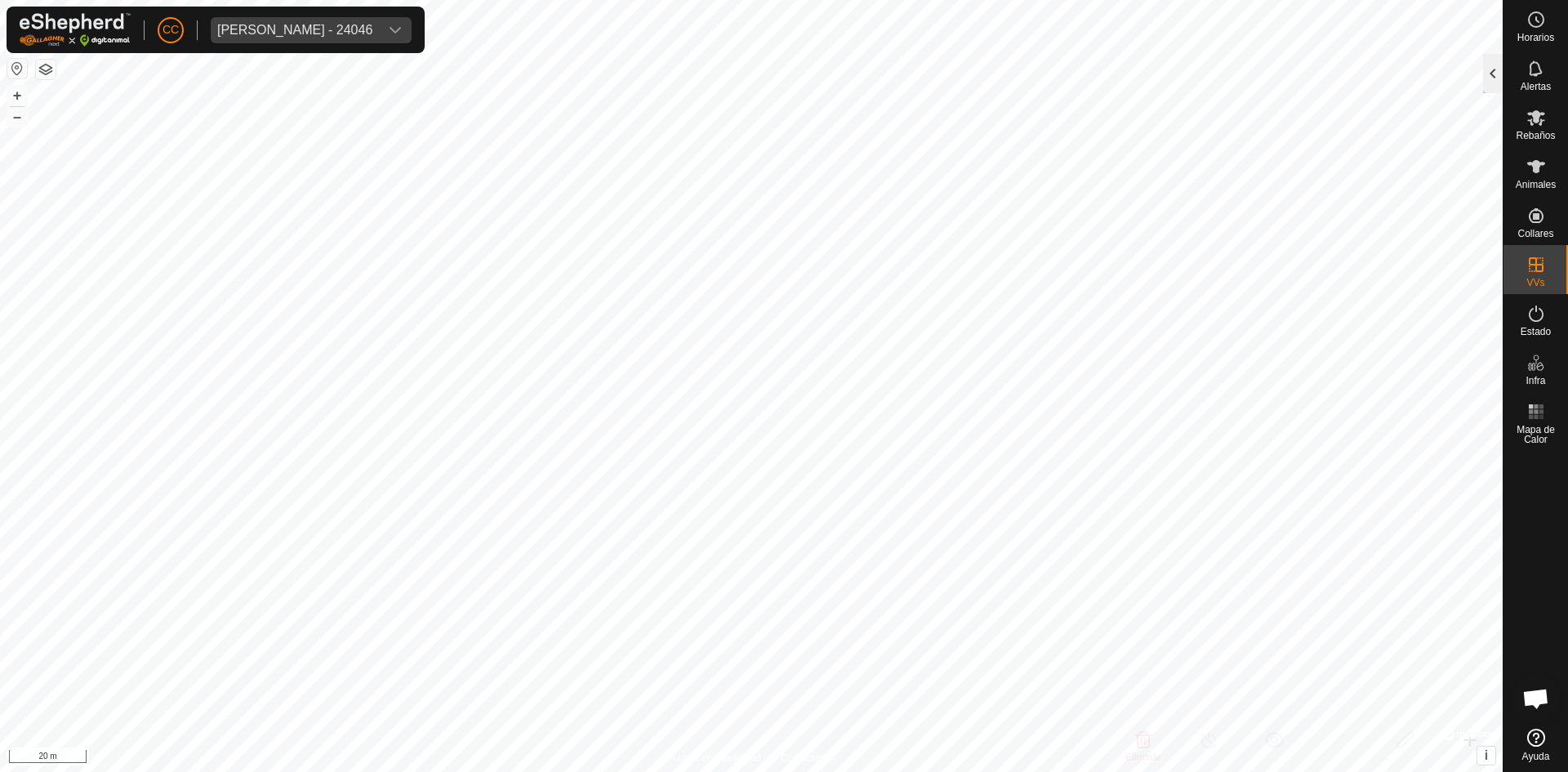
click at [1486, 62] on div at bounding box center [1494, 73] width 20 height 40
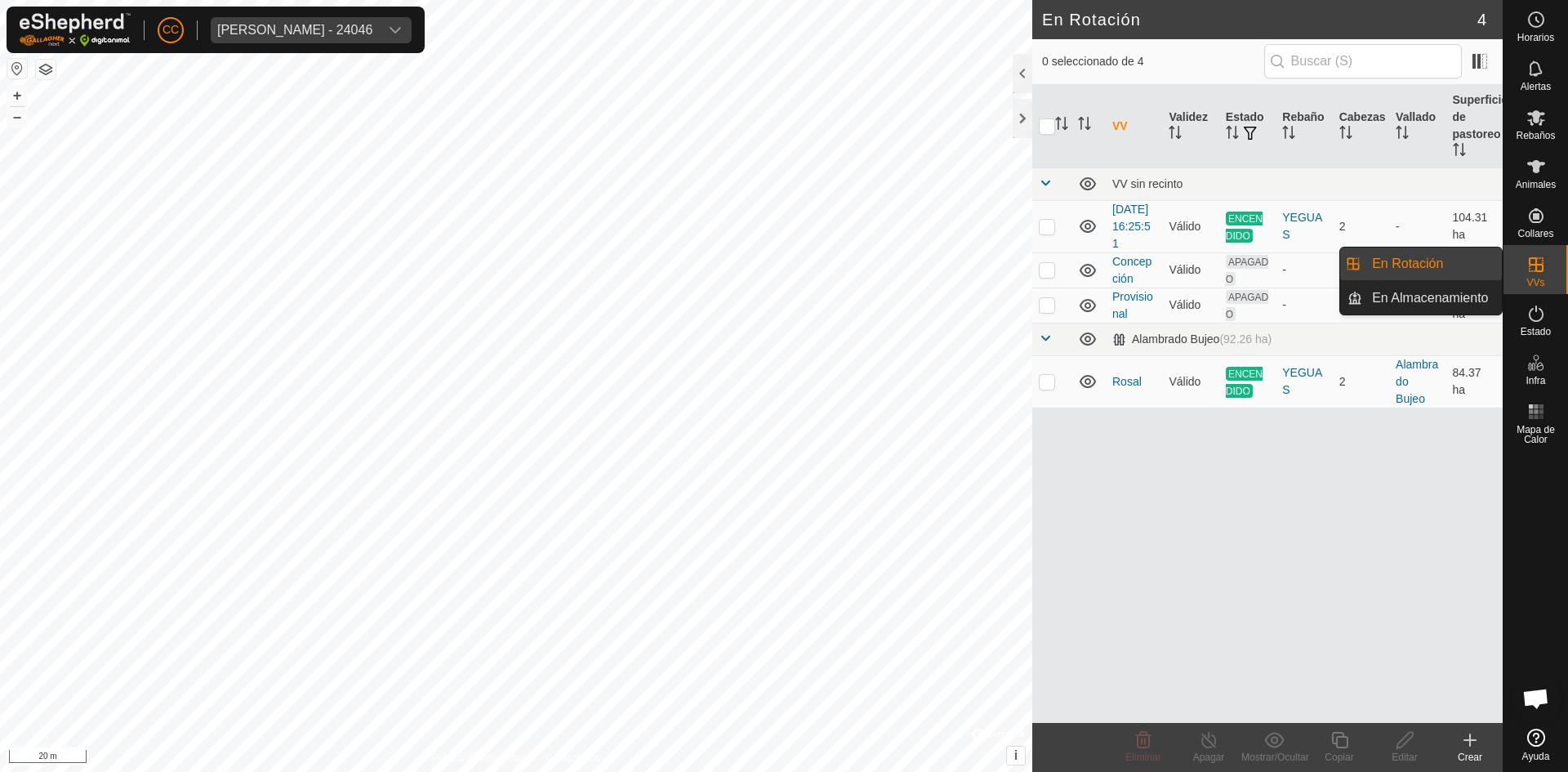
click at [1433, 276] on link "En Rotación" at bounding box center [1432, 264] width 140 height 33
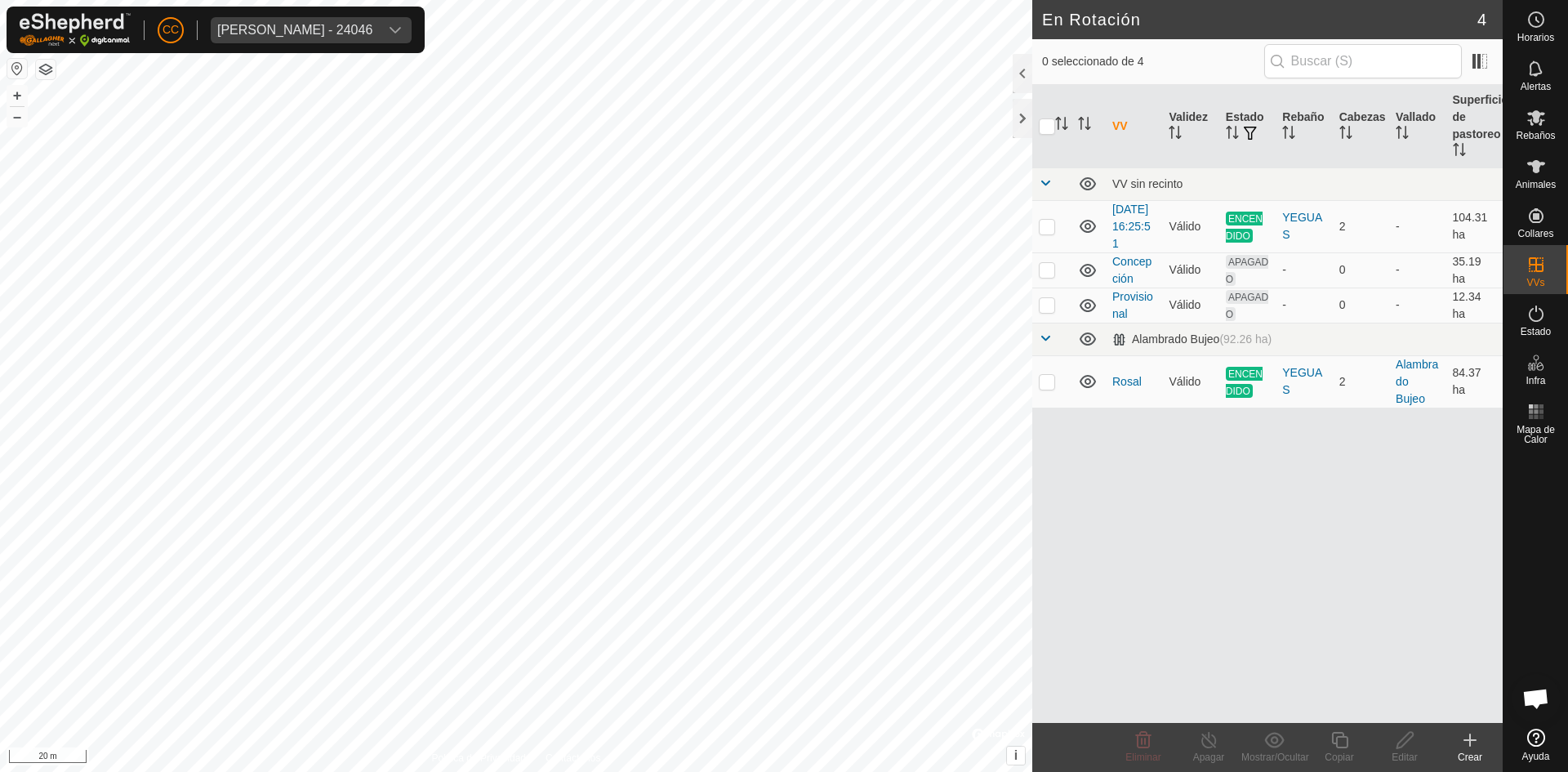
click at [1470, 751] on div "Crear" at bounding box center [1470, 757] width 65 height 15
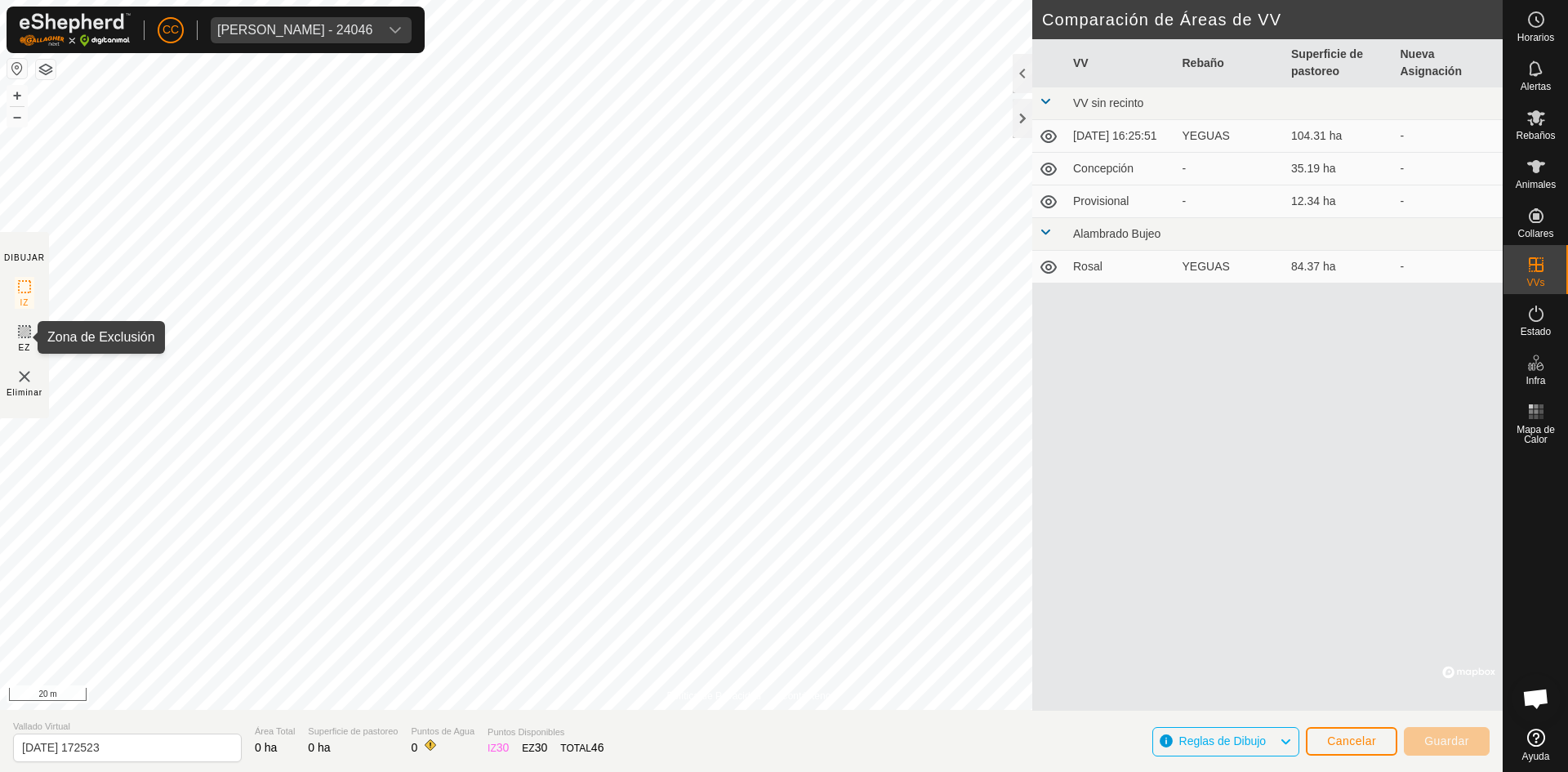
click at [20, 332] on icon at bounding box center [25, 332] width 10 height 10
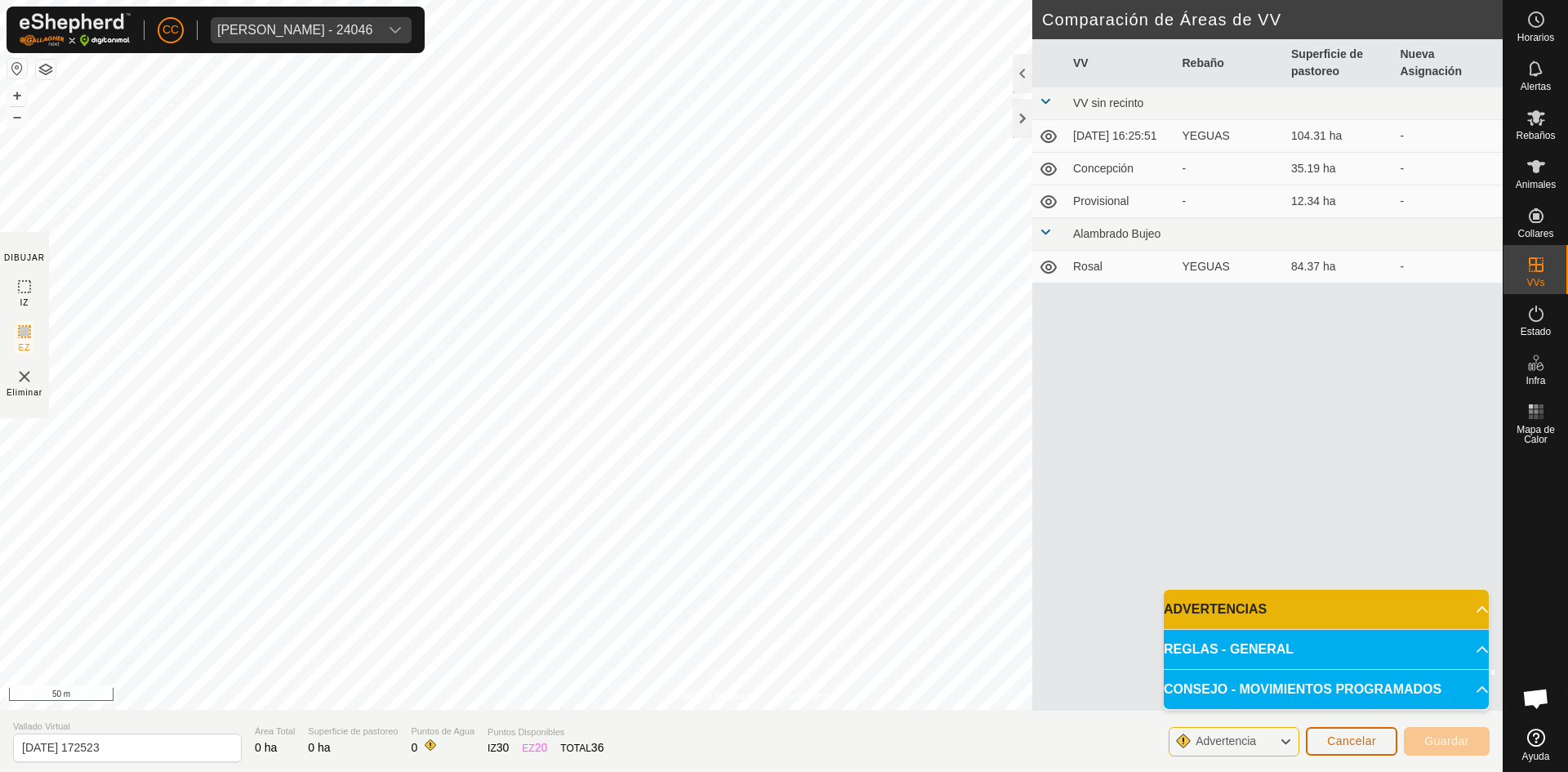
click at [1354, 739] on span "Cancelar" at bounding box center [1351, 740] width 49 height 13
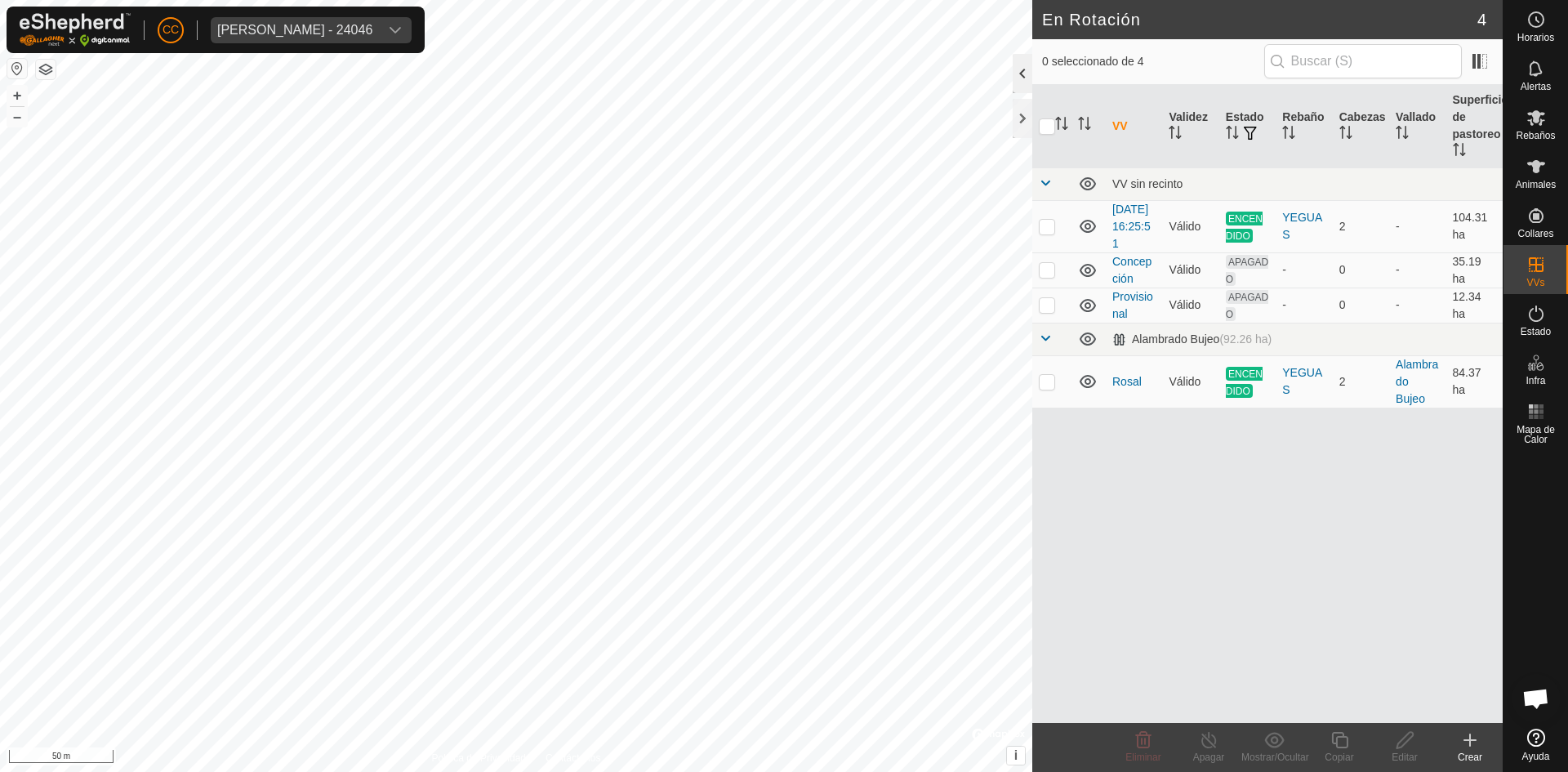
checkbox input "true"
